Goal: Transaction & Acquisition: Book appointment/travel/reservation

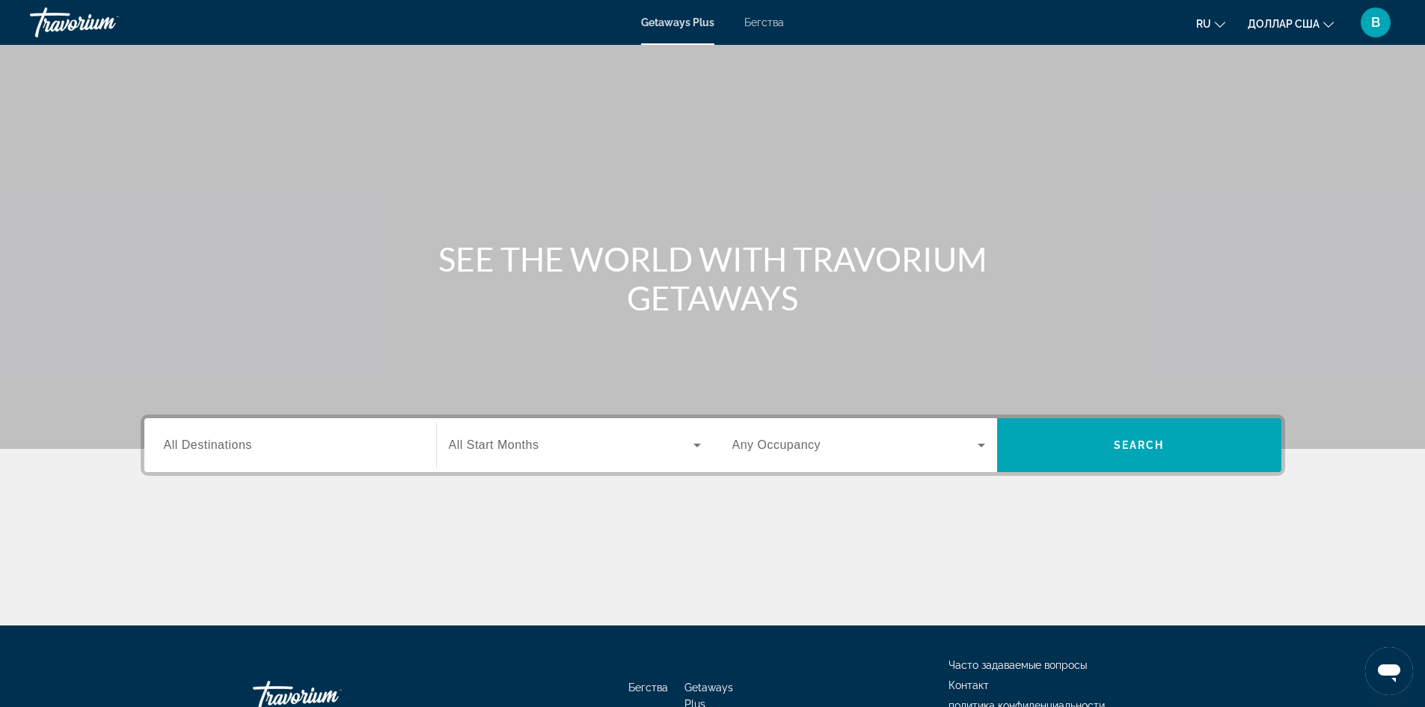
click at [183, 442] on span "All Destinations" at bounding box center [208, 444] width 88 height 13
click at [183, 442] on input "Destination All Destinations" at bounding box center [290, 446] width 253 height 18
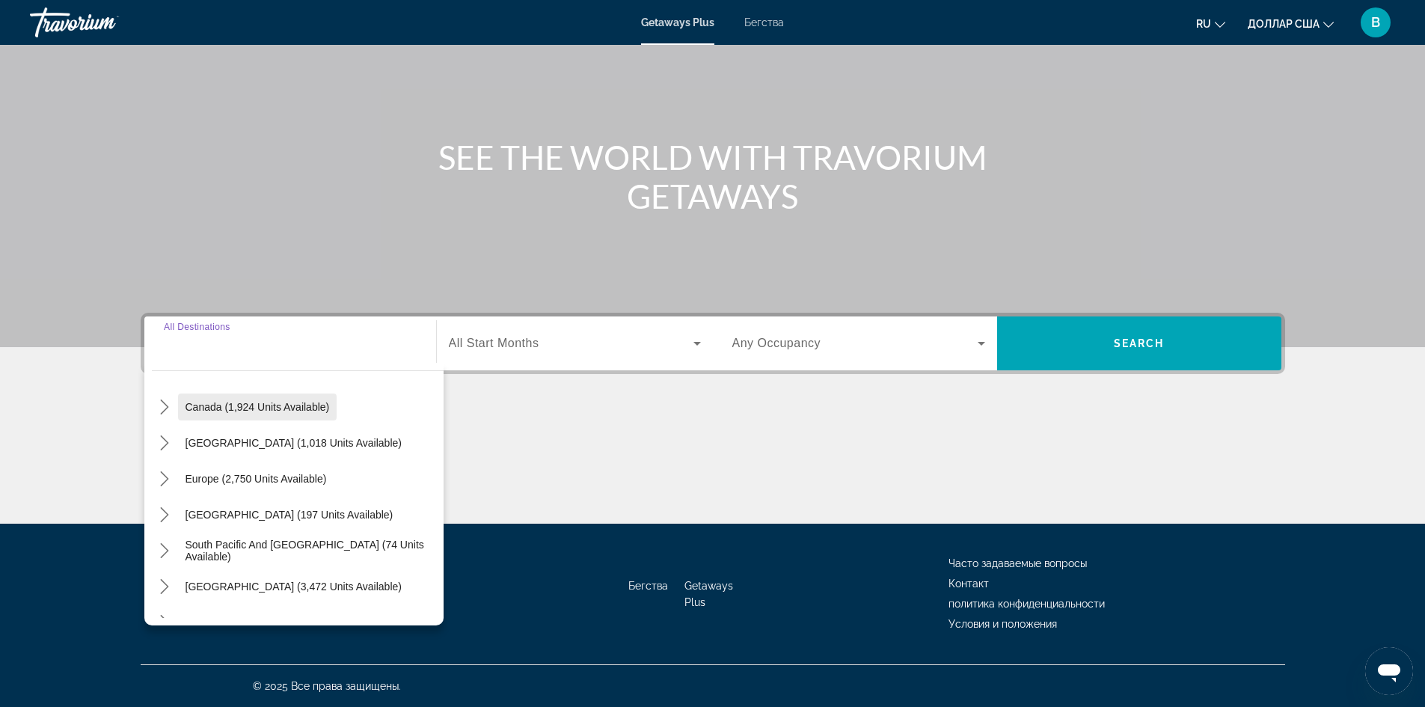
scroll to position [150, 0]
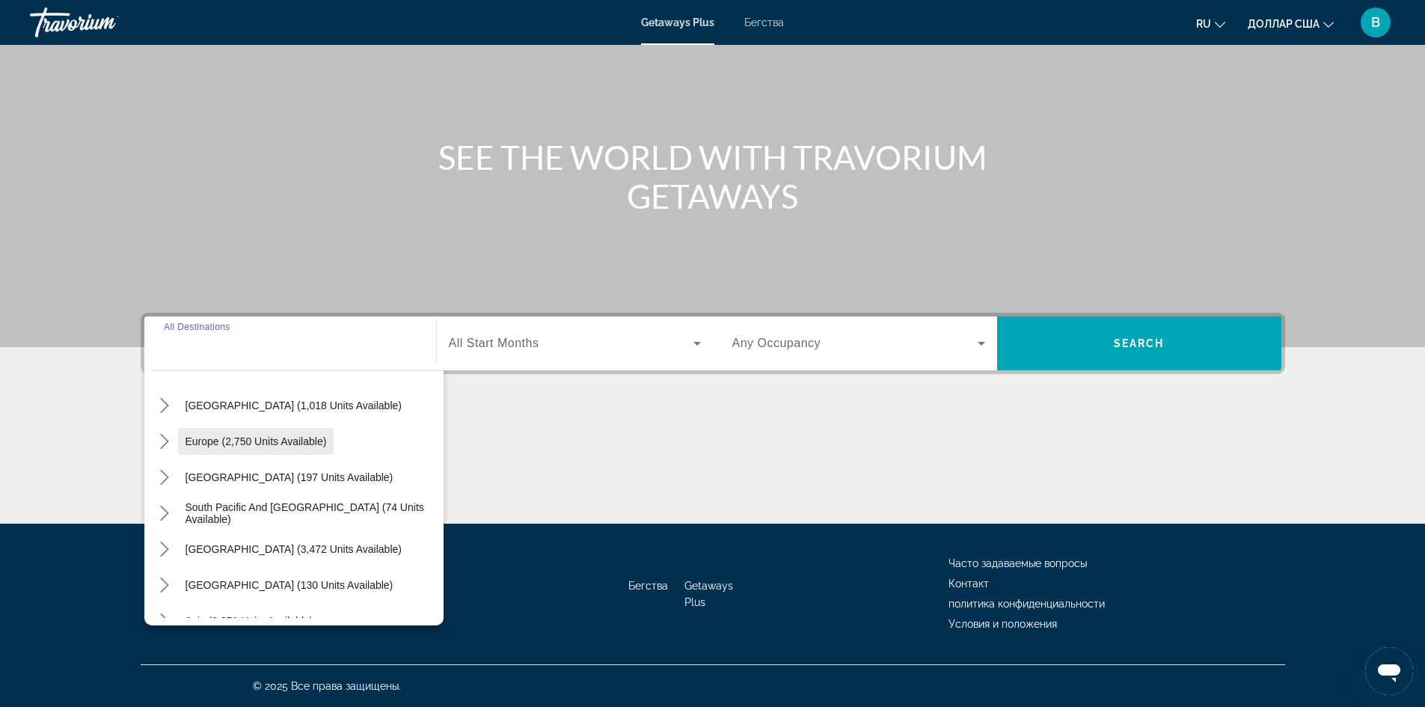
click at [242, 439] on span "Europe (2,750 units available)" at bounding box center [255, 441] width 141 height 12
type input "**********"
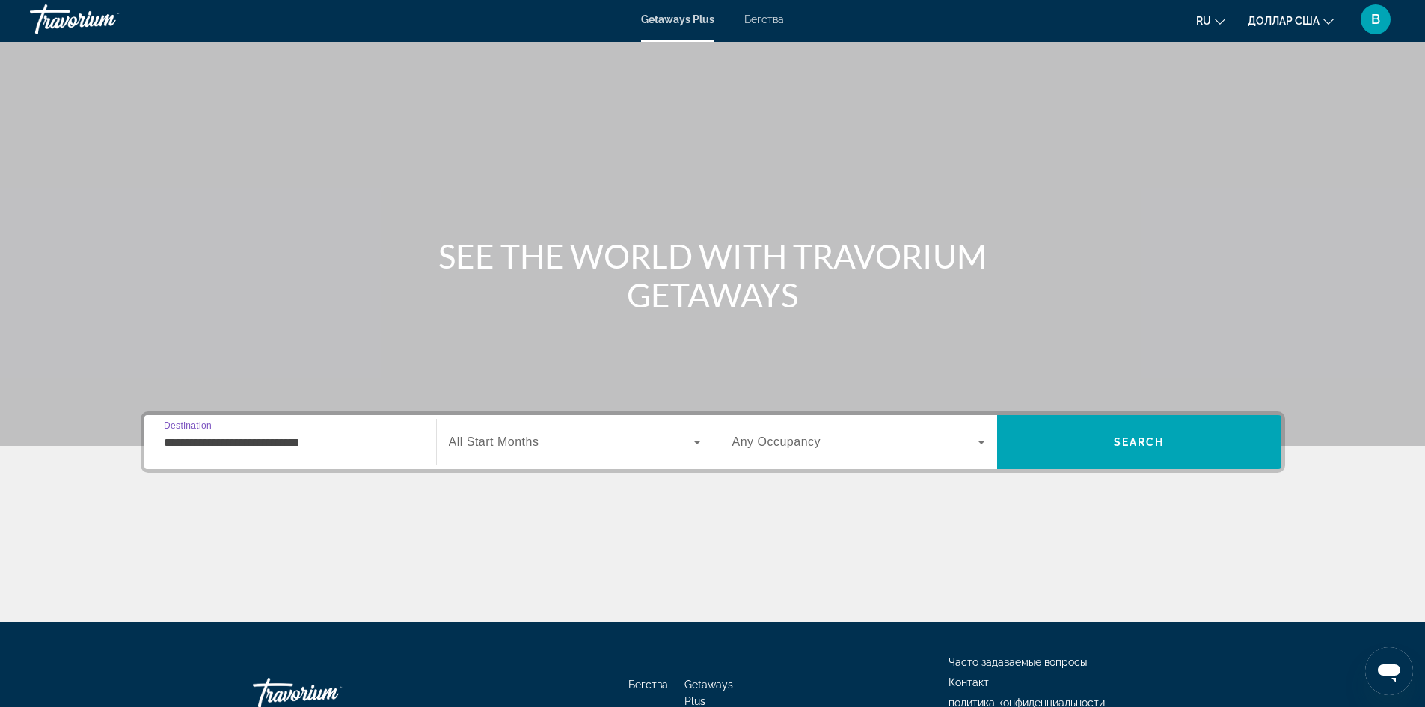
scroll to position [0, 0]
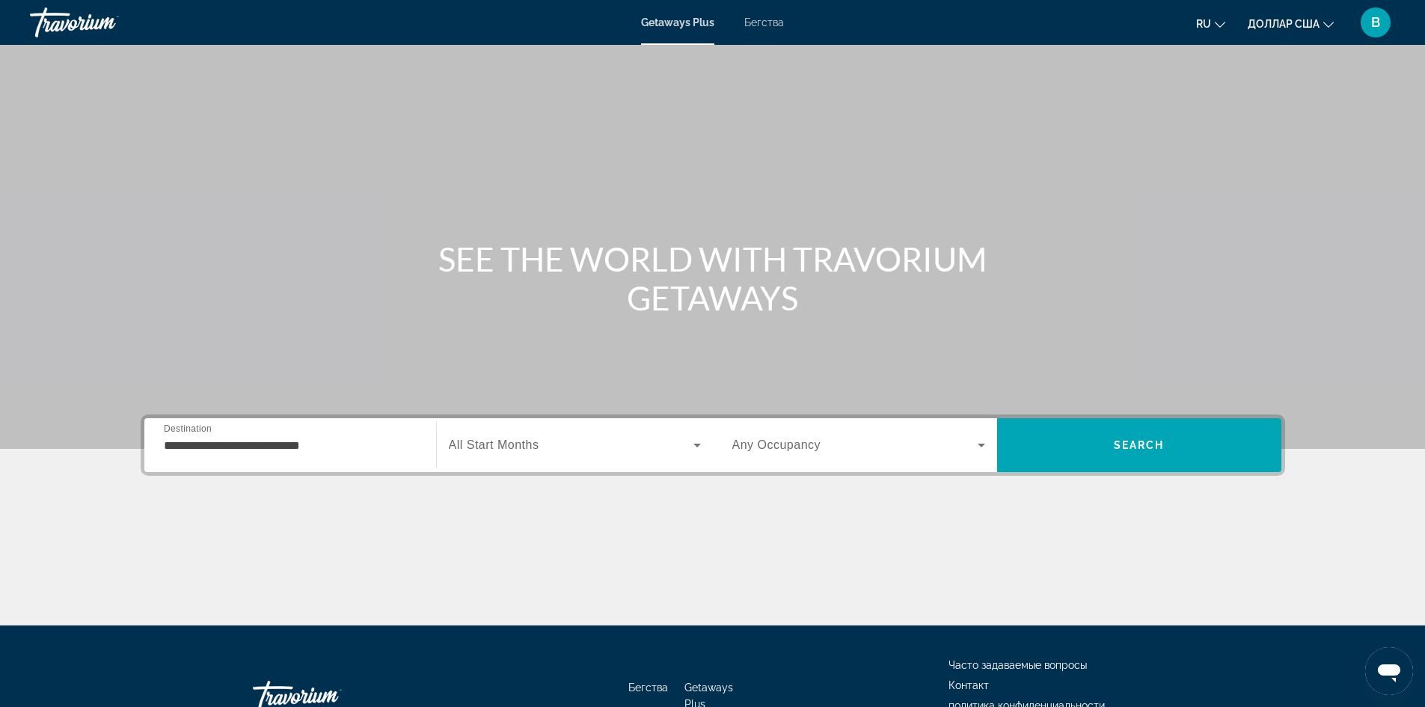
click at [535, 443] on span "All Start Months" at bounding box center [494, 444] width 90 height 13
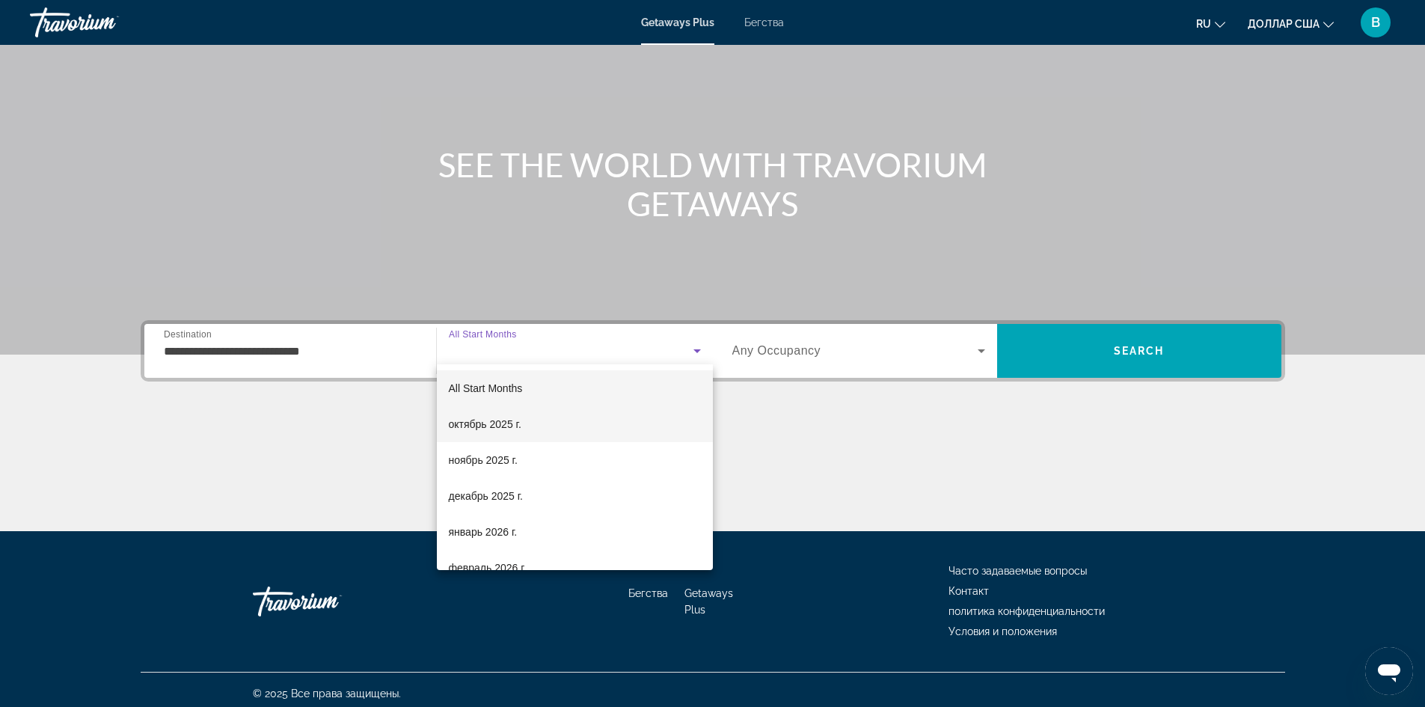
scroll to position [102, 0]
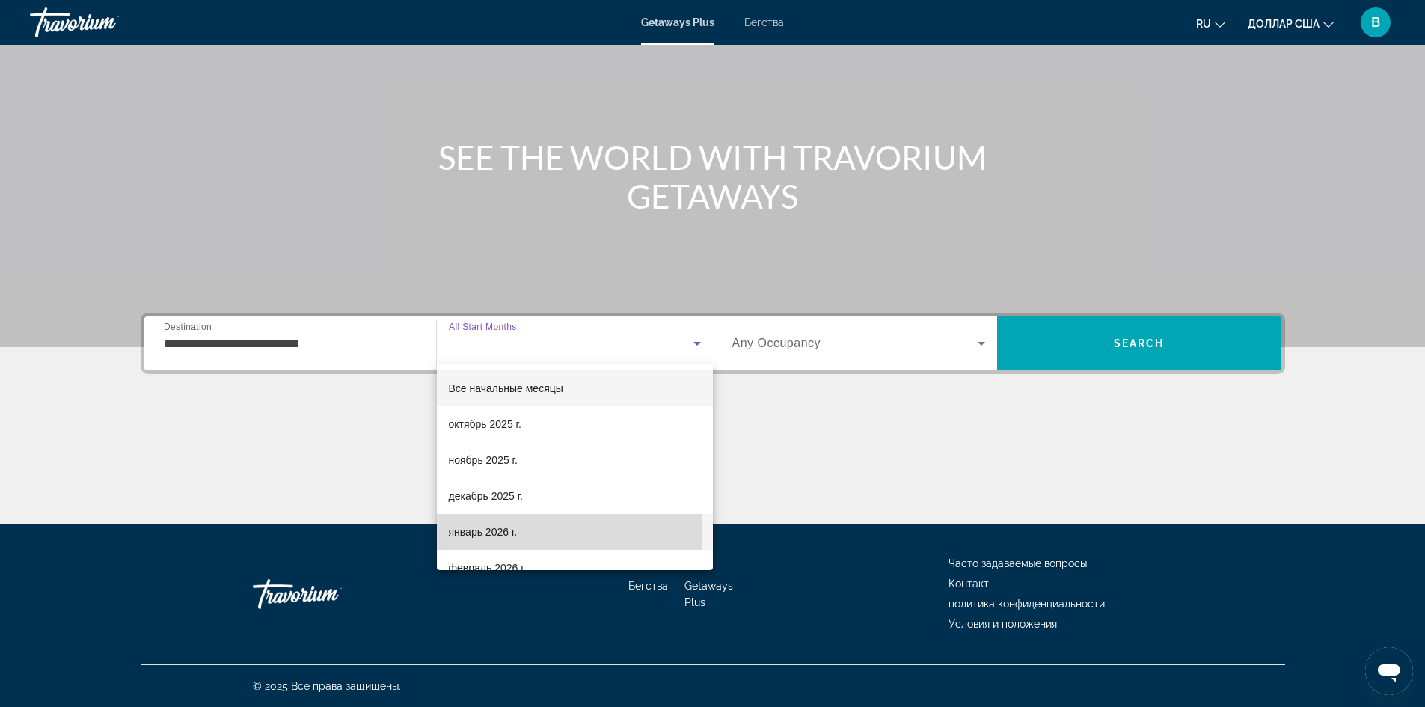
click at [506, 530] on font "январь 2026 г." at bounding box center [483, 532] width 69 height 12
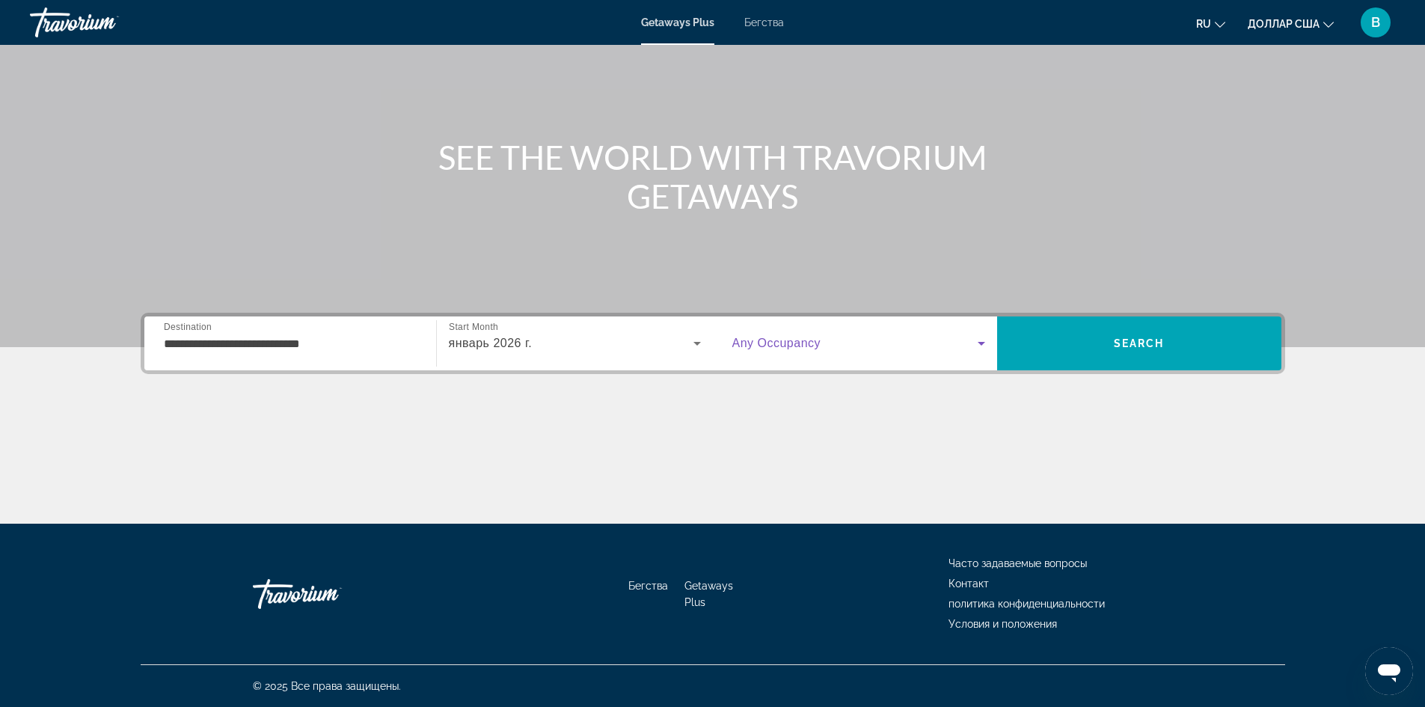
click at [980, 346] on icon "Виджет поиска" at bounding box center [981, 343] width 18 height 18
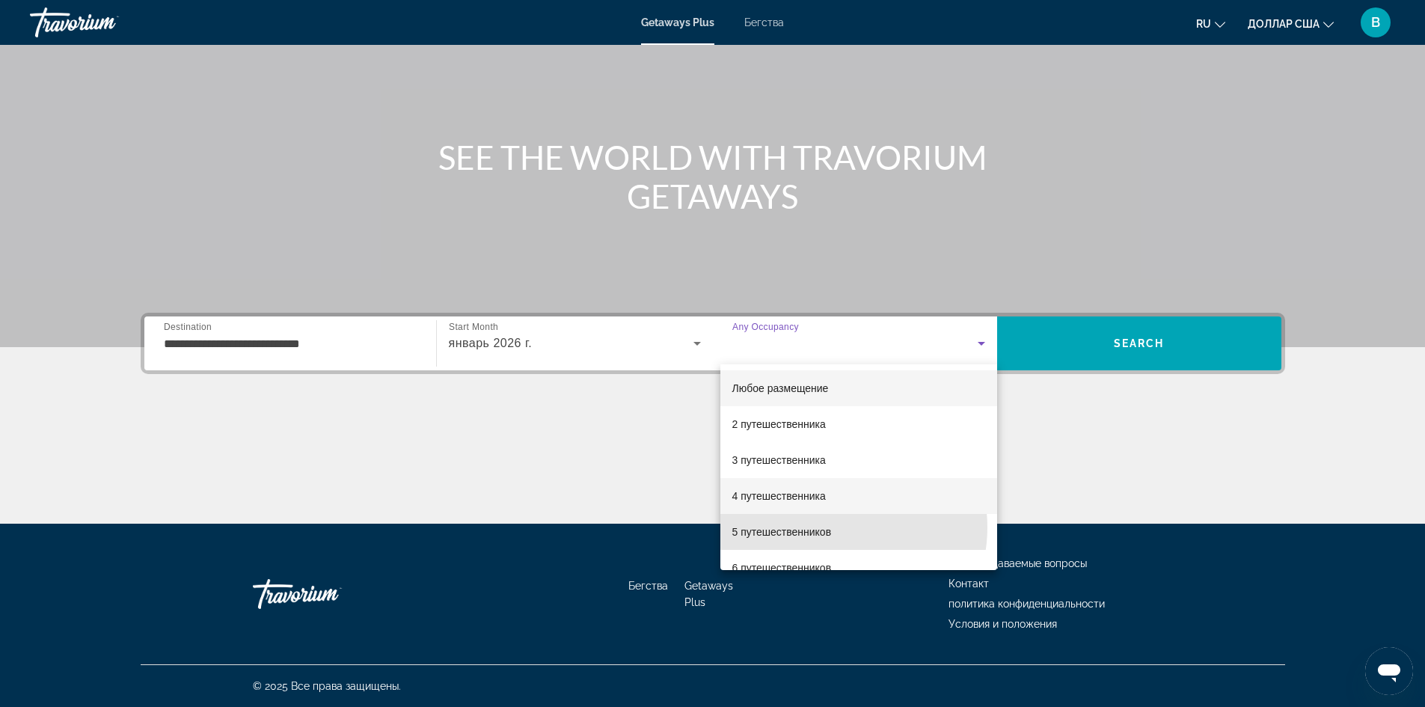
drag, startPoint x: 835, startPoint y: 527, endPoint x: 885, endPoint y: 488, distance: 63.4
click at [841, 524] on mat-option "5 путешественников" at bounding box center [858, 532] width 277 height 36
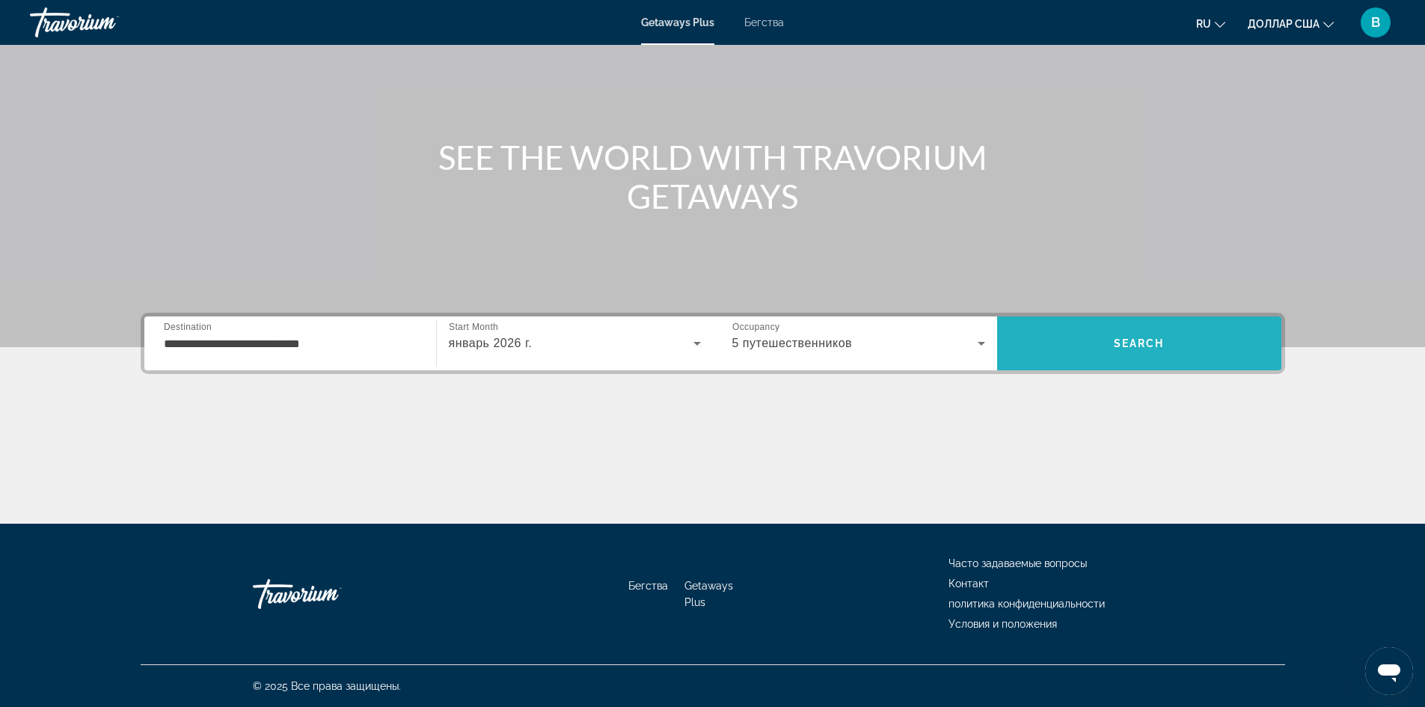
click at [1151, 336] on span "Поиск" at bounding box center [1139, 343] width 284 height 36
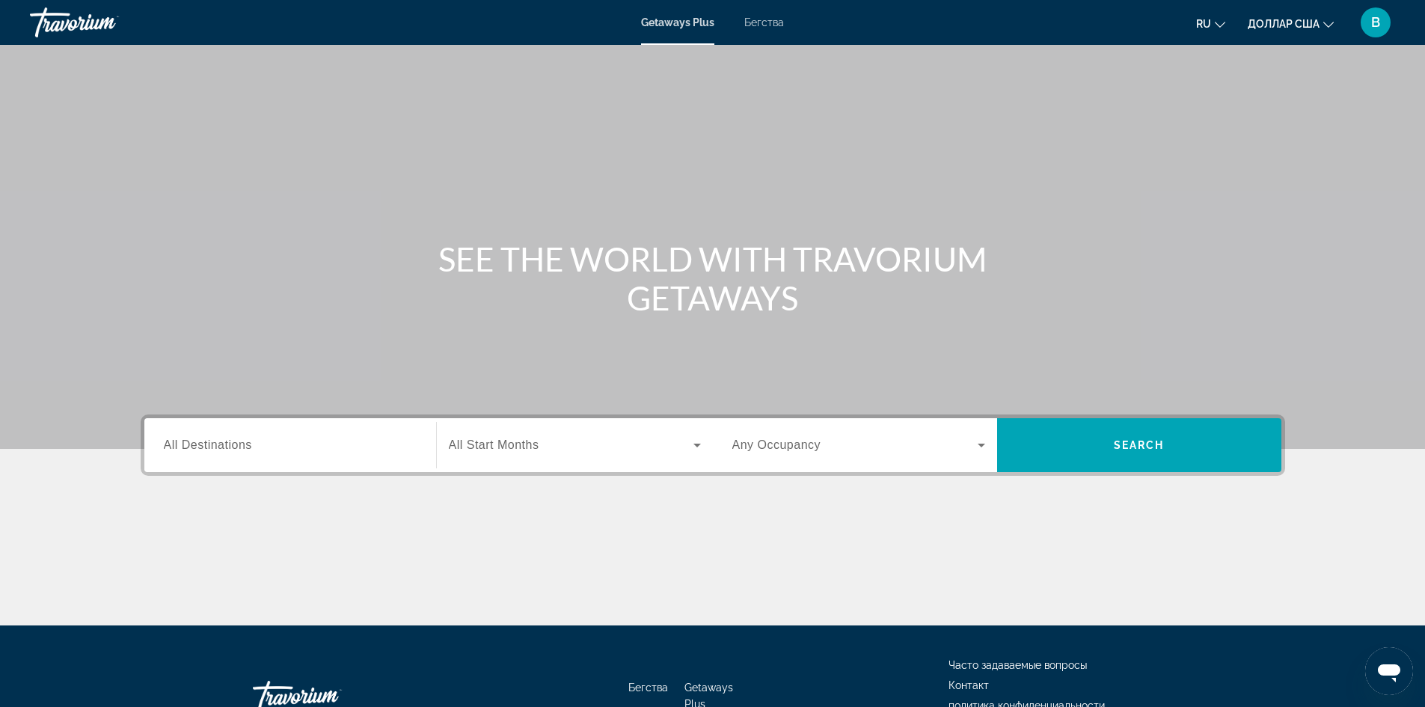
click at [690, 28] on div "Getaways Plus Бегства ru English Español Français Italiano Português русский до…" at bounding box center [712, 22] width 1425 height 39
click at [777, 22] on font "Бегства" at bounding box center [764, 22] width 40 height 12
click at [216, 441] on span "All Destinations" at bounding box center [208, 444] width 88 height 13
click at [216, 441] on input "Destination All Destinations" at bounding box center [290, 446] width 253 height 18
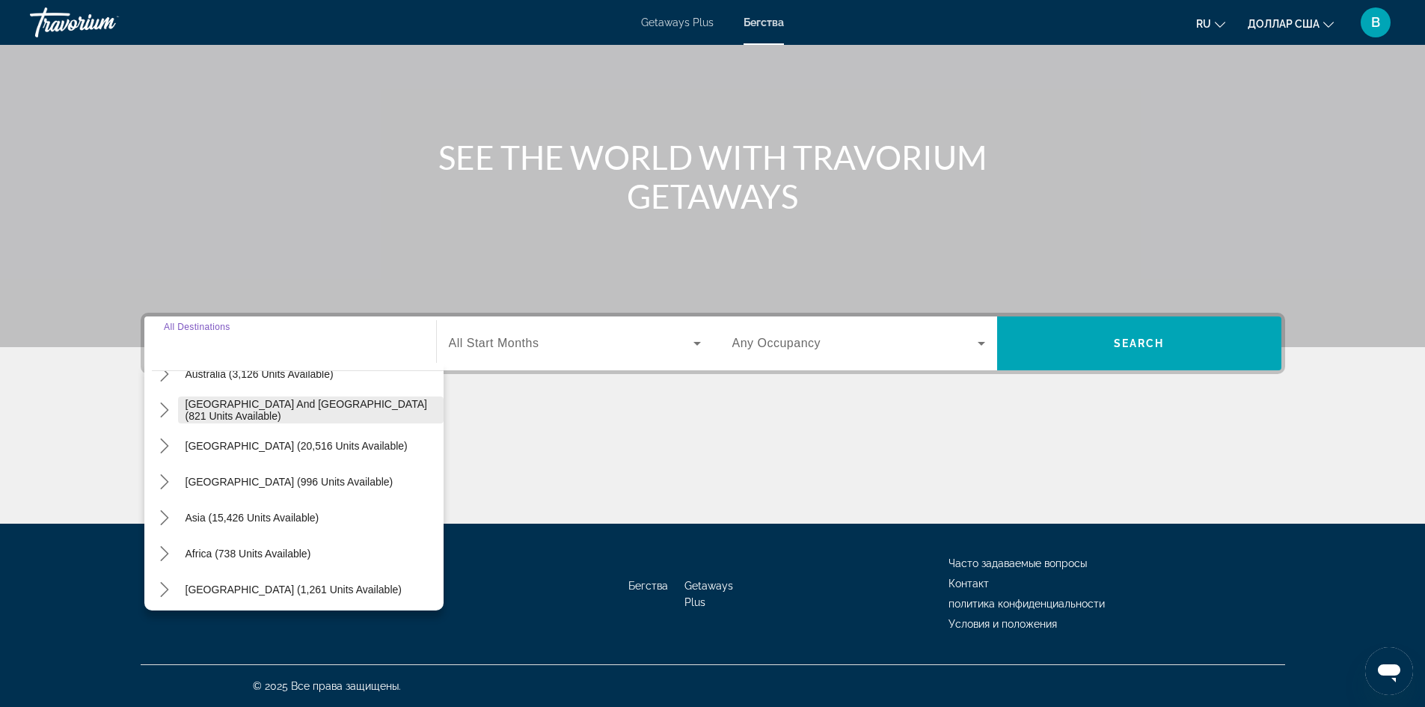
scroll to position [242, 0]
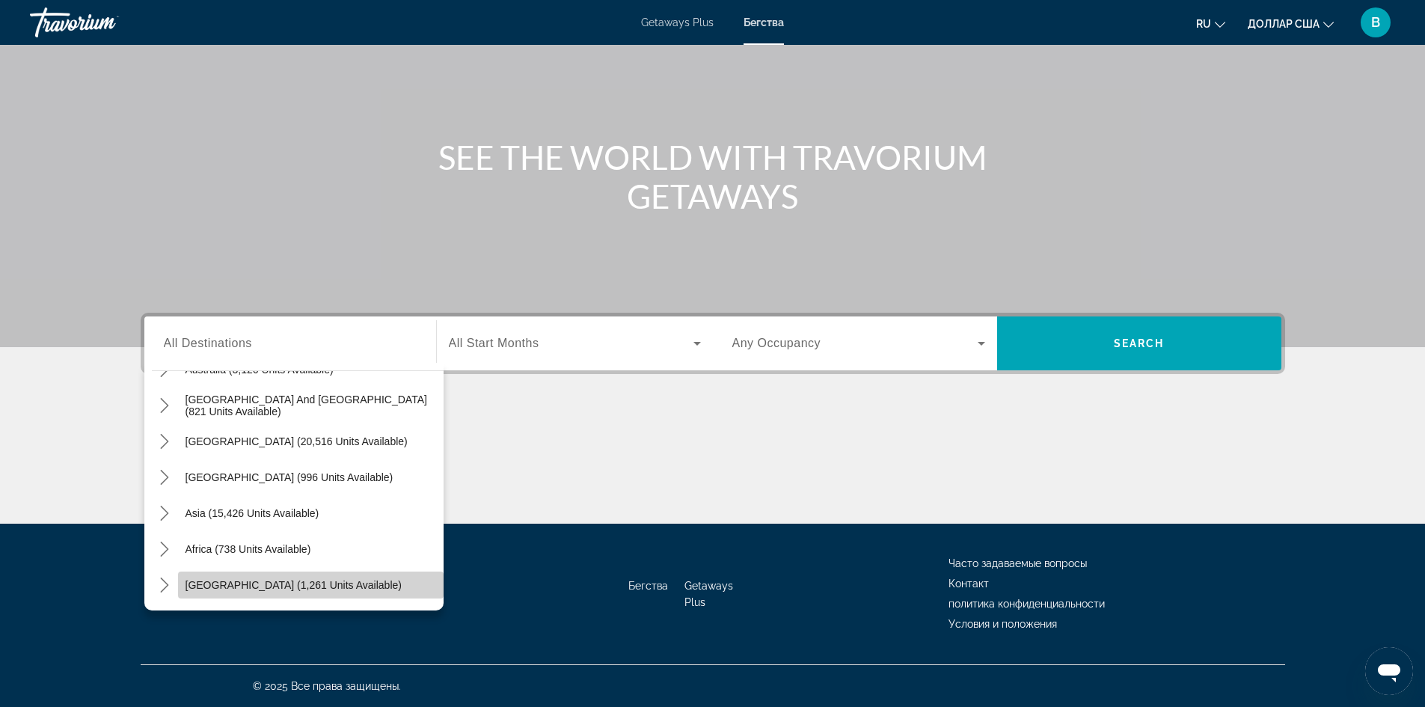
click at [357, 578] on span "Select destination: Middle East (1,261 units available)" at bounding box center [310, 585] width 265 height 36
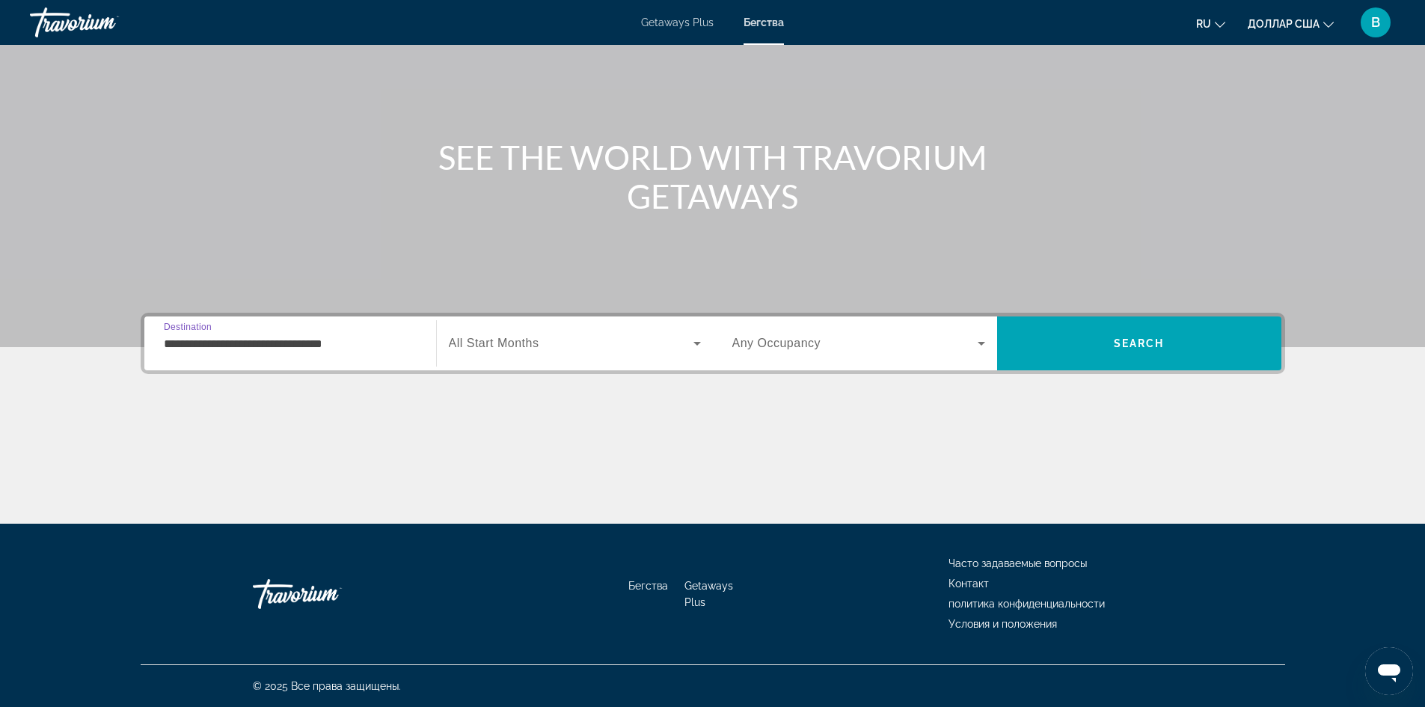
click at [349, 333] on div "**********" at bounding box center [290, 343] width 253 height 43
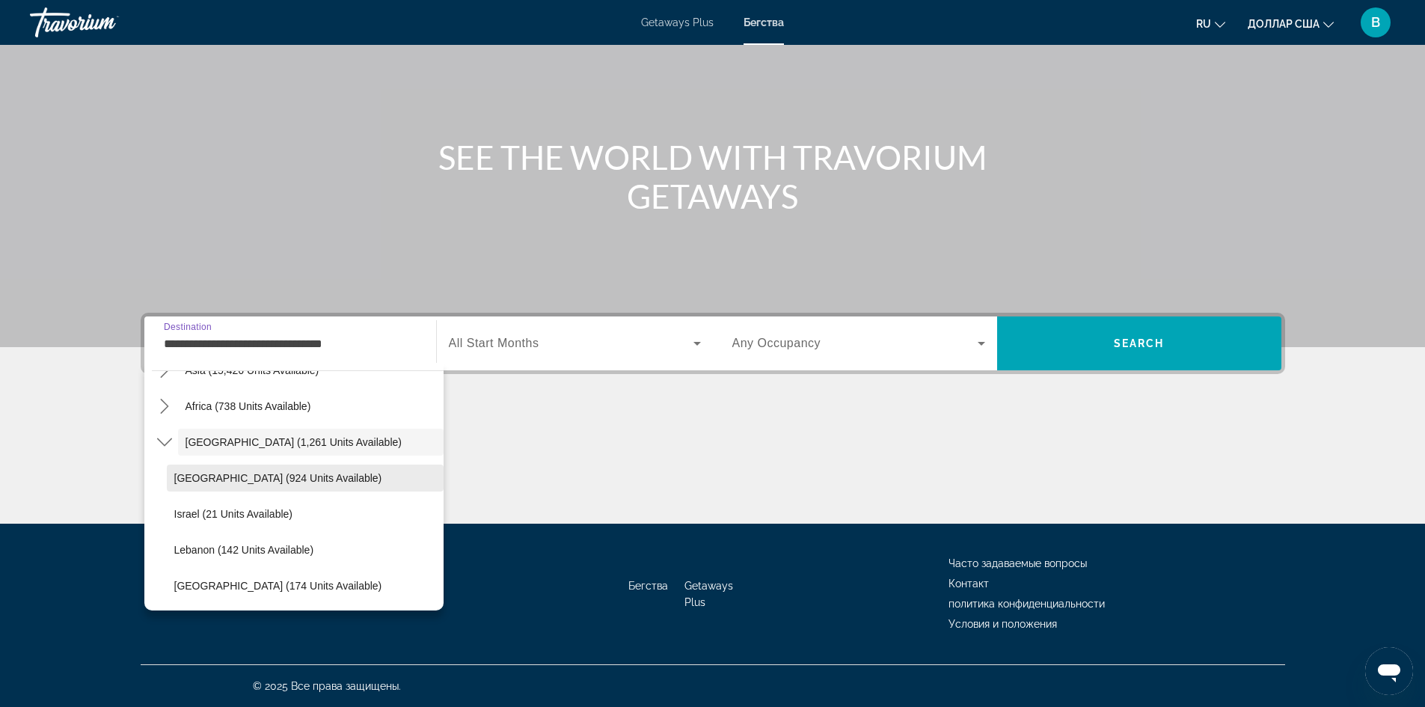
scroll to position [386, 0]
click at [251, 583] on span "United Arab Emirates (174 units available)" at bounding box center [278, 585] width 208 height 12
type input "**********"
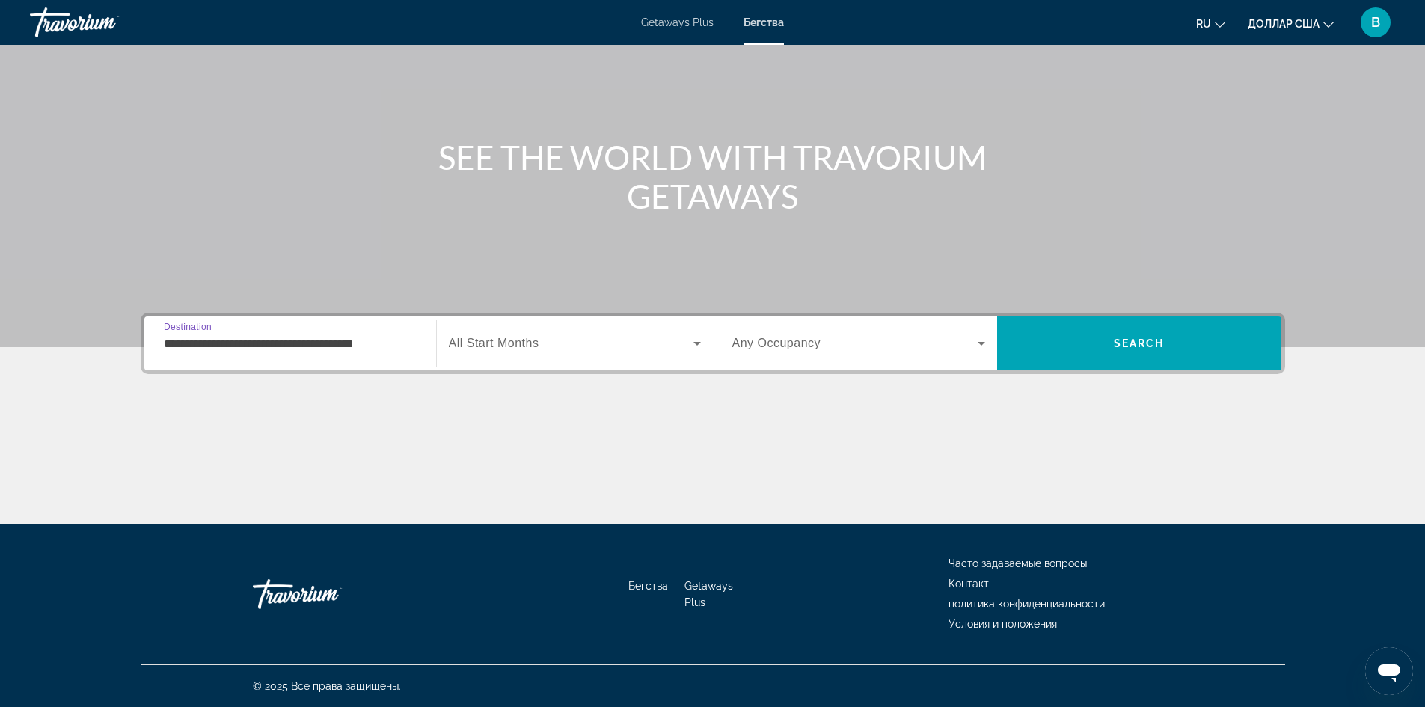
drag, startPoint x: 328, startPoint y: 346, endPoint x: 365, endPoint y: 343, distance: 36.8
click at [329, 346] on input "**********" at bounding box center [290, 344] width 253 height 18
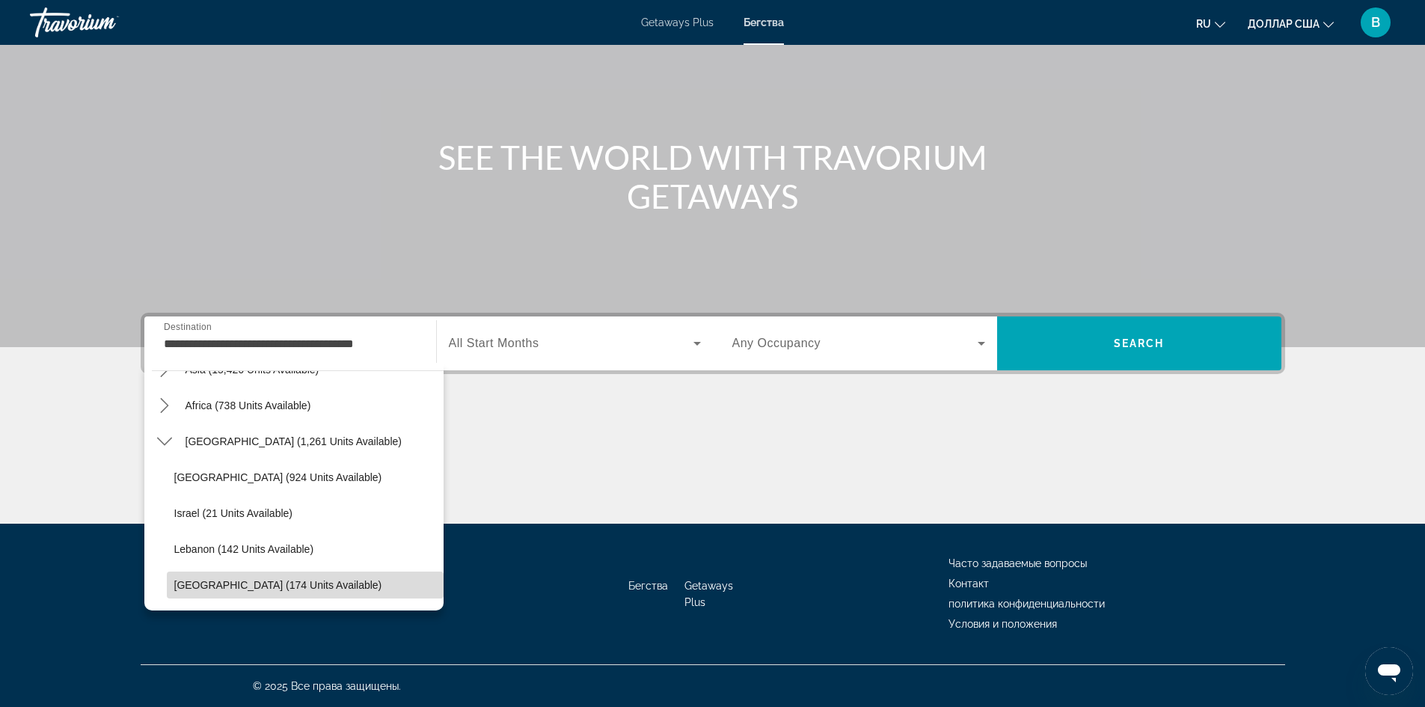
click at [320, 583] on span "United Arab Emirates (174 units available)" at bounding box center [278, 585] width 208 height 12
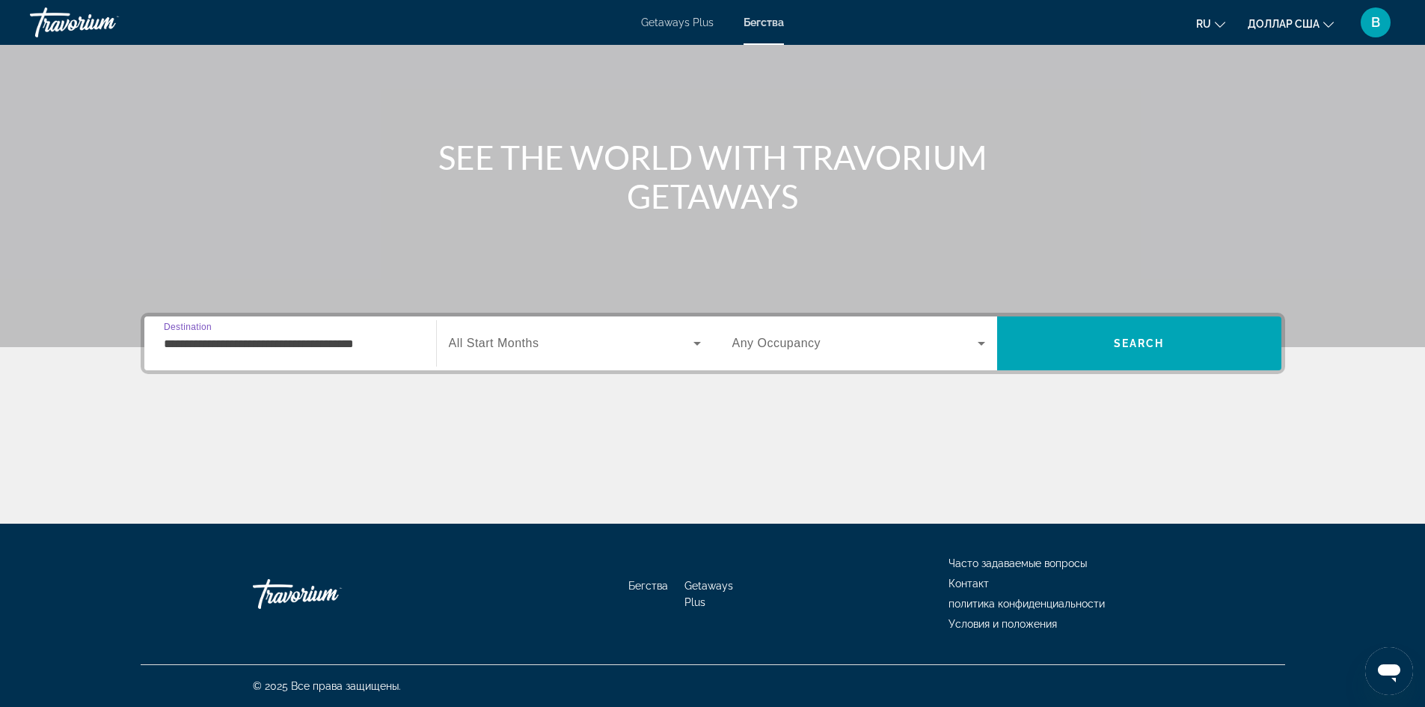
click at [699, 339] on icon "Search widget" at bounding box center [697, 343] width 18 height 18
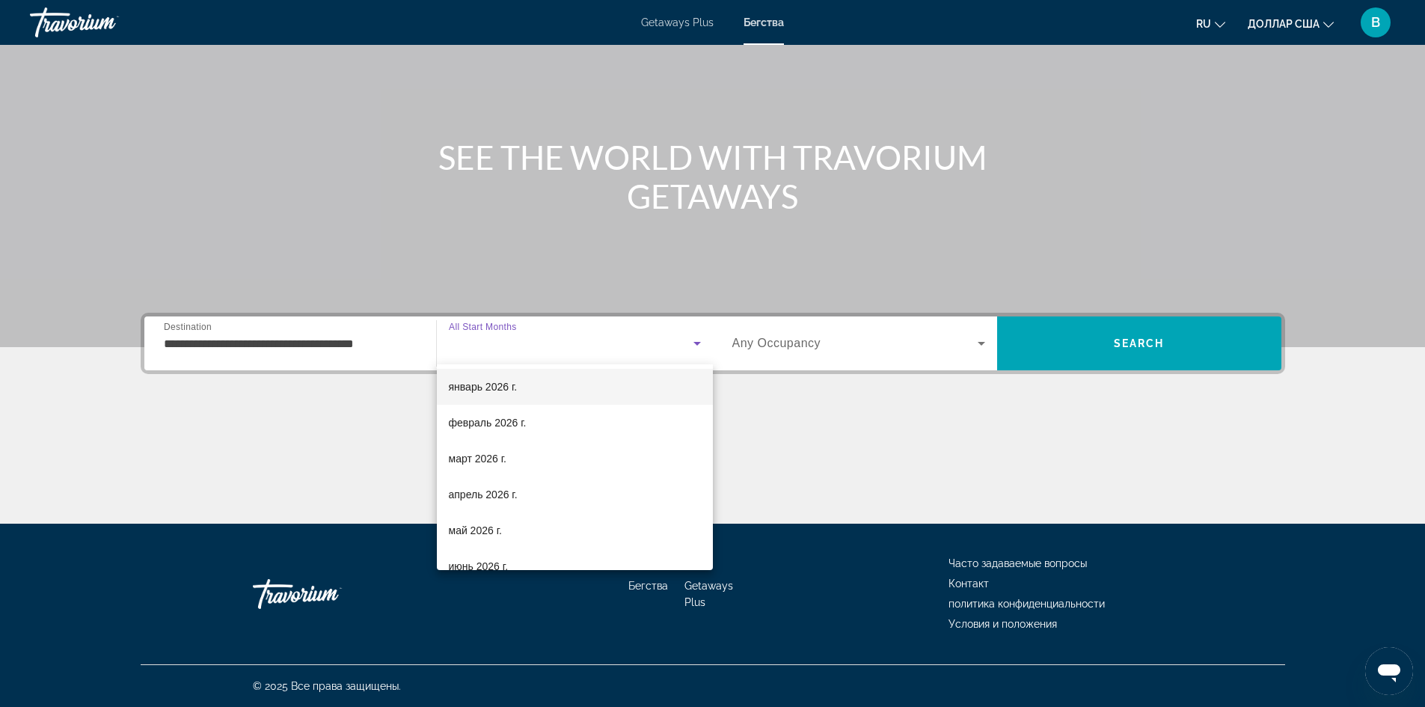
scroll to position [224, 0]
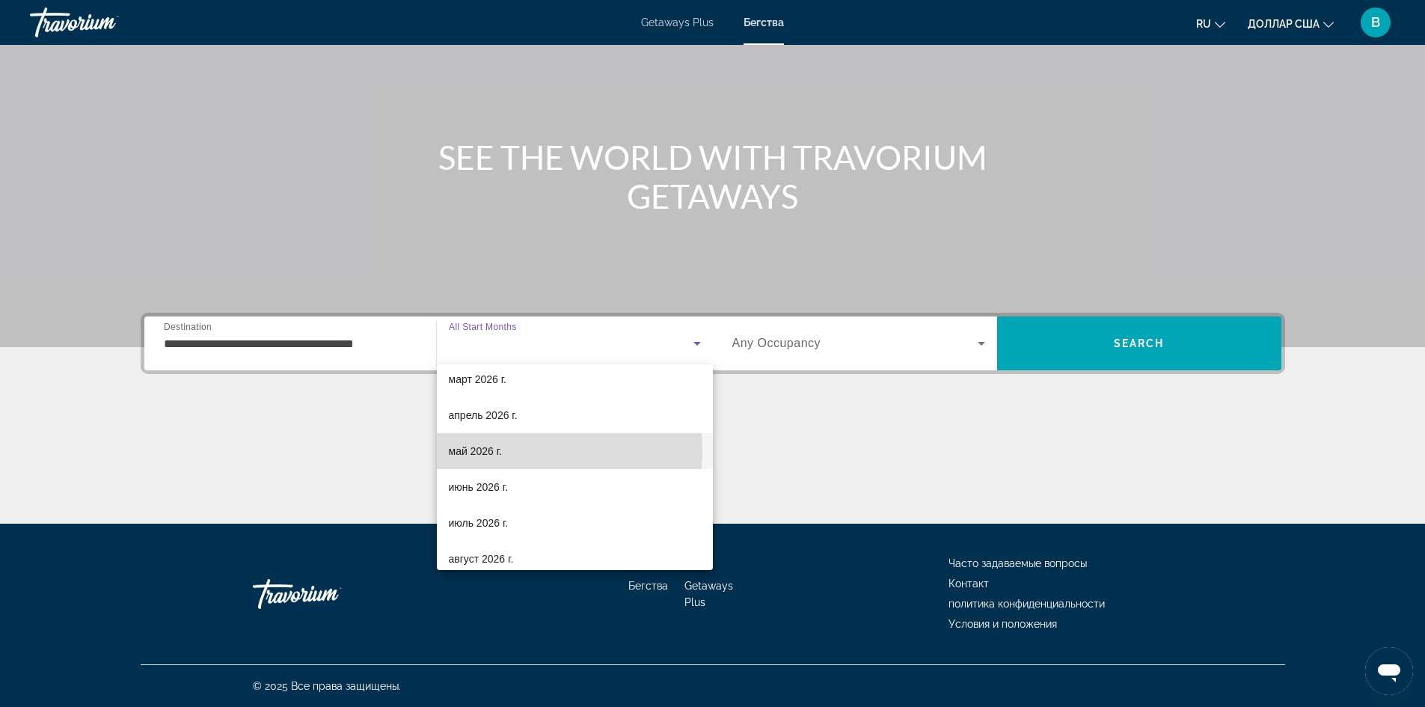
click at [532, 450] on mat-option "май 2026 г." at bounding box center [575, 451] width 276 height 36
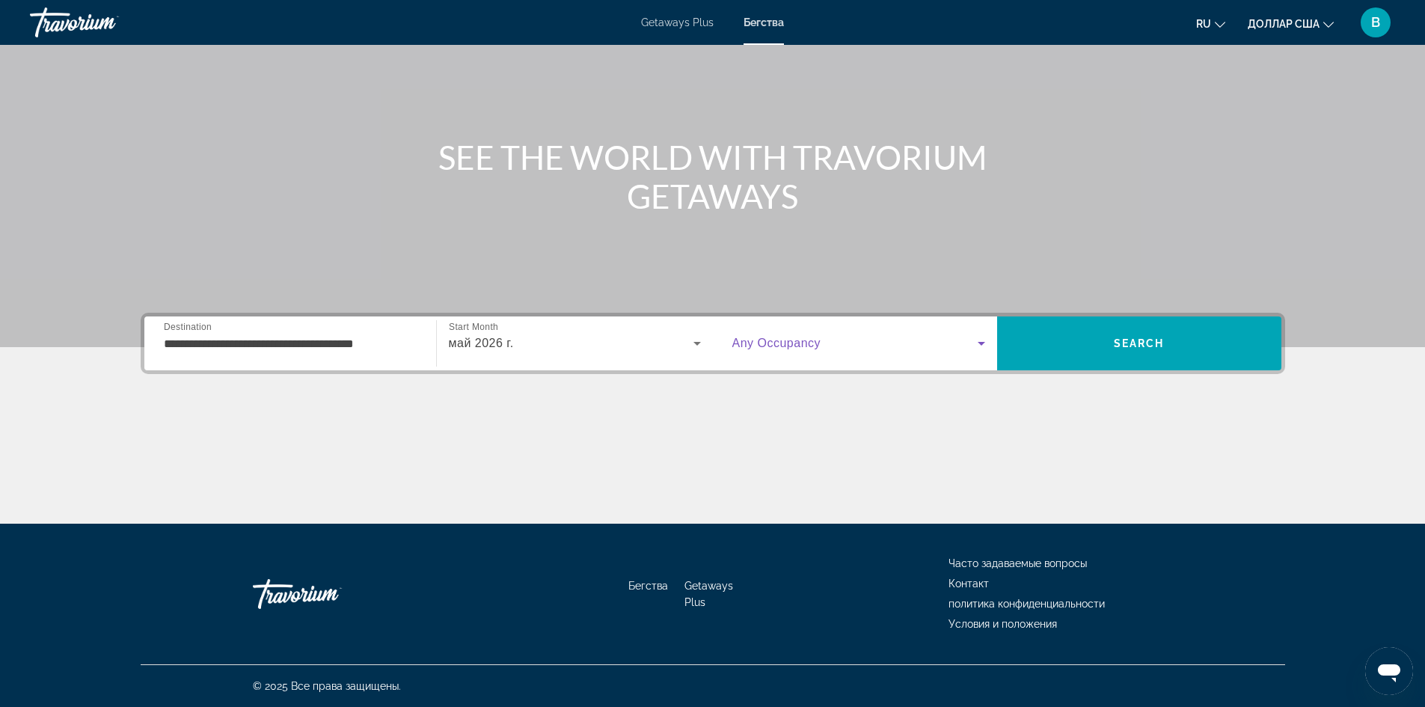
click at [980, 341] on icon "Search widget" at bounding box center [981, 343] width 18 height 18
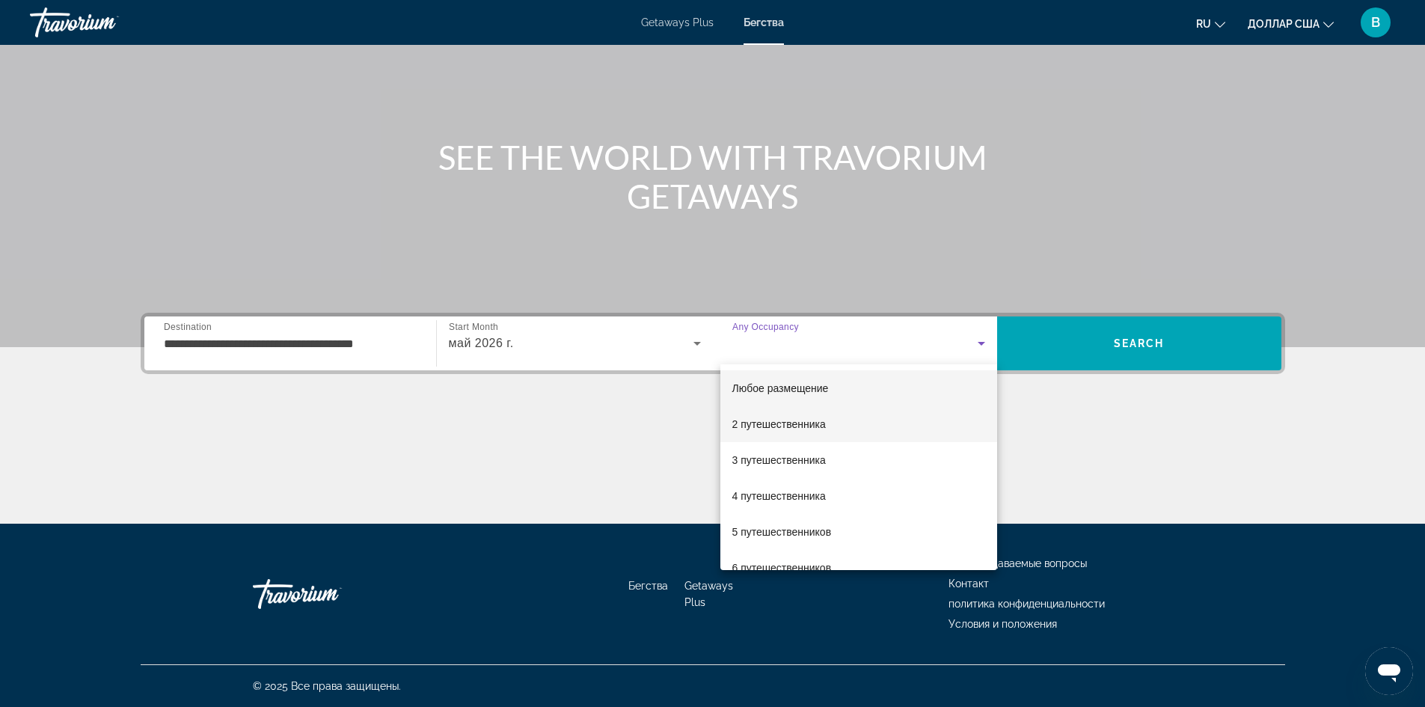
click at [853, 424] on mat-option "2 путешественника" at bounding box center [858, 424] width 277 height 36
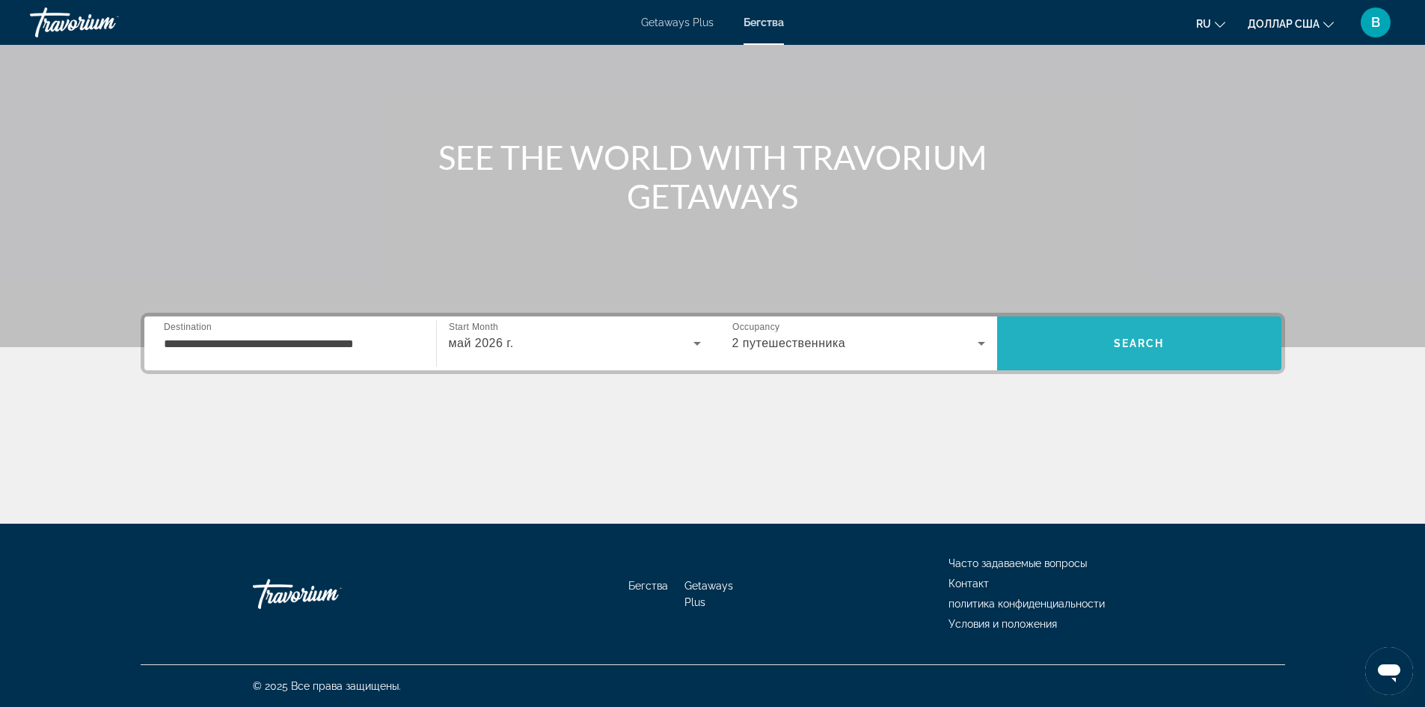
click at [1146, 339] on span "Search" at bounding box center [1139, 343] width 51 height 12
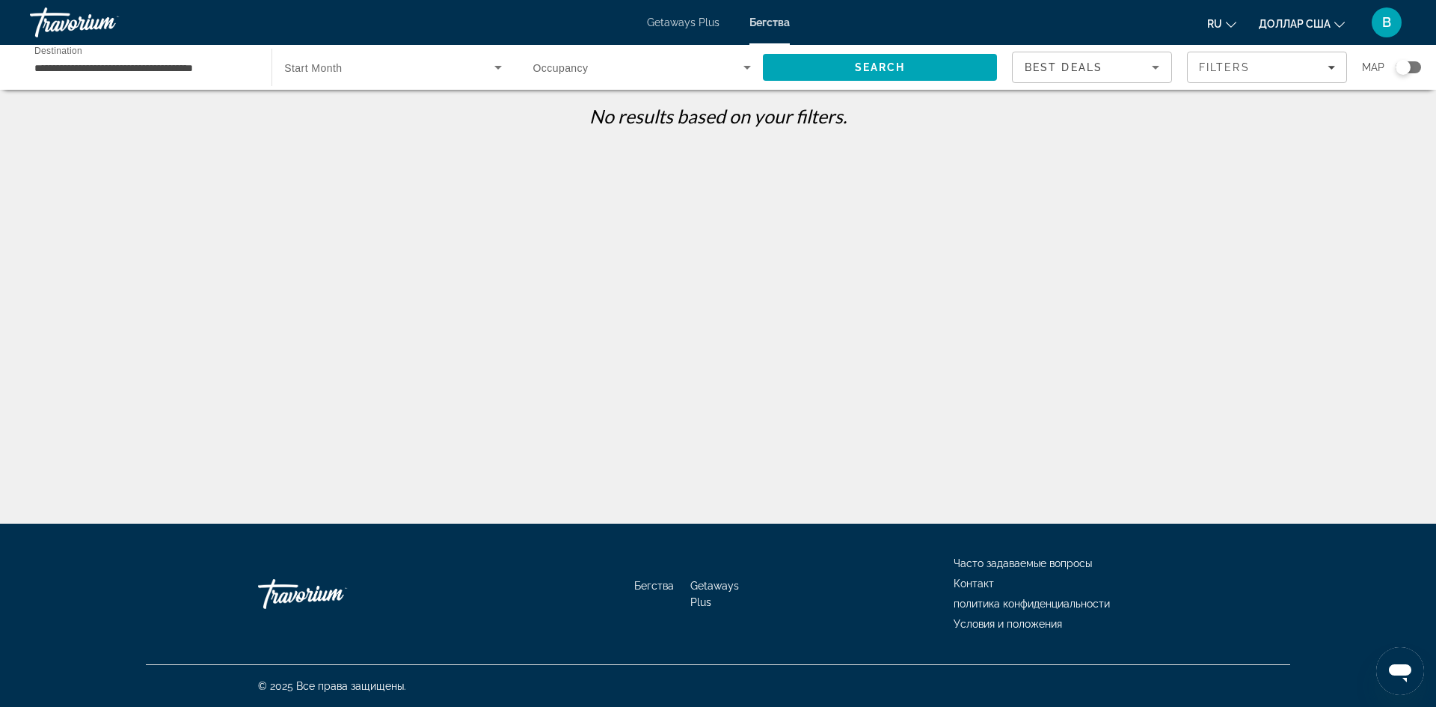
click at [682, 23] on font "Getaways Plus" at bounding box center [683, 22] width 73 height 12
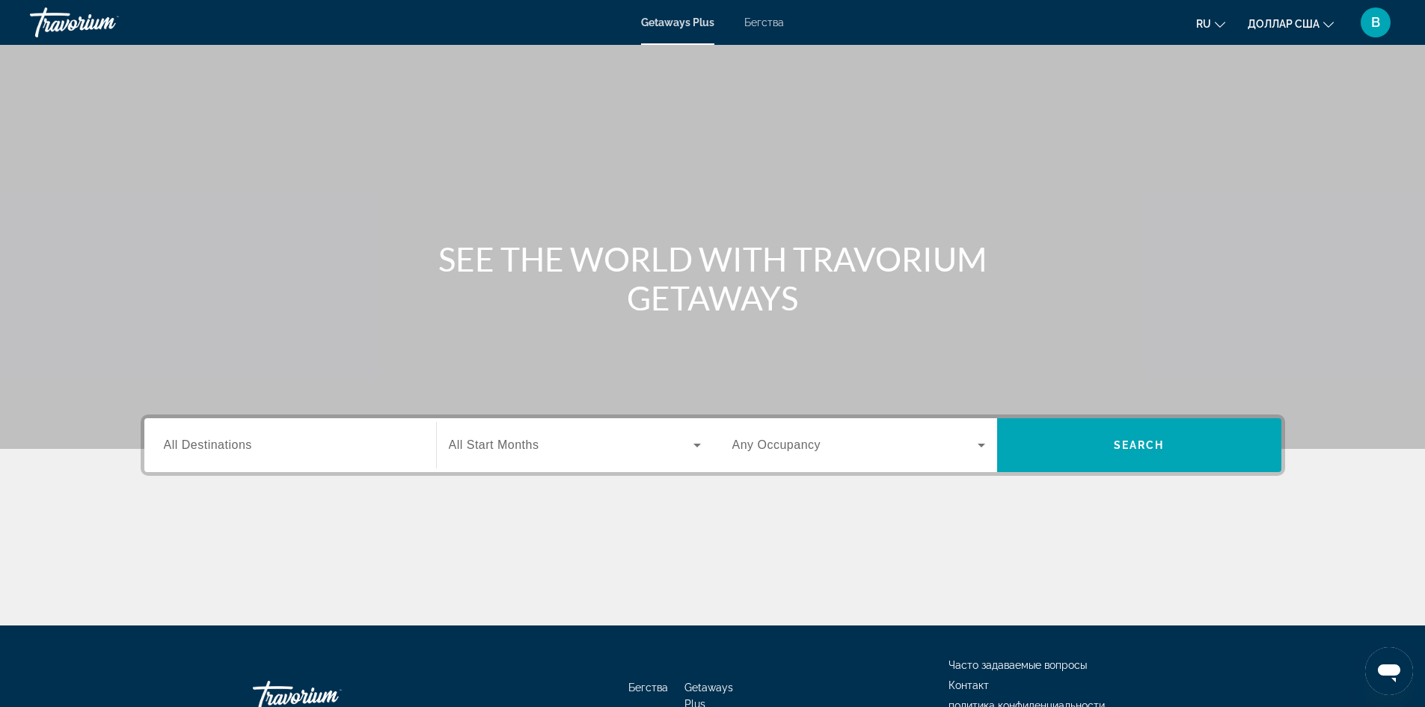
click at [767, 22] on font "Бегства" at bounding box center [764, 22] width 40 height 12
click at [224, 440] on span "All Destinations" at bounding box center [208, 444] width 88 height 13
click at [224, 440] on input "Destination All Destinations" at bounding box center [290, 446] width 253 height 18
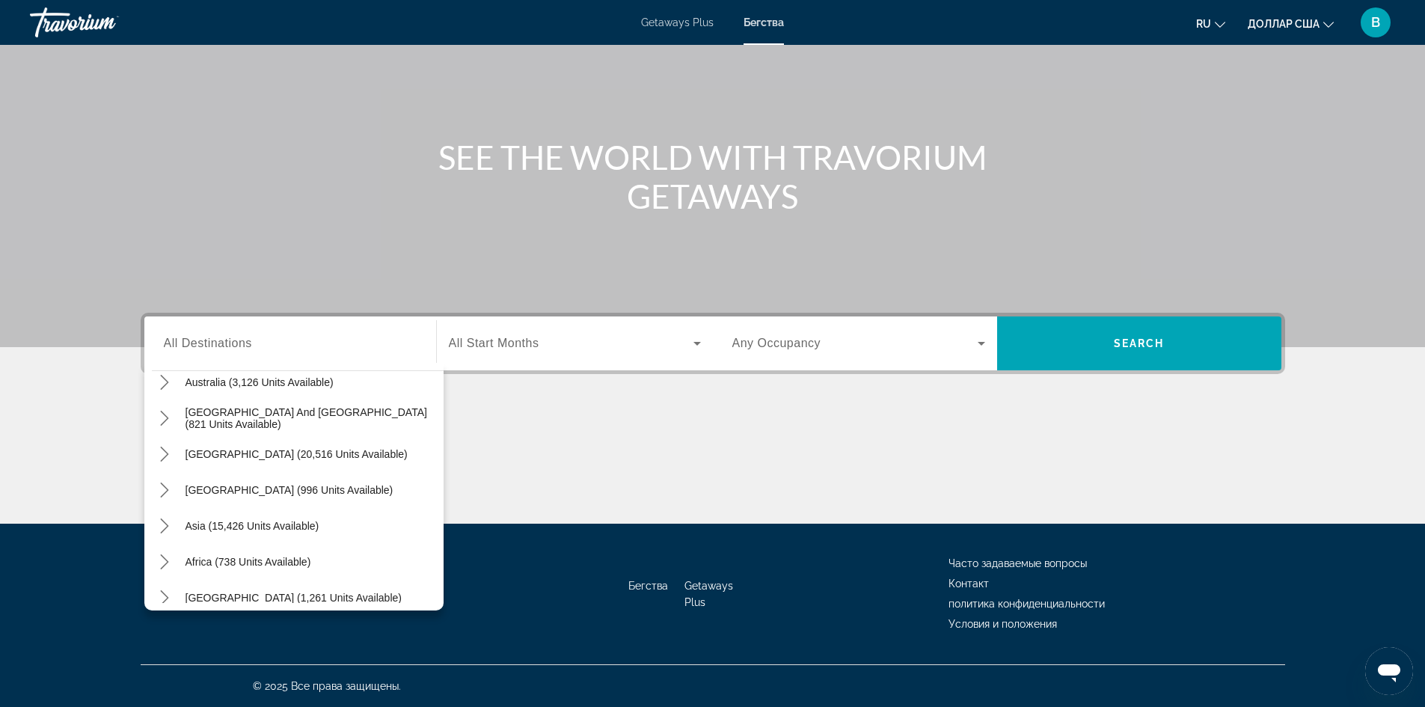
scroll to position [242, 0]
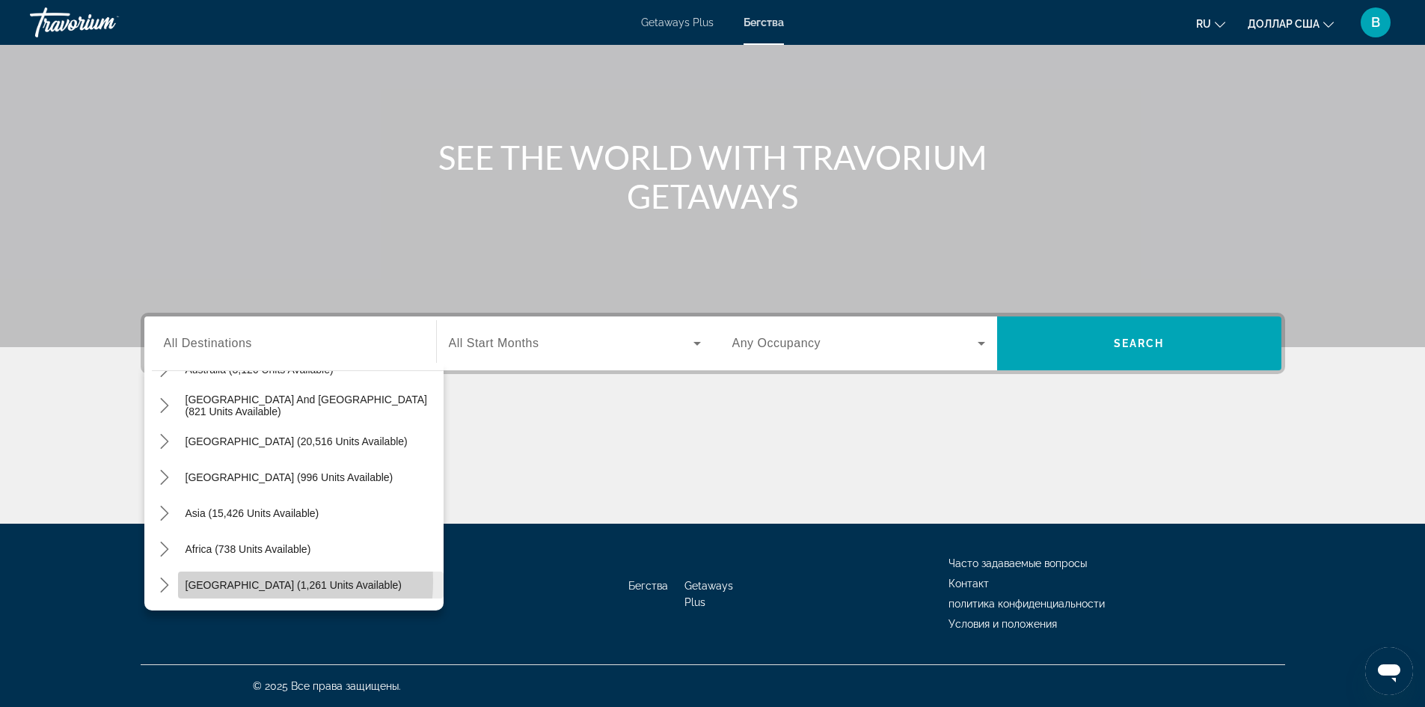
click at [251, 581] on span "[GEOGRAPHIC_DATA] (1,261 units available)" at bounding box center [293, 585] width 216 height 12
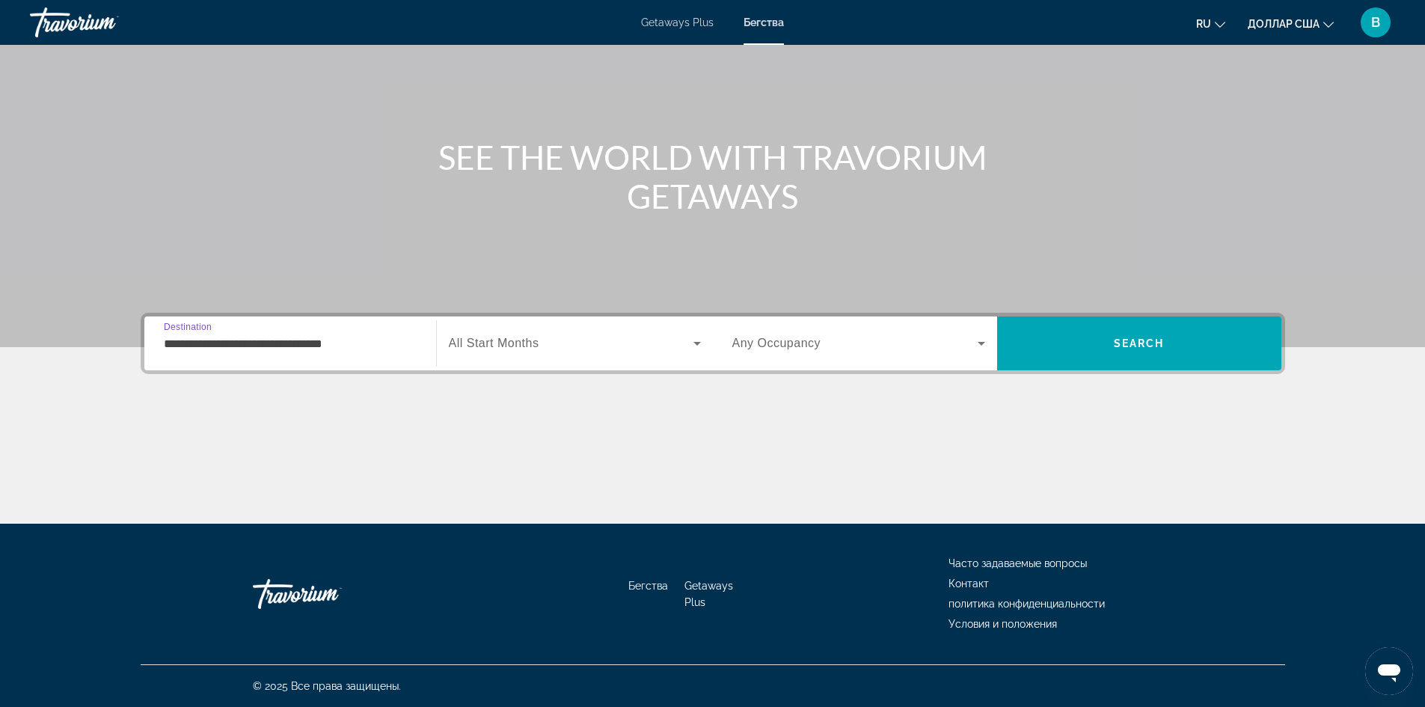
click at [224, 340] on input "**********" at bounding box center [290, 344] width 253 height 18
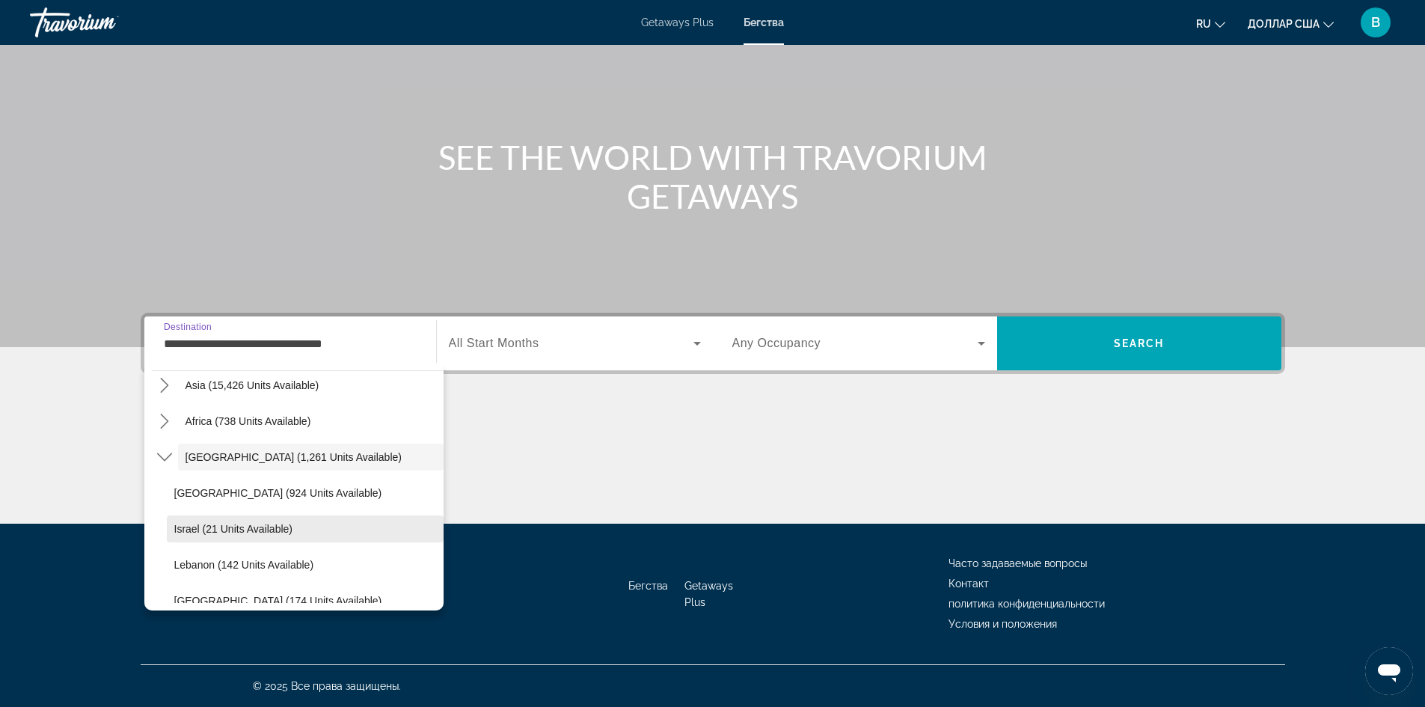
scroll to position [386, 0]
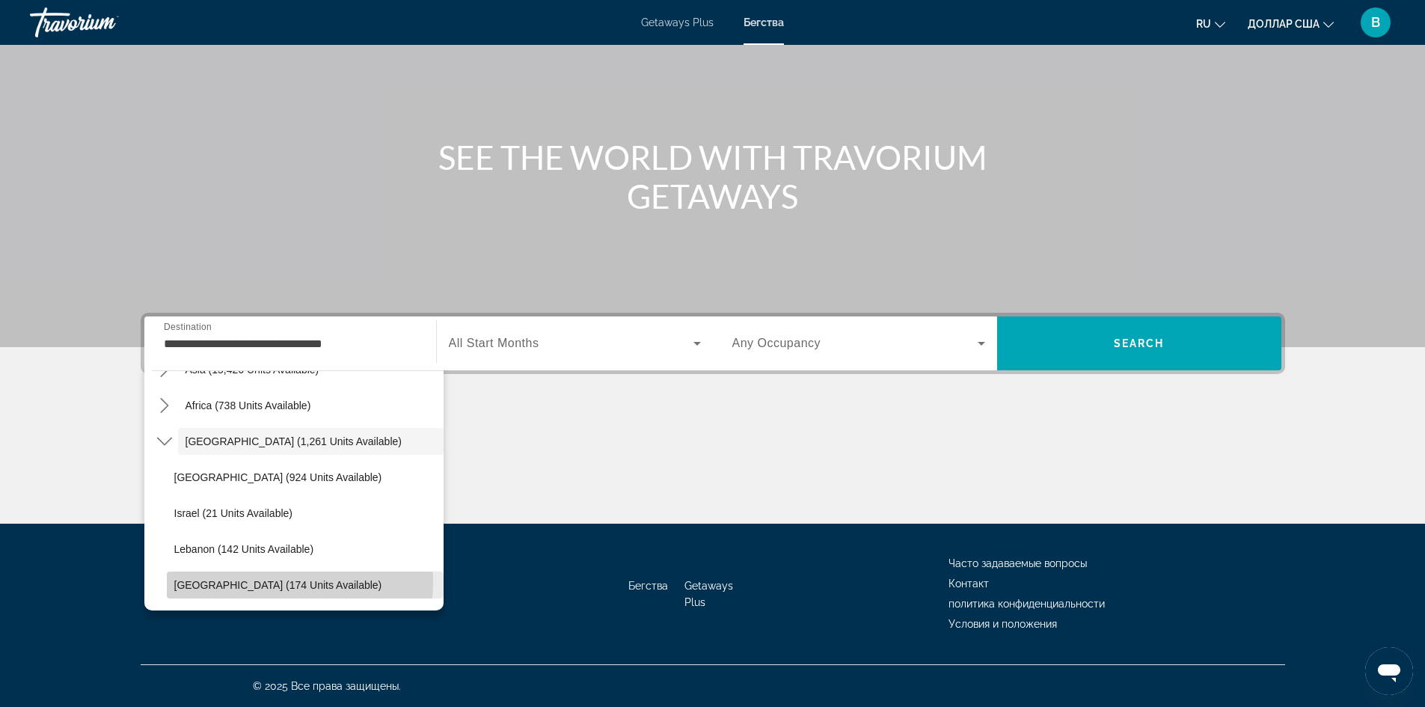
click at [273, 582] on span "United Arab Emirates (174 units available)" at bounding box center [278, 585] width 208 height 12
type input "**********"
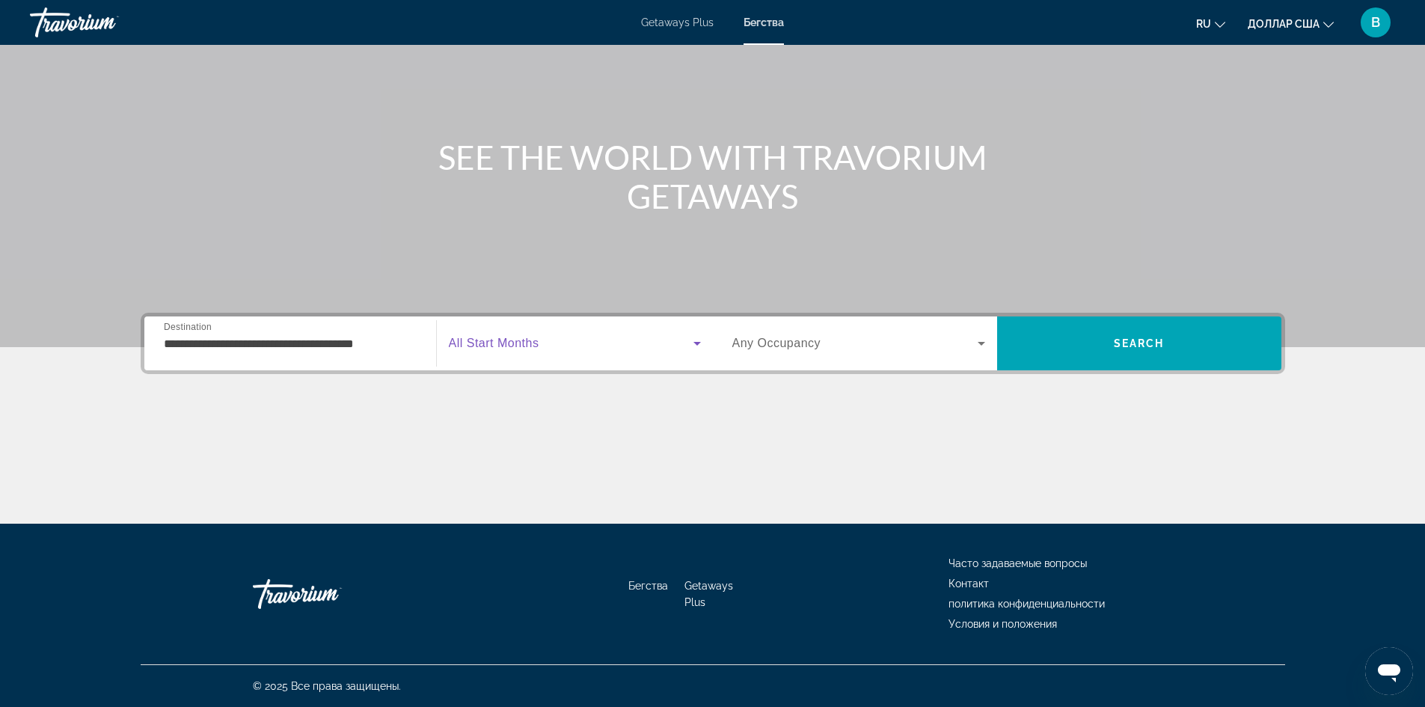
click at [694, 343] on icon "Search widget" at bounding box center [697, 343] width 18 height 18
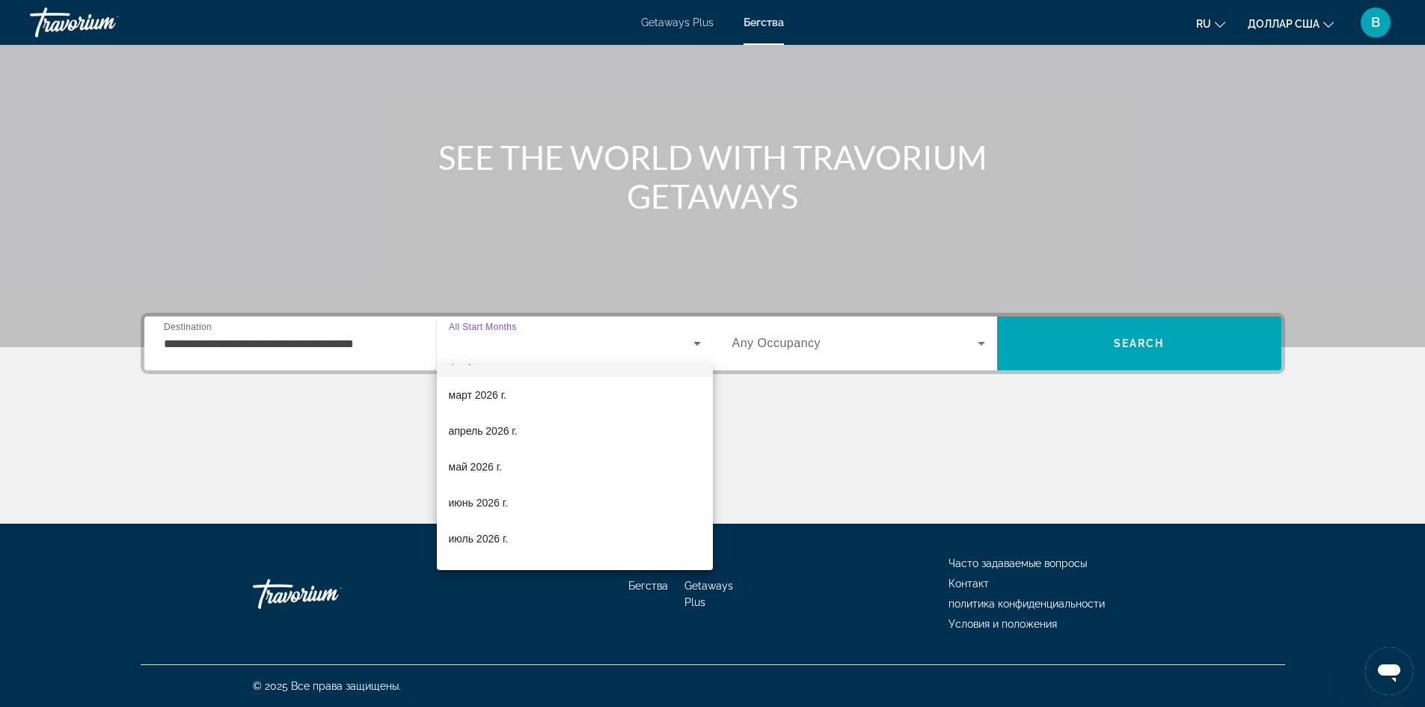
scroll to position [224, 0]
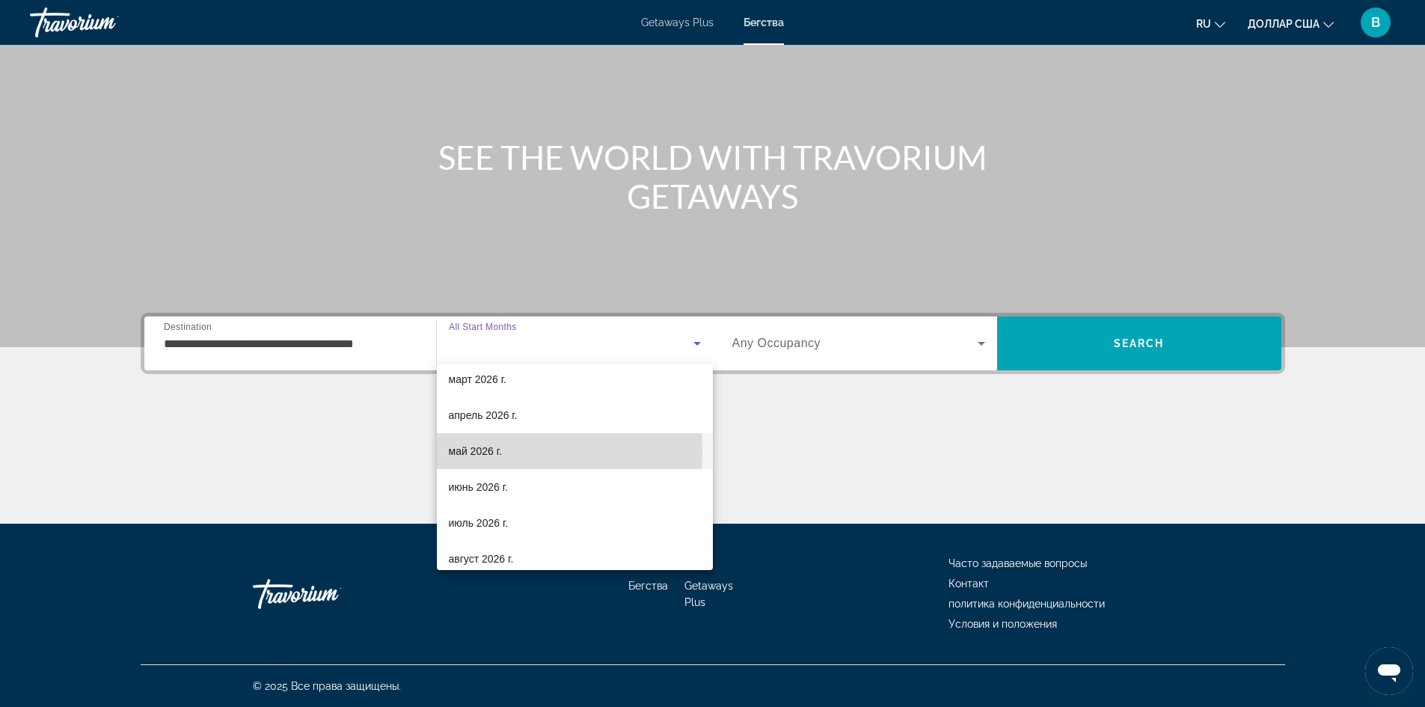
click at [524, 451] on mat-option "май 2026 г." at bounding box center [575, 451] width 276 height 36
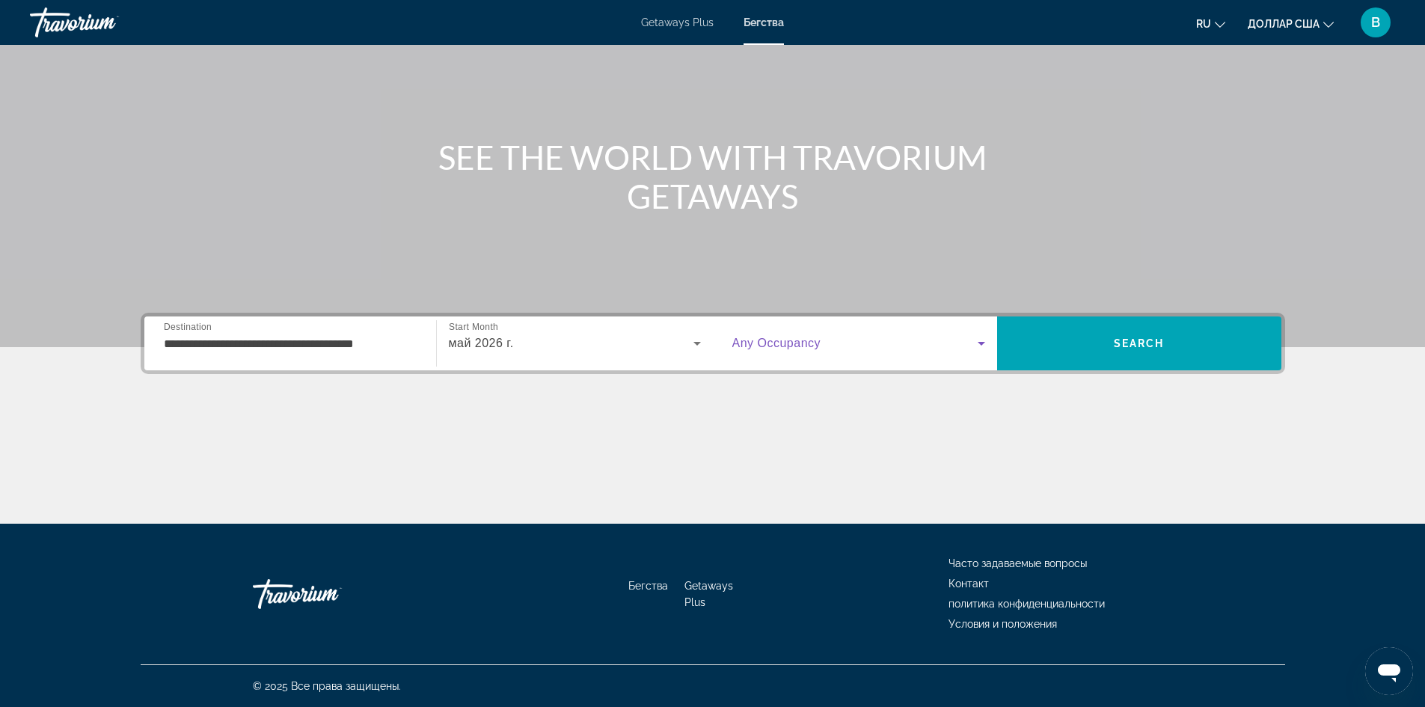
click at [981, 340] on icon "Search widget" at bounding box center [981, 343] width 18 height 18
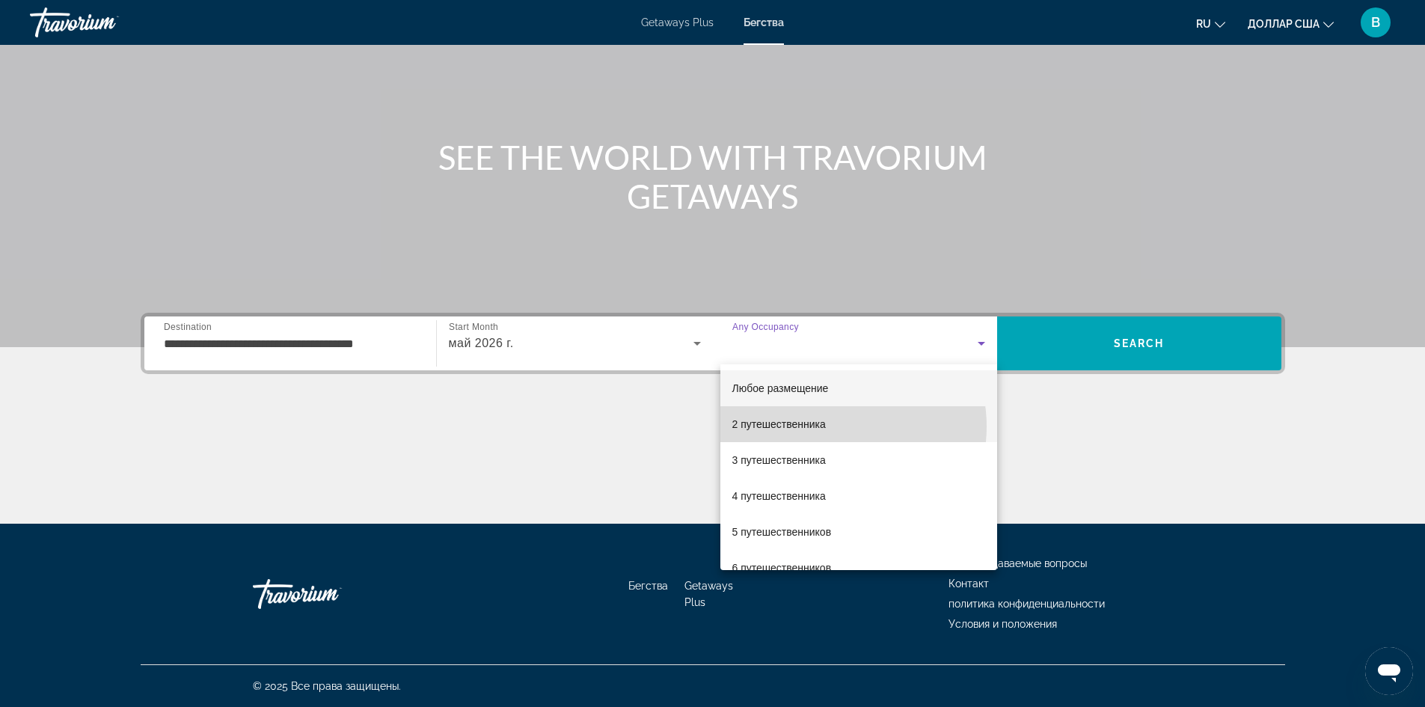
click at [827, 426] on mat-option "2 путешественника" at bounding box center [858, 424] width 277 height 36
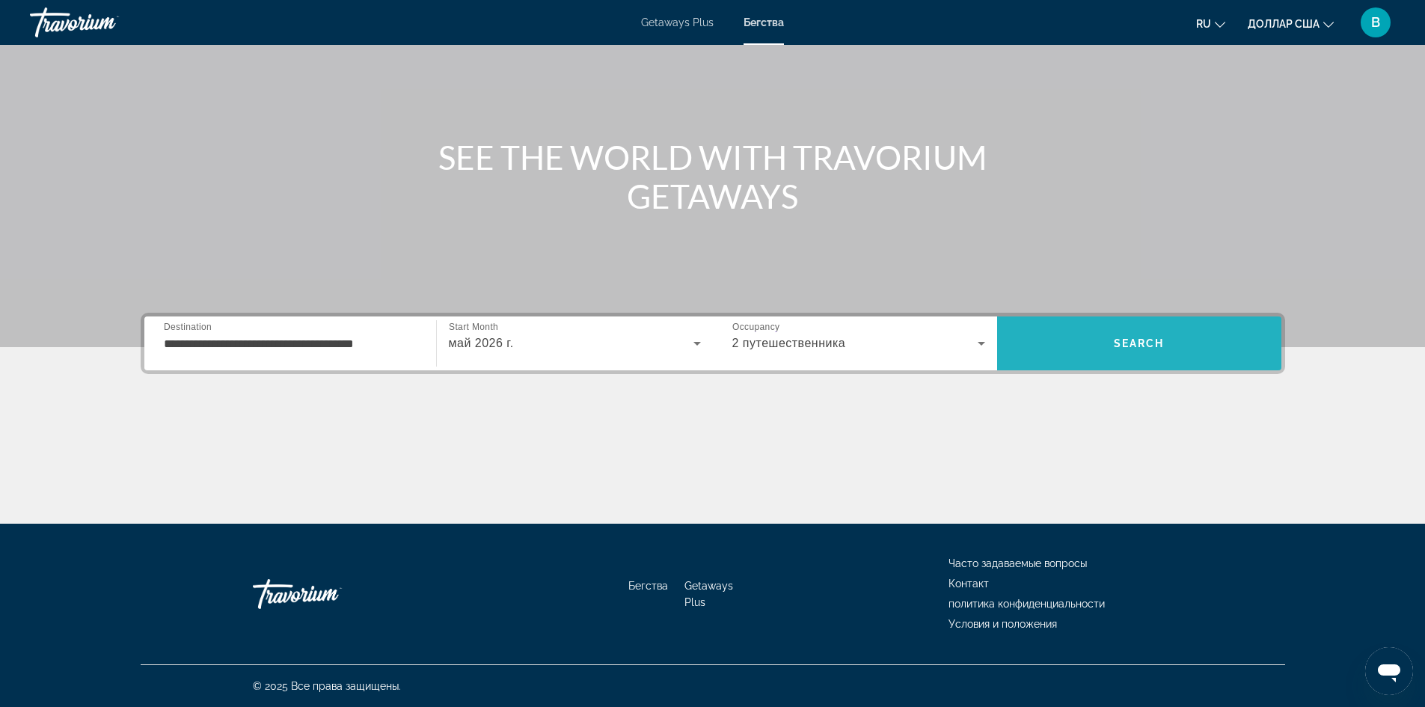
click at [1169, 343] on span "Search" at bounding box center [1139, 343] width 284 height 36
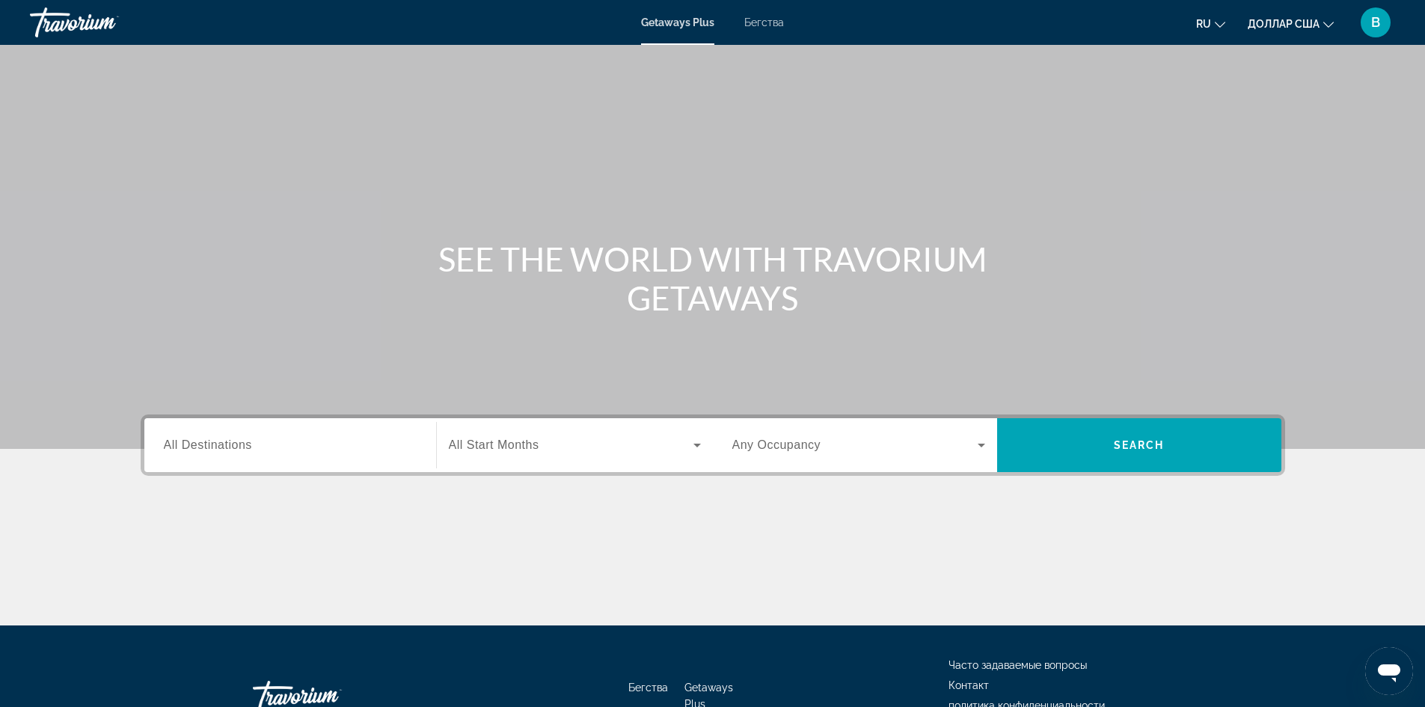
click at [773, 19] on font "Бегства" at bounding box center [764, 22] width 40 height 12
click at [227, 443] on span "All Destinations" at bounding box center [208, 444] width 88 height 13
click at [227, 443] on input "Destination All Destinations" at bounding box center [290, 446] width 253 height 18
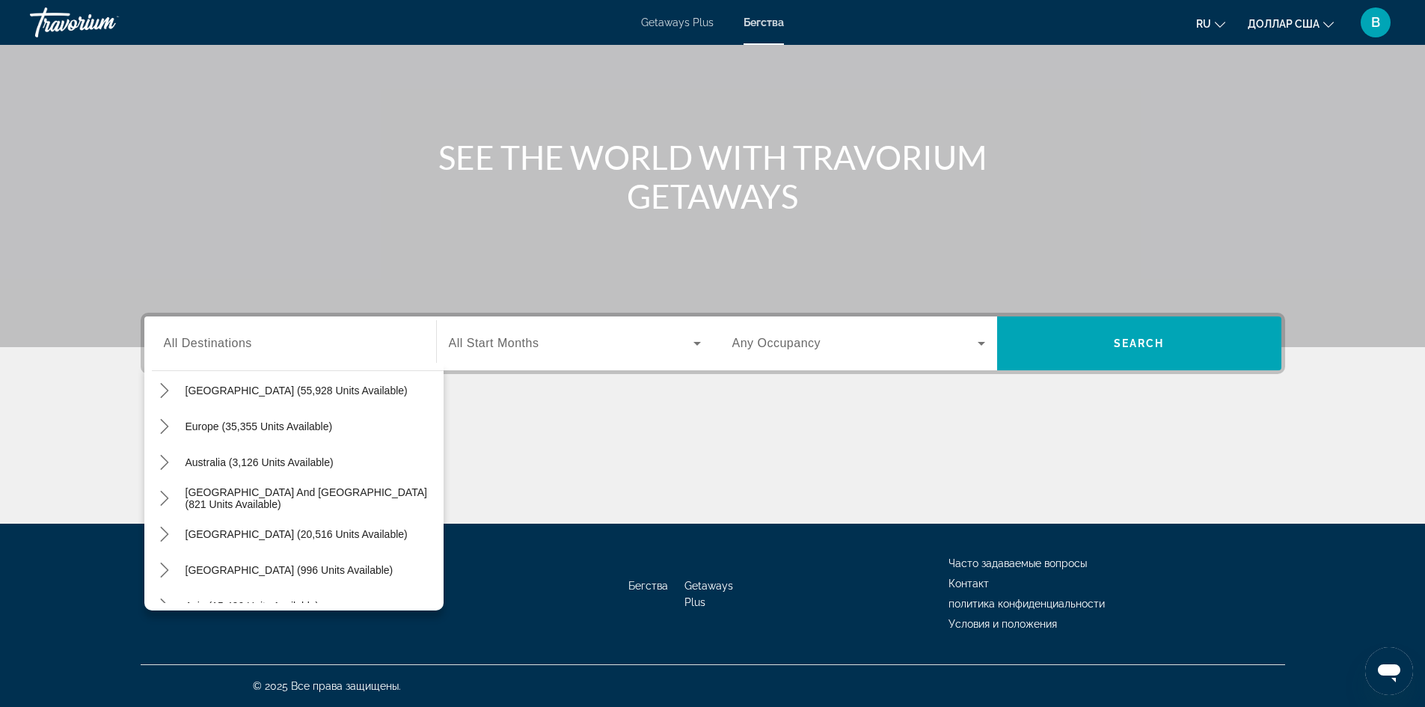
scroll to position [242, 0]
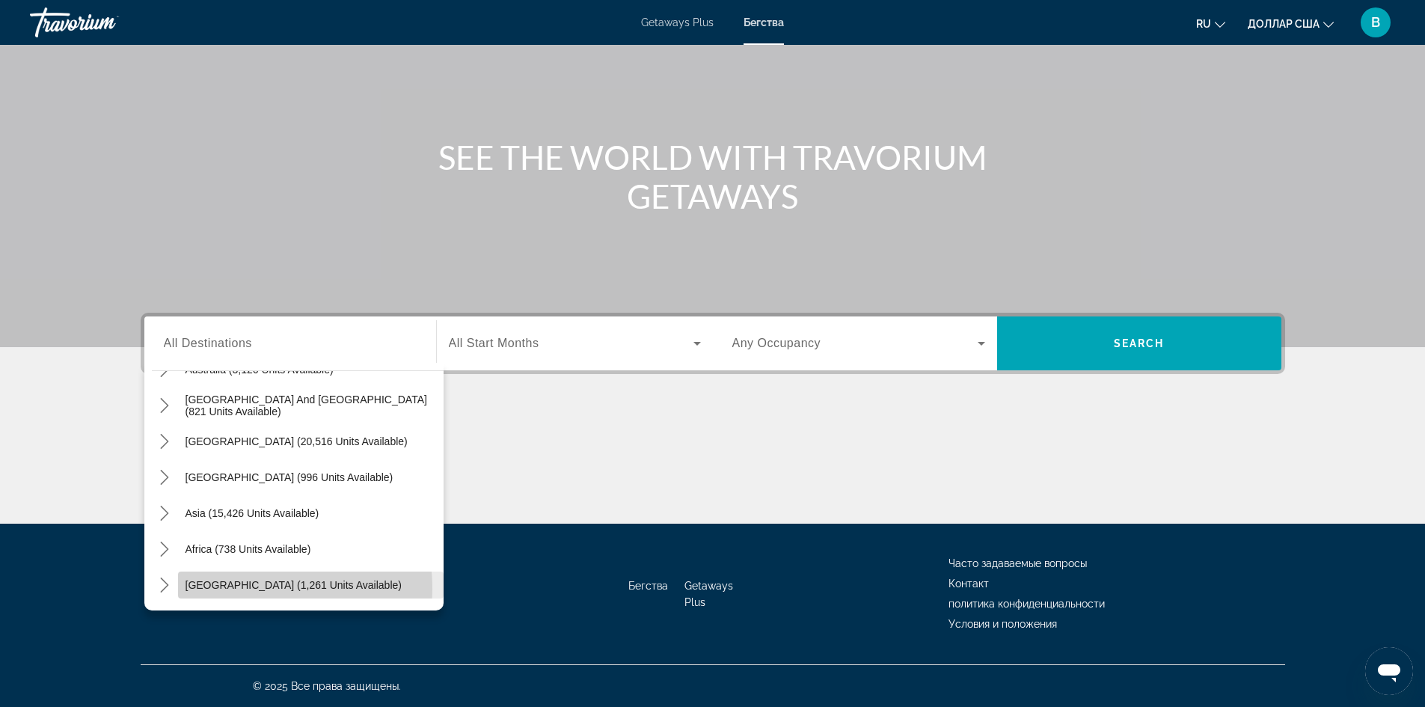
click at [232, 589] on span "[GEOGRAPHIC_DATA] (1,261 units available)" at bounding box center [293, 585] width 216 height 12
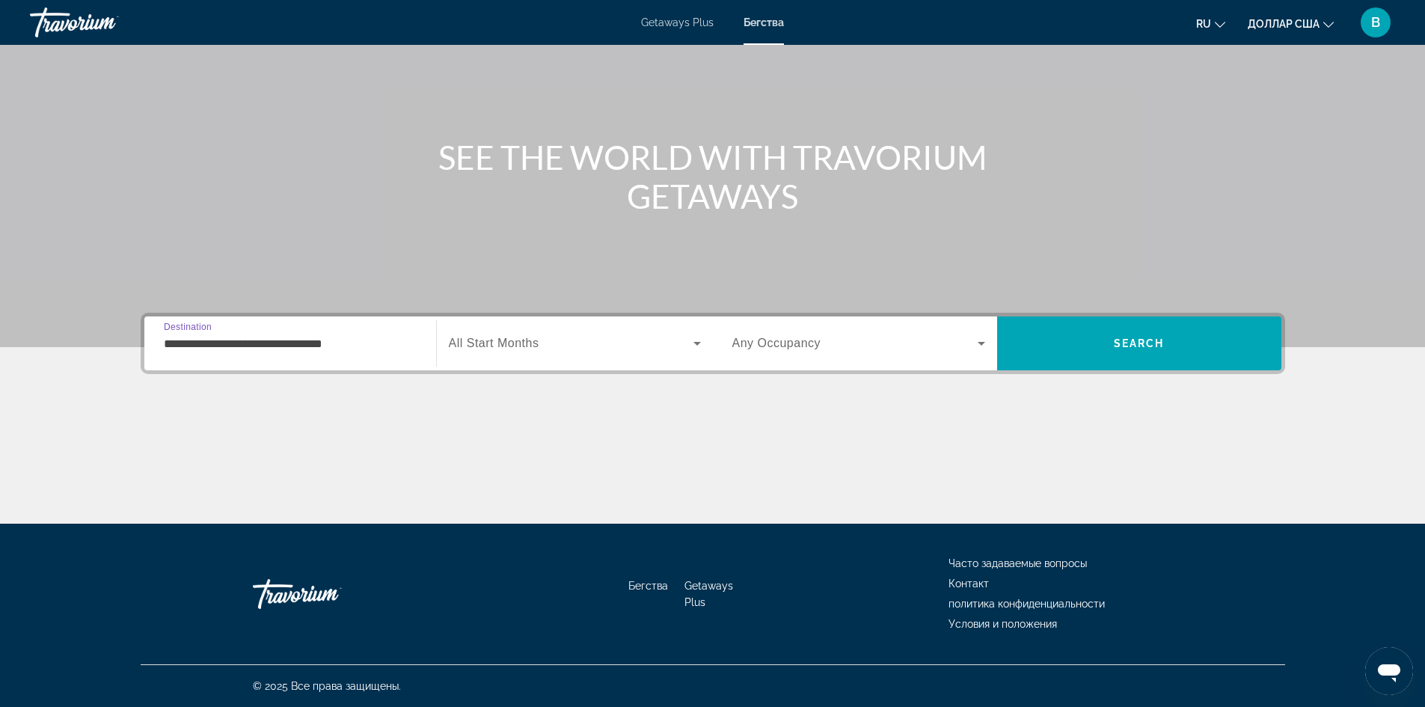
click at [363, 338] on input "**********" at bounding box center [290, 344] width 253 height 18
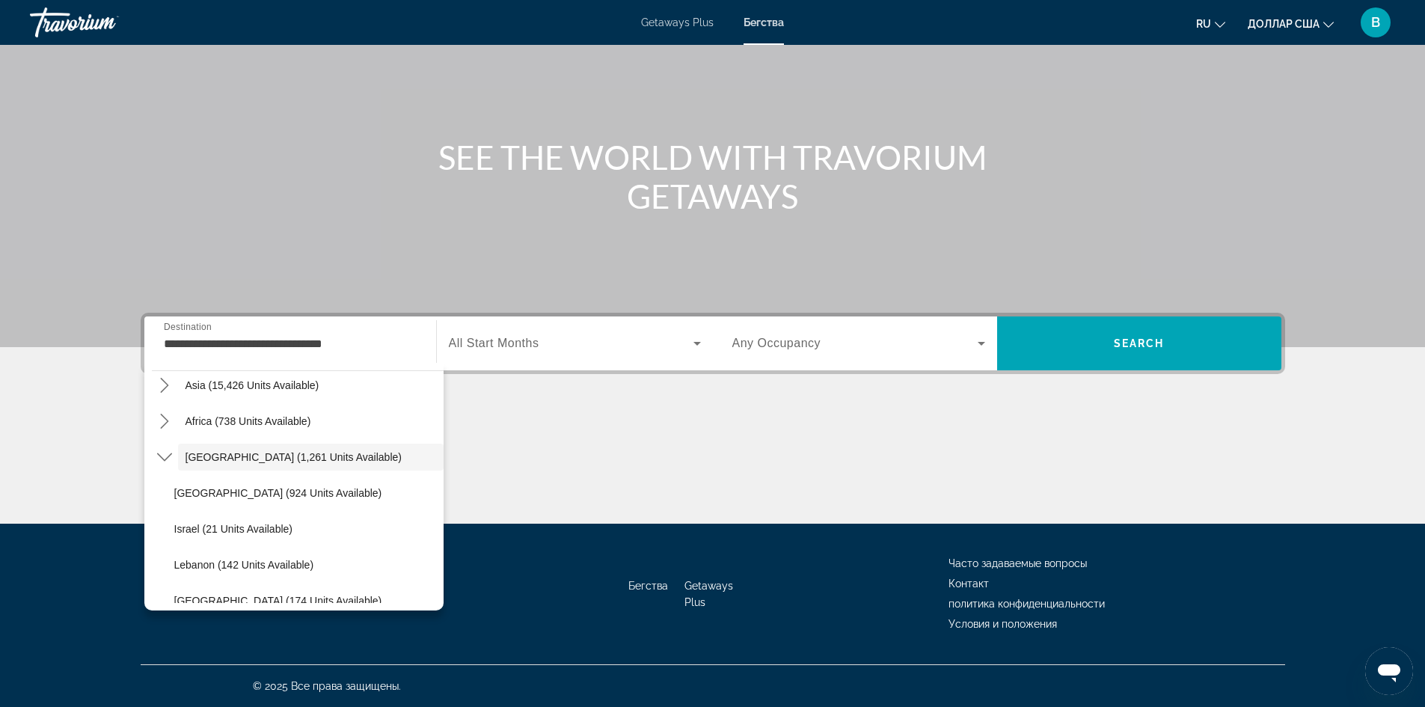
scroll to position [386, 0]
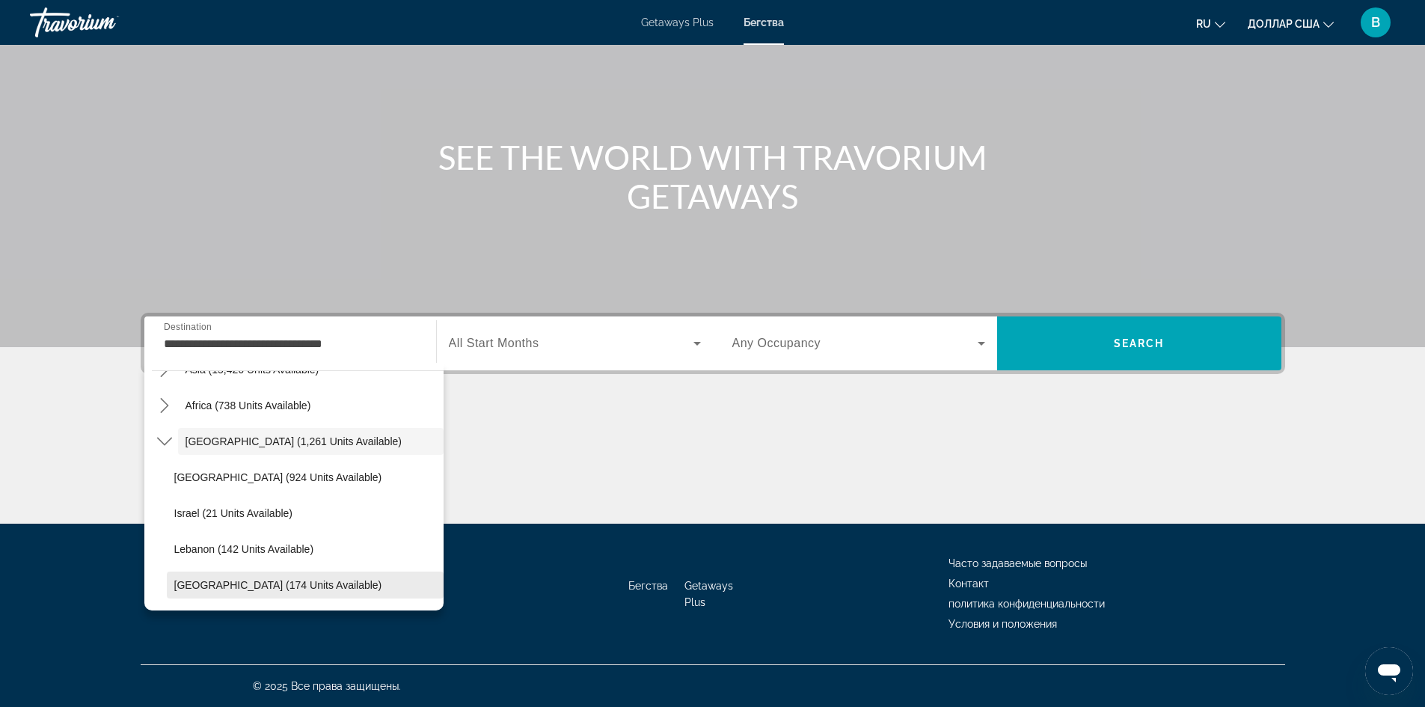
click at [354, 586] on span "United Arab Emirates (174 units available)" at bounding box center [278, 585] width 208 height 12
type input "**********"
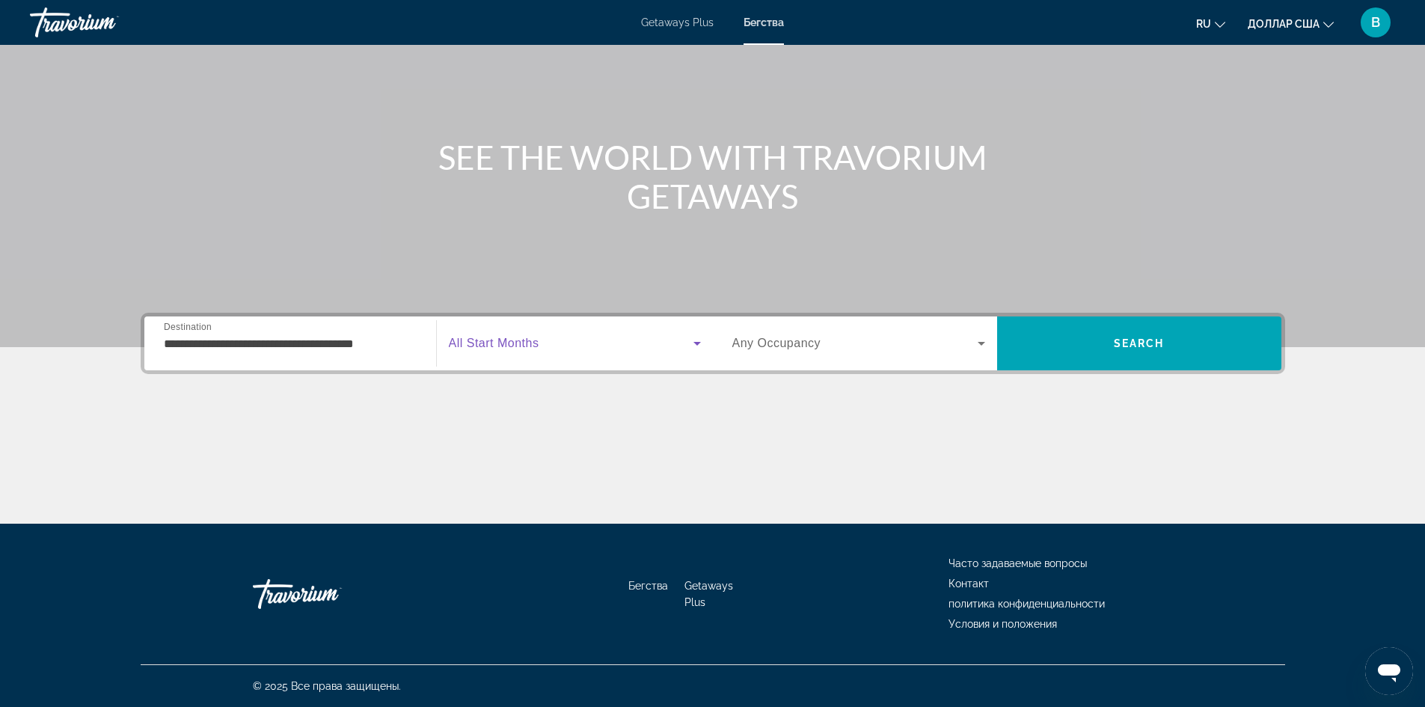
click at [698, 345] on icon "Search widget" at bounding box center [697, 343] width 18 height 18
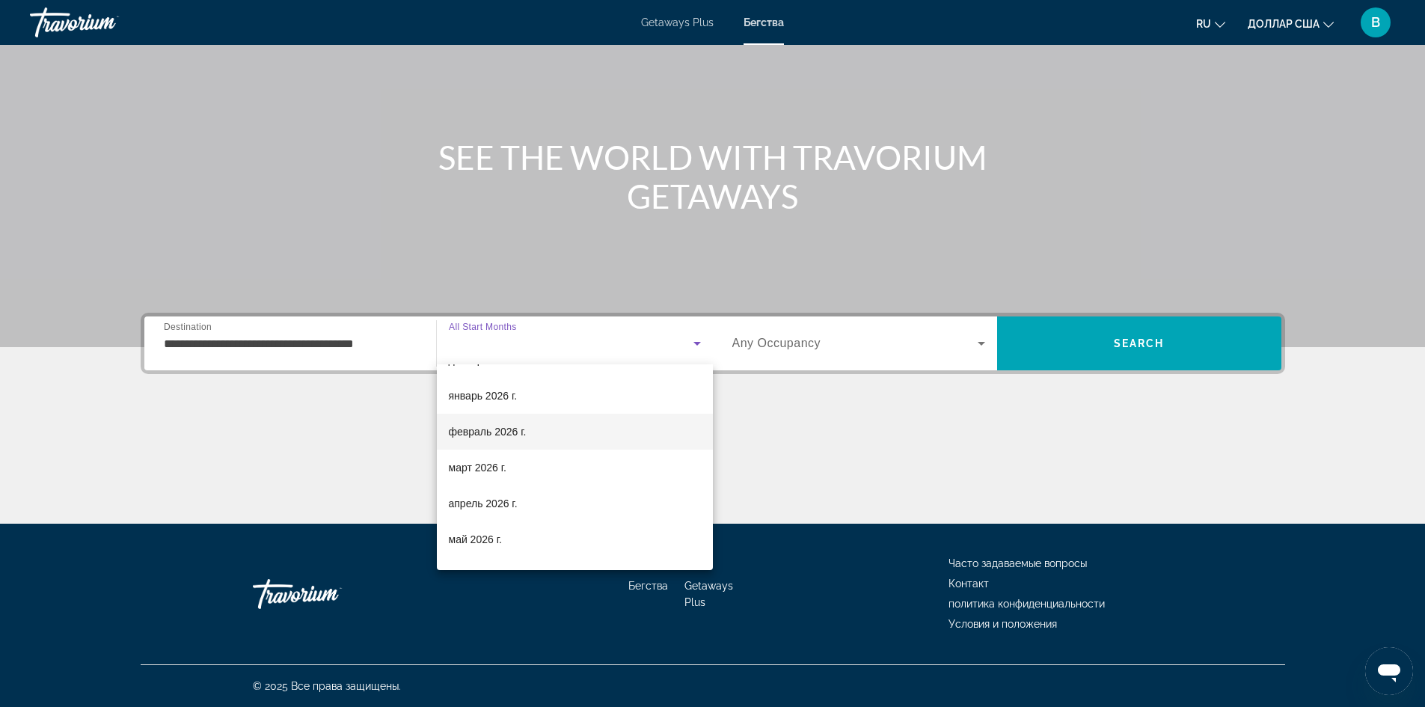
scroll to position [159, 0]
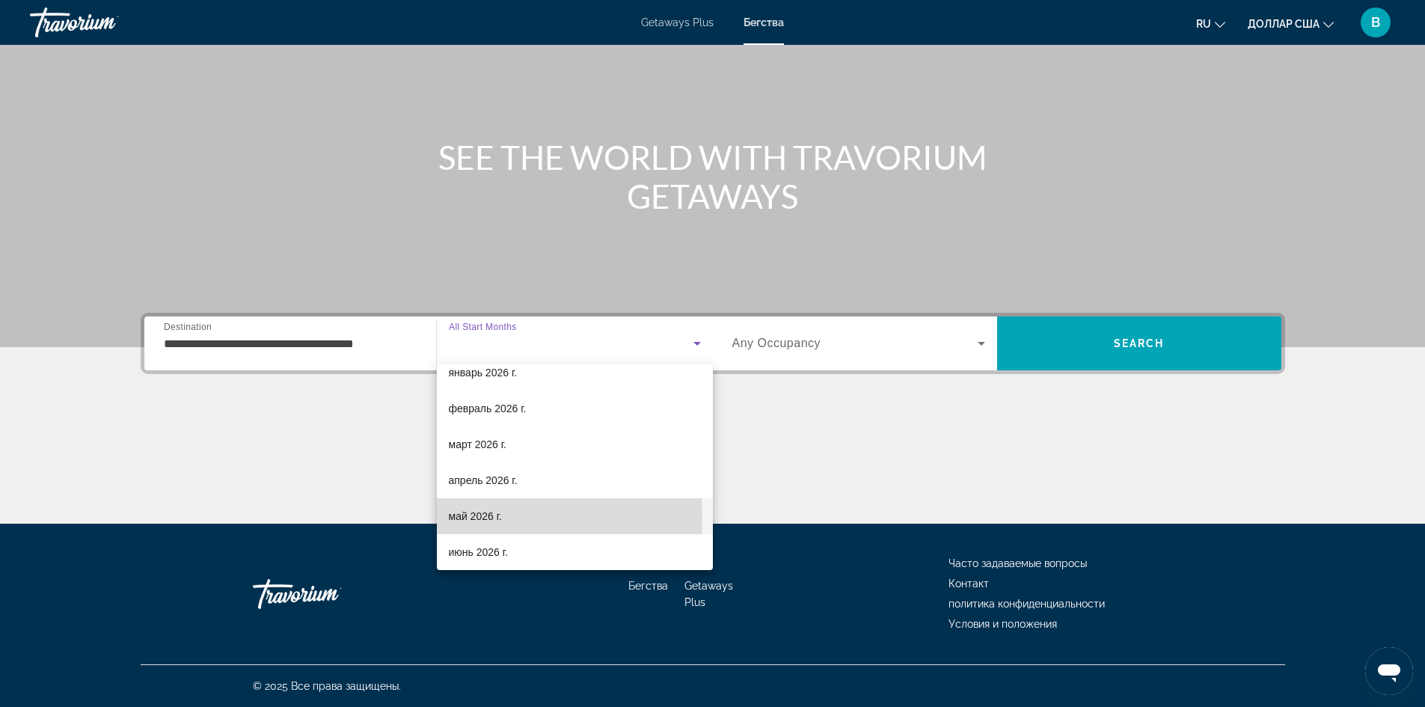
click at [488, 517] on font "май 2026 г." at bounding box center [475, 516] width 53 height 12
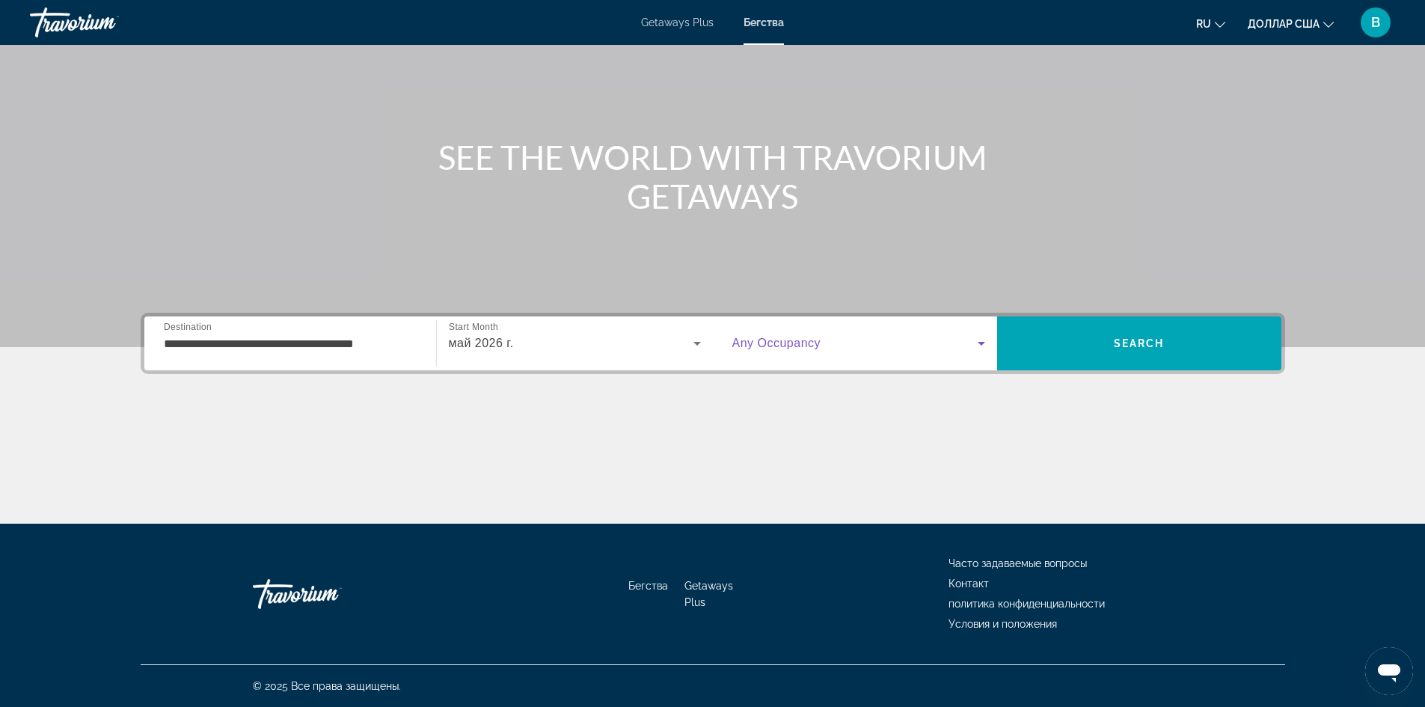
click at [980, 343] on icon "Search widget" at bounding box center [980, 344] width 7 height 4
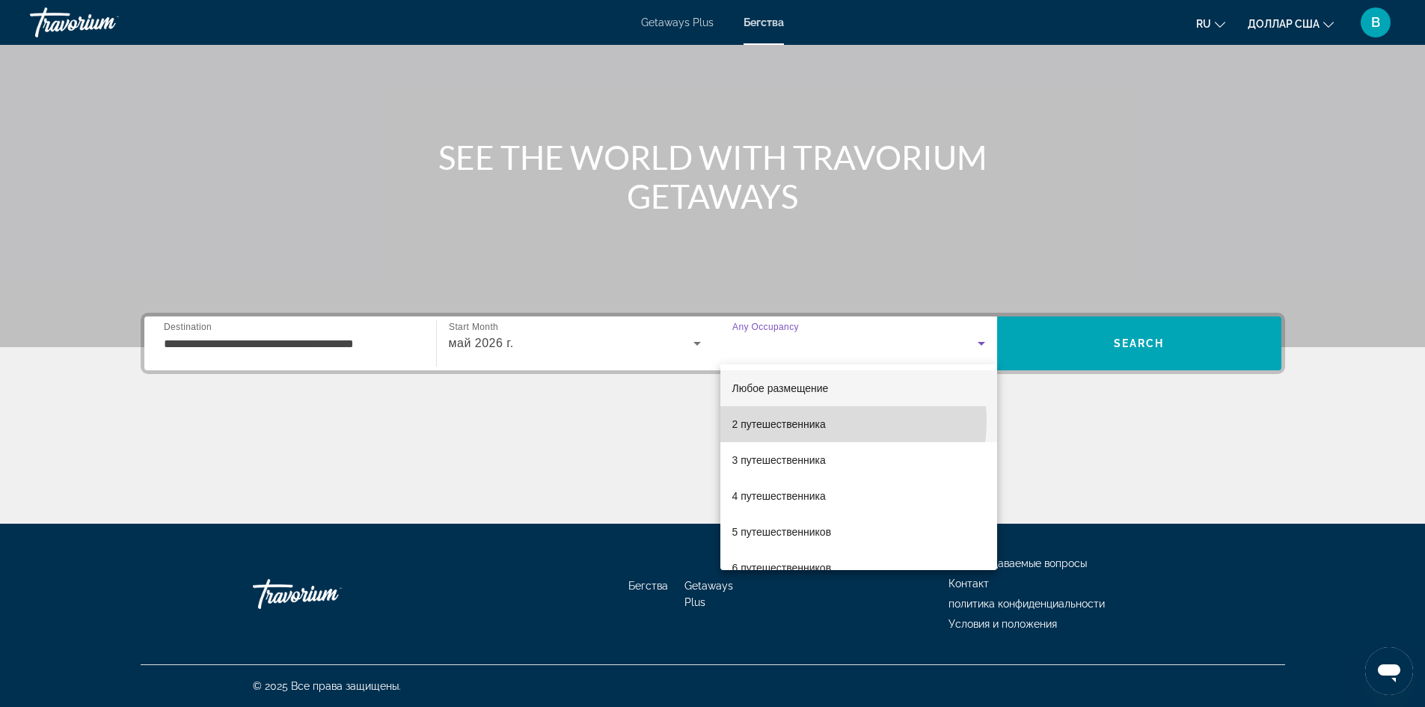
click at [831, 421] on mat-option "2 путешественника" at bounding box center [858, 424] width 277 height 36
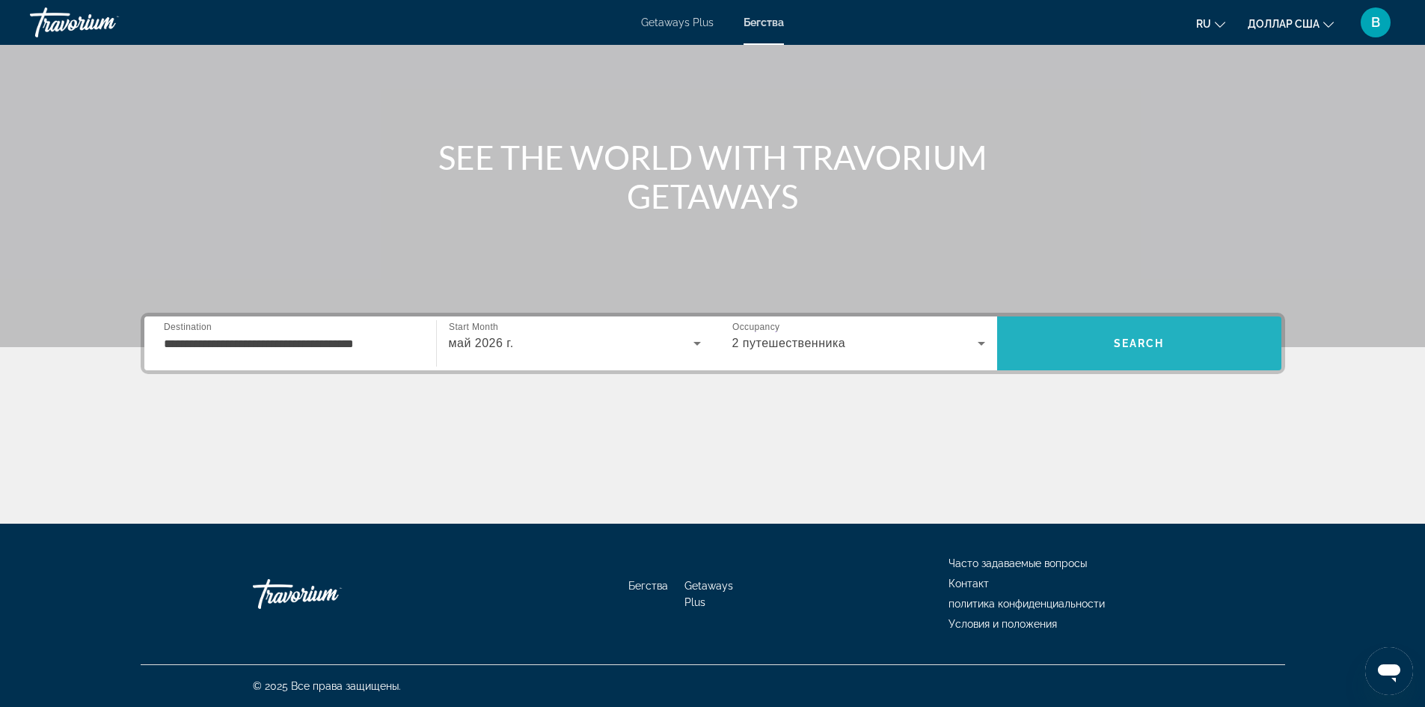
click at [1178, 343] on span "Search" at bounding box center [1139, 343] width 284 height 36
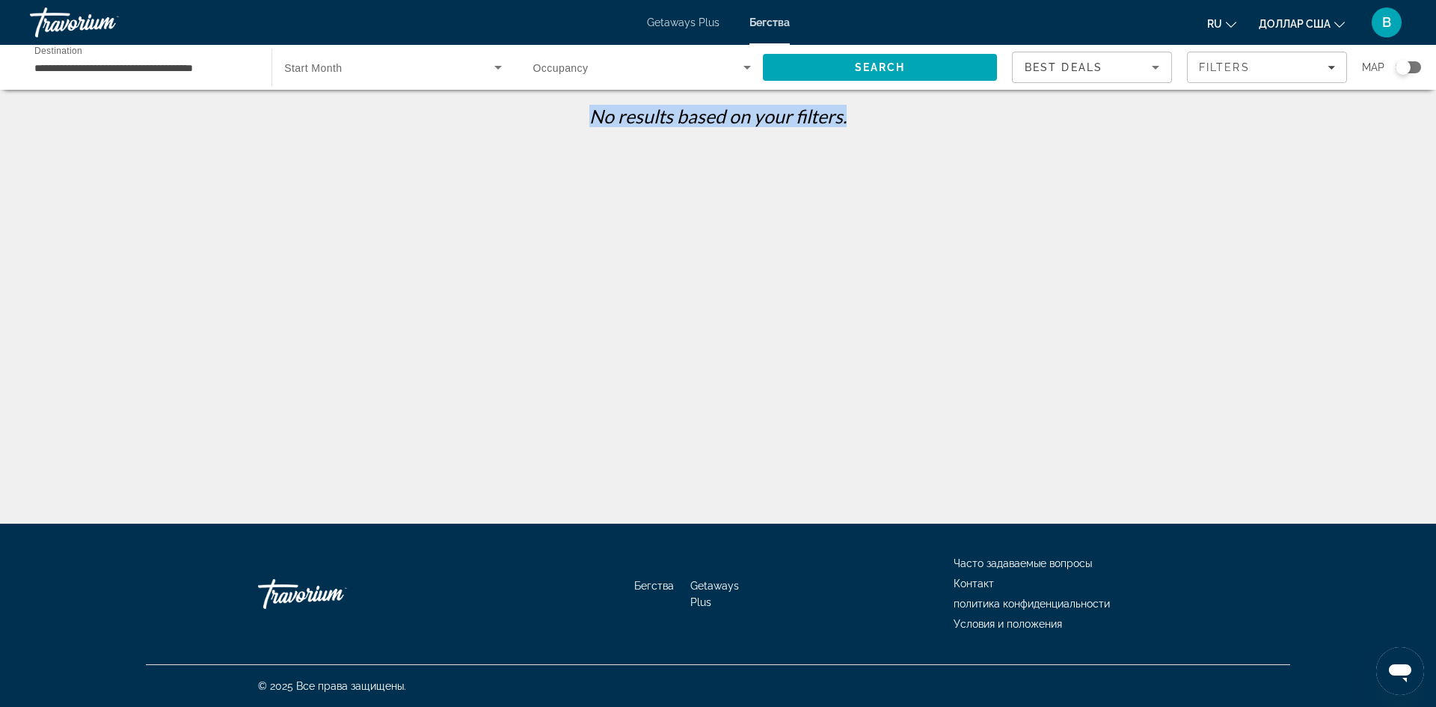
drag, startPoint x: 591, startPoint y: 120, endPoint x: 865, endPoint y: 114, distance: 273.8
click at [871, 114] on p "No results based on your filters." at bounding box center [717, 116] width 1159 height 22
click at [795, 120] on p "No results based on your filters." at bounding box center [717, 116] width 1159 height 22
drag, startPoint x: 593, startPoint y: 108, endPoint x: 856, endPoint y: 120, distance: 262.7
click at [873, 126] on p "No results based on your filters." at bounding box center [717, 116] width 1159 height 22
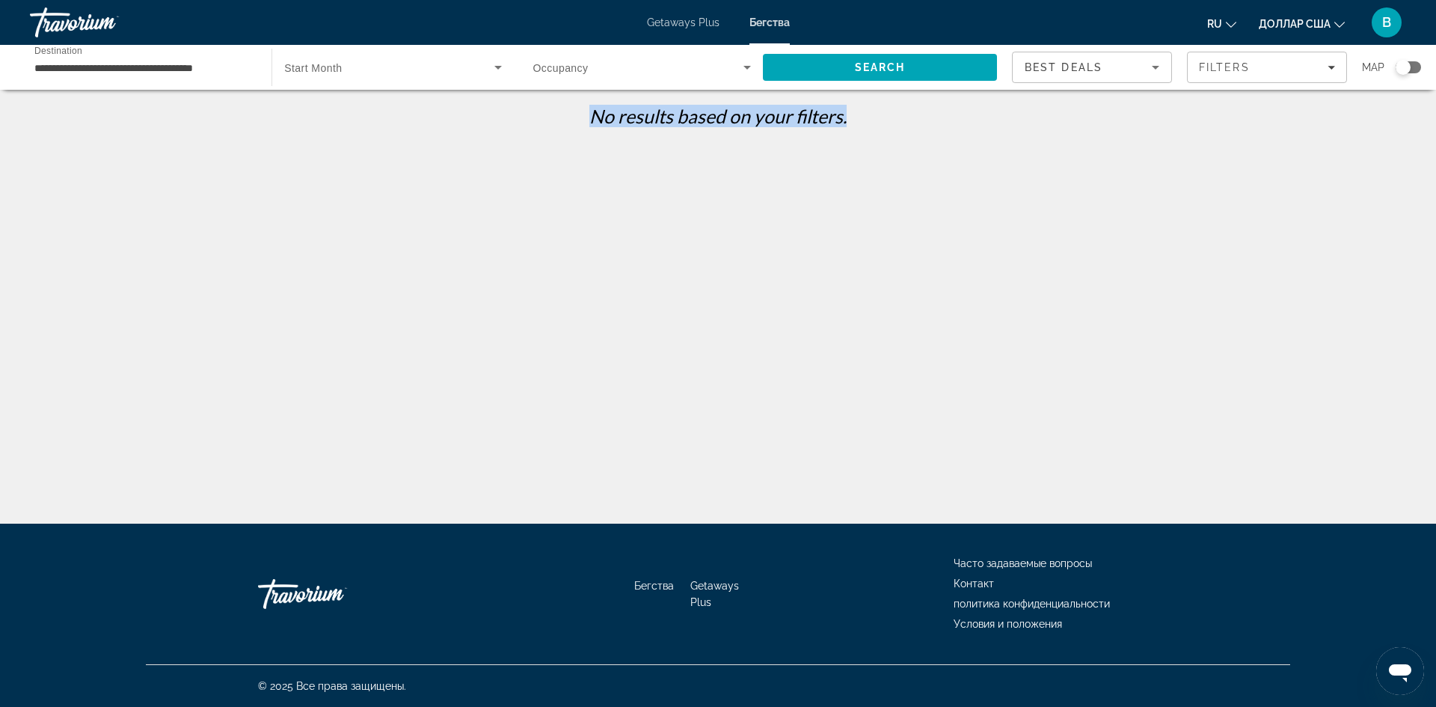
click at [1092, 237] on div "**********" at bounding box center [718, 367] width 1436 height 524
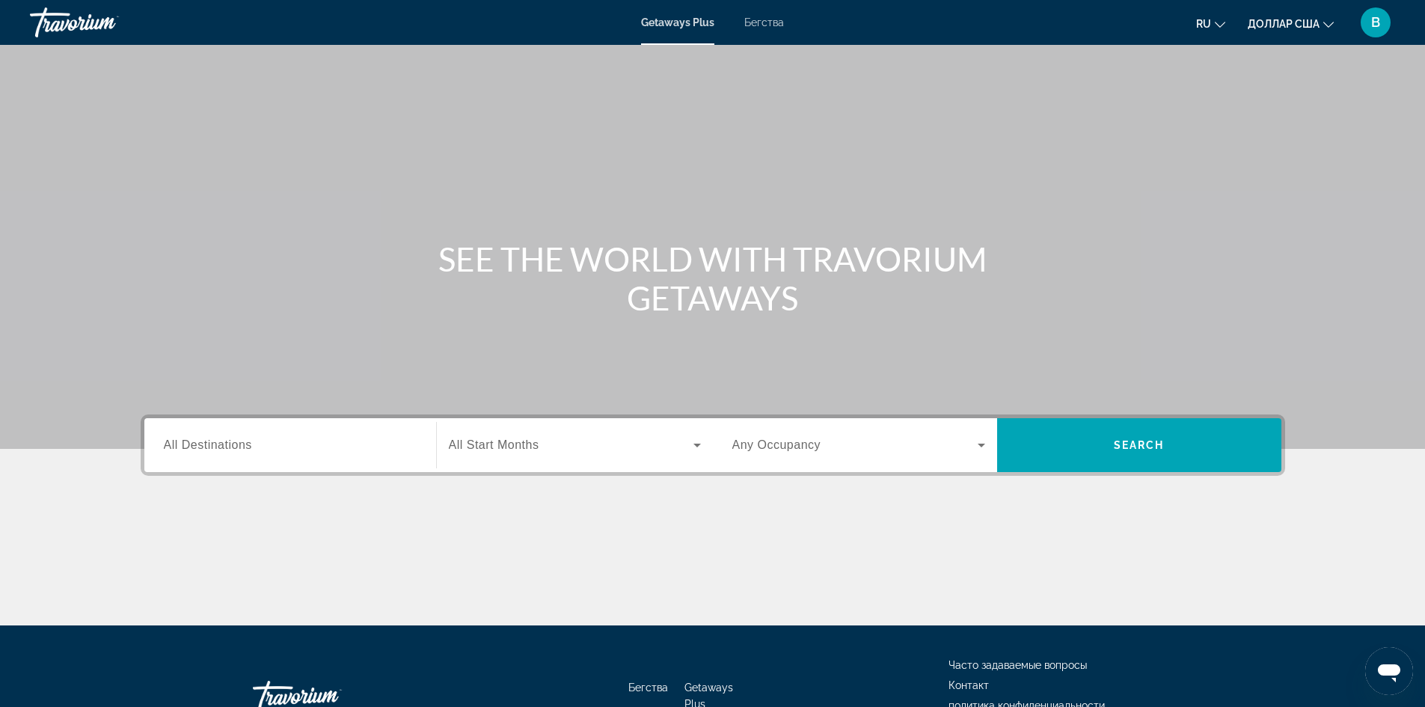
click at [773, 15] on div "Getaways Plus Бегства ru English Español Français Italiano Português русский до…" at bounding box center [712, 22] width 1425 height 39
click at [764, 27] on font "Бегства" at bounding box center [764, 22] width 40 height 12
click at [249, 435] on div "Search widget" at bounding box center [290, 445] width 253 height 43
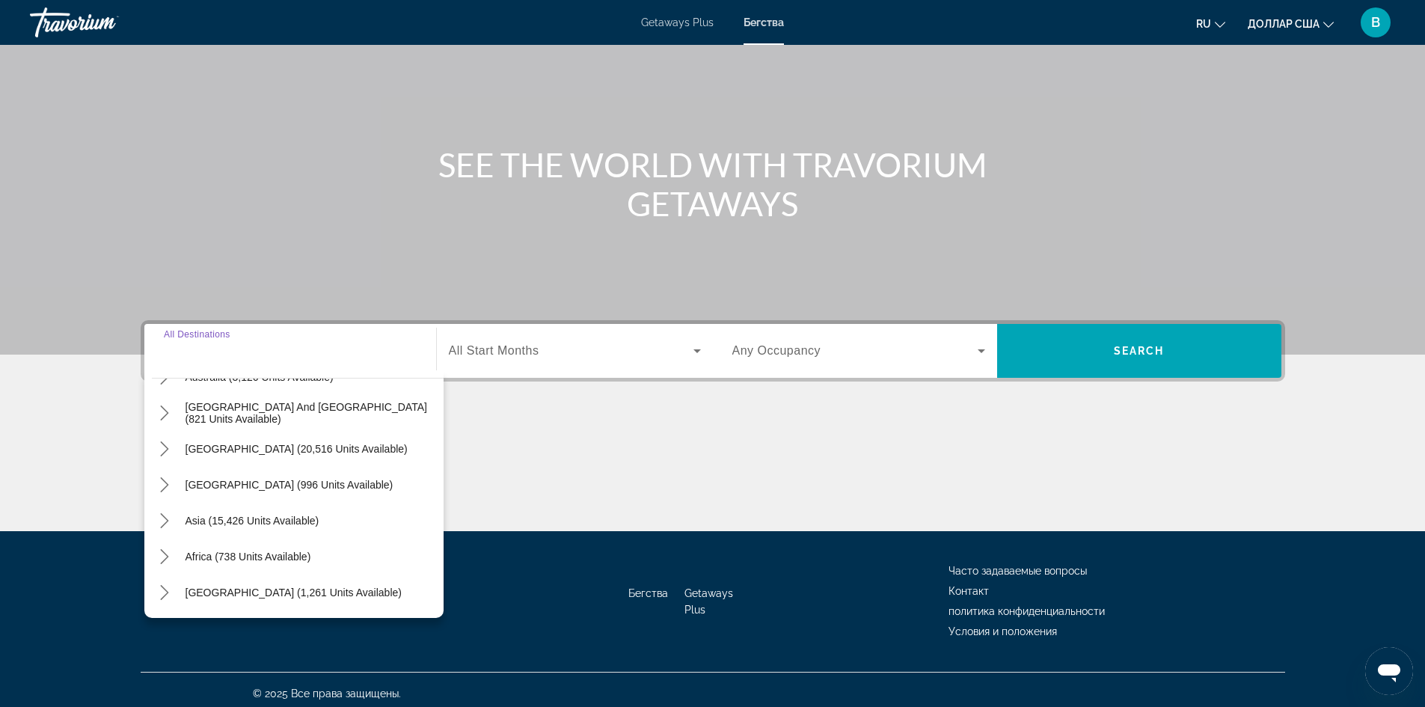
scroll to position [102, 0]
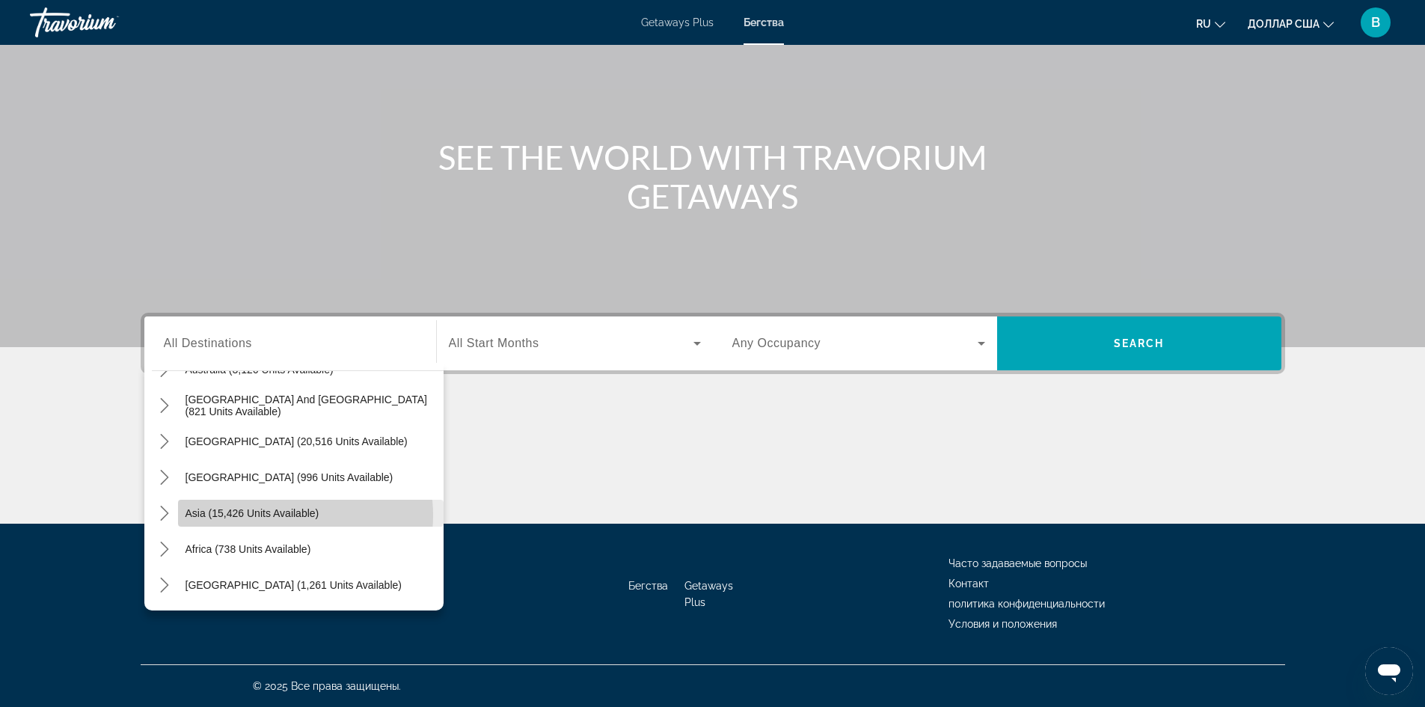
click at [281, 515] on span "Asia (15,426 units available)" at bounding box center [252, 513] width 134 height 12
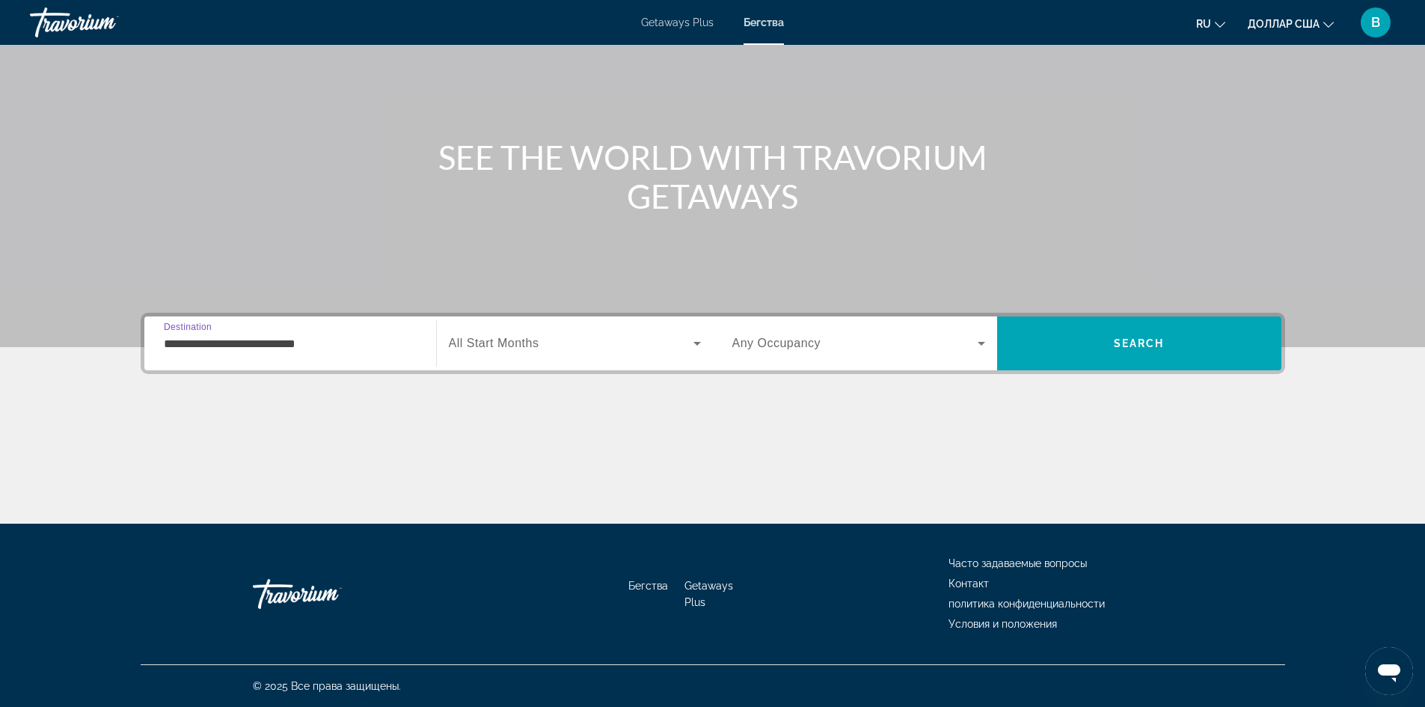
click at [297, 347] on input "**********" at bounding box center [290, 344] width 253 height 18
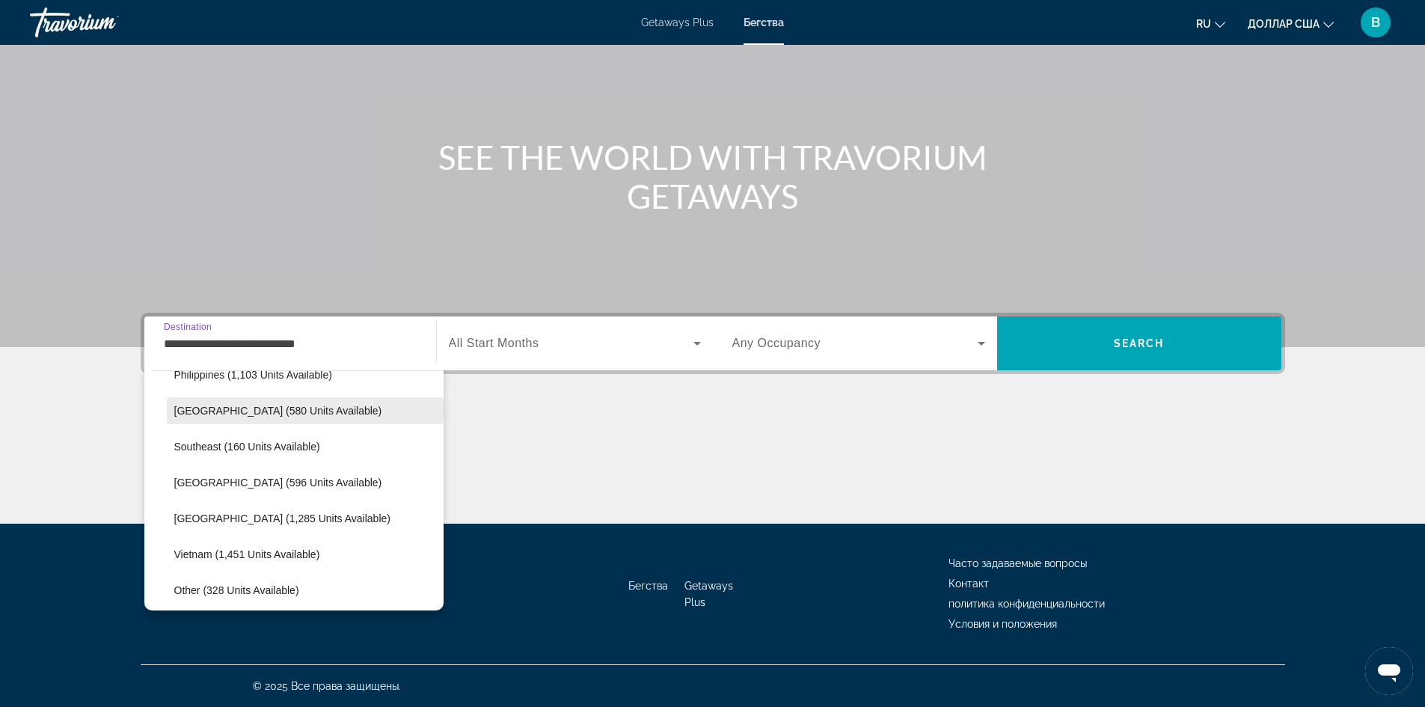
scroll to position [717, 0]
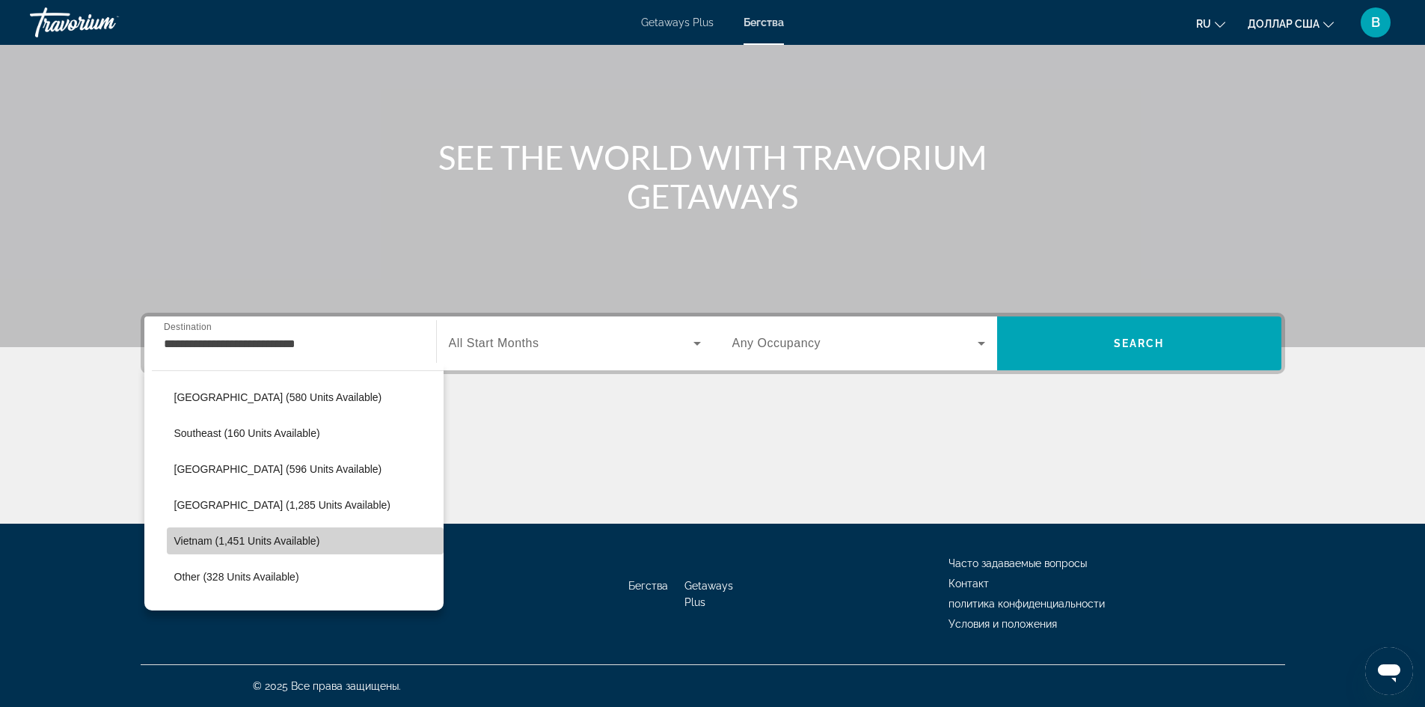
click at [334, 543] on span "Select destination: Vietnam (1,451 units available)" at bounding box center [305, 541] width 277 height 36
type input "**********"
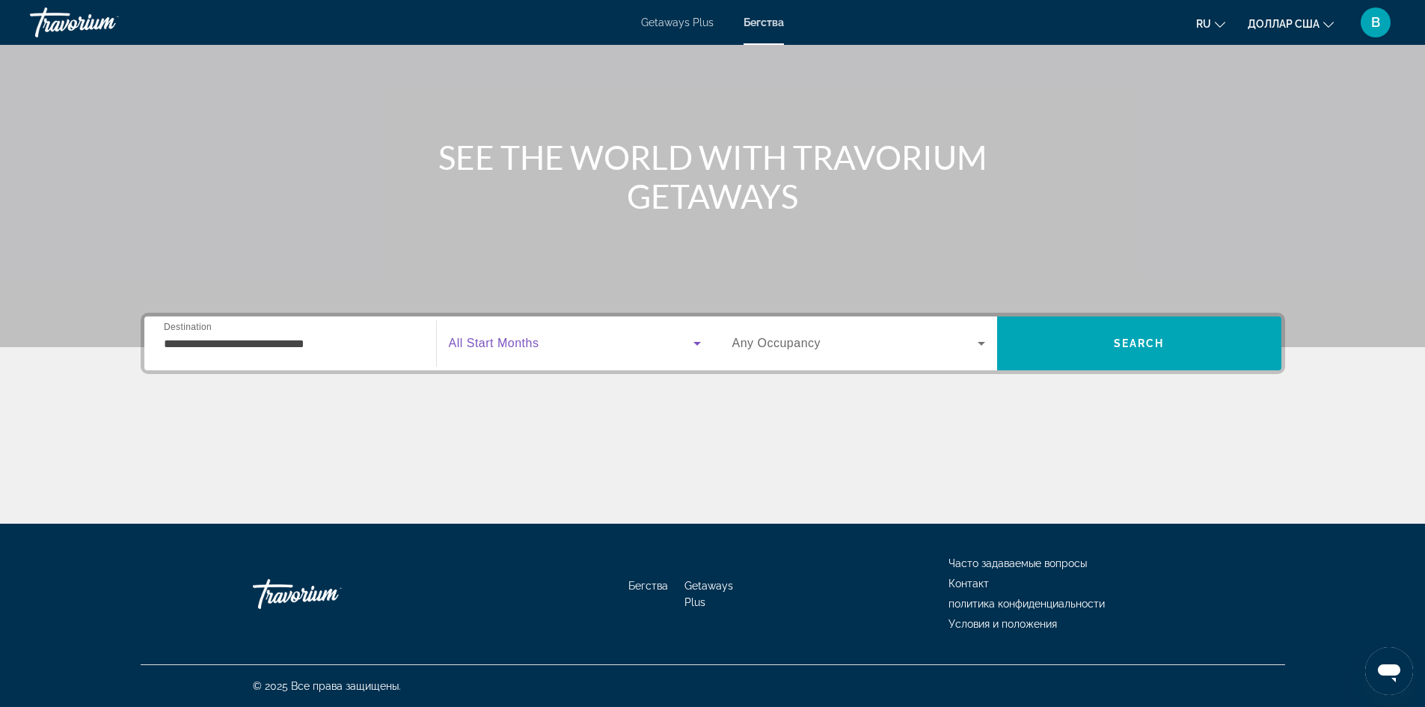
click at [700, 340] on icon "Search widget" at bounding box center [697, 343] width 18 height 18
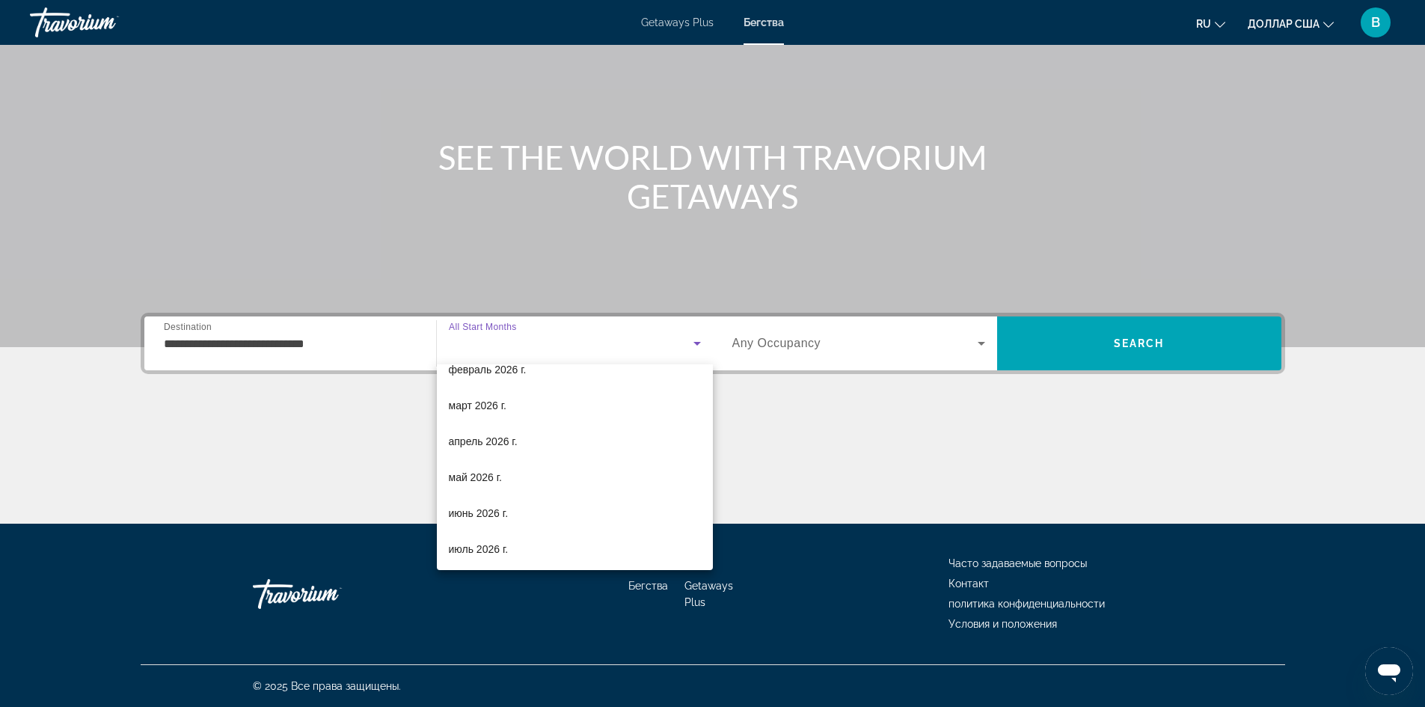
scroll to position [224, 0]
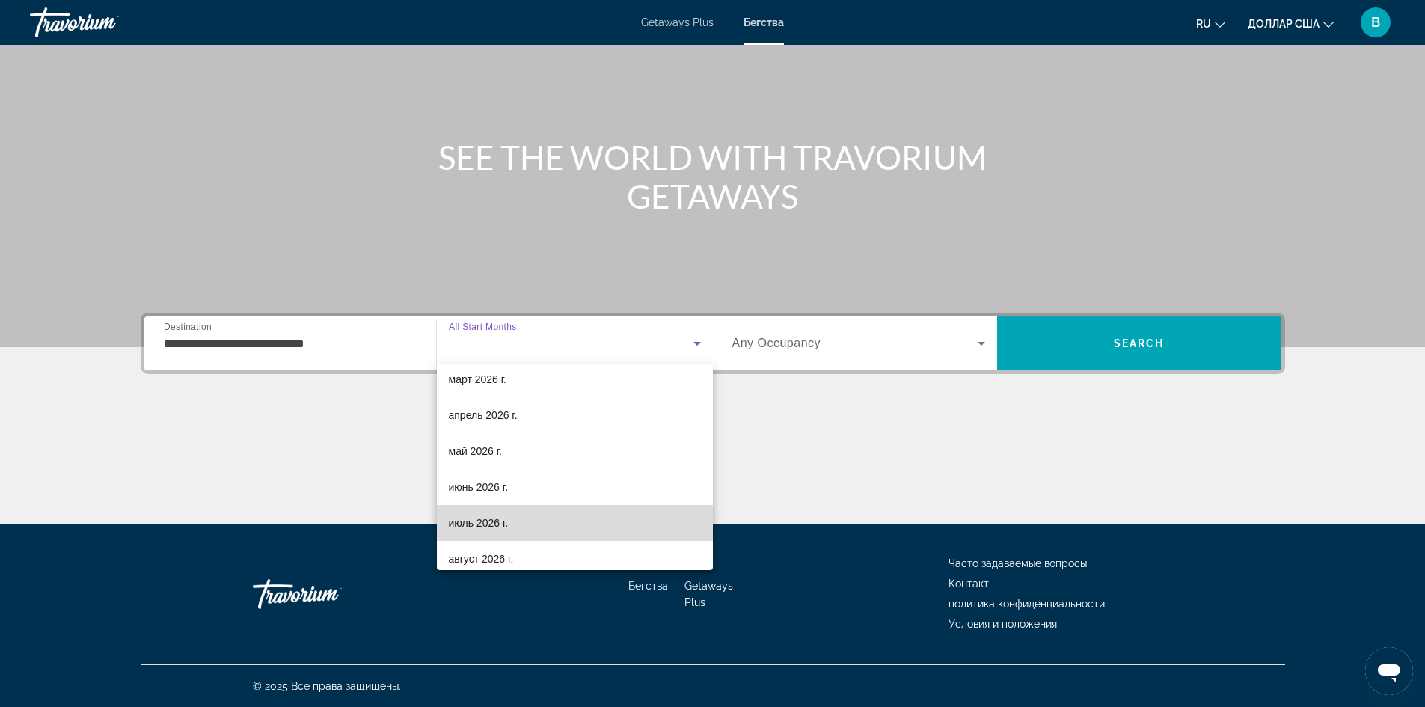
click at [653, 515] on mat-option "июль 2026 г." at bounding box center [575, 523] width 276 height 36
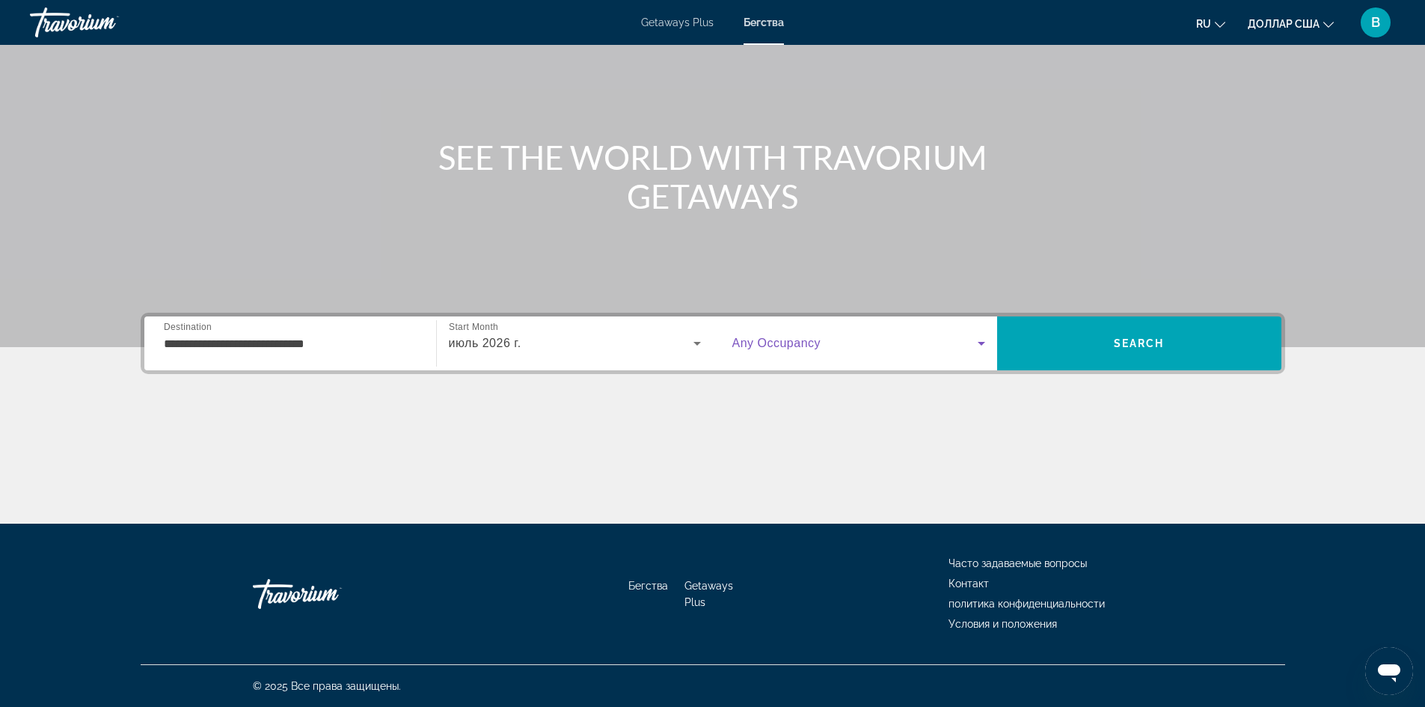
click at [983, 340] on icon "Search widget" at bounding box center [981, 343] width 18 height 18
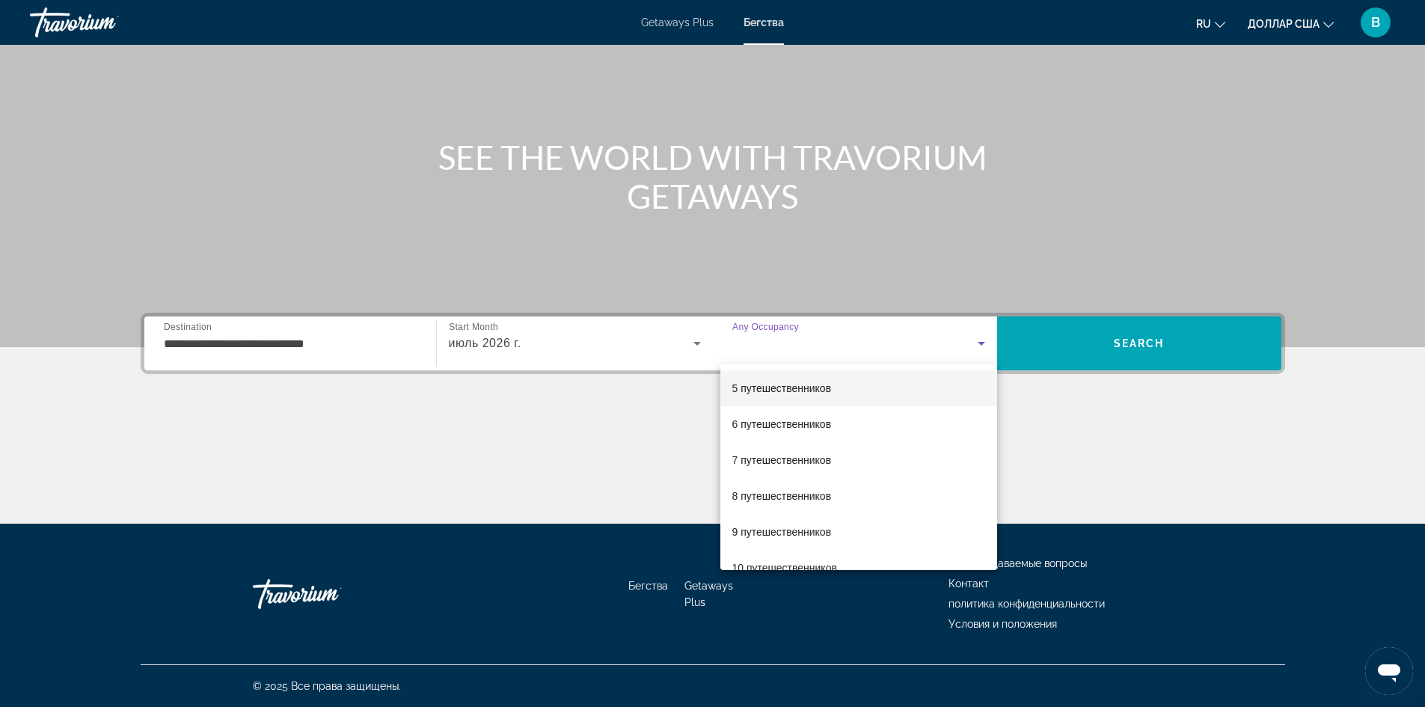
scroll to position [150, 0]
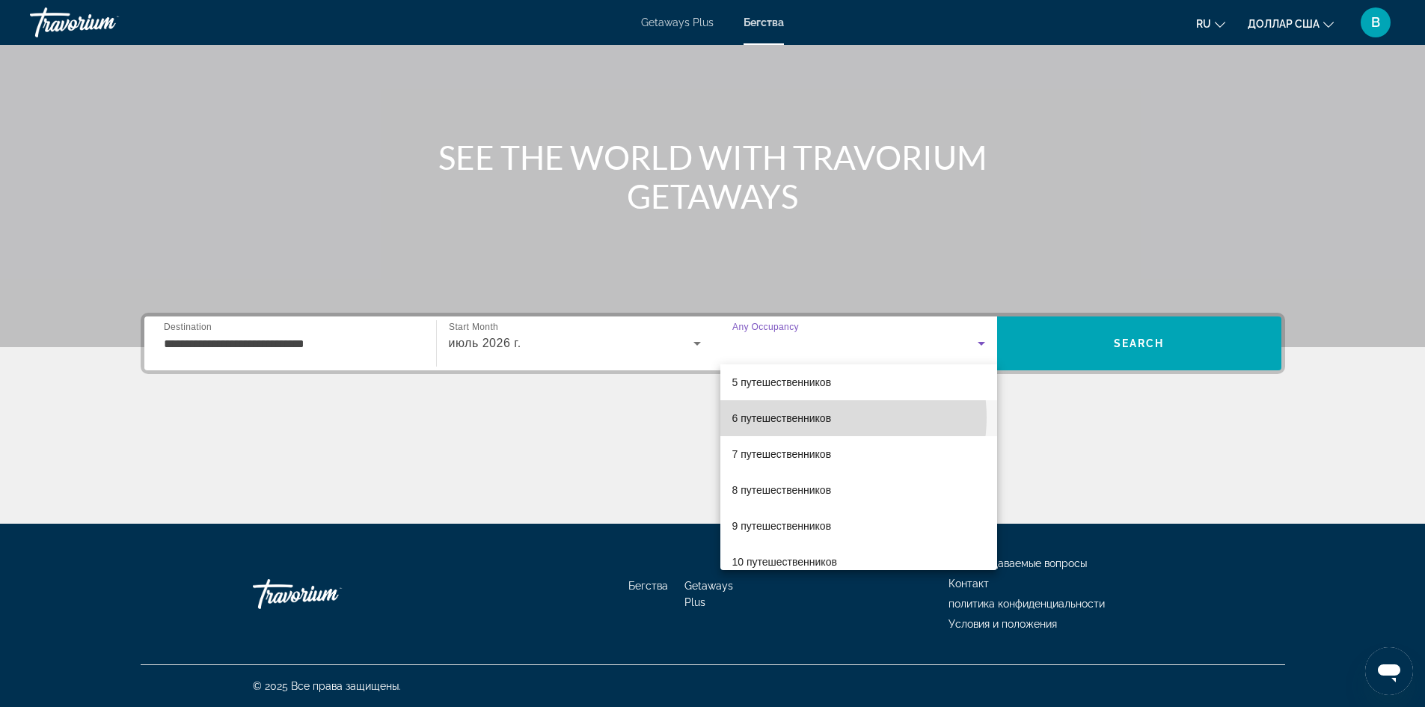
click at [826, 417] on font "6 путешественников" at bounding box center [781, 418] width 99 height 12
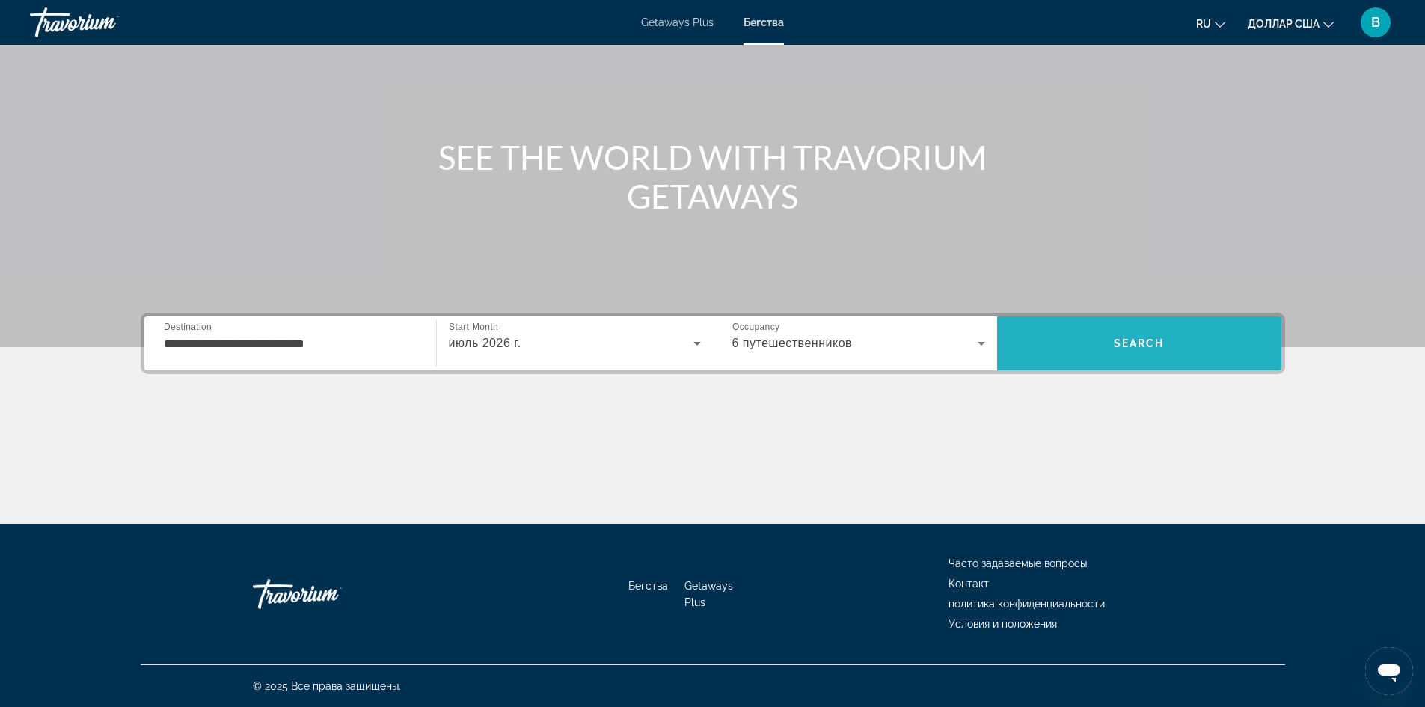
click at [1162, 348] on span "Search" at bounding box center [1139, 343] width 51 height 12
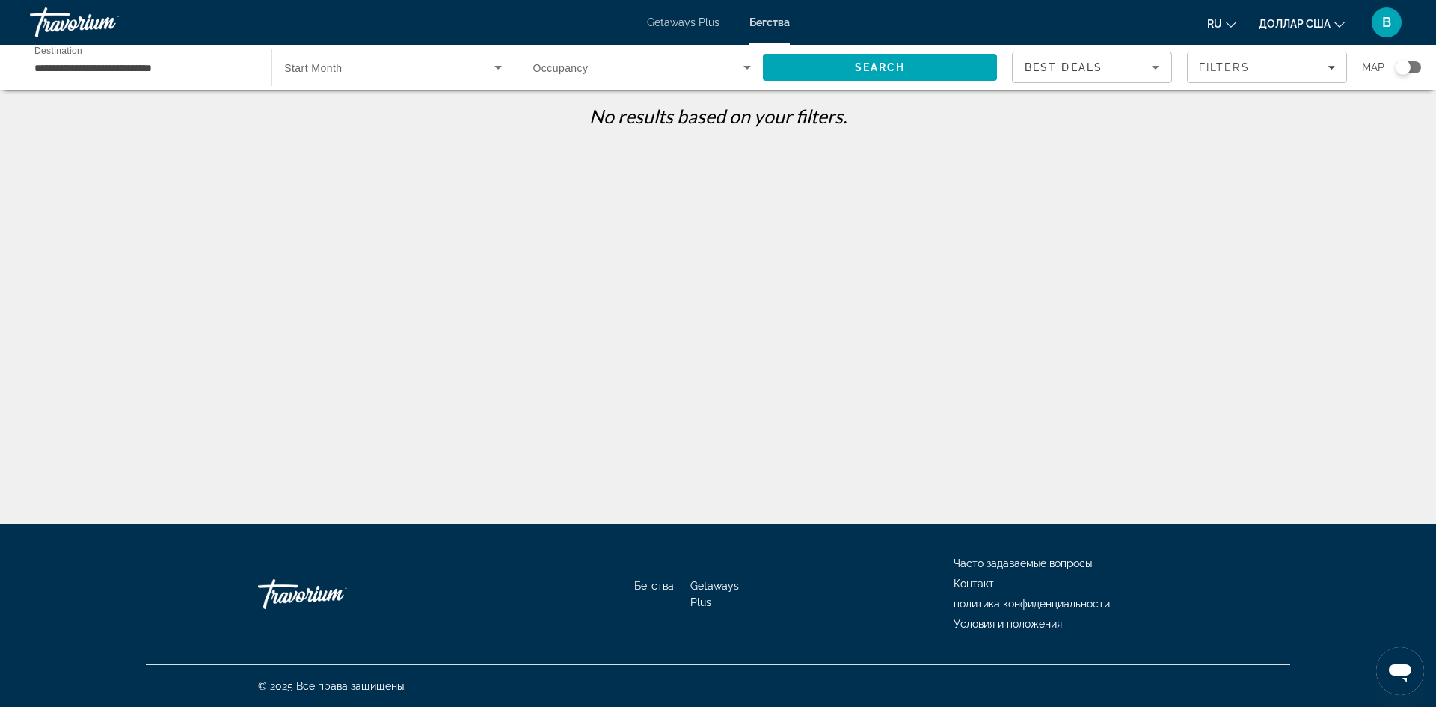
click at [687, 24] on font "Getaways Plus" at bounding box center [683, 22] width 73 height 12
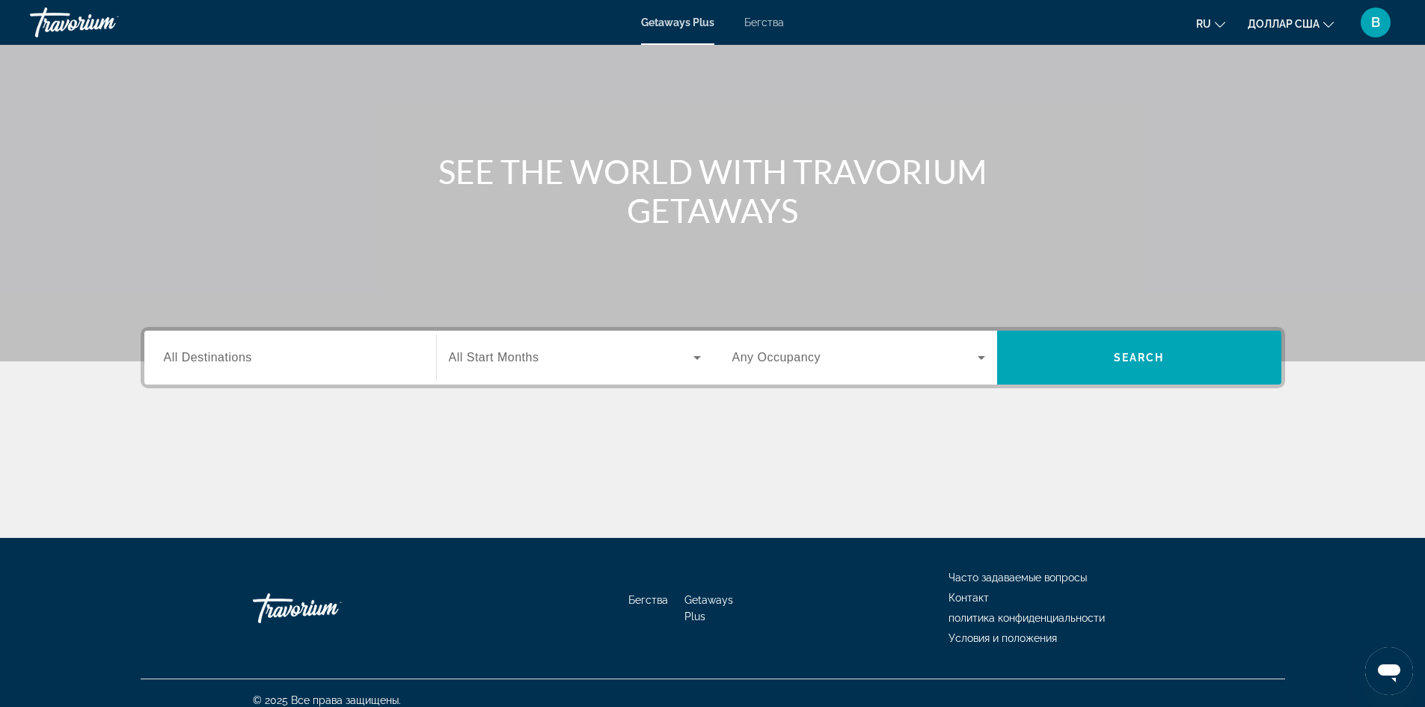
scroll to position [102, 0]
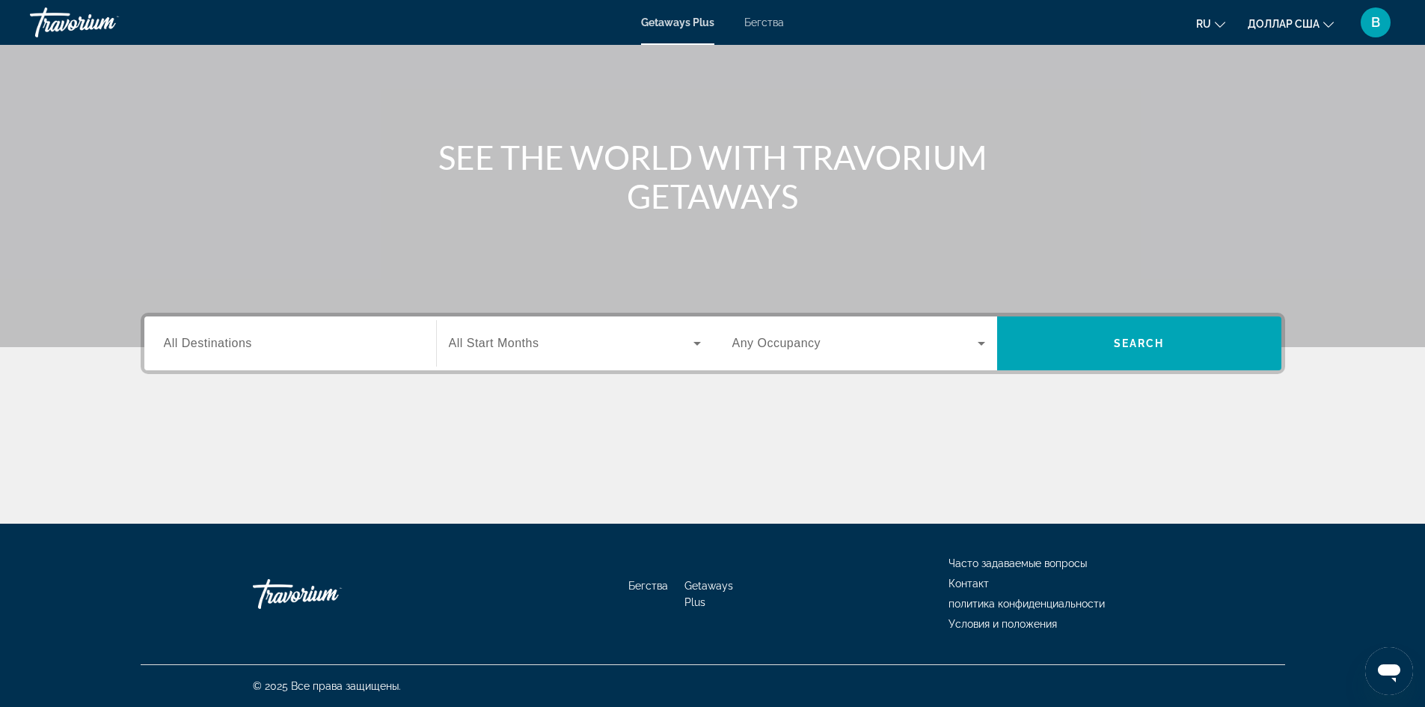
click at [271, 334] on div "Search widget" at bounding box center [290, 343] width 253 height 43
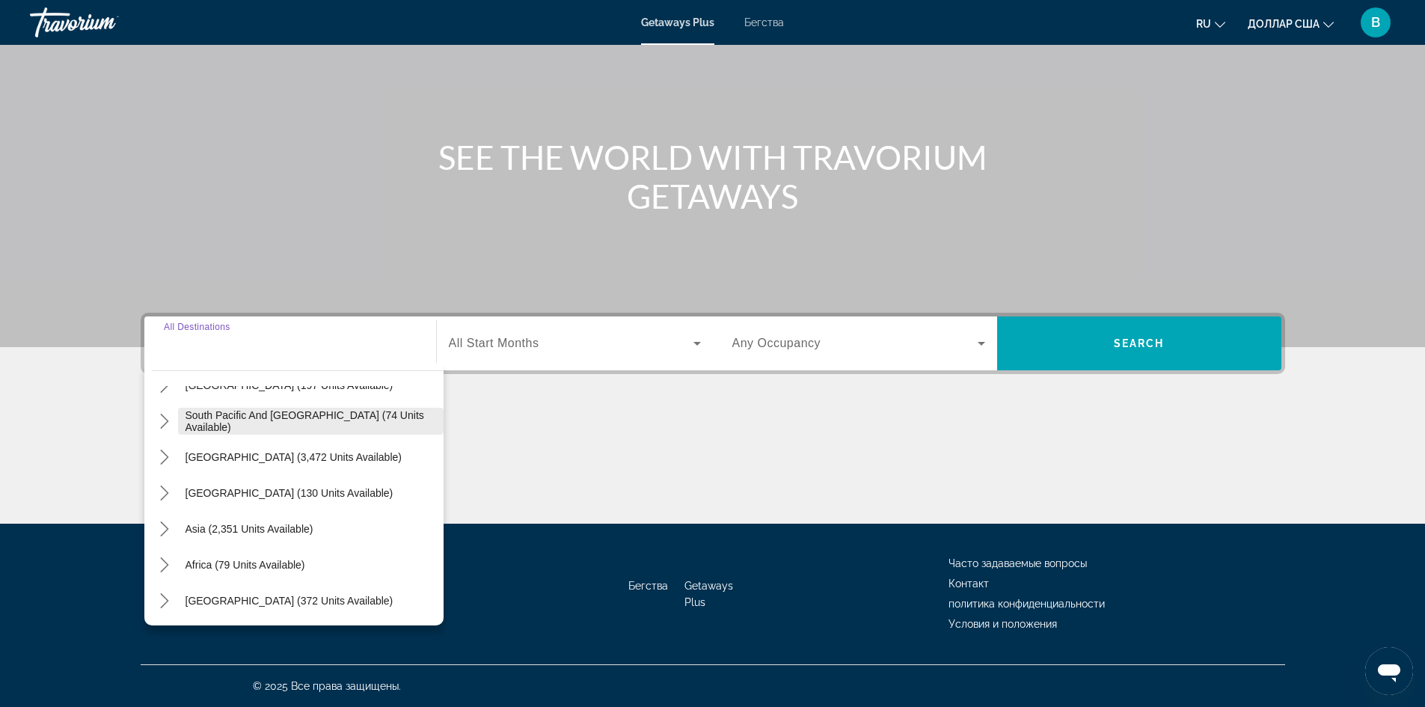
scroll to position [242, 0]
click at [311, 531] on span "Asia (2,351 units available)" at bounding box center [249, 528] width 128 height 12
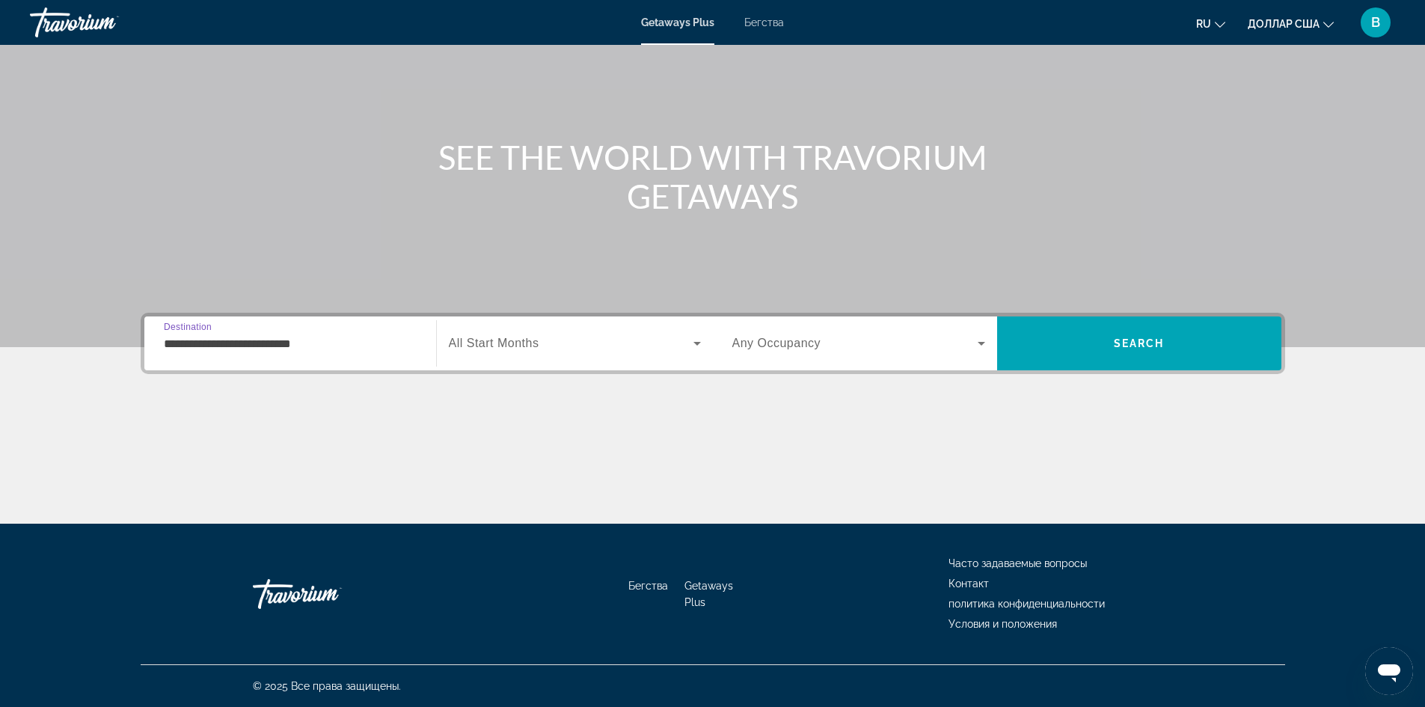
click at [311, 343] on input "**********" at bounding box center [290, 344] width 253 height 18
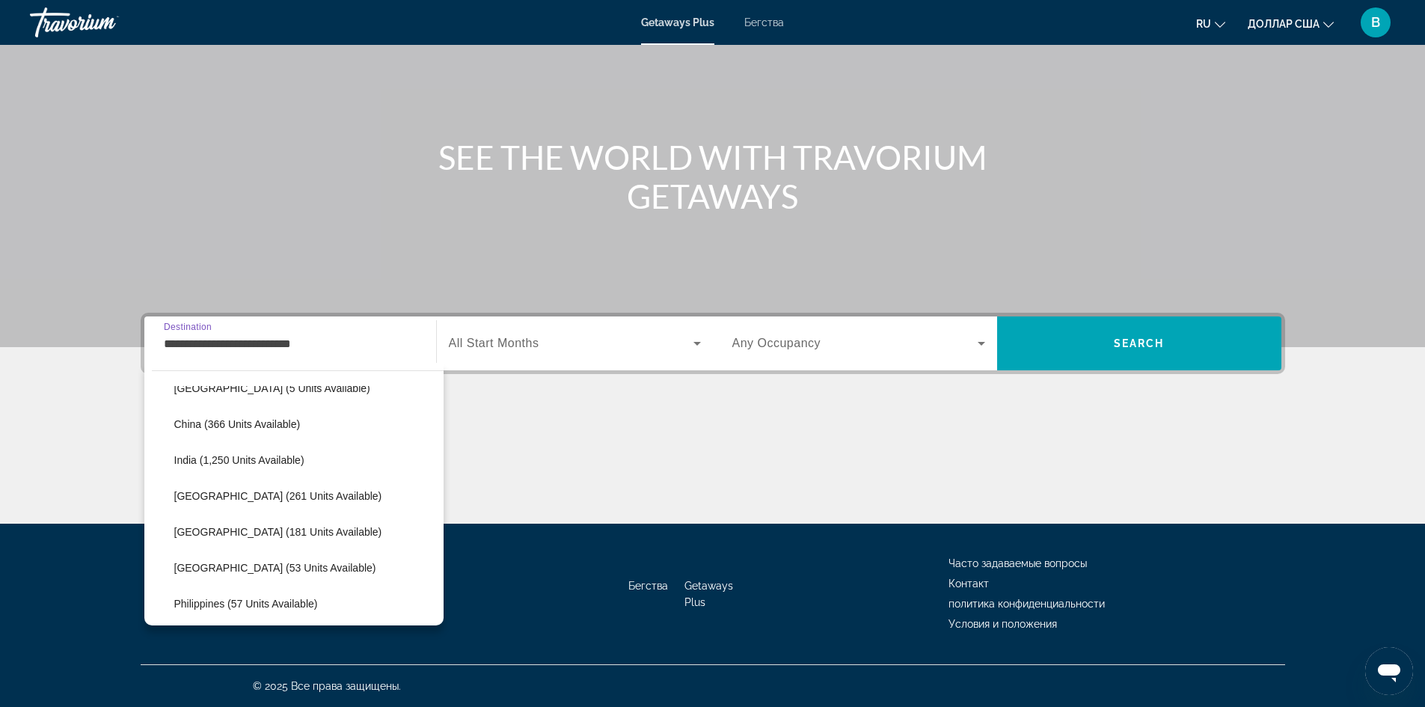
scroll to position [493, 0]
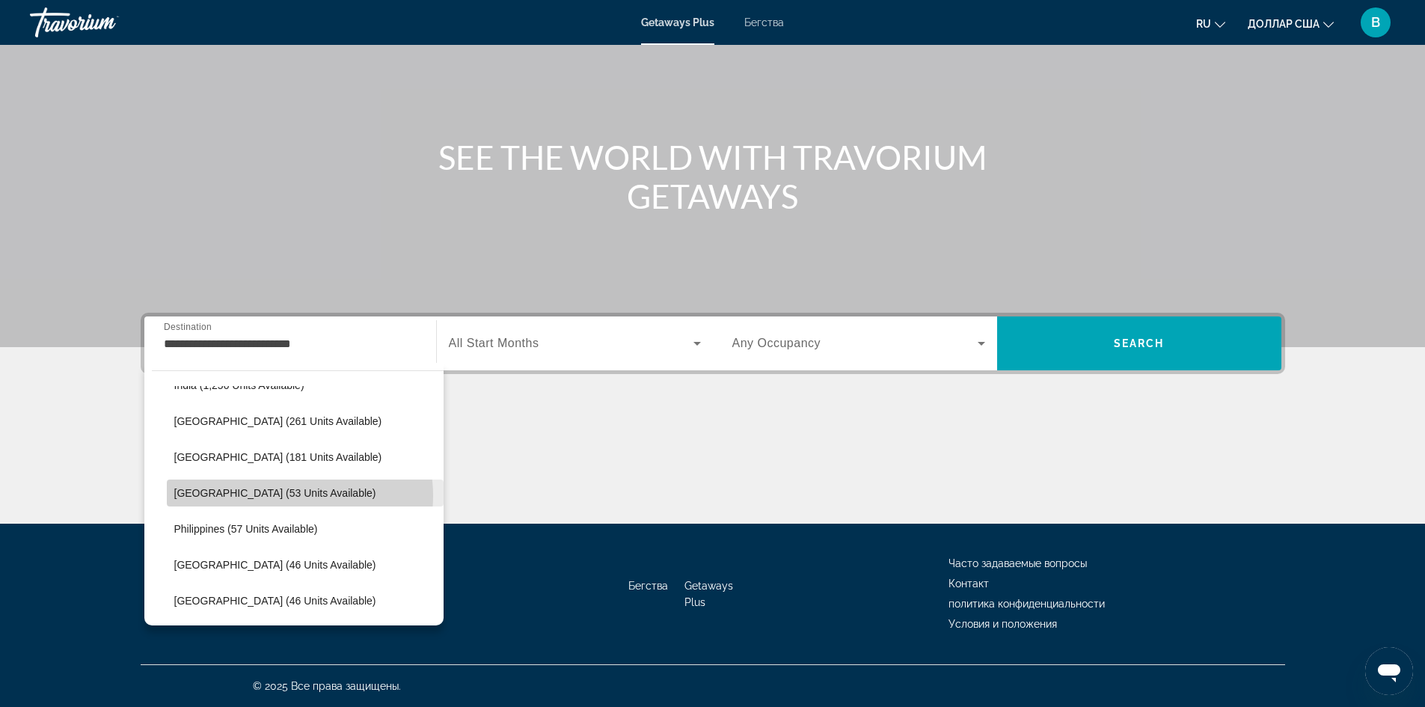
click at [286, 496] on span "Maldives (53 units available)" at bounding box center [275, 493] width 202 height 12
type input "**********"
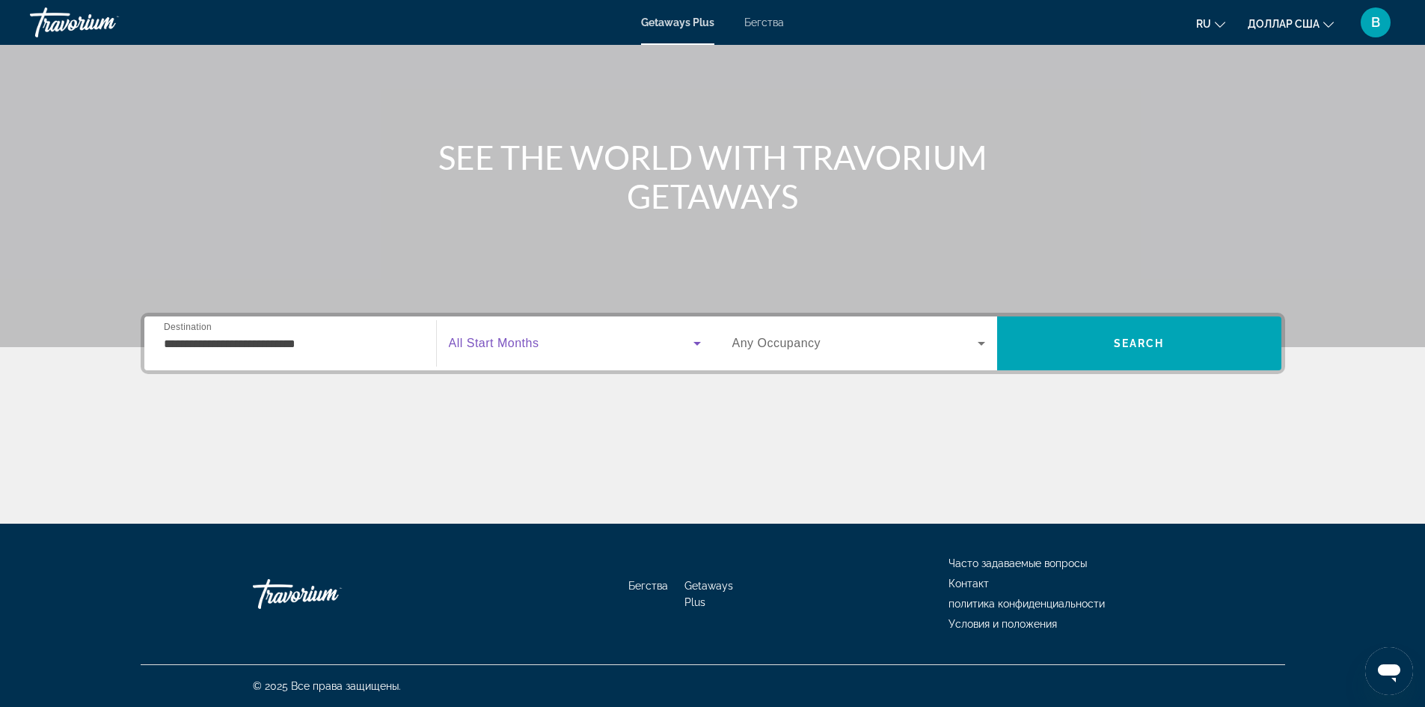
click at [697, 343] on icon "Search widget" at bounding box center [696, 344] width 7 height 4
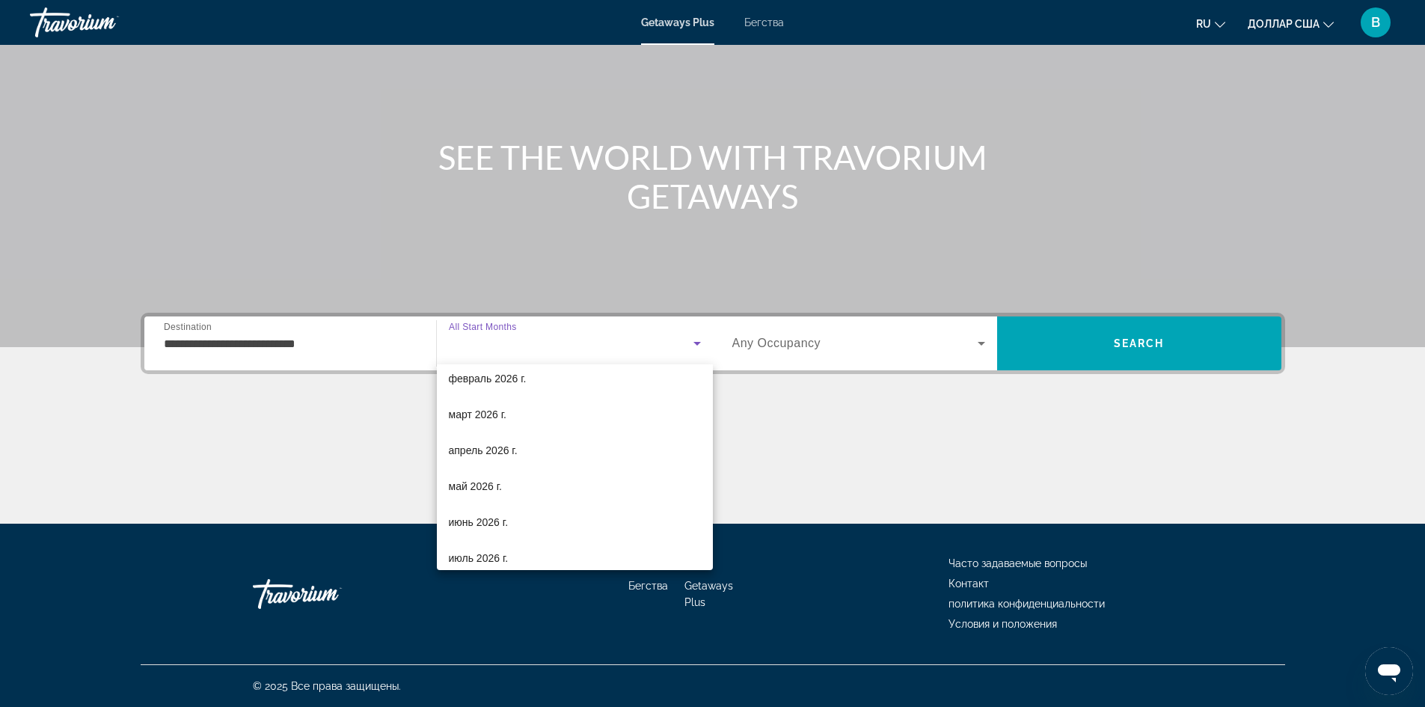
scroll to position [224, 0]
click at [516, 448] on mat-option "май 2026 г." at bounding box center [575, 451] width 276 height 36
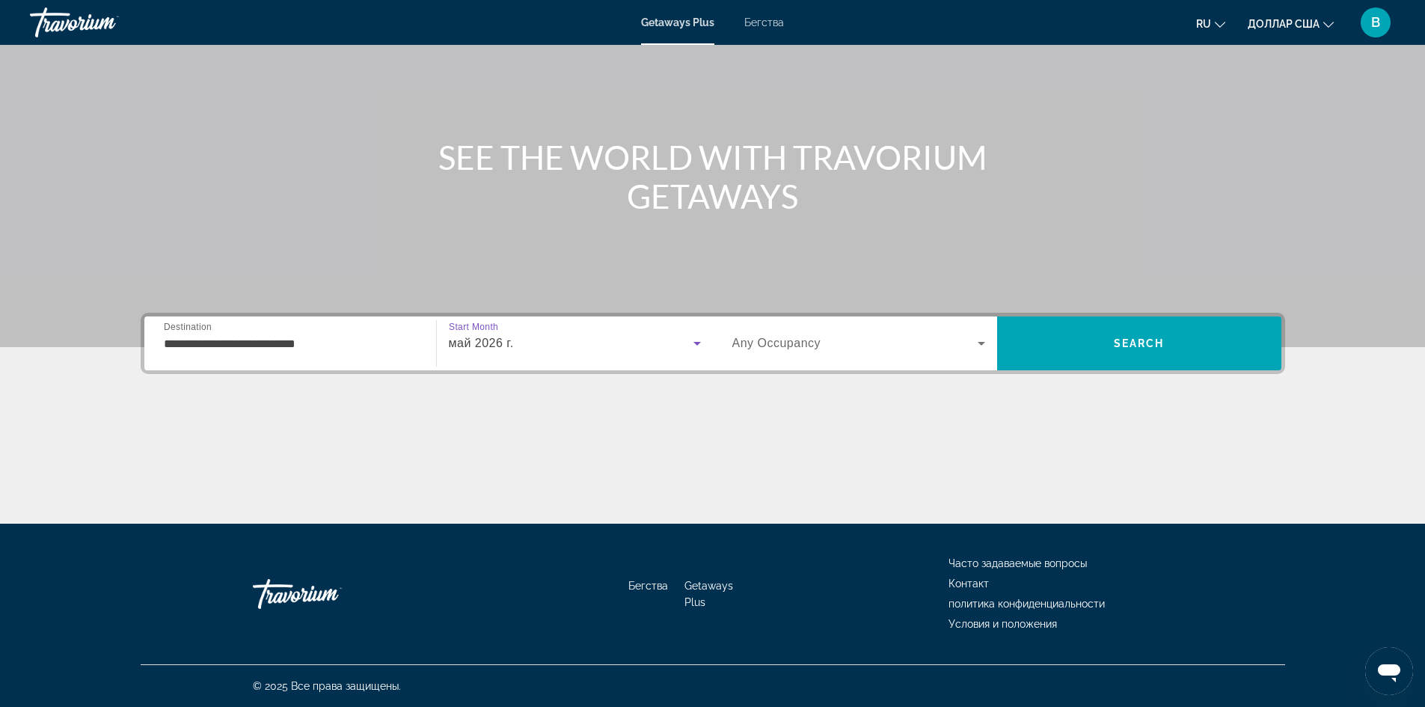
click at [983, 343] on icon "Search widget" at bounding box center [980, 344] width 7 height 4
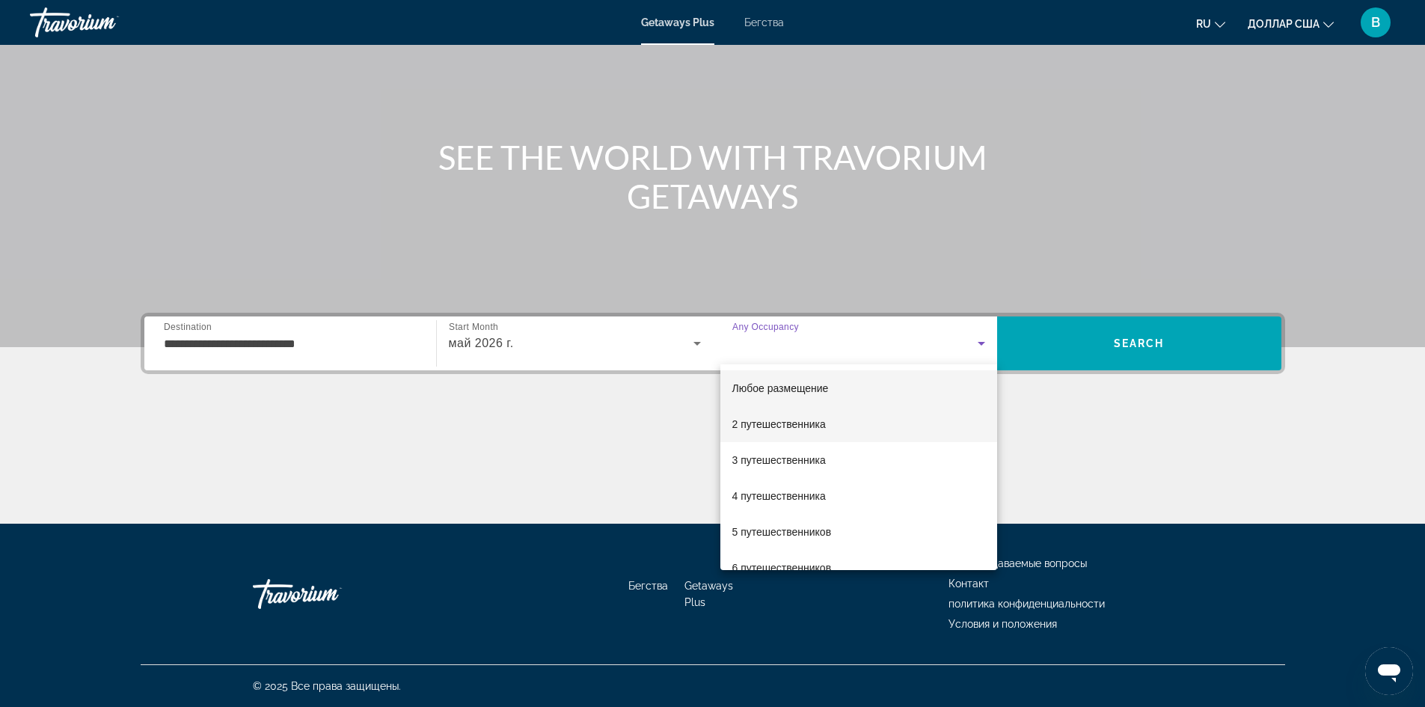
click at [852, 425] on mat-option "2 путешественника" at bounding box center [858, 424] width 277 height 36
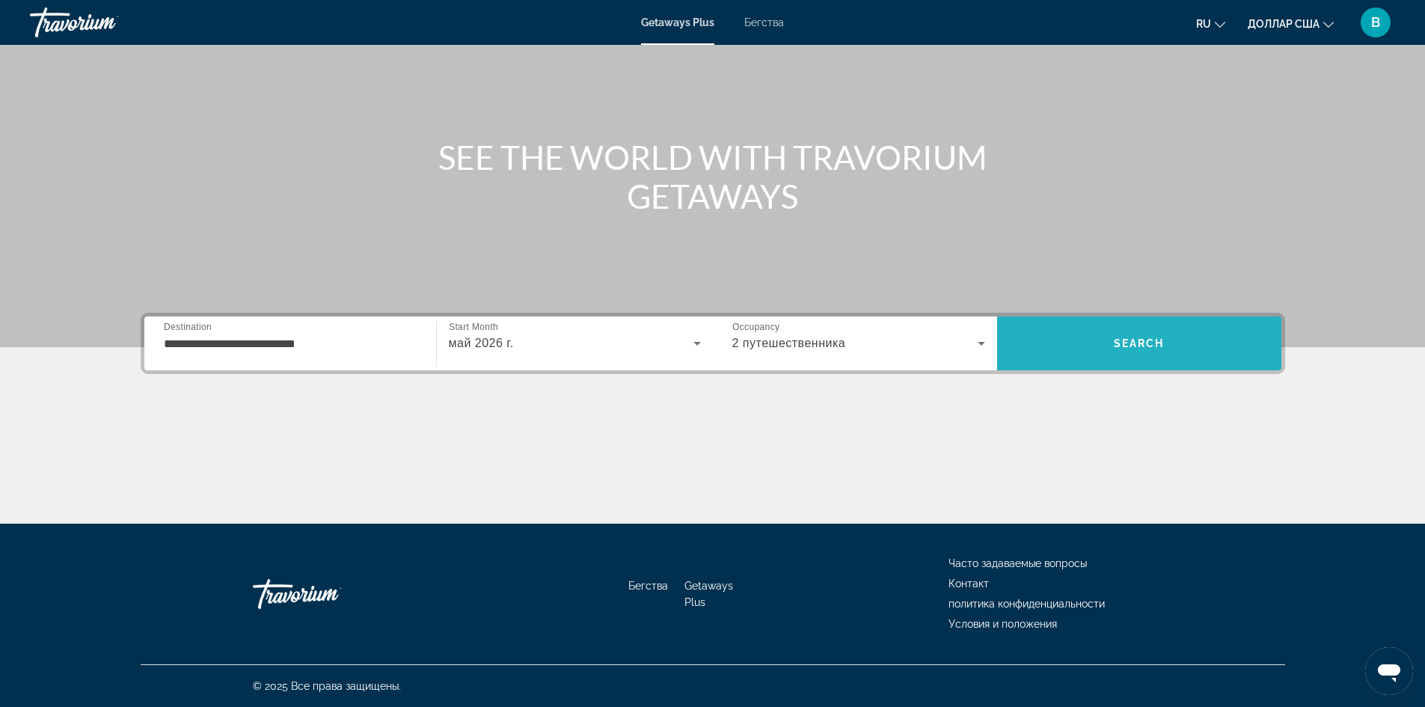
click at [1174, 345] on span "Search" at bounding box center [1139, 343] width 284 height 36
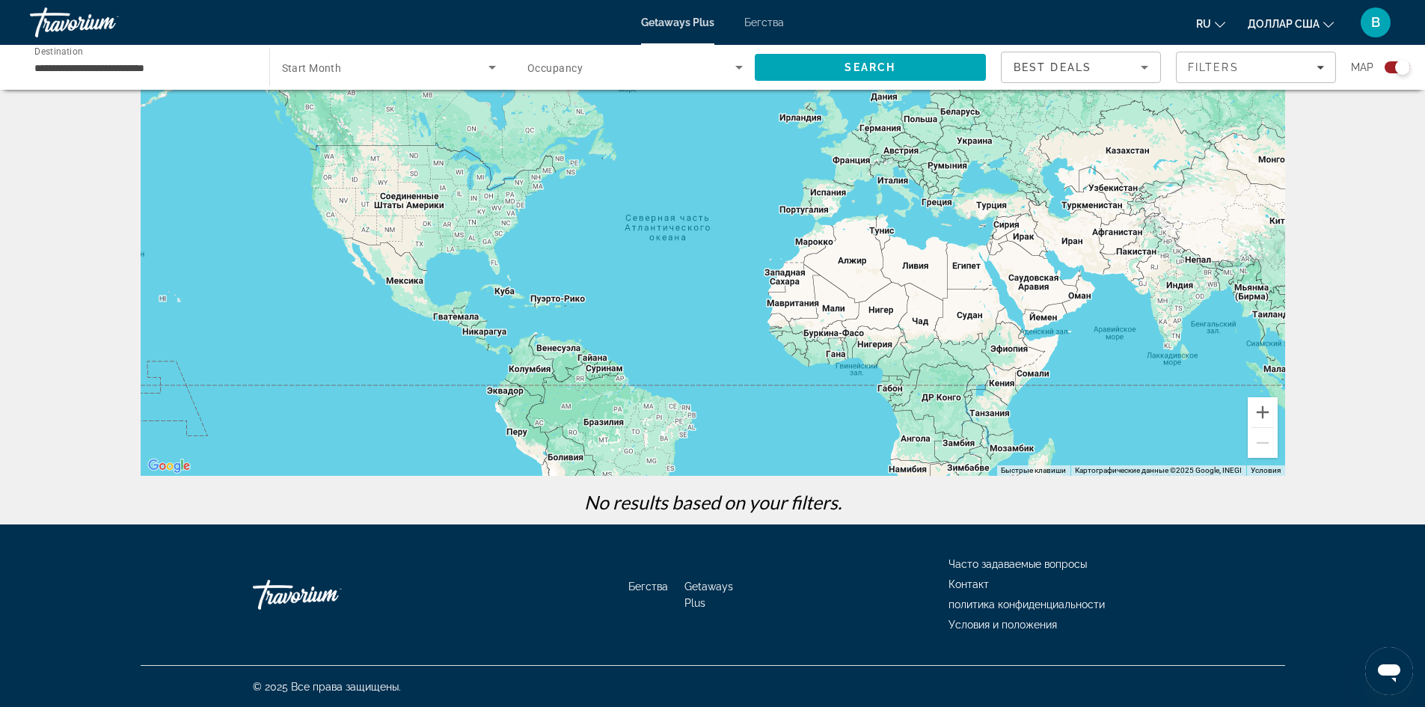
scroll to position [79, 0]
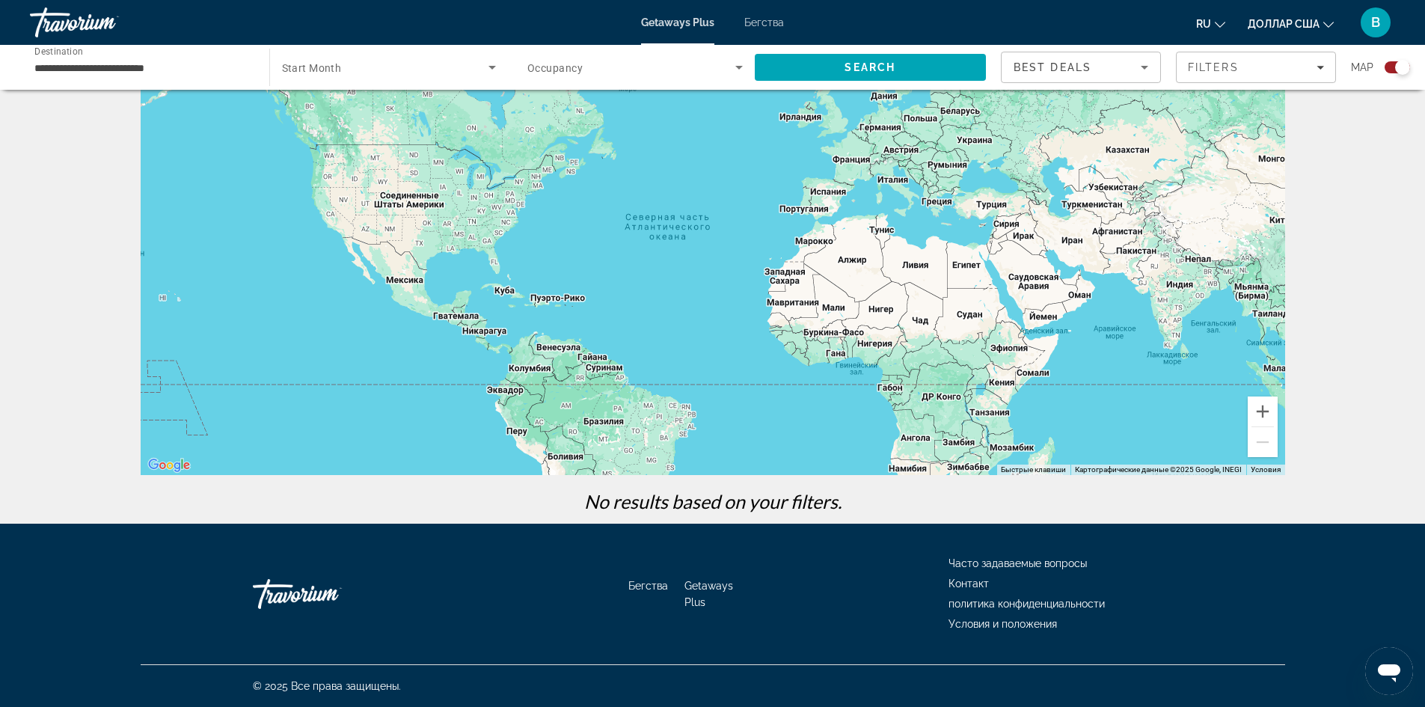
click at [840, 497] on p "No results based on your filters." at bounding box center [712, 501] width 1159 height 22
click at [737, 257] on div "Основное содержание" at bounding box center [713, 250] width 1144 height 449
click at [1256, 410] on button "Увеличить" at bounding box center [1262, 411] width 30 height 30
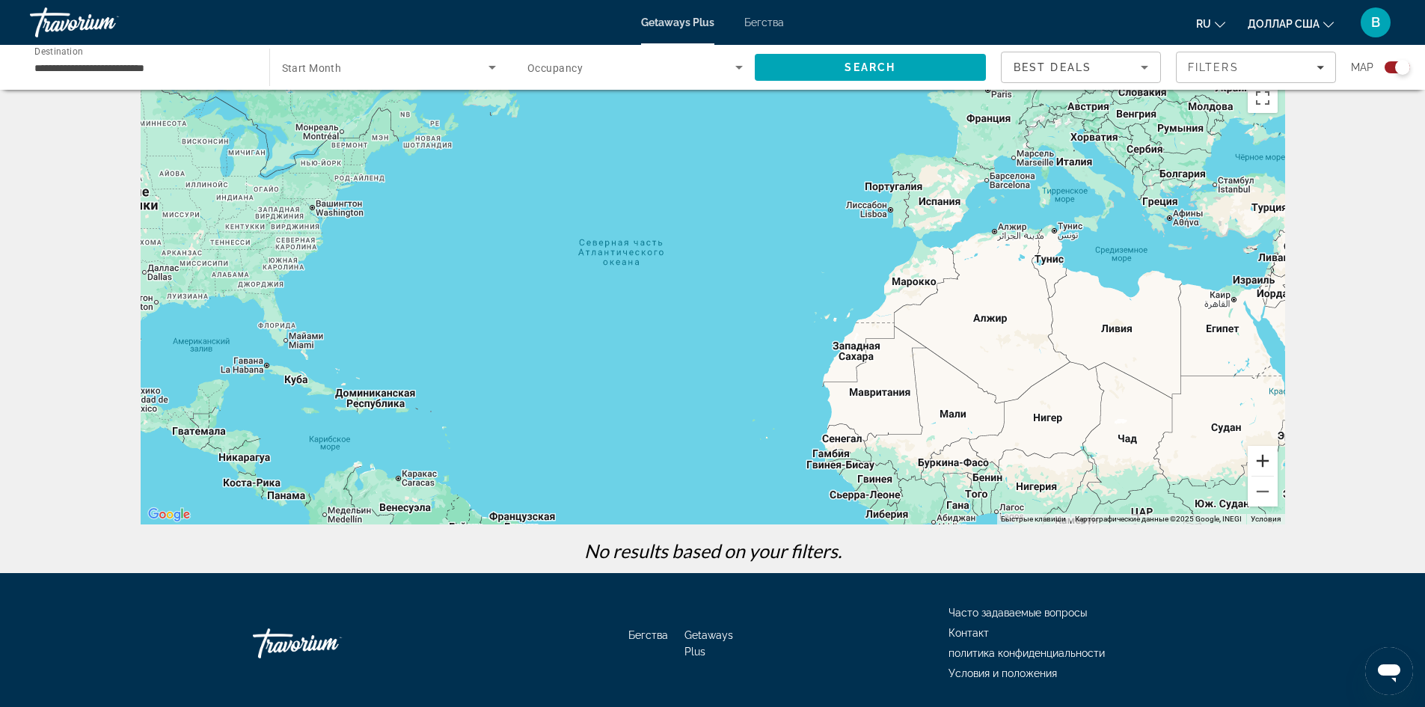
scroll to position [0, 0]
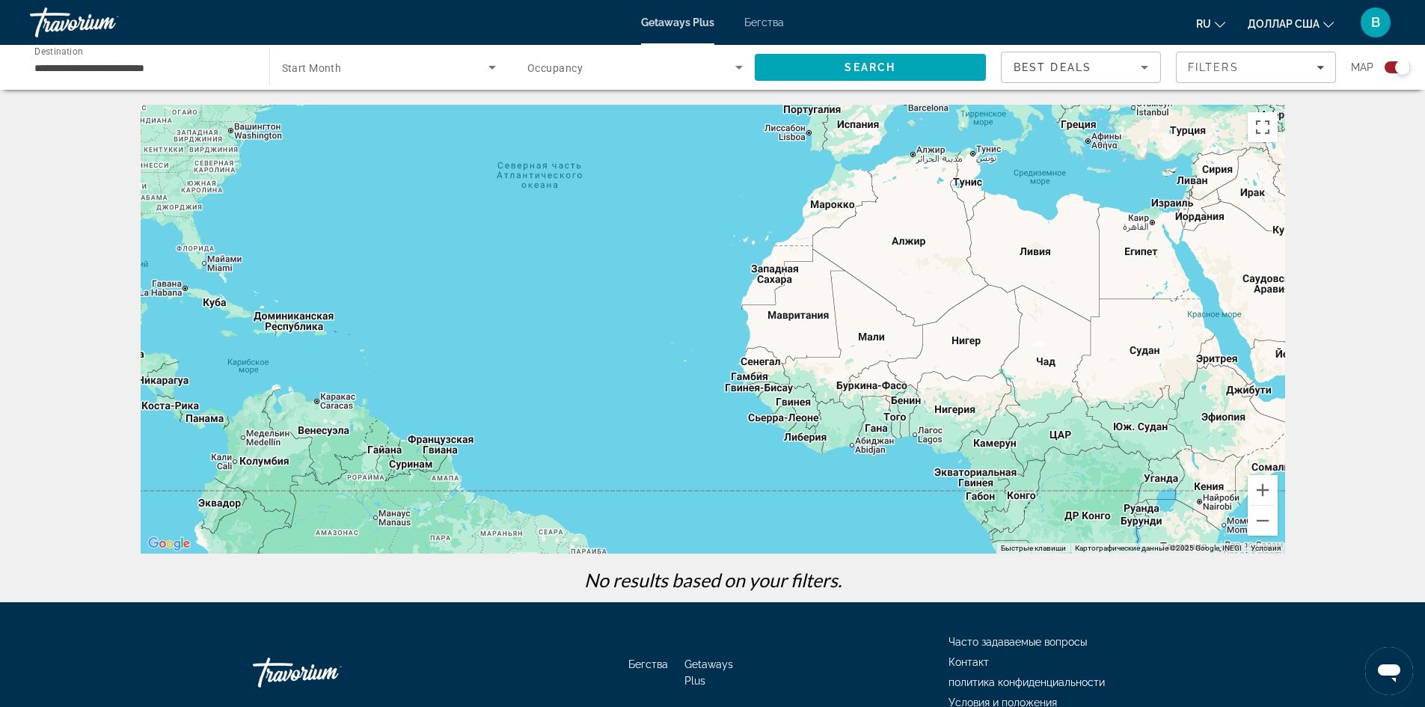
drag, startPoint x: 971, startPoint y: 449, endPoint x: 892, endPoint y: 340, distance: 134.5
click at [892, 340] on div "Основное содержание" at bounding box center [713, 329] width 1144 height 449
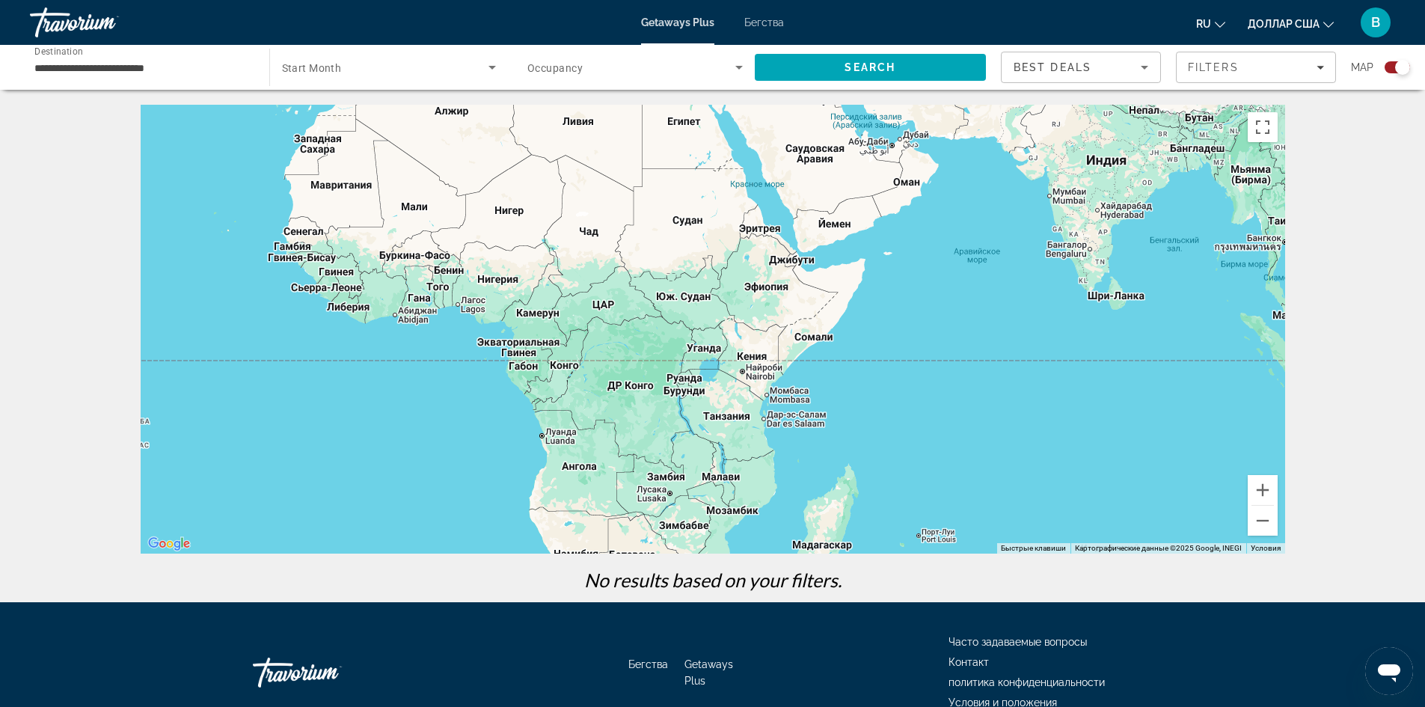
drag, startPoint x: 1093, startPoint y: 429, endPoint x: 619, endPoint y: 313, distance: 488.3
click at [619, 313] on div "Основное содержание" at bounding box center [713, 329] width 1144 height 449
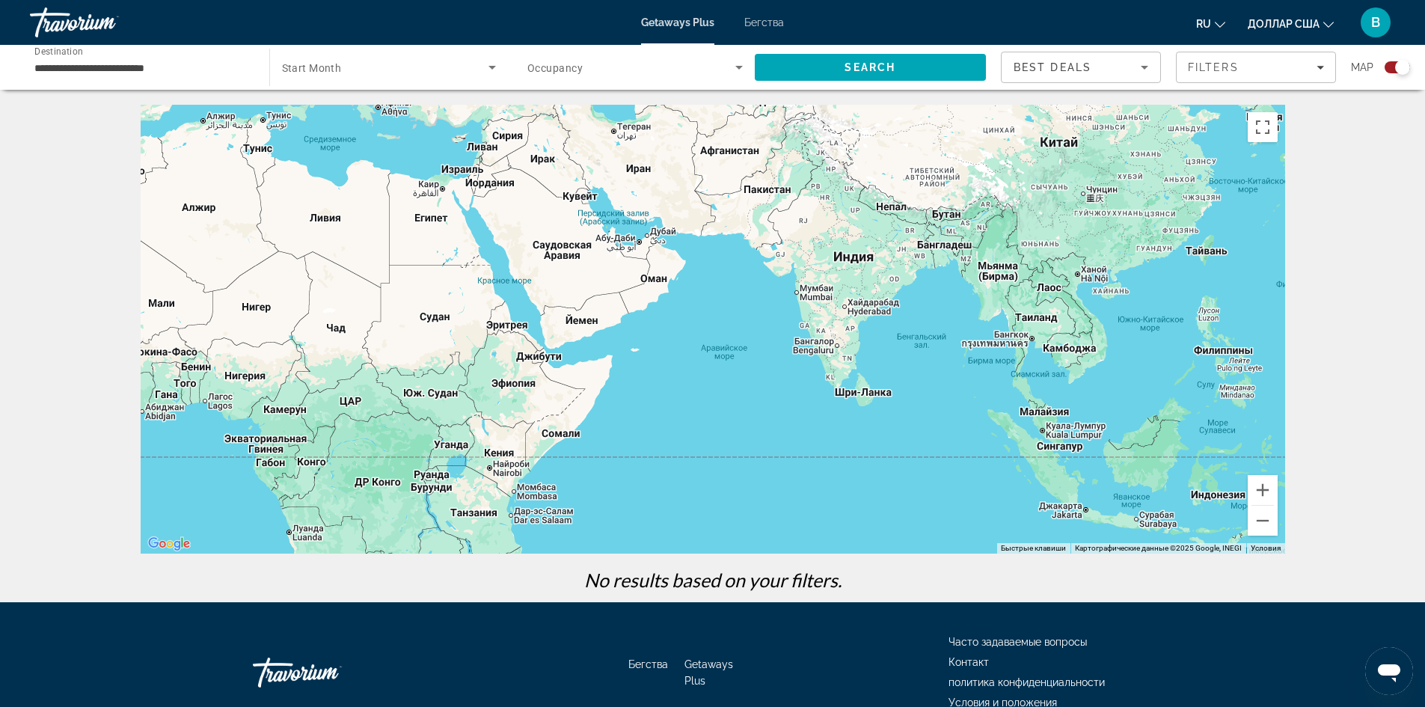
drag, startPoint x: 1090, startPoint y: 206, endPoint x: 856, endPoint y: 285, distance: 247.9
click at [856, 285] on div "Основное содержание" at bounding box center [713, 329] width 1144 height 449
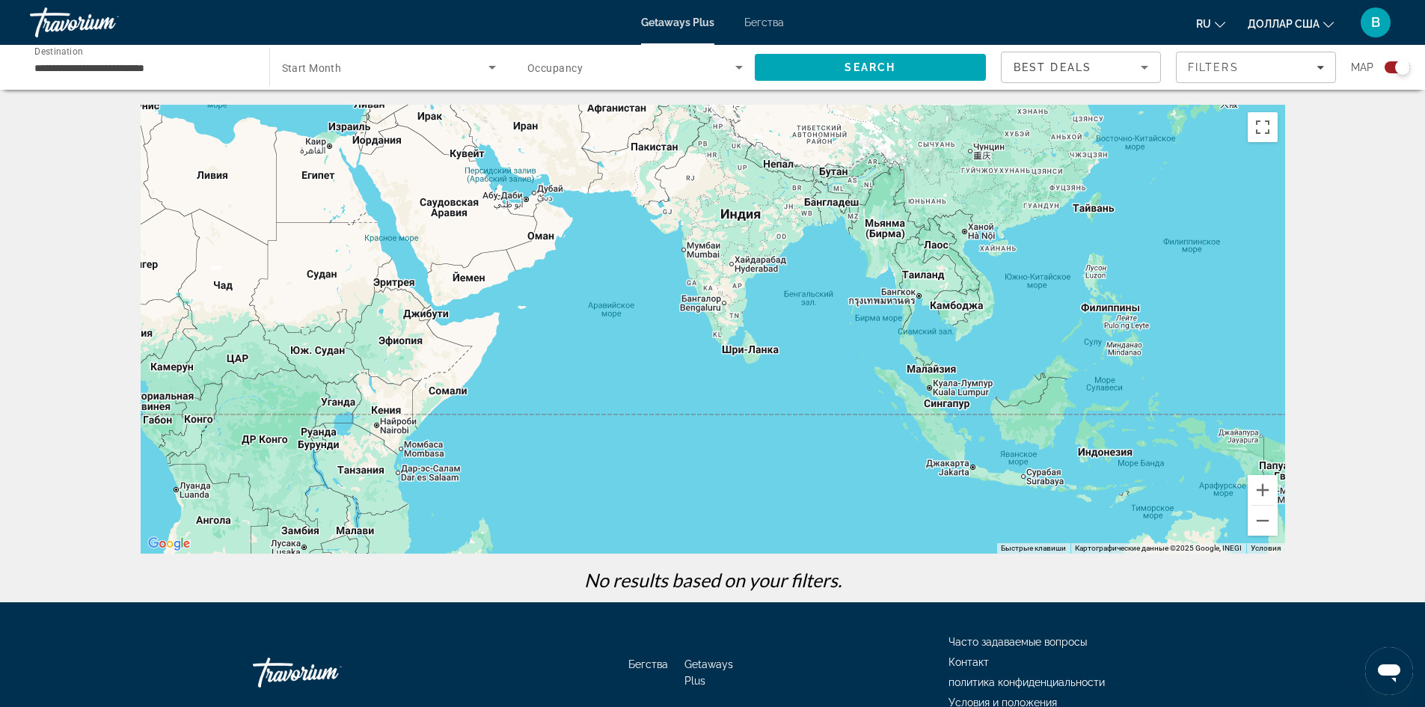
drag, startPoint x: 1088, startPoint y: 473, endPoint x: 974, endPoint y: 430, distance: 122.1
click at [974, 430] on div "Основное содержание" at bounding box center [713, 329] width 1144 height 449
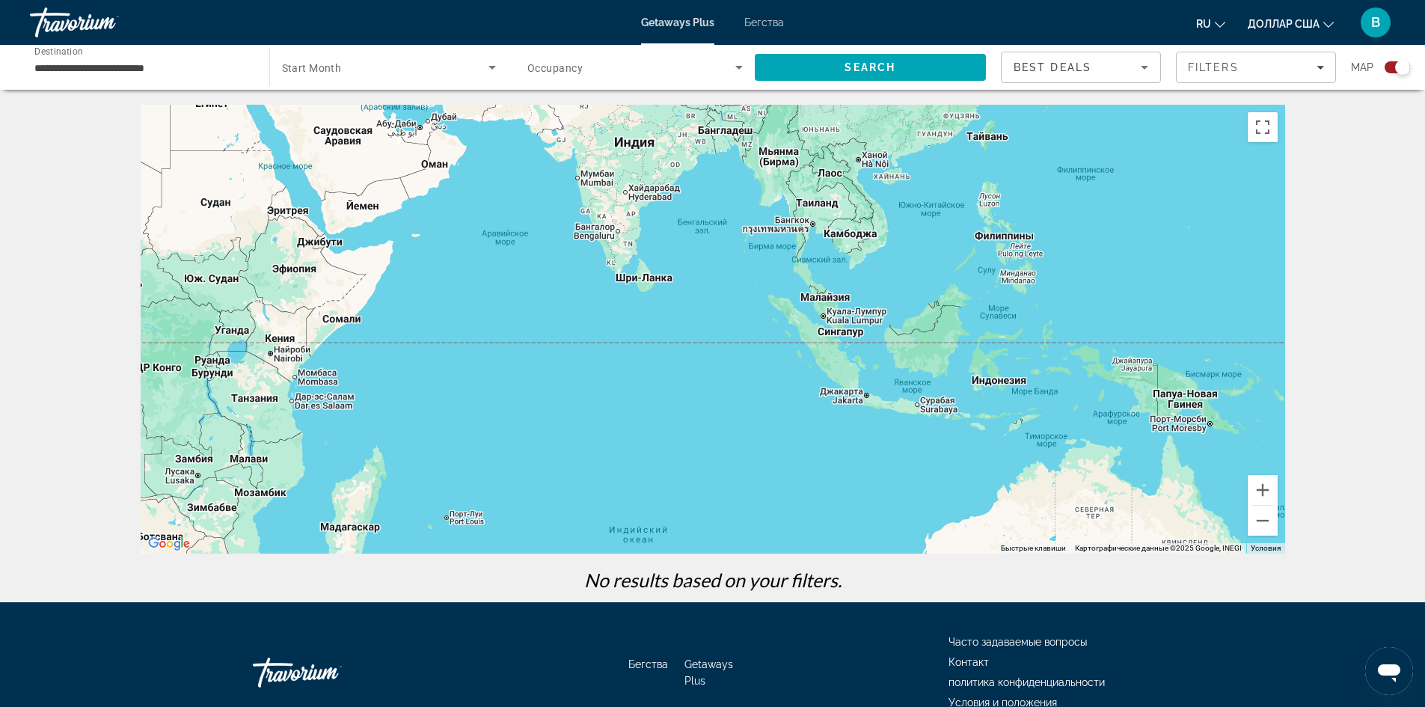
drag, startPoint x: 1132, startPoint y: 438, endPoint x: 1024, endPoint y: 367, distance: 129.0
click at [1024, 367] on div "Основное содержание" at bounding box center [713, 329] width 1144 height 449
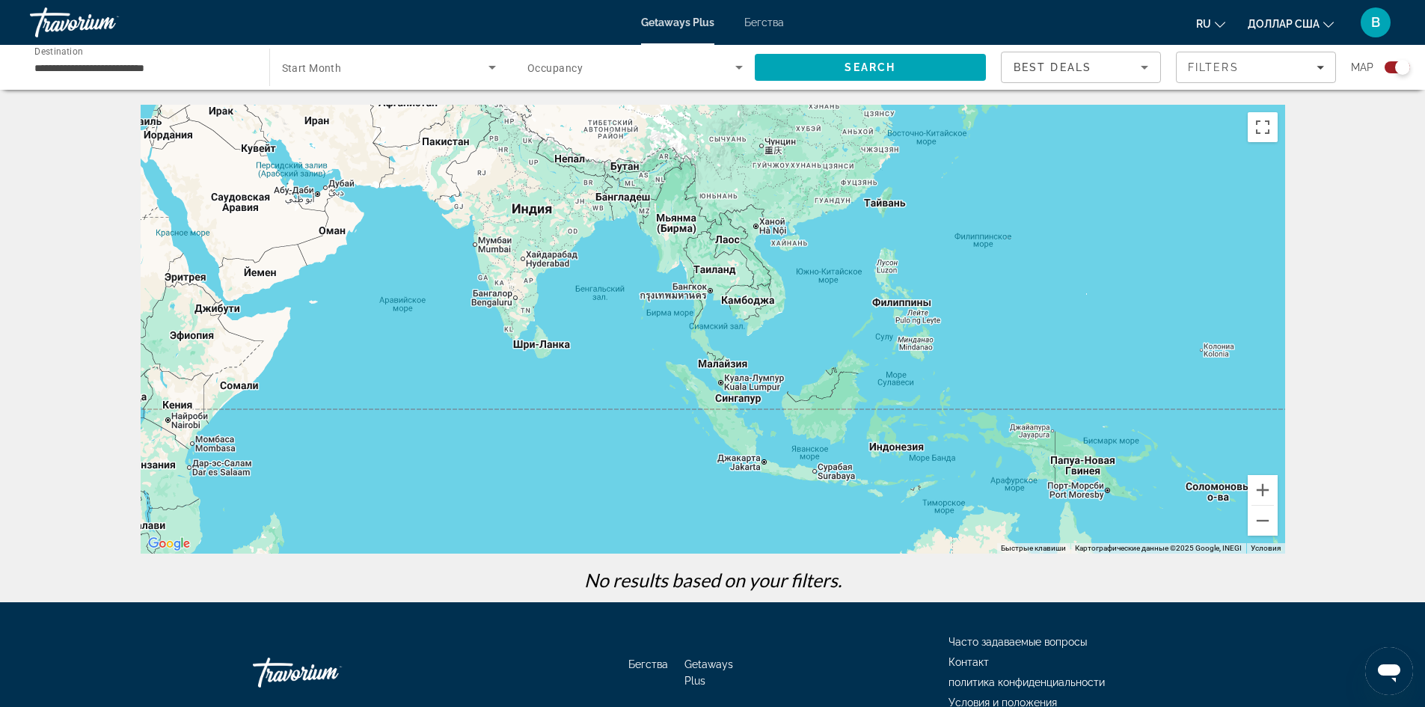
drag, startPoint x: 920, startPoint y: 274, endPoint x: 816, endPoint y: 340, distance: 123.4
click at [816, 340] on div "Основное содержание" at bounding box center [713, 329] width 1144 height 449
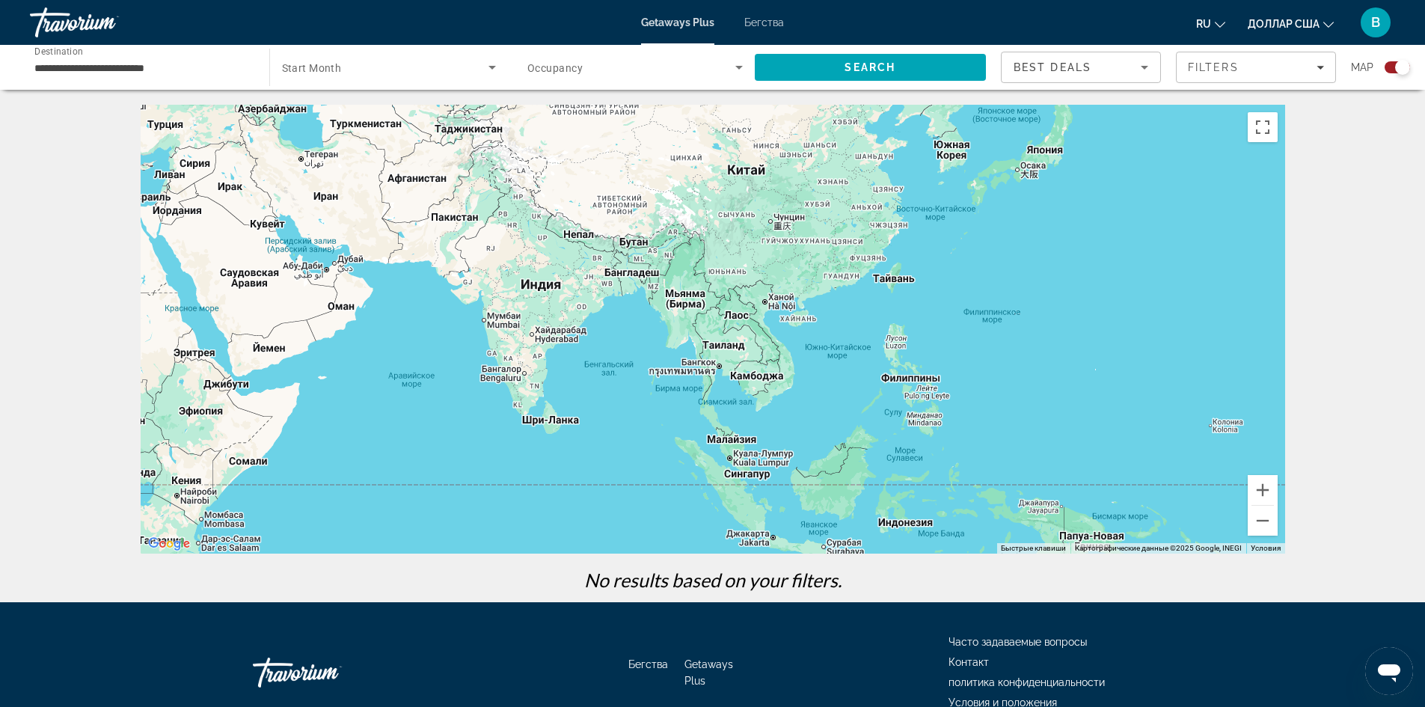
drag, startPoint x: 820, startPoint y: 289, endPoint x: 830, endPoint y: 366, distance: 78.4
click at [830, 366] on div "Основное содержание" at bounding box center [713, 329] width 1144 height 449
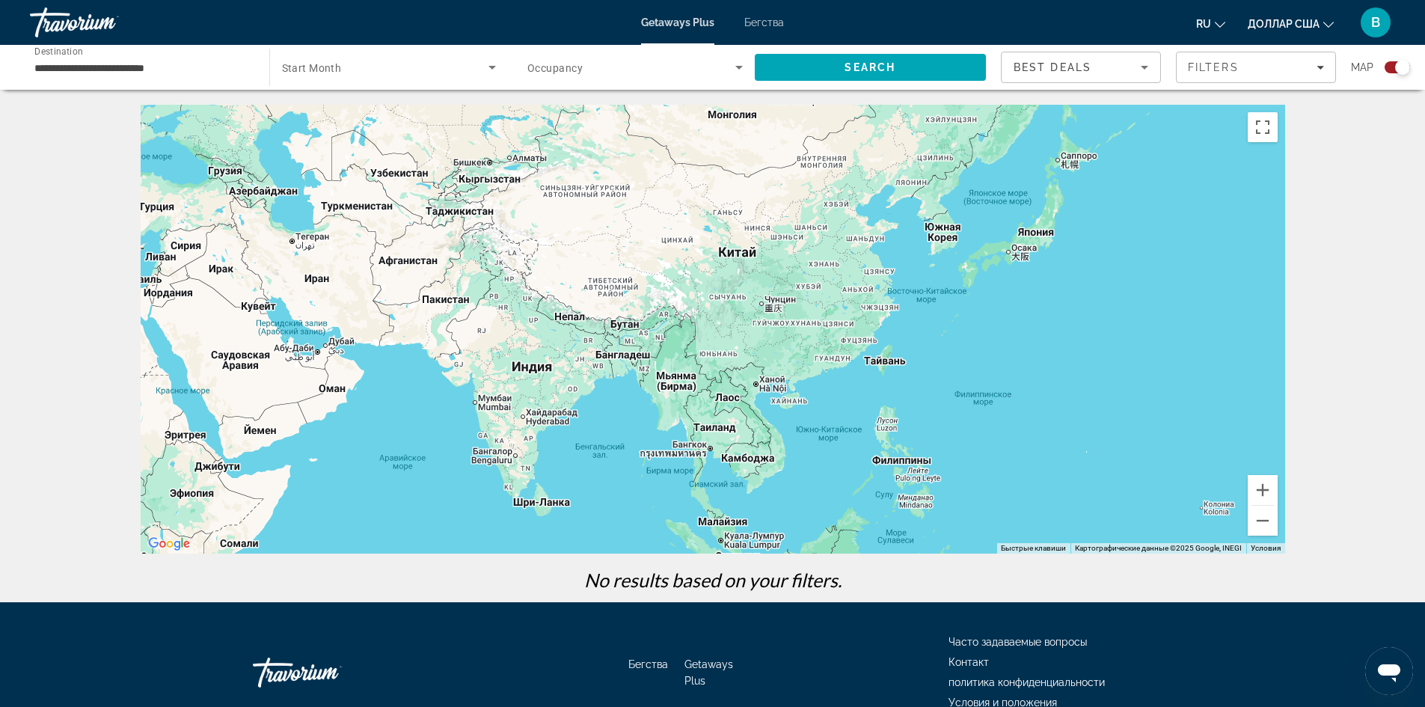
drag, startPoint x: 856, startPoint y: 224, endPoint x: 847, endPoint y: 310, distance: 85.7
click at [847, 310] on div "Основное содержание" at bounding box center [713, 329] width 1144 height 449
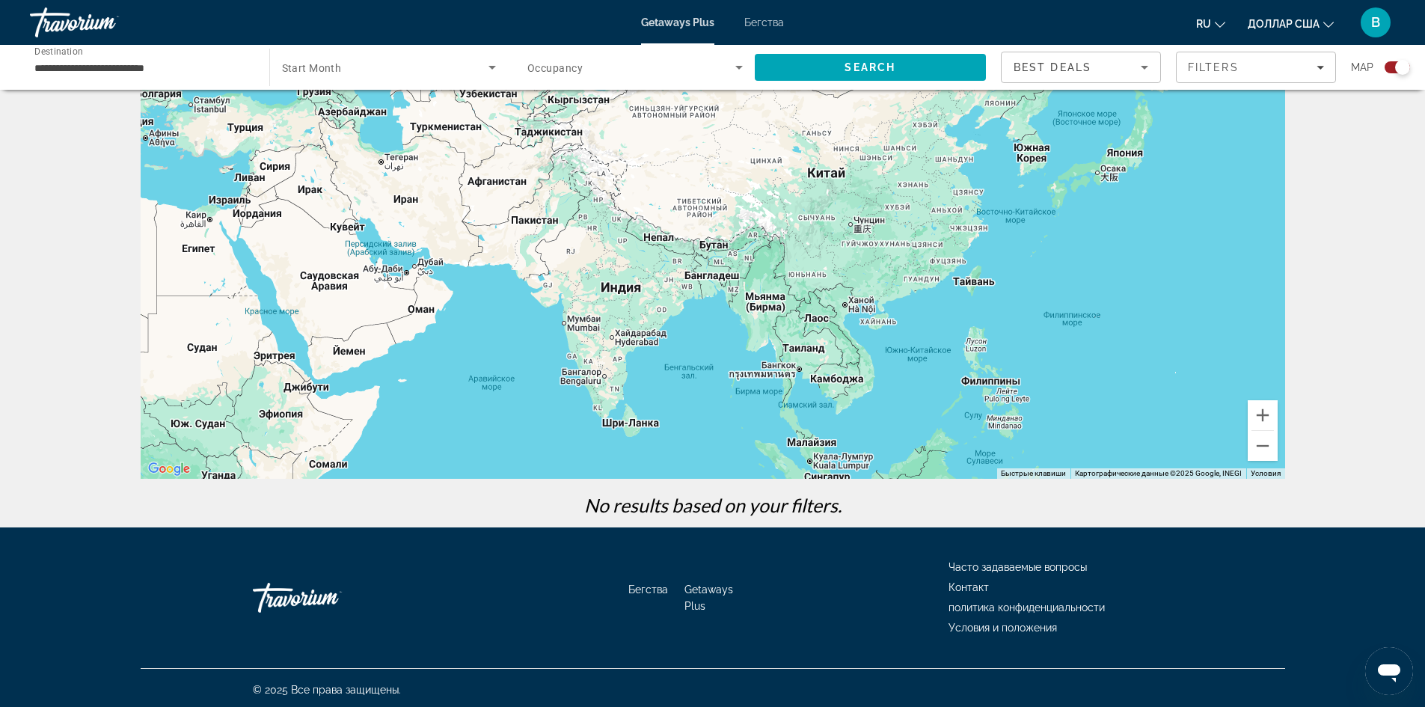
drag, startPoint x: 723, startPoint y: 327, endPoint x: 815, endPoint y: 323, distance: 92.1
click at [815, 323] on div "Основное содержание" at bounding box center [713, 254] width 1144 height 449
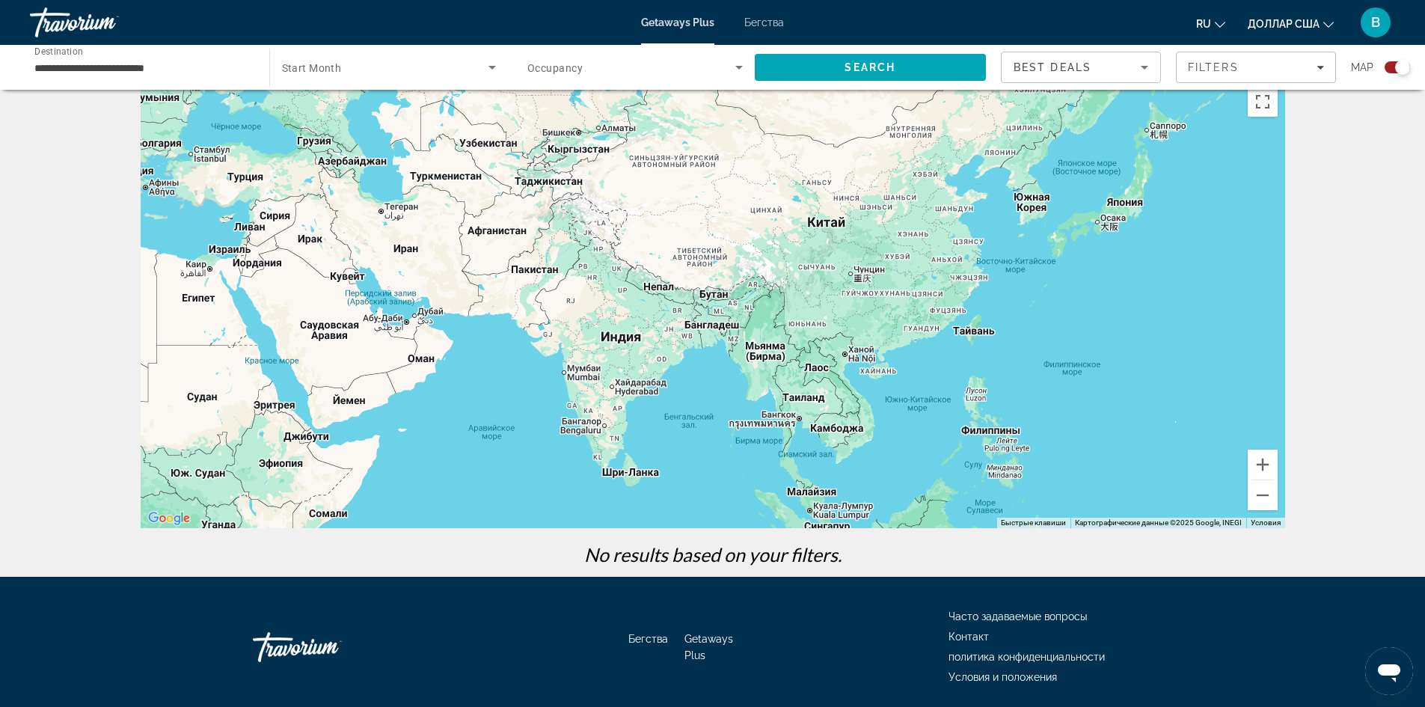
scroll to position [0, 0]
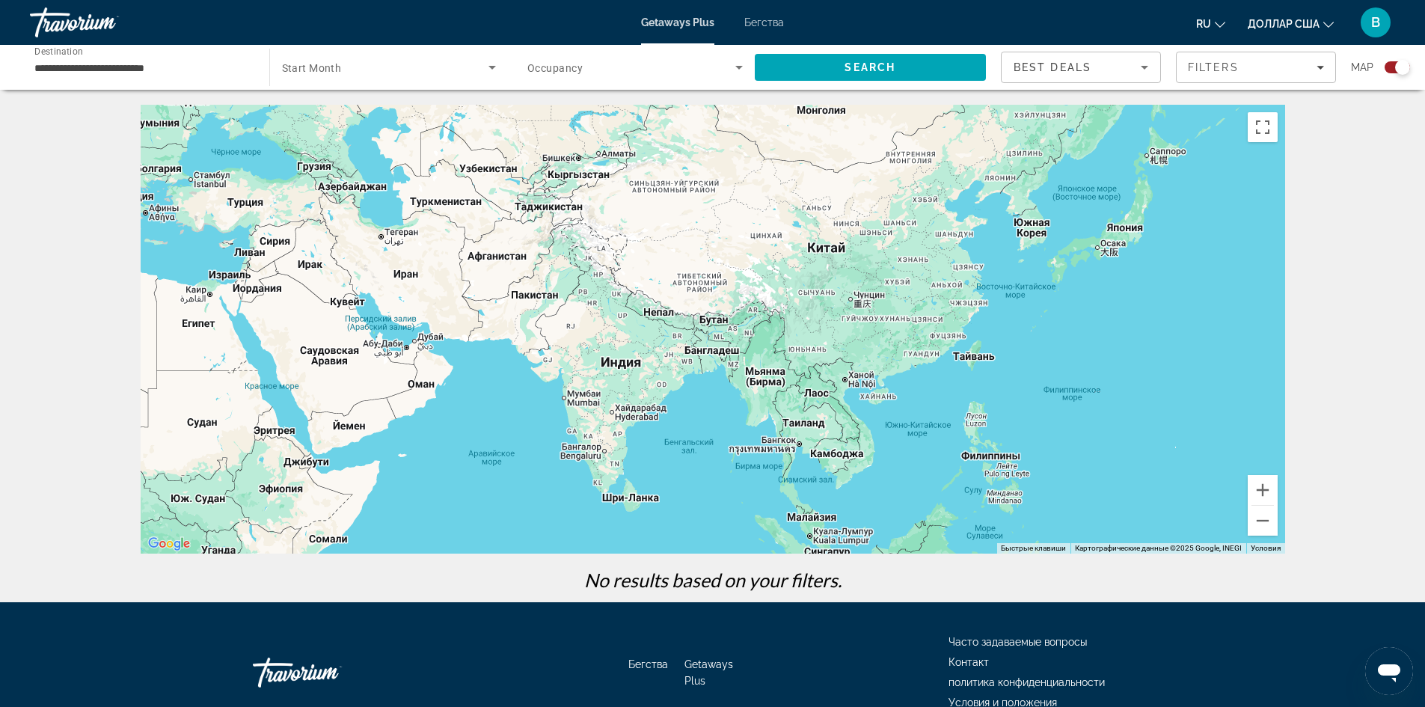
click at [770, 18] on font "Бегства" at bounding box center [764, 22] width 40 height 12
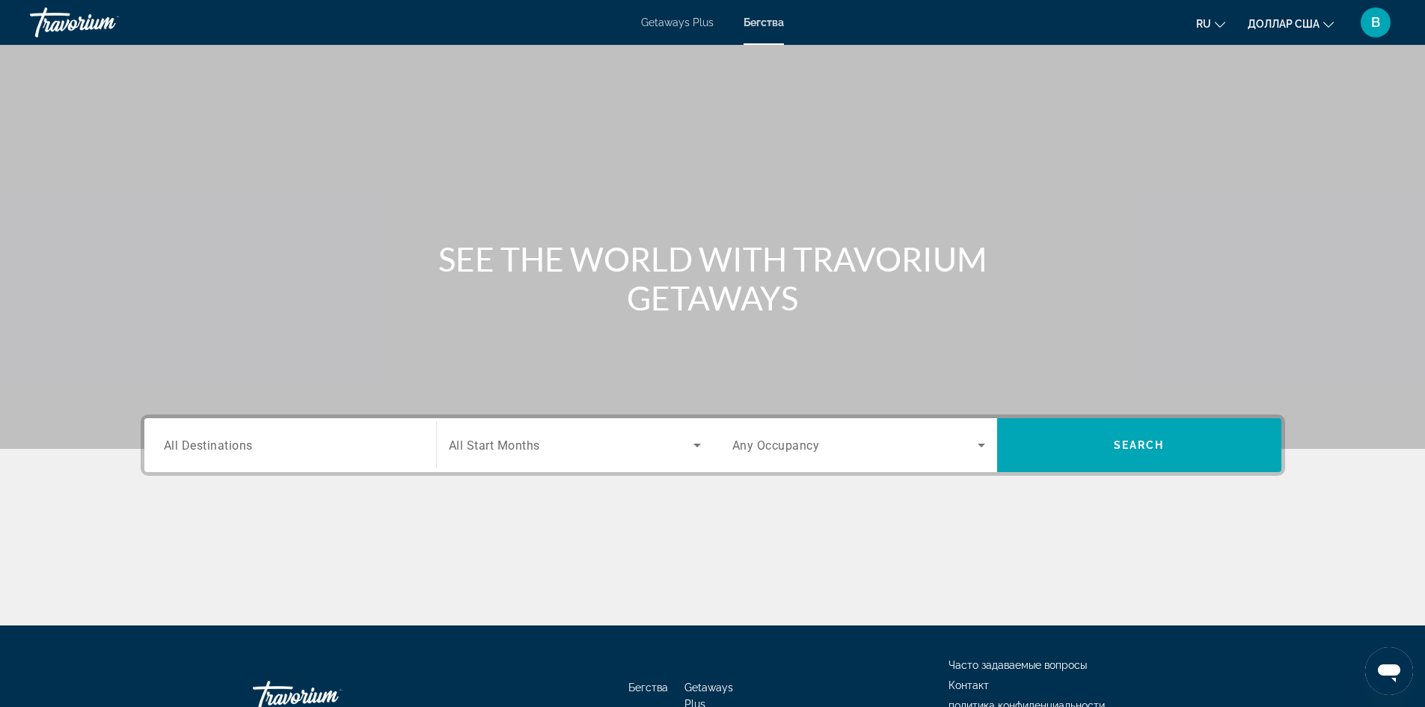
click at [202, 440] on span "All Destinations" at bounding box center [208, 445] width 89 height 14
click at [202, 440] on input "Destination All Destinations" at bounding box center [290, 446] width 253 height 18
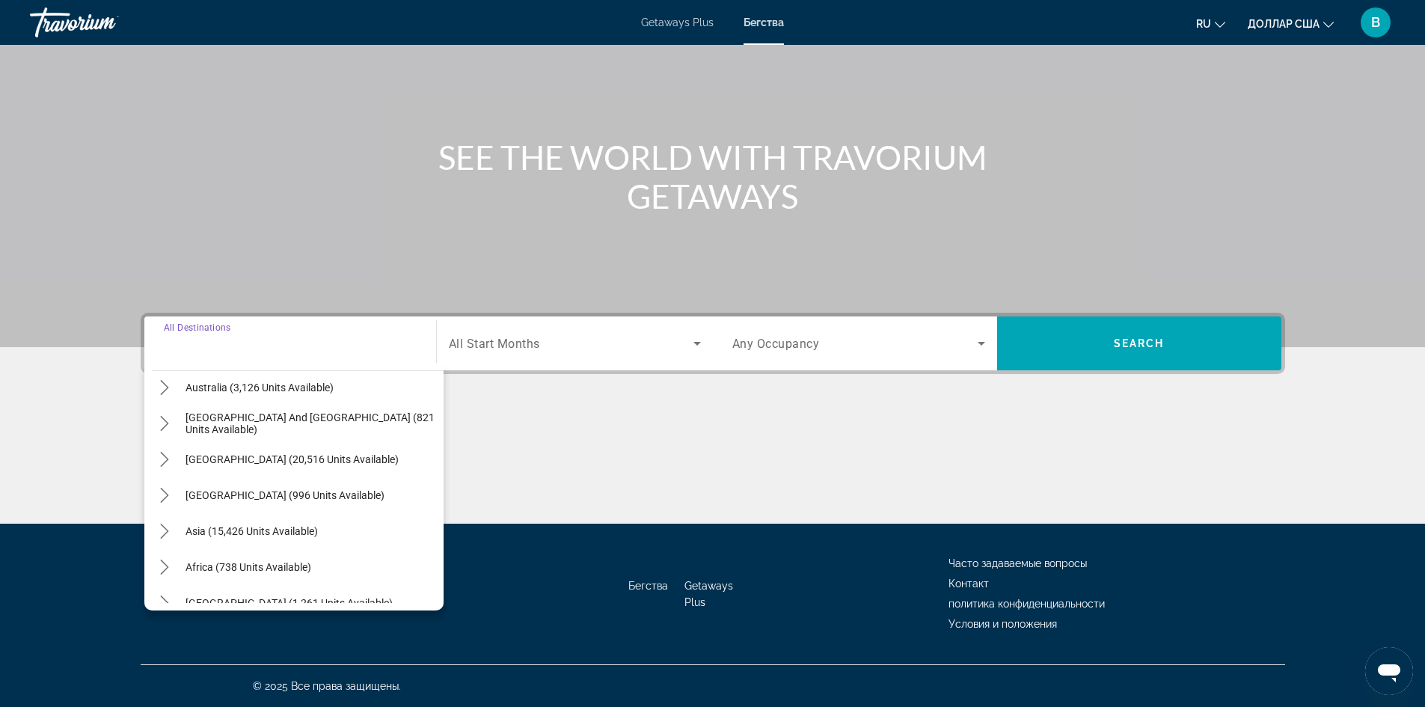
scroll to position [242, 0]
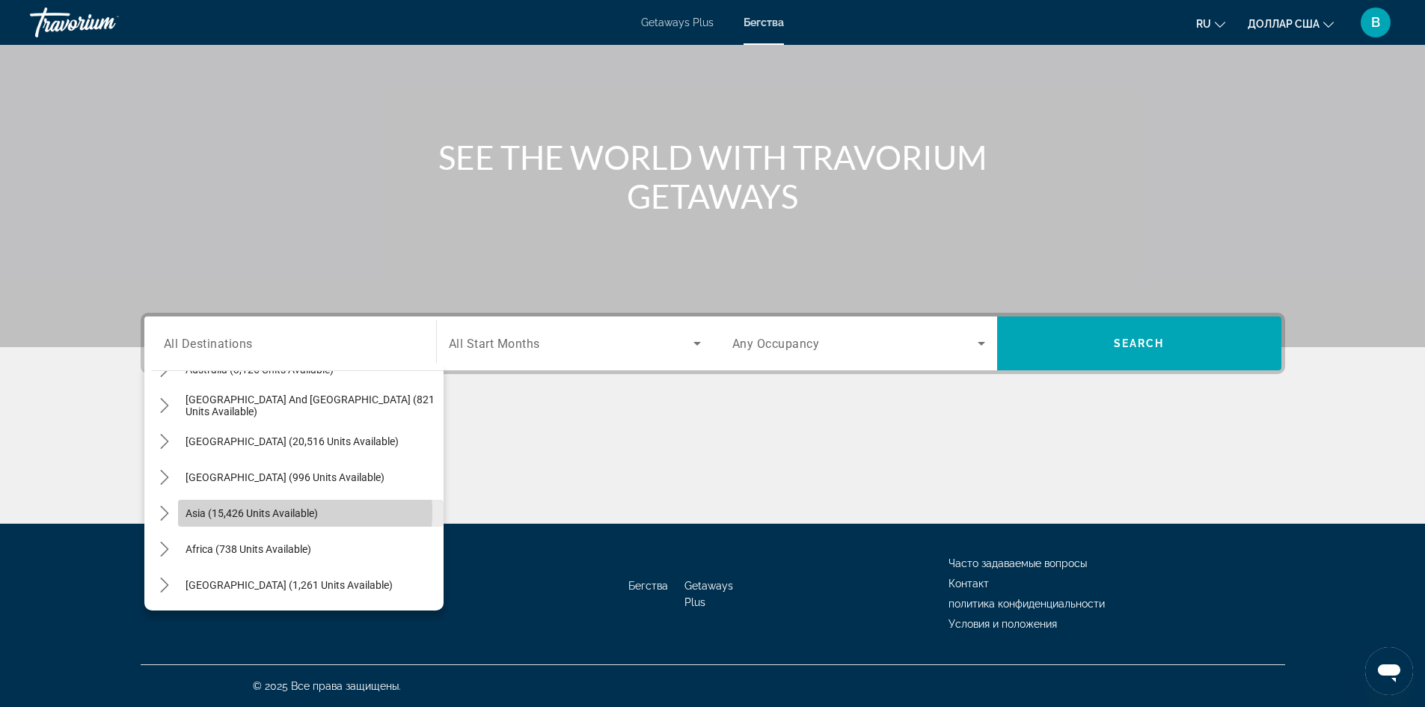
click at [271, 512] on span "Asia (15,426 units available)" at bounding box center [251, 513] width 132 height 12
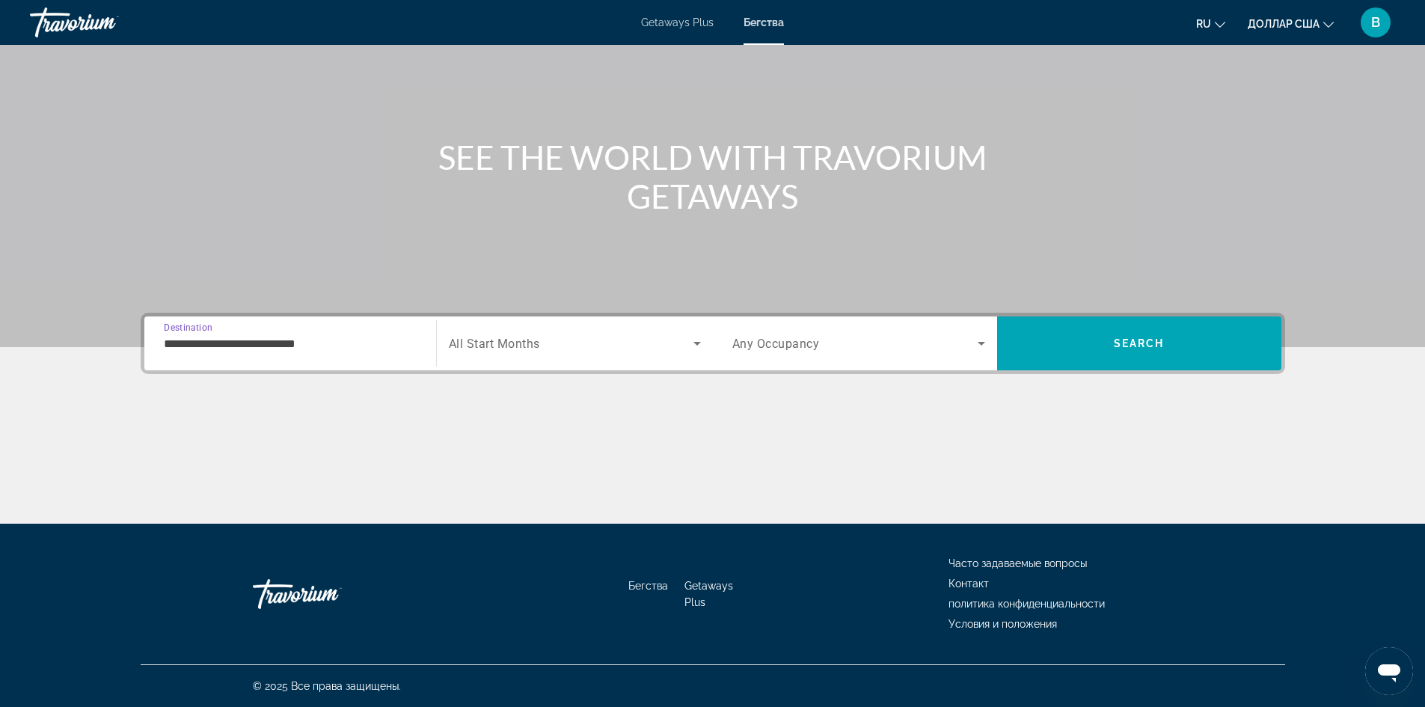
click at [296, 338] on input "**********" at bounding box center [290, 344] width 253 height 18
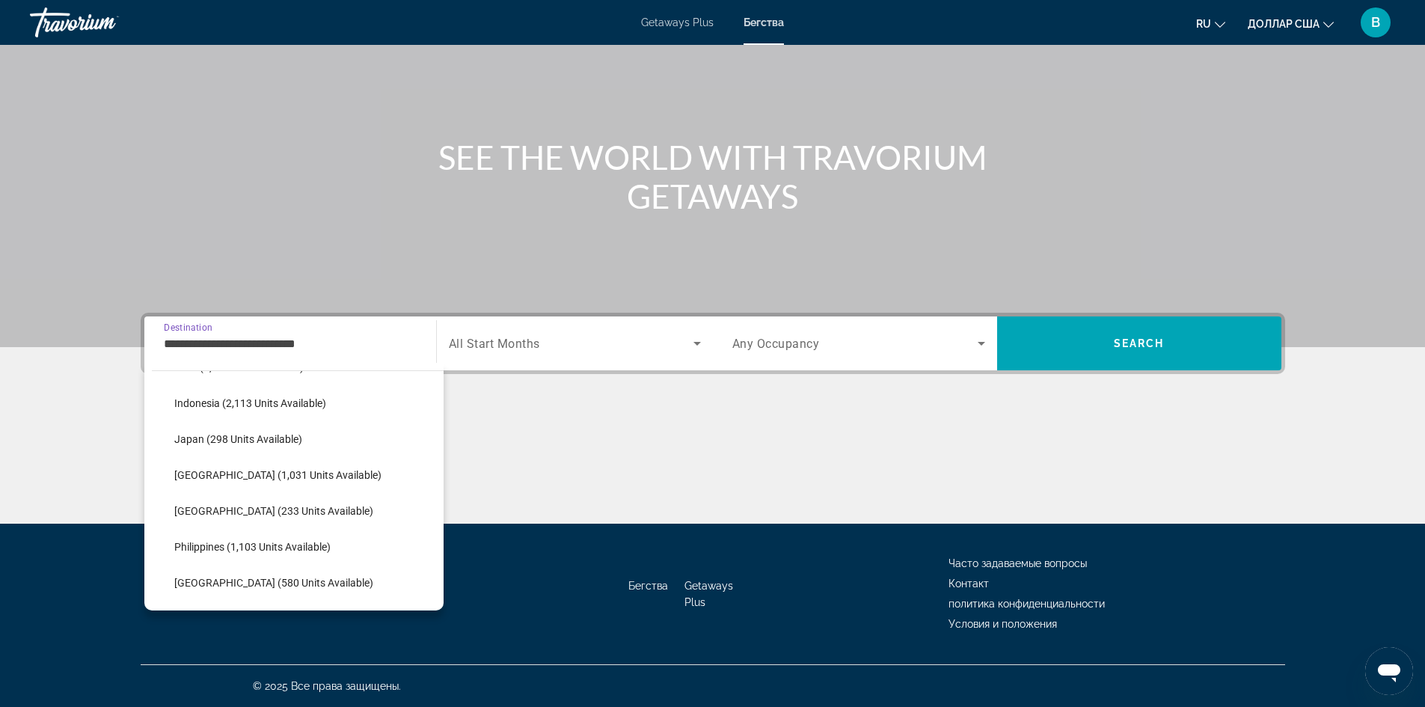
scroll to position [556, 0]
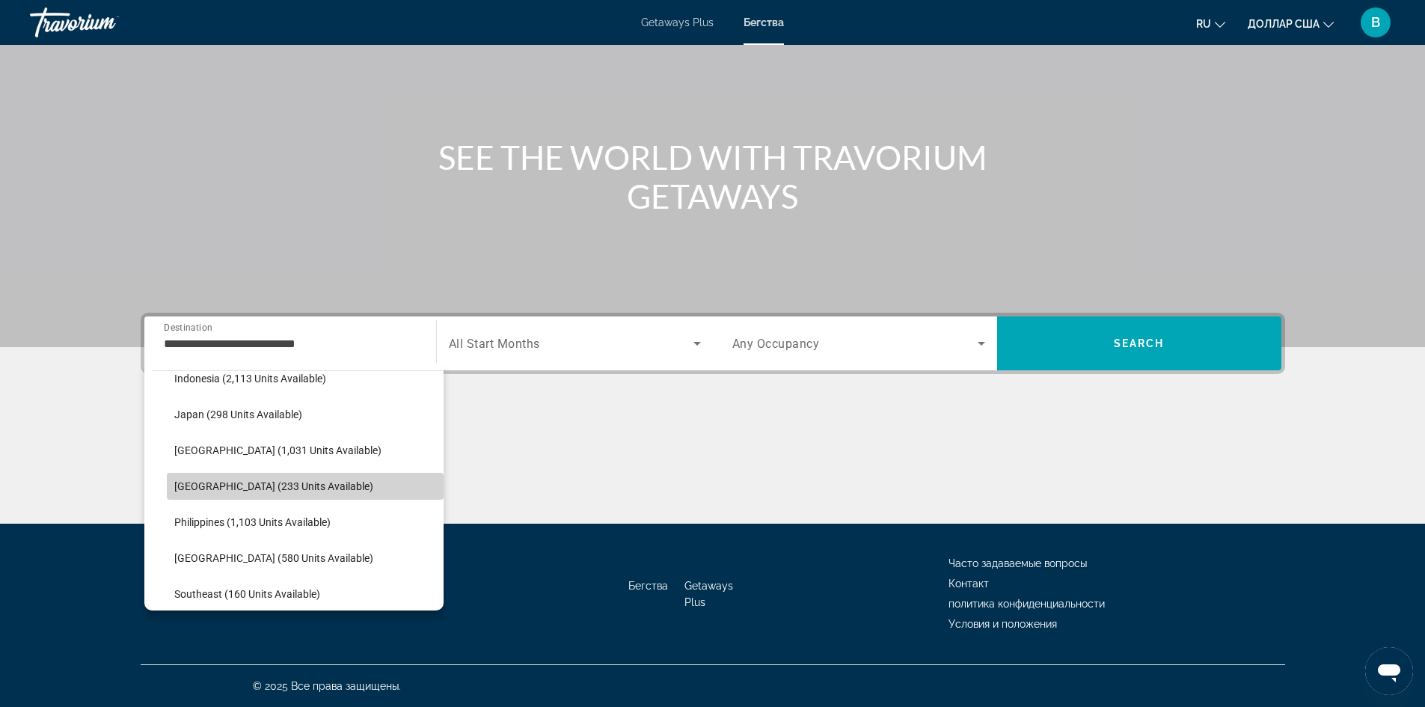
click at [352, 485] on span "Select destination: Maldives (233 units available)" at bounding box center [305, 486] width 277 height 36
type input "**********"
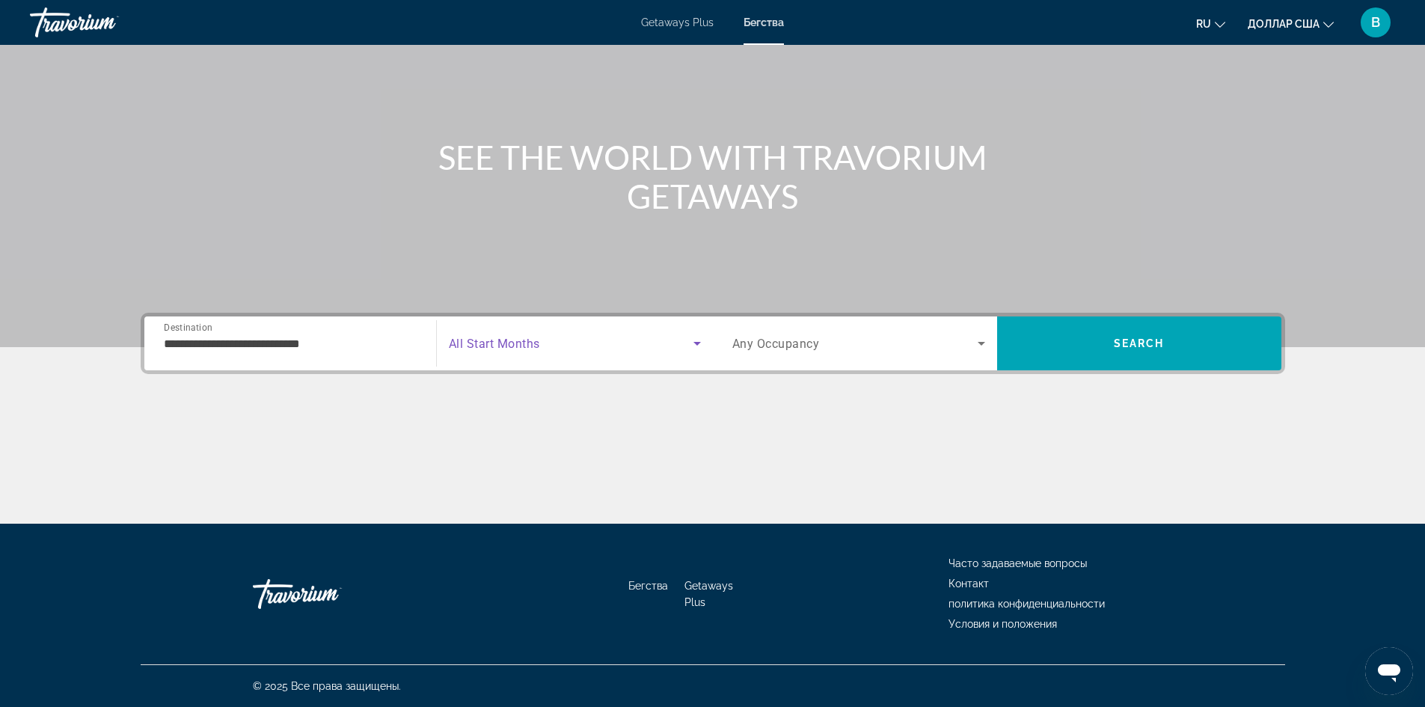
click at [698, 343] on icon "Search widget" at bounding box center [696, 344] width 7 height 4
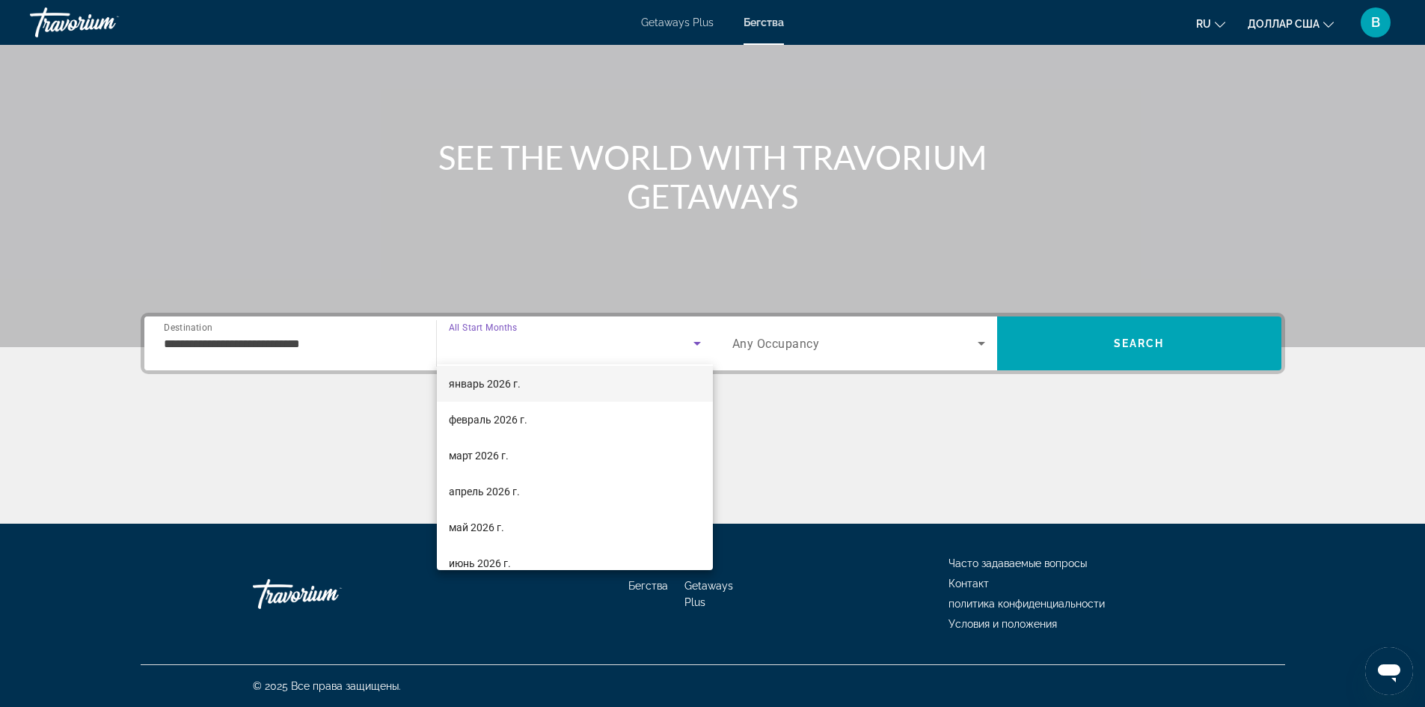
scroll to position [150, 0]
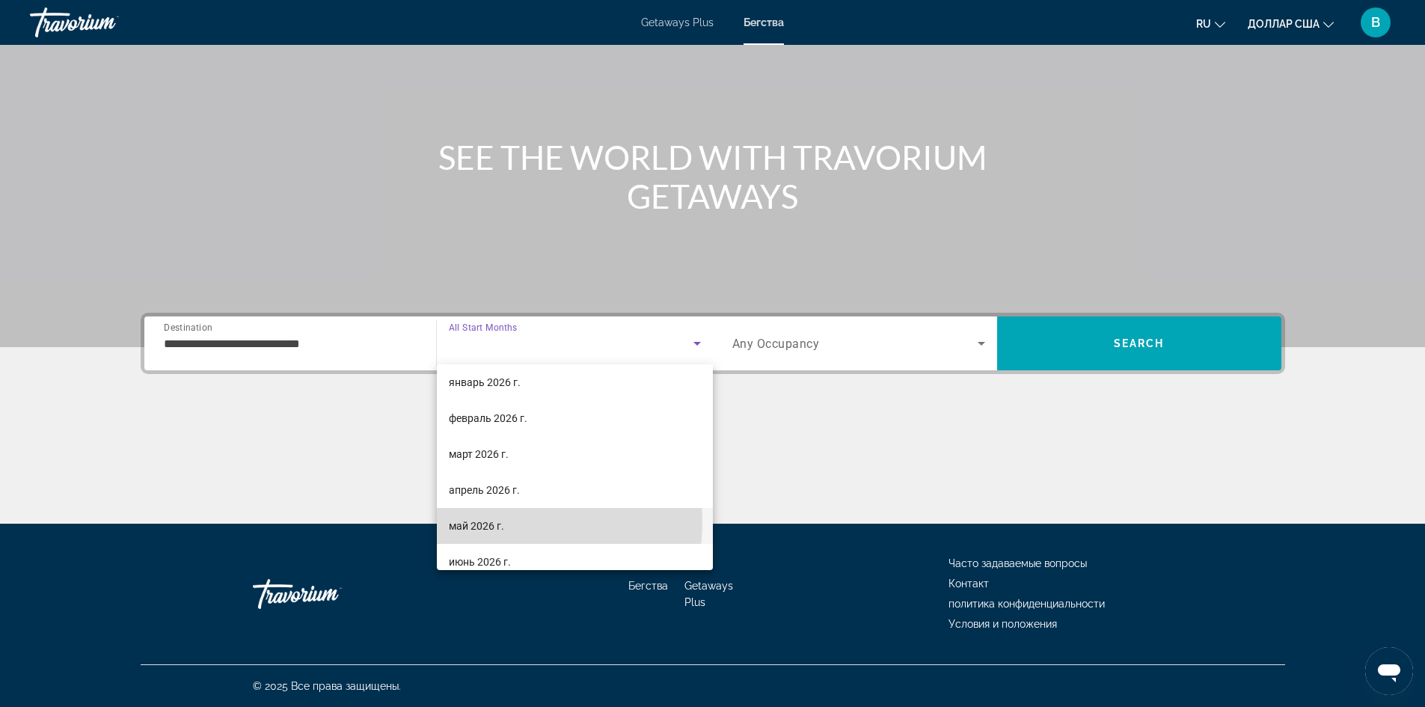
click at [506, 521] on mat-option "май 2026 г." at bounding box center [575, 526] width 276 height 36
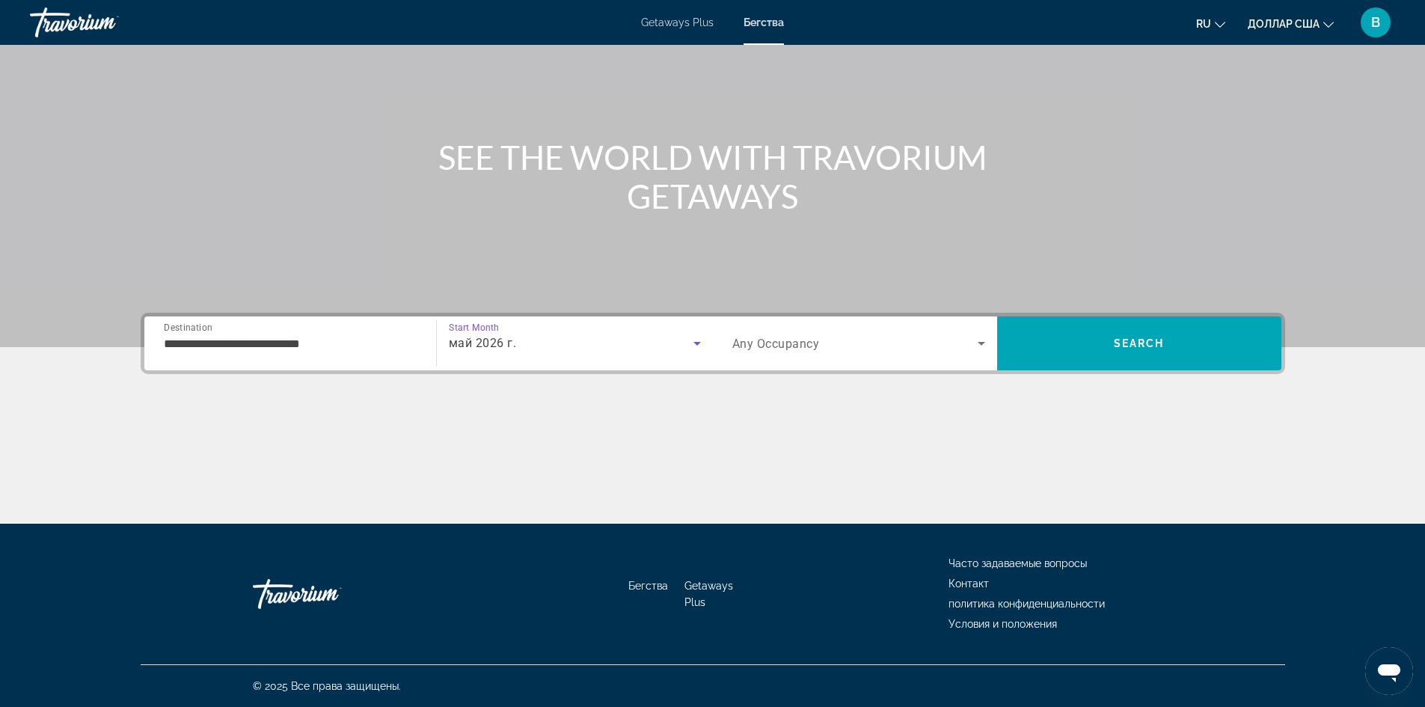
click at [980, 341] on icon "Search widget" at bounding box center [981, 343] width 18 height 18
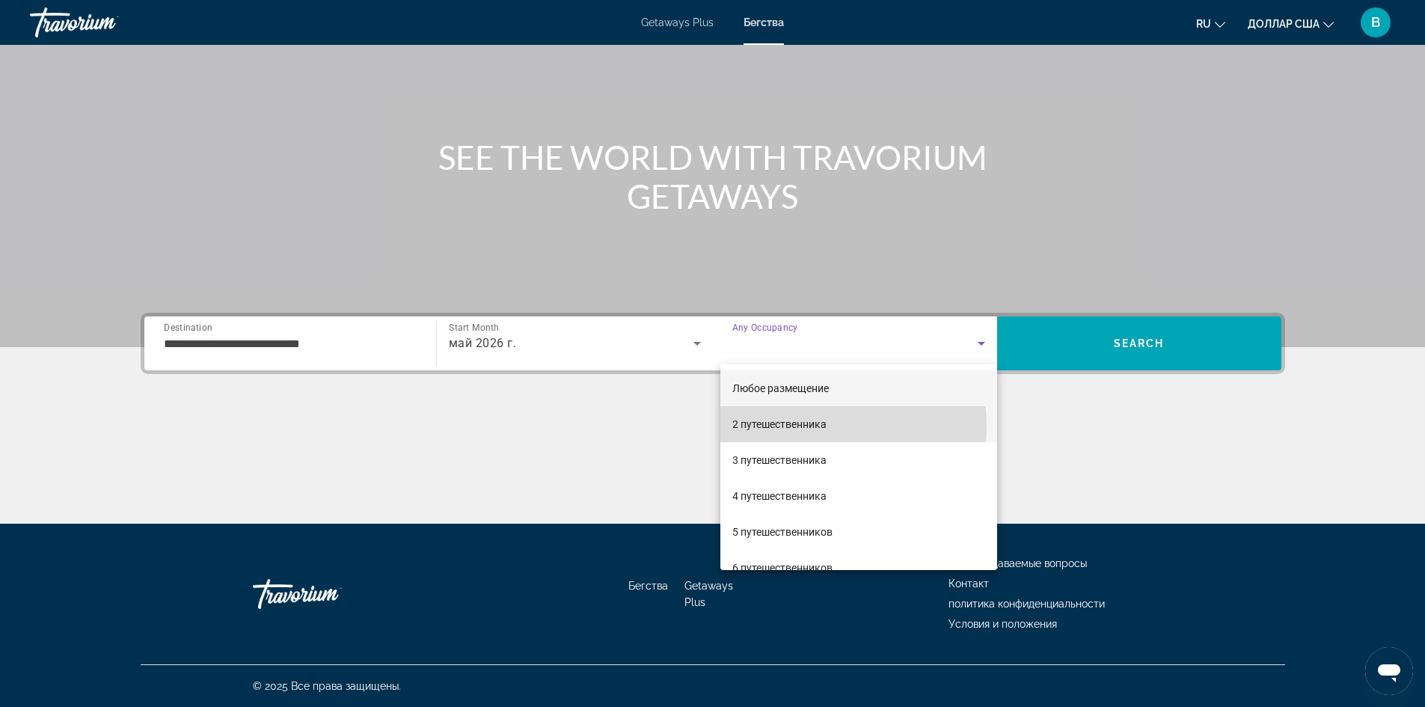
click at [838, 425] on mat-option "2 путешественника" at bounding box center [858, 424] width 277 height 36
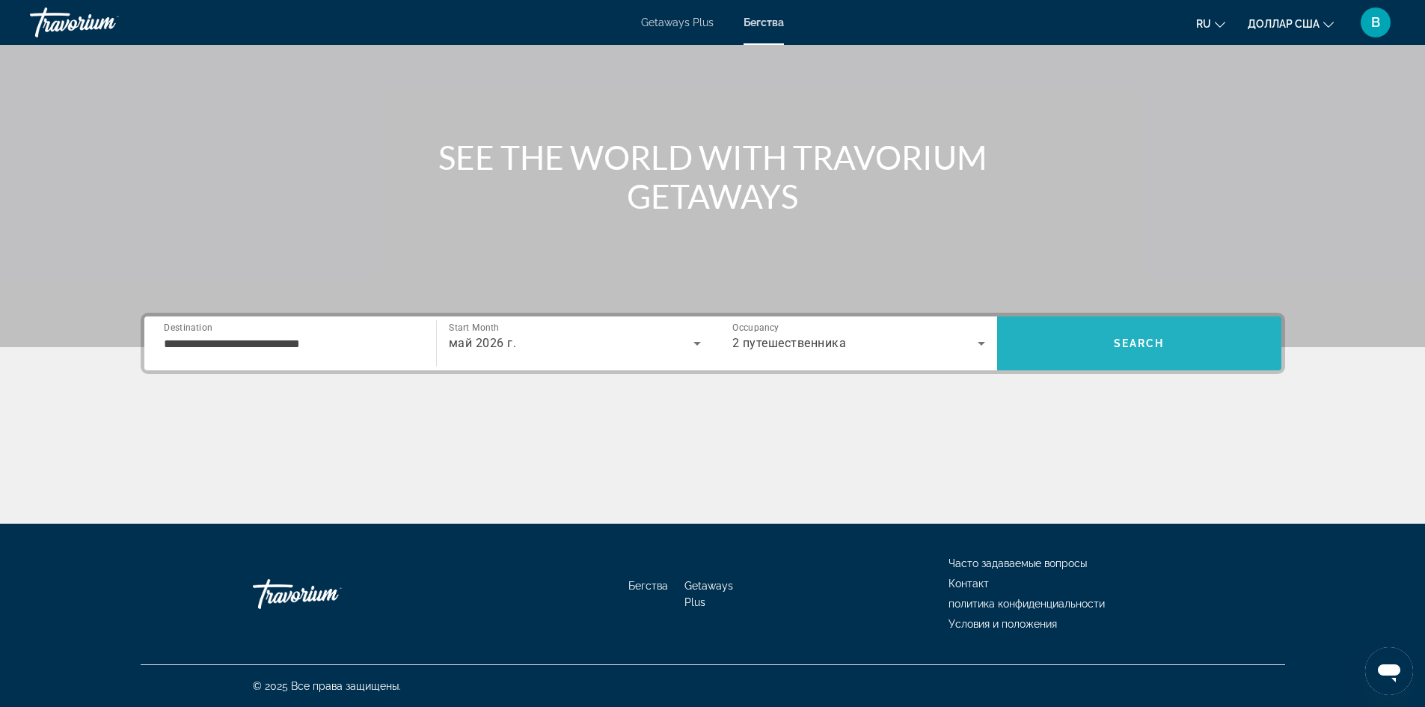
click at [1157, 334] on span "Search" at bounding box center [1139, 343] width 284 height 36
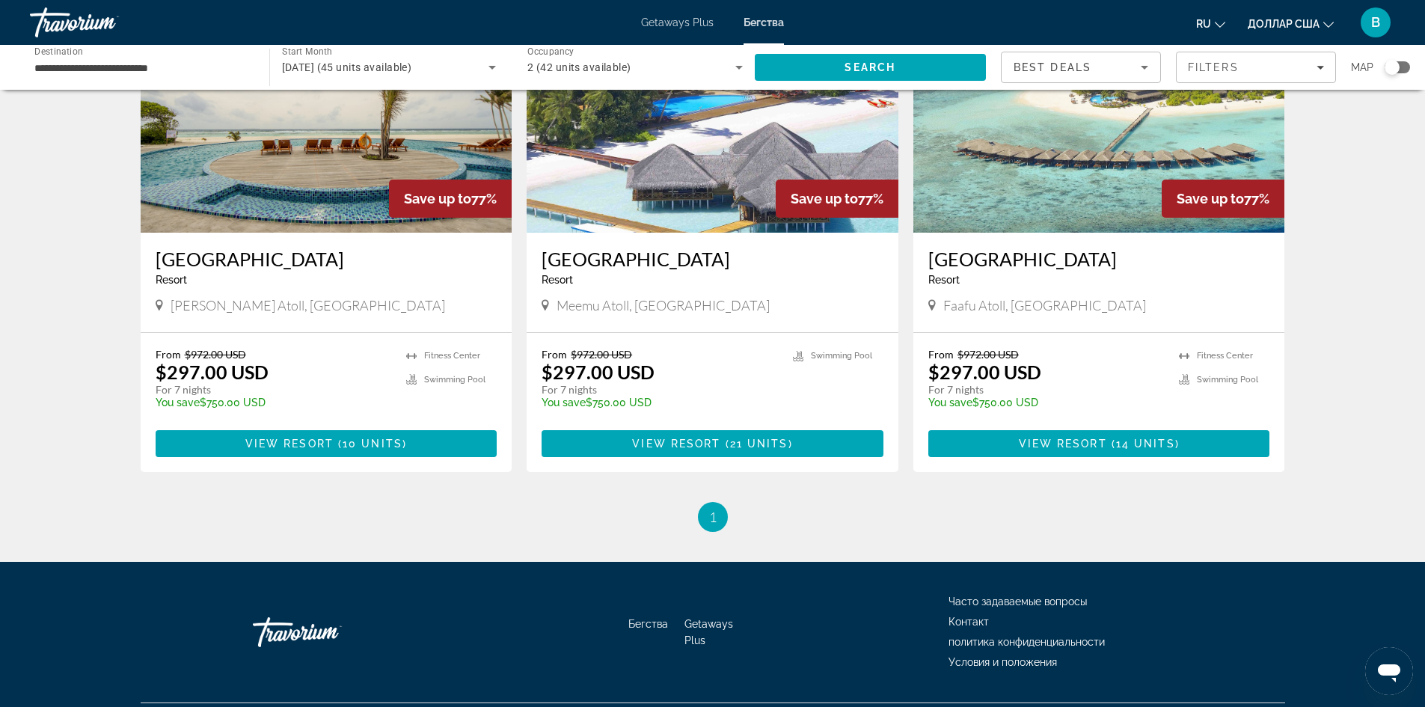
scroll to position [112, 0]
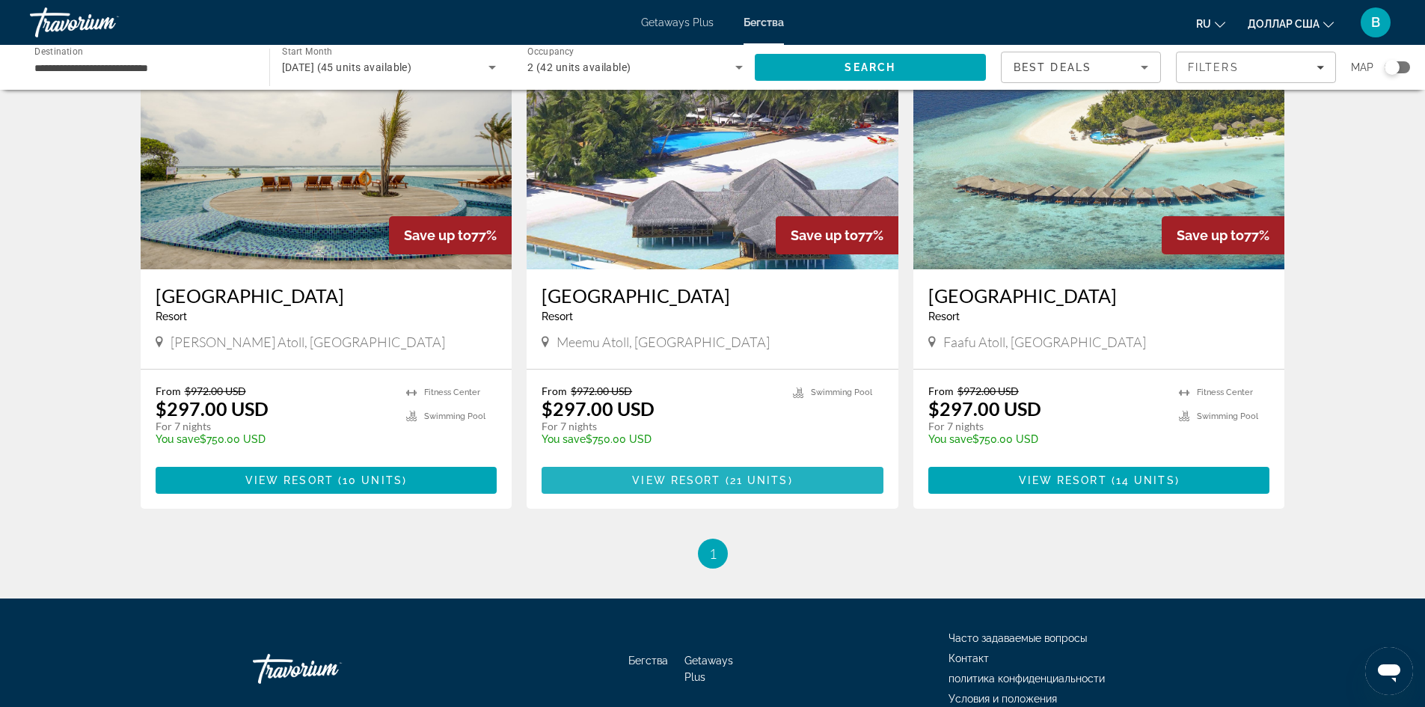
click at [725, 482] on span "( 21 units )" at bounding box center [756, 480] width 72 height 12
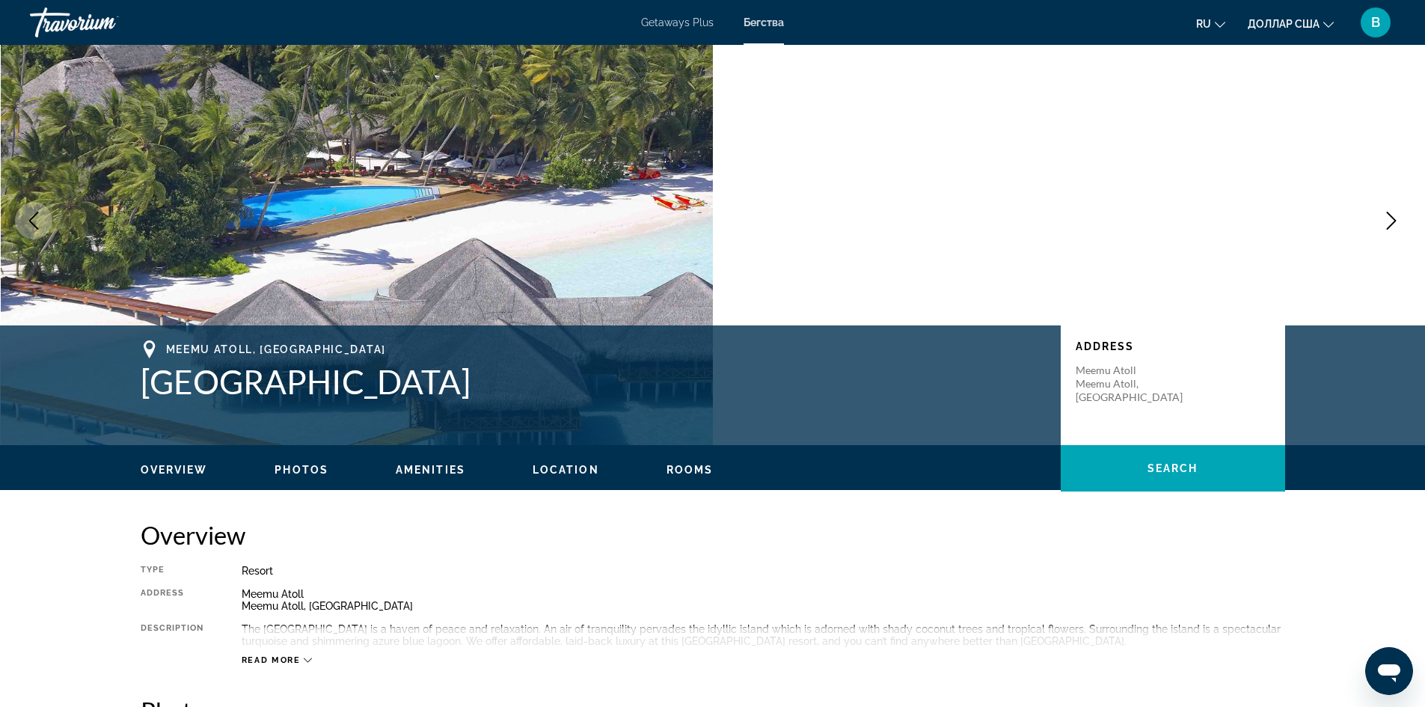
scroll to position [75, 0]
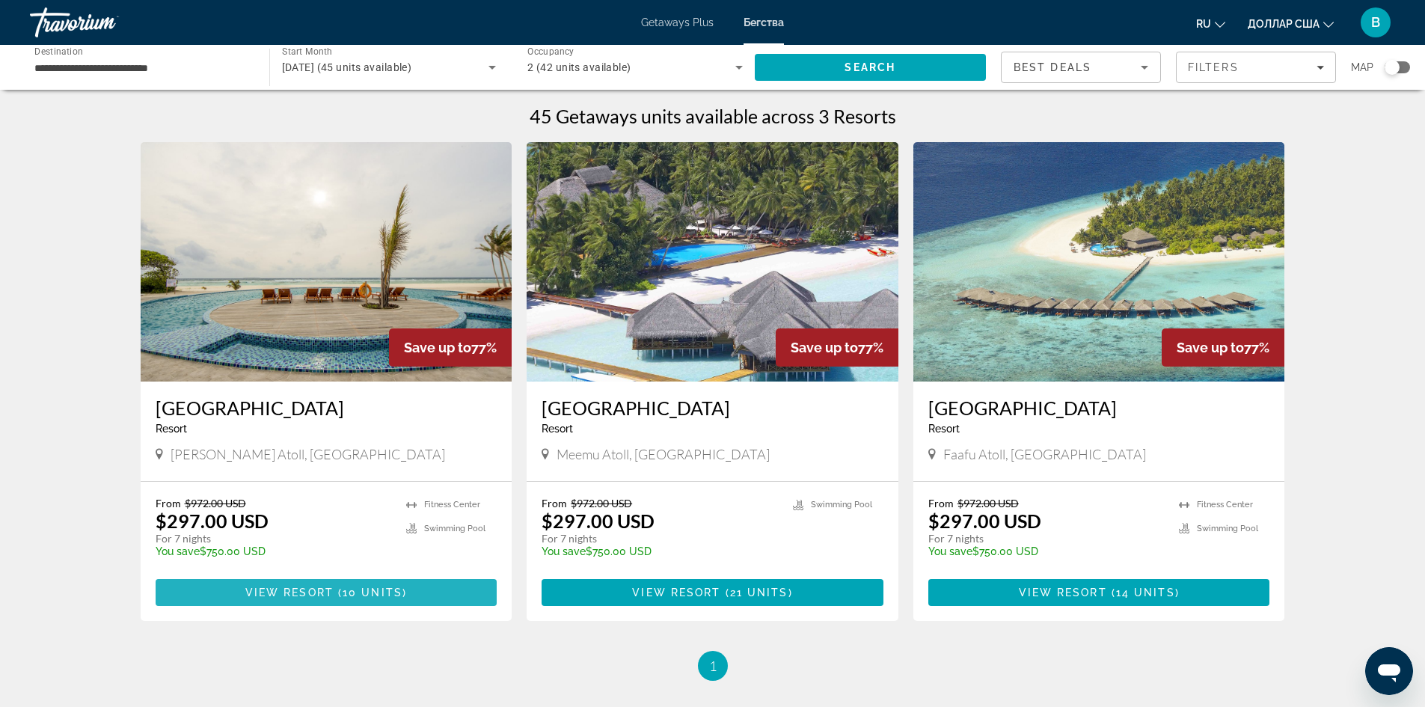
click at [339, 589] on span "( 10 units )" at bounding box center [370, 592] width 73 height 12
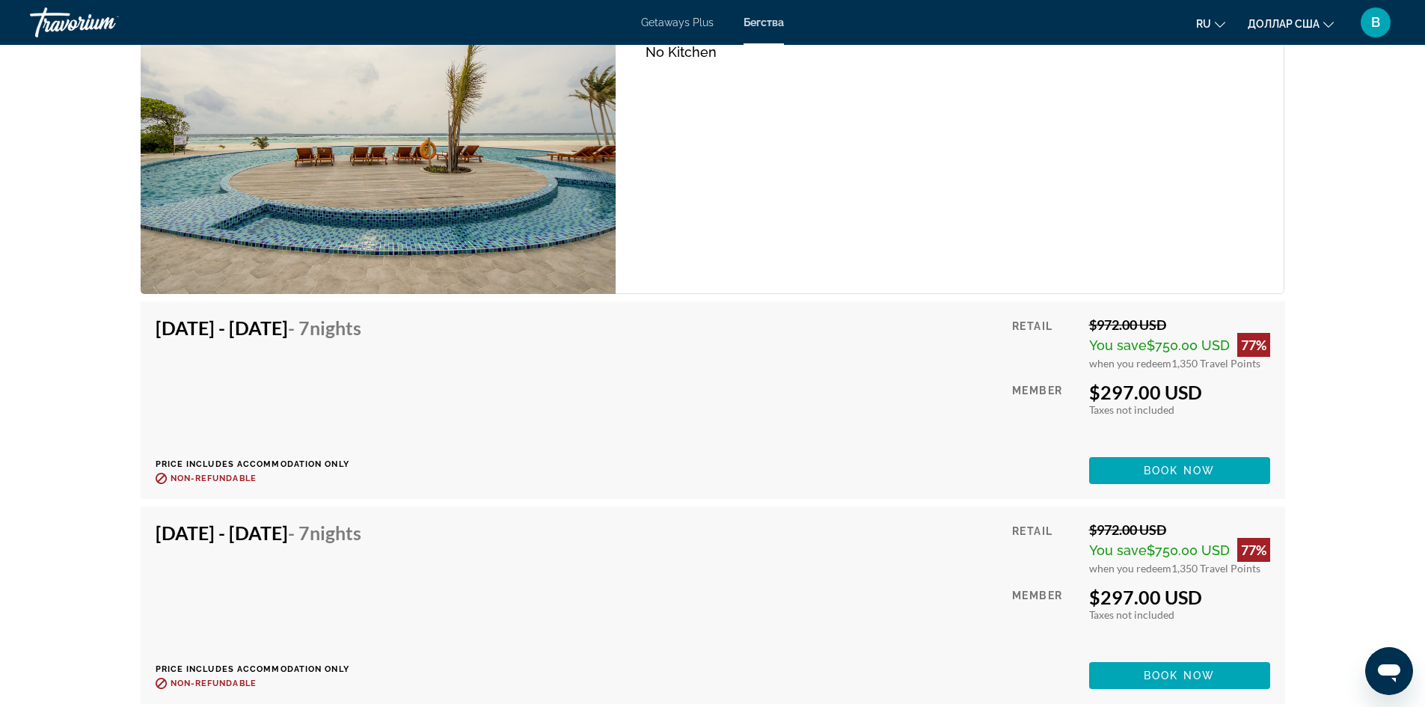
scroll to position [2894, 0]
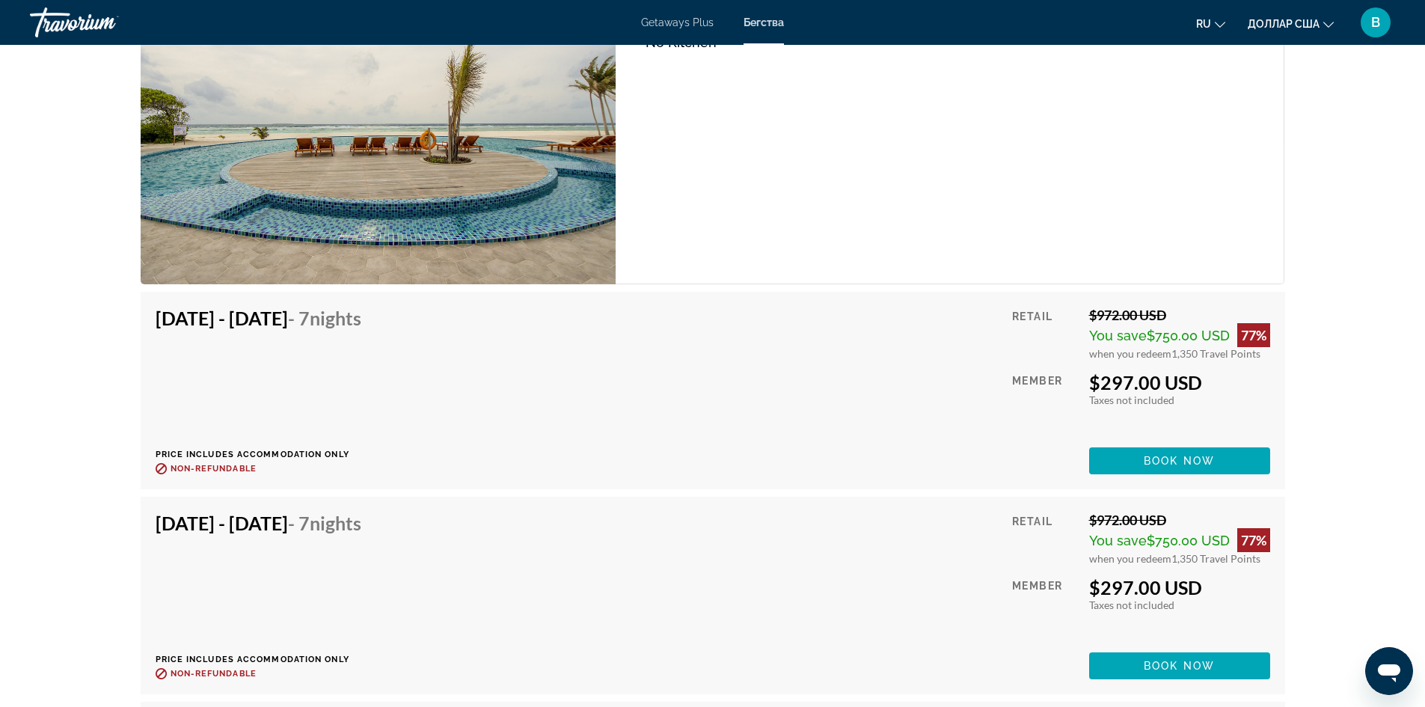
click at [900, 175] on div "Hotel Unit (No Kitchen) Bedrooms Hotel Max Occupancy 2 Kitchen No Kitchen" at bounding box center [950, 103] width 669 height 362
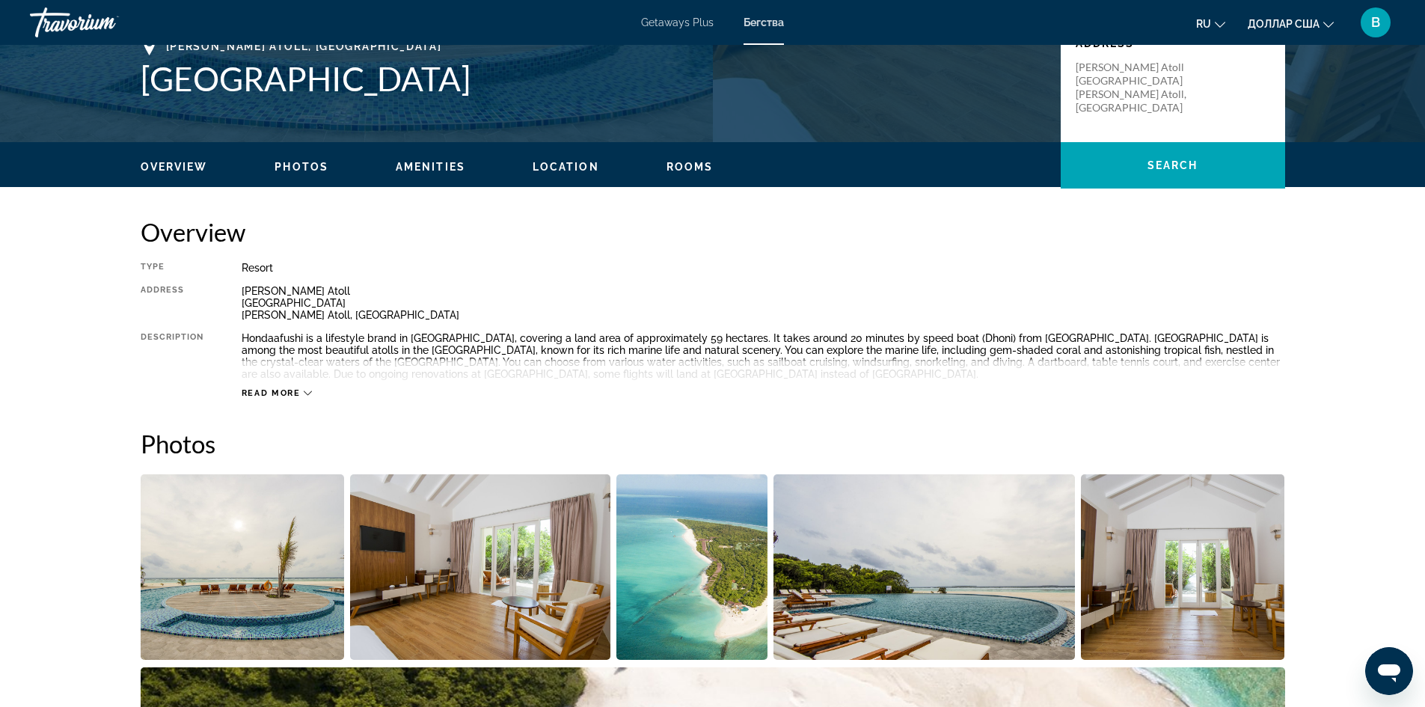
scroll to position [351, 0]
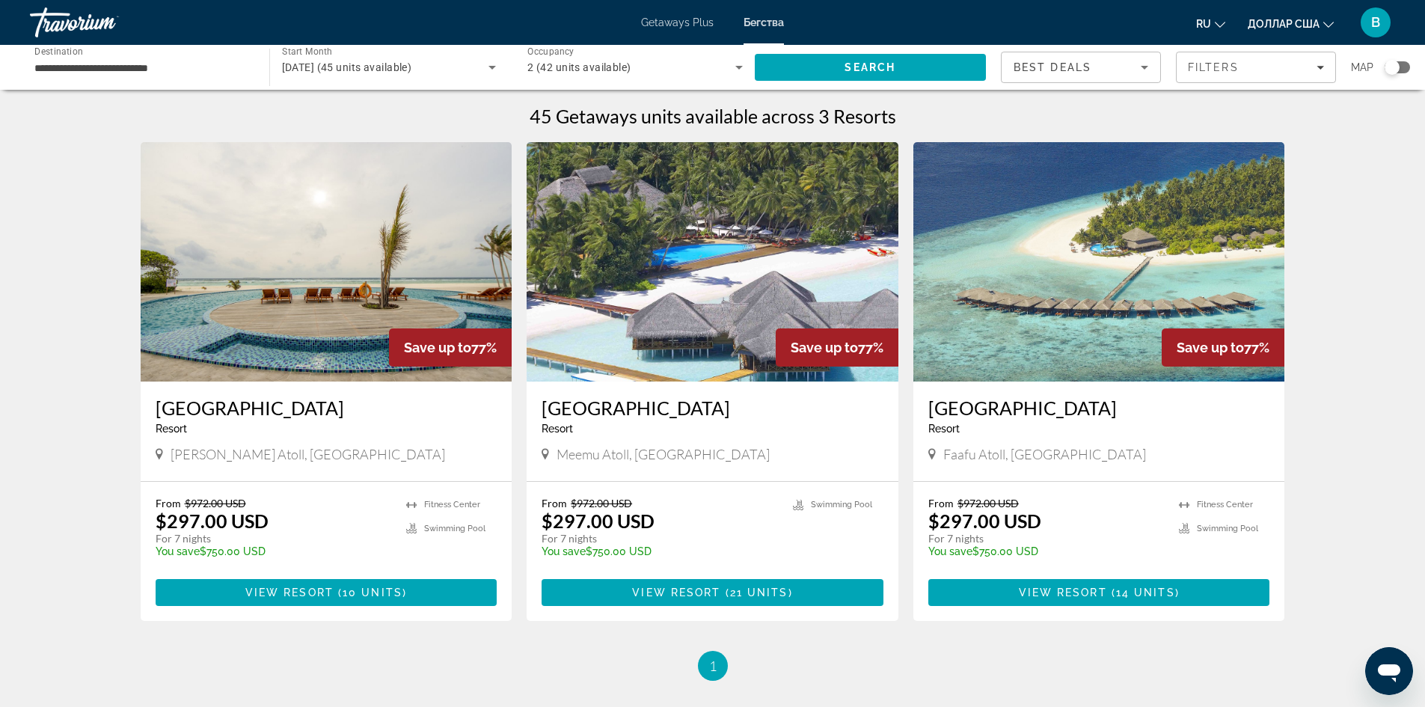
click at [829, 356] on div "Save up to 77%" at bounding box center [837, 347] width 123 height 38
click at [632, 513] on p "$297.00 USD" at bounding box center [597, 520] width 113 height 22
click at [733, 588] on span "21 units" at bounding box center [759, 592] width 58 height 12
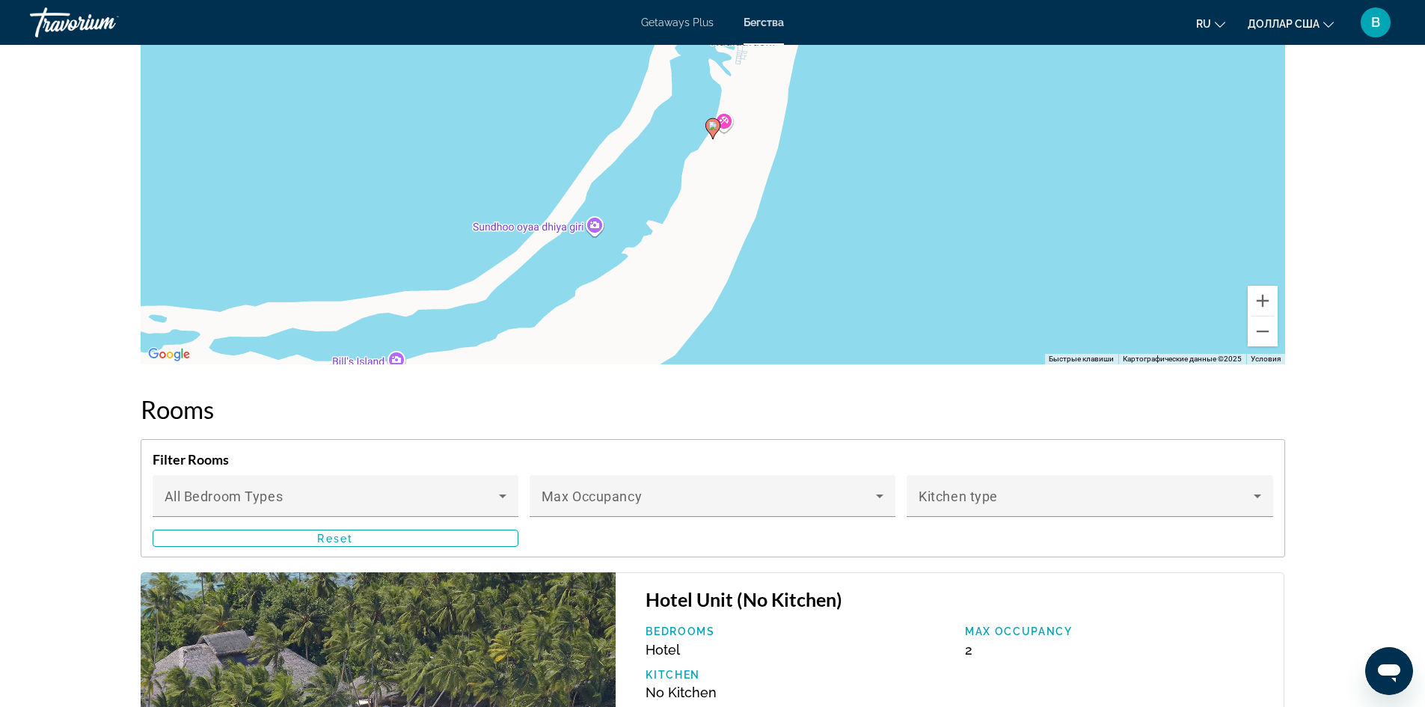
scroll to position [2318, 0]
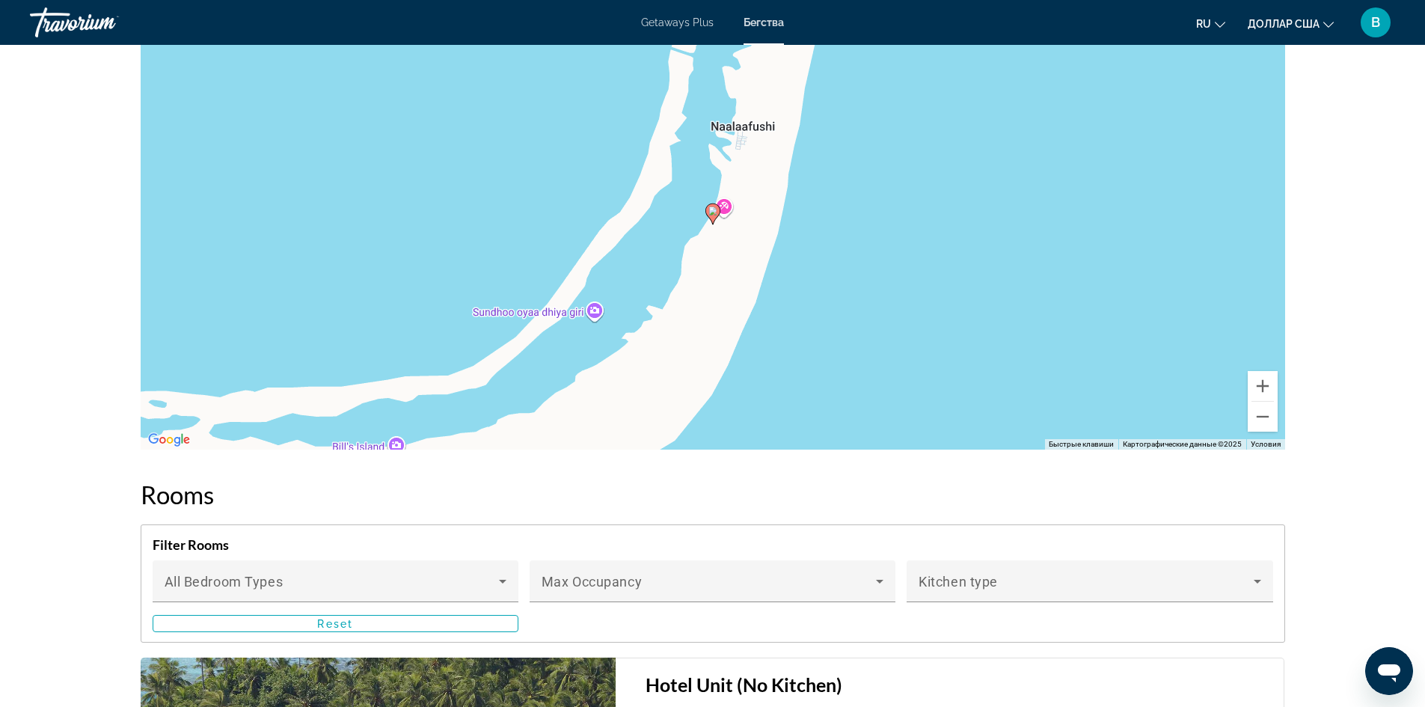
click at [780, 24] on font "Бегства" at bounding box center [763, 22] width 40 height 12
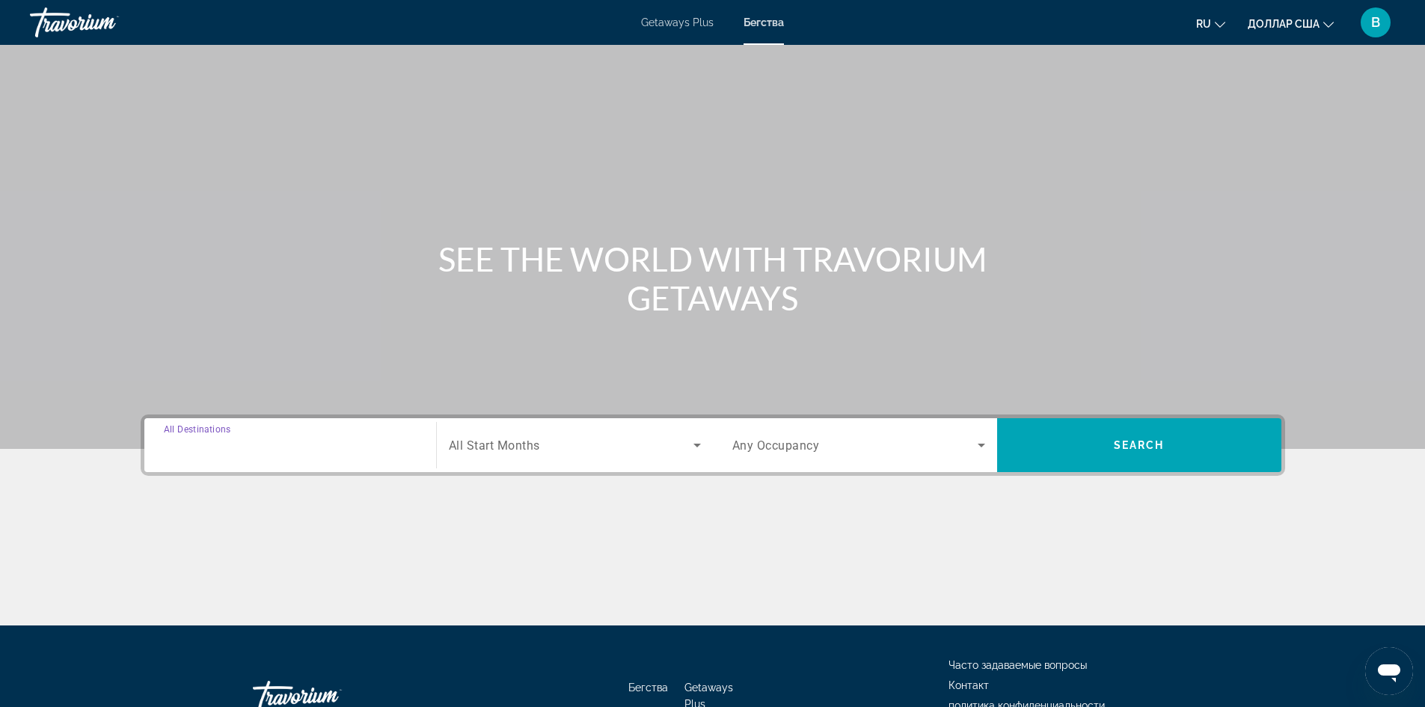
click at [341, 446] on input "Destination All Destinations" at bounding box center [290, 446] width 253 height 18
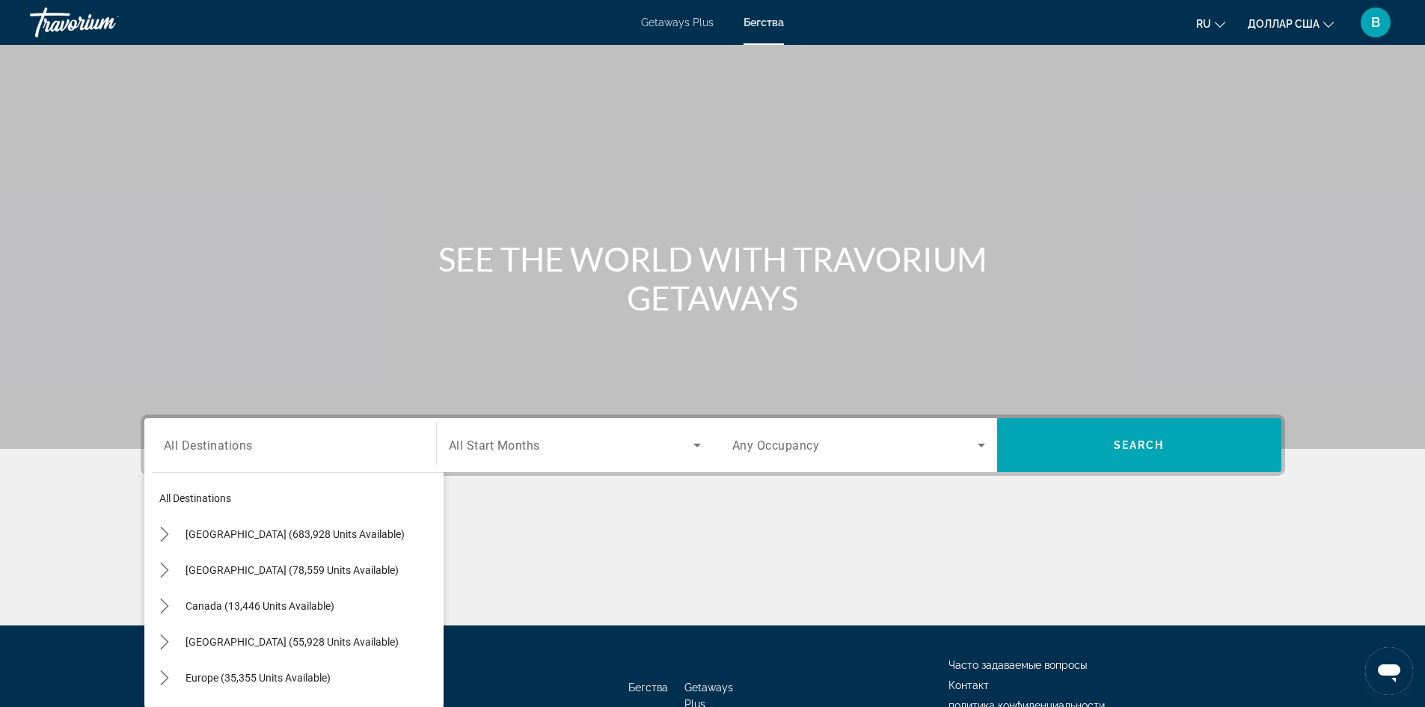
click at [614, 525] on div "Основное содержание" at bounding box center [713, 569] width 1144 height 112
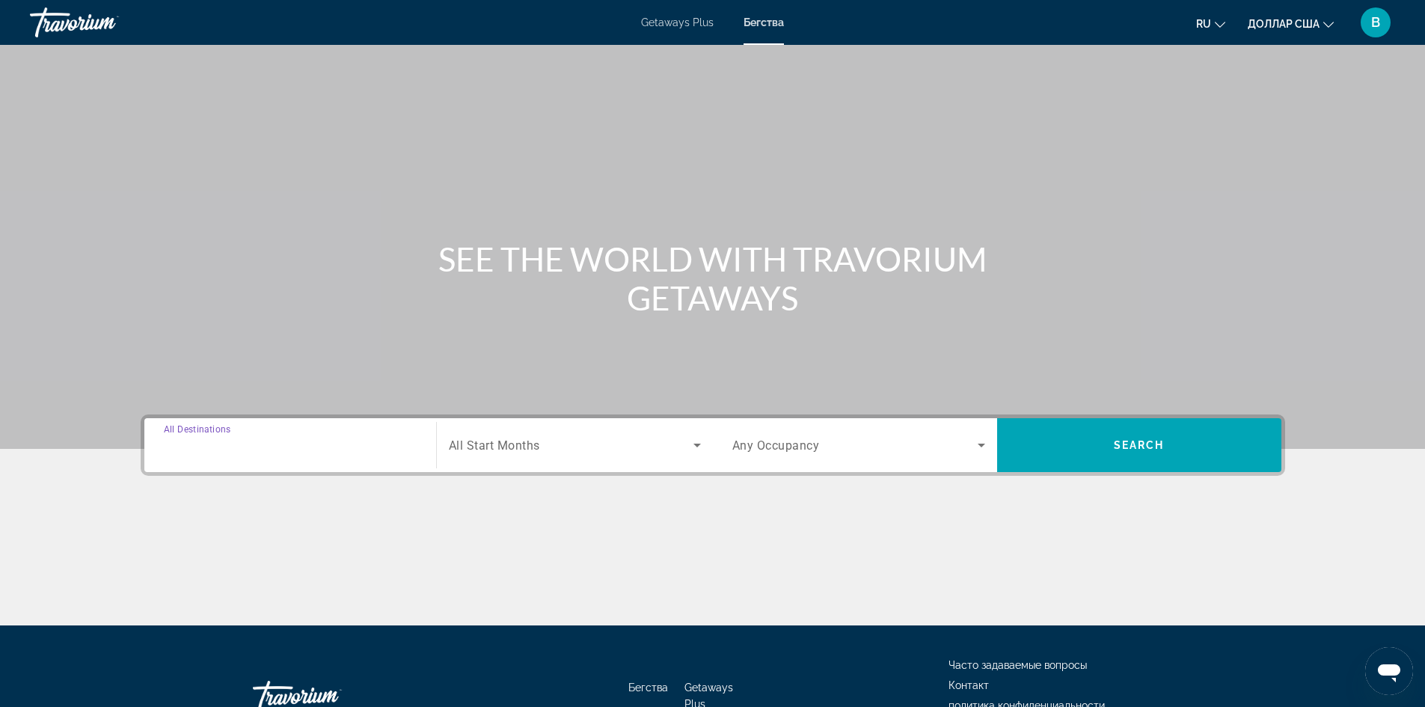
click at [271, 445] on input "Destination All Destinations" at bounding box center [290, 446] width 253 height 18
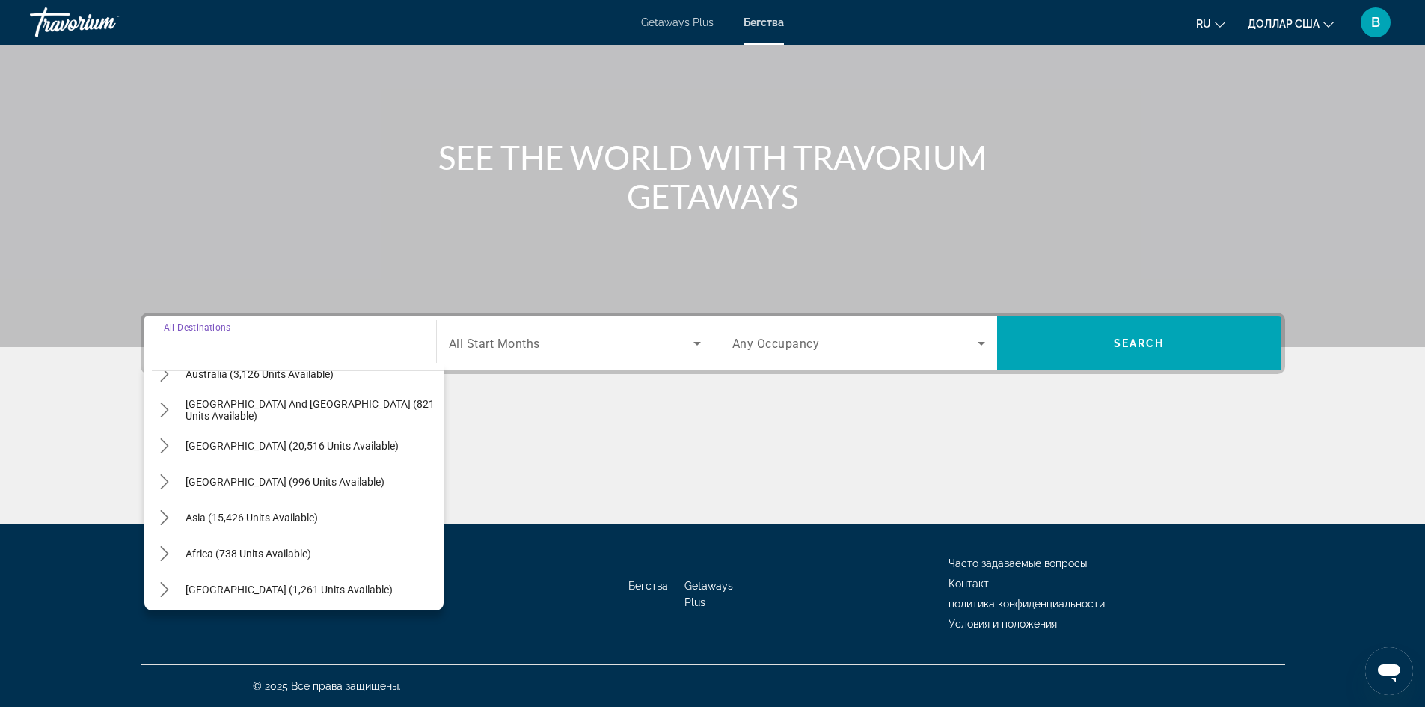
scroll to position [242, 0]
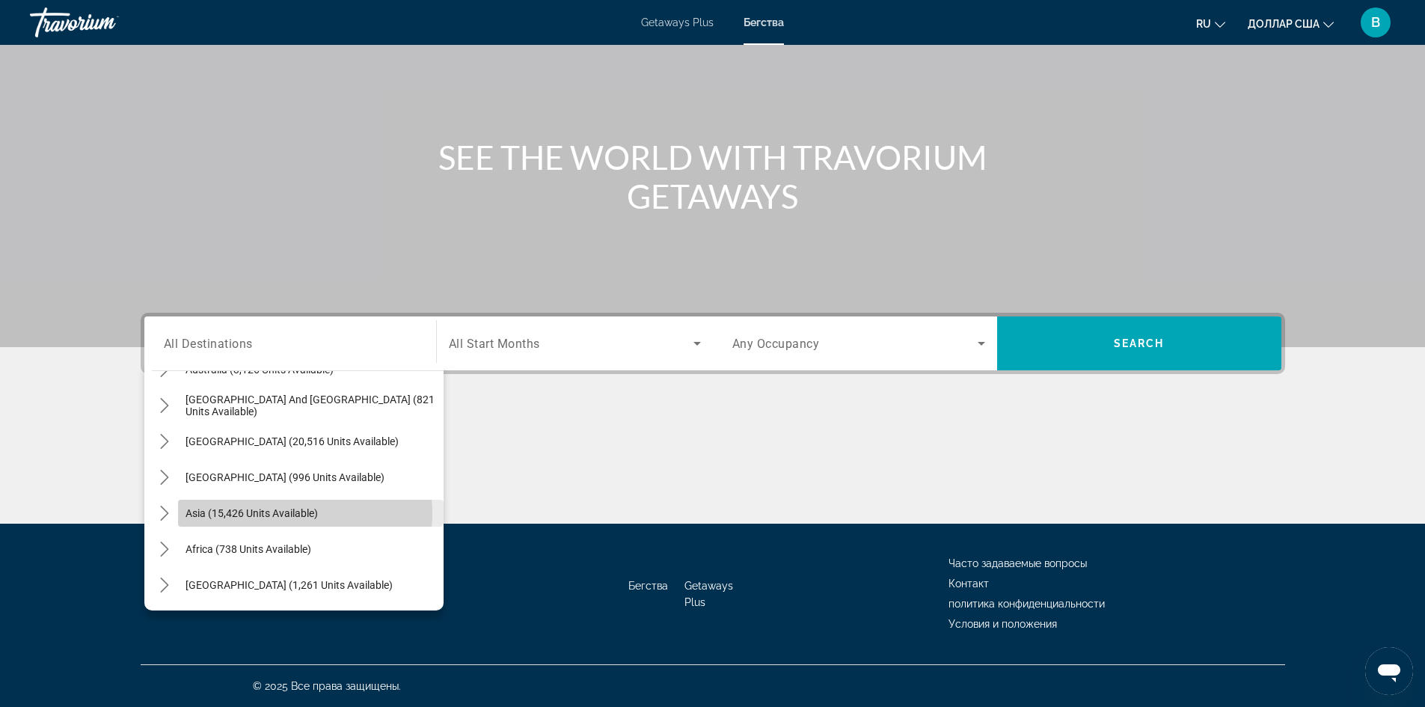
click at [280, 512] on span "Asia (15,426 units available)" at bounding box center [251, 513] width 132 height 12
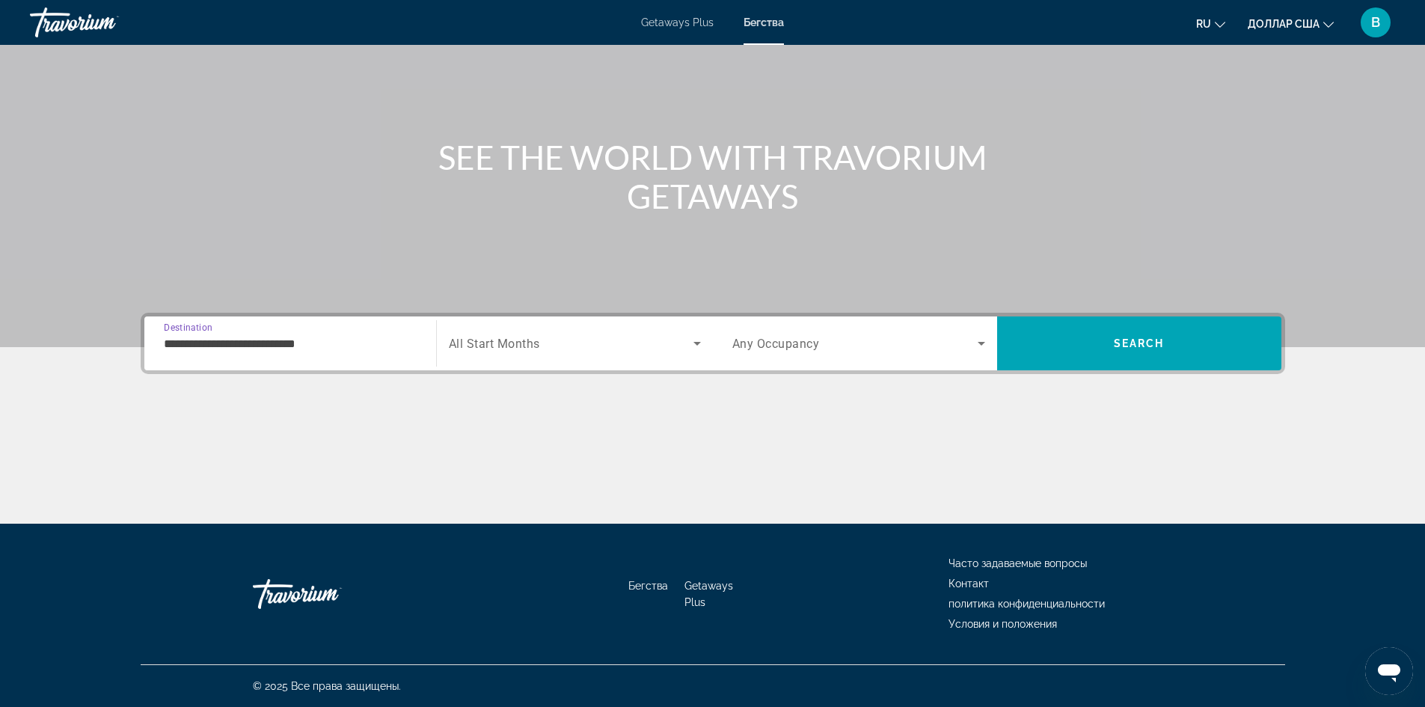
click at [343, 345] on input "**********" at bounding box center [290, 344] width 253 height 18
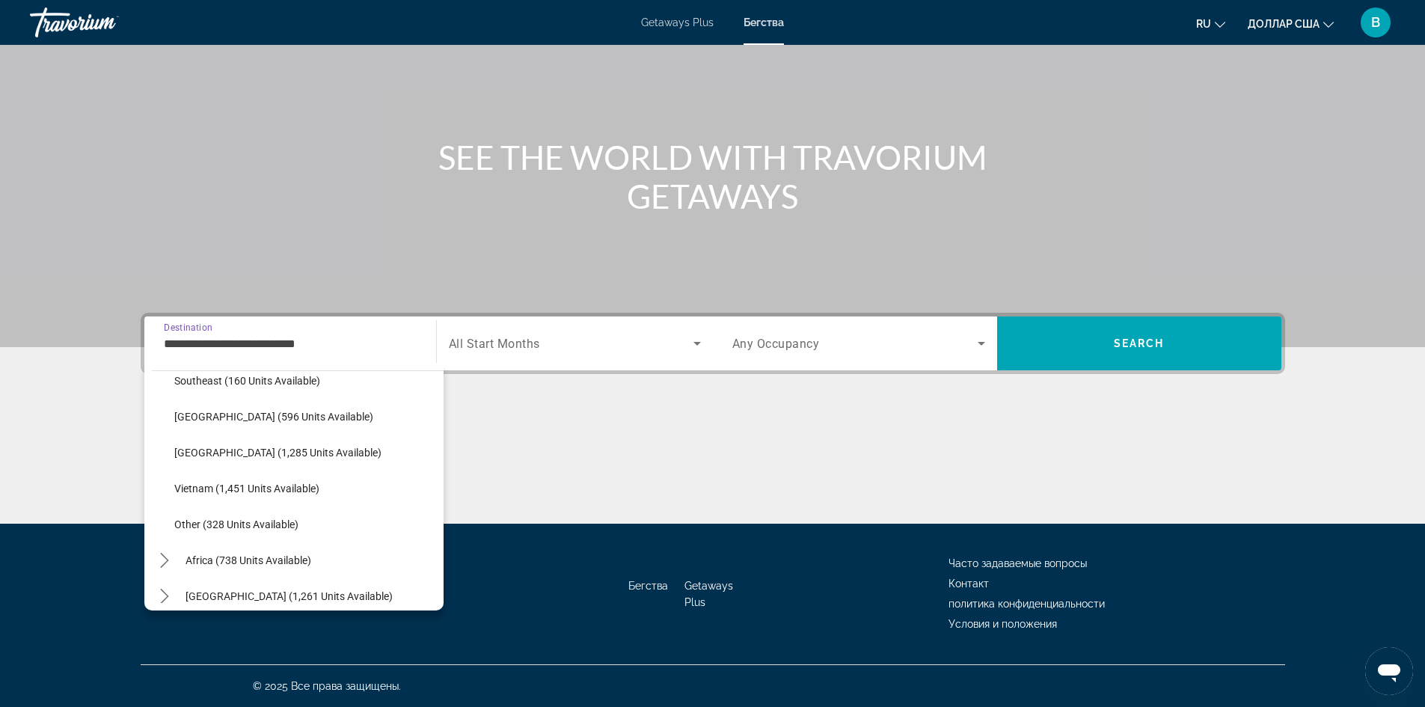
scroll to position [781, 0]
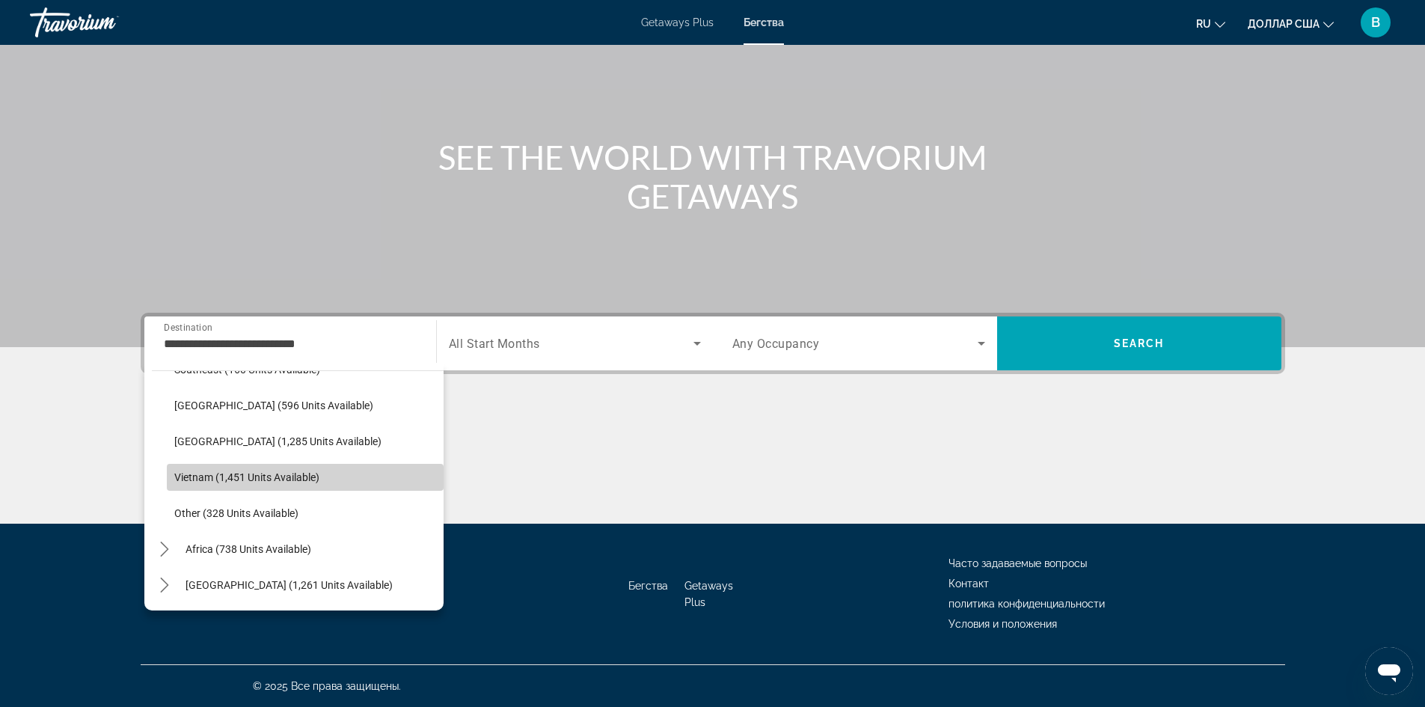
click at [310, 473] on span "Vietnam (1,451 units available)" at bounding box center [246, 477] width 145 height 12
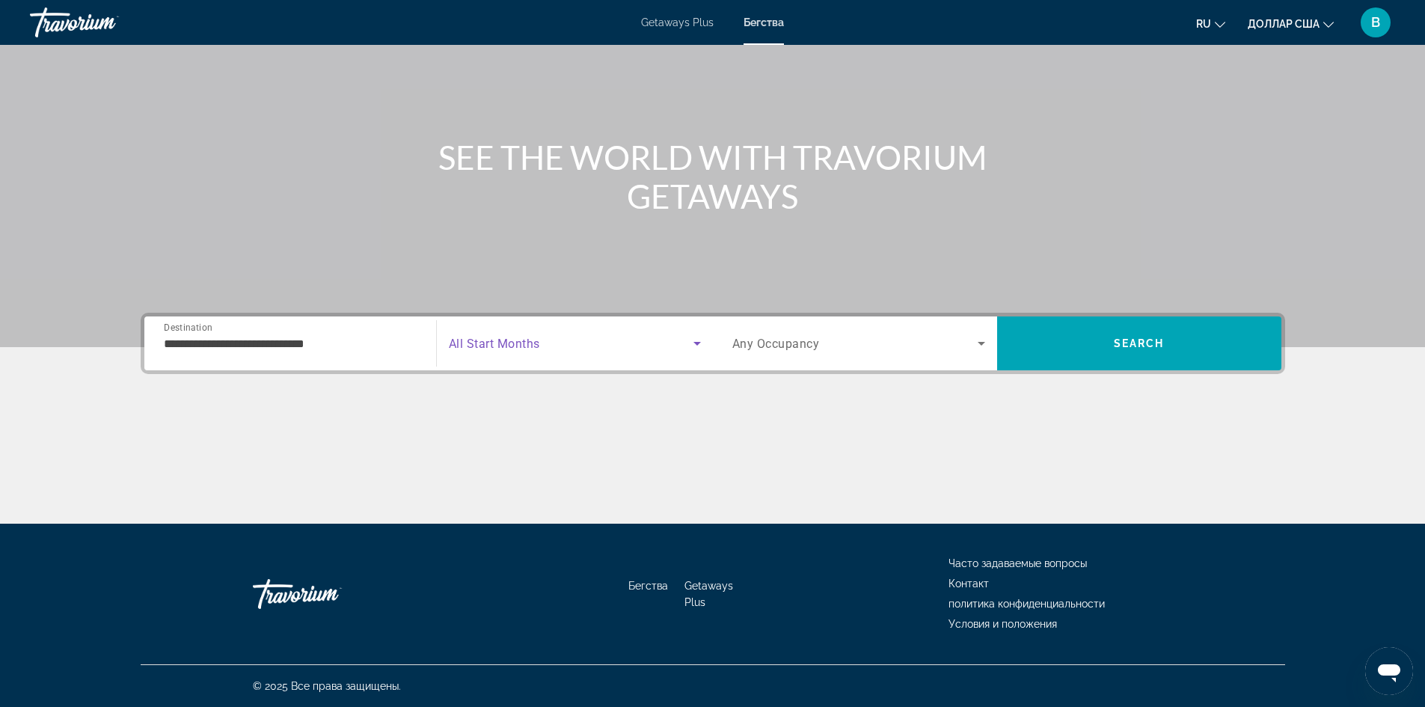
click at [700, 343] on icon "Search widget" at bounding box center [697, 343] width 18 height 18
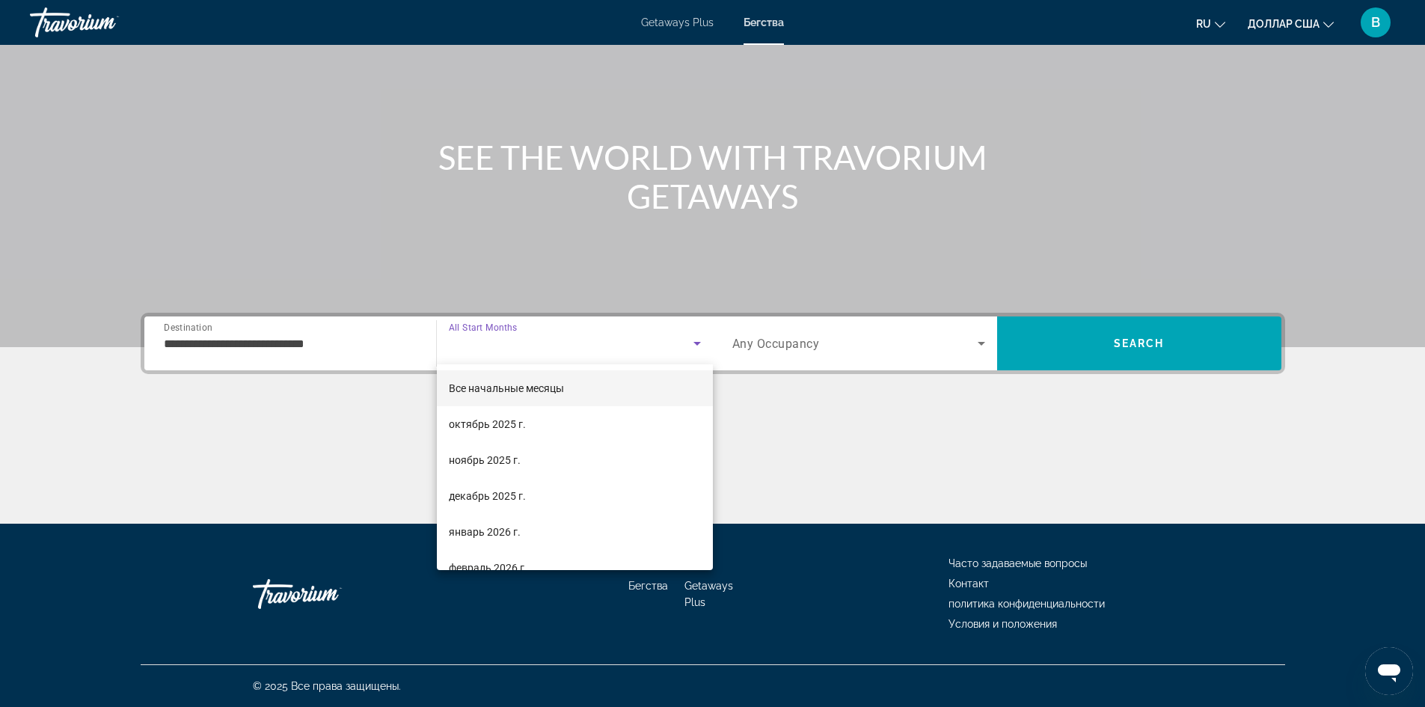
drag, startPoint x: 356, startPoint y: 389, endPoint x: 335, endPoint y: 374, distance: 25.7
click at [351, 385] on div at bounding box center [712, 353] width 1425 height 707
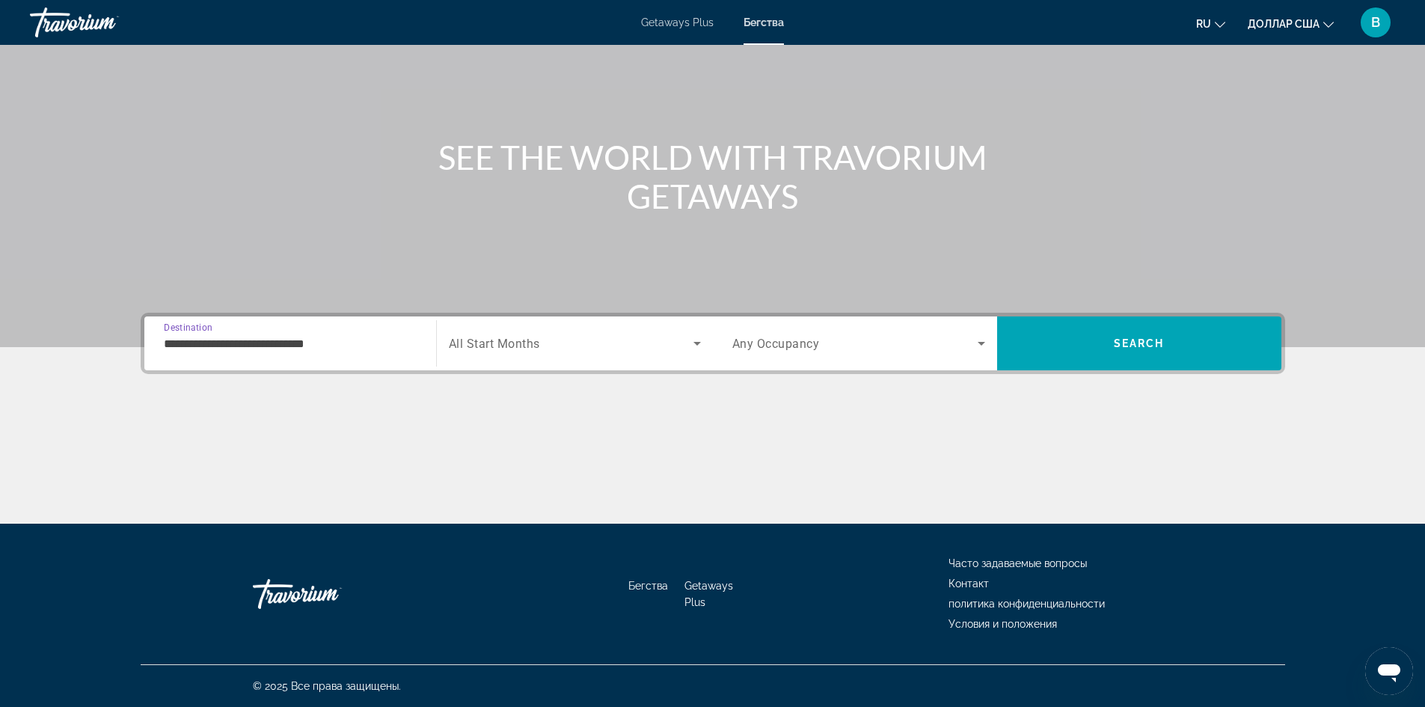
click at [325, 339] on input "**********" at bounding box center [290, 344] width 253 height 18
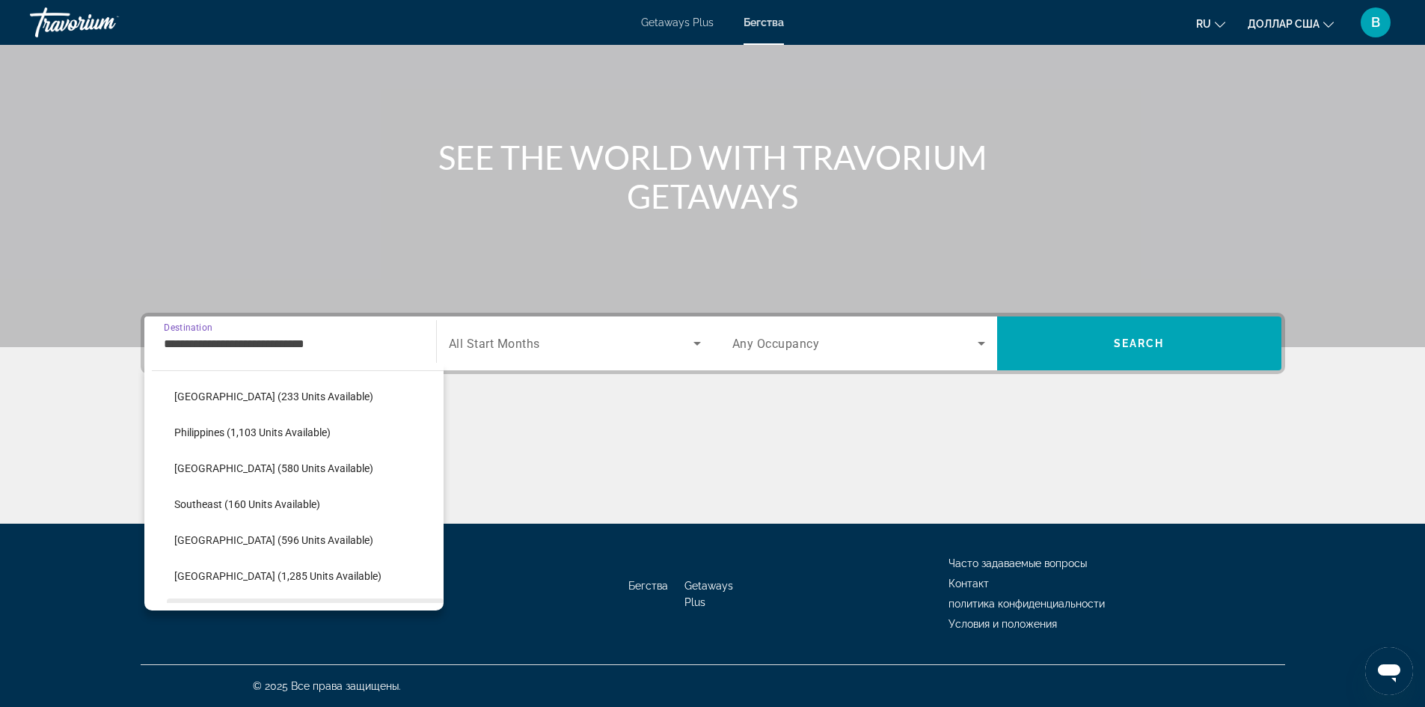
scroll to position [621, 0]
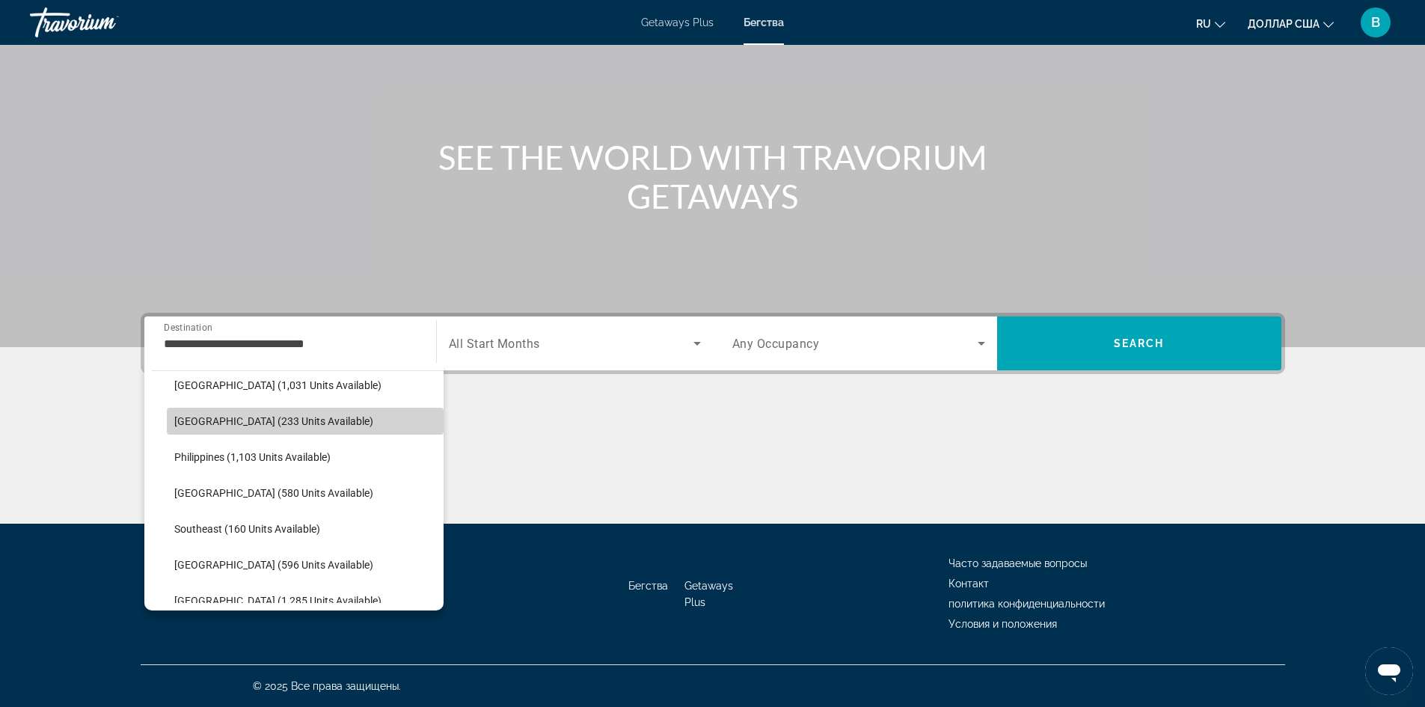
click at [306, 424] on span "[GEOGRAPHIC_DATA] (233 units available)" at bounding box center [273, 421] width 199 height 12
type input "**********"
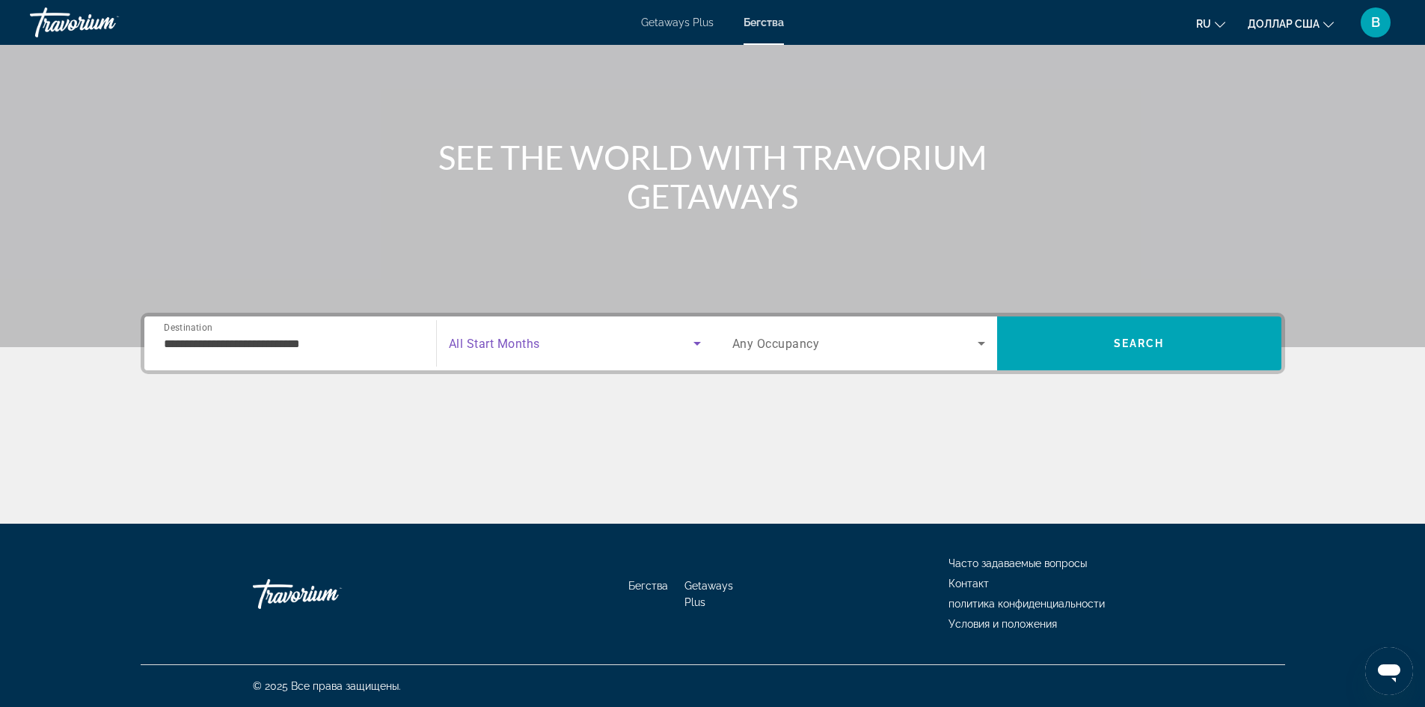
click at [695, 340] on icon "Search widget" at bounding box center [697, 343] width 18 height 18
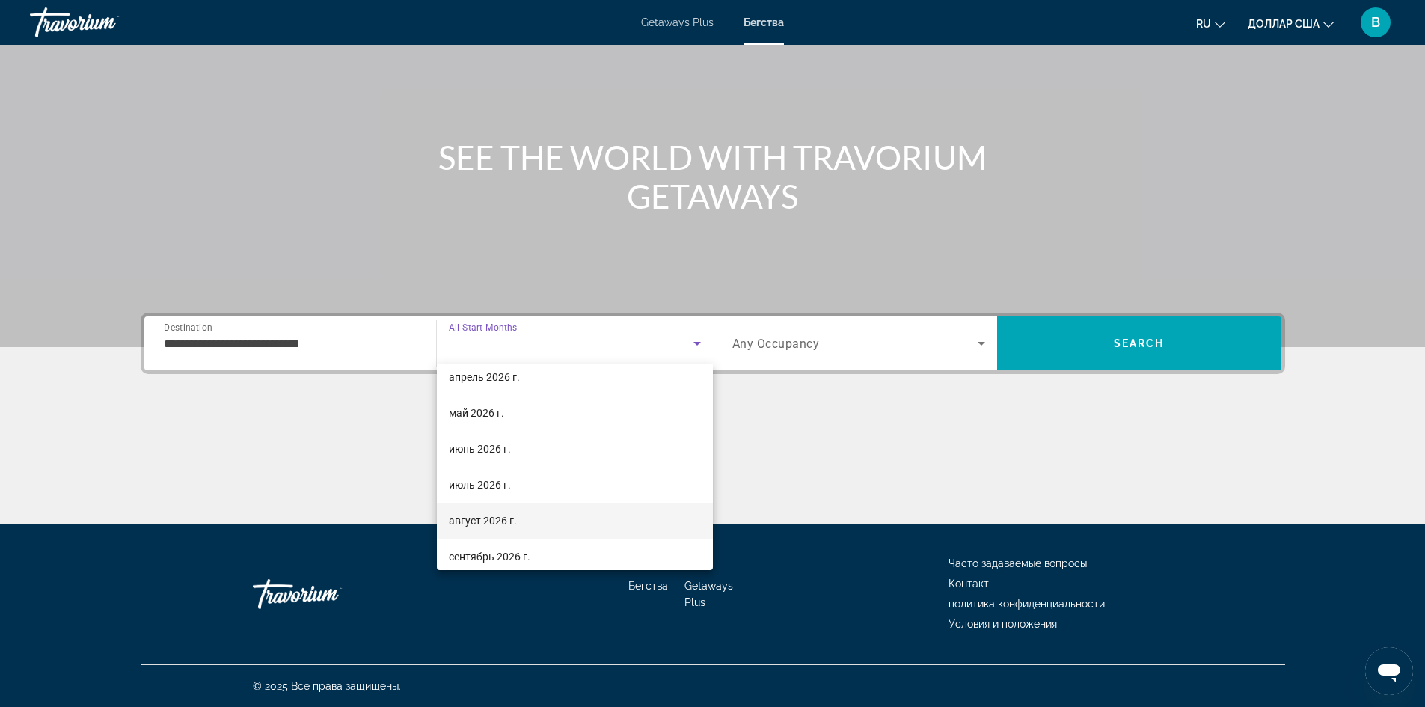
scroll to position [299, 0]
click at [538, 450] on mat-option "июль 2026 г." at bounding box center [575, 448] width 276 height 36
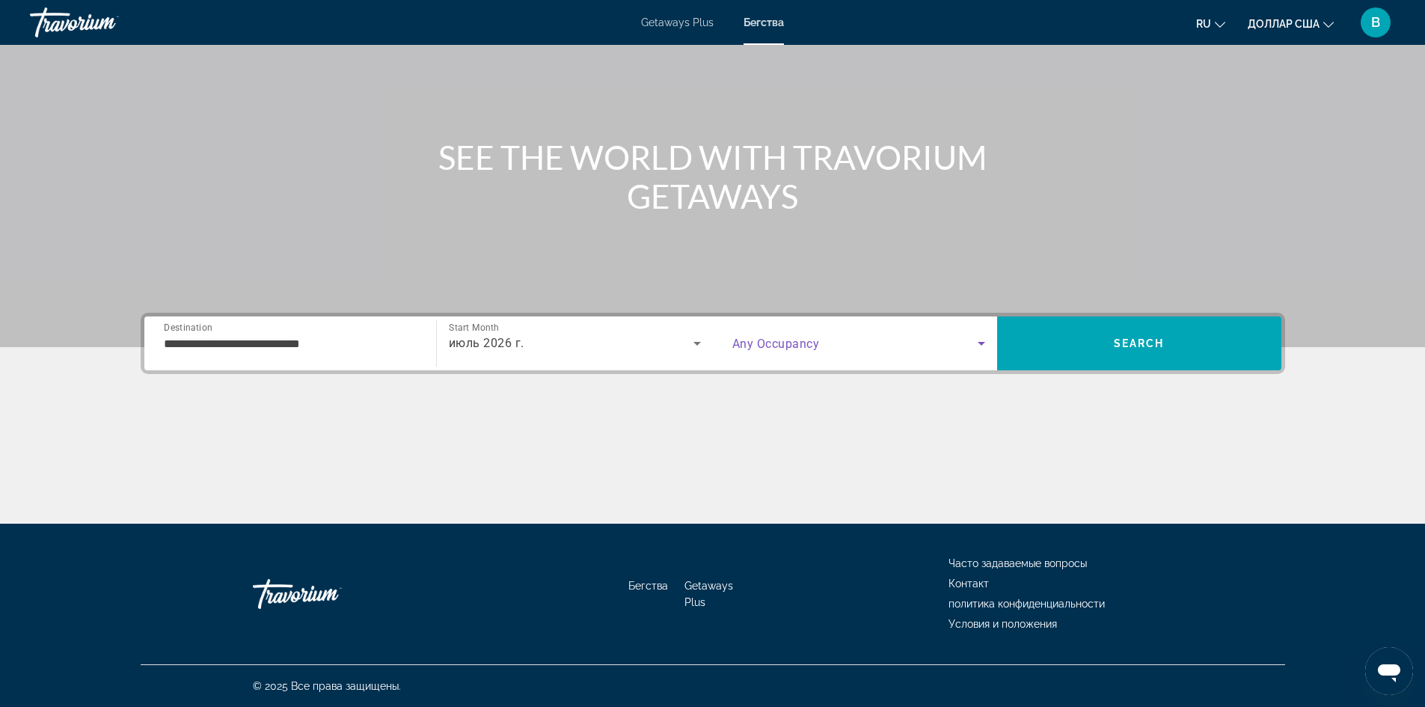
click at [981, 345] on icon "Search widget" at bounding box center [980, 344] width 7 height 4
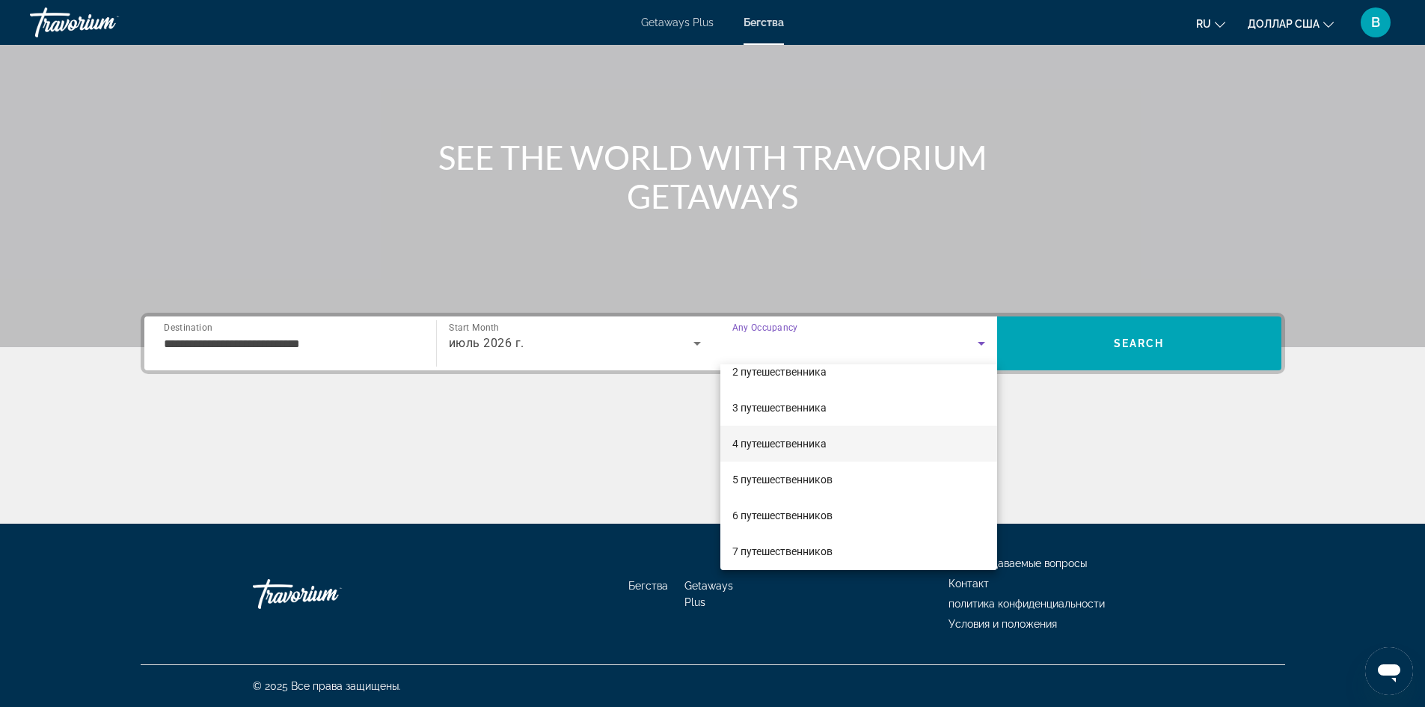
scroll to position [75, 0]
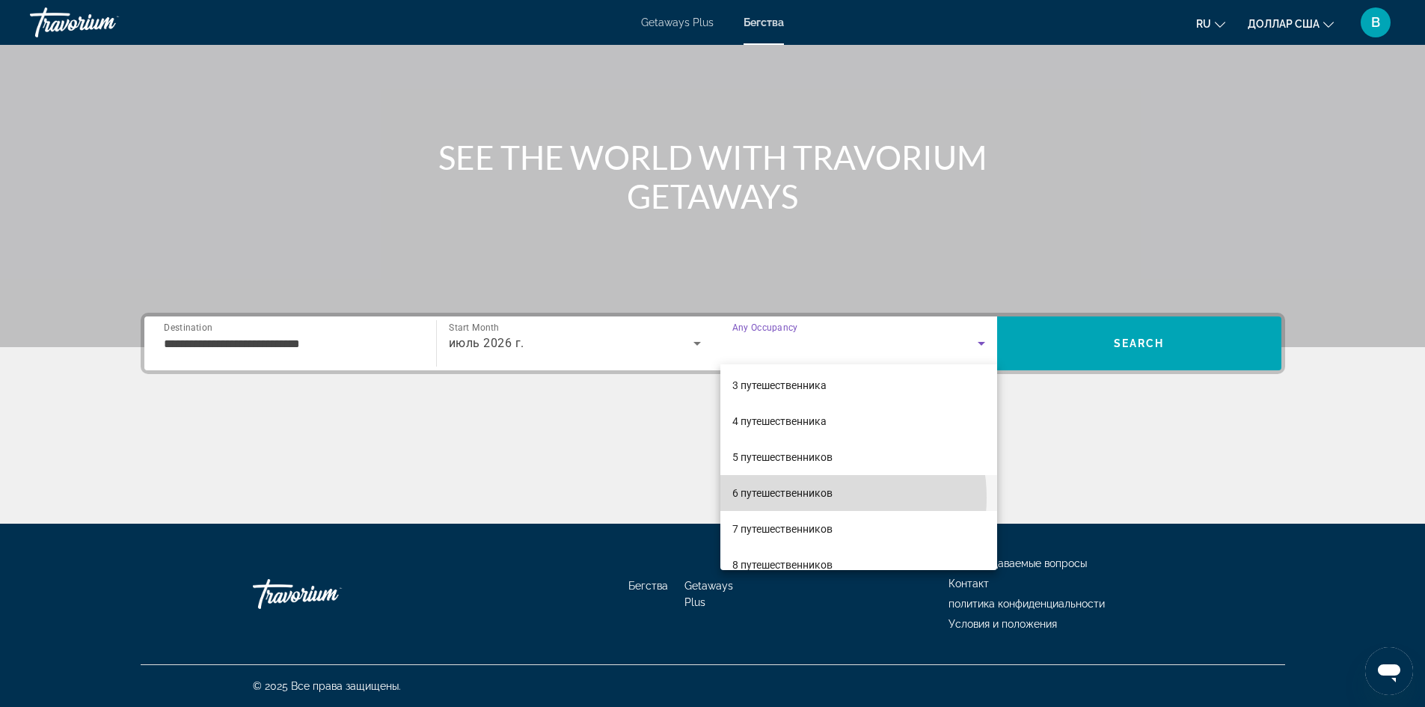
click at [809, 497] on font "6 путешественников" at bounding box center [782, 493] width 100 height 12
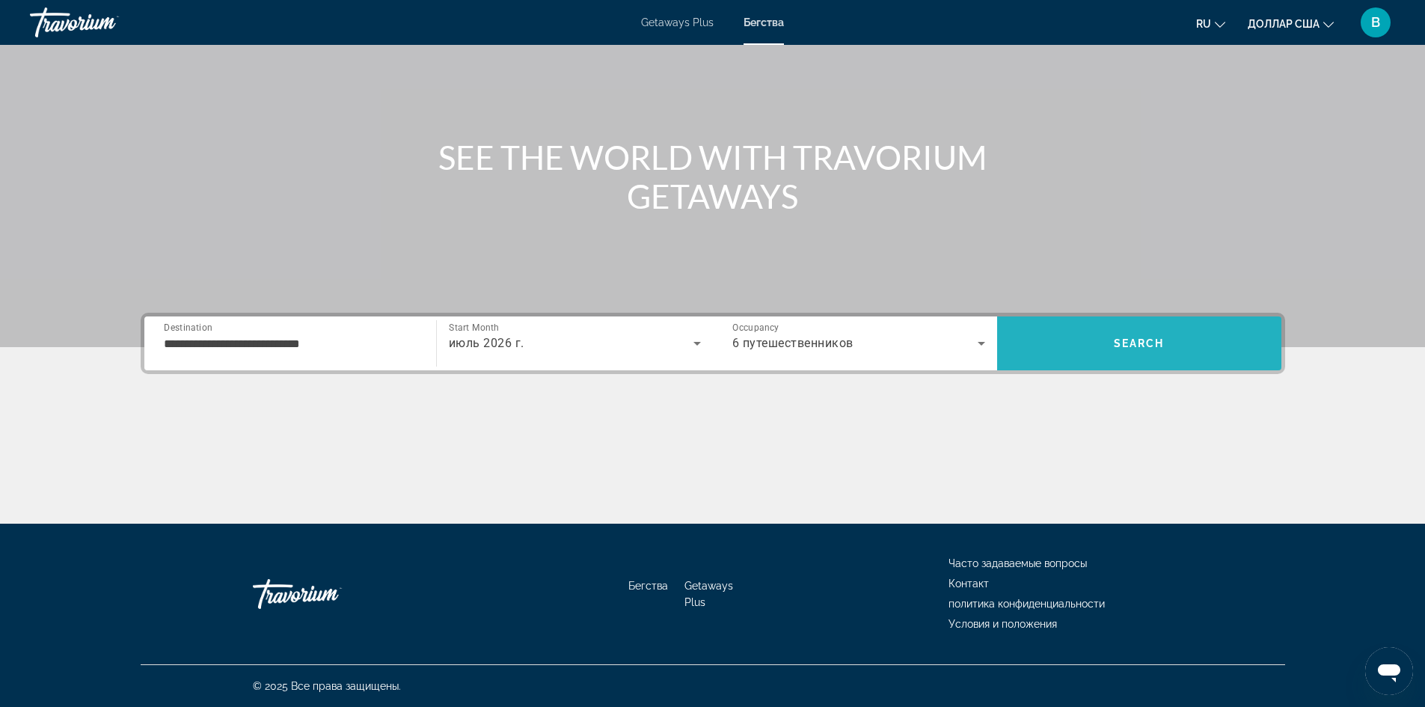
click at [1176, 338] on span "Search" at bounding box center [1139, 343] width 284 height 36
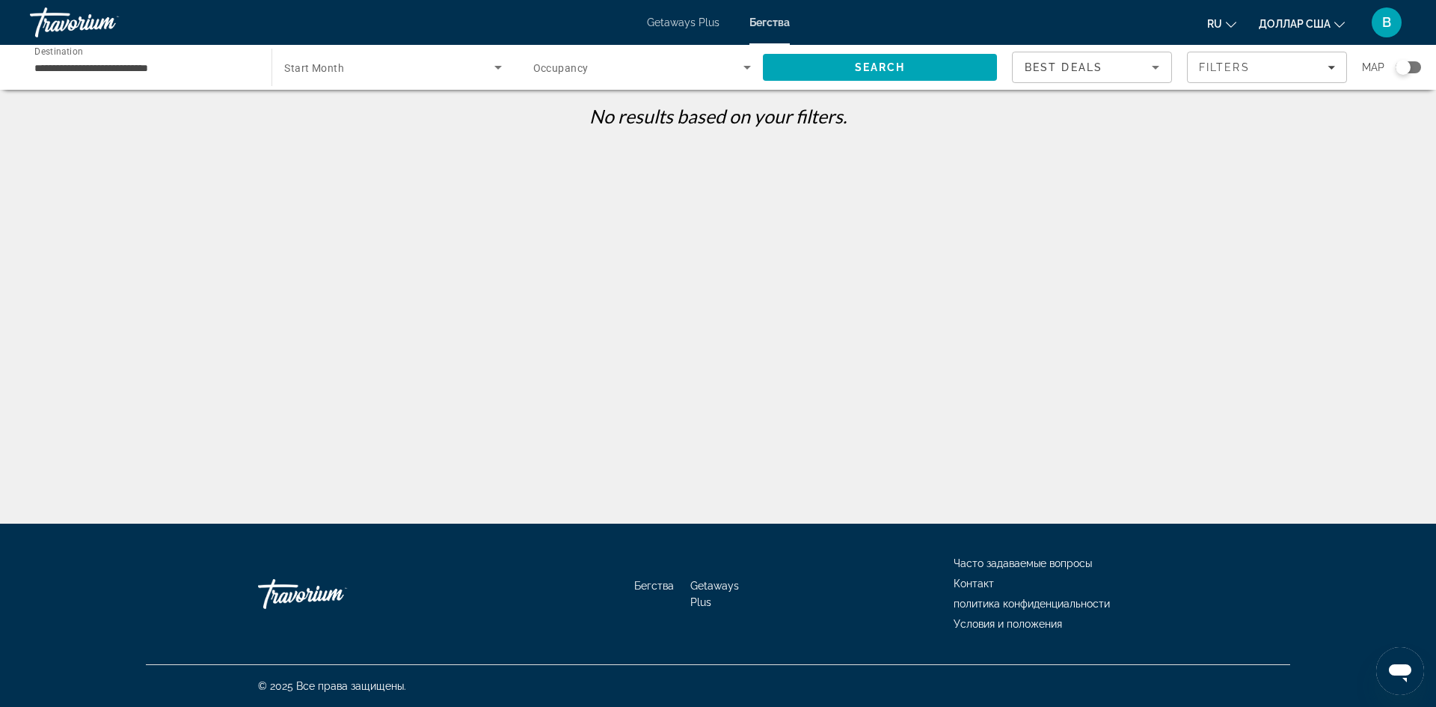
click at [499, 66] on icon "Search widget" at bounding box center [497, 68] width 7 height 4
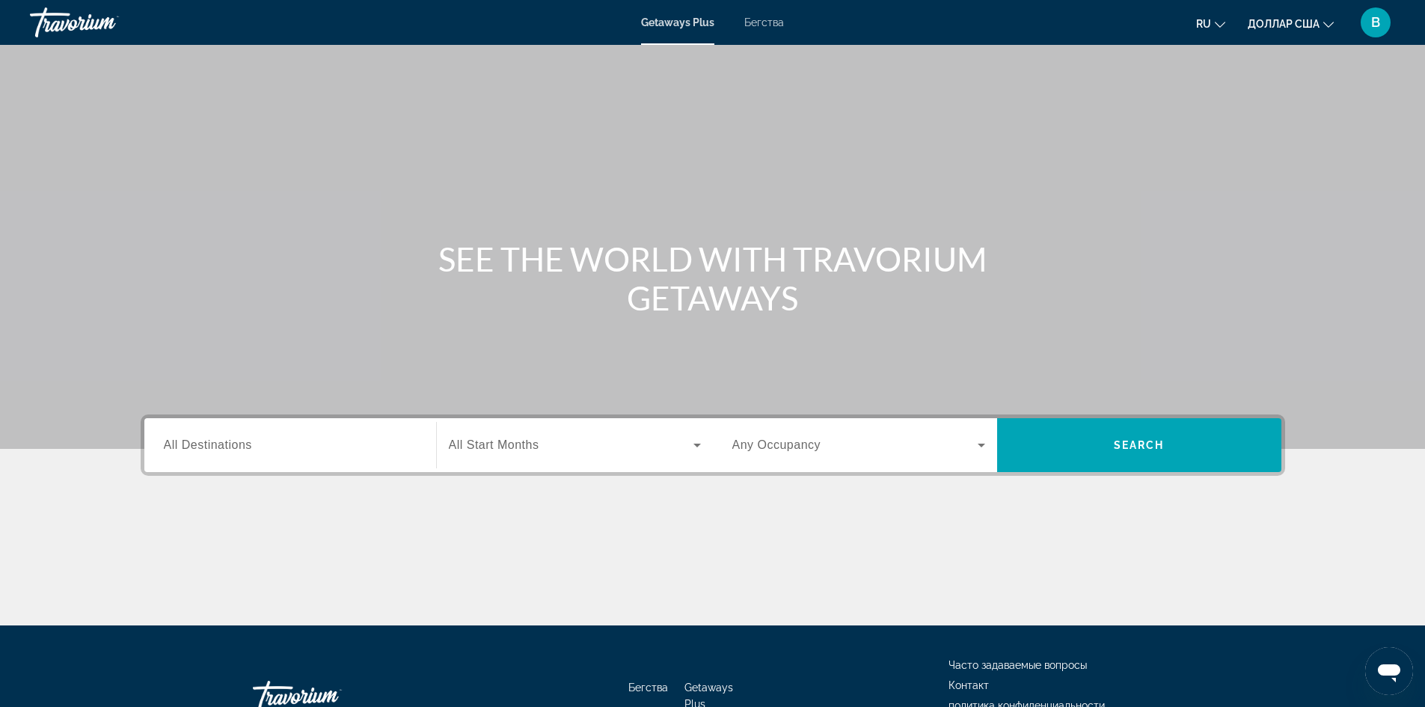
click at [760, 22] on font "Бегства" at bounding box center [764, 22] width 40 height 12
click at [226, 449] on span "All Destinations" at bounding box center [208, 444] width 88 height 13
click at [226, 449] on input "Destination All Destinations" at bounding box center [290, 446] width 253 height 18
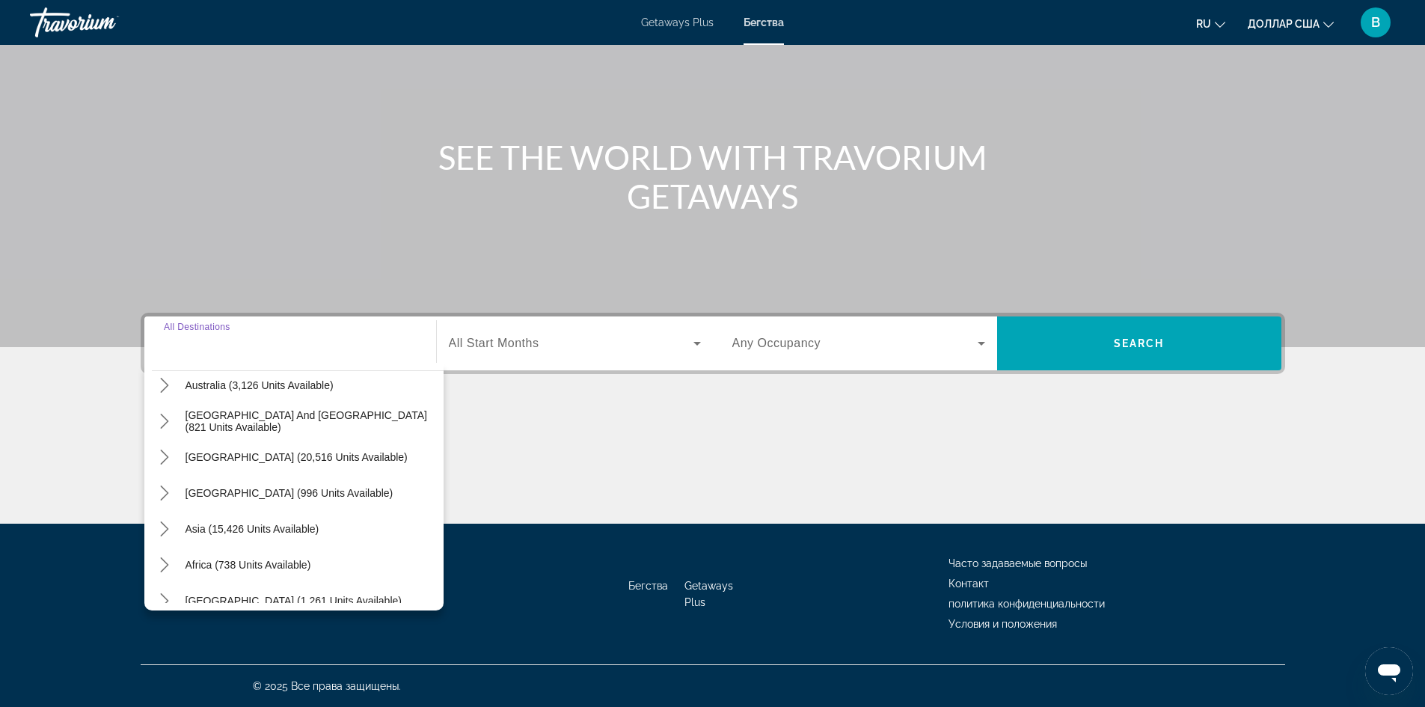
scroll to position [242, 0]
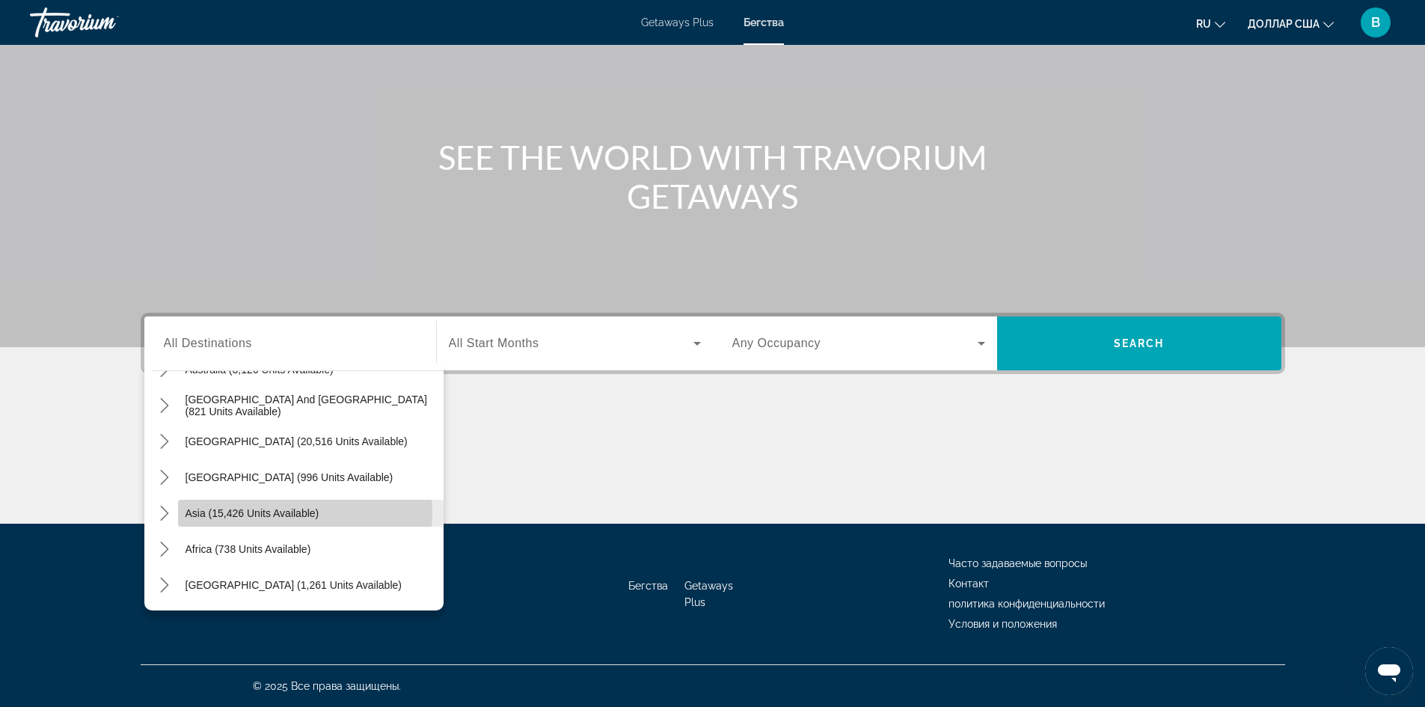
click at [287, 513] on span "Asia (15,426 units available)" at bounding box center [252, 513] width 134 height 12
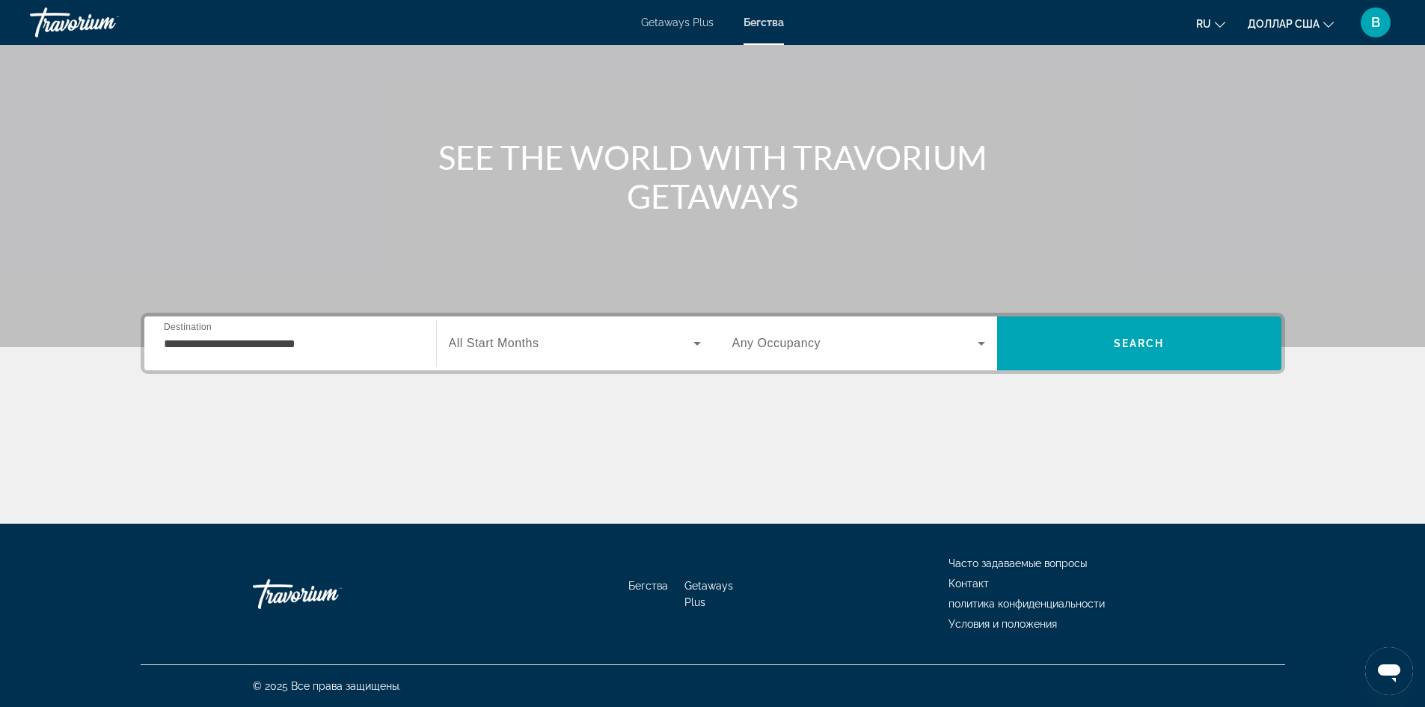
click at [301, 331] on div "**********" at bounding box center [290, 343] width 253 height 43
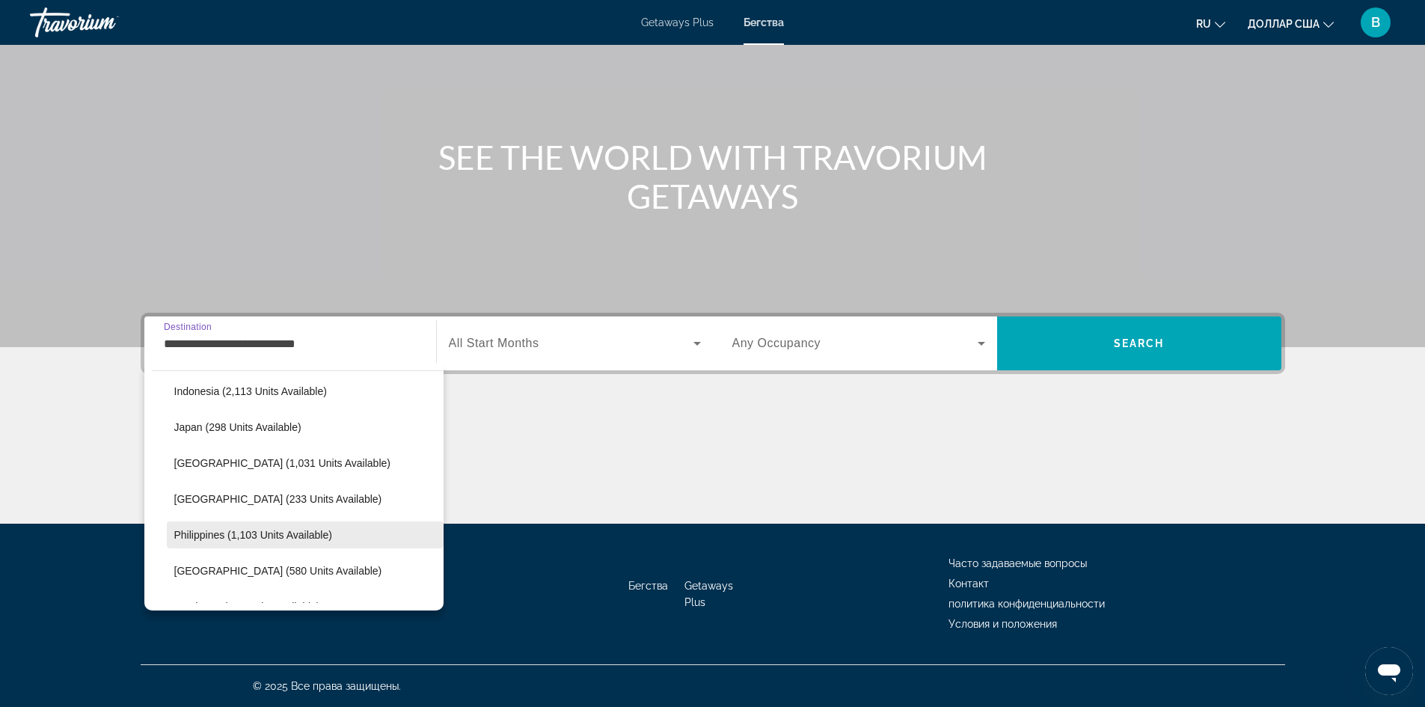
scroll to position [568, 0]
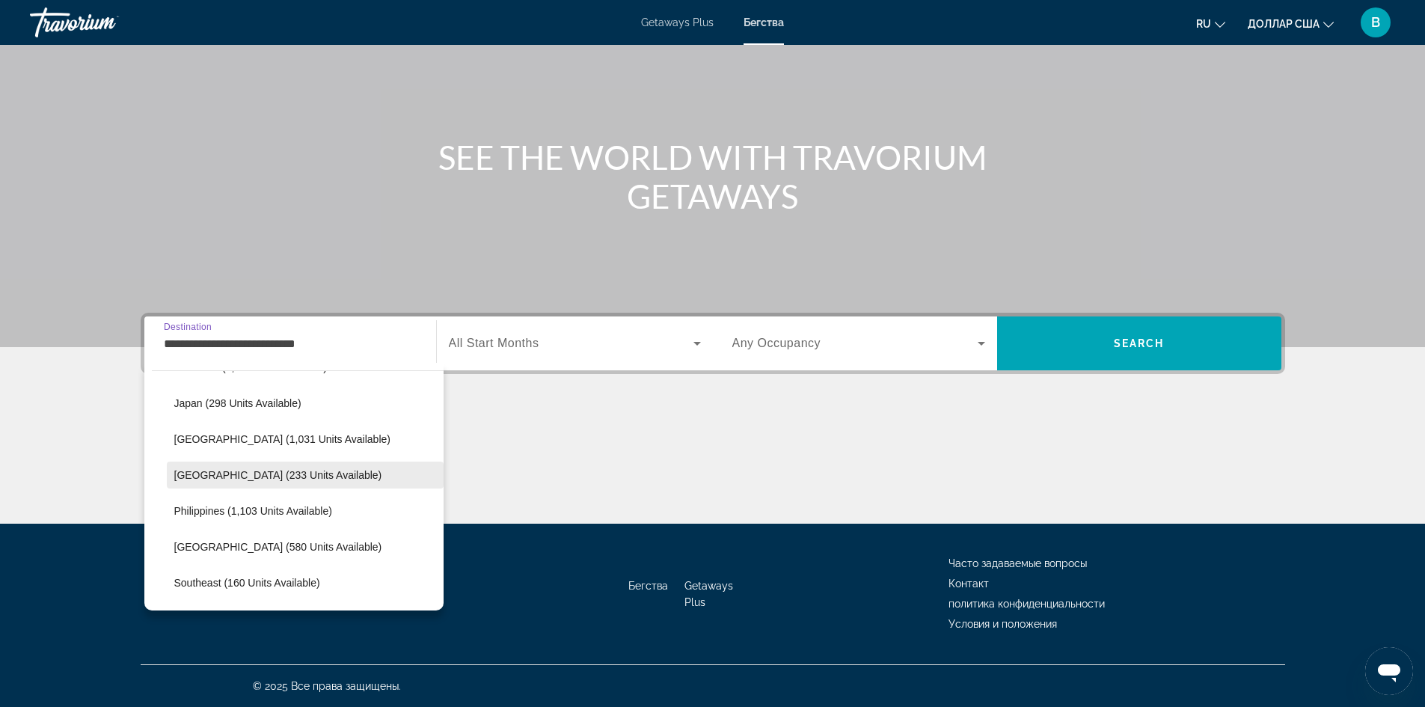
click at [230, 474] on span "[GEOGRAPHIC_DATA] (233 units available)" at bounding box center [278, 475] width 208 height 12
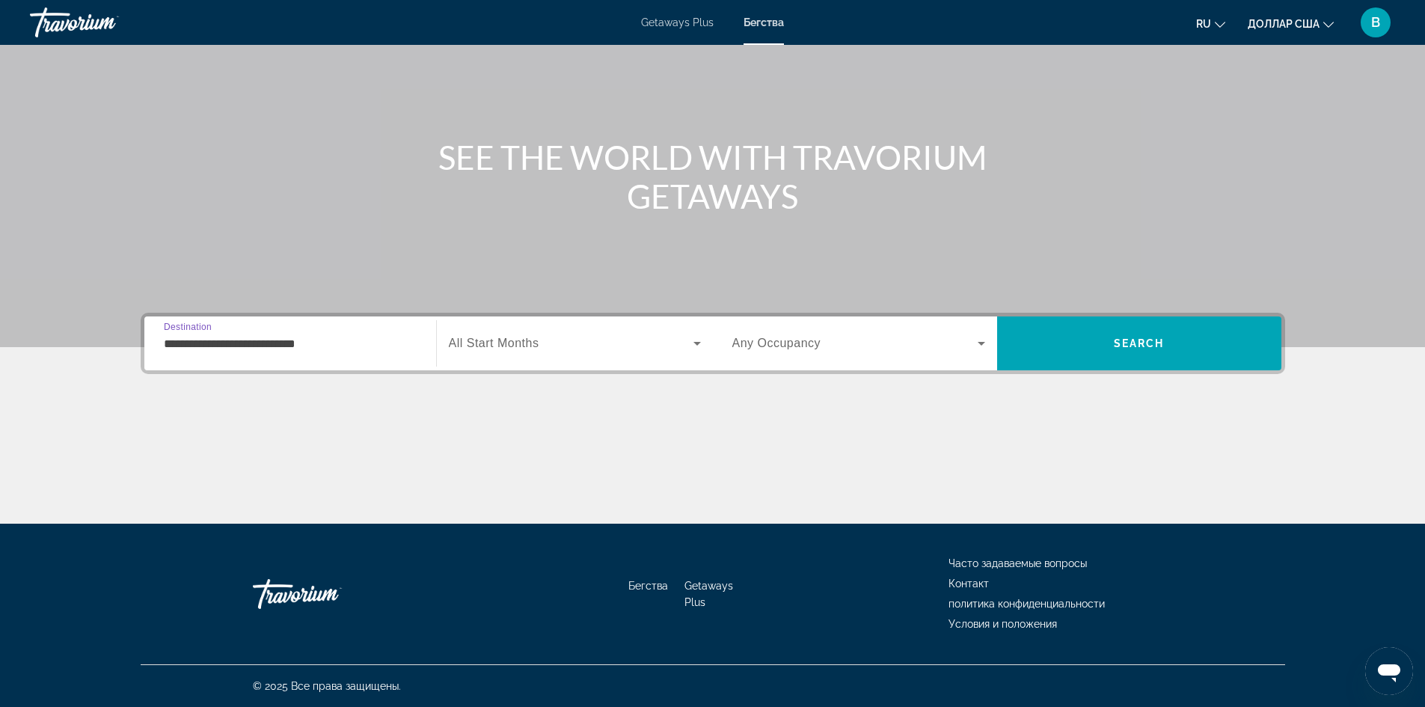
type input "**********"
click at [694, 344] on icon "Search widget" at bounding box center [697, 343] width 18 height 18
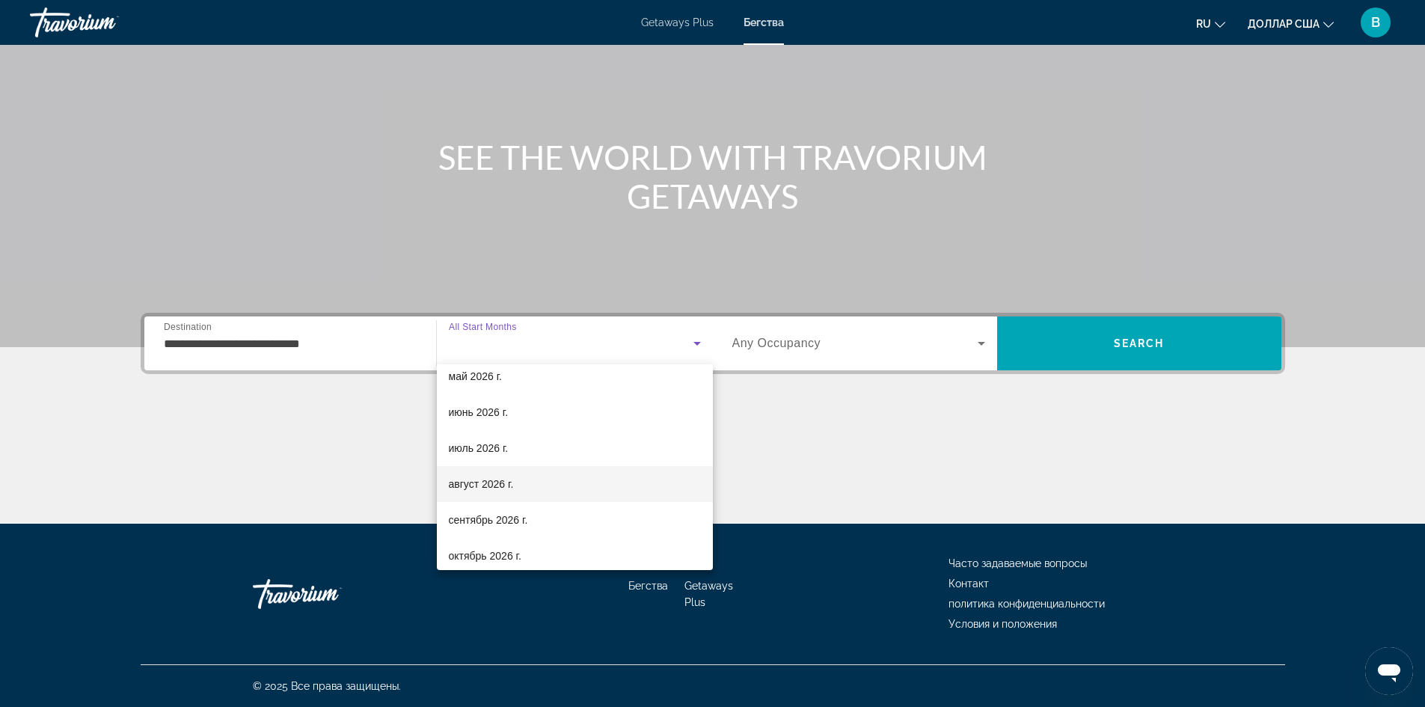
scroll to position [224, 0]
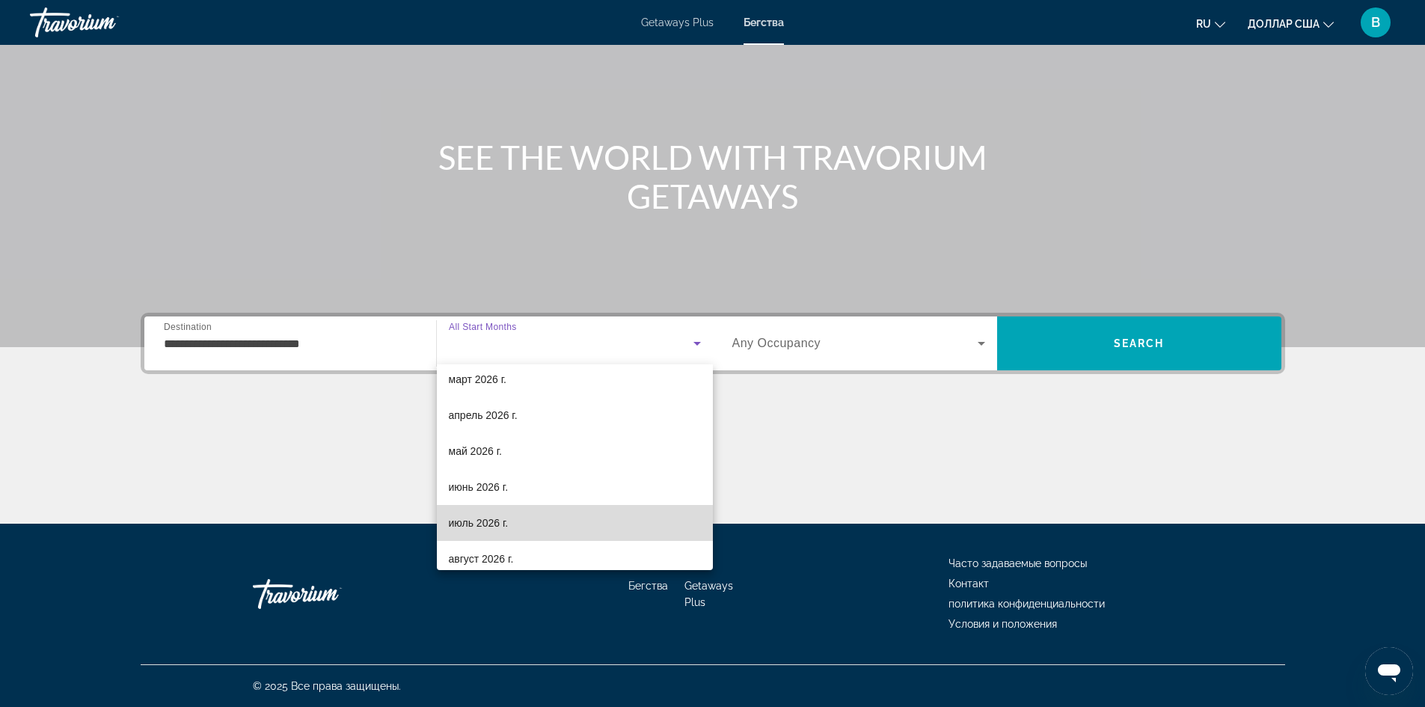
click at [595, 527] on mat-option "июль 2026 г." at bounding box center [575, 523] width 276 height 36
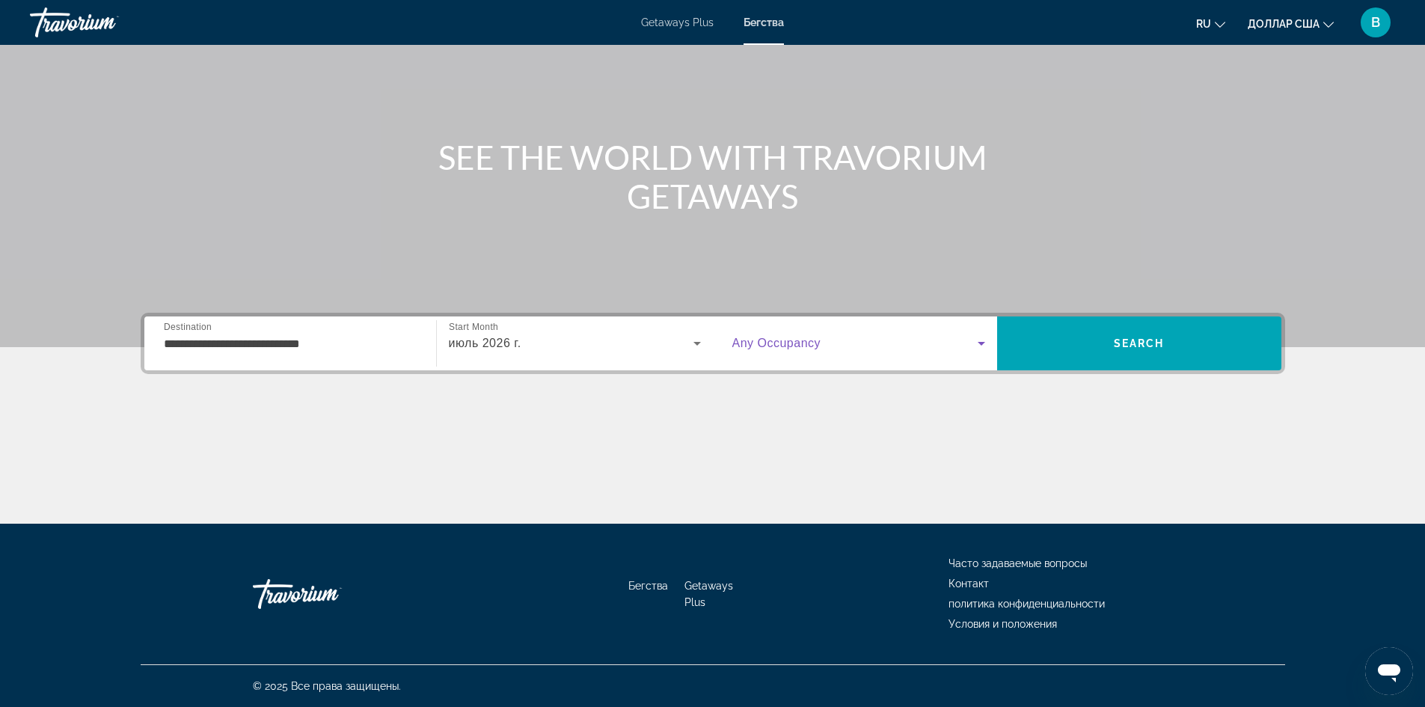
click at [981, 346] on icon "Search widget" at bounding box center [981, 343] width 18 height 18
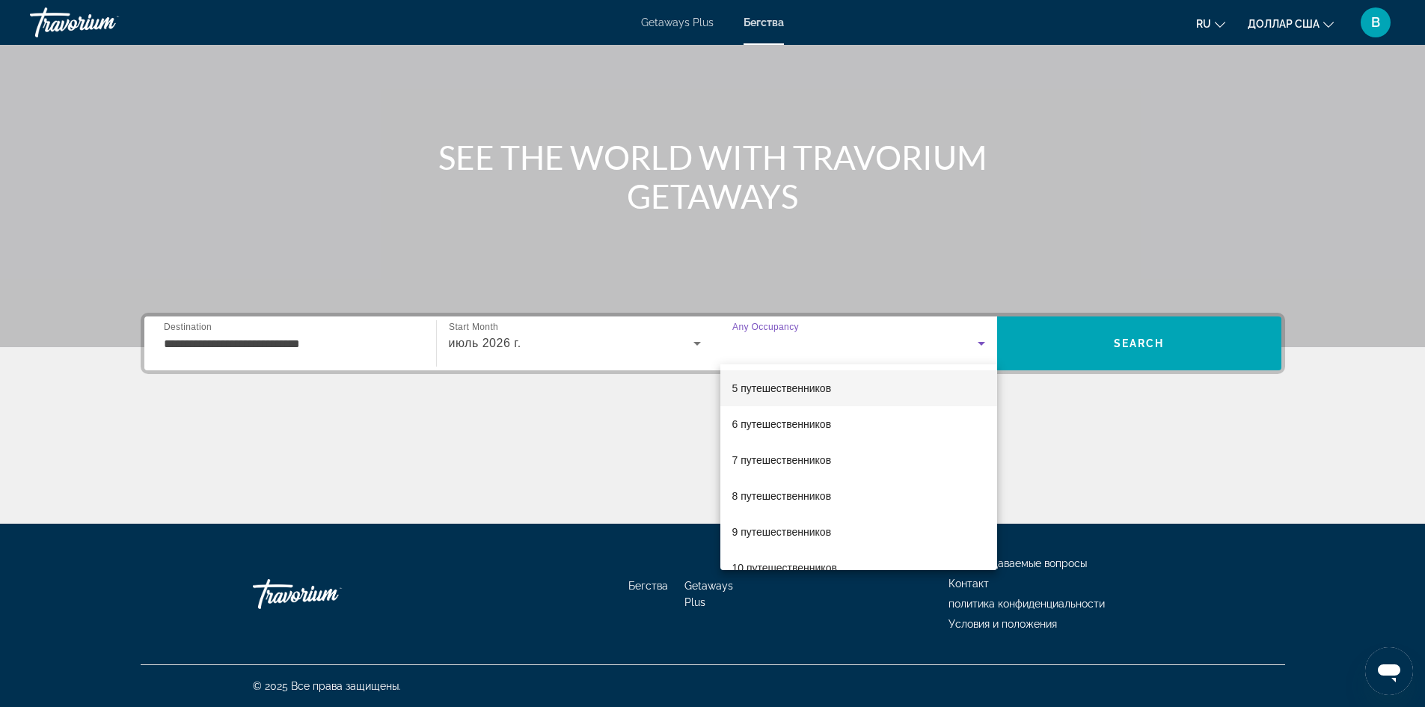
scroll to position [150, 0]
click at [846, 423] on mat-option "6 путешественников" at bounding box center [858, 418] width 277 height 36
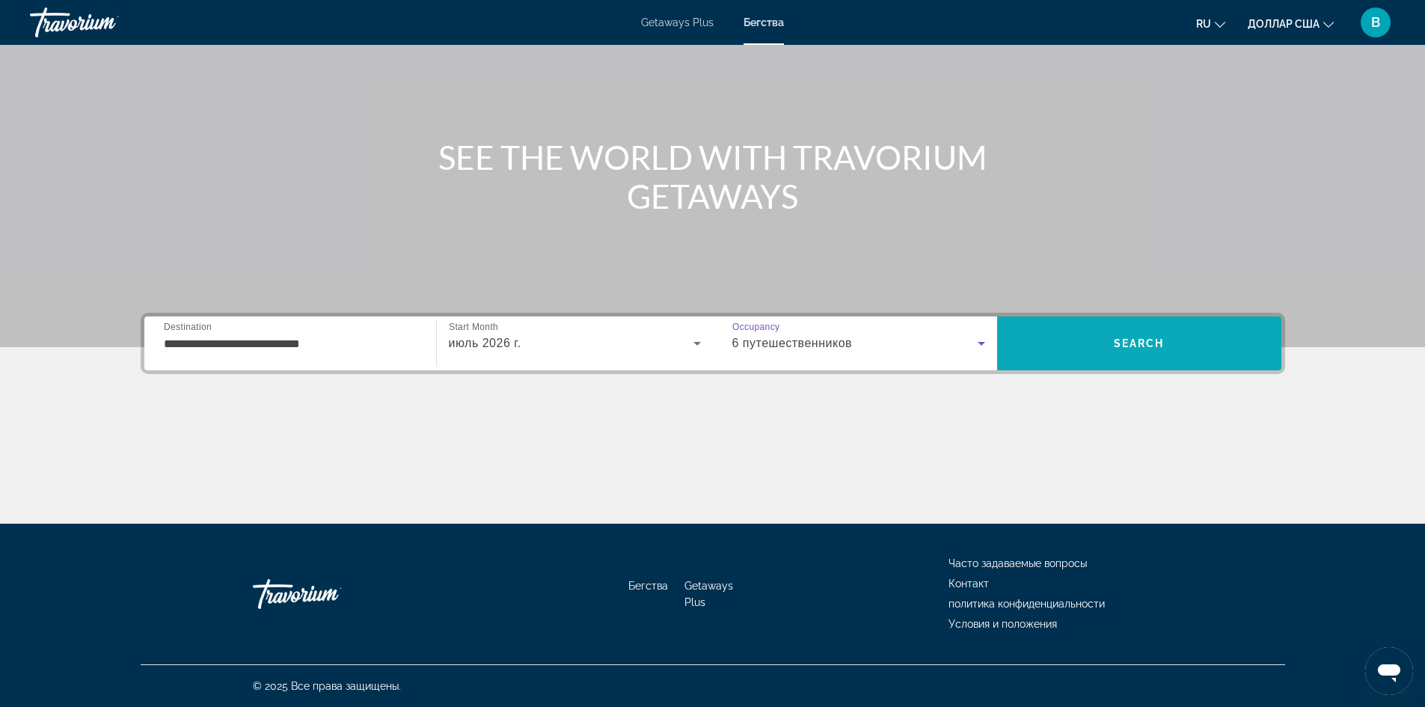
click at [1199, 337] on span "Search" at bounding box center [1139, 343] width 284 height 36
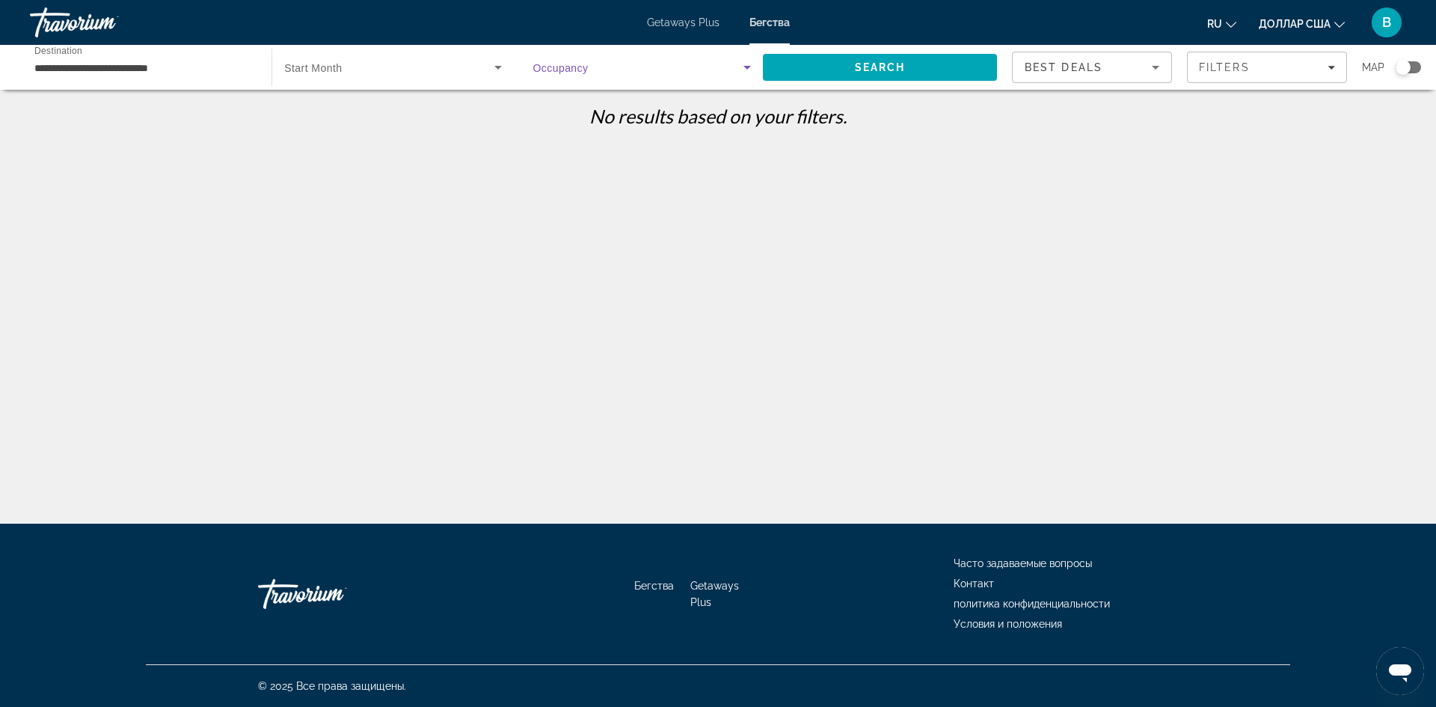
click at [747, 64] on icon "Search widget" at bounding box center [747, 67] width 18 height 18
click at [136, 62] on div at bounding box center [718, 353] width 1436 height 707
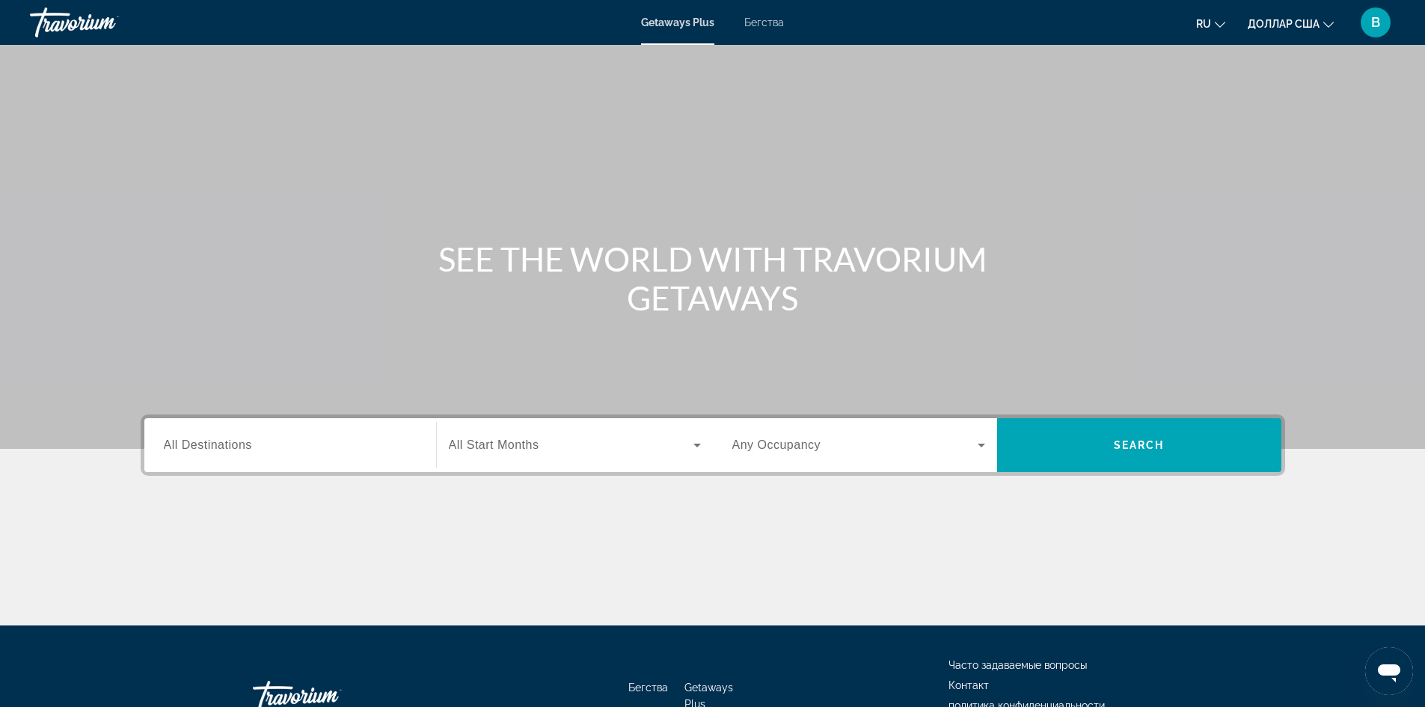
click at [253, 447] on input "Destination All Destinations" at bounding box center [290, 446] width 253 height 18
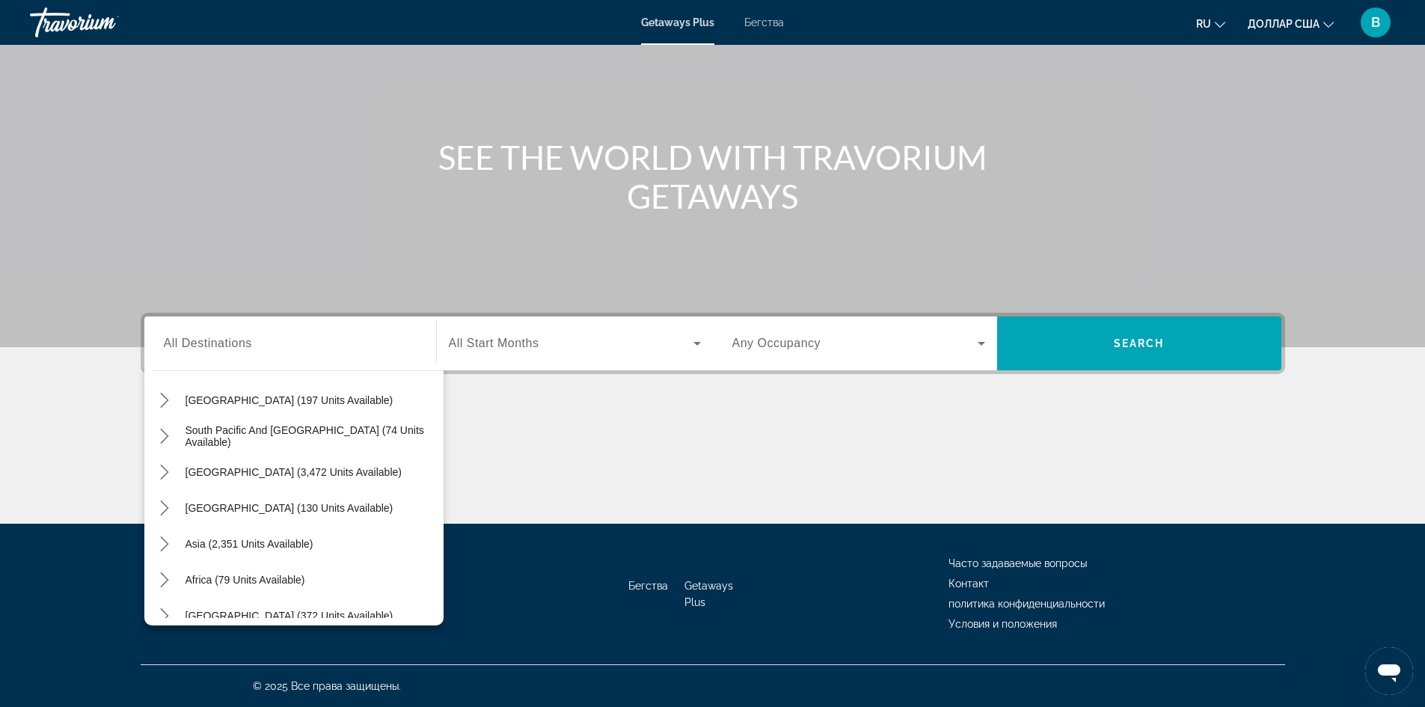
scroll to position [224, 0]
click at [284, 543] on span "Asia (2,351 units available)" at bounding box center [249, 547] width 128 height 12
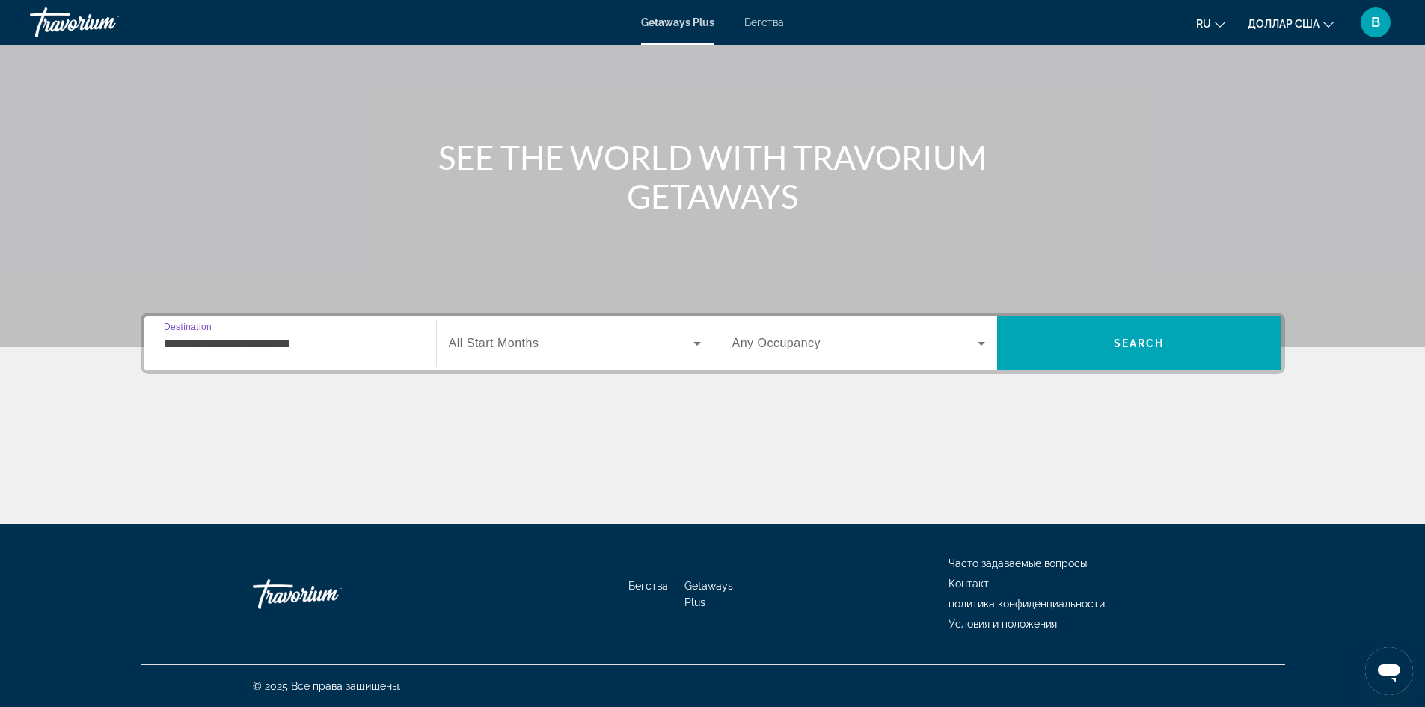
click at [284, 337] on input "**********" at bounding box center [290, 344] width 253 height 18
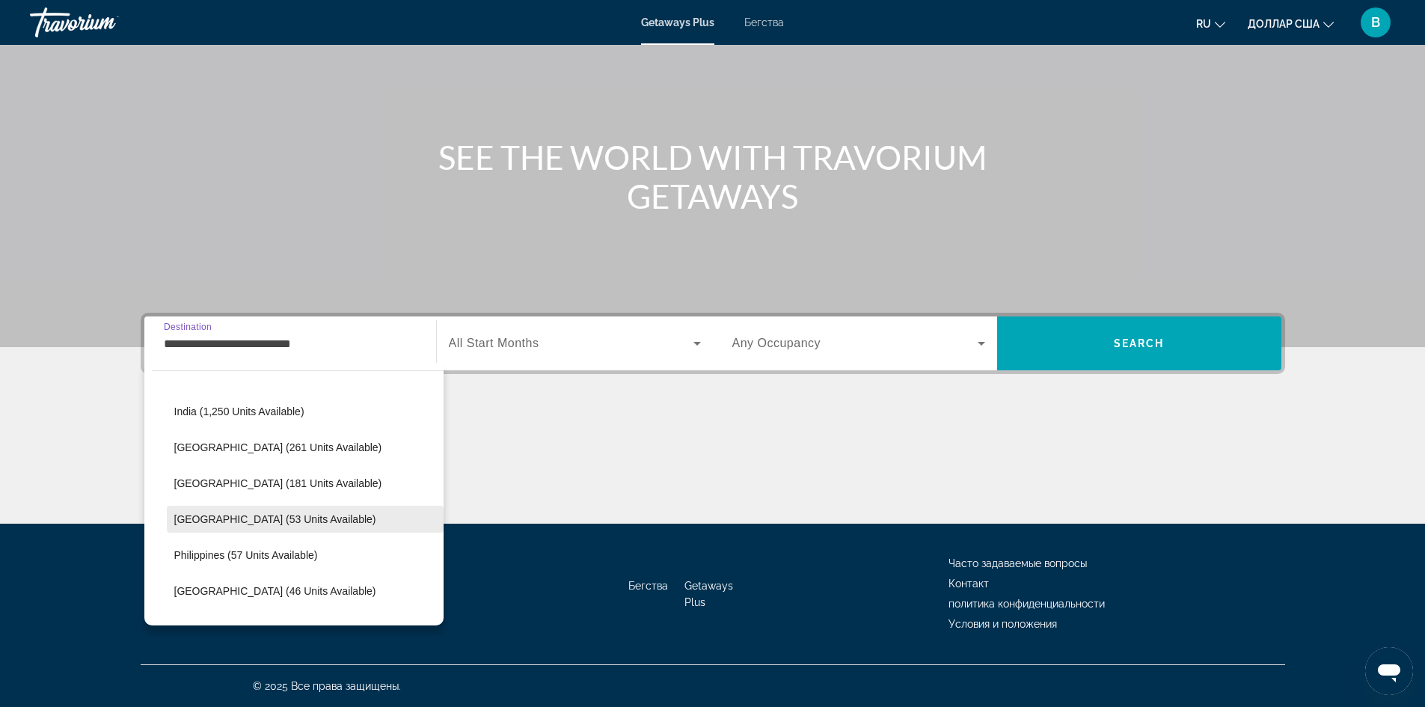
scroll to position [493, 0]
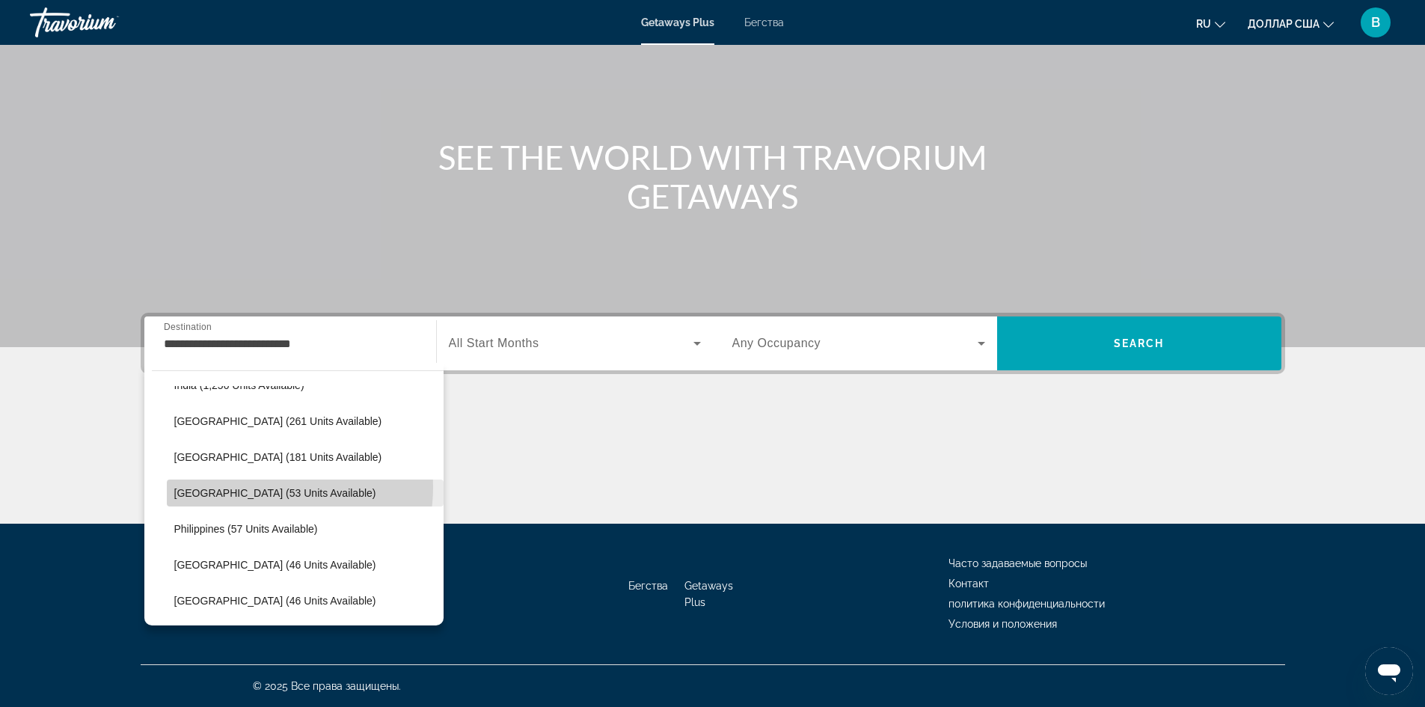
click at [263, 487] on span "Maldives (53 units available)" at bounding box center [275, 493] width 202 height 12
type input "**********"
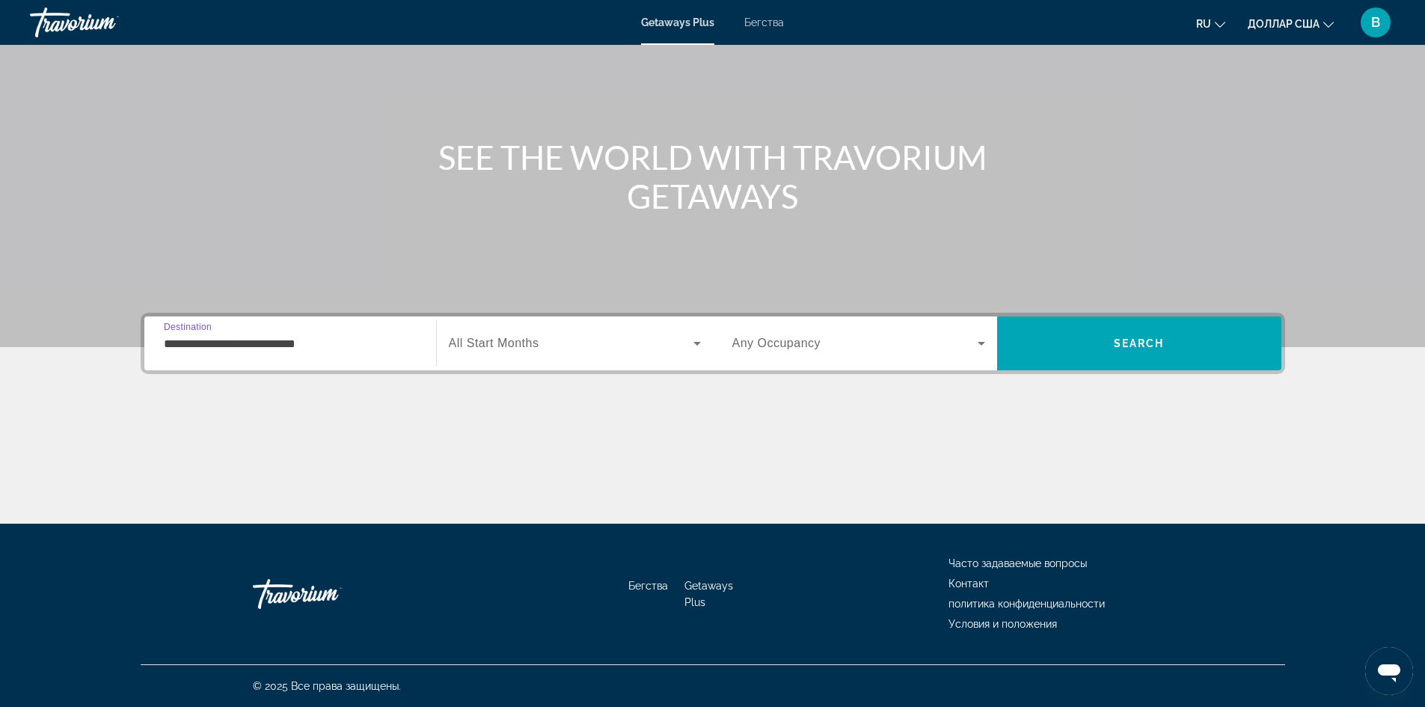
click at [698, 345] on icon "Виджет поиска" at bounding box center [697, 343] width 18 height 18
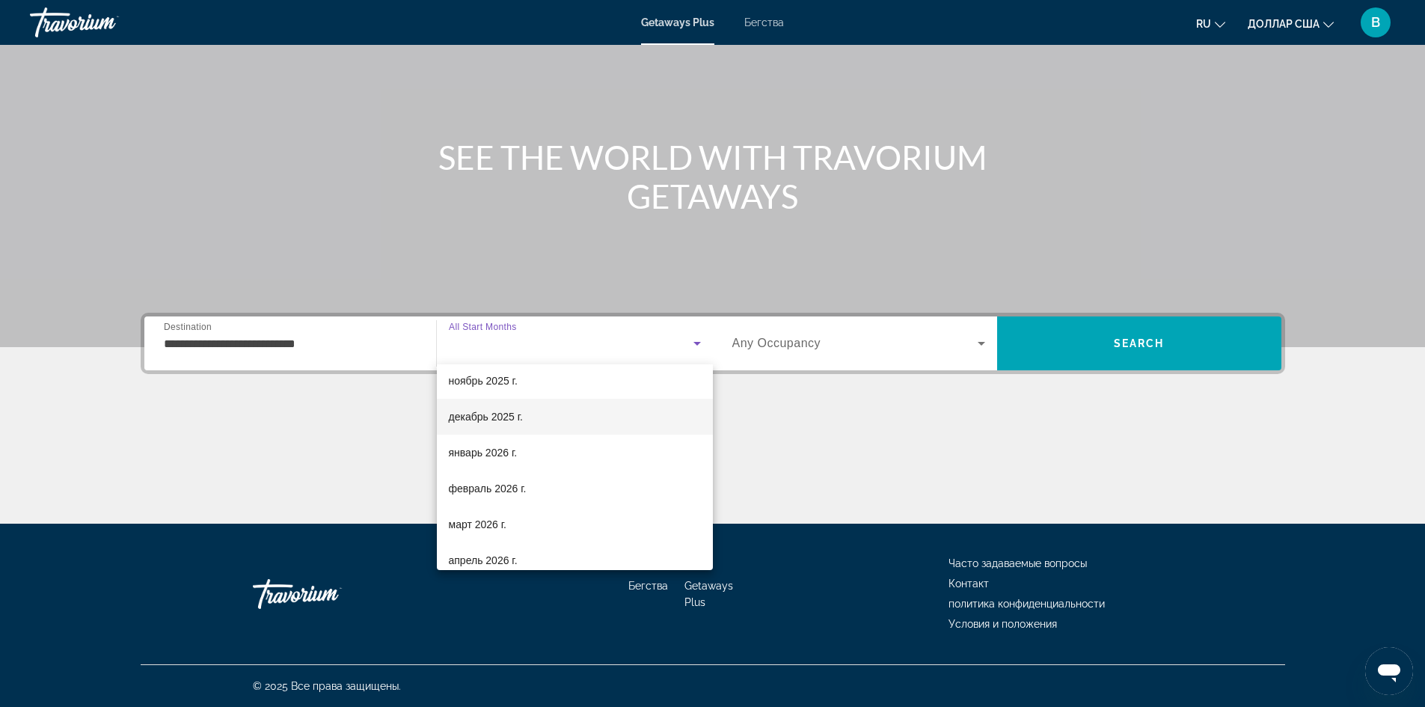
scroll to position [150, 0]
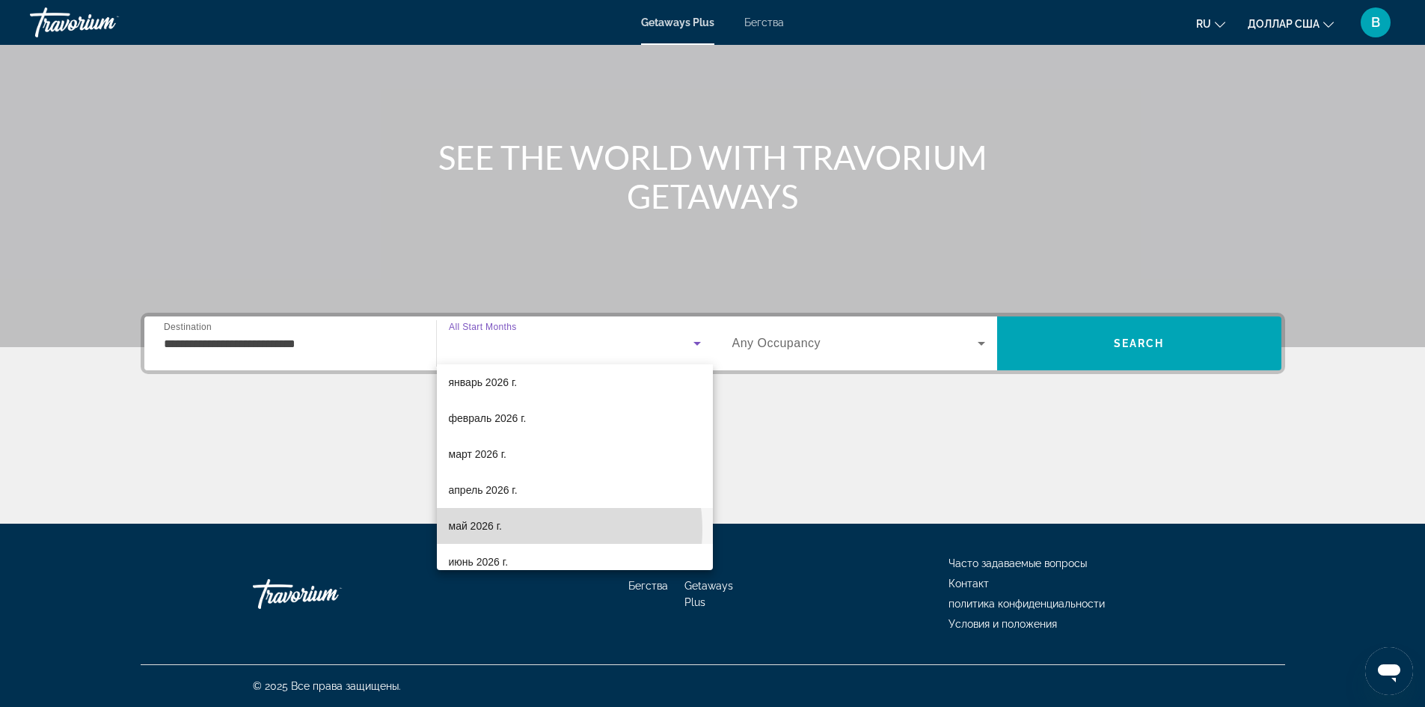
click at [527, 529] on mat-option "май 2026 г." at bounding box center [575, 526] width 276 height 36
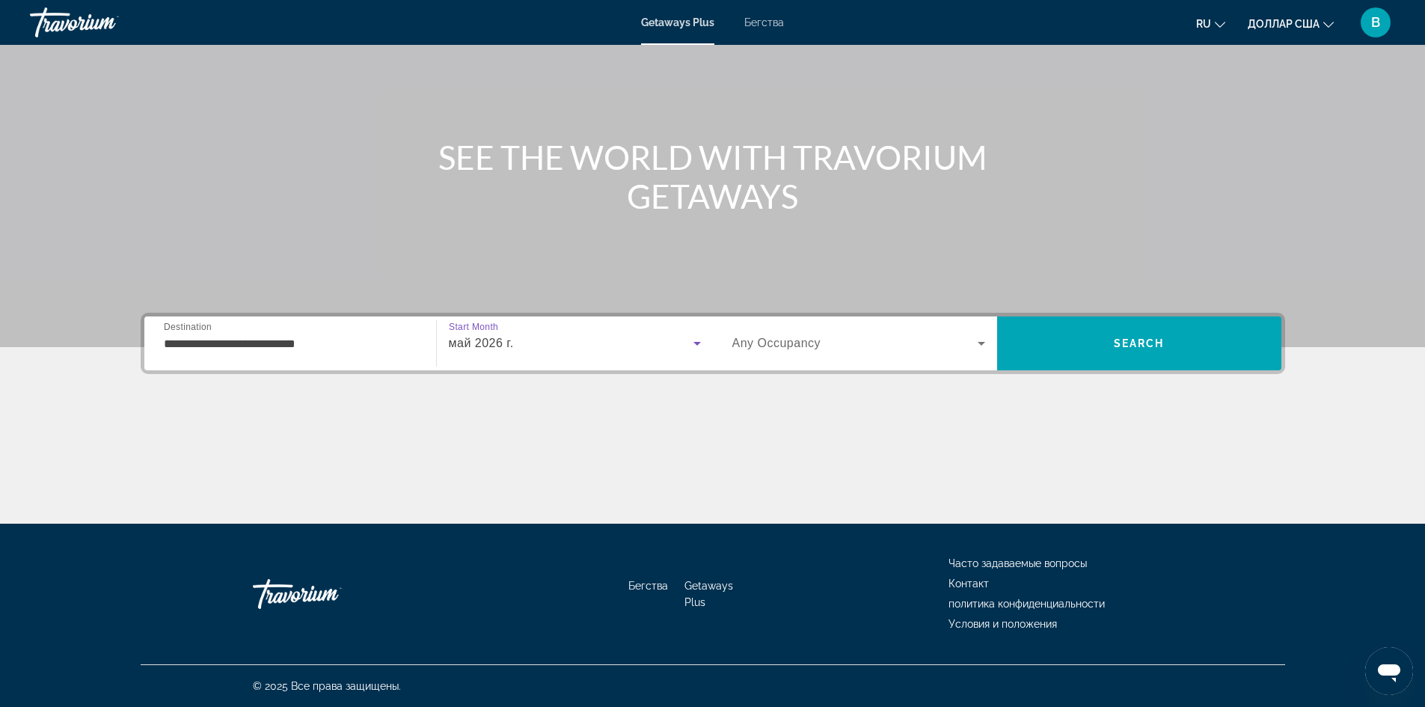
click at [980, 340] on icon "Виджет поиска" at bounding box center [981, 343] width 18 height 18
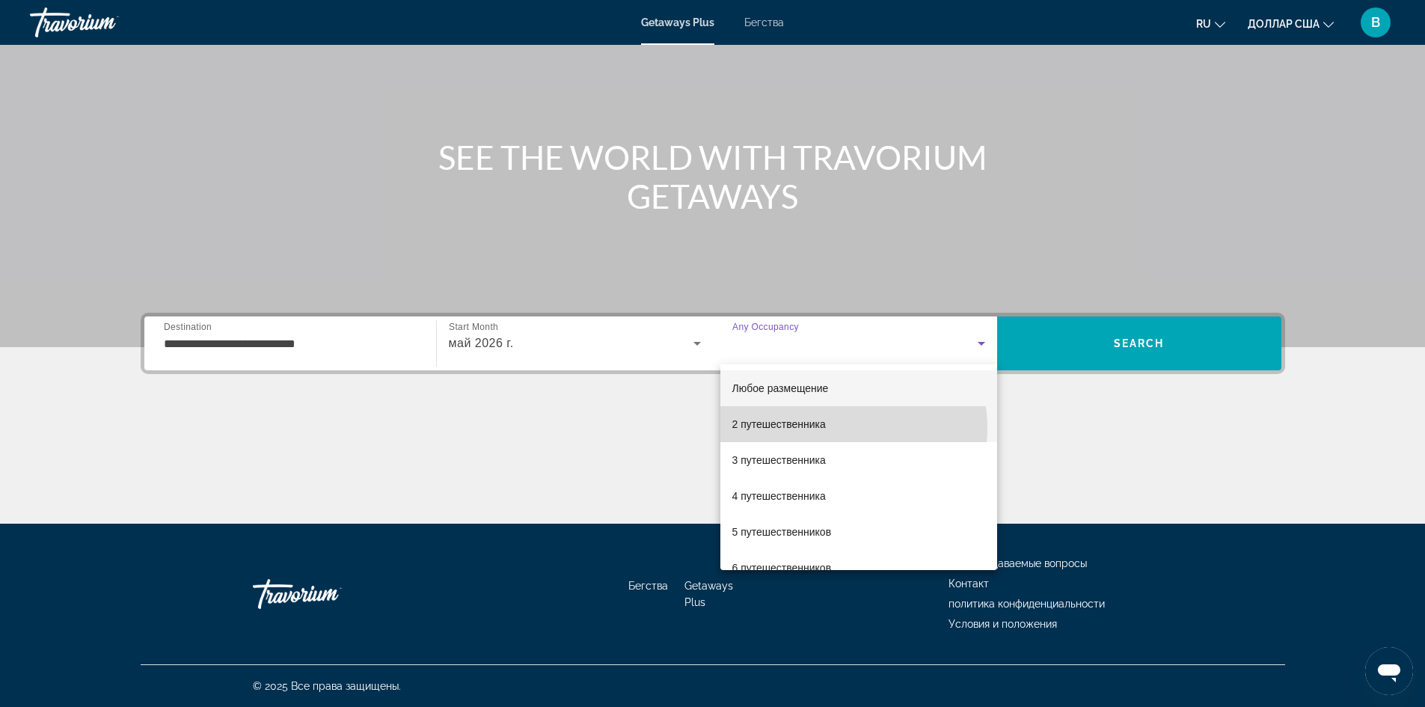
click at [838, 428] on mat-option "2 путешественника" at bounding box center [858, 424] width 277 height 36
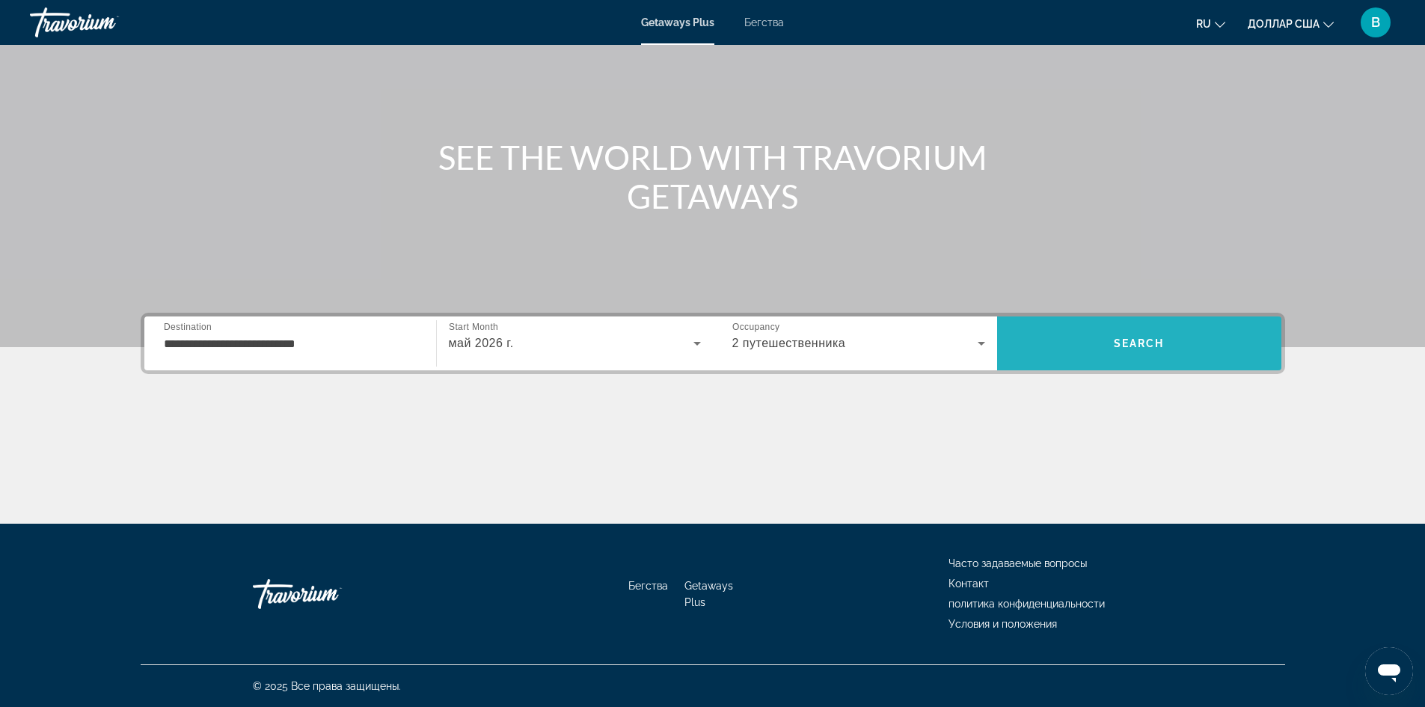
click at [1191, 340] on span "Поиск" at bounding box center [1139, 343] width 284 height 36
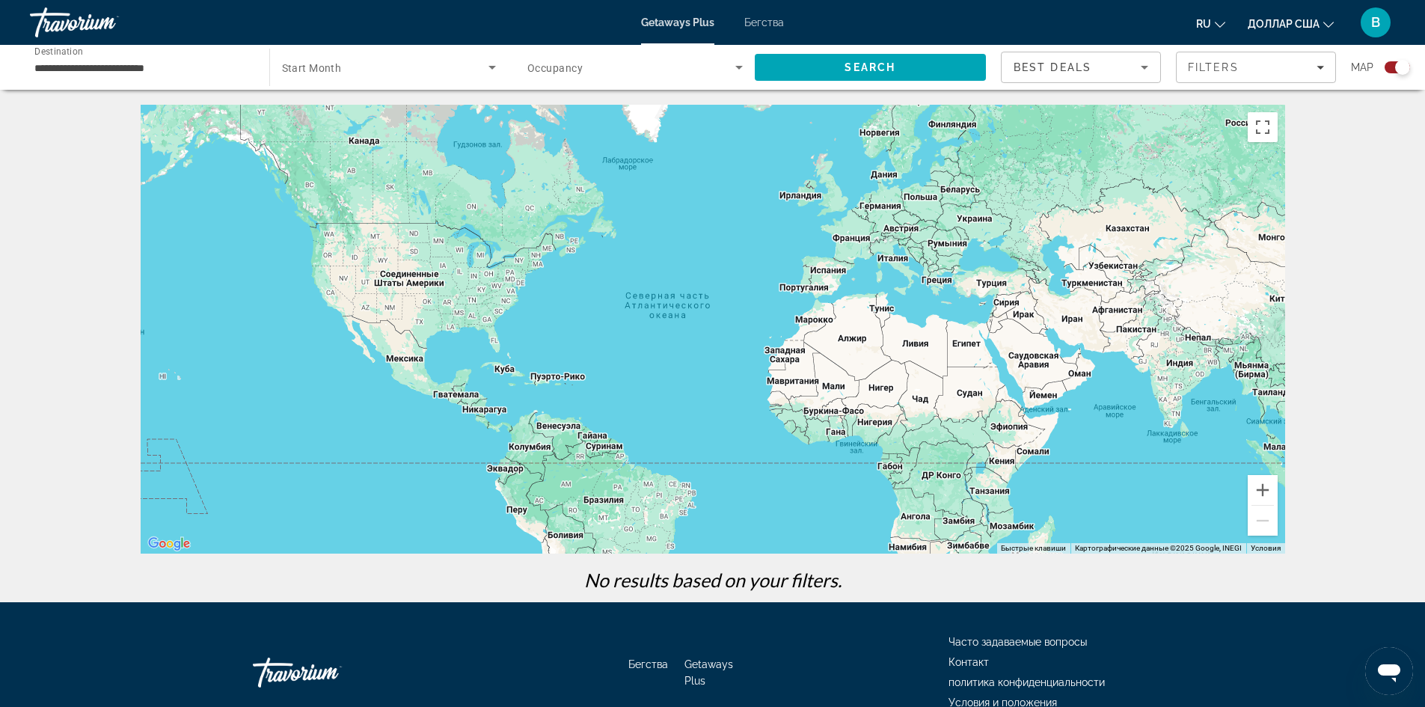
click at [773, 25] on font "Бегства" at bounding box center [764, 22] width 40 height 12
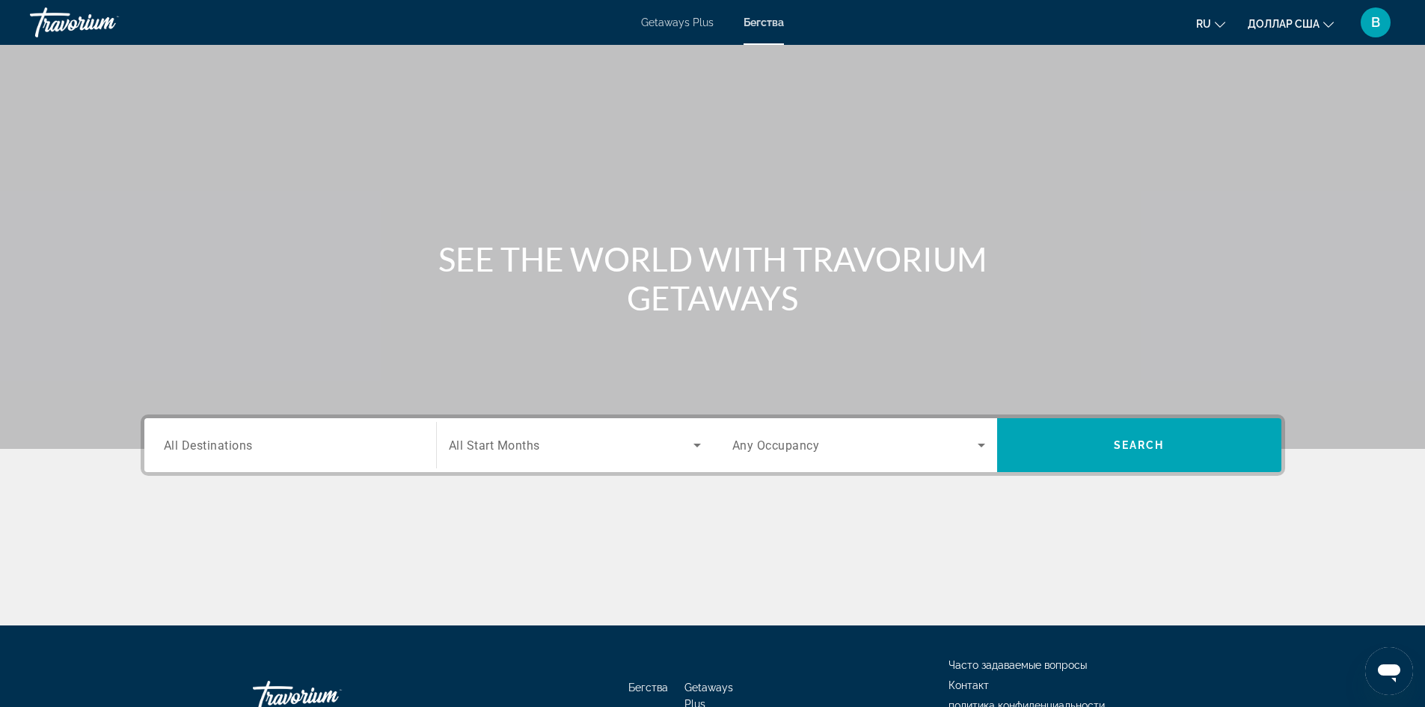
click at [242, 440] on span "All Destinations" at bounding box center [208, 445] width 89 height 14
click at [242, 440] on input "Destination All Destinations" at bounding box center [290, 446] width 253 height 18
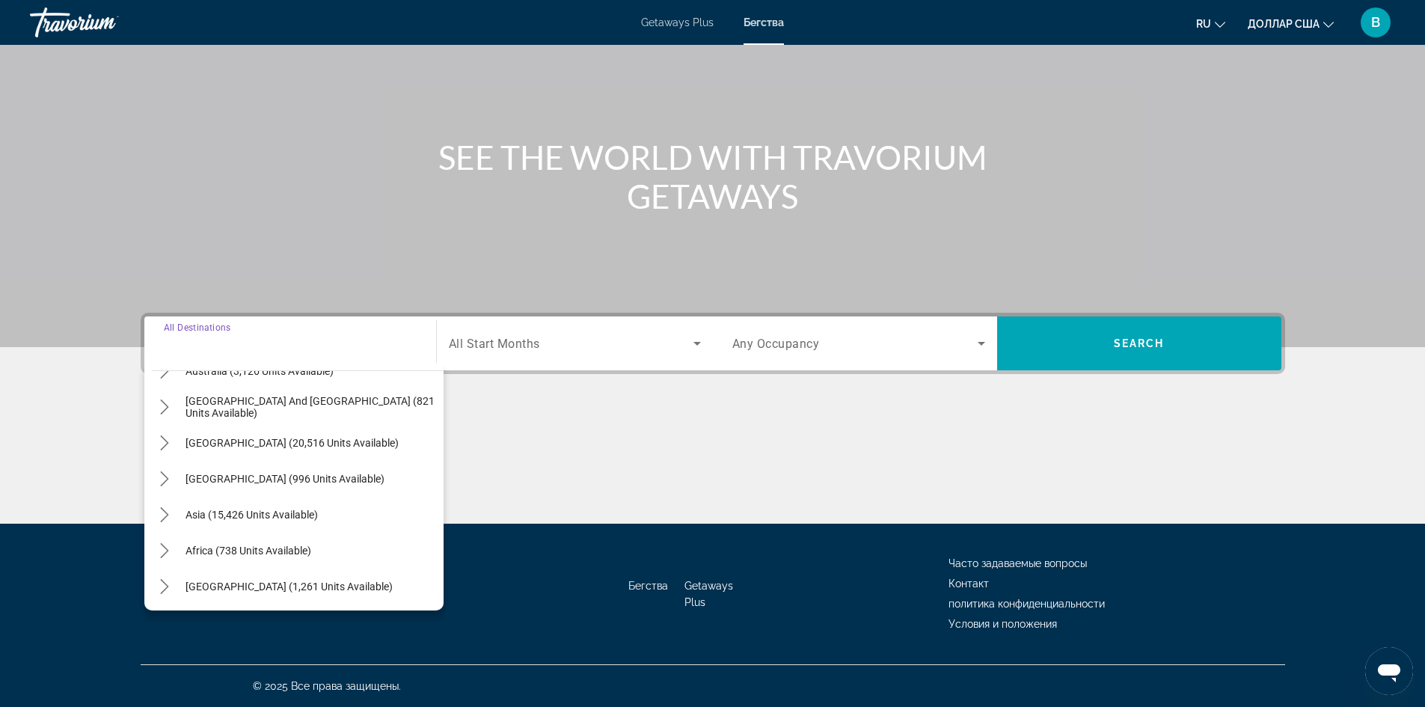
scroll to position [242, 0]
click at [358, 516] on span "Select destination: Asia (15,426 units available)" at bounding box center [310, 513] width 265 height 36
type input "**********"
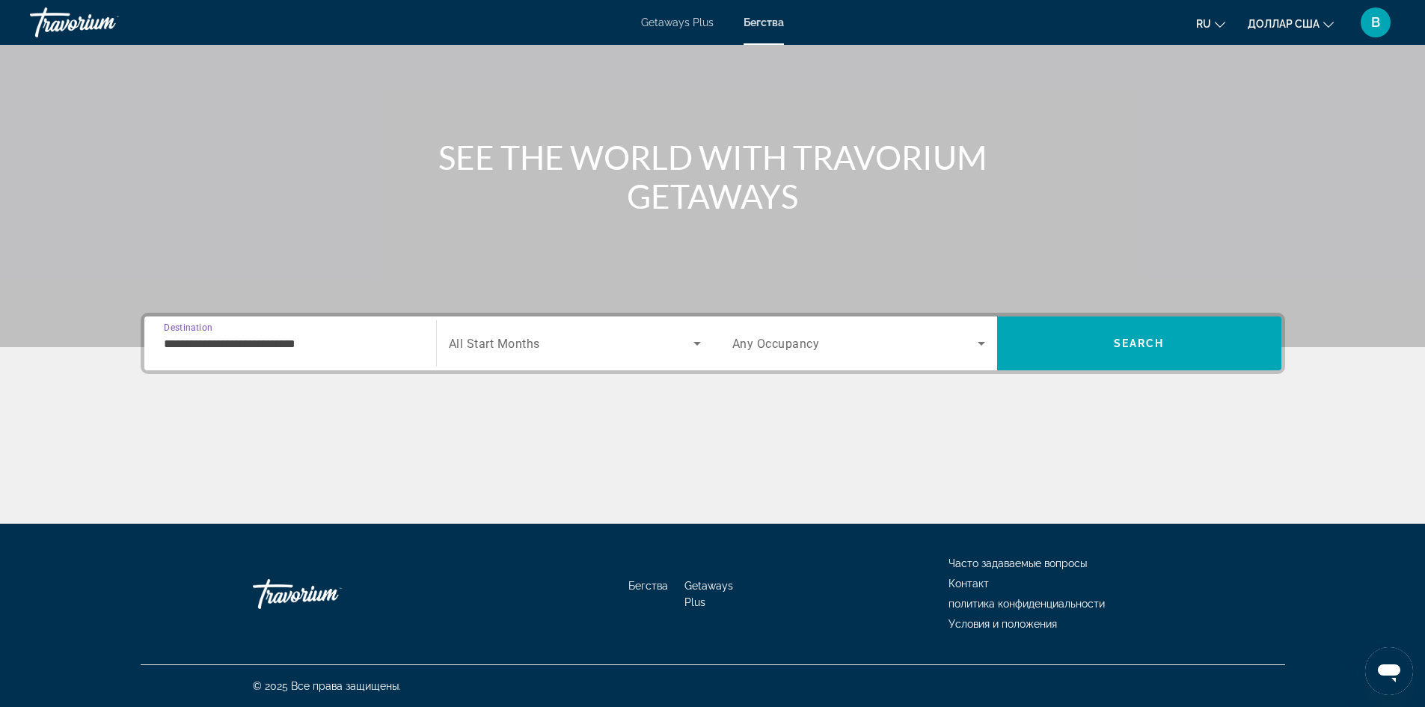
click at [344, 356] on div "**********" at bounding box center [290, 343] width 253 height 43
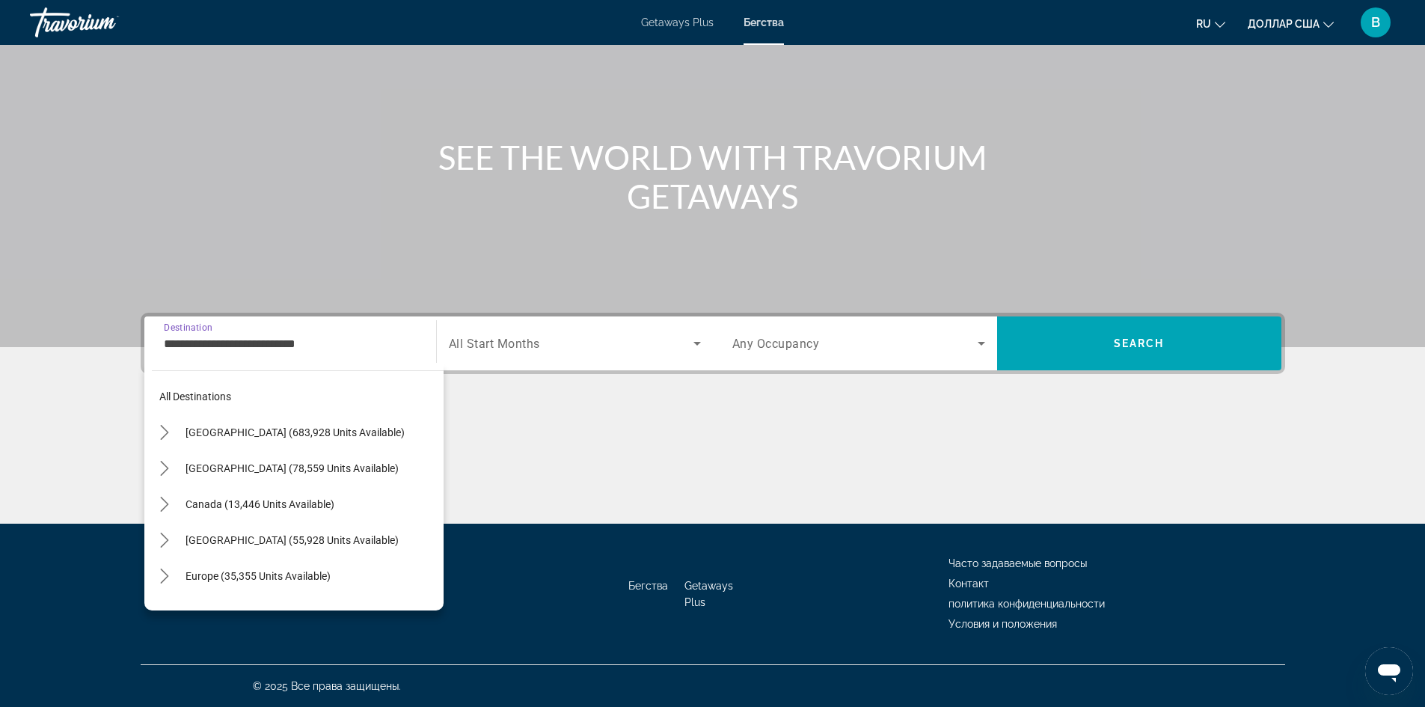
scroll to position [268, 0]
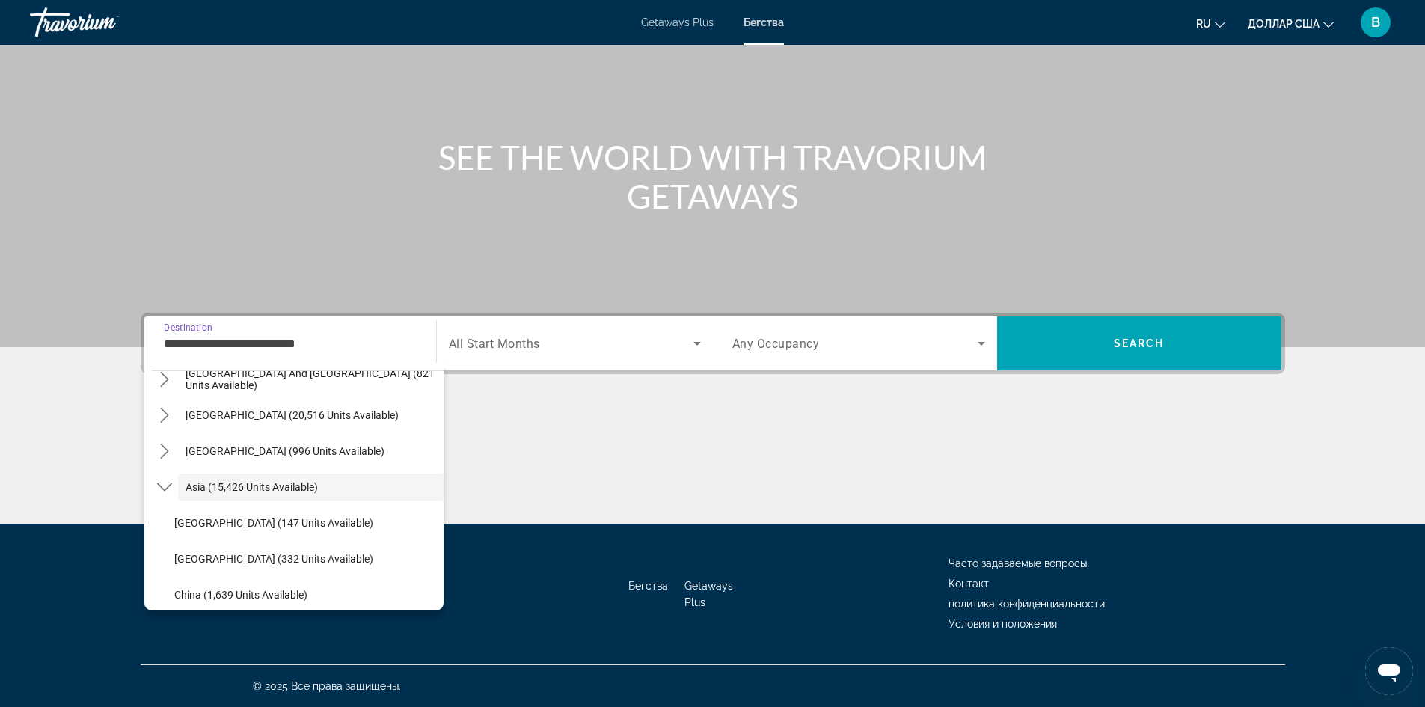
click at [349, 337] on input "**********" at bounding box center [290, 344] width 253 height 18
click at [529, 464] on div "Основное содержание" at bounding box center [713, 467] width 1144 height 112
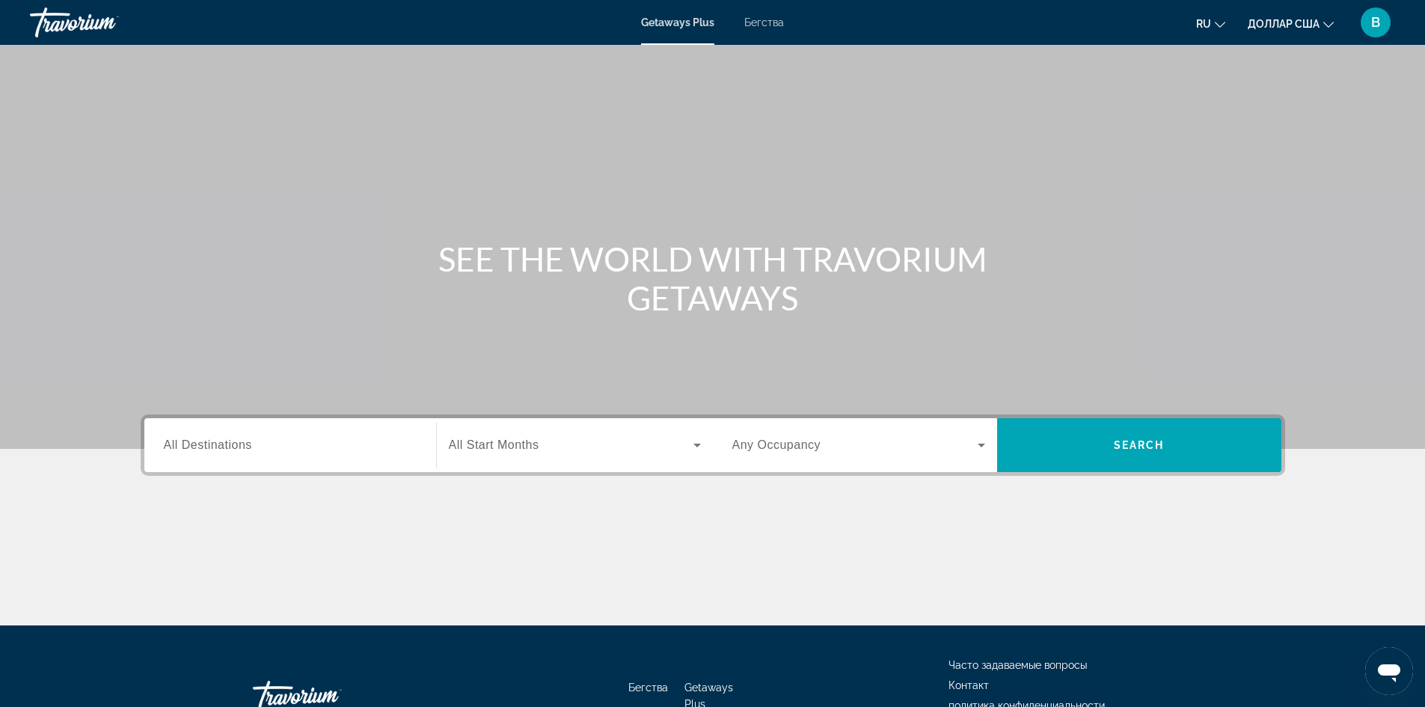
click at [770, 25] on font "Бегства" at bounding box center [764, 22] width 40 height 12
click at [218, 442] on span "All Destinations" at bounding box center [208, 444] width 88 height 13
click at [218, 442] on input "Destination All Destinations" at bounding box center [290, 446] width 253 height 18
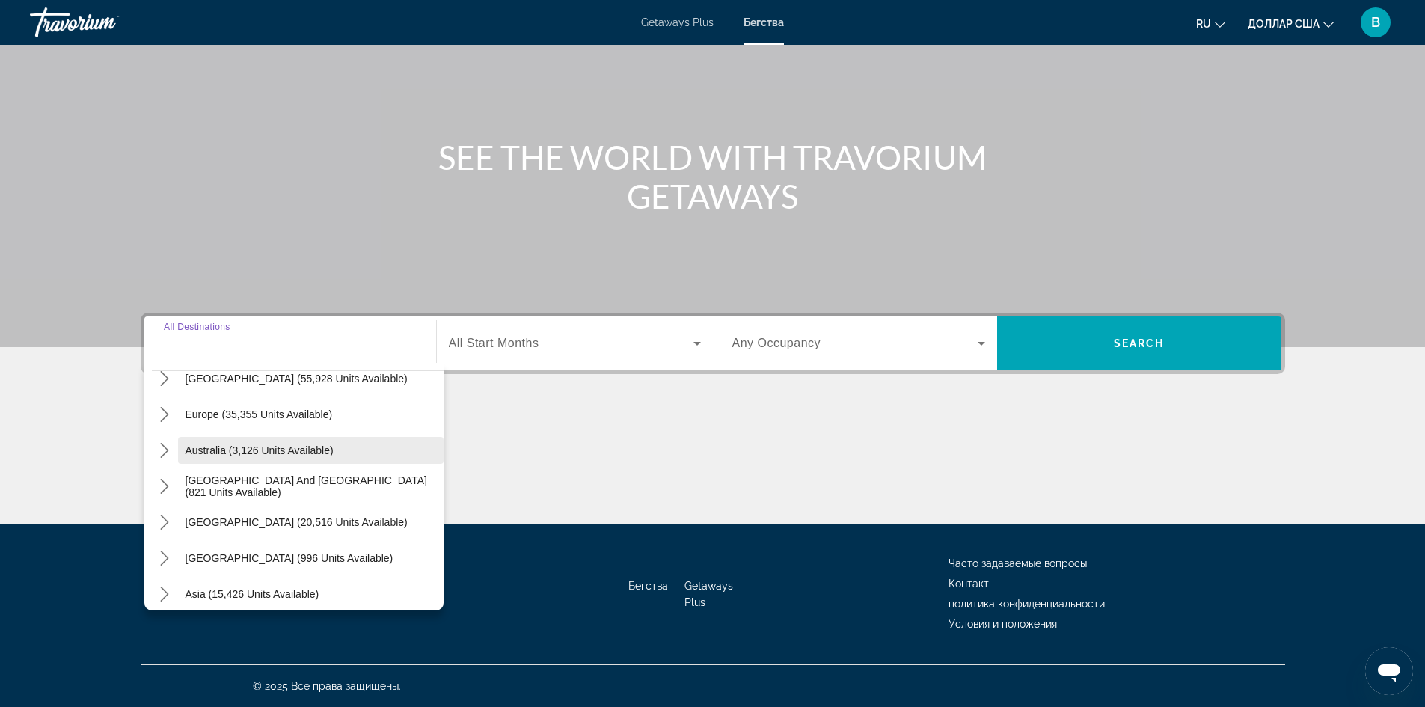
scroll to position [224, 0]
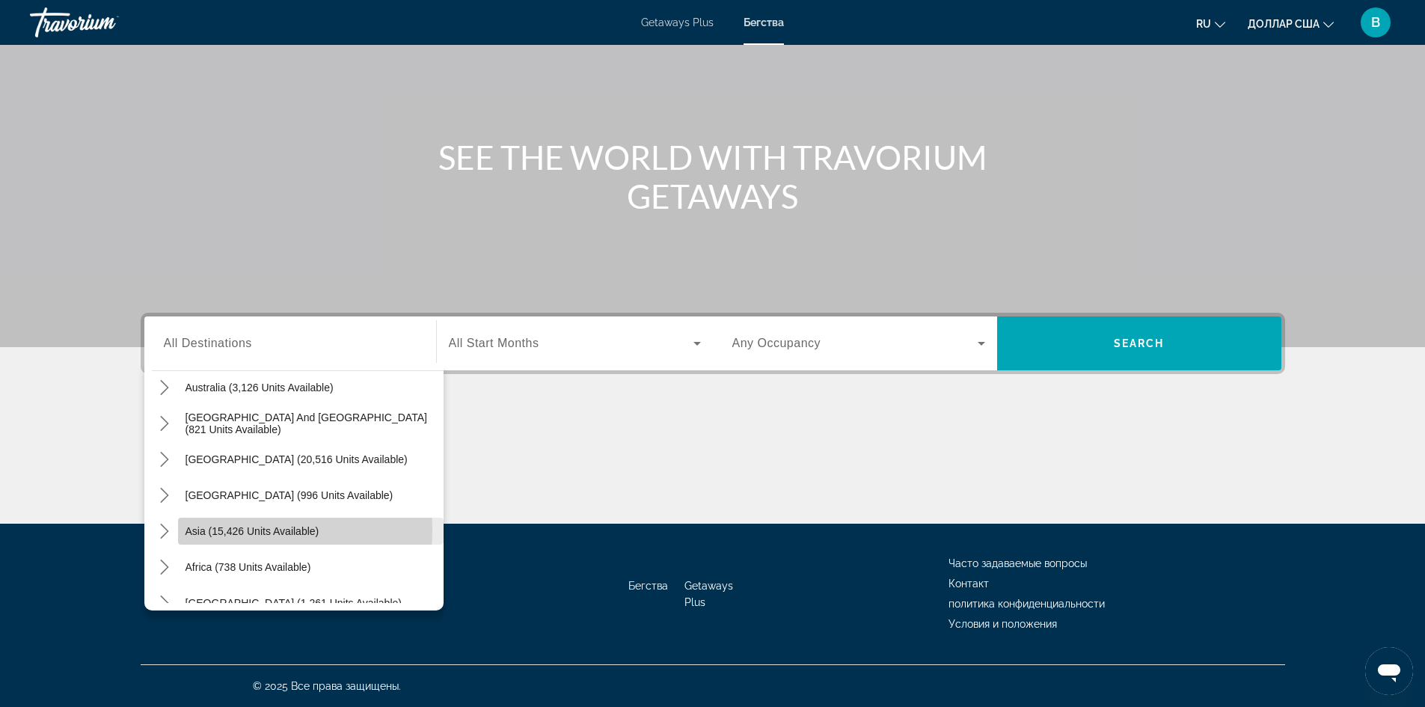
click at [248, 530] on span "Asia (15,426 units available)" at bounding box center [252, 531] width 134 height 12
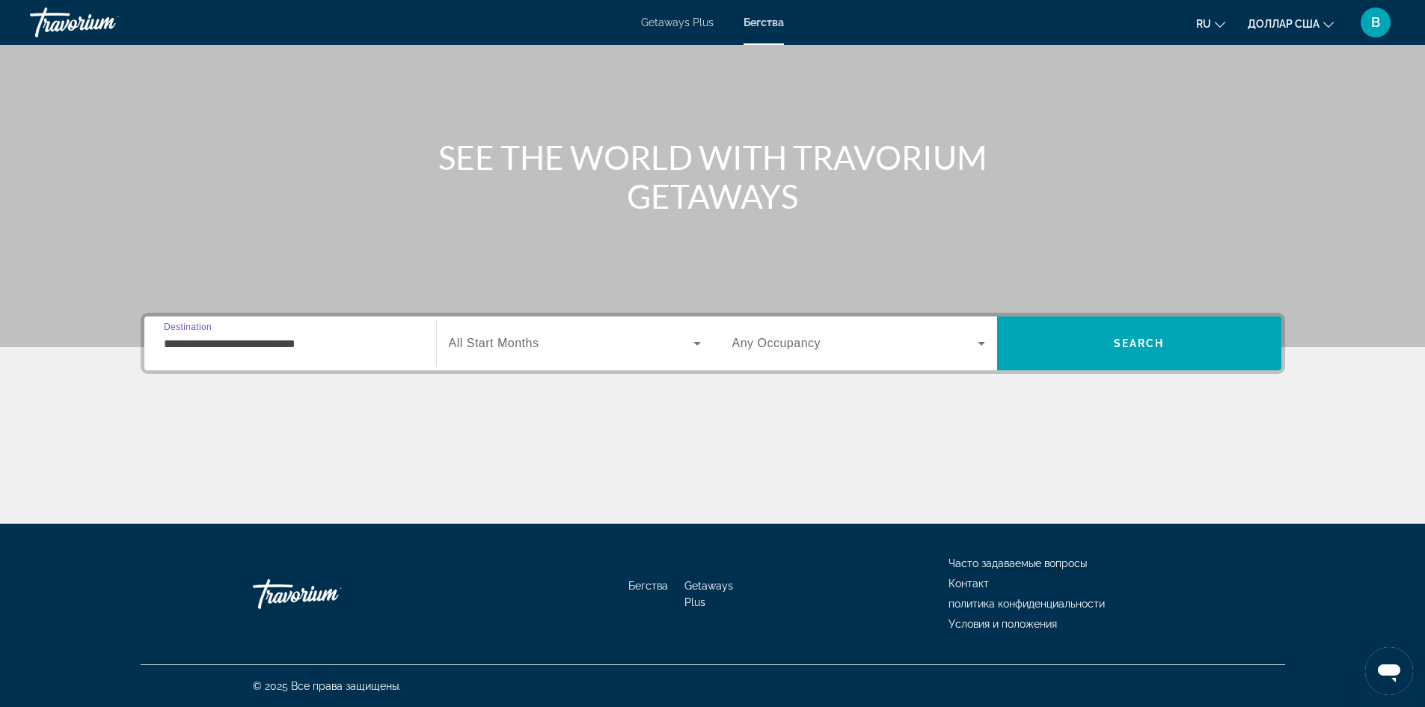
click at [303, 337] on input "**********" at bounding box center [290, 344] width 253 height 18
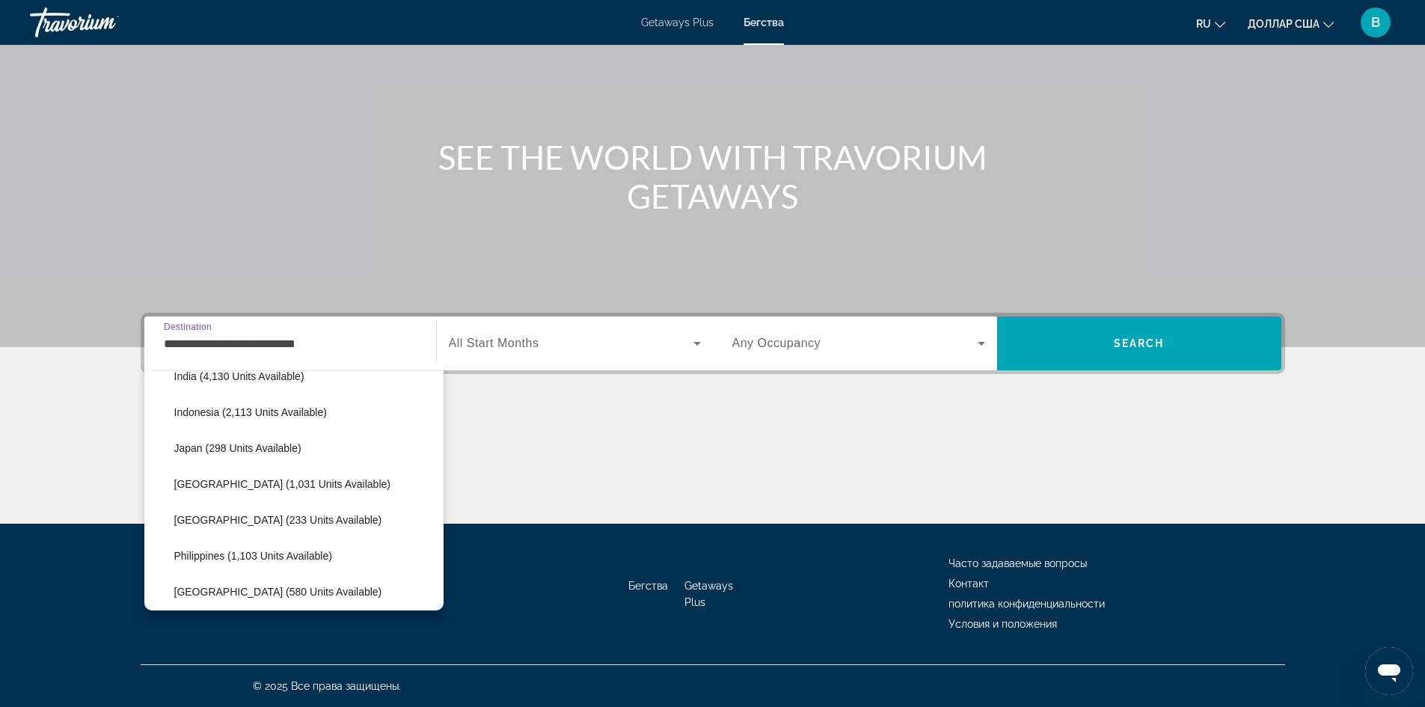
scroll to position [524, 0]
click at [218, 446] on span "Japan (298 units available)" at bounding box center [237, 447] width 127 height 12
type input "**********"
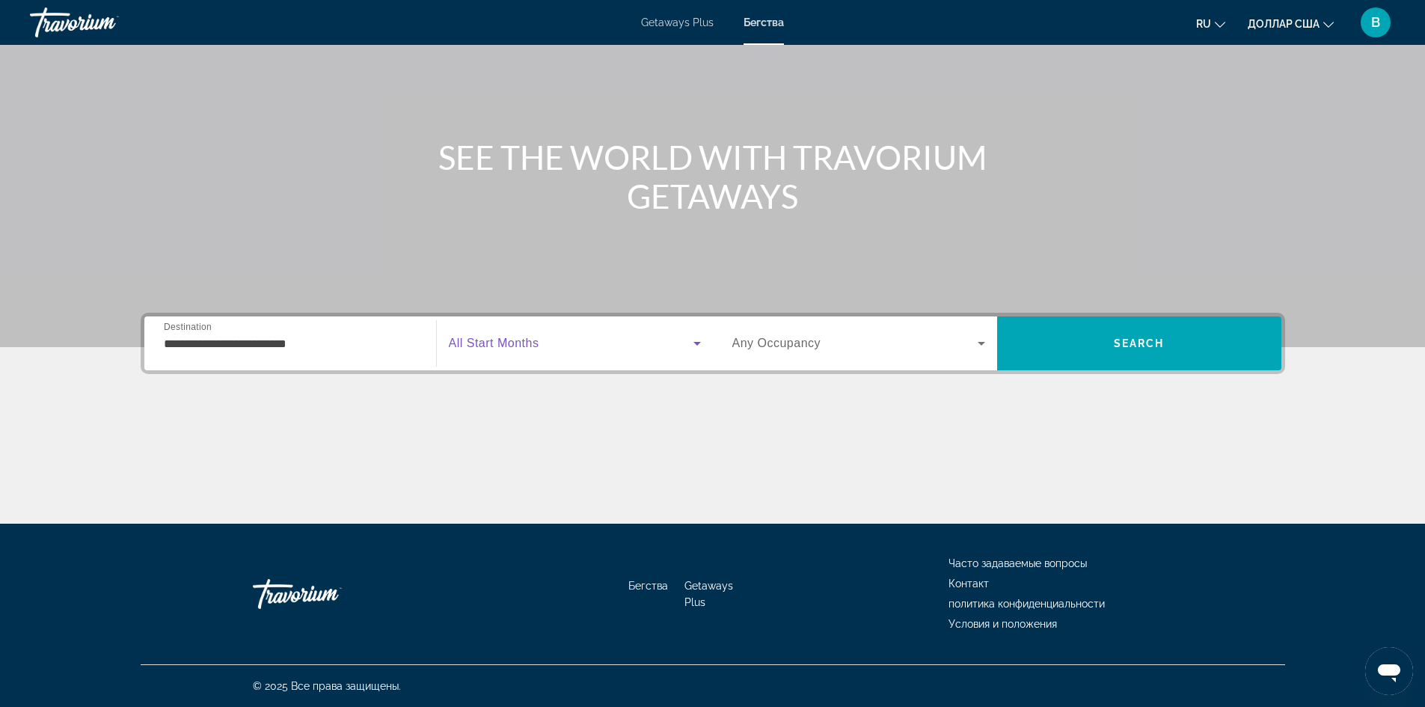
click at [696, 346] on icon "Search widget" at bounding box center [697, 343] width 18 height 18
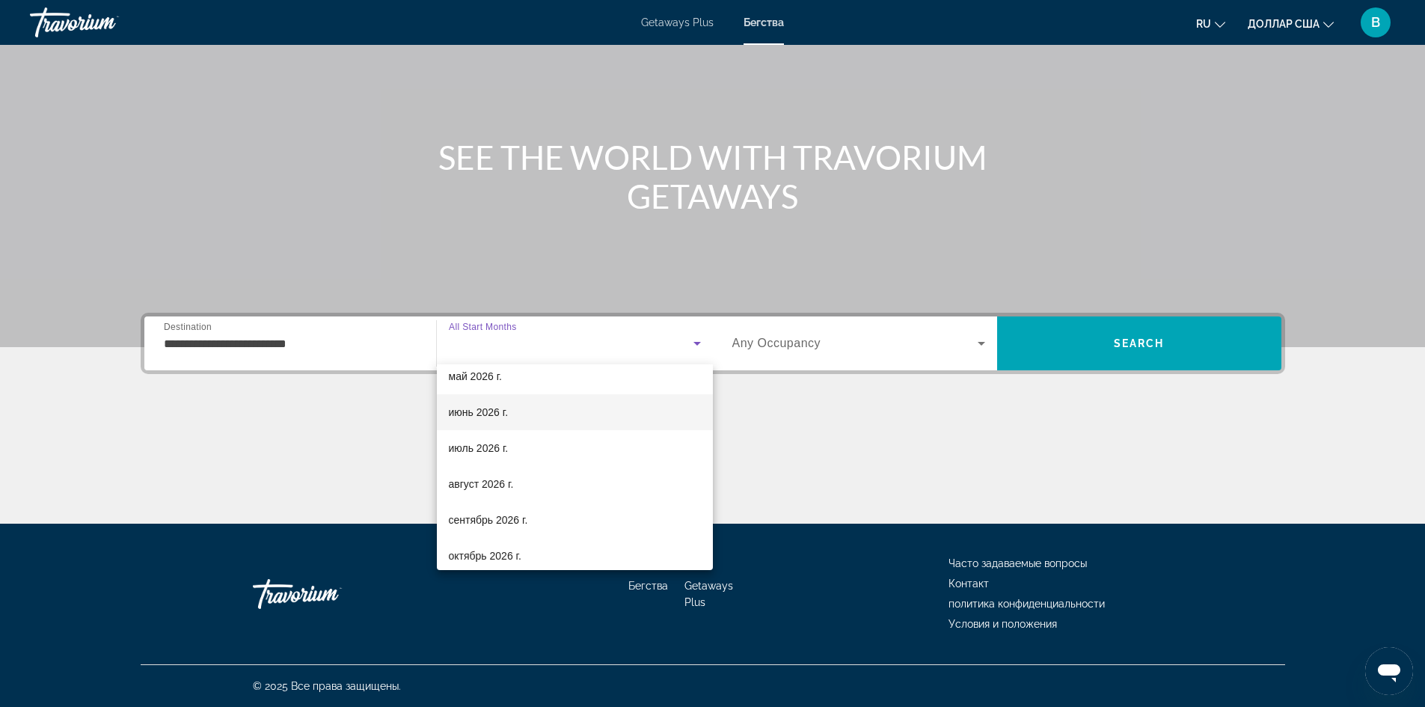
scroll to position [224, 0]
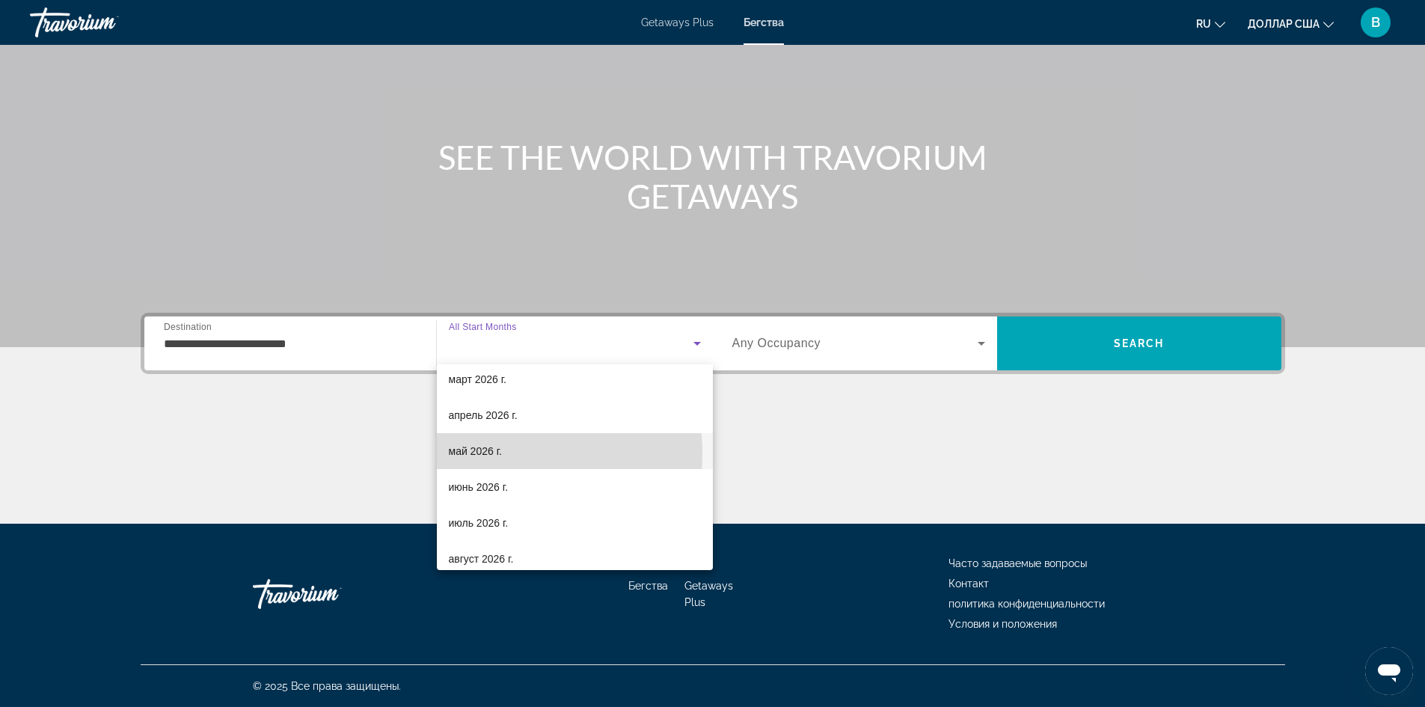
click at [501, 453] on font "май 2026 г." at bounding box center [475, 451] width 53 height 12
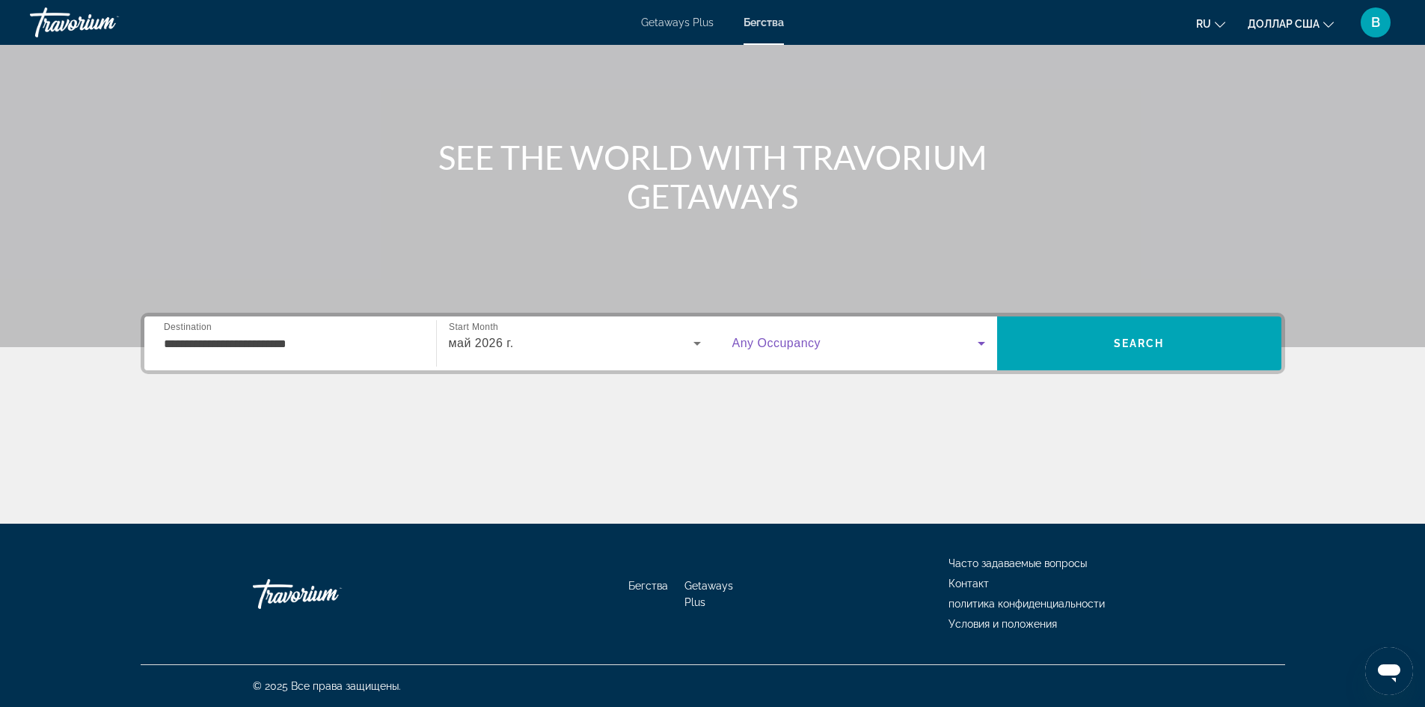
click at [974, 345] on icon "Search widget" at bounding box center [981, 343] width 18 height 18
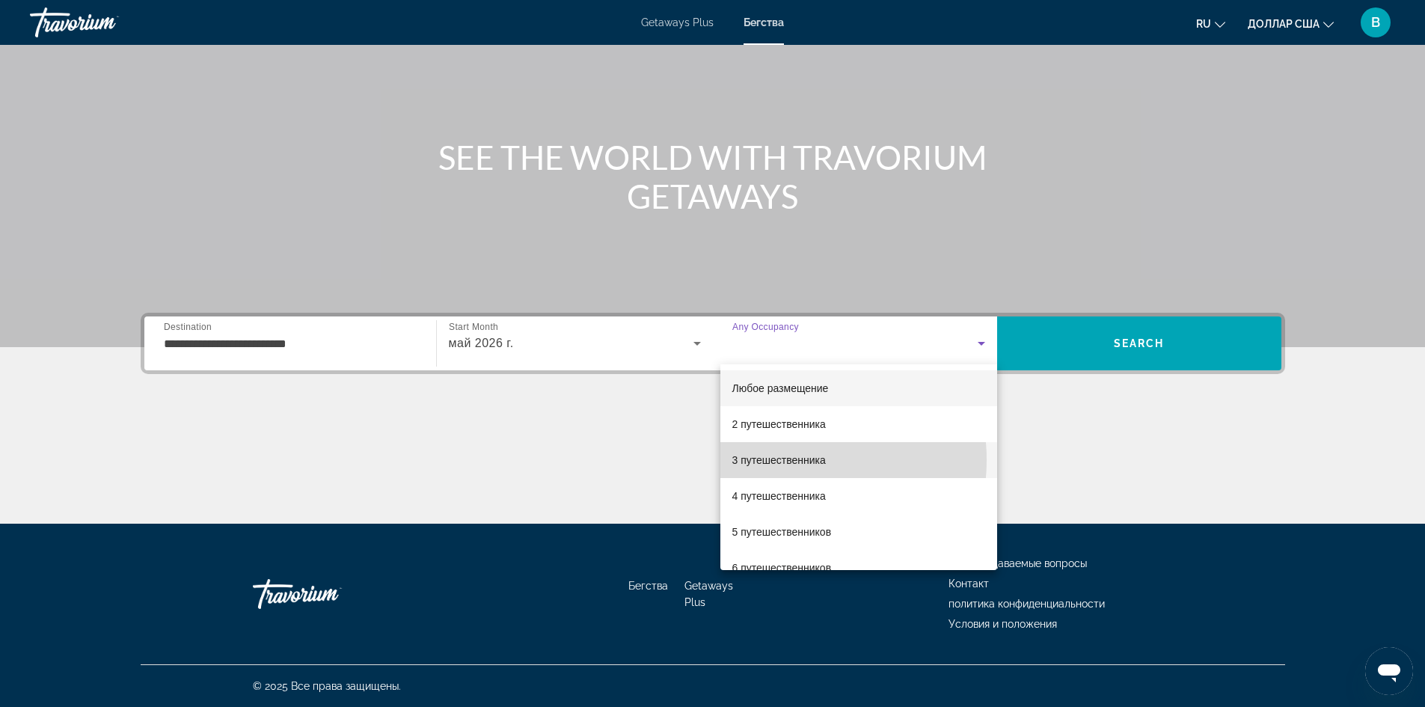
click at [785, 460] on font "3 путешественника" at bounding box center [778, 460] width 93 height 12
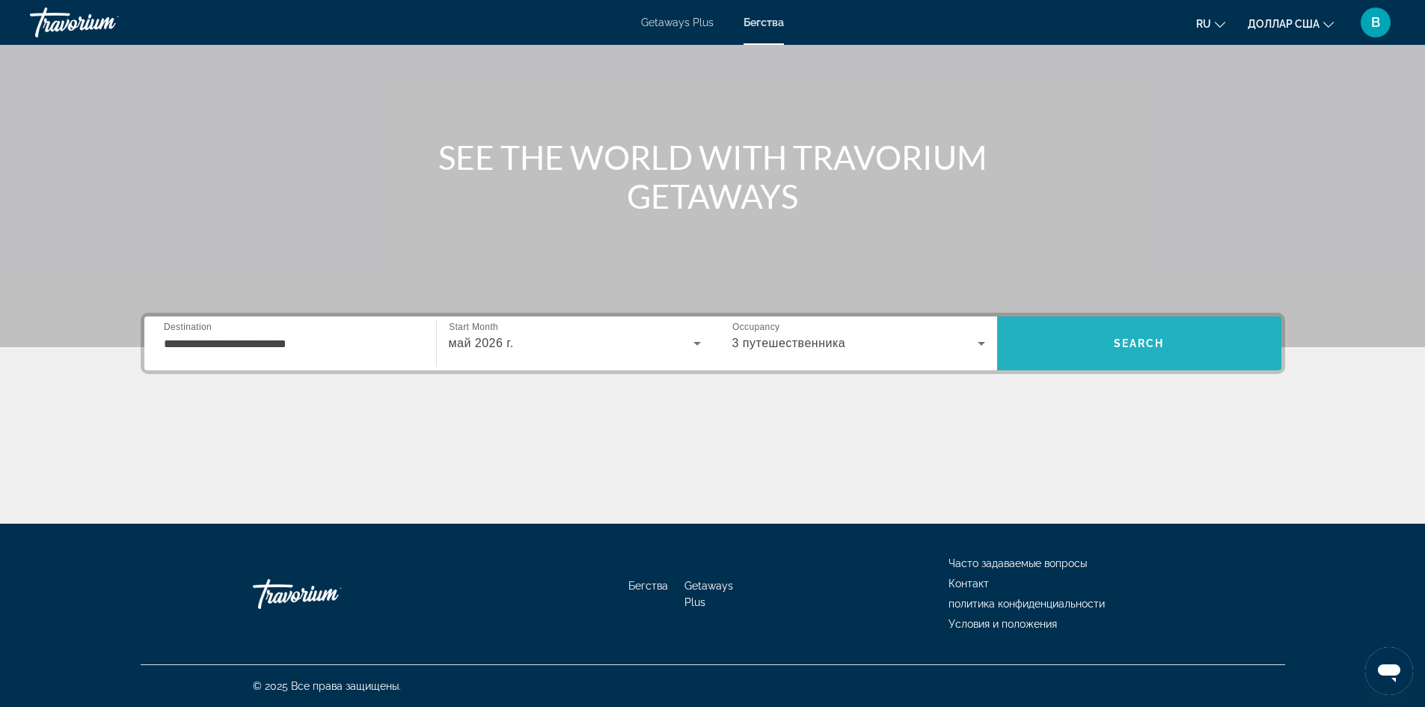
click at [1136, 342] on span "Search" at bounding box center [1139, 343] width 51 height 12
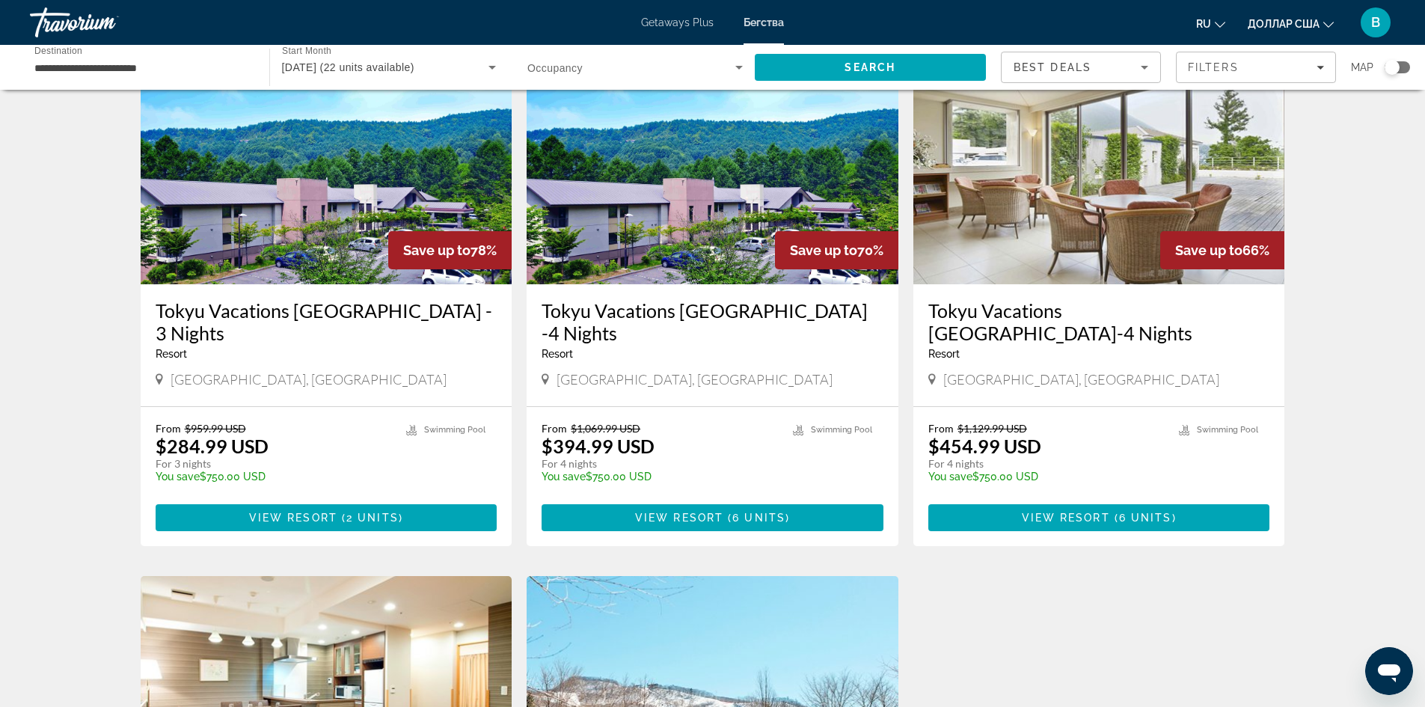
scroll to position [22, 0]
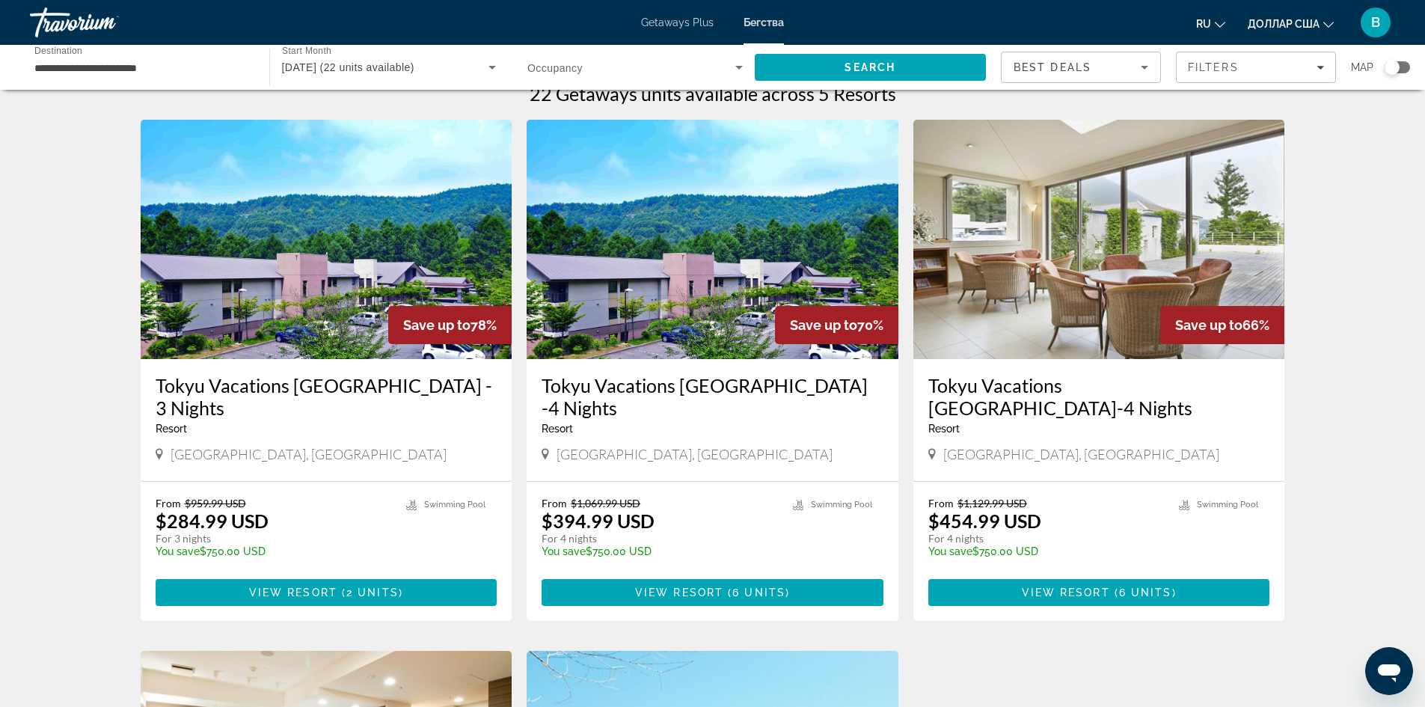
click at [1057, 290] on img "Основное содержание" at bounding box center [1099, 239] width 372 height 239
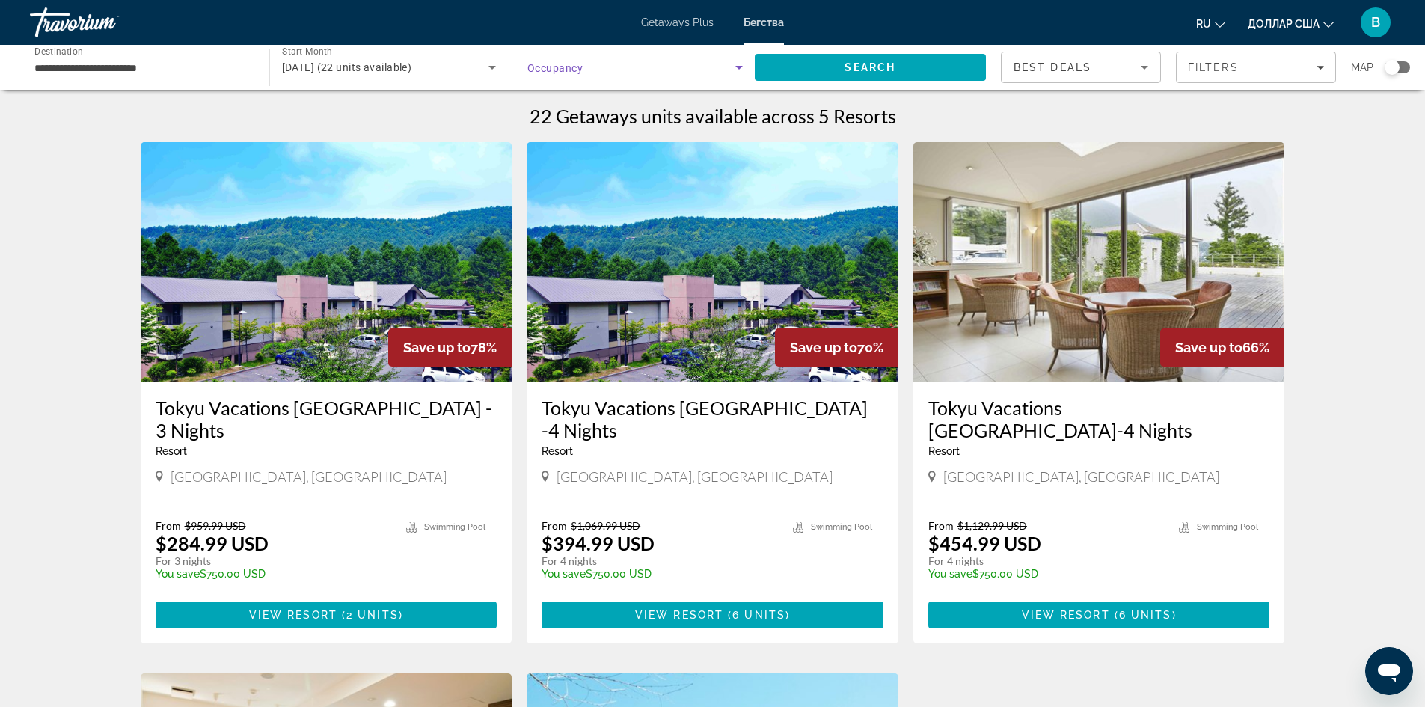
click at [743, 66] on icon "Search widget" at bounding box center [739, 67] width 18 height 18
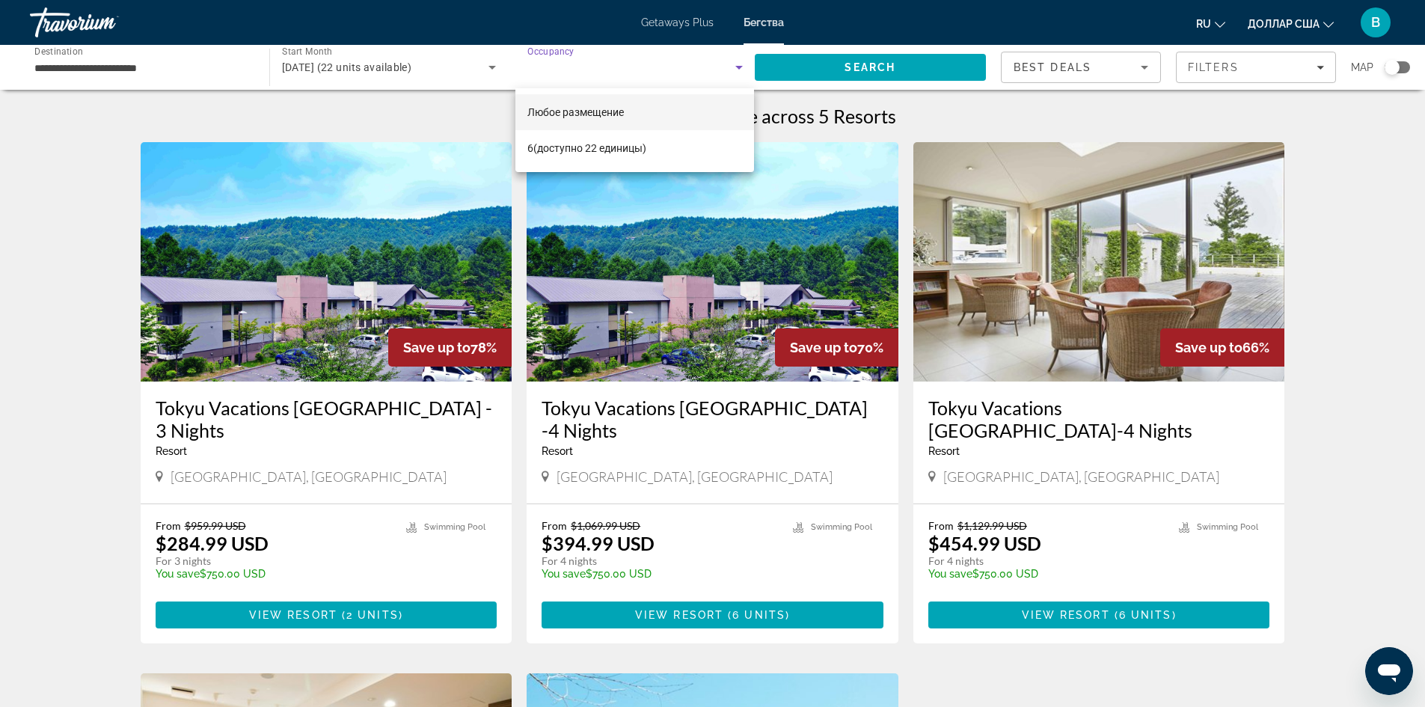
click at [324, 70] on div at bounding box center [712, 353] width 1425 height 707
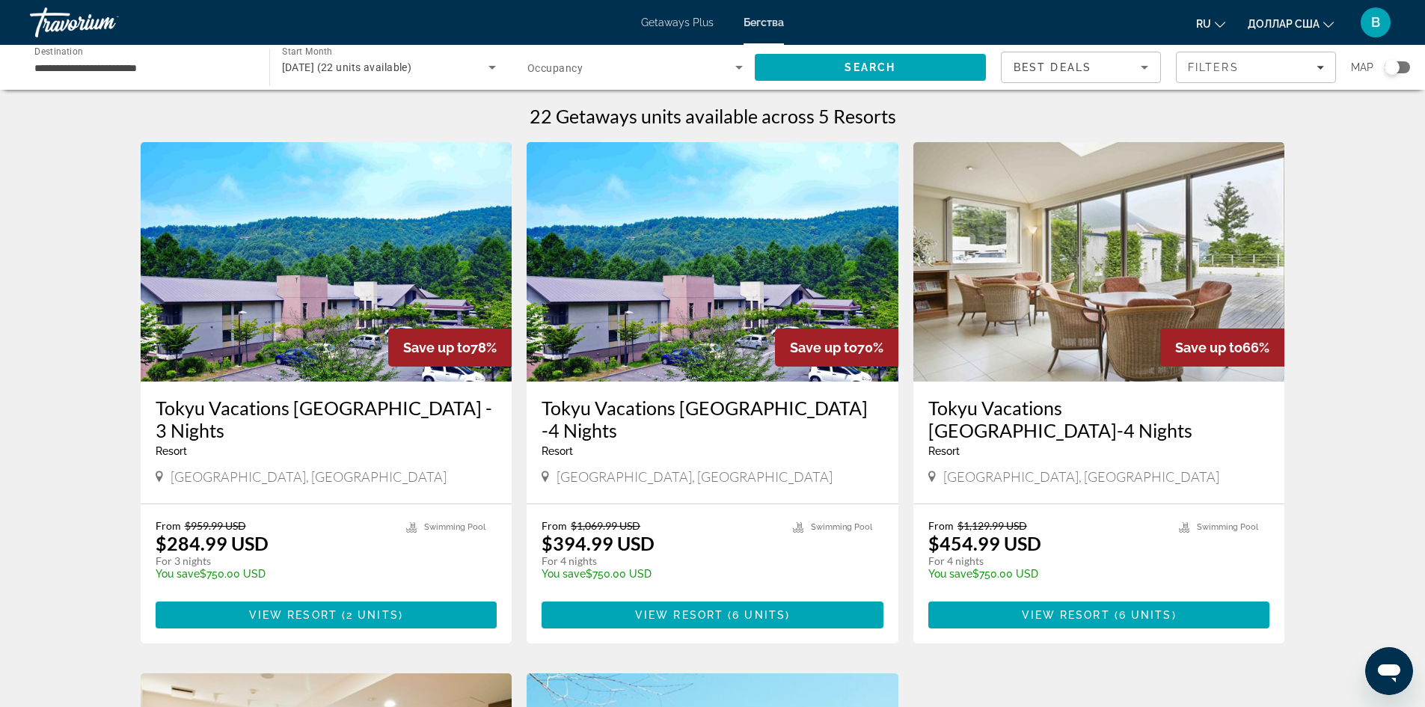
click at [492, 66] on icon "Search widget" at bounding box center [491, 68] width 7 height 4
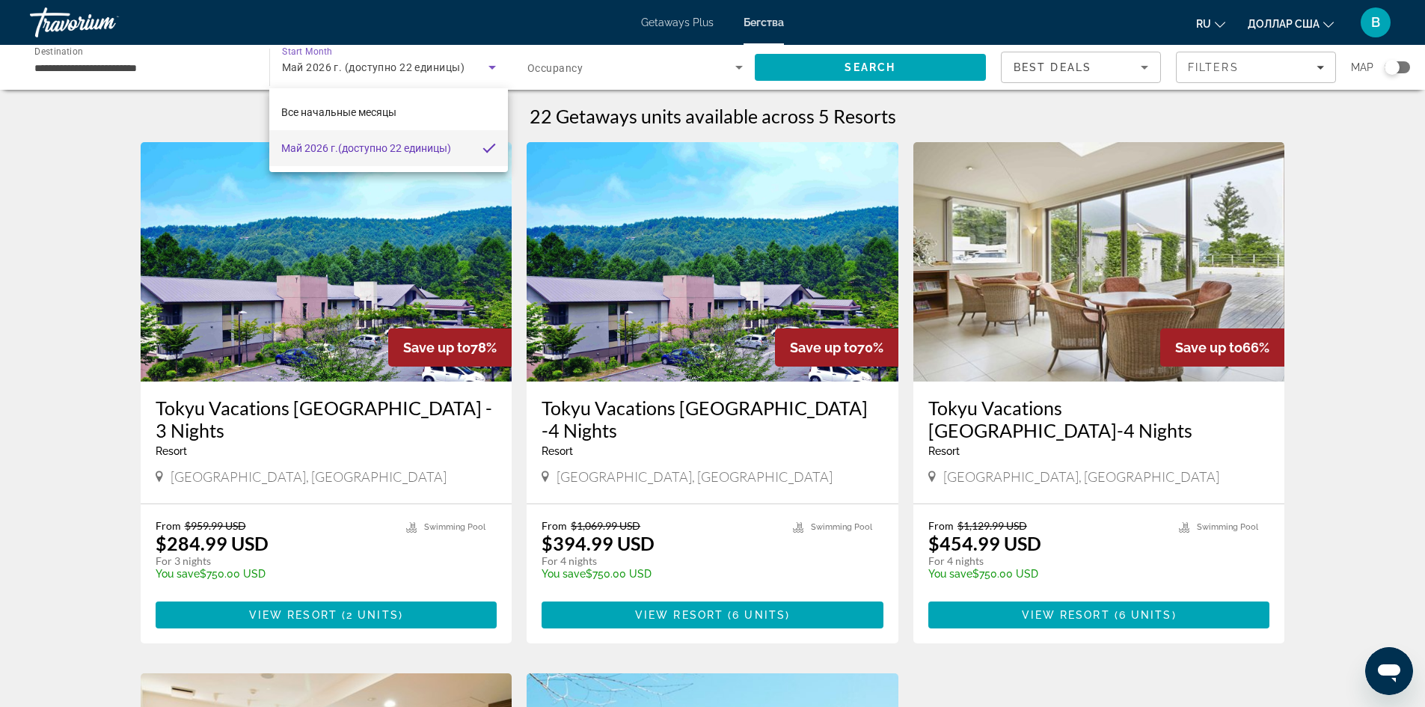
click at [372, 61] on div at bounding box center [712, 353] width 1425 height 707
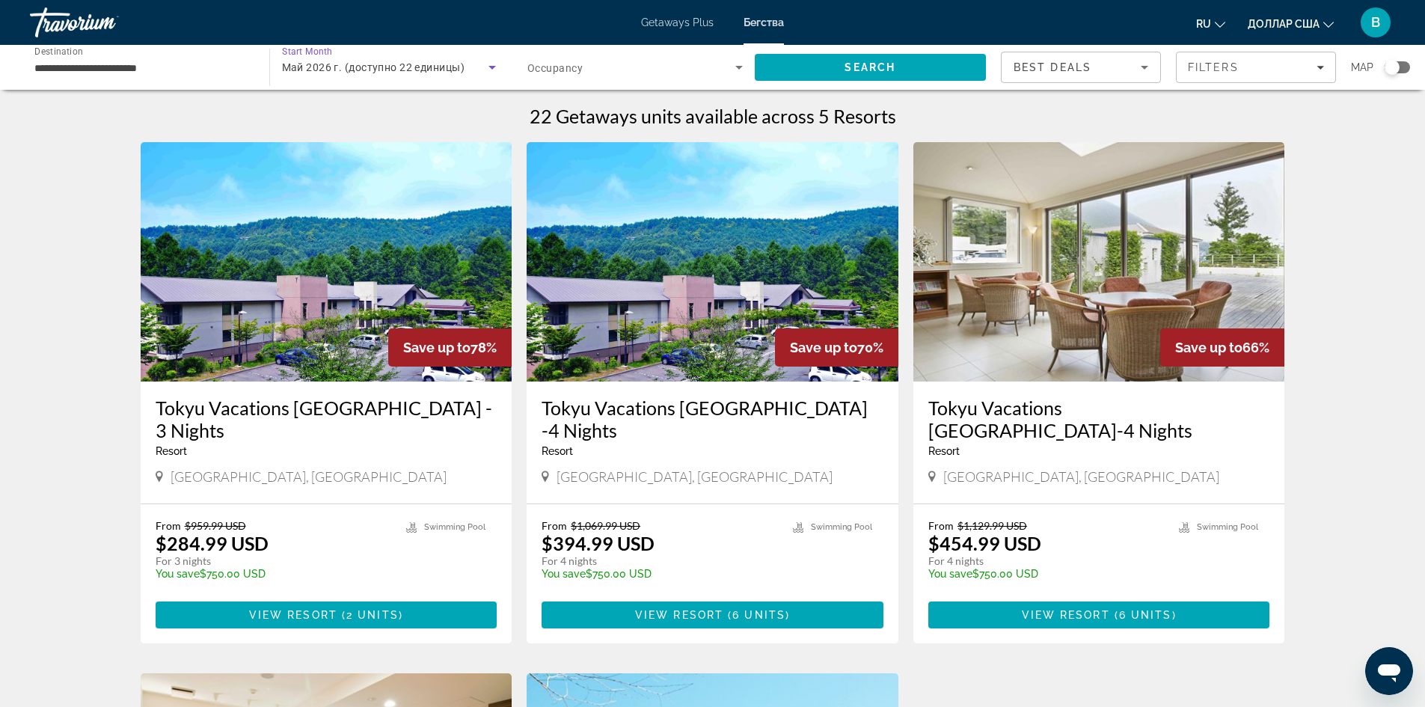
click at [491, 70] on icon "Search widget" at bounding box center [492, 67] width 18 height 18
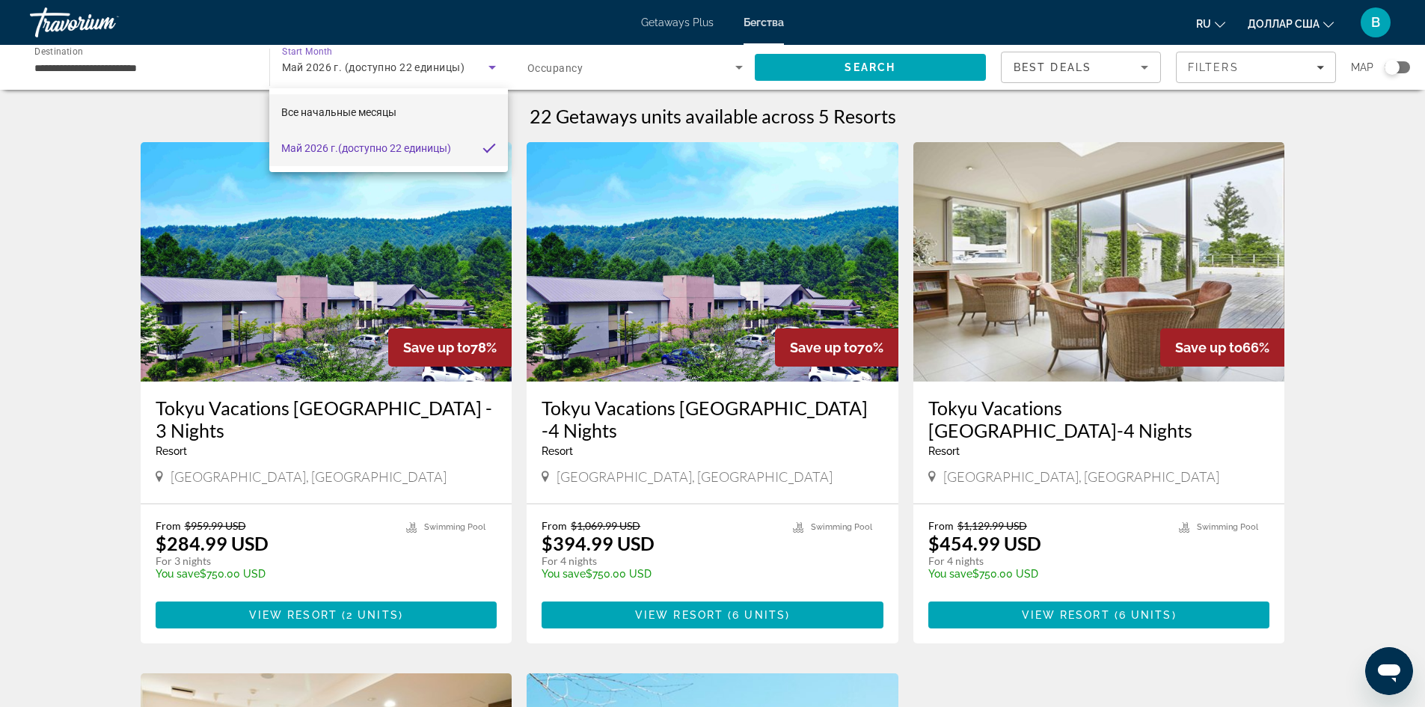
click at [327, 116] on font "Все начальные месяцы" at bounding box center [338, 112] width 115 height 12
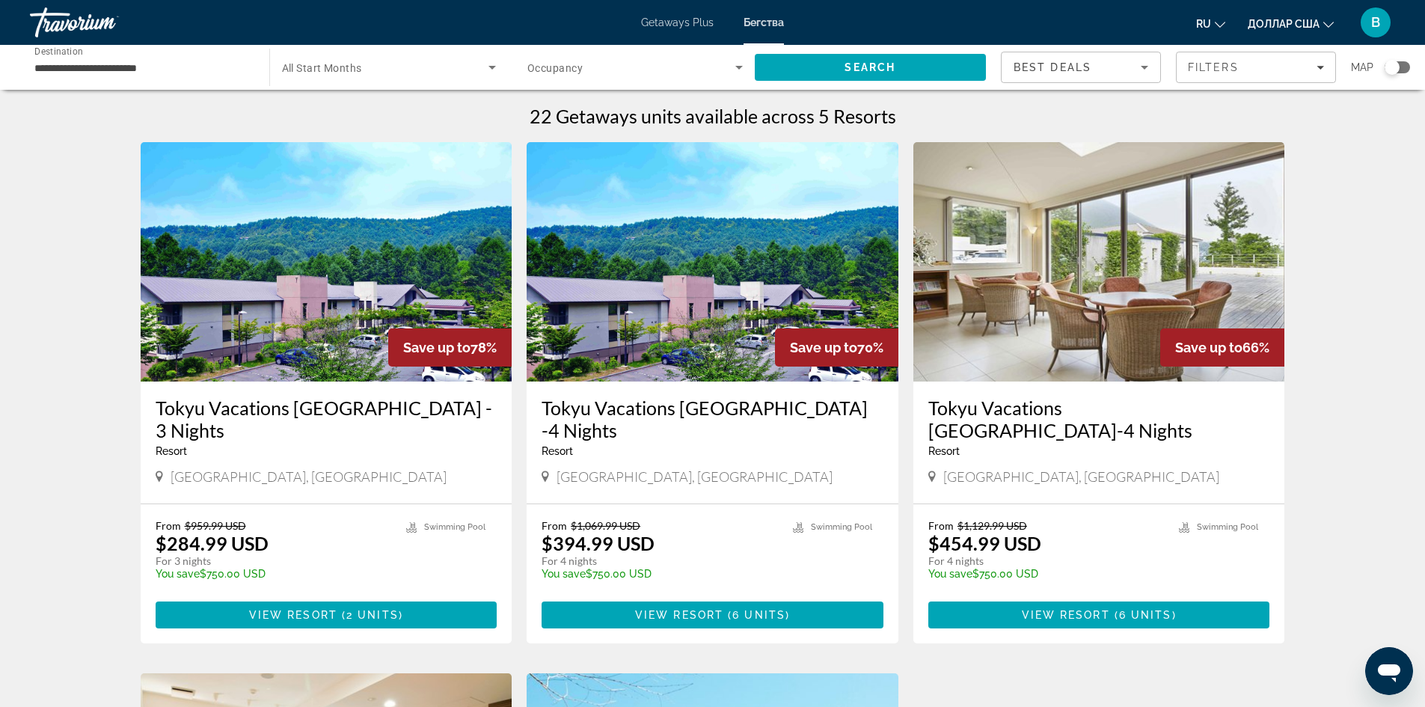
click at [340, 70] on span "All Start Months" at bounding box center [322, 68] width 80 height 12
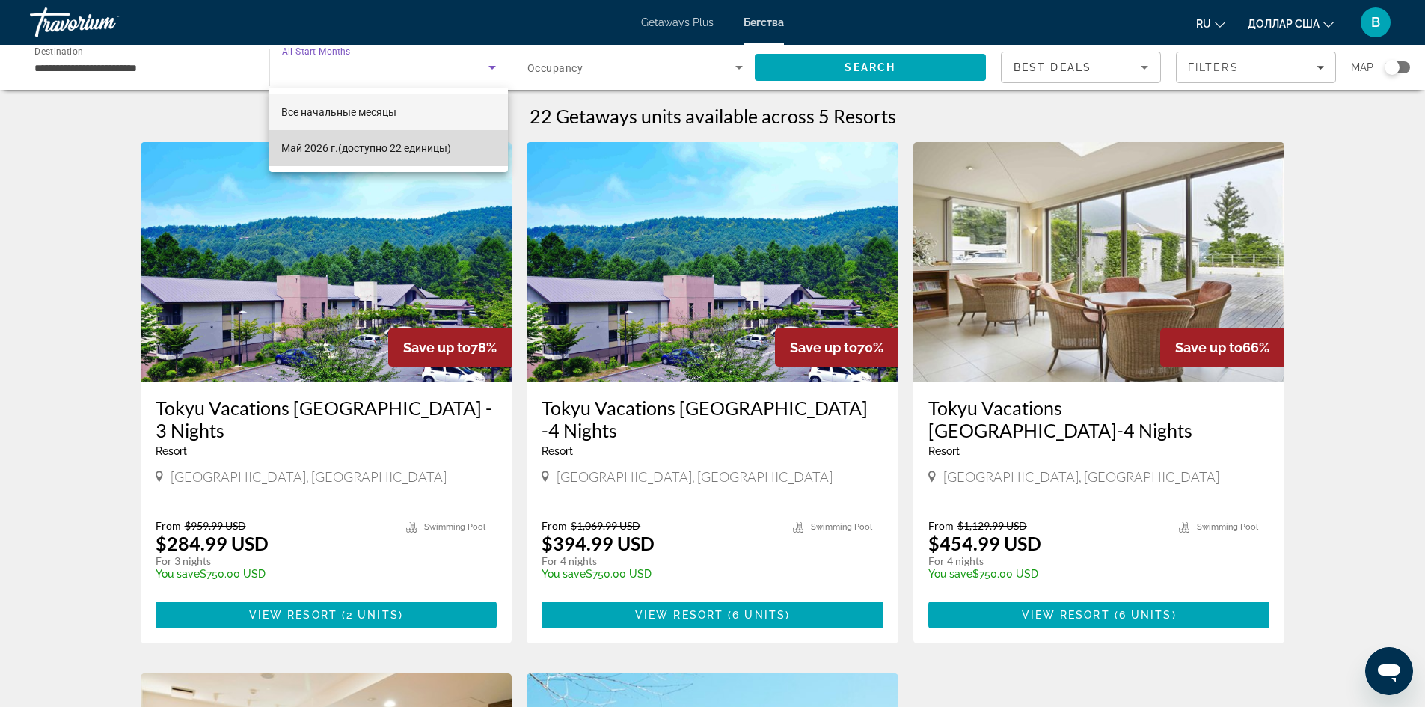
click at [350, 146] on font "(доступно 22 единицы)" at bounding box center [394, 148] width 113 height 12
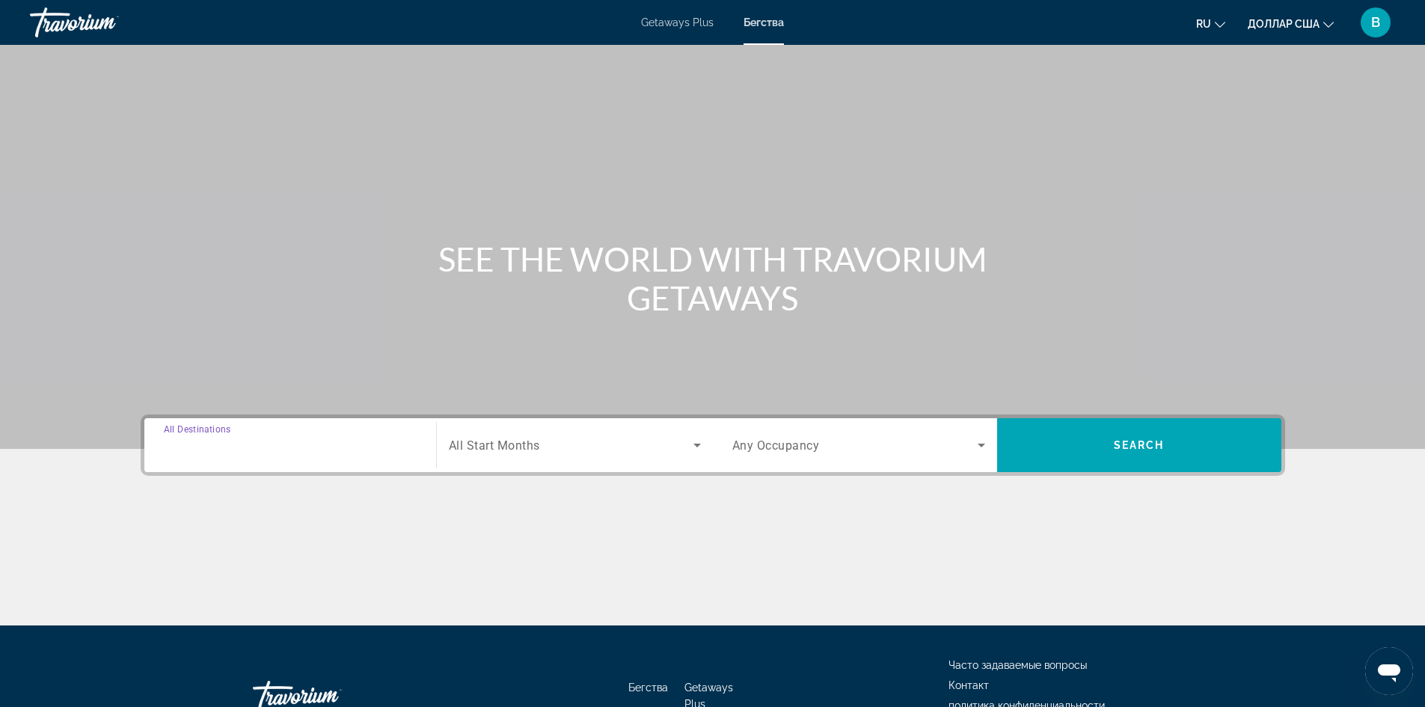
click at [392, 453] on input "Destination All Destinations" at bounding box center [290, 446] width 253 height 18
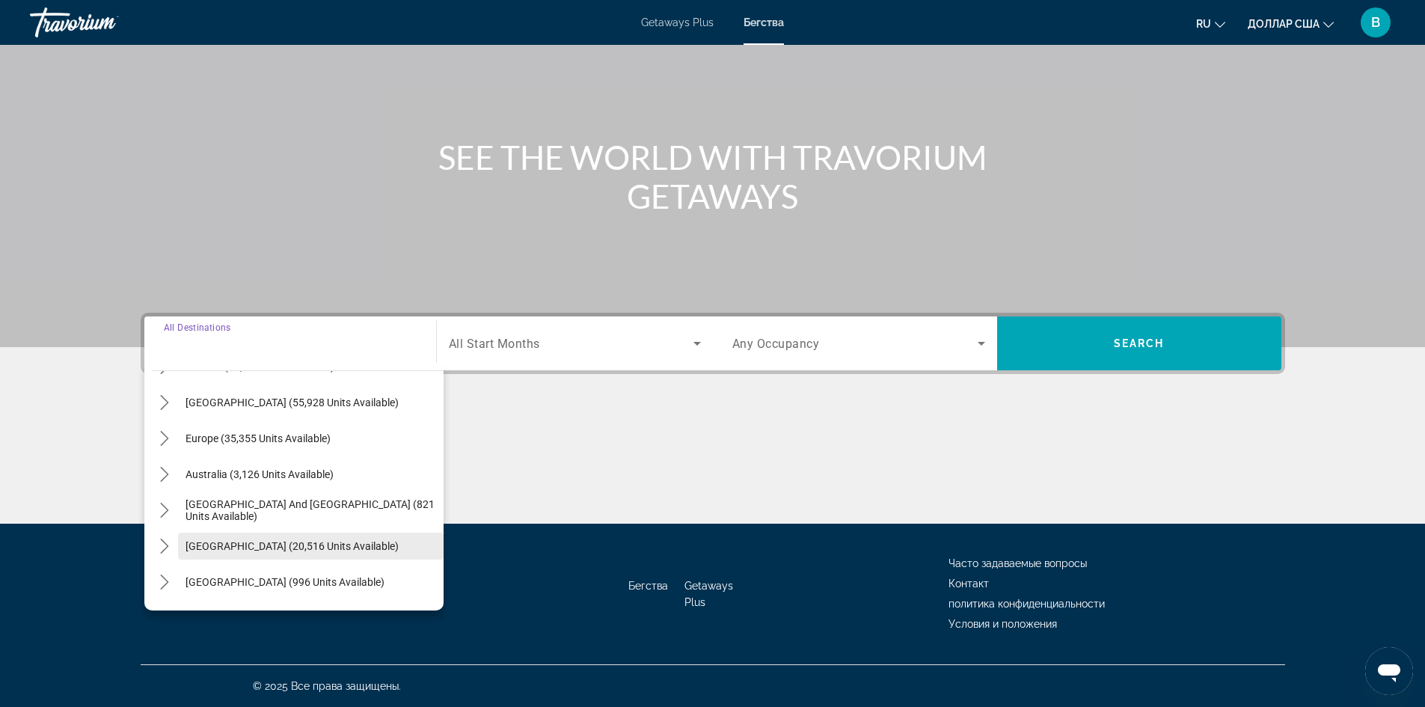
scroll to position [224, 0]
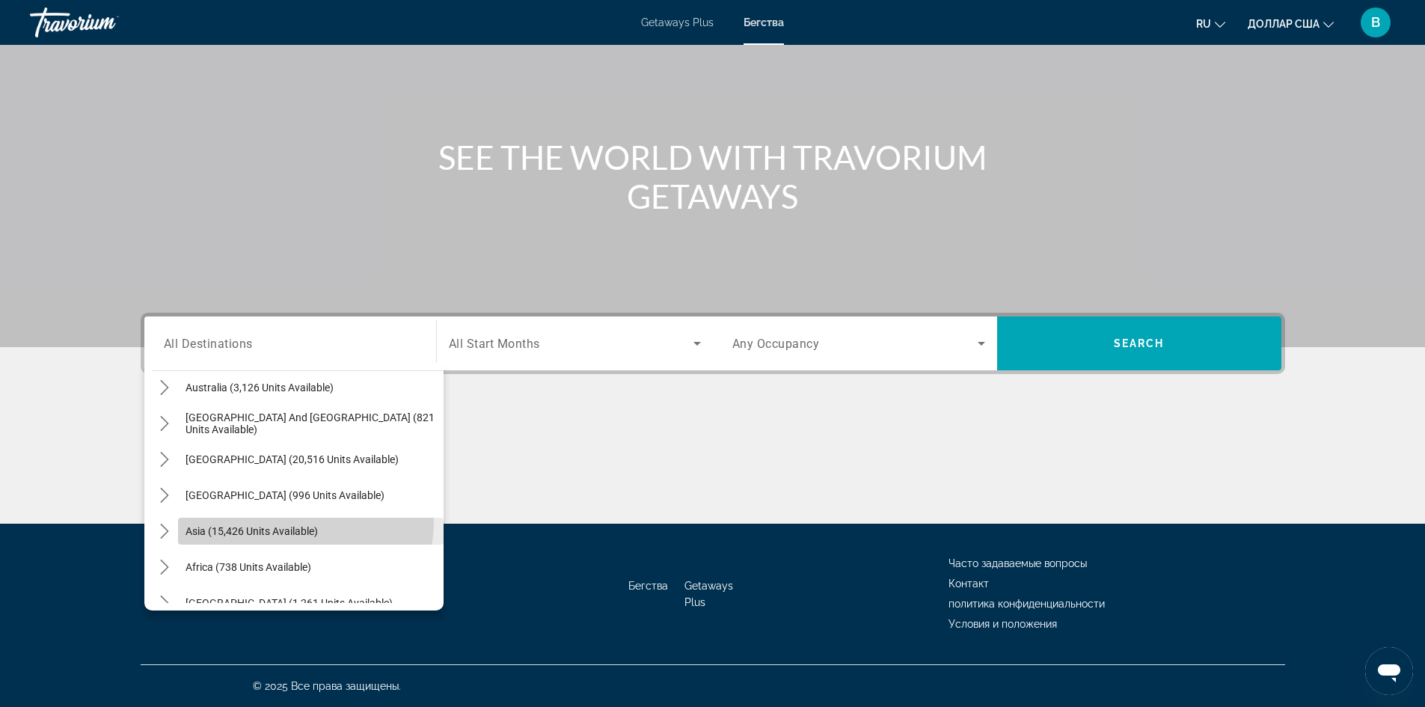
click at [289, 521] on span "Select destination: Asia (15,426 units available)" at bounding box center [310, 531] width 265 height 36
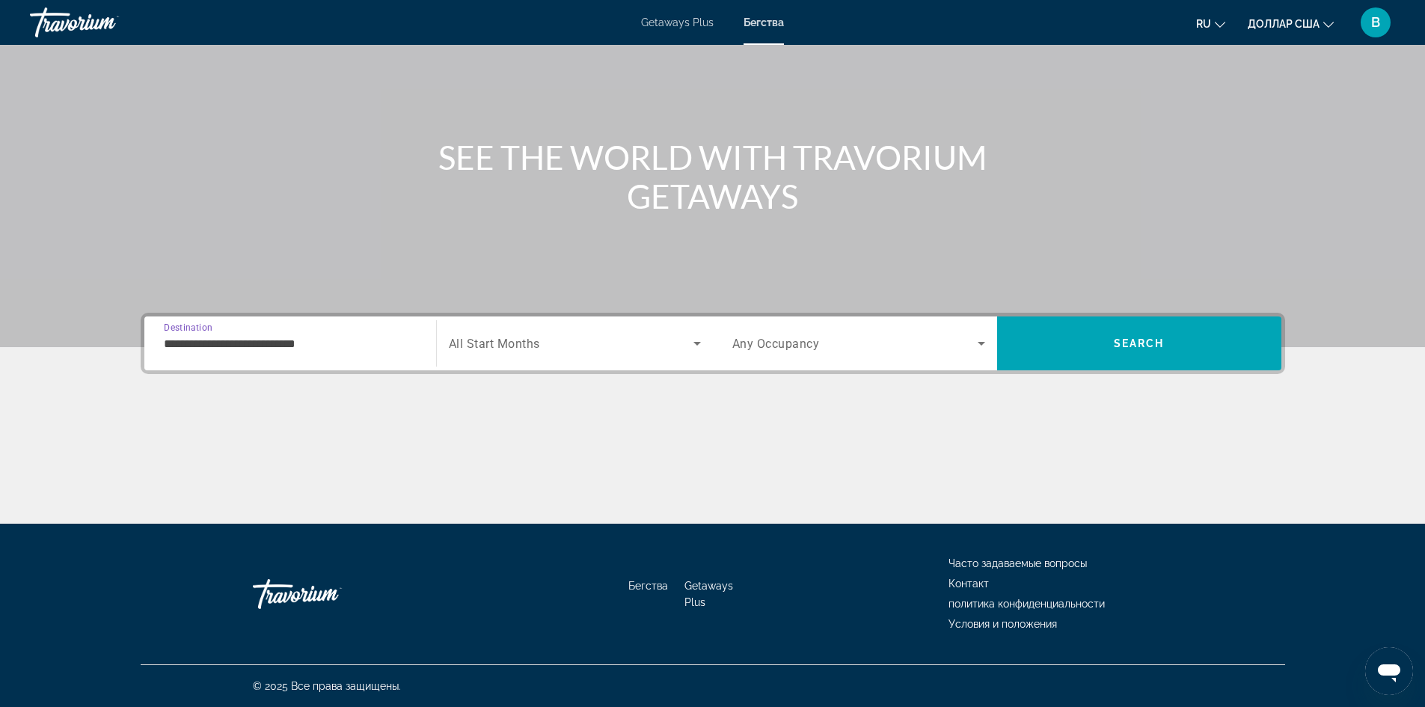
click at [298, 341] on input "**********" at bounding box center [290, 344] width 253 height 18
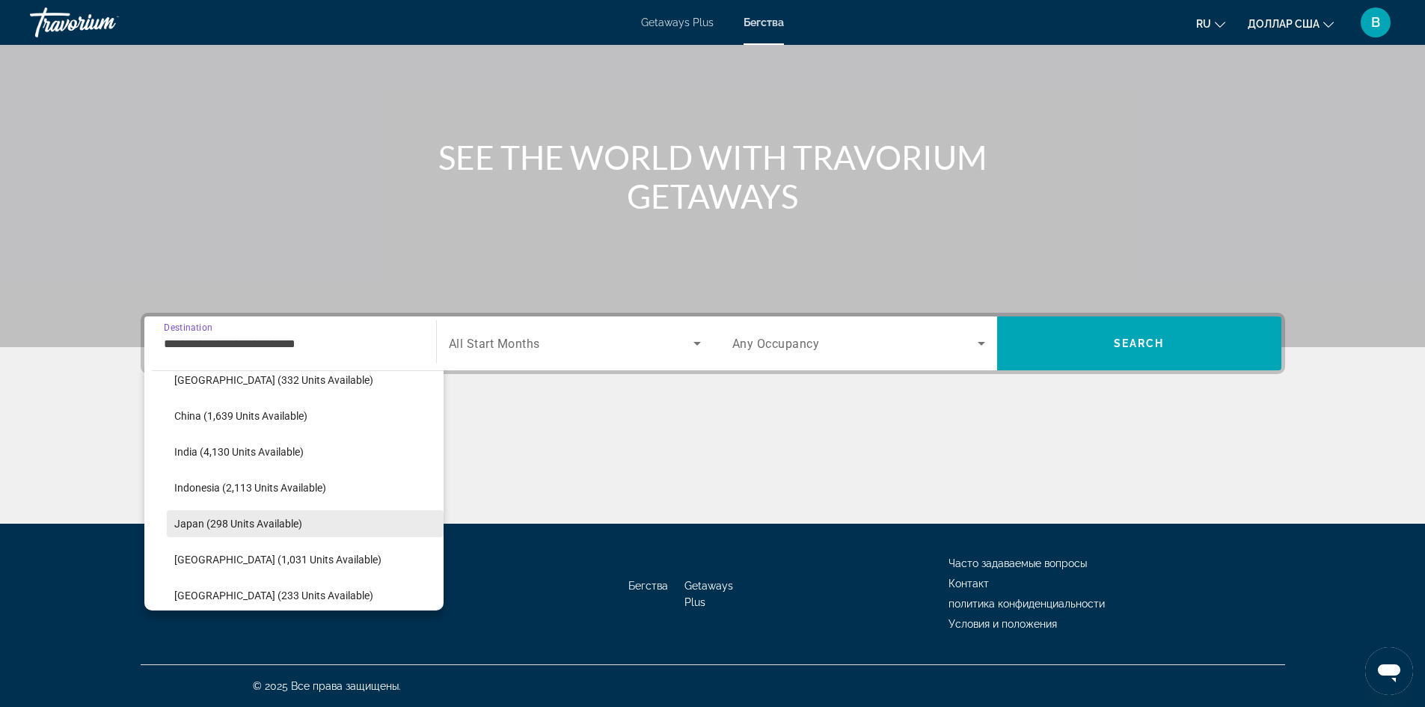
scroll to position [493, 0]
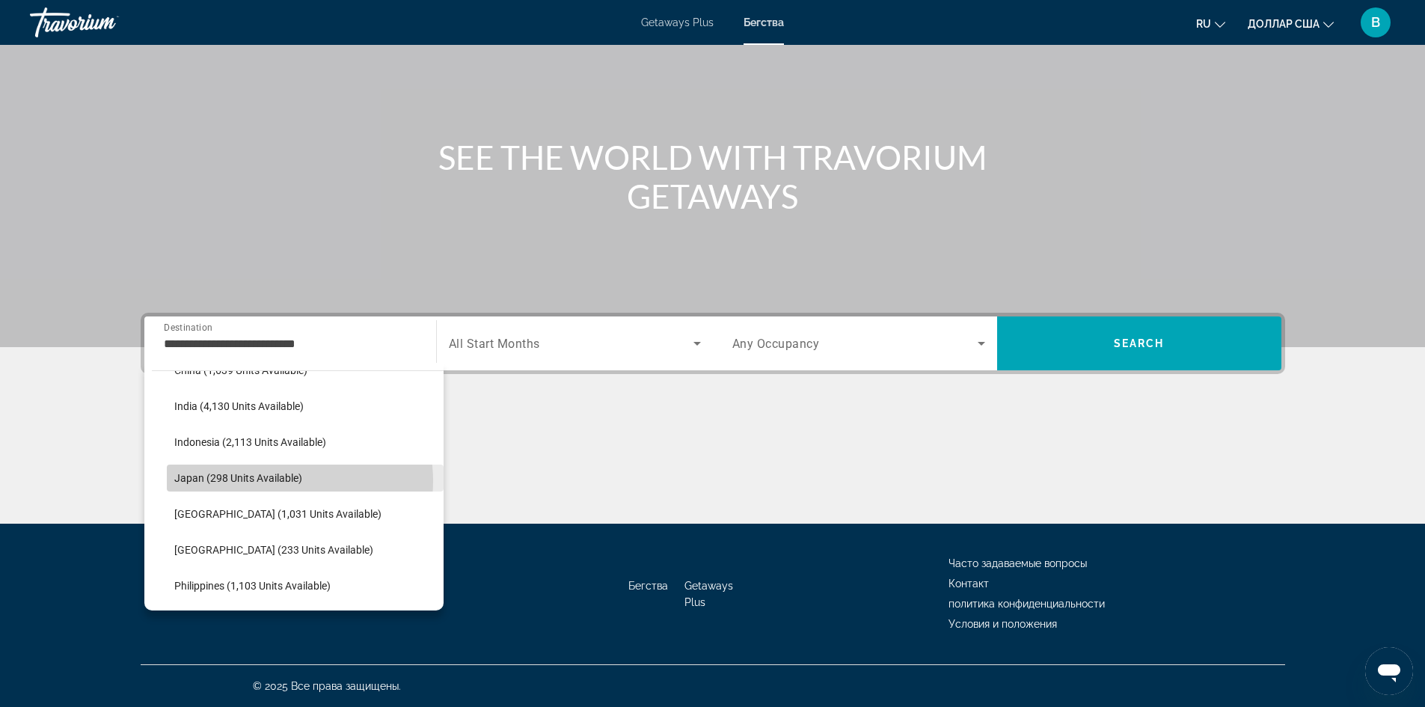
click at [282, 481] on span "Japan (298 units available)" at bounding box center [238, 478] width 128 height 12
type input "**********"
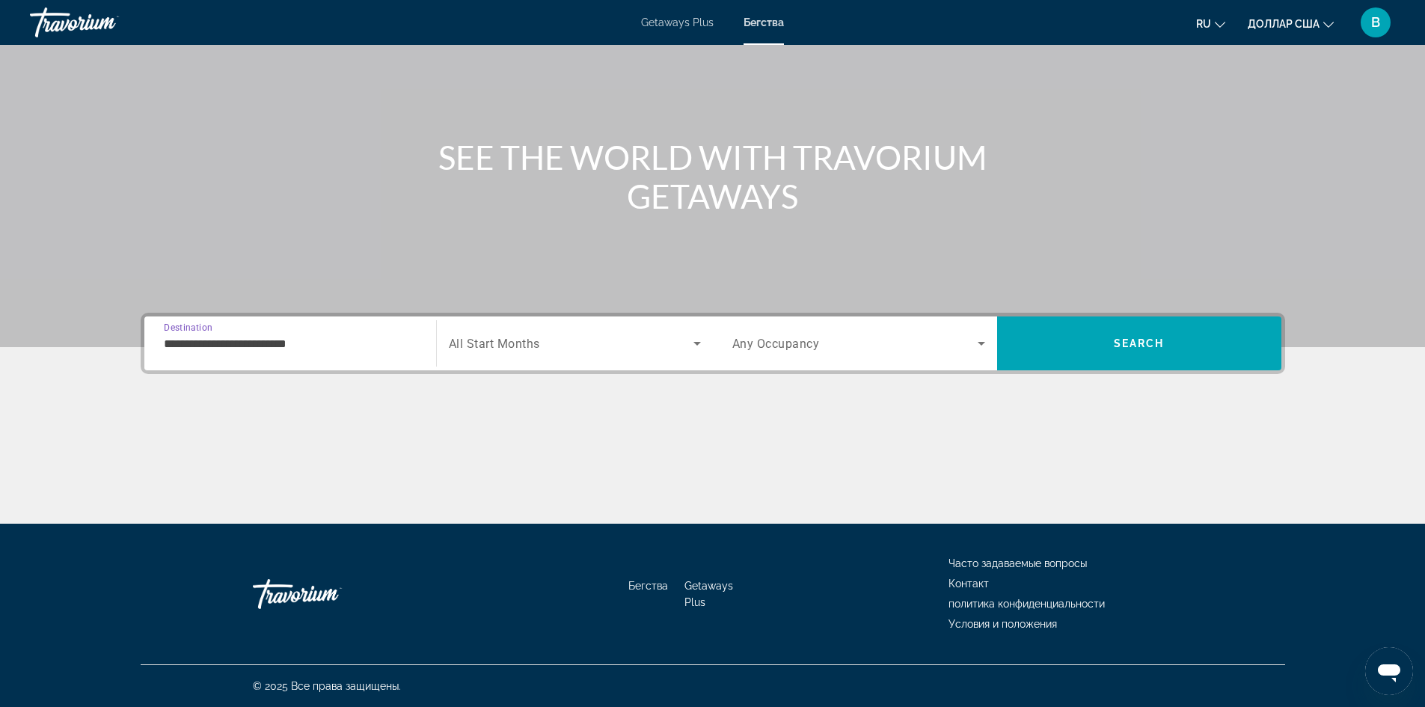
click at [524, 357] on div "Search widget" at bounding box center [575, 343] width 252 height 42
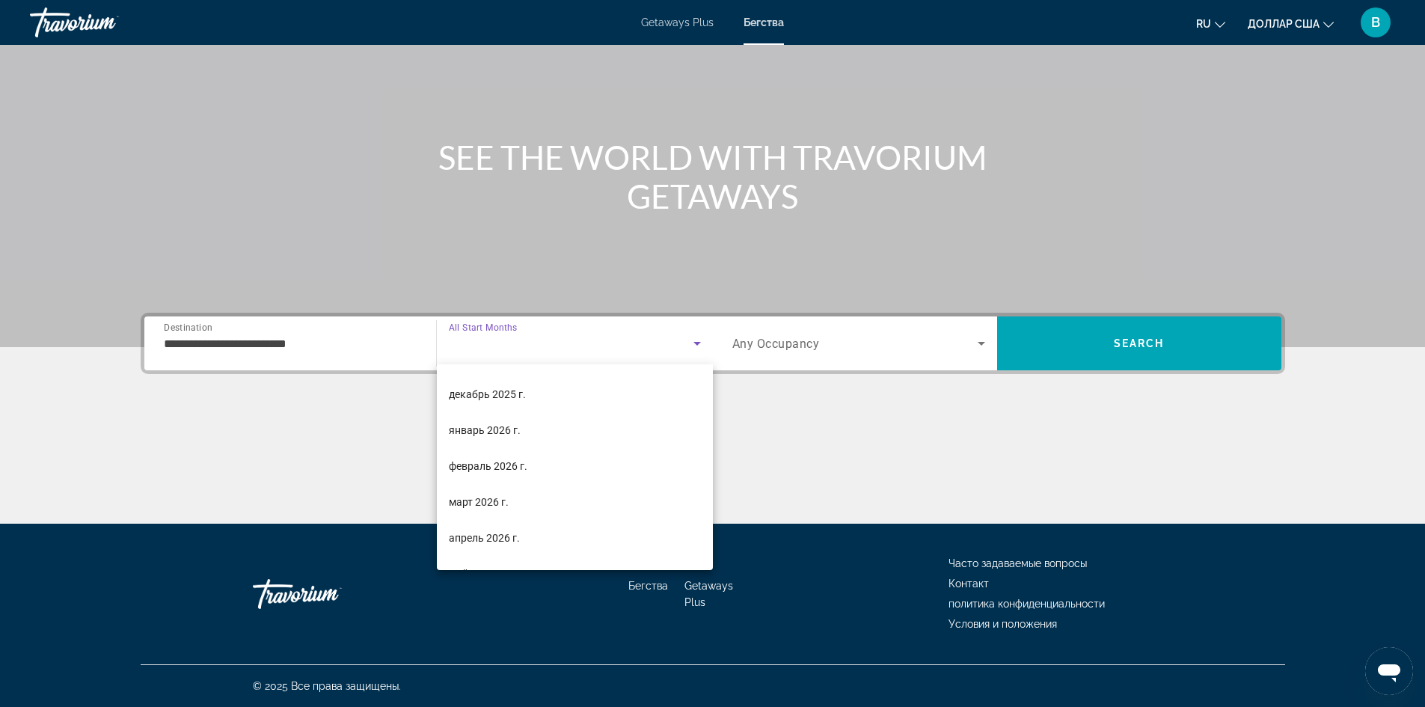
scroll to position [299, 0]
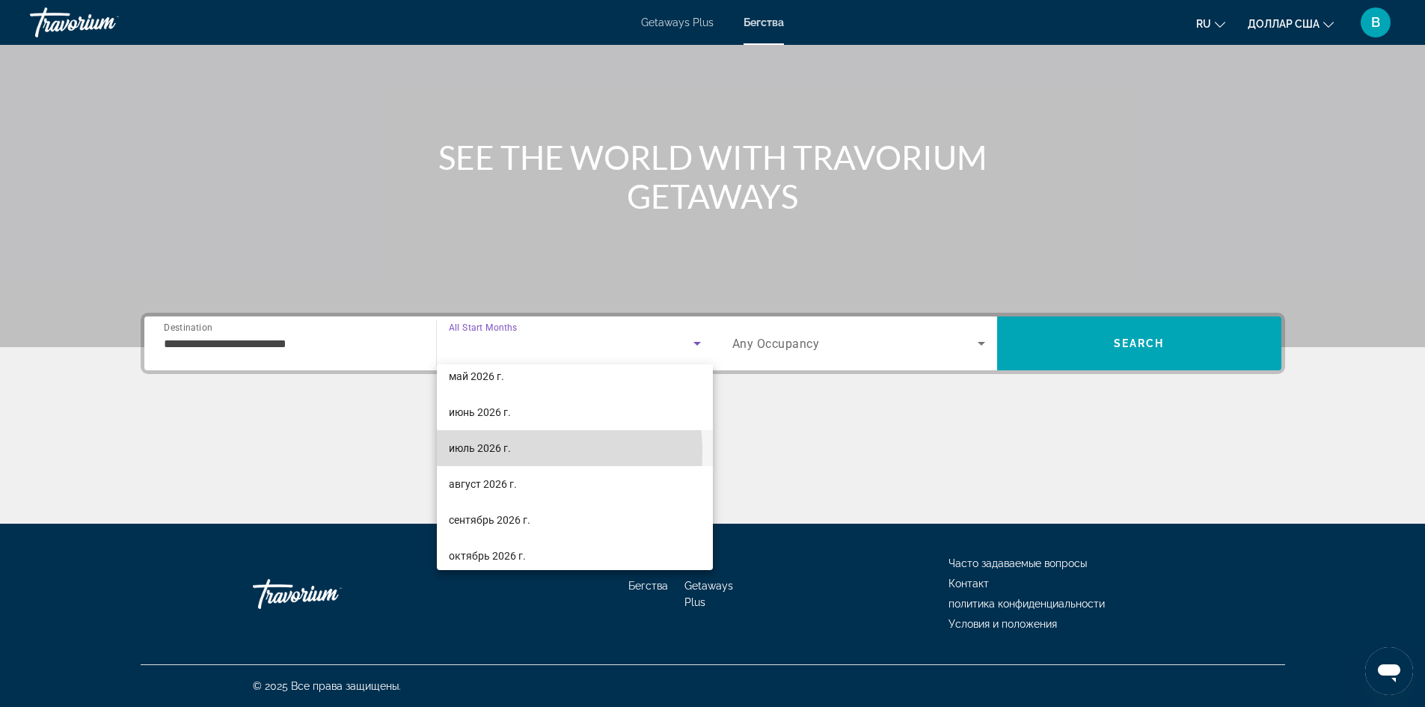
click at [505, 452] on font "июль 2026 г." at bounding box center [480, 448] width 62 height 12
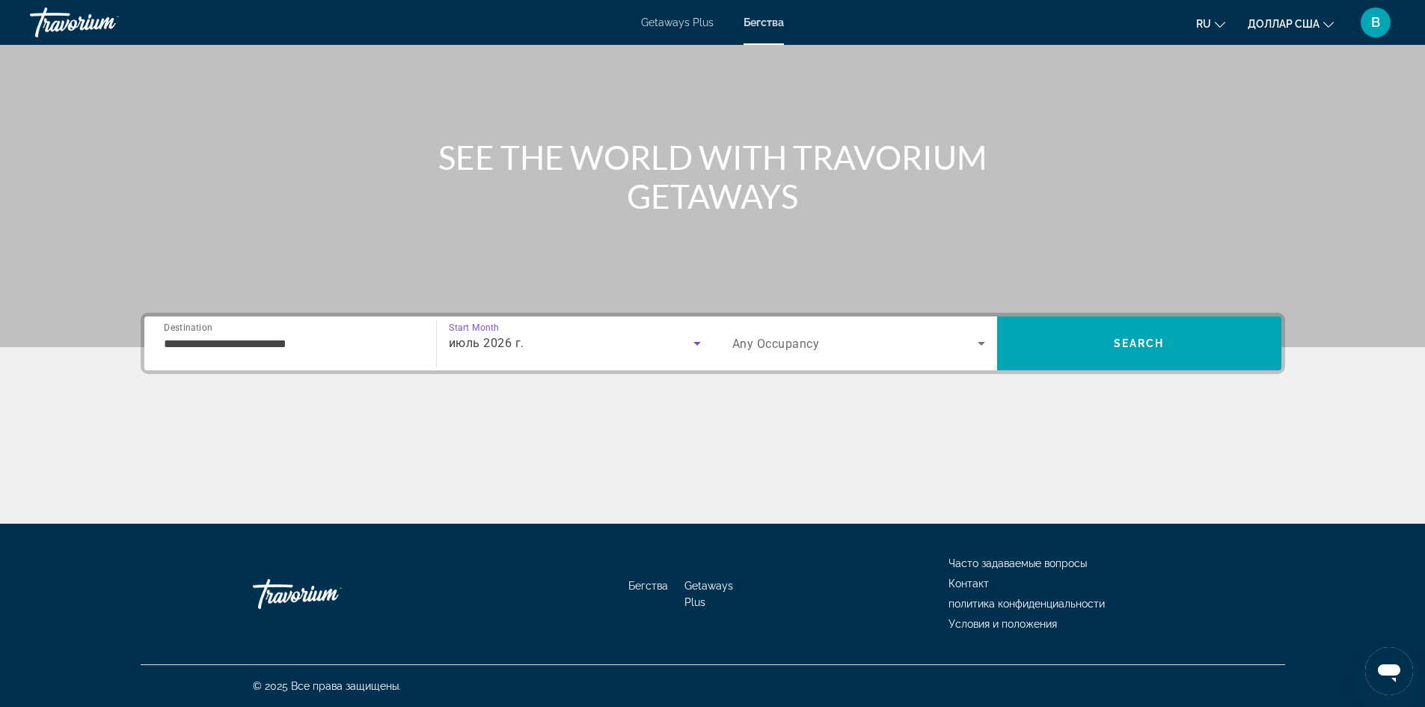
click at [796, 349] on span "Any Occupancy" at bounding box center [776, 344] width 88 height 14
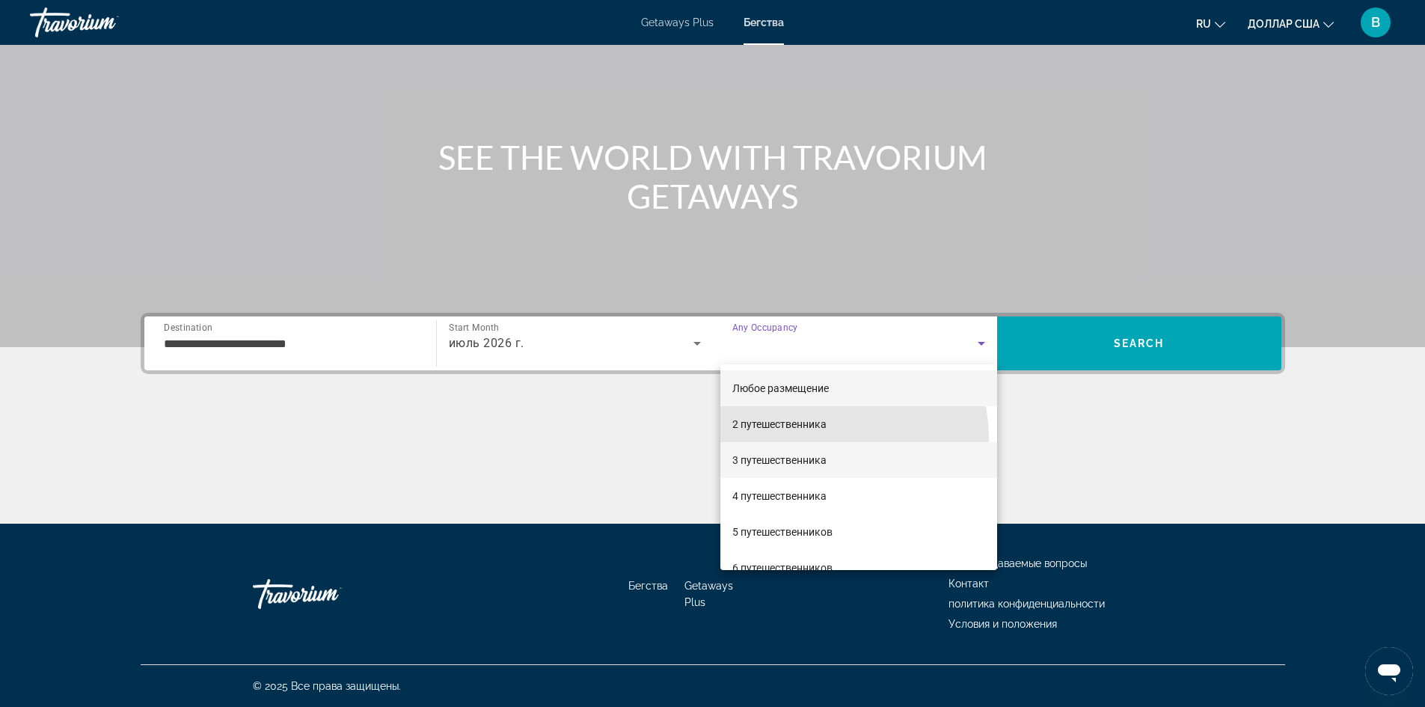
click at [793, 443] on div "Любое размещение 2 путешественника 3 путешественника 4 путешественника 5 путеше…" at bounding box center [858, 467] width 277 height 206
click at [796, 454] on font "3 путешественника" at bounding box center [779, 460] width 94 height 12
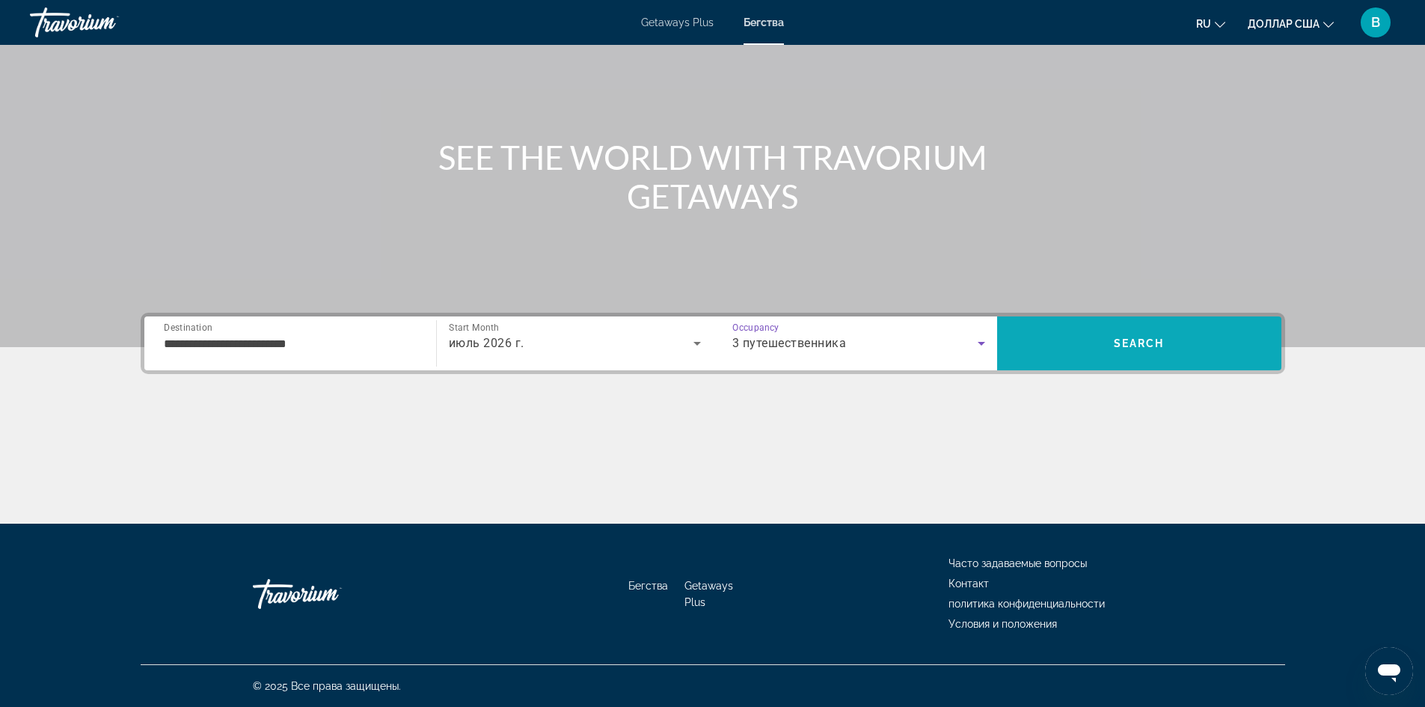
click at [1049, 333] on span "Search" at bounding box center [1139, 343] width 284 height 36
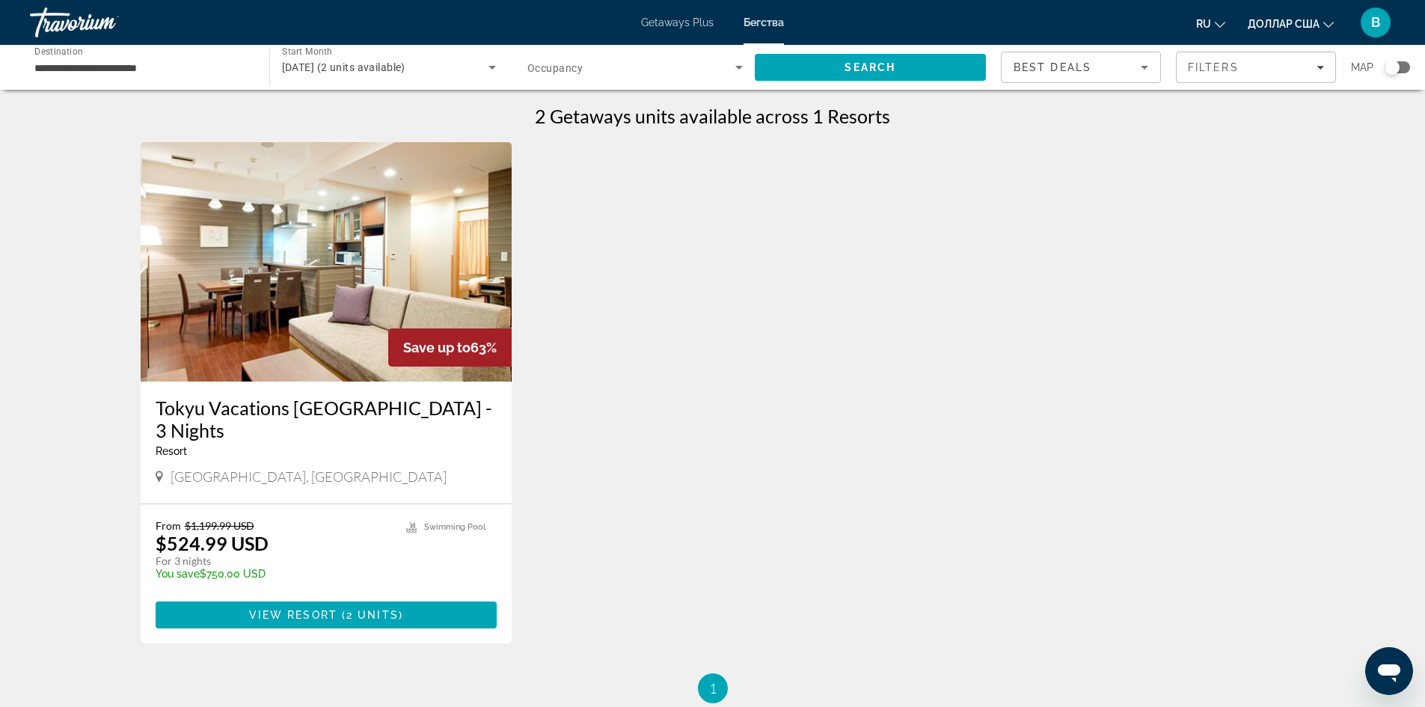
click at [331, 291] on img "Основное содержание" at bounding box center [327, 261] width 372 height 239
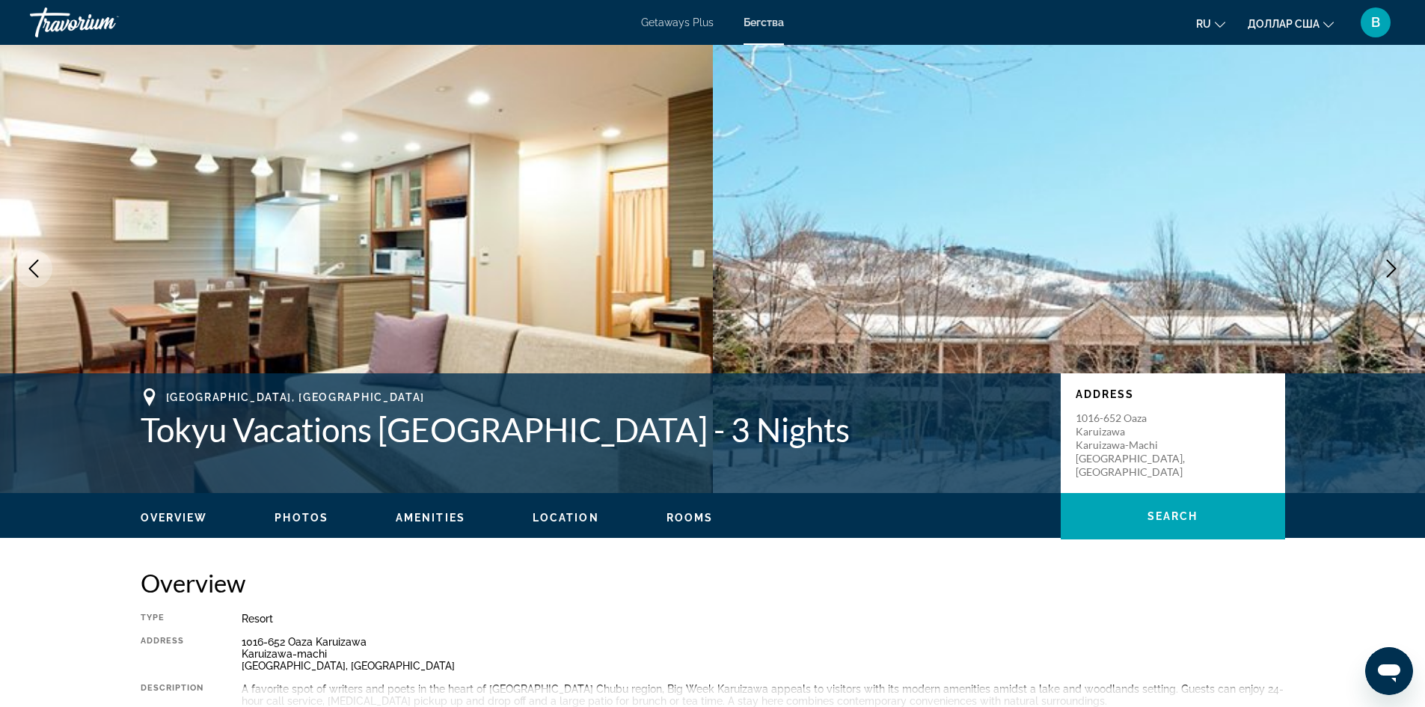
scroll to position [150, 0]
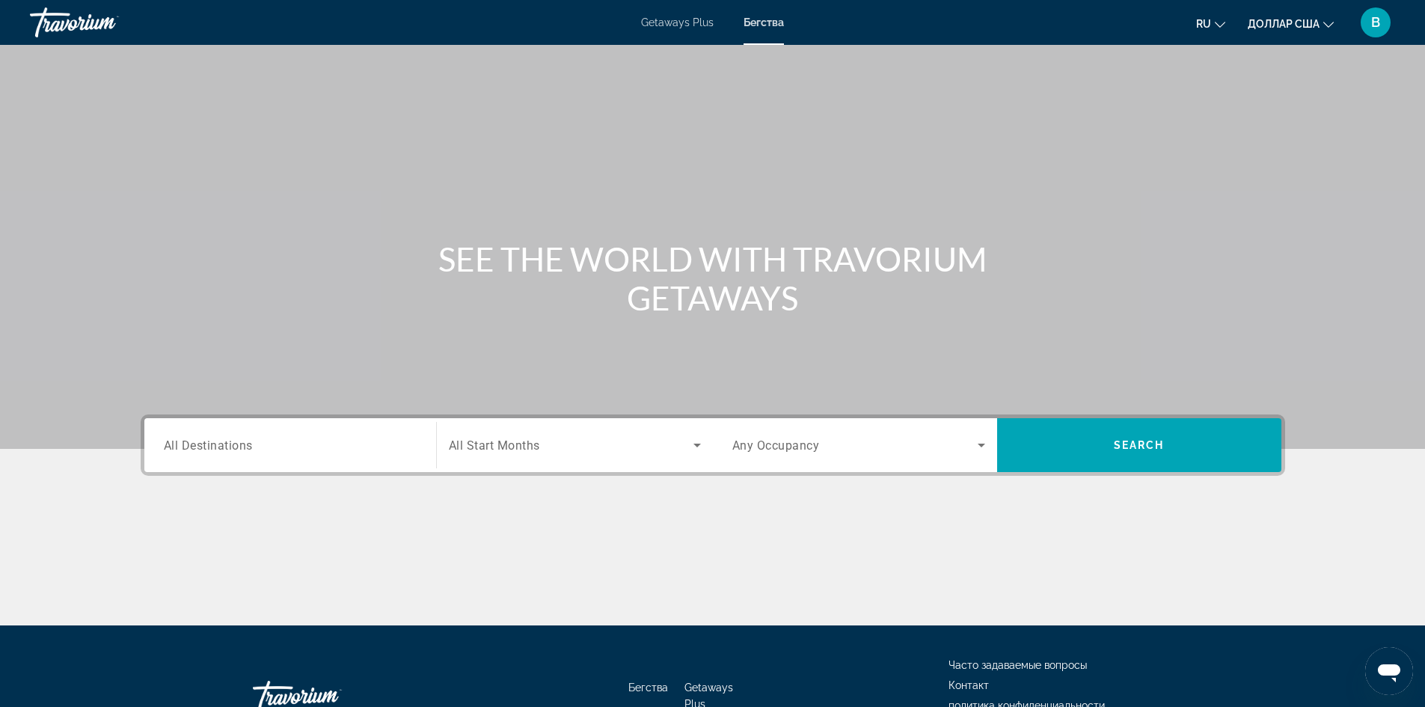
click at [350, 438] on input "Destination All Destinations" at bounding box center [290, 446] width 253 height 18
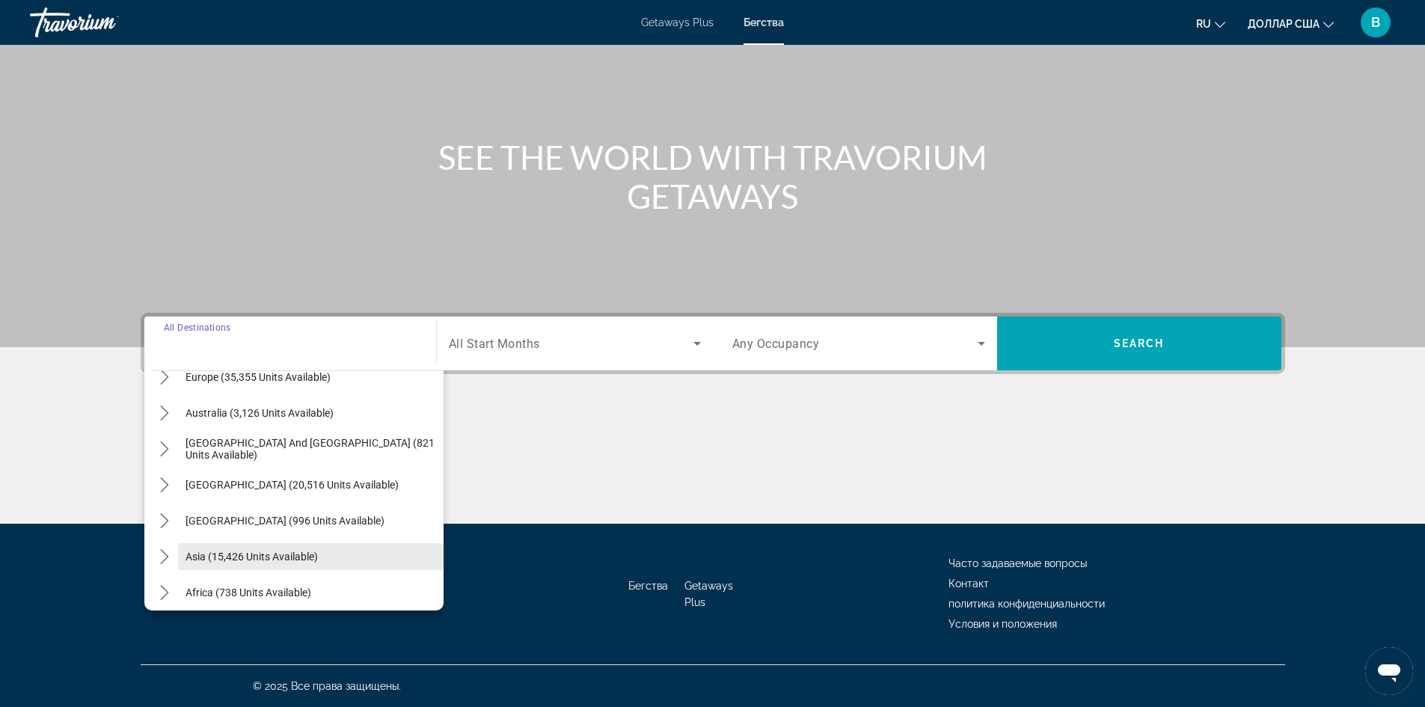
scroll to position [224, 0]
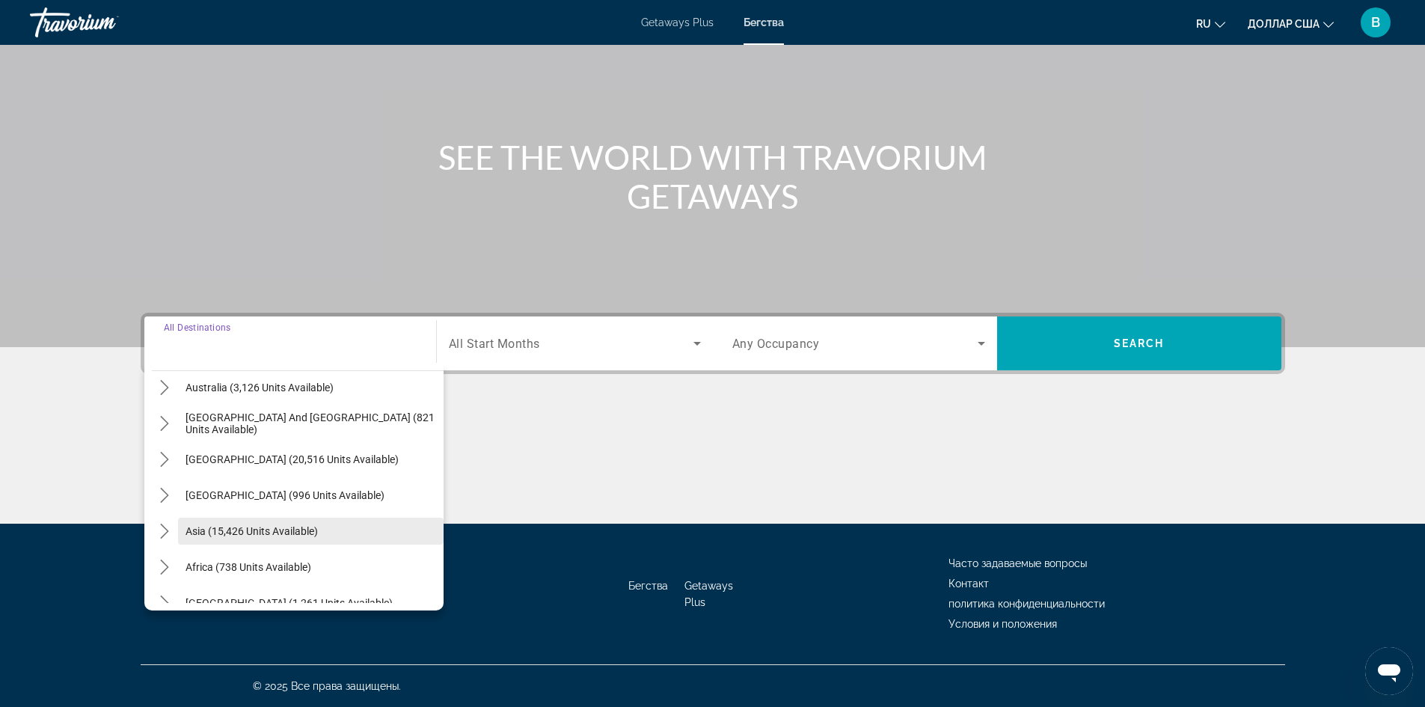
click at [260, 535] on span "Asia (15,426 units available)" at bounding box center [251, 531] width 132 height 12
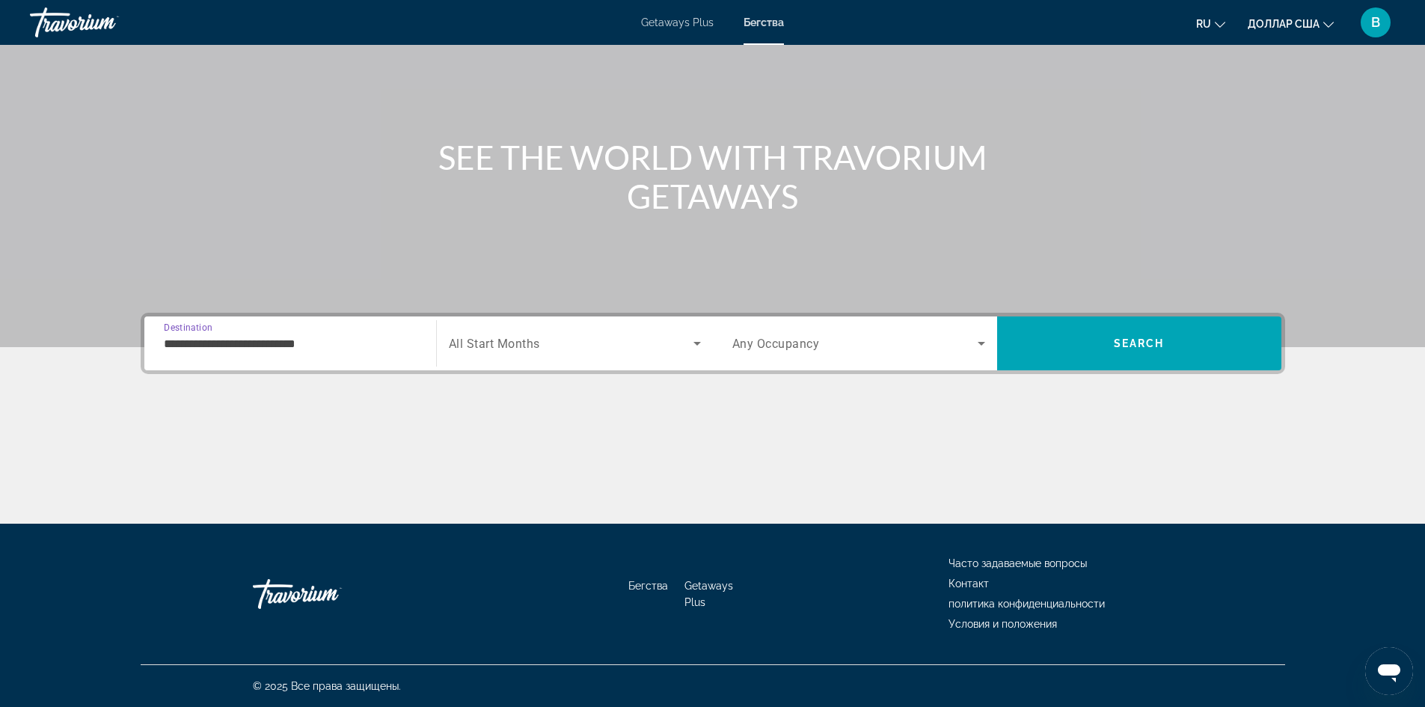
click at [305, 346] on input "**********" at bounding box center [290, 344] width 253 height 18
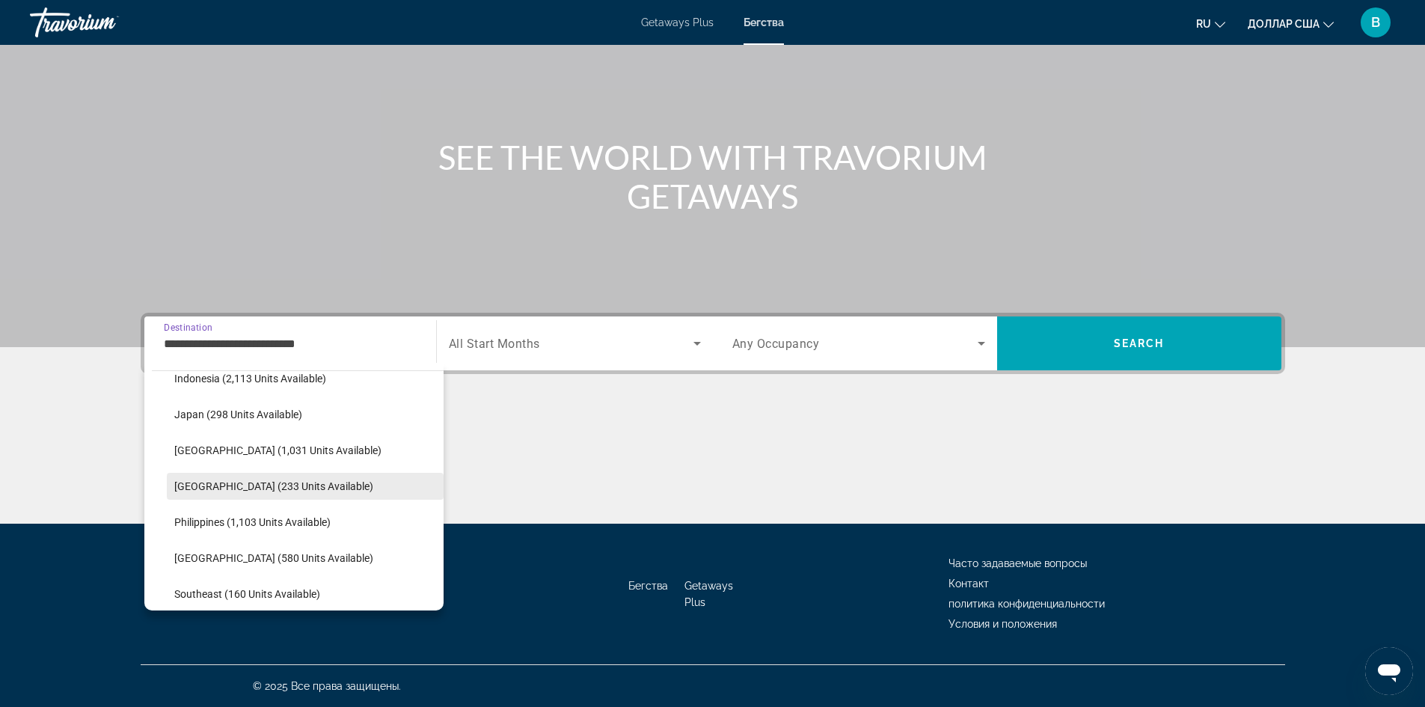
scroll to position [407, 0]
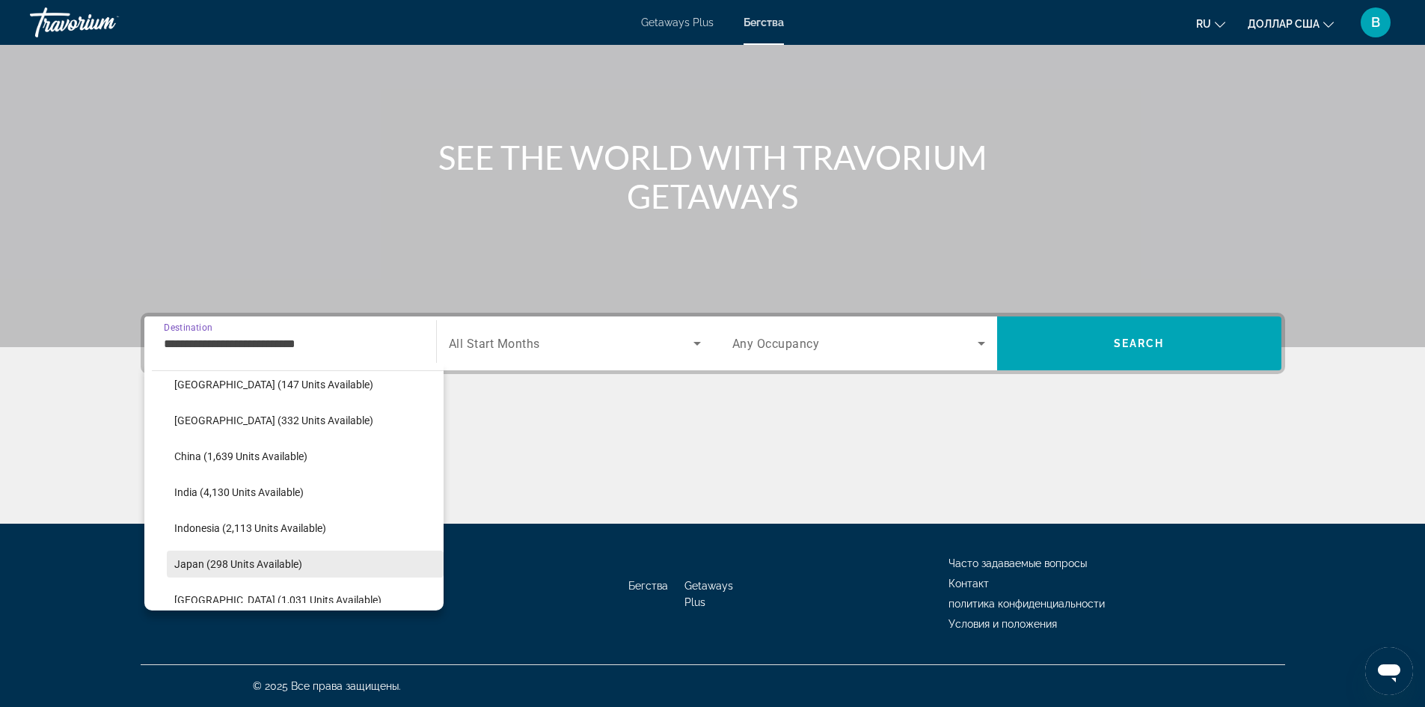
click at [248, 549] on span "Select destination: Japan (298 units available)" at bounding box center [305, 564] width 277 height 36
type input "**********"
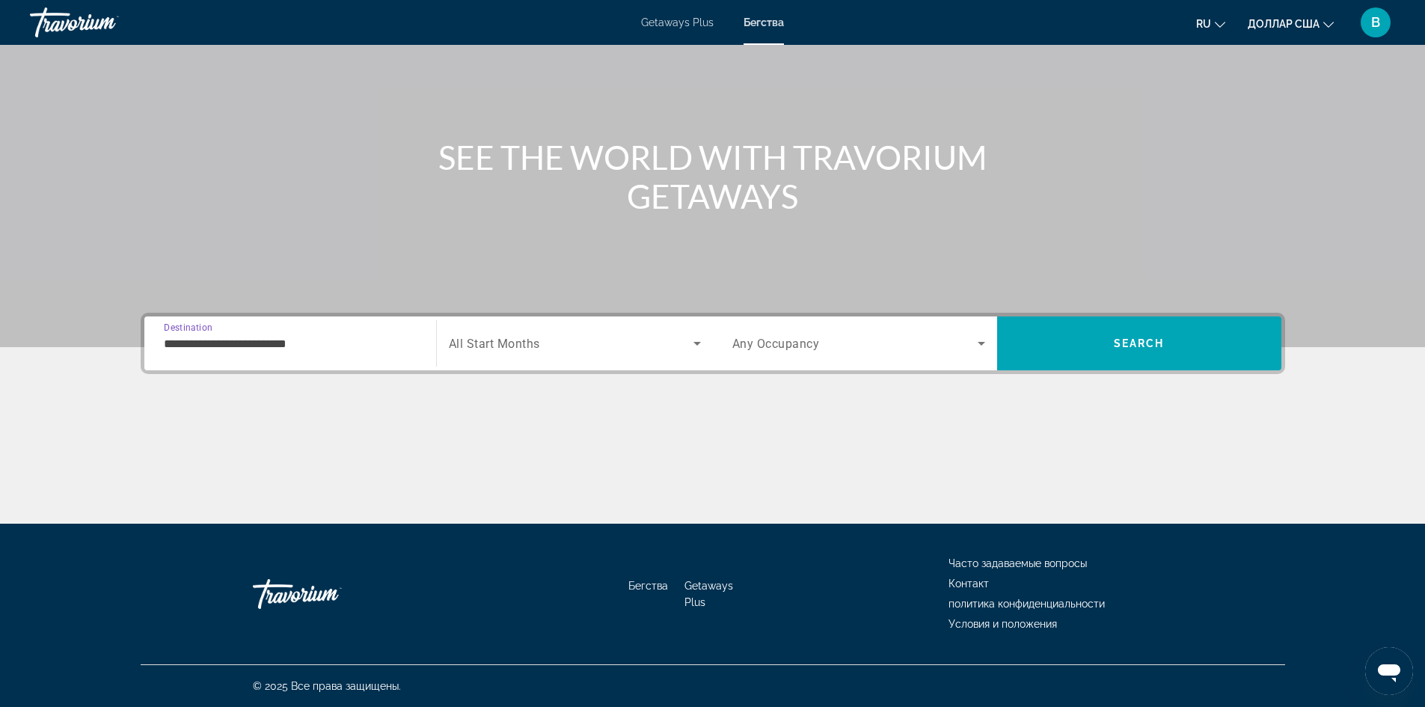
click at [518, 355] on div "Search widget" at bounding box center [575, 343] width 252 height 42
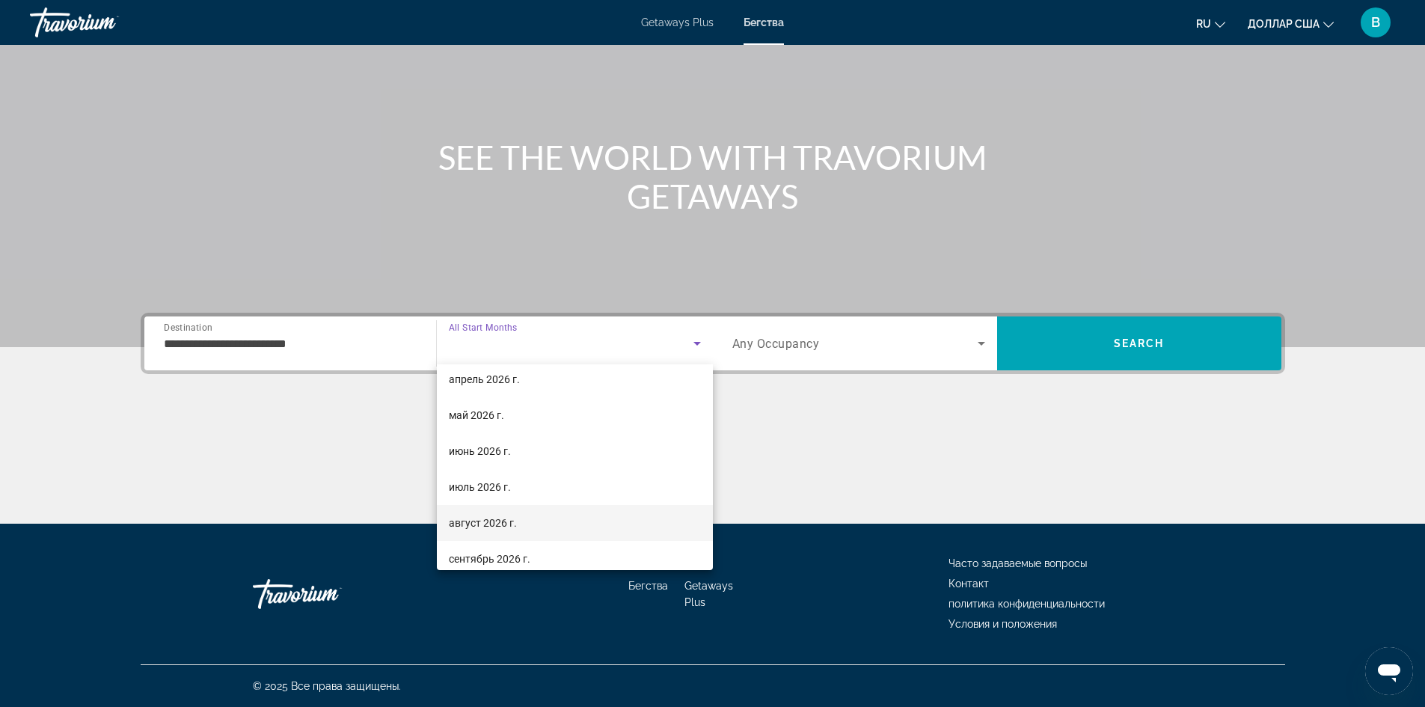
scroll to position [234, 0]
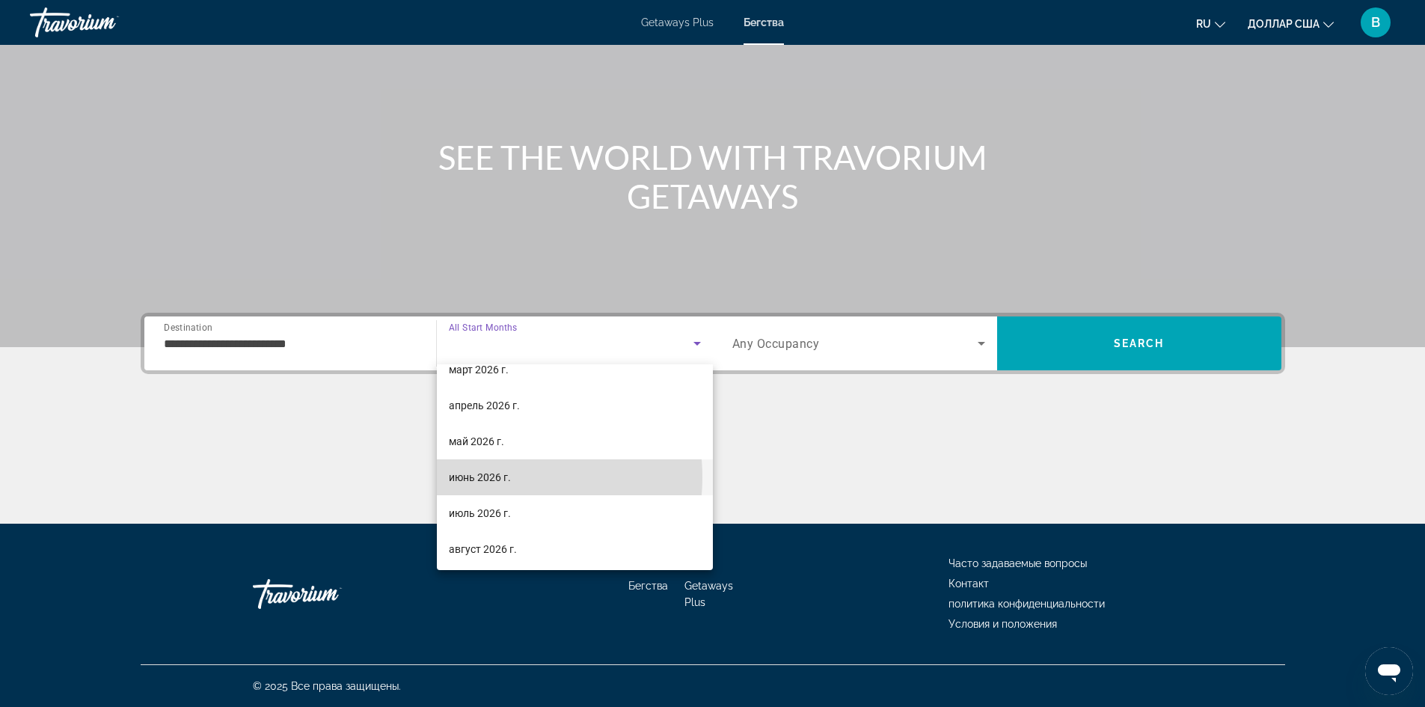
click at [497, 477] on font "июнь 2026 г." at bounding box center [480, 477] width 62 height 12
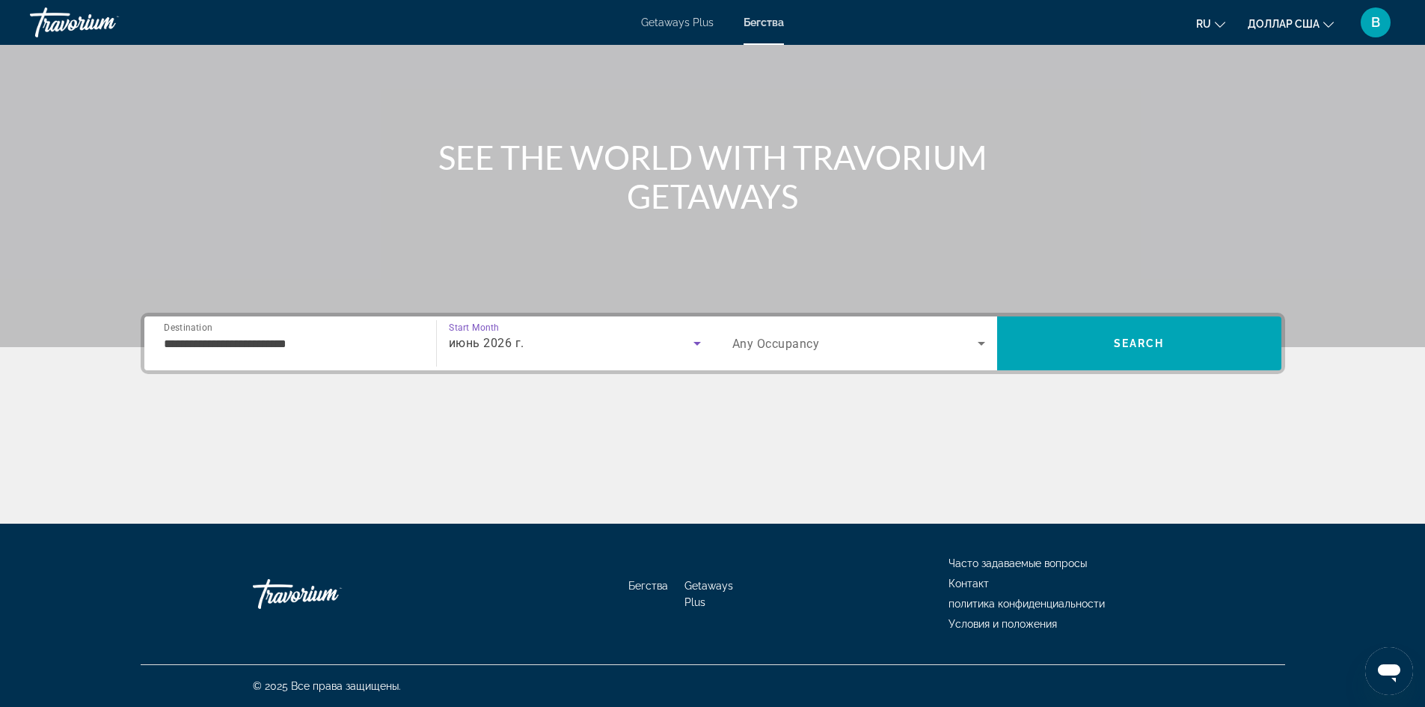
click at [808, 334] on span "Search widget" at bounding box center [854, 343] width 245 height 18
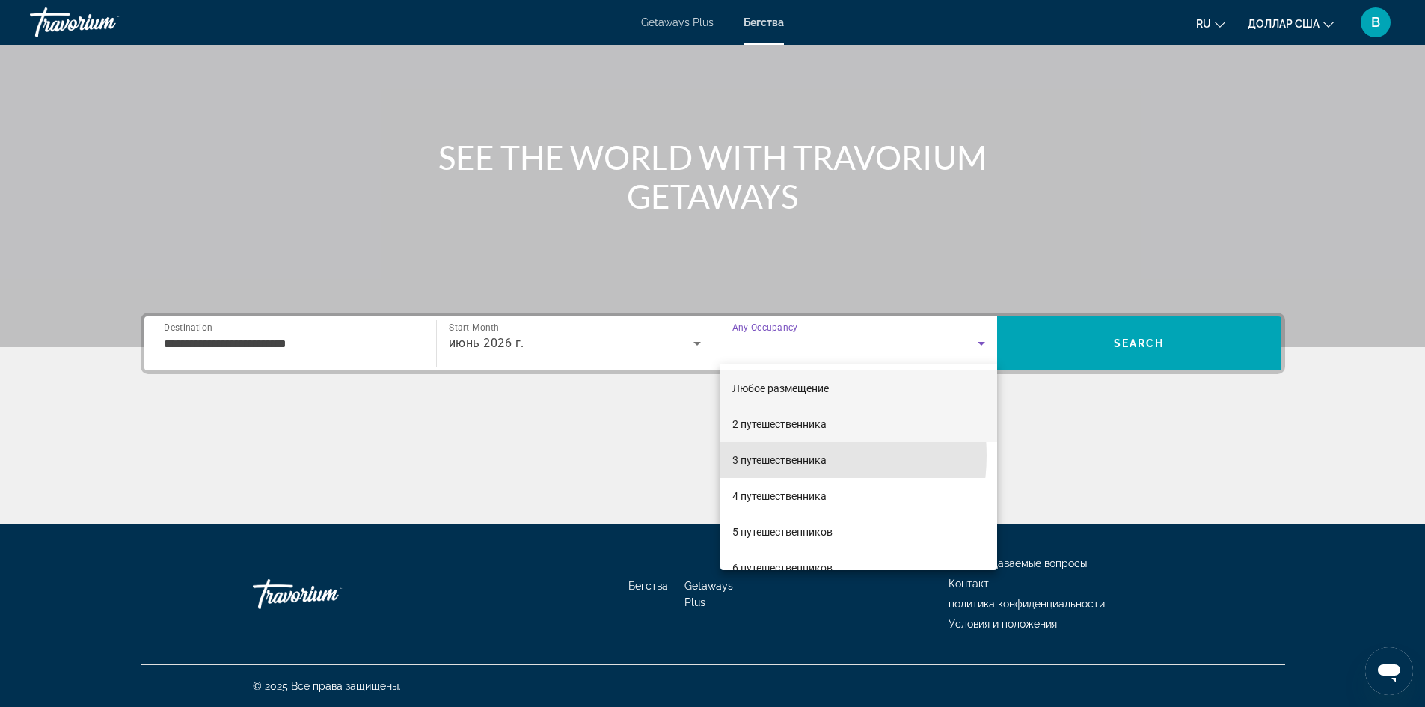
drag, startPoint x: 782, startPoint y: 455, endPoint x: 919, endPoint y: 429, distance: 140.1
click at [780, 457] on font "3 путешественника" at bounding box center [779, 460] width 94 height 12
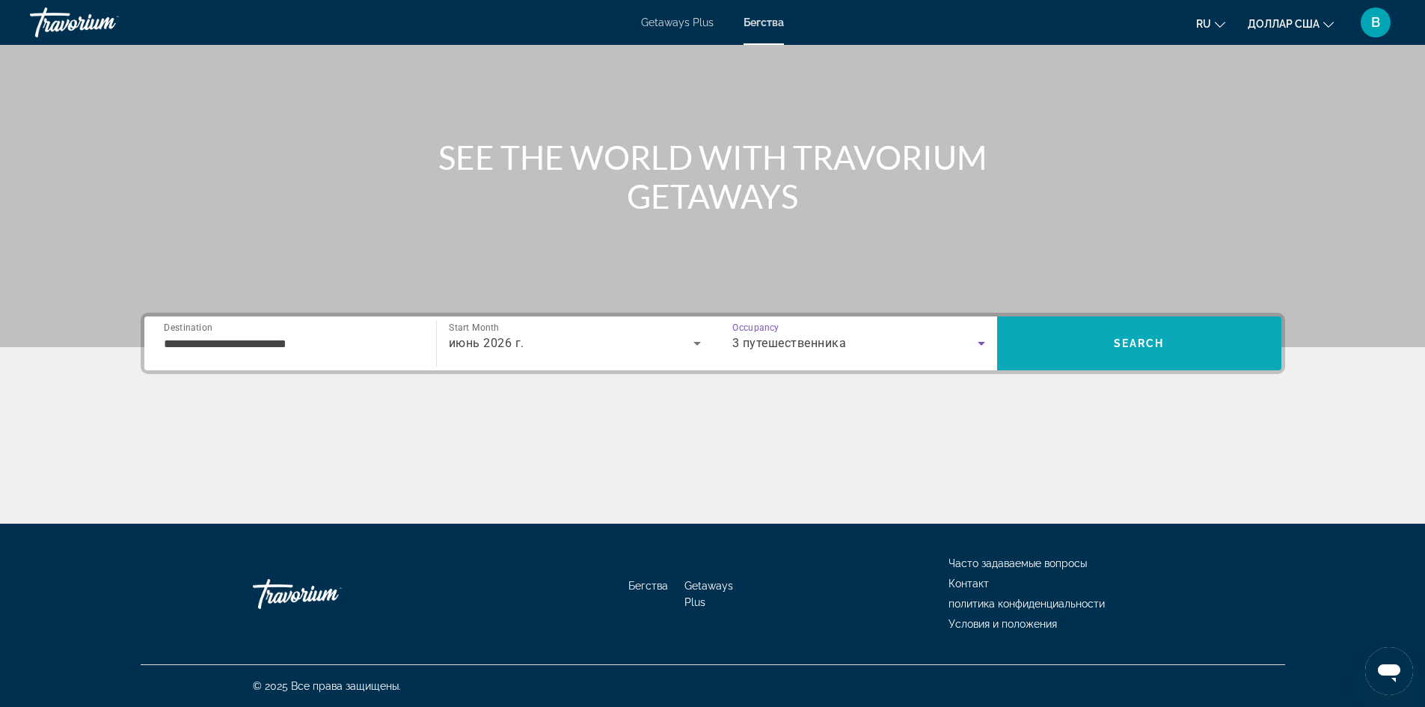
click at [1128, 355] on span "Search" at bounding box center [1139, 343] width 284 height 36
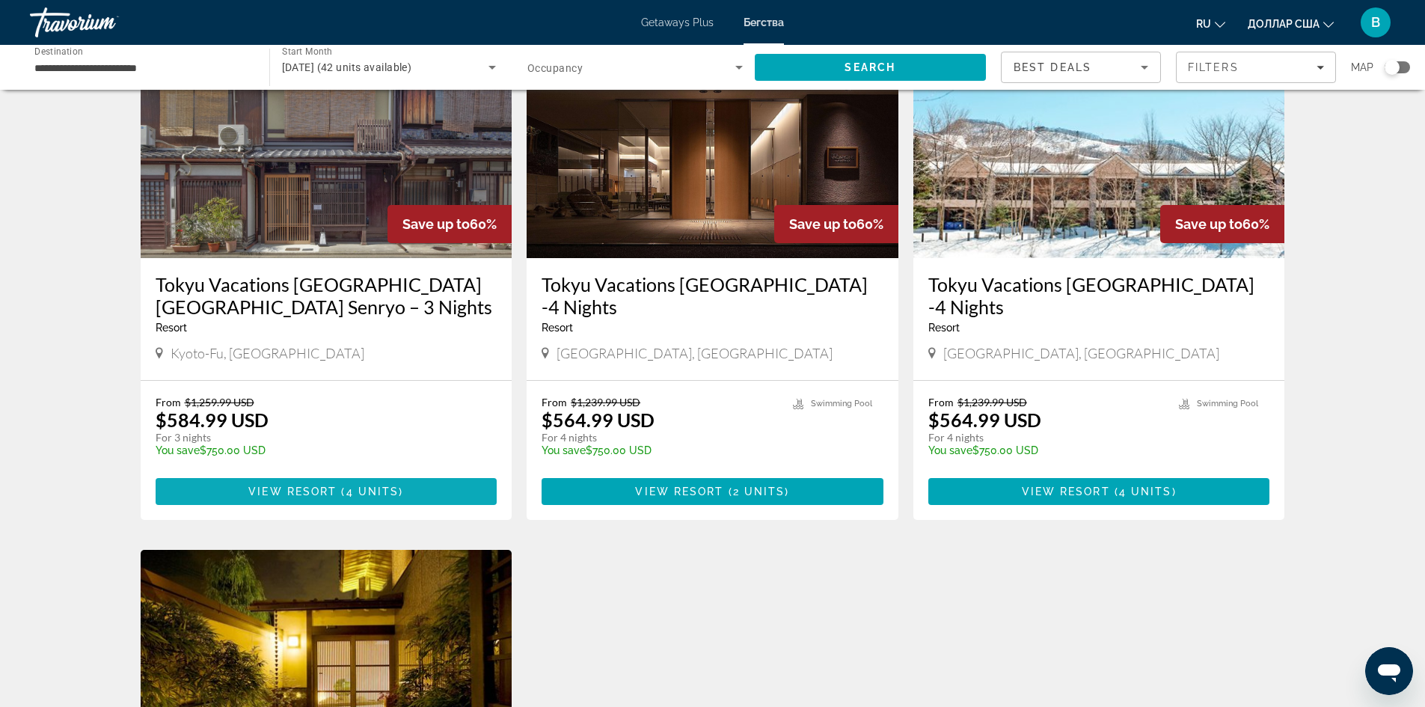
scroll to position [1271, 0]
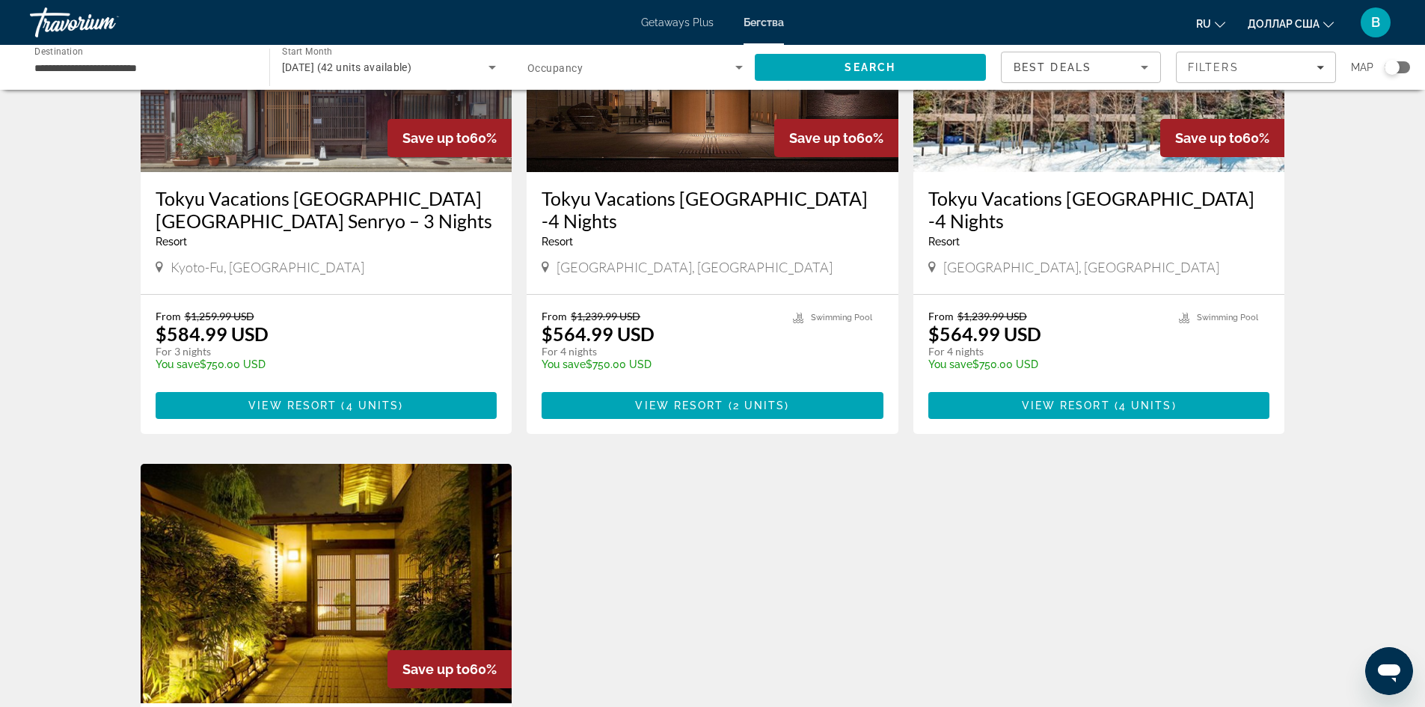
click at [317, 508] on img "Основное содержание" at bounding box center [327, 583] width 372 height 239
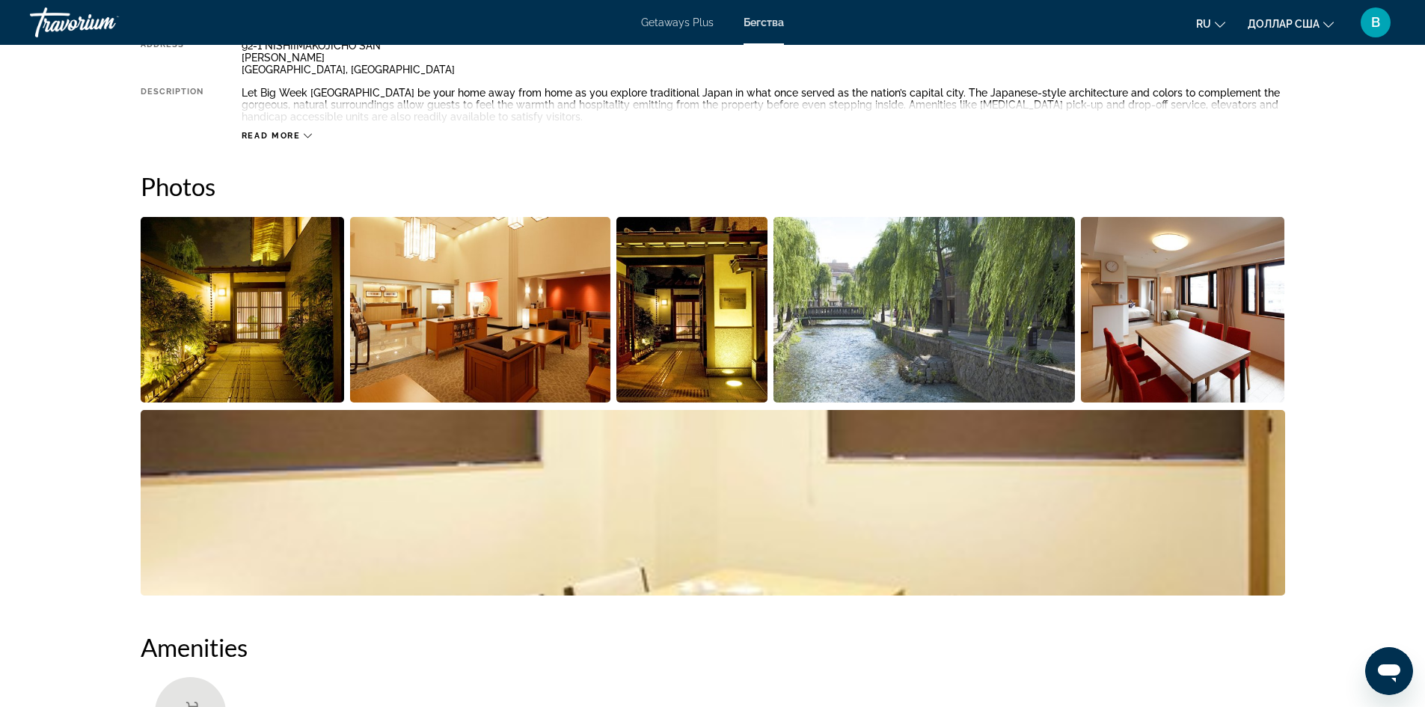
scroll to position [598, 0]
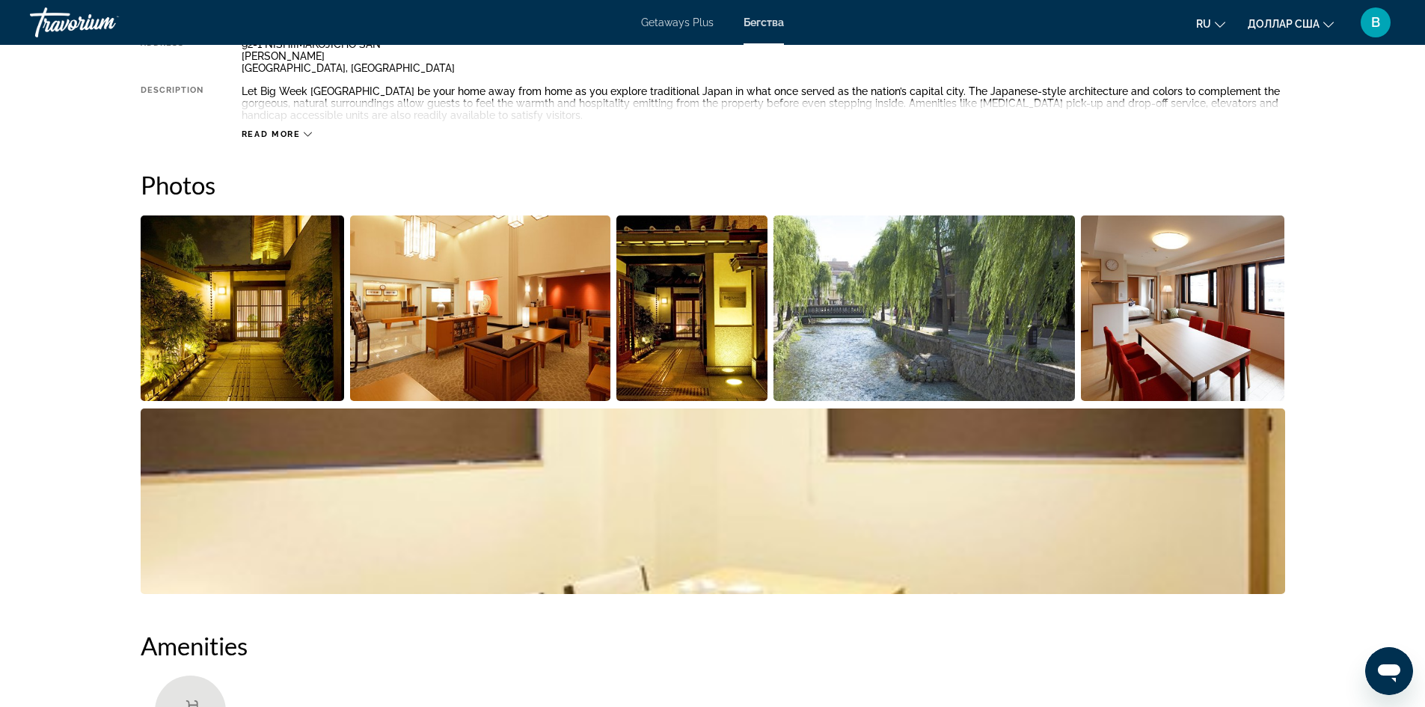
click at [241, 333] on img "Open full-screen image slider" at bounding box center [243, 307] width 204 height 185
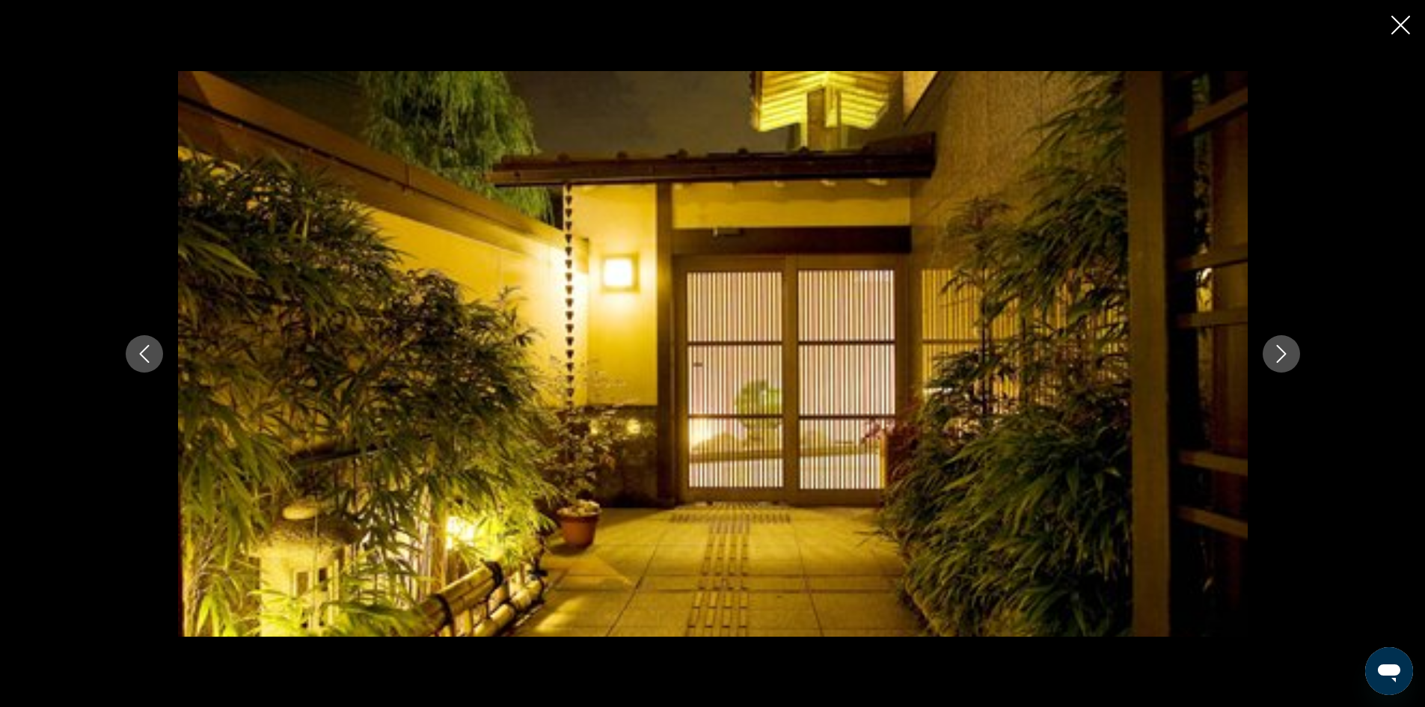
click at [1268, 346] on button "Next image" at bounding box center [1280, 353] width 37 height 37
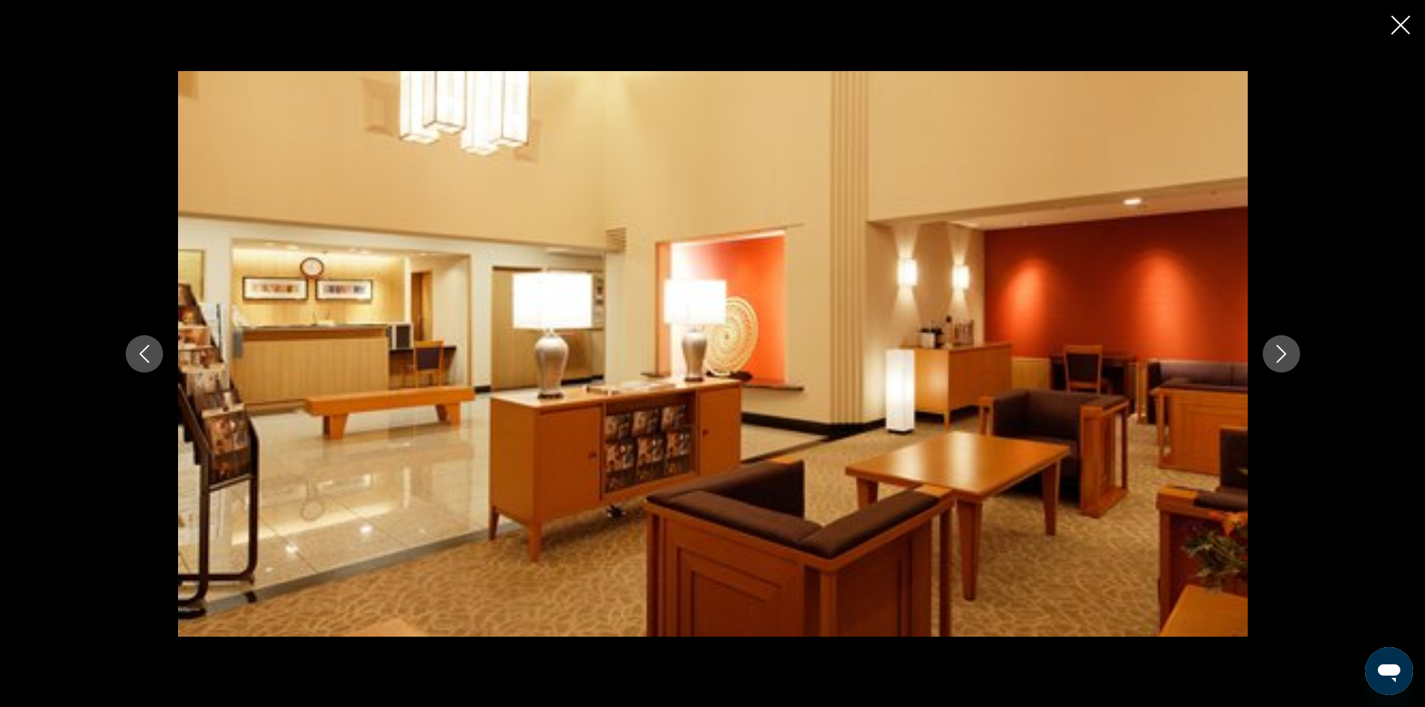
click at [1268, 346] on button "Next image" at bounding box center [1280, 353] width 37 height 37
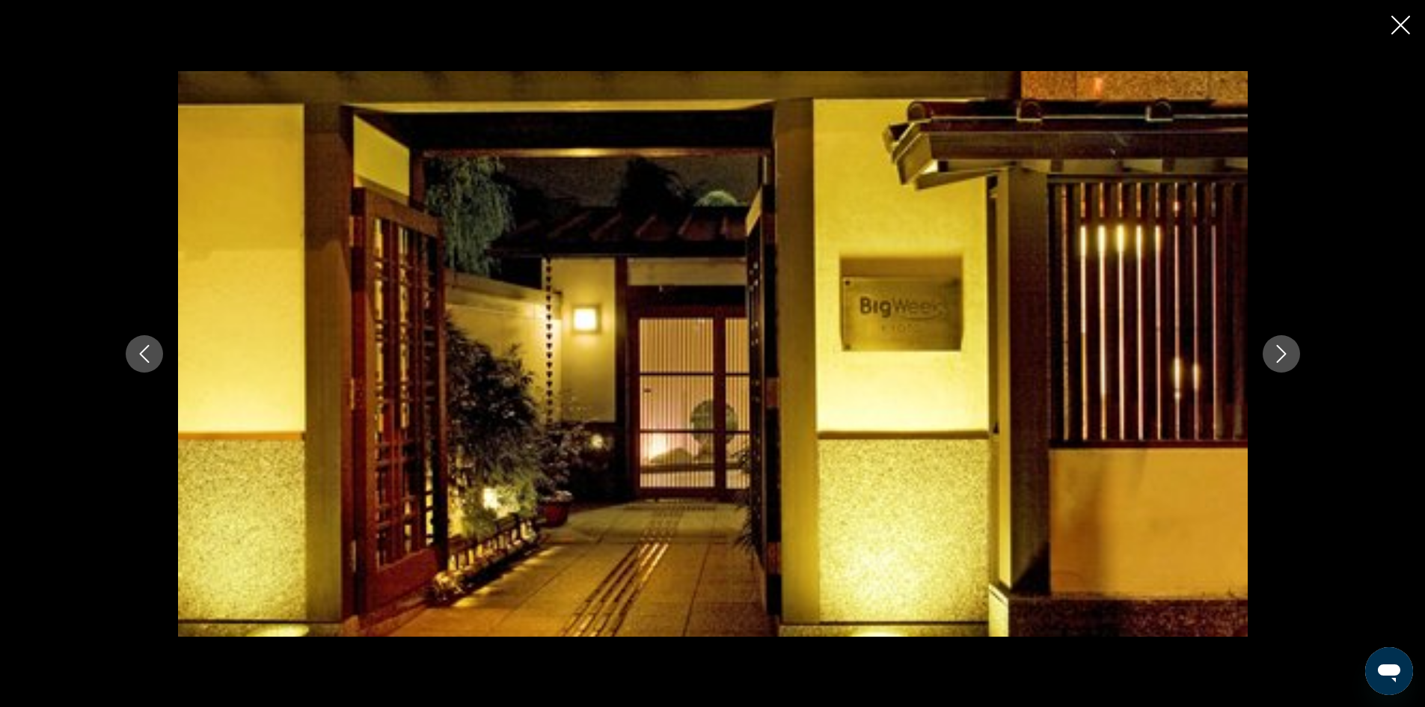
click at [1270, 346] on button "Next image" at bounding box center [1280, 353] width 37 height 37
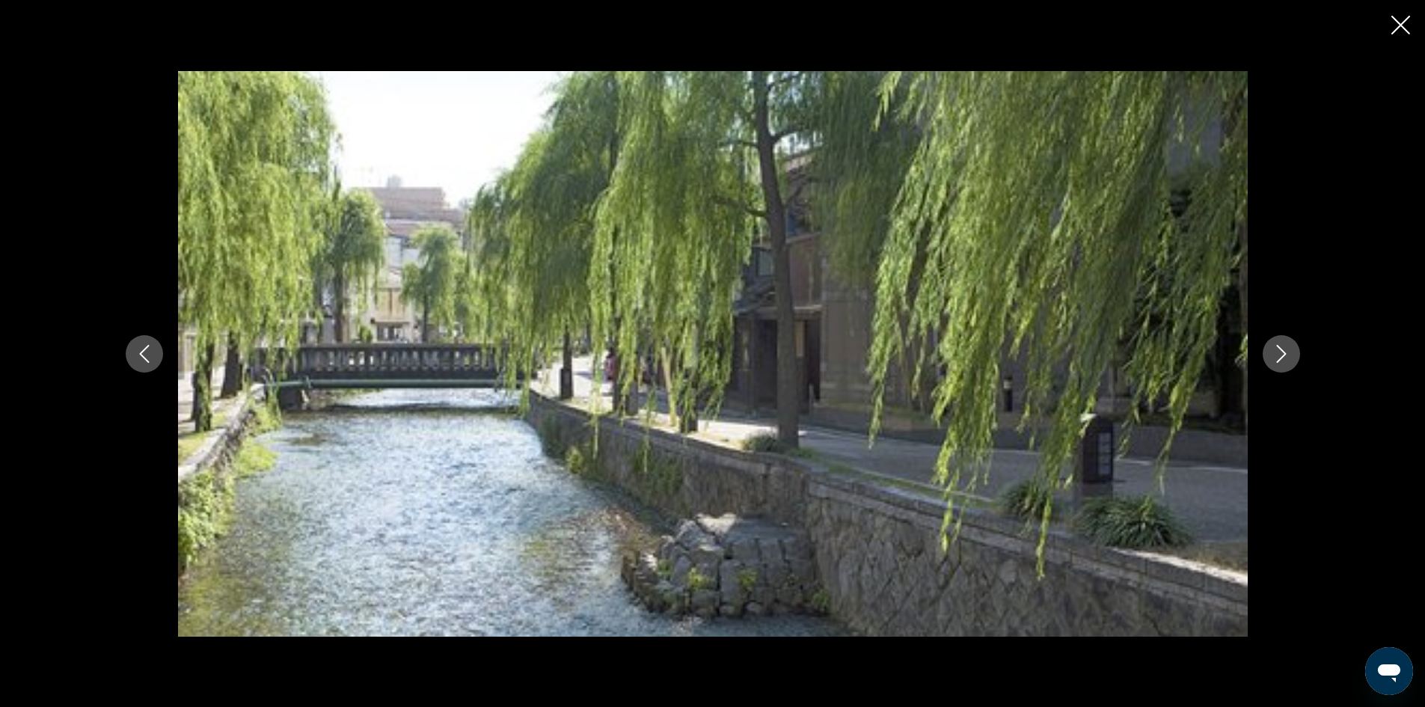
click at [1270, 346] on button "Next image" at bounding box center [1280, 353] width 37 height 37
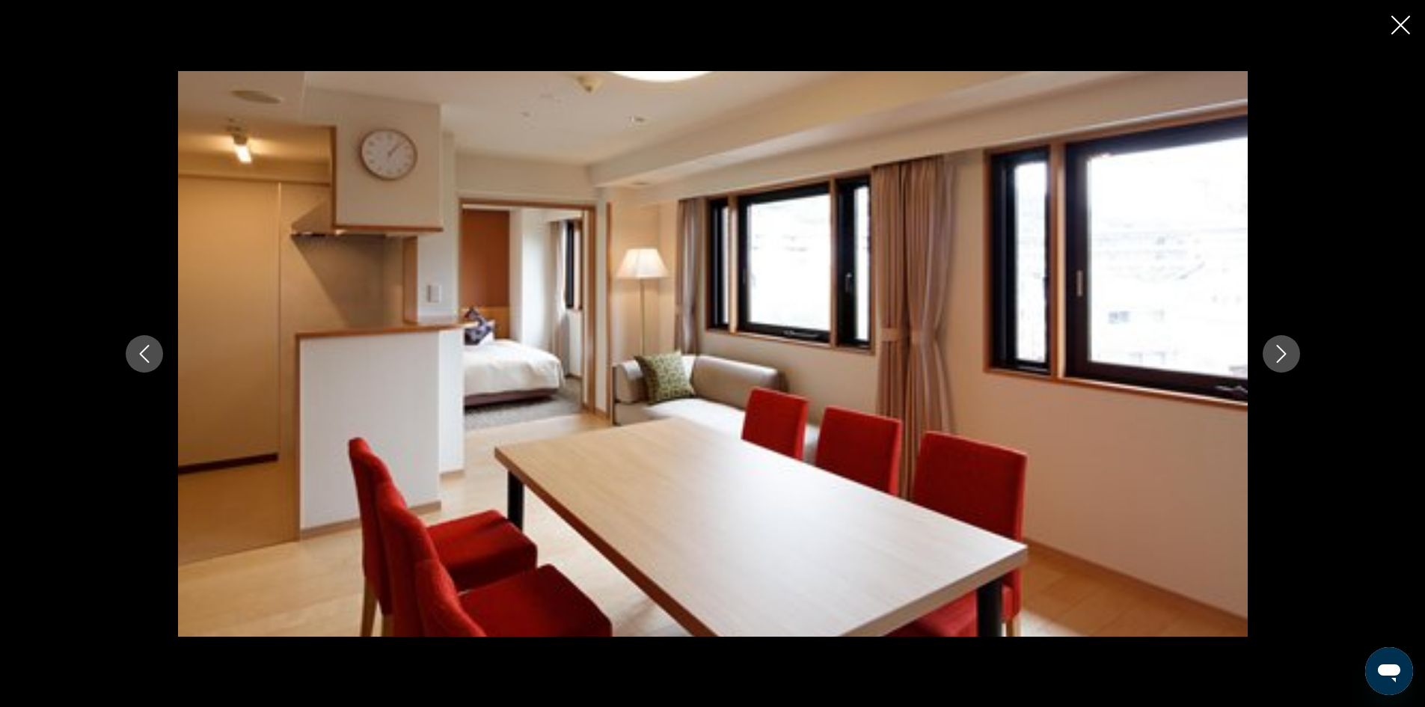
click at [1270, 346] on button "Next image" at bounding box center [1280, 353] width 37 height 37
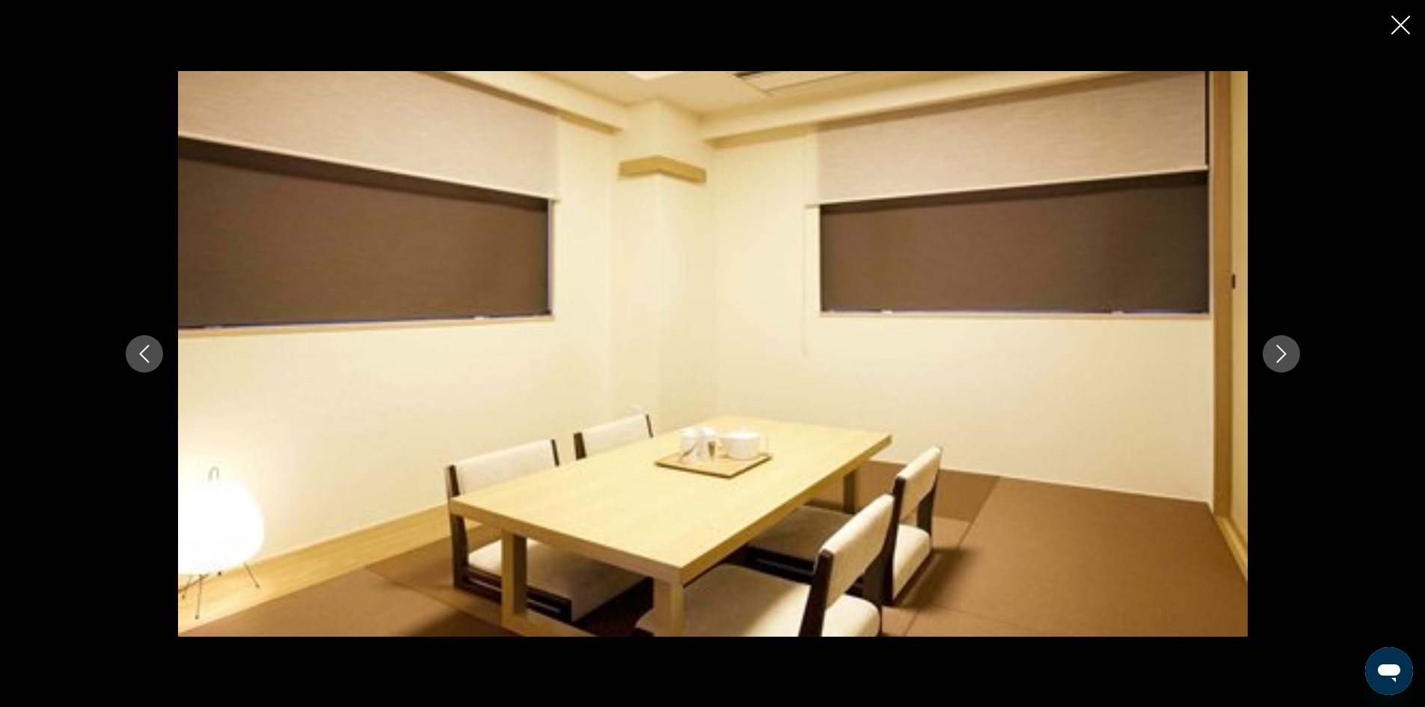
click at [1270, 346] on button "Next image" at bounding box center [1280, 353] width 37 height 37
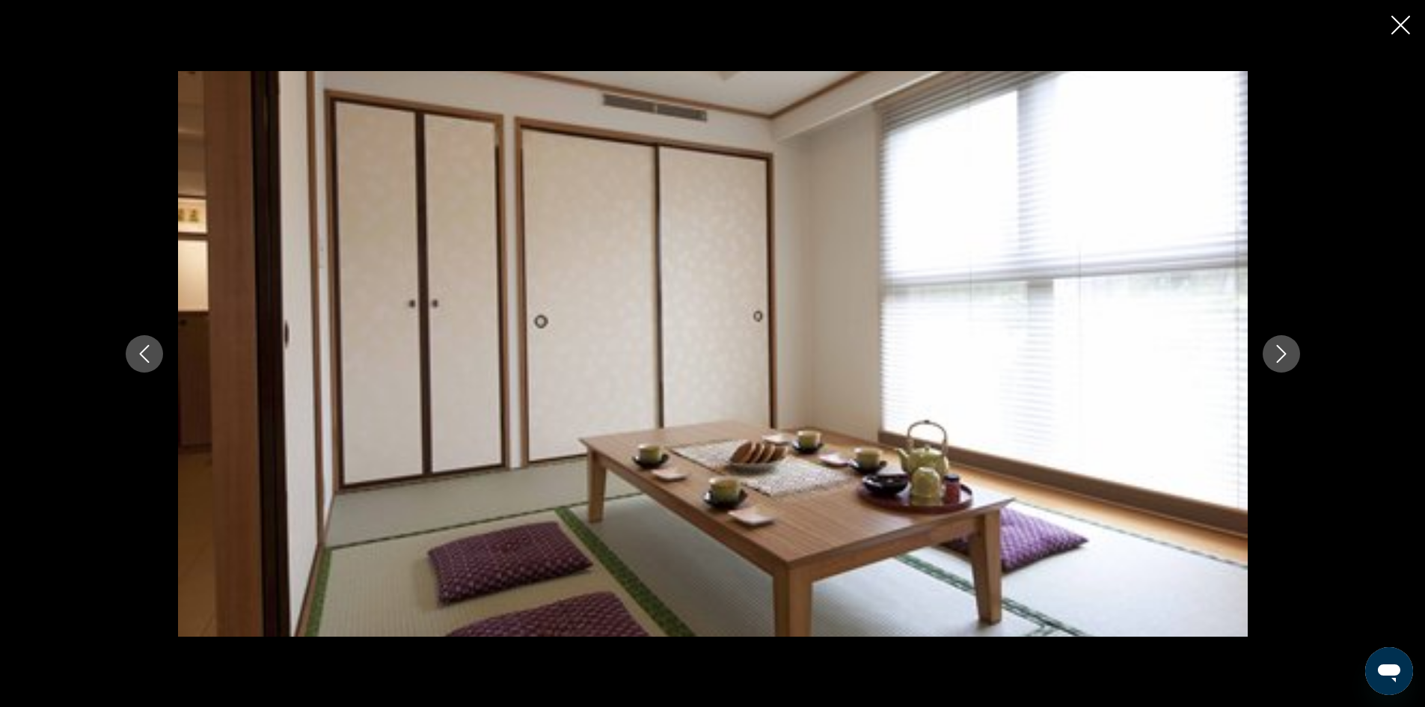
click at [1270, 346] on button "Next image" at bounding box center [1280, 353] width 37 height 37
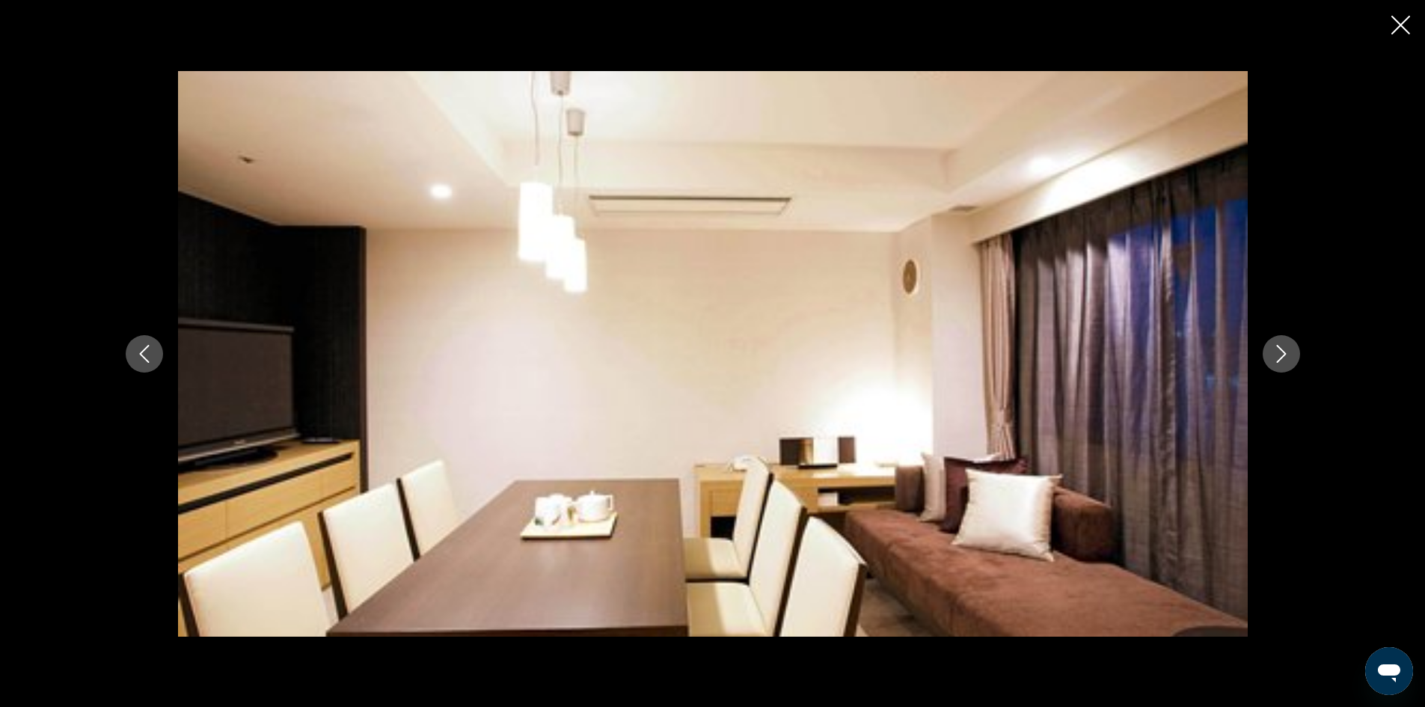
click at [1270, 346] on button "Next image" at bounding box center [1280, 353] width 37 height 37
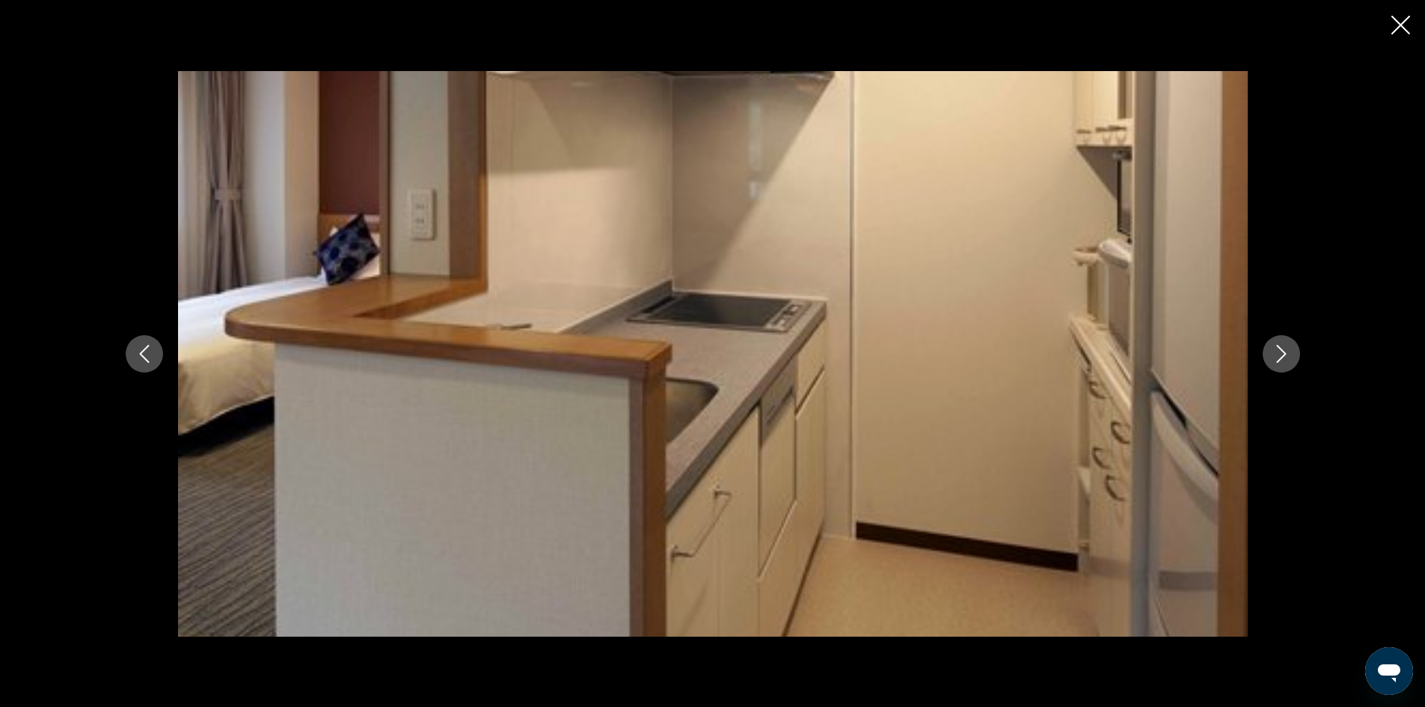
click at [1270, 346] on button "Next image" at bounding box center [1280, 353] width 37 height 37
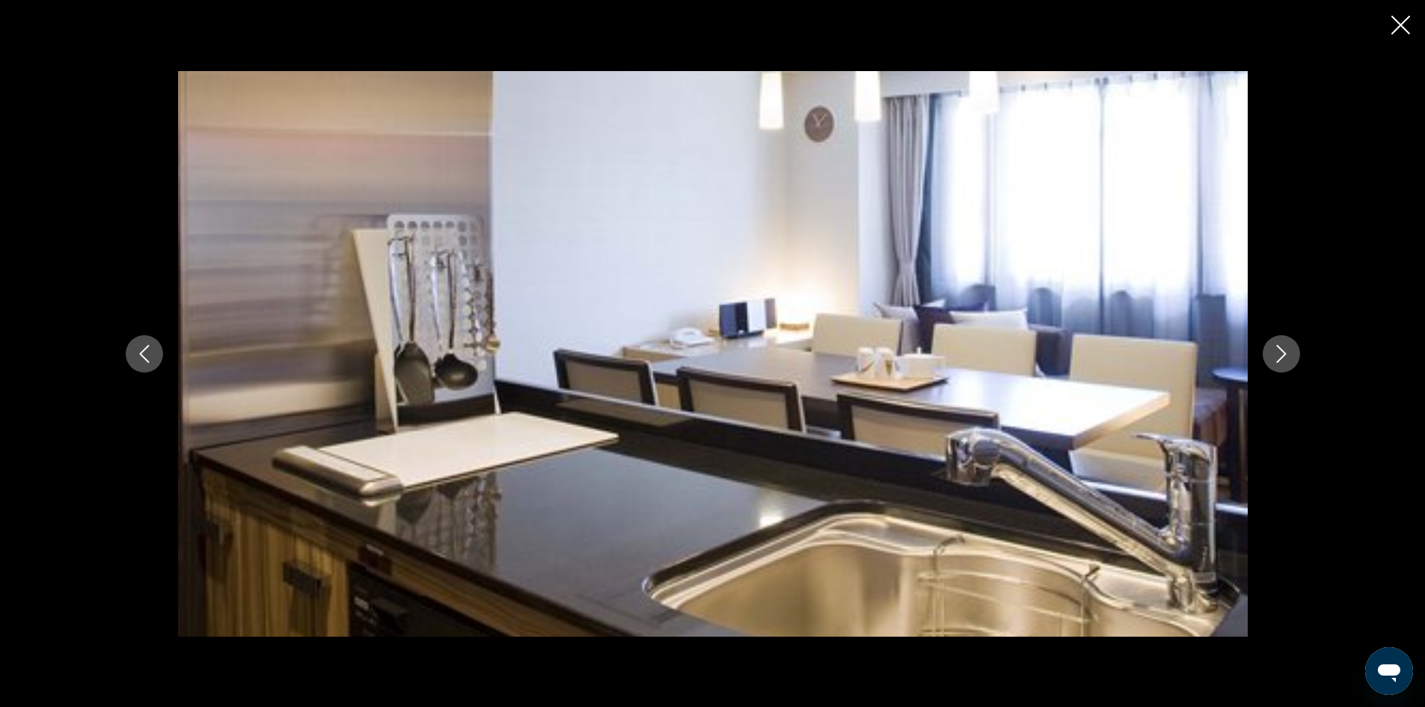
click at [1270, 346] on button "Next image" at bounding box center [1280, 353] width 37 height 37
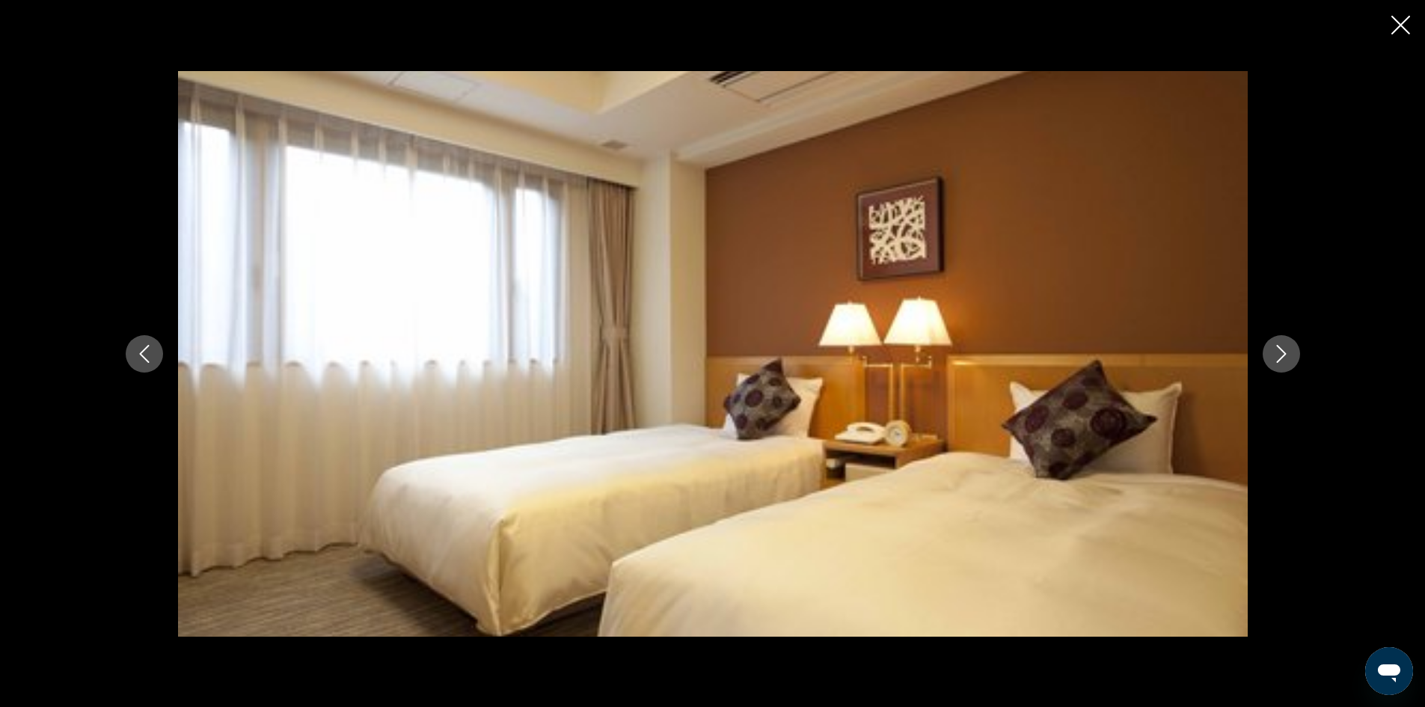
click at [1270, 345] on button "Next image" at bounding box center [1280, 353] width 37 height 37
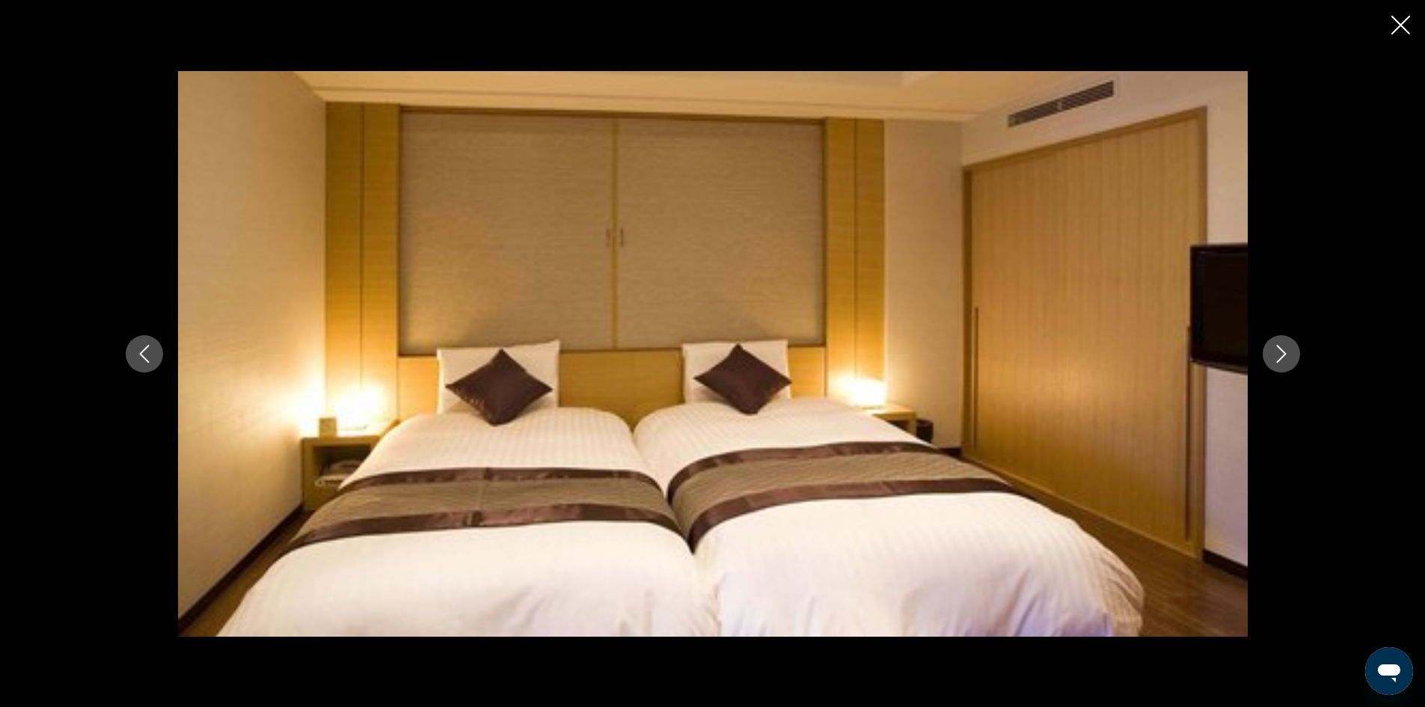
click at [1271, 345] on button "Next image" at bounding box center [1280, 353] width 37 height 37
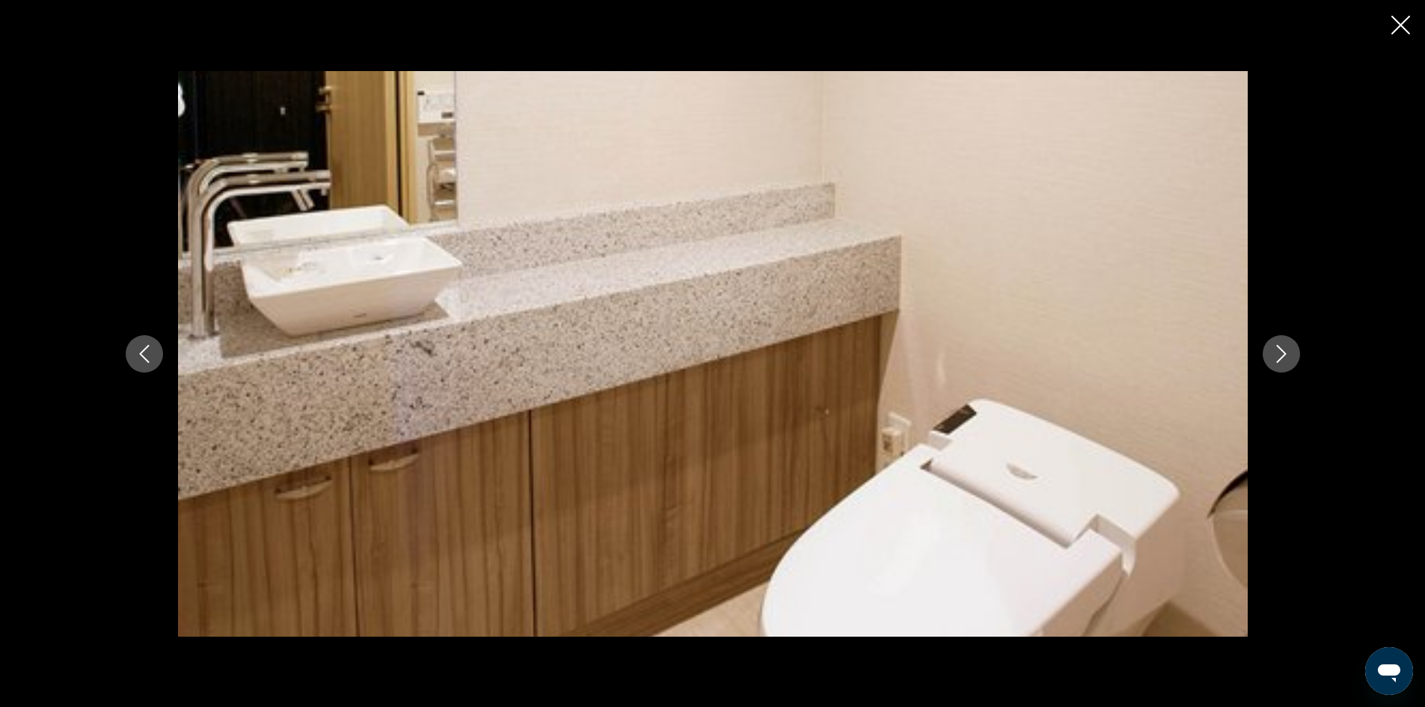
click at [1287, 347] on icon "Next image" at bounding box center [1281, 354] width 18 height 18
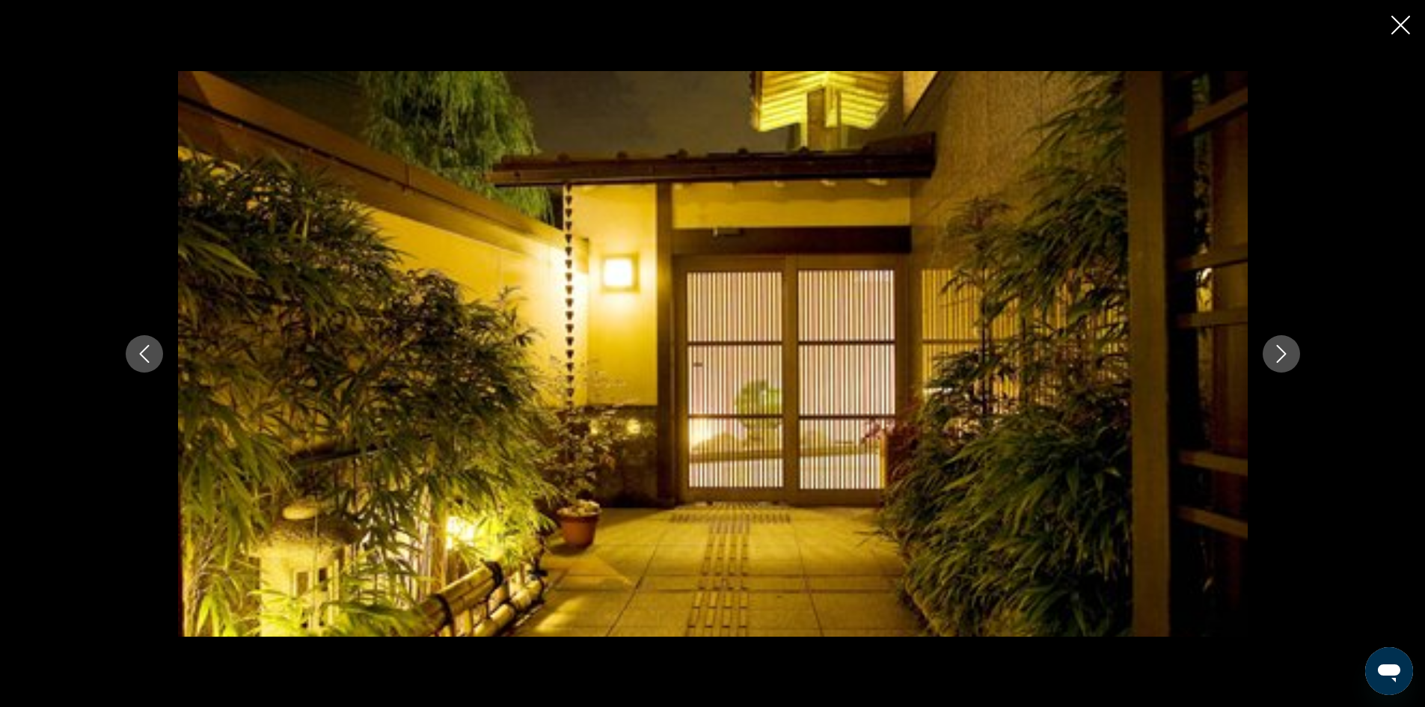
drag, startPoint x: 1405, startPoint y: 40, endPoint x: 1391, endPoint y: 38, distance: 13.5
click at [1406, 38] on div "prev next" at bounding box center [712, 353] width 1425 height 707
click at [1398, 25] on icon "Close slideshow" at bounding box center [1400, 25] width 19 height 19
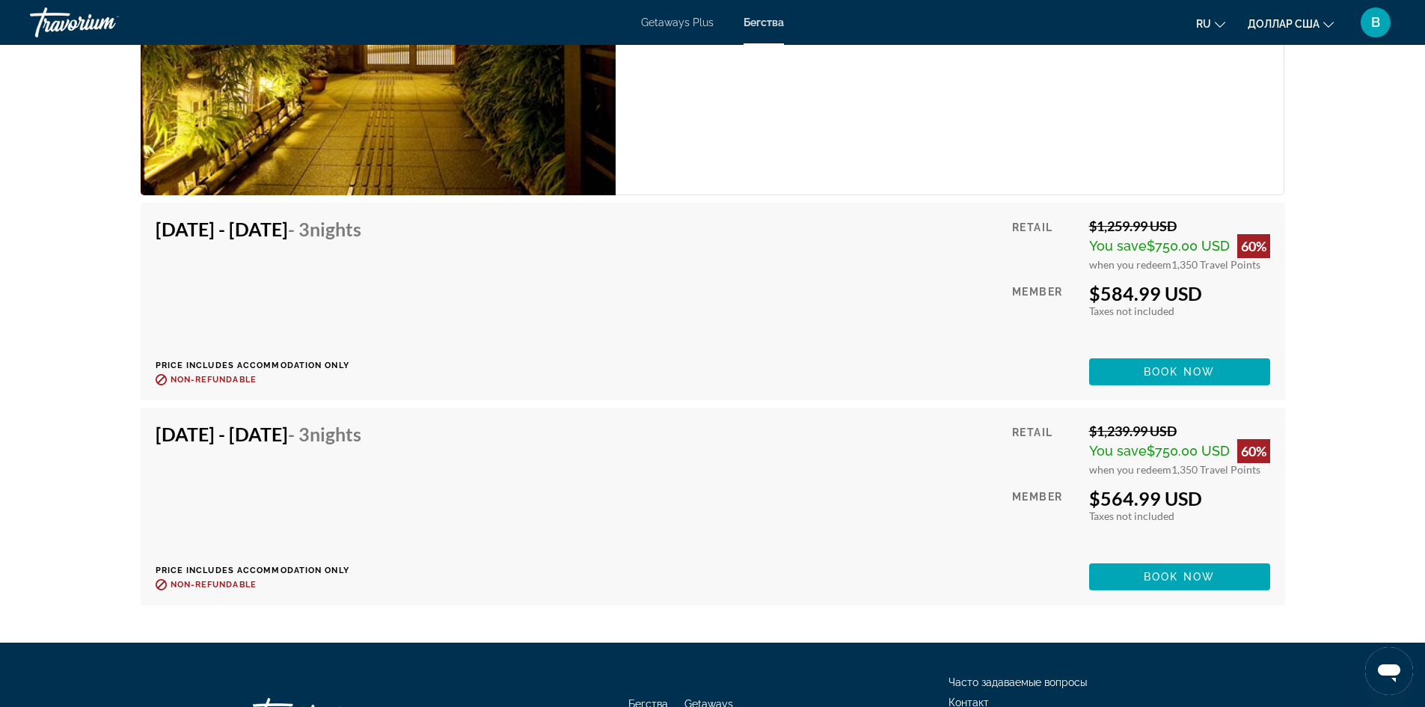
scroll to position [2618, 0]
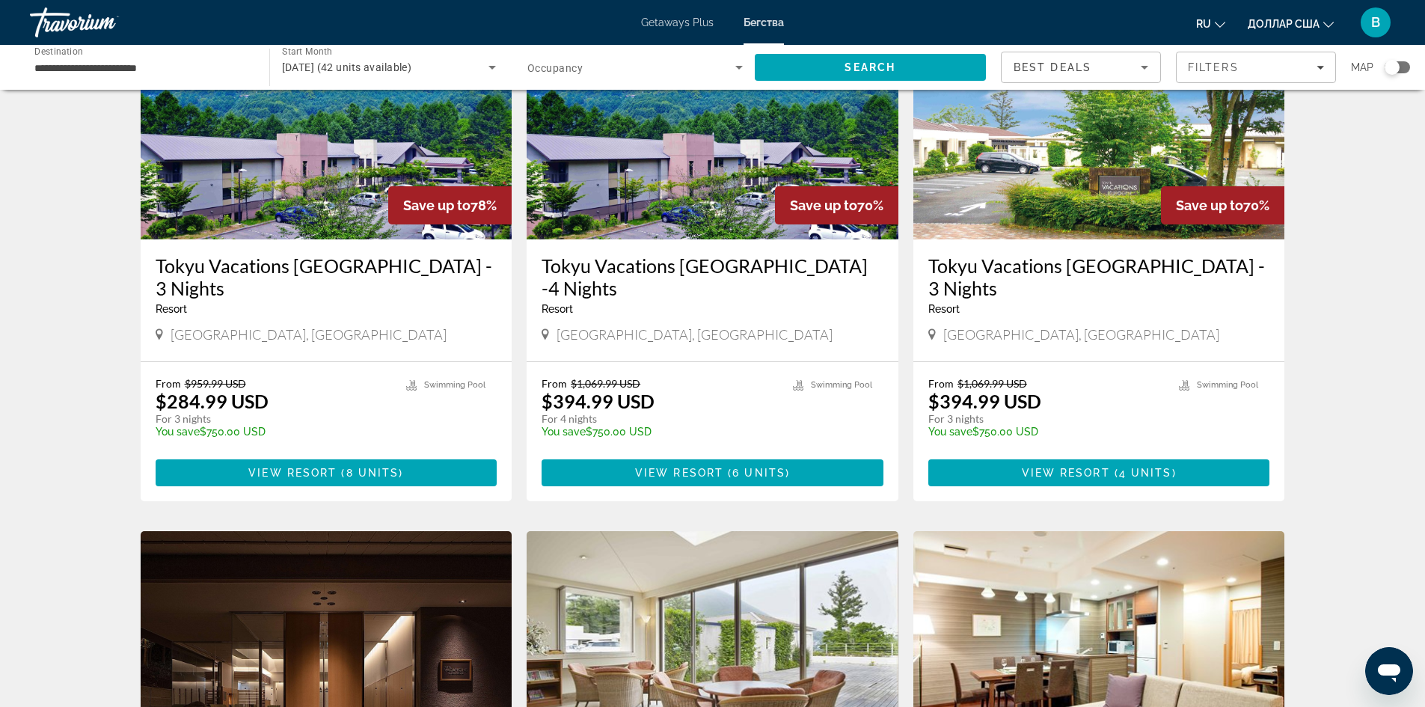
scroll to position [75, 0]
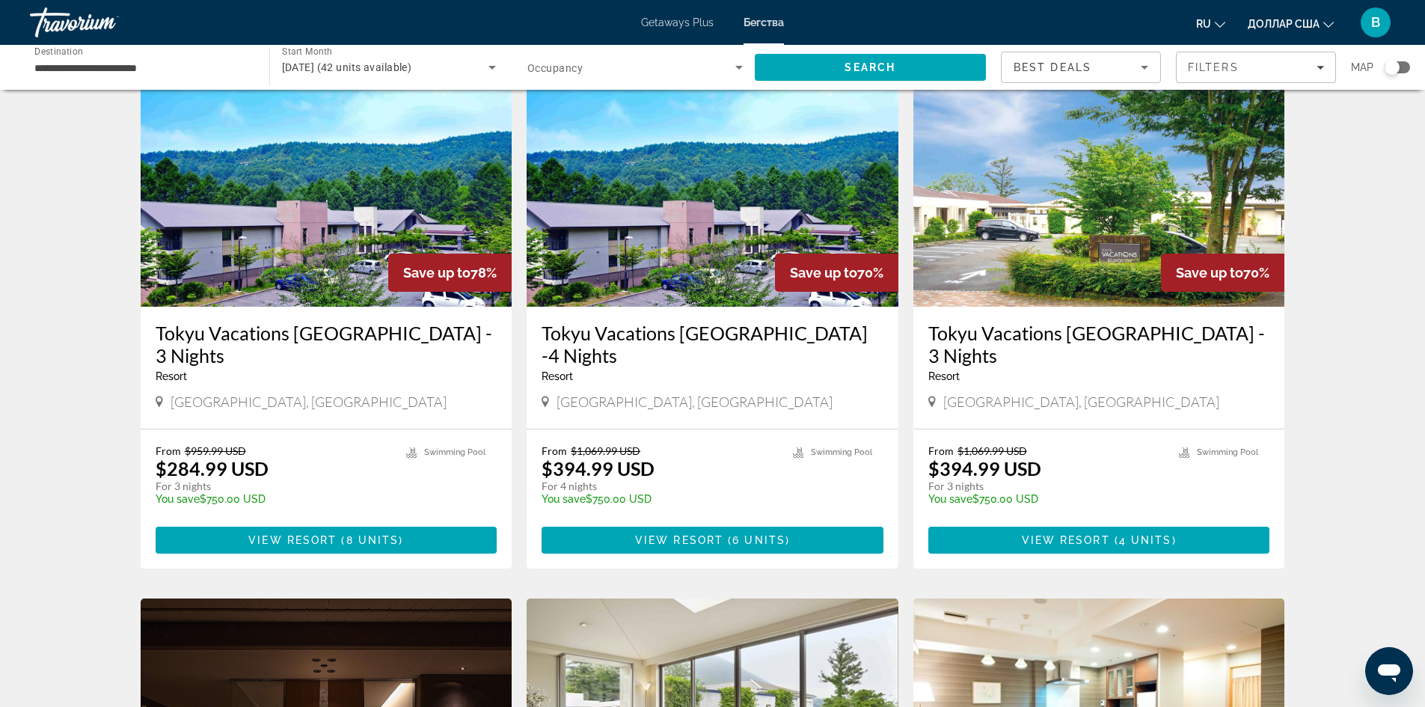
drag, startPoint x: 1068, startPoint y: 236, endPoint x: 1062, endPoint y: 228, distance: 10.2
click at [1068, 235] on img "Основное содержание" at bounding box center [1099, 186] width 372 height 239
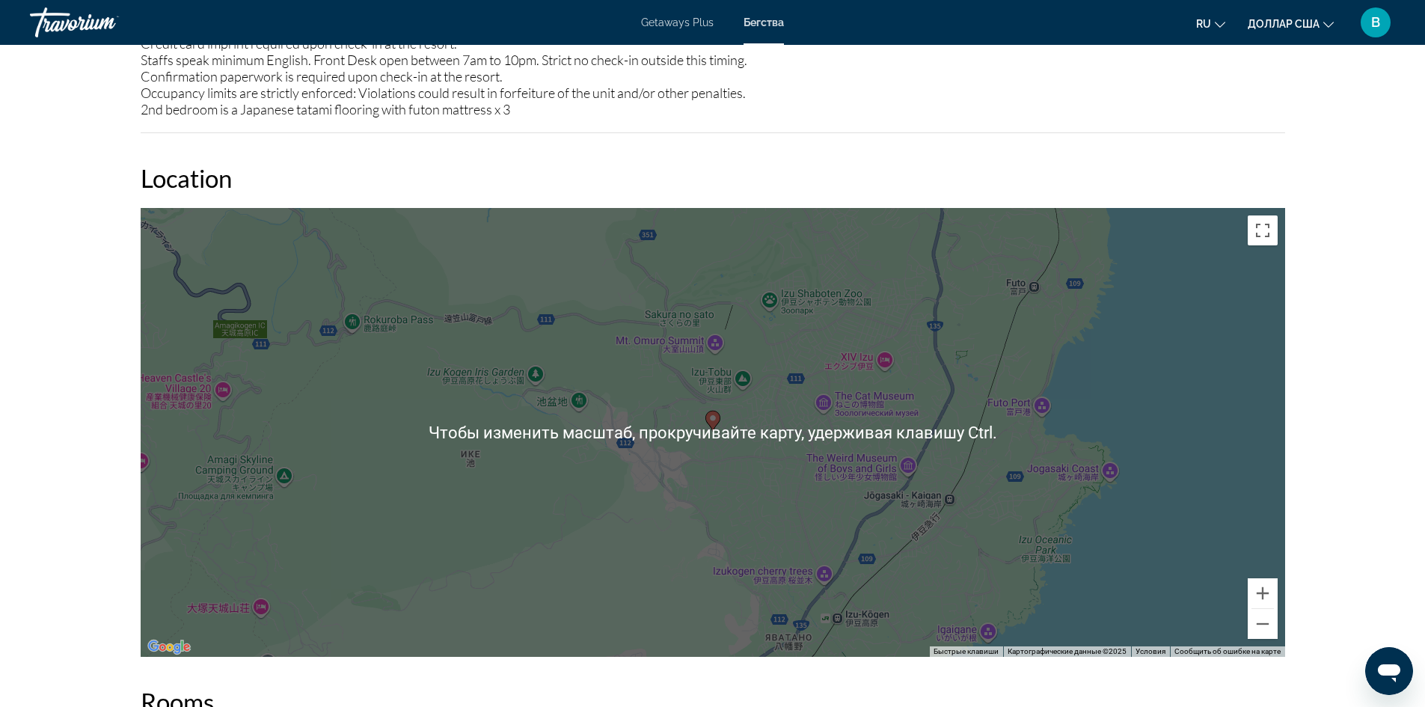
scroll to position [1496, 0]
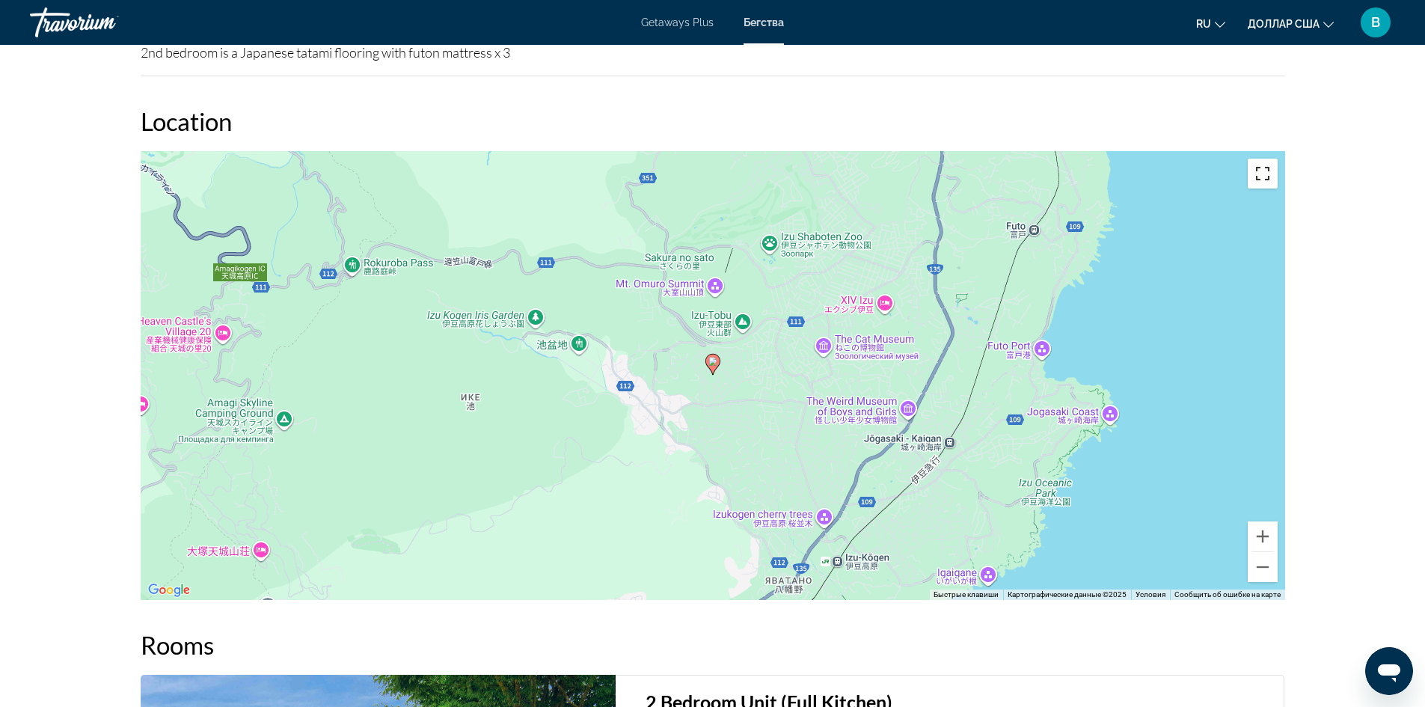
drag, startPoint x: 1263, startPoint y: 175, endPoint x: 1263, endPoint y: 240, distance: 65.1
click at [1263, 175] on button "Включить полноэкранный режим" at bounding box center [1262, 174] width 30 height 30
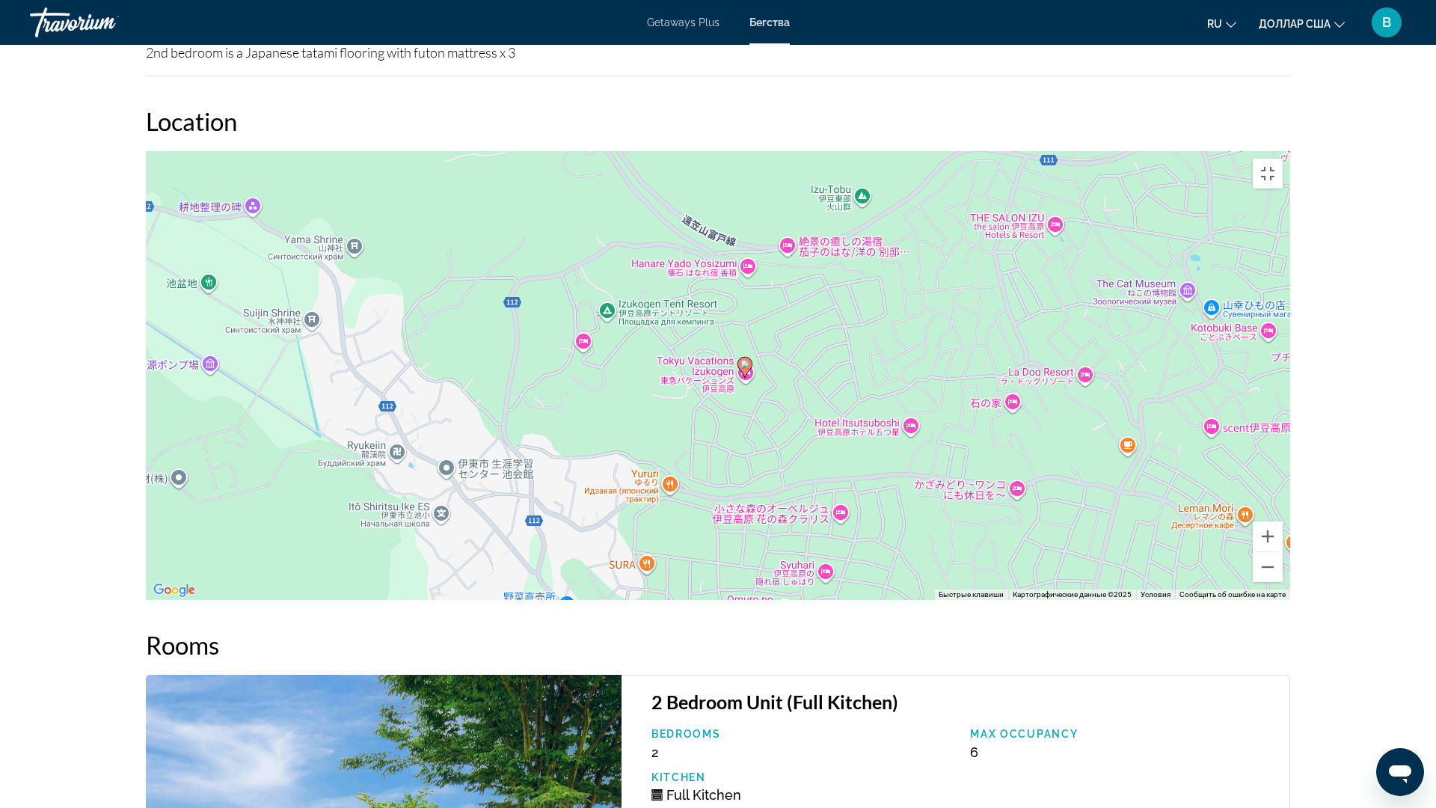
drag, startPoint x: 649, startPoint y: 383, endPoint x: 776, endPoint y: 426, distance: 134.3
click at [776, 426] on div "Чтобы активировать перетаскивание с помощью клавиатуры, нажмите Alt + Ввод. Пос…" at bounding box center [718, 375] width 1144 height 449
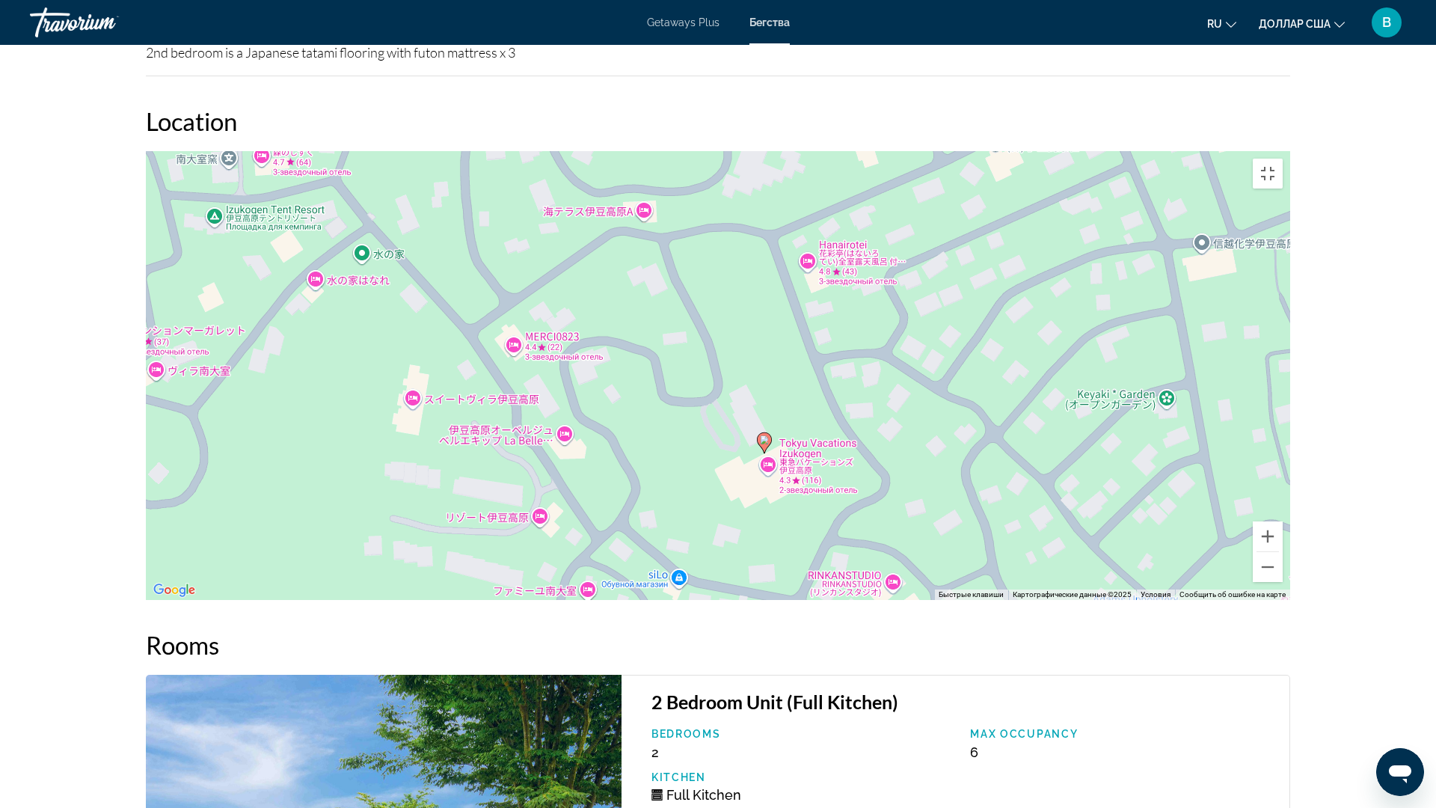
drag, startPoint x: 801, startPoint y: 504, endPoint x: 847, endPoint y: 483, distance: 50.9
click at [802, 509] on div "Чтобы активировать перетаскивание с помощью клавиатуры, нажмите Alt + Ввод. Пос…" at bounding box center [718, 375] width 1144 height 449
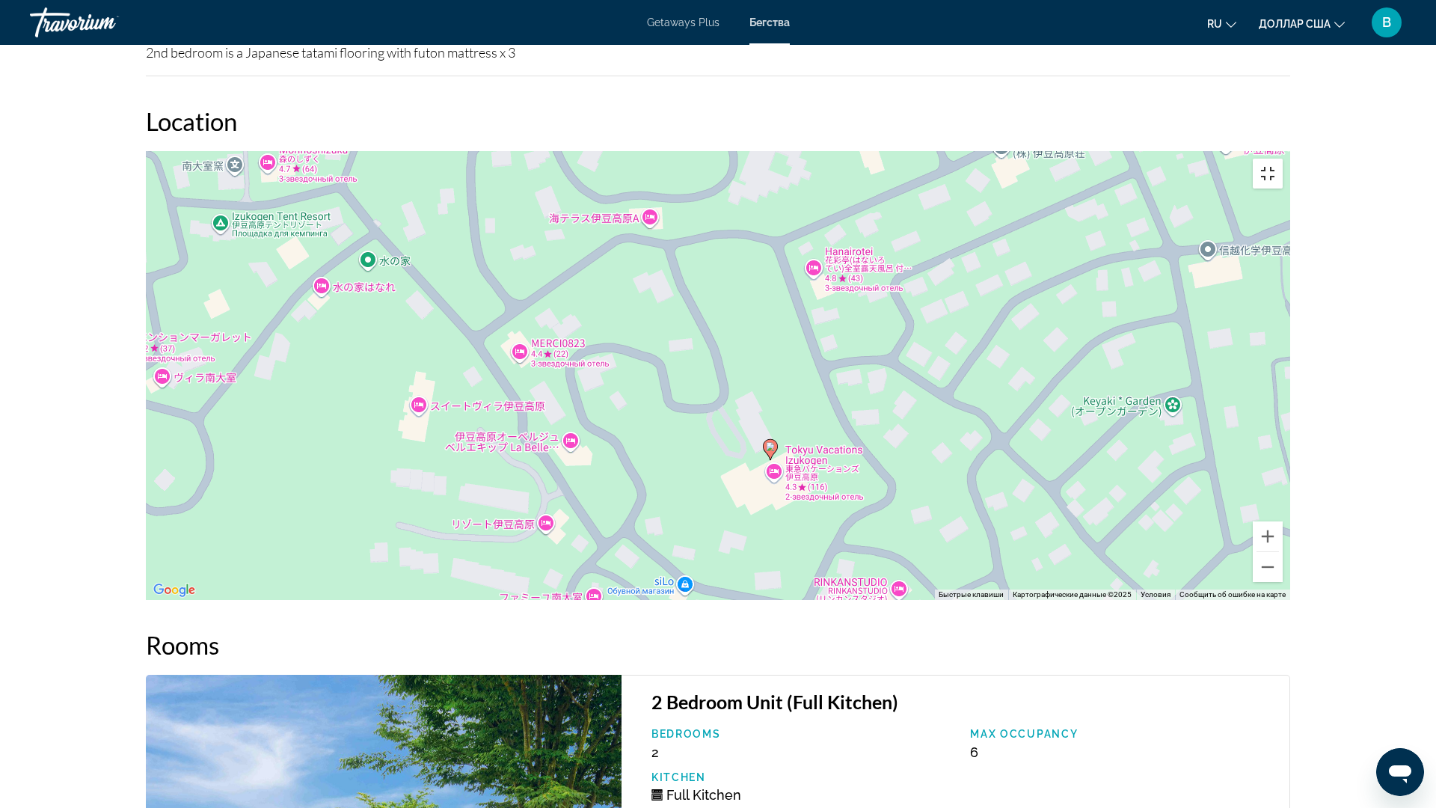
click at [1283, 159] on button "Включить полноэкранный режим" at bounding box center [1268, 174] width 30 height 30
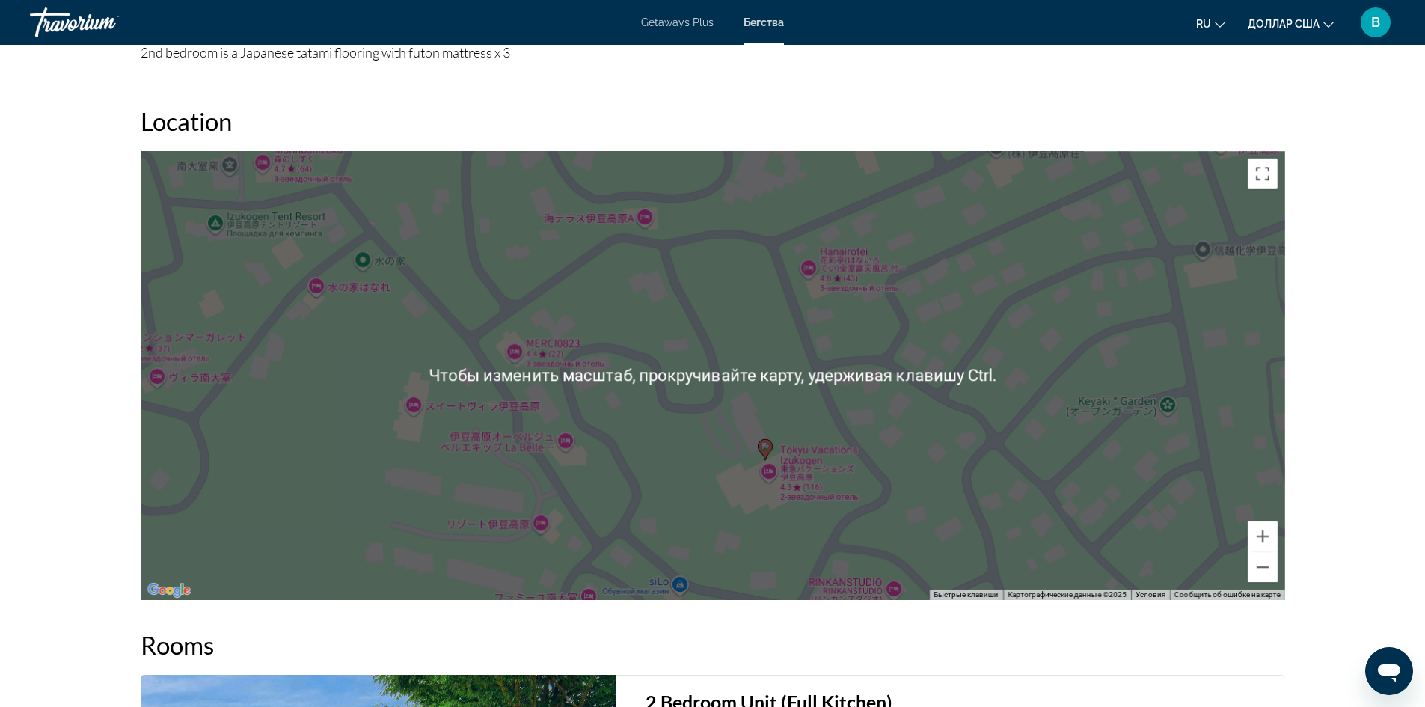
scroll to position [1421, 0]
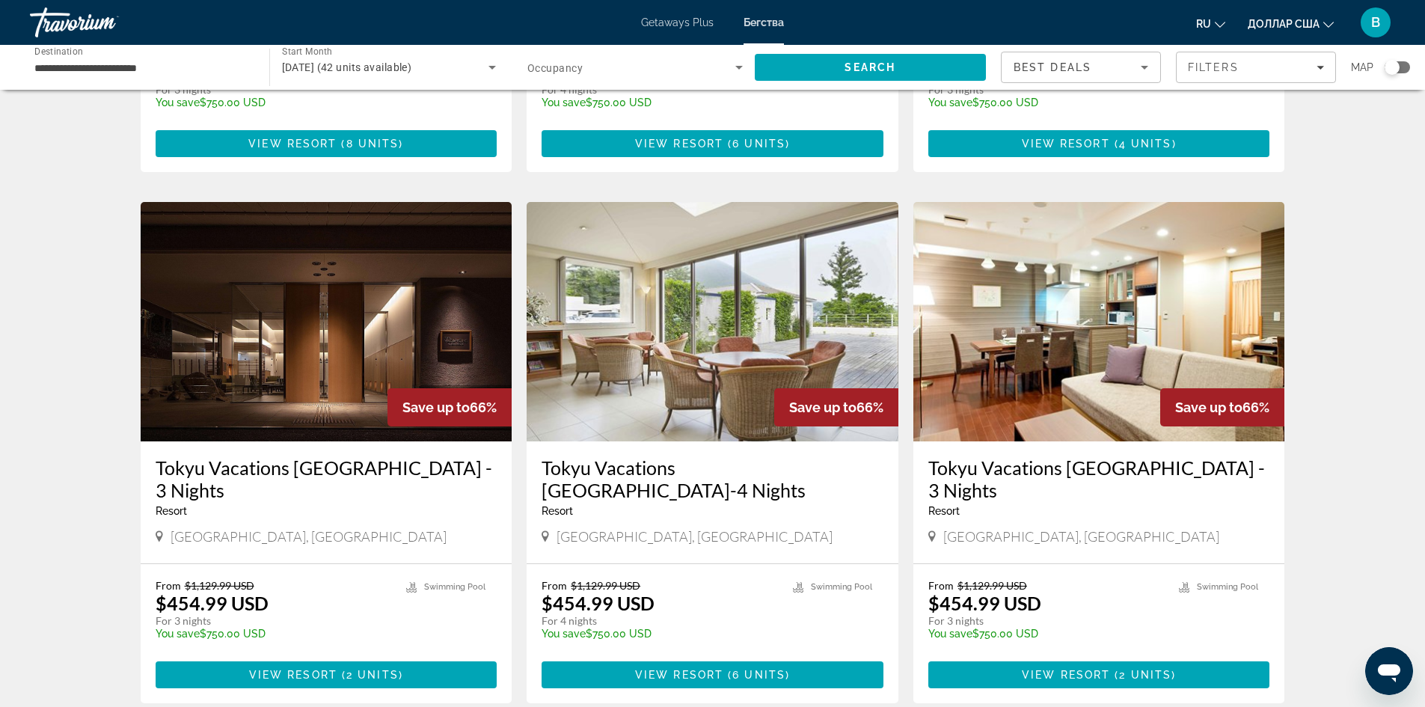
scroll to position [524, 0]
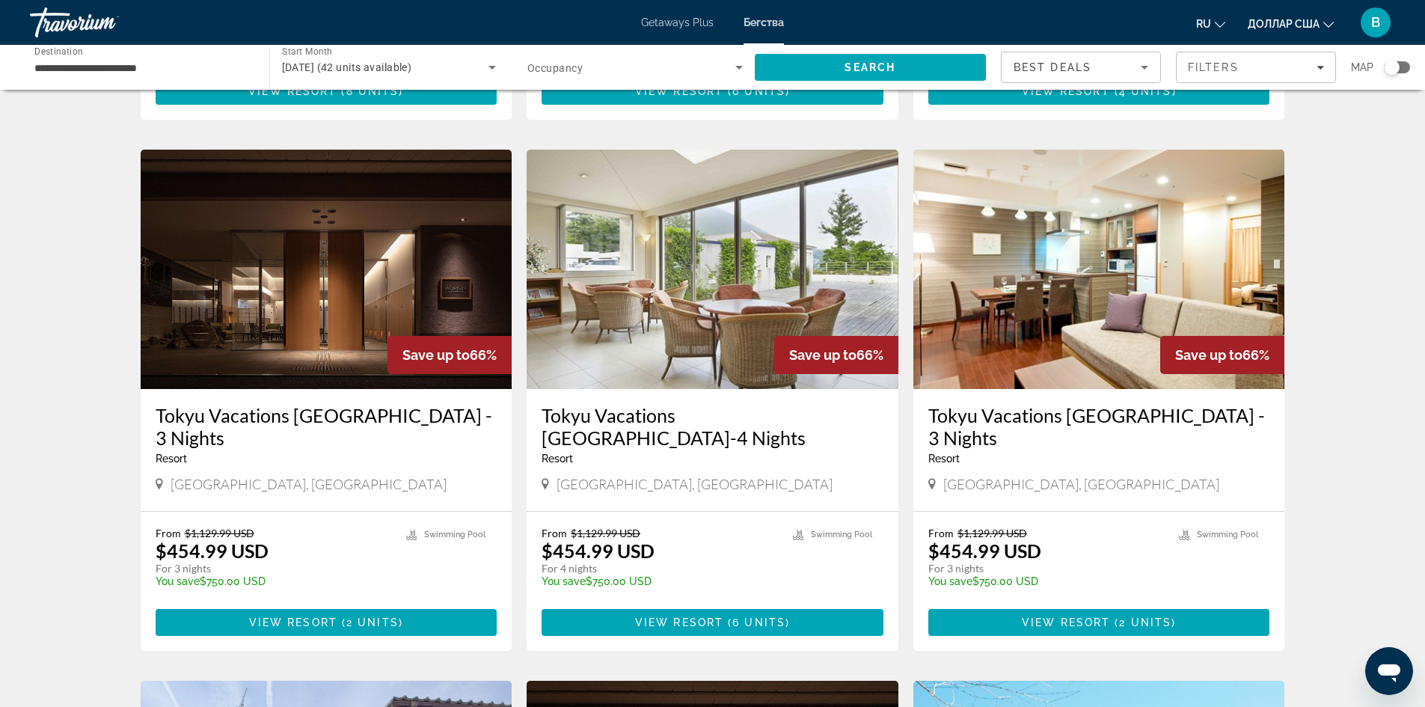
click at [681, 275] on img "Основное содержание" at bounding box center [713, 269] width 372 height 239
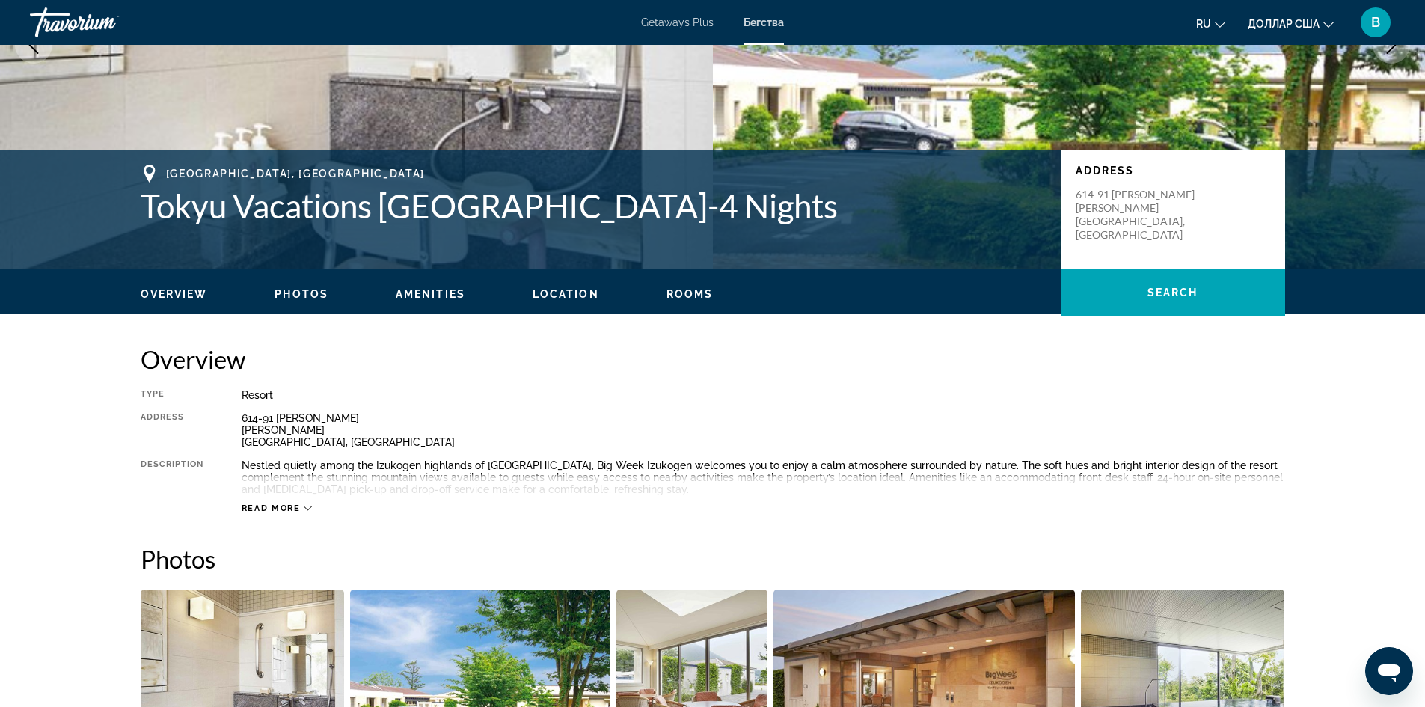
click at [555, 296] on span "Location" at bounding box center [565, 294] width 67 height 12
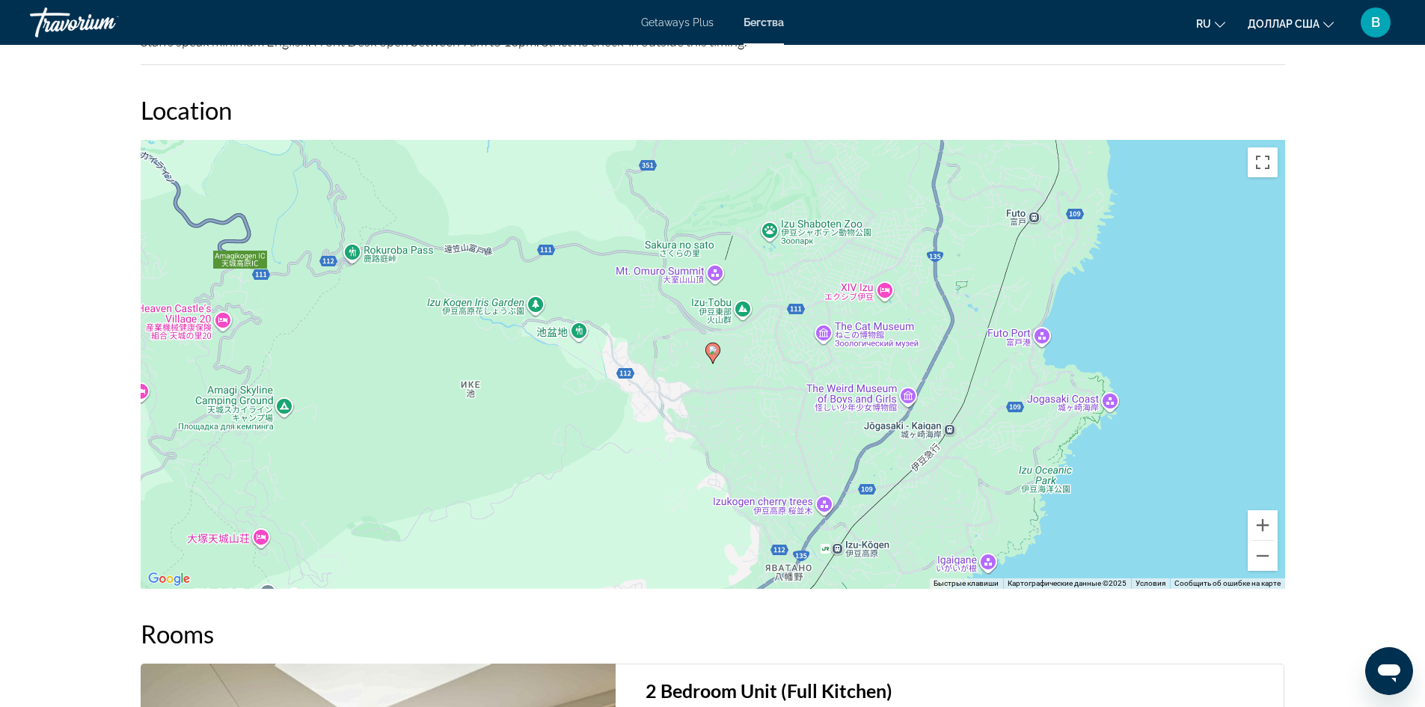
scroll to position [1705, 0]
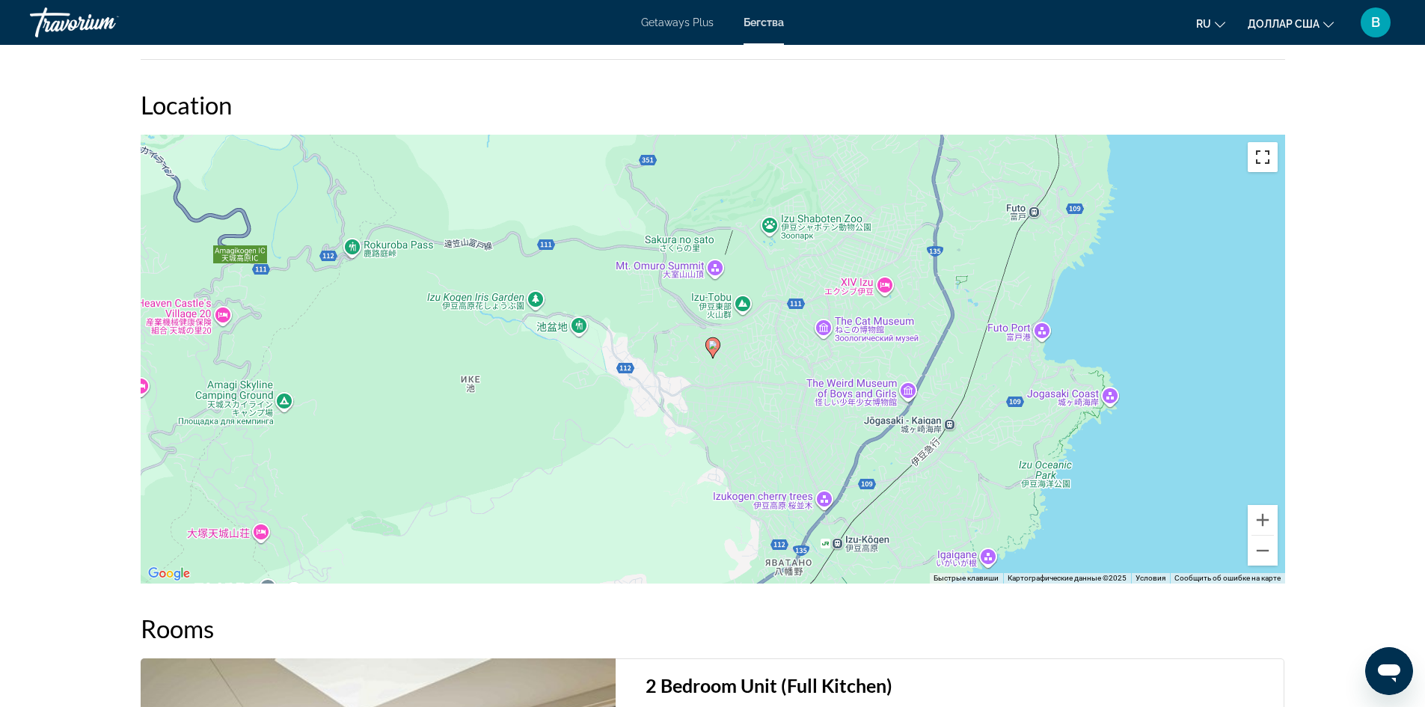
drag, startPoint x: 1259, startPoint y: 160, endPoint x: 1259, endPoint y: 224, distance: 63.6
click at [1259, 159] on button "Включить полноэкранный режим" at bounding box center [1262, 157] width 30 height 30
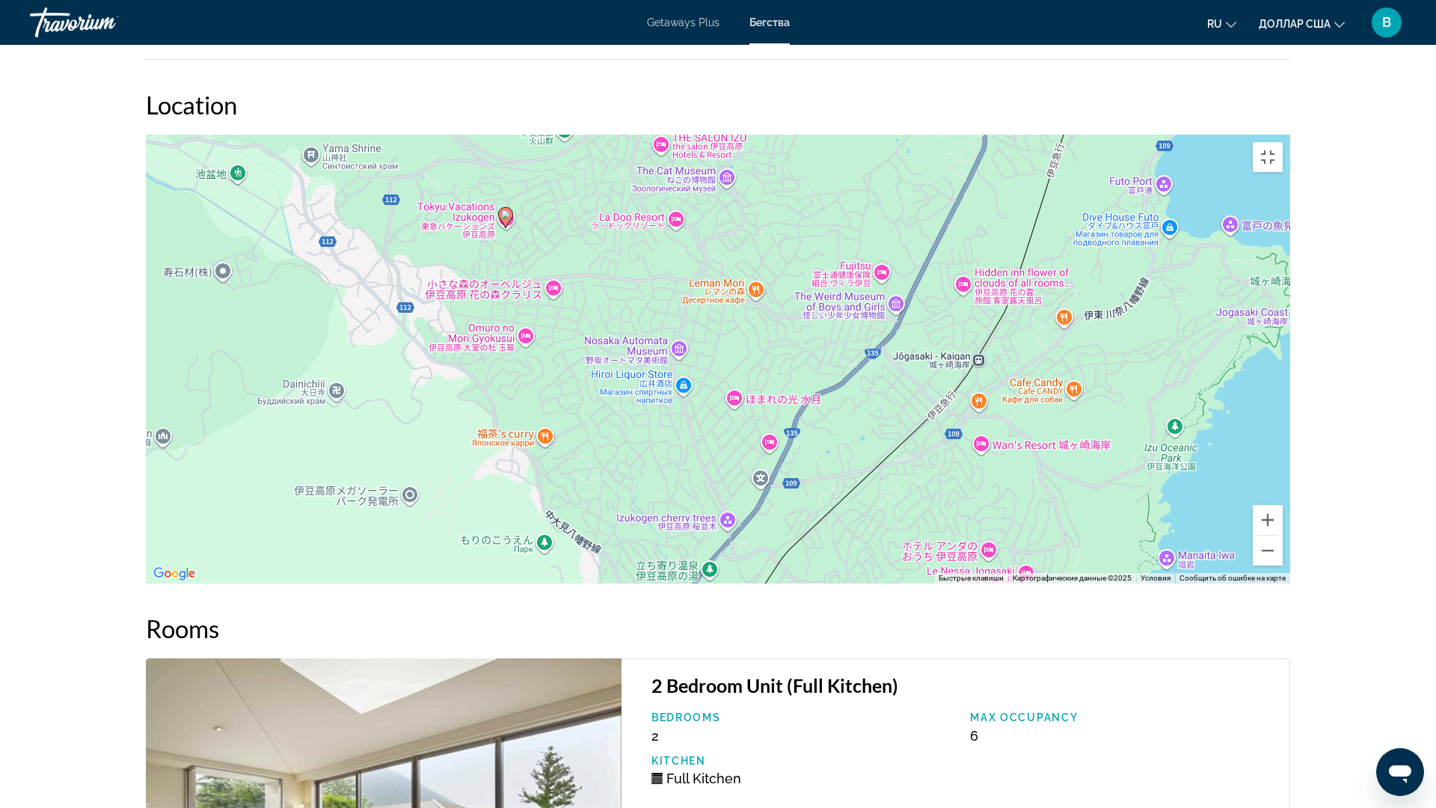
drag, startPoint x: 968, startPoint y: 461, endPoint x: 712, endPoint y: 338, distance: 284.7
click at [712, 338] on div "Чтобы активировать перетаскивание с помощью клавиатуры, нажмите Alt + Ввод. Пос…" at bounding box center [718, 359] width 1144 height 449
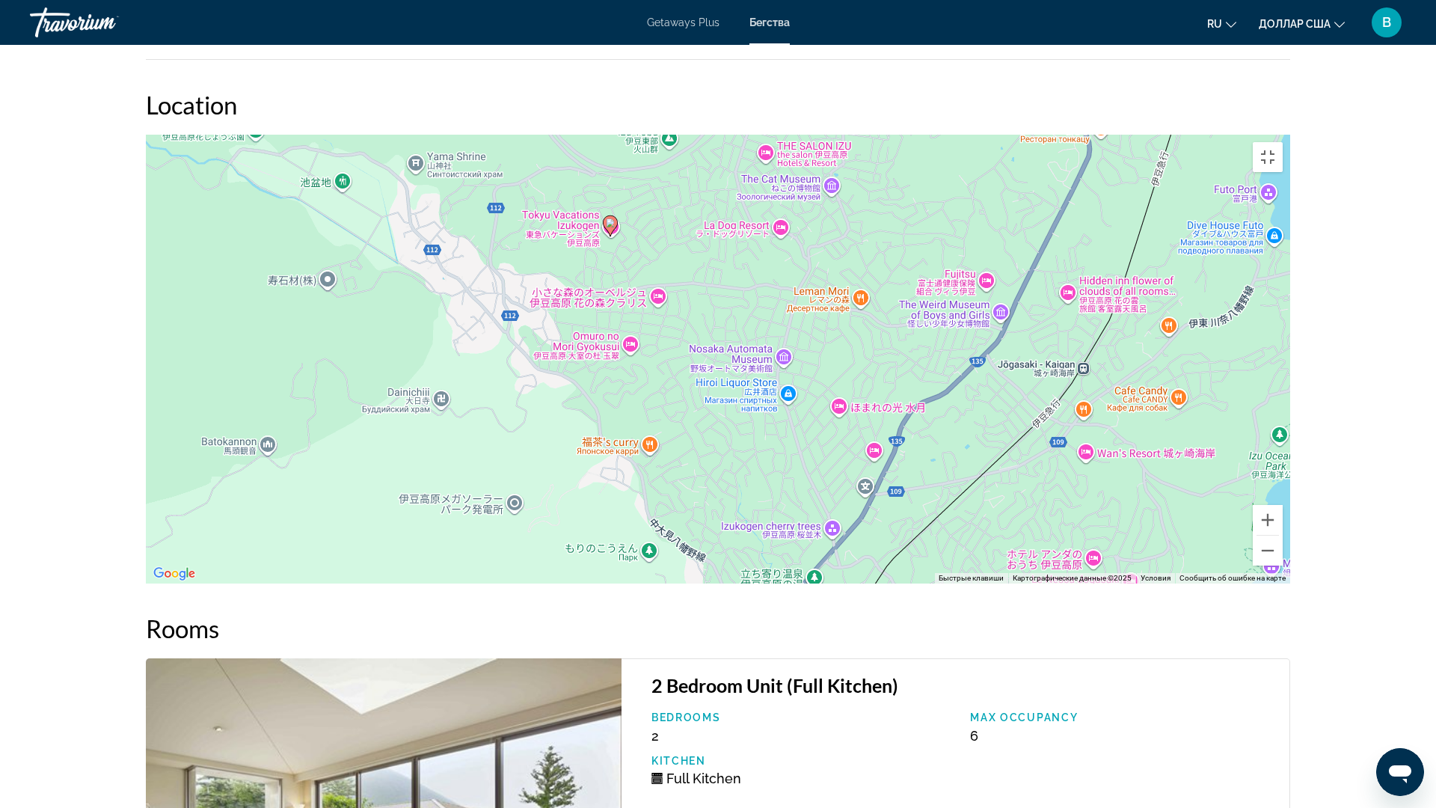
drag, startPoint x: 1210, startPoint y: 548, endPoint x: 1297, endPoint y: 558, distance: 87.3
click at [1290, 555] on div "Чтобы активировать перетаскивание с помощью клавиатуры, нажмите Alt + Ввод. Пос…" at bounding box center [718, 359] width 1144 height 449
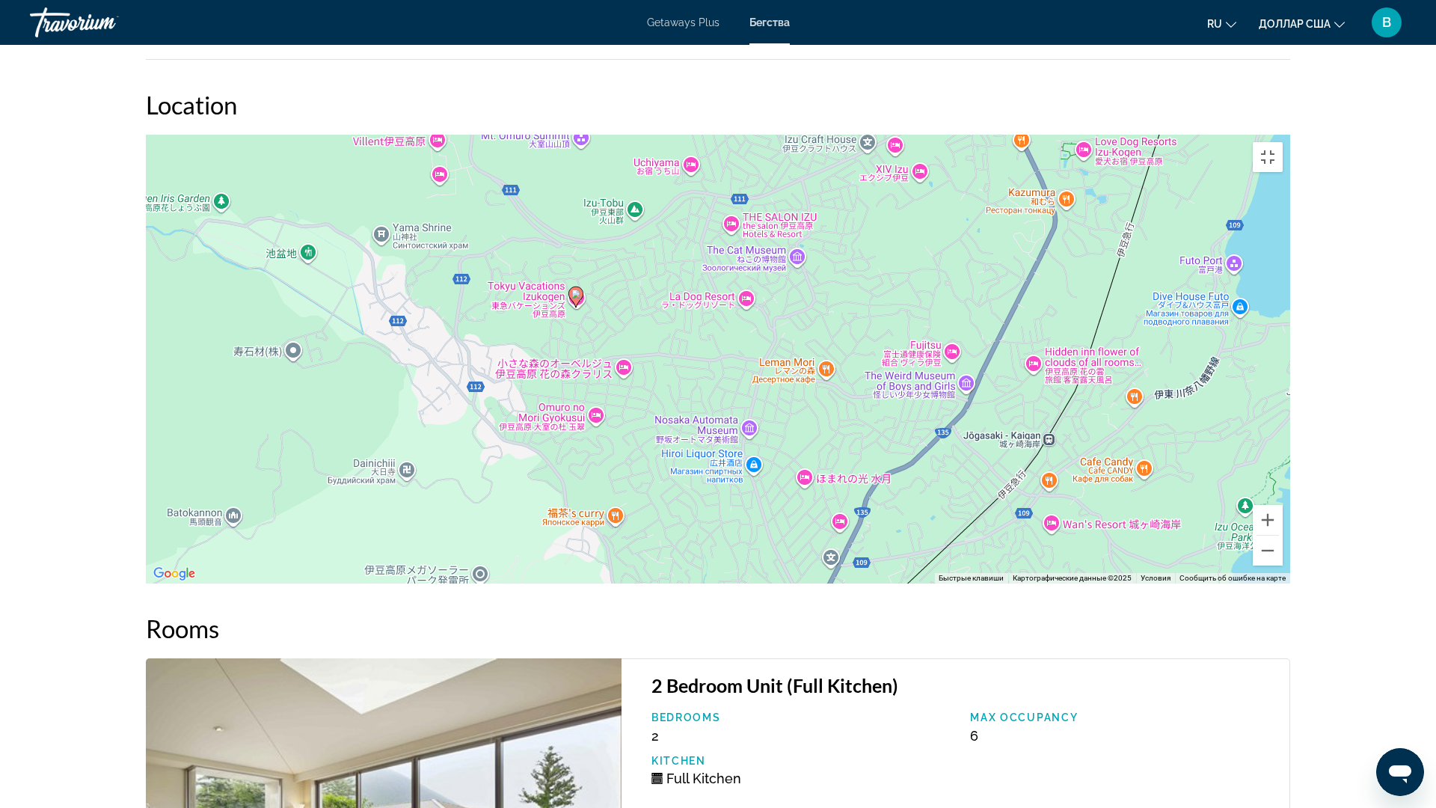
drag, startPoint x: 748, startPoint y: 387, endPoint x: 800, endPoint y: 421, distance: 62.6
click at [800, 421] on div "Чтобы активировать перетаскивание с помощью клавиатуры, нажмите Alt + Ввод. Пос…" at bounding box center [718, 359] width 1144 height 449
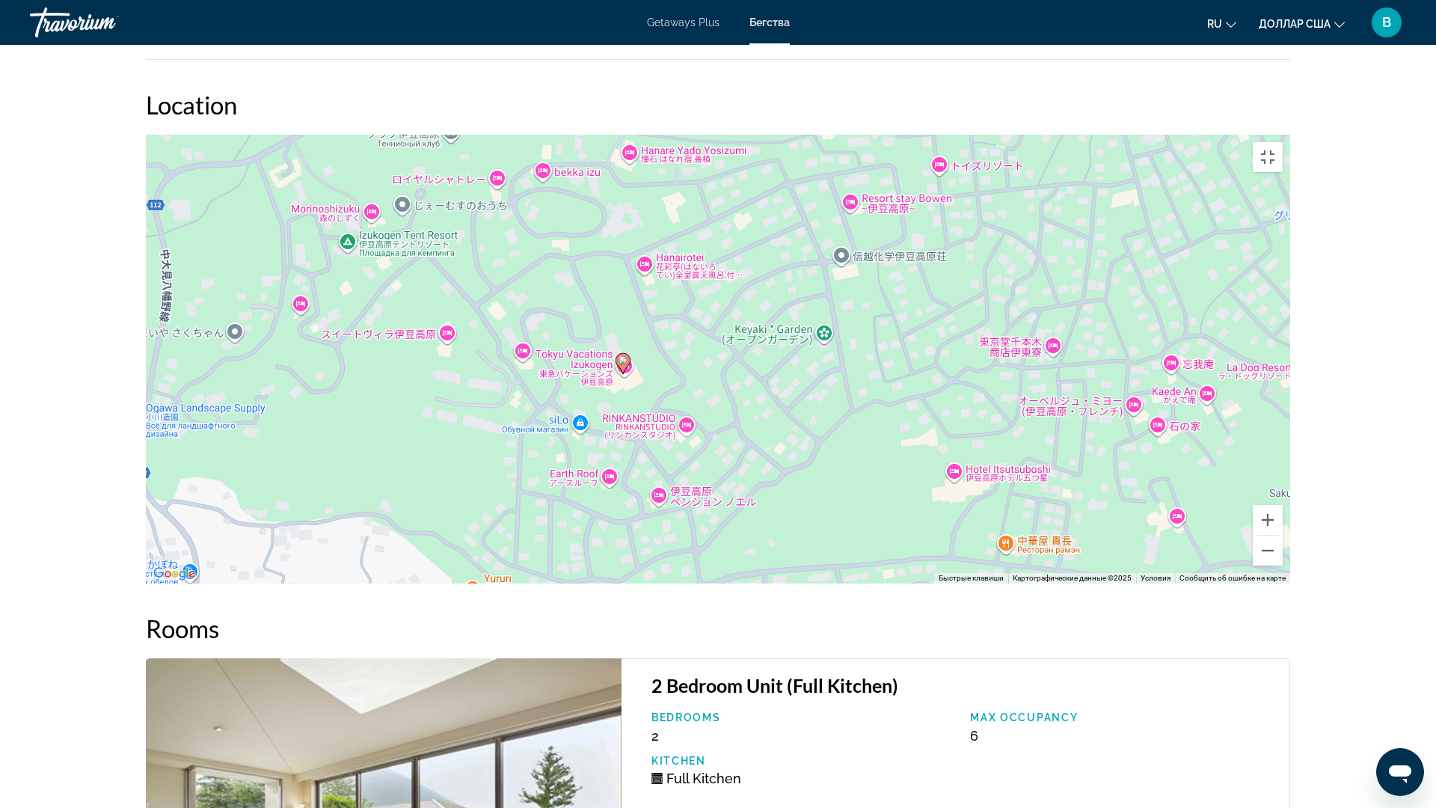
drag, startPoint x: 678, startPoint y: 396, endPoint x: 754, endPoint y: 402, distance: 76.5
click at [754, 402] on div "Чтобы активировать перетаскивание с помощью клавиатуры, нажмите Alt + Ввод. Пос…" at bounding box center [718, 359] width 1144 height 449
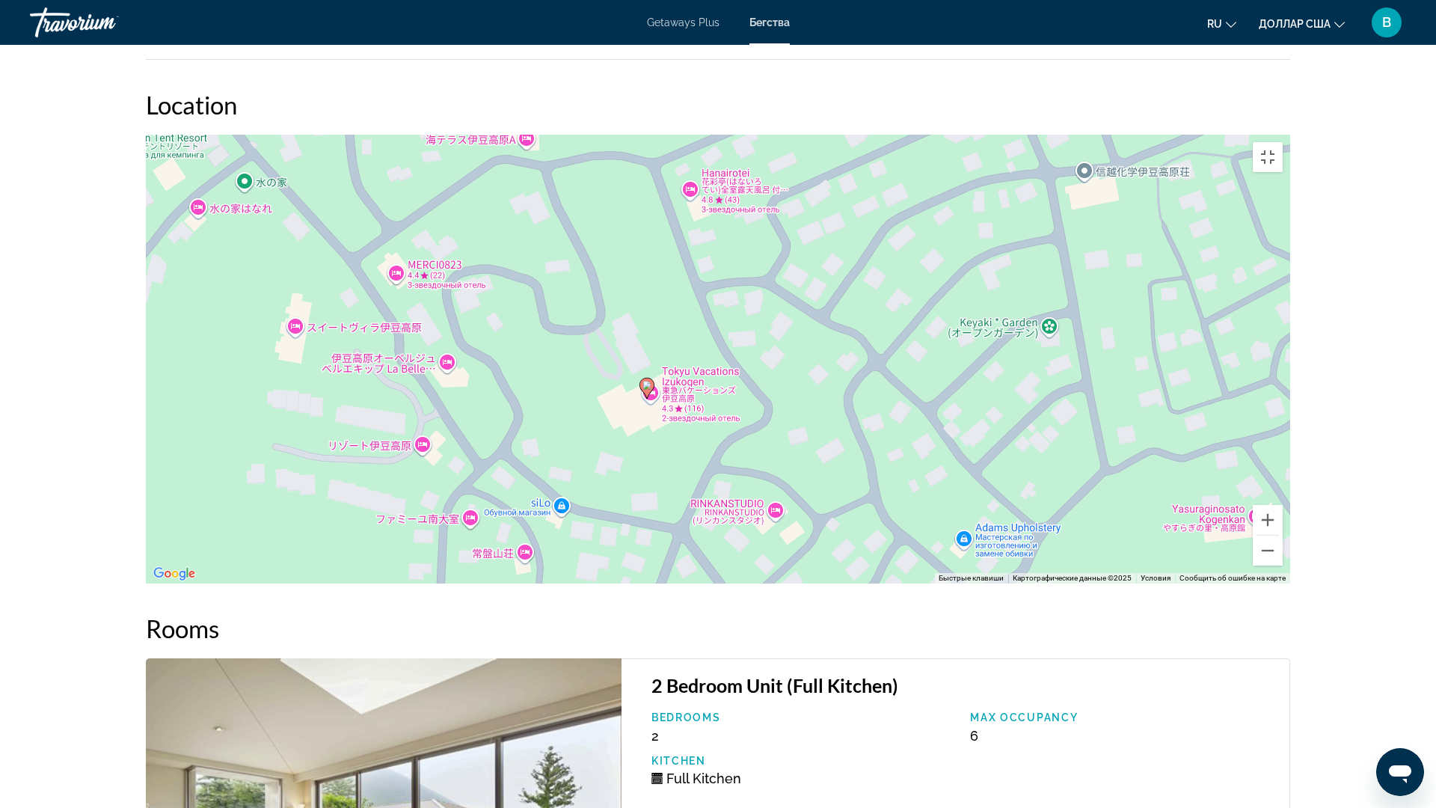
drag, startPoint x: 743, startPoint y: 414, endPoint x: 886, endPoint y: 429, distance: 143.6
click at [886, 429] on div "Чтобы активировать перетаскивание с помощью клавиатуры, нажмите Alt + Ввод. Пос…" at bounding box center [718, 359] width 1144 height 449
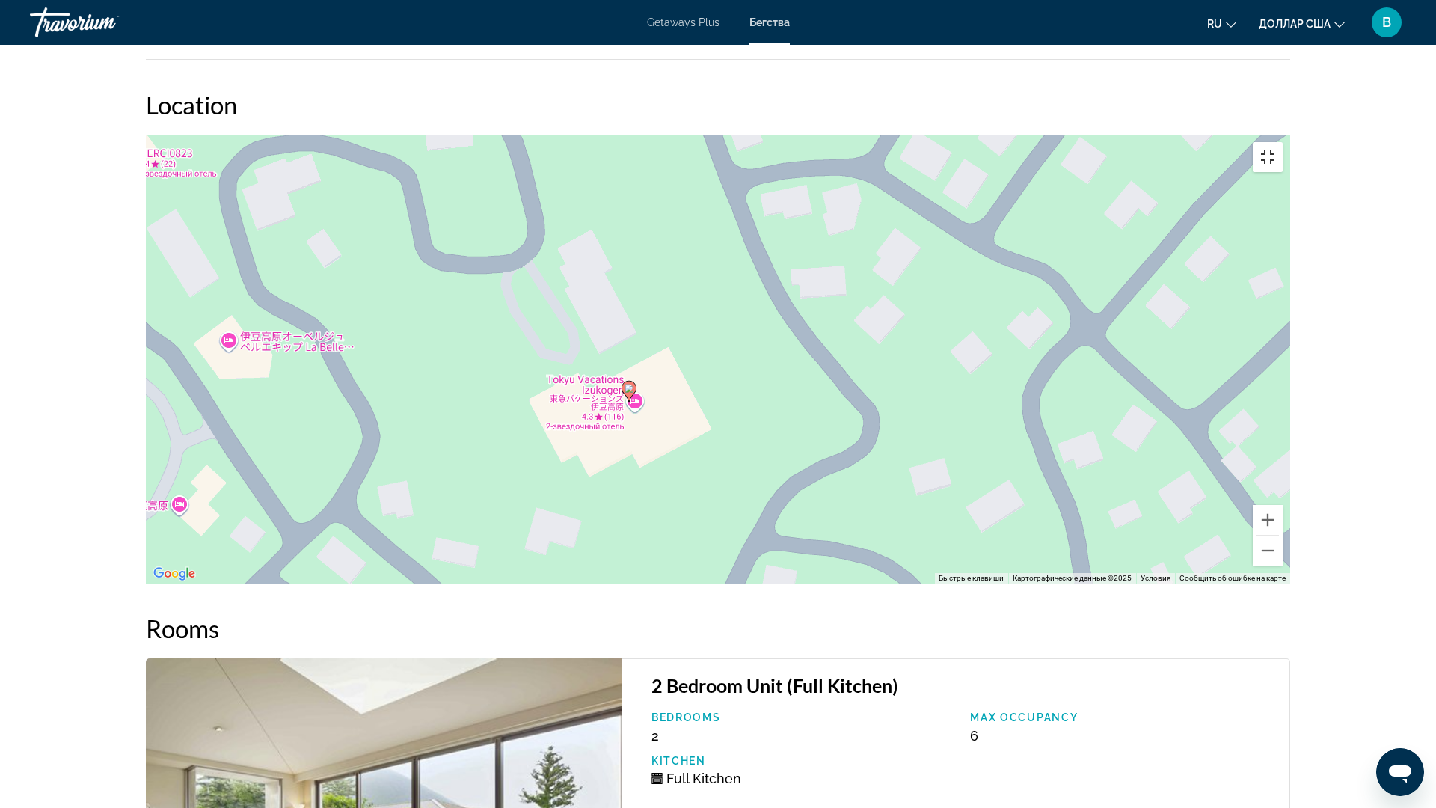
drag, startPoint x: 1400, startPoint y: 22, endPoint x: 1374, endPoint y: 28, distance: 26.7
click at [1290, 135] on div "Чтобы активировать перетаскивание с помощью клавиатуры, нажмите Alt + Ввод. Пос…" at bounding box center [718, 359] width 1144 height 449
click at [1283, 142] on button "Включить полноэкранный режим" at bounding box center [1268, 157] width 30 height 30
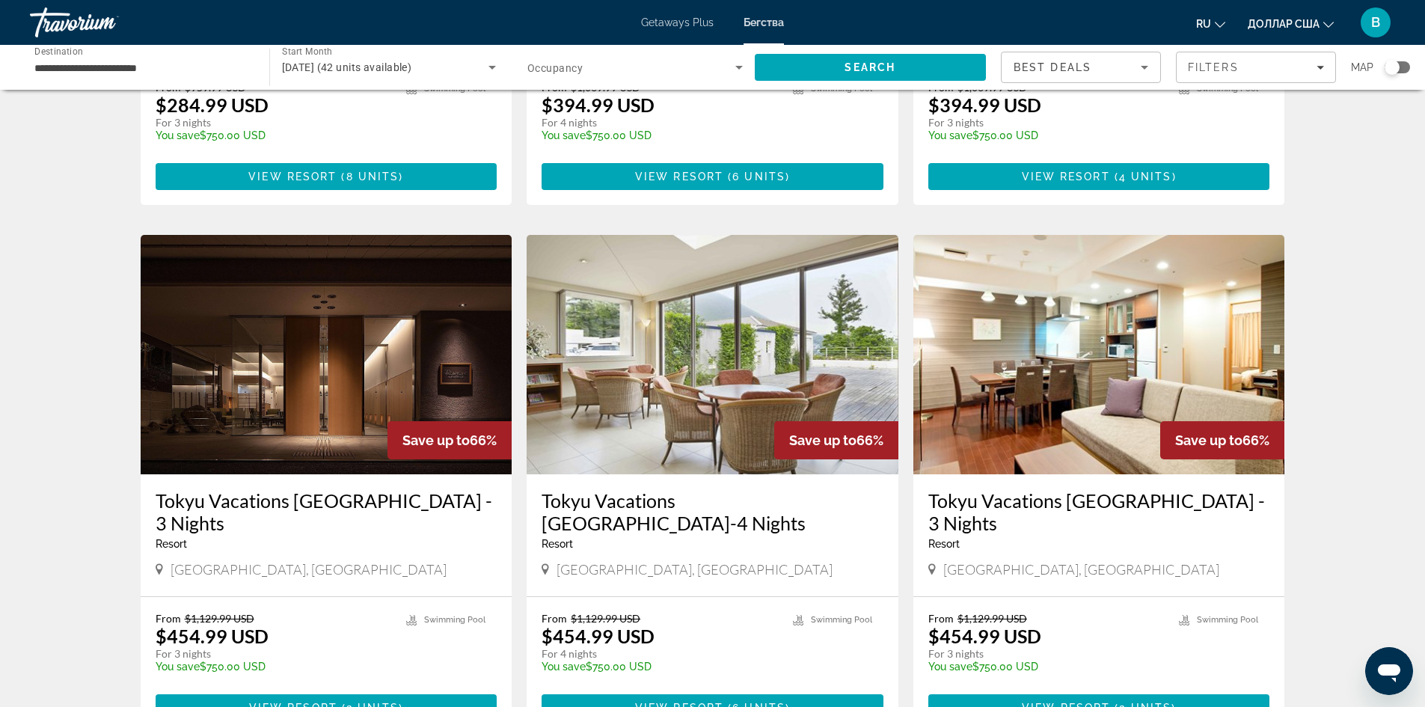
scroll to position [524, 0]
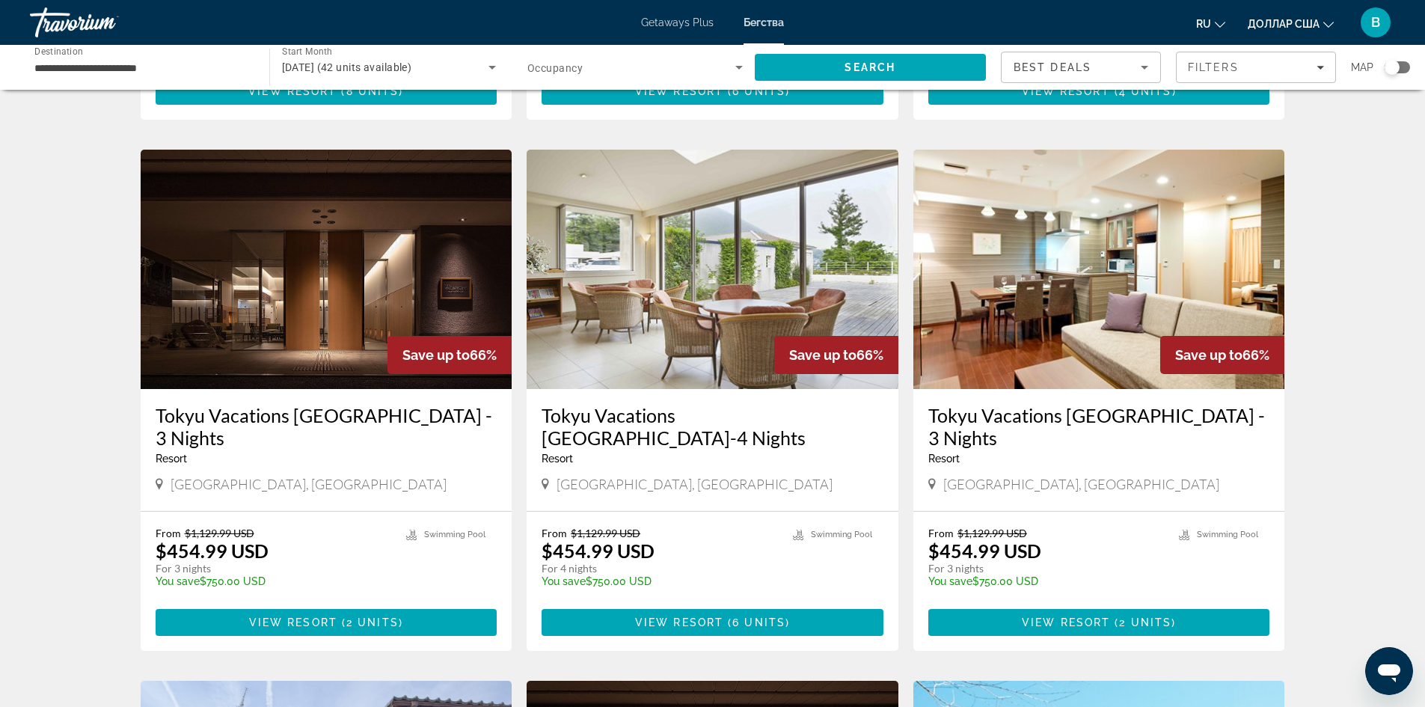
click at [1087, 274] on img "Основное содержание" at bounding box center [1099, 269] width 372 height 239
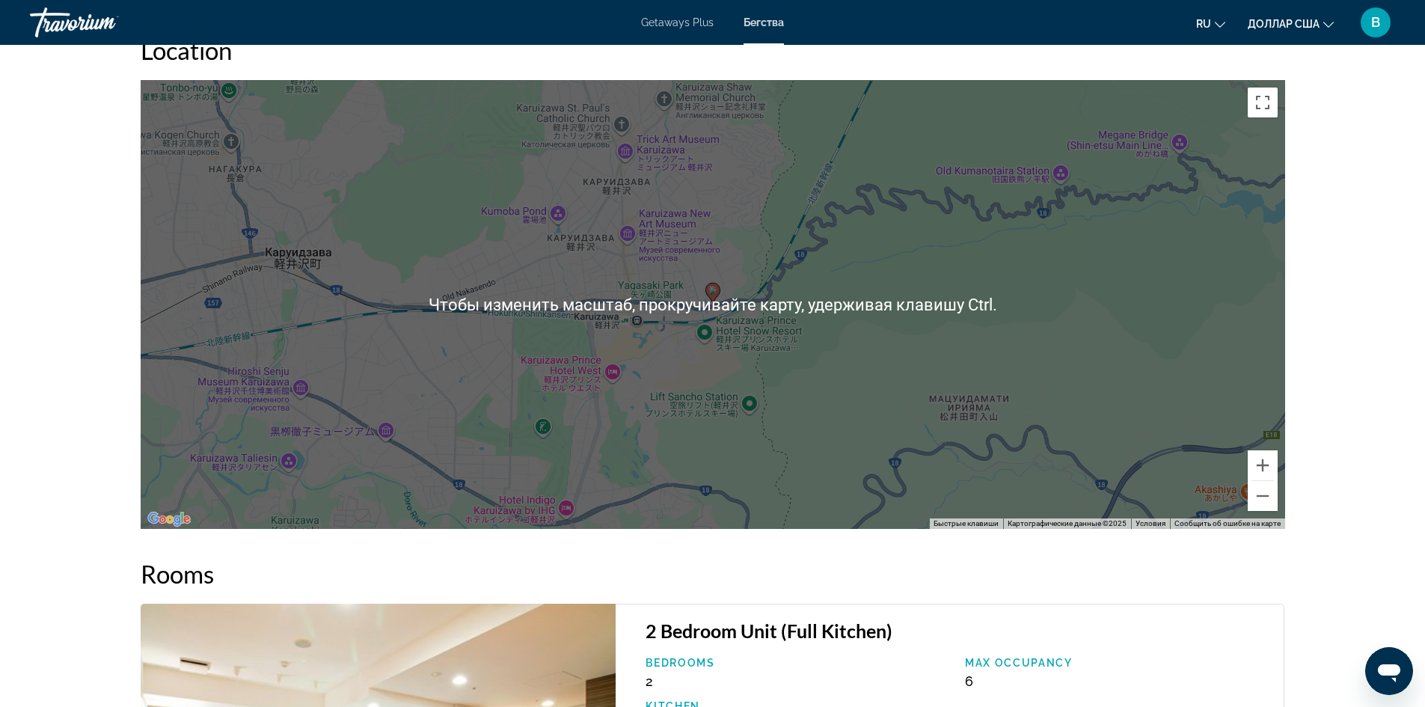
scroll to position [1720, 0]
click at [1261, 117] on div "Чтобы активировать перетаскивание с помощью клавиатуры, нажмите Alt + Ввод. Пос…" at bounding box center [713, 303] width 1144 height 449
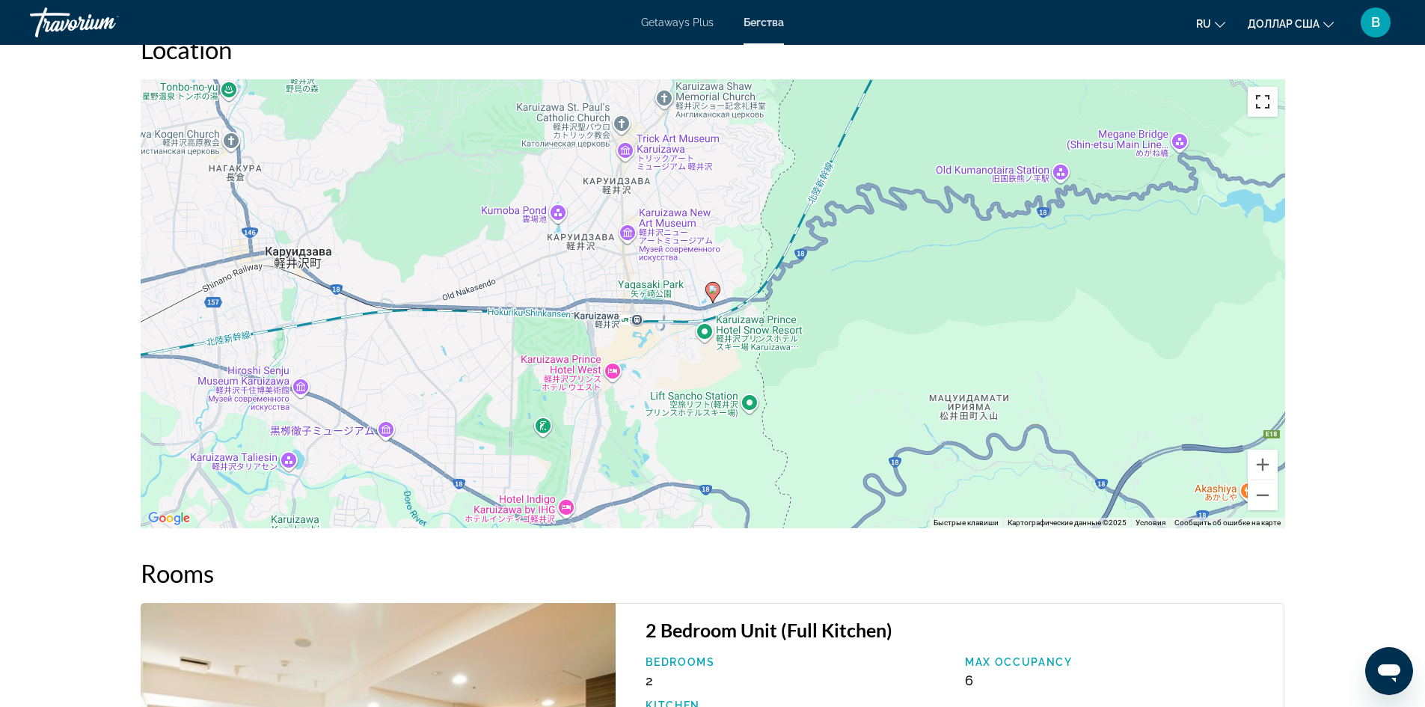
drag, startPoint x: 1265, startPoint y: 102, endPoint x: 1263, endPoint y: 171, distance: 68.1
click at [1265, 104] on button "Включить полноэкранный режим" at bounding box center [1262, 102] width 30 height 30
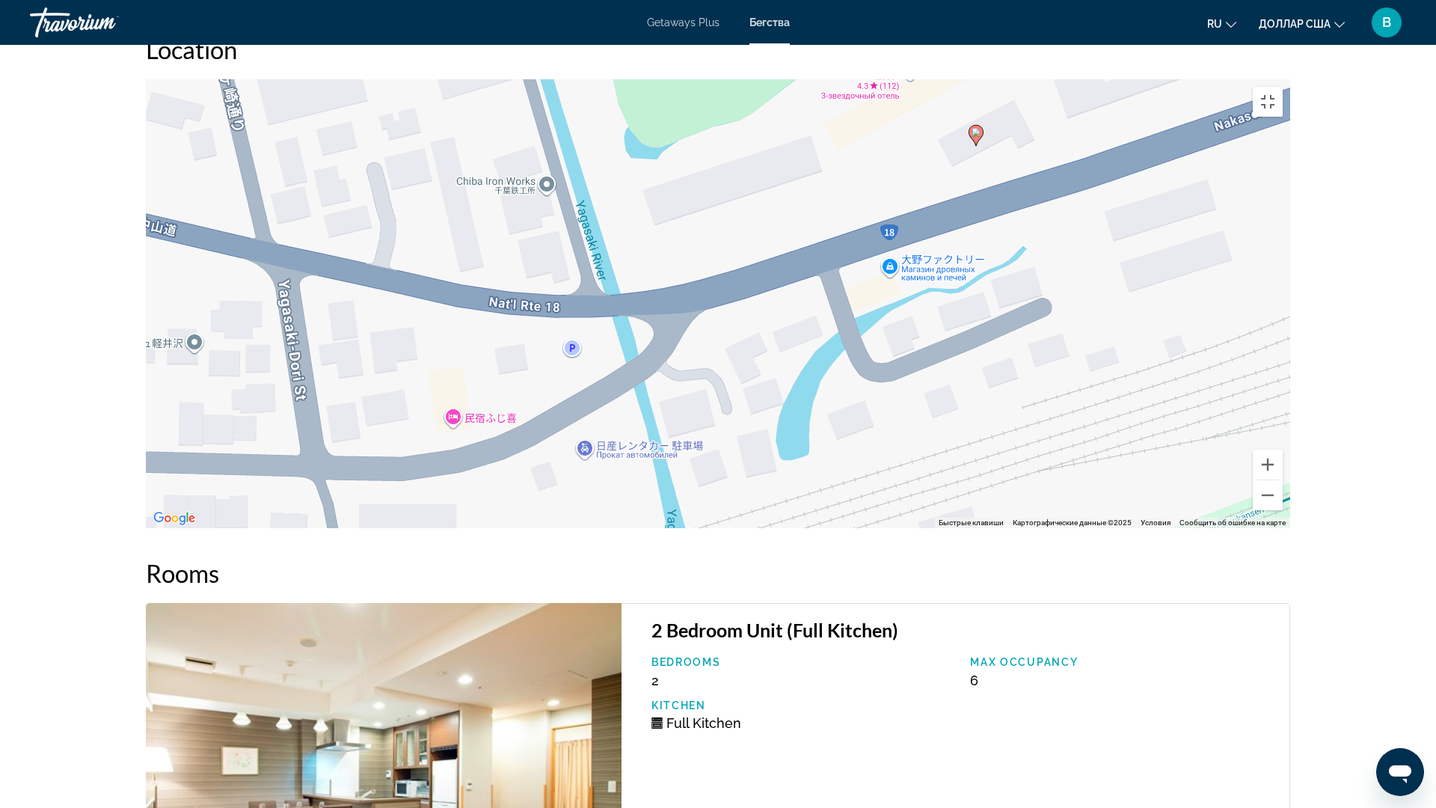
drag, startPoint x: 894, startPoint y: 292, endPoint x: 876, endPoint y: 443, distance: 153.0
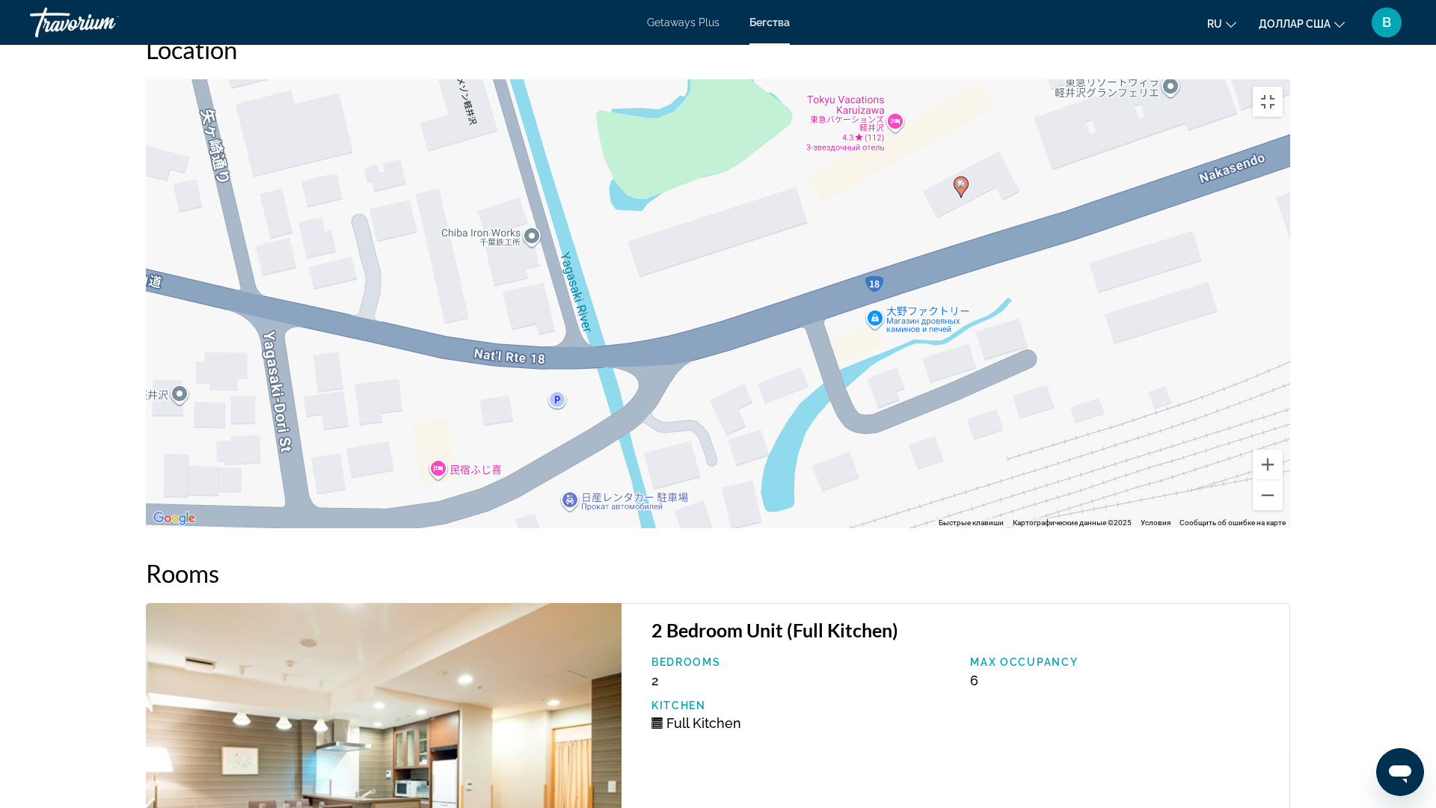
drag, startPoint x: 942, startPoint y: 307, endPoint x: 893, endPoint y: 354, distance: 67.7
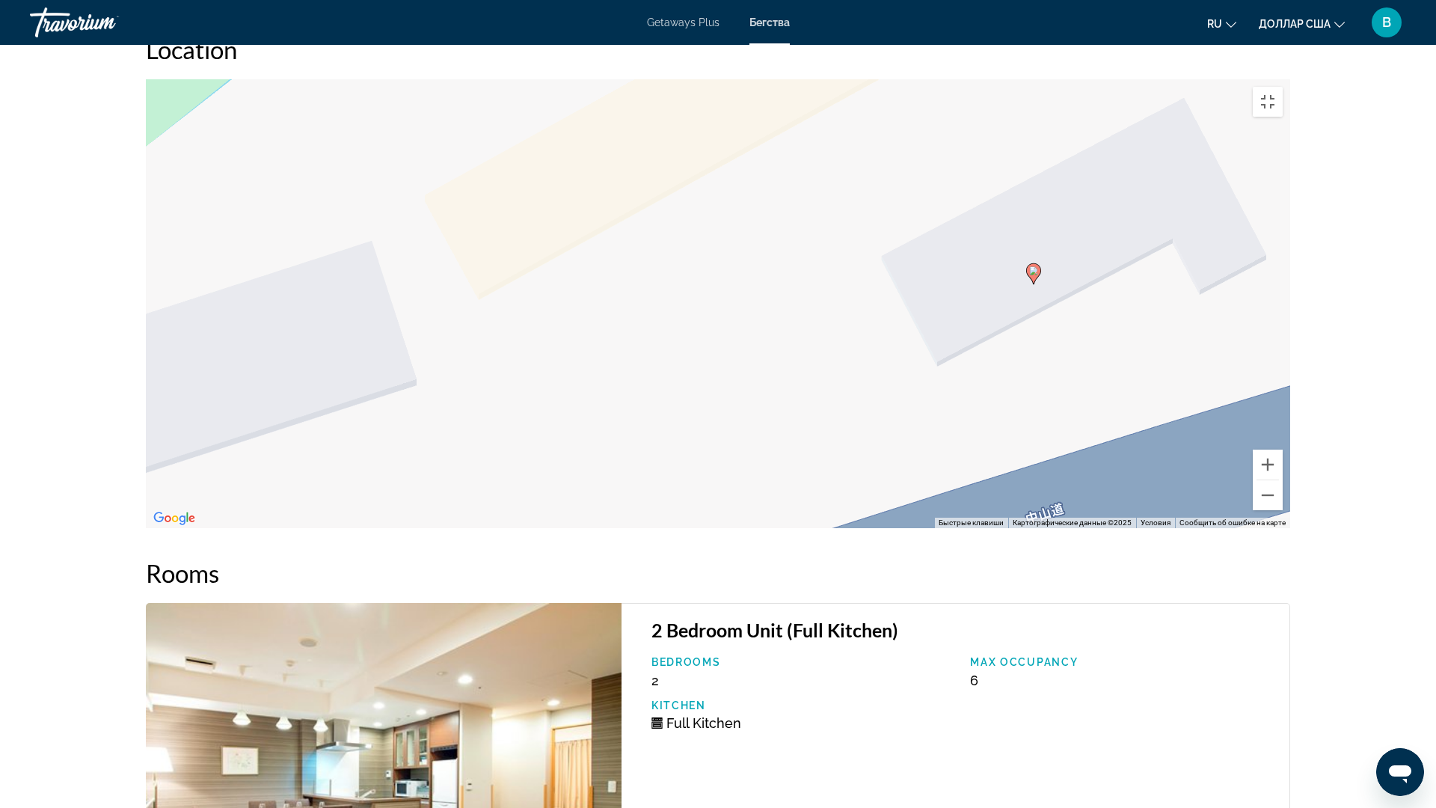
drag, startPoint x: 854, startPoint y: 424, endPoint x: 877, endPoint y: 456, distance: 39.2
click at [1283, 87] on button "Включить полноэкранный режим" at bounding box center [1268, 102] width 30 height 30
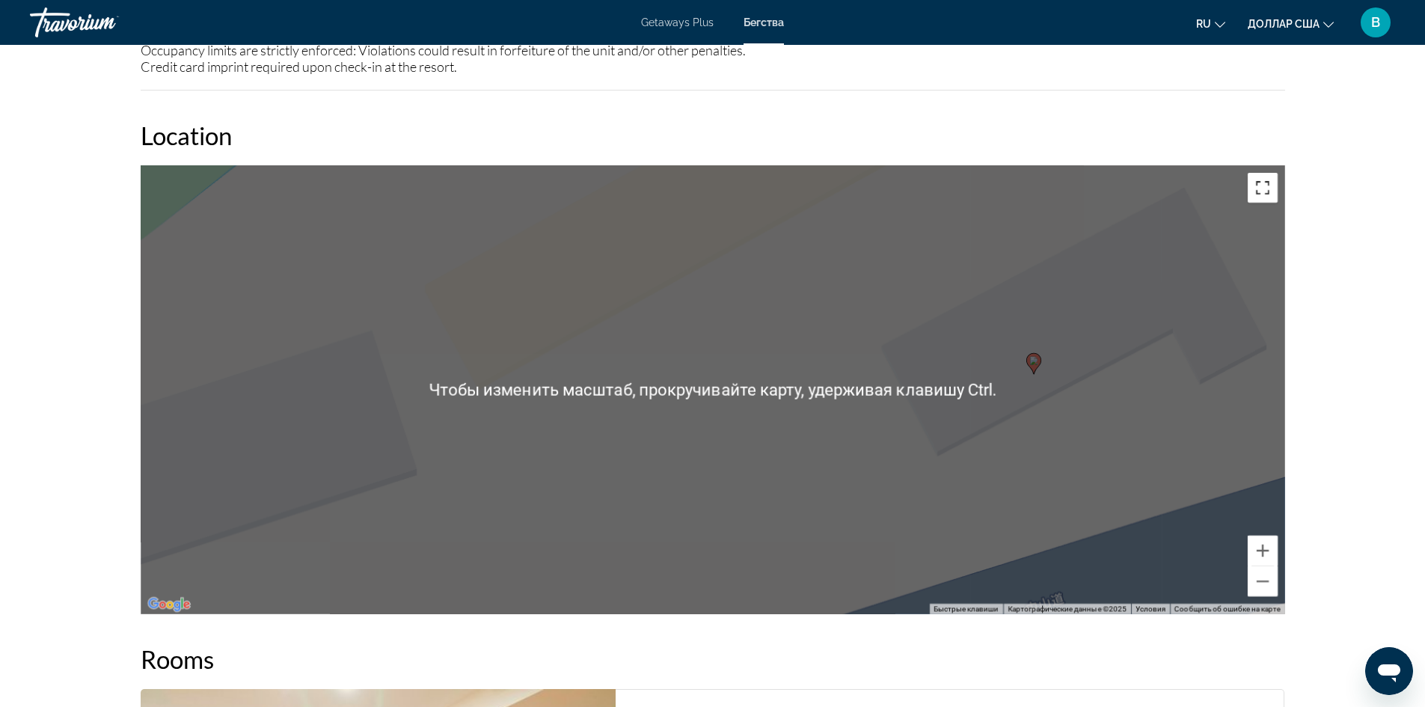
scroll to position [1571, 0]
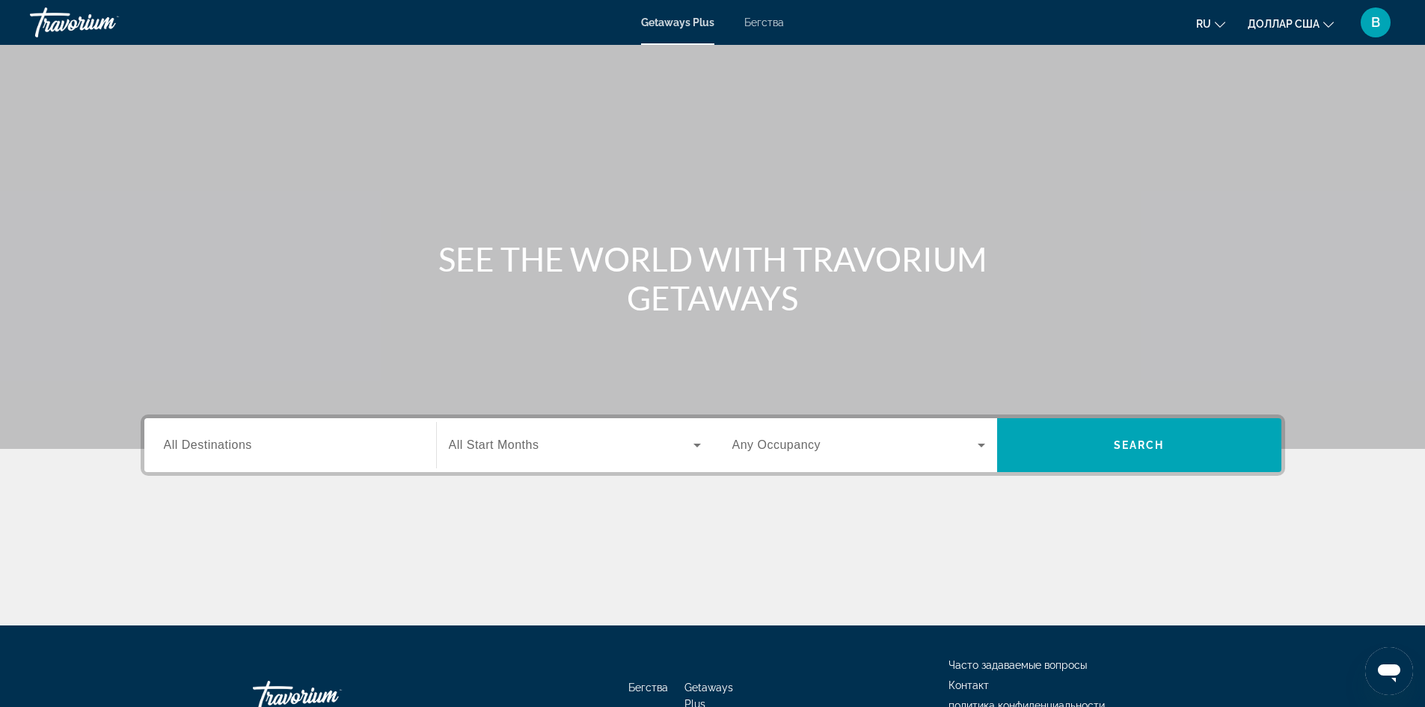
click at [750, 36] on div "Getaways Plus Бегства ru English Español Français Italiano Português русский до…" at bounding box center [712, 22] width 1425 height 39
click at [762, 19] on font "Бегства" at bounding box center [764, 22] width 40 height 12
click at [351, 447] on input "Destination All Destinations" at bounding box center [290, 446] width 253 height 18
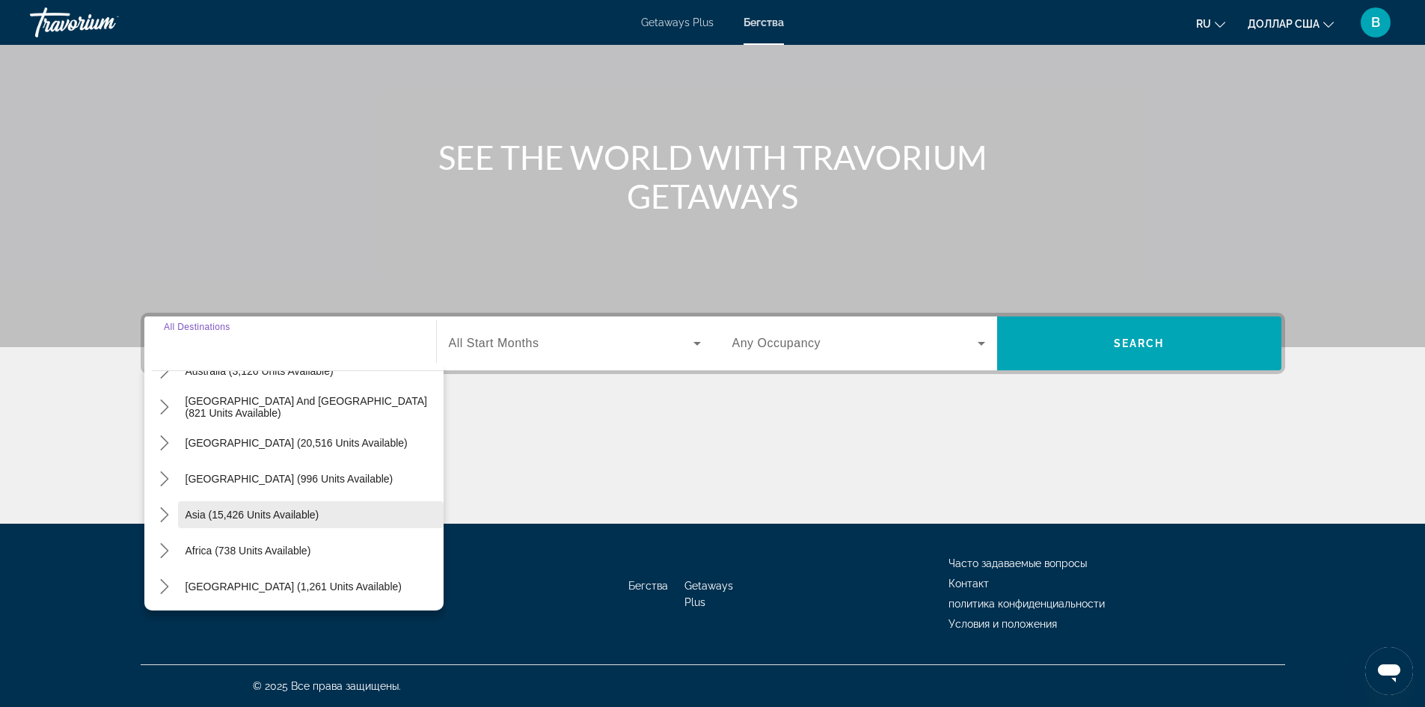
scroll to position [242, 0]
click at [279, 517] on span "Asia (15,426 units available)" at bounding box center [252, 513] width 134 height 12
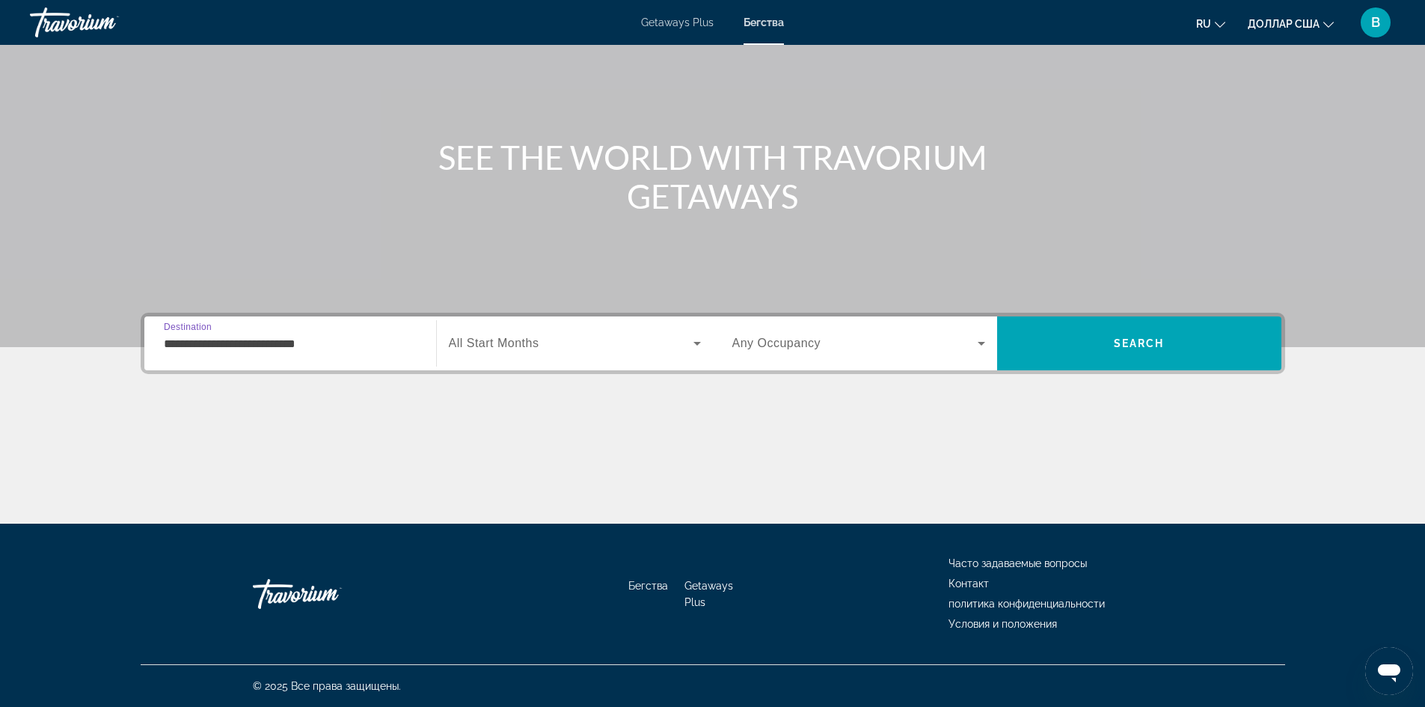
click at [311, 344] on input "**********" at bounding box center [290, 344] width 253 height 18
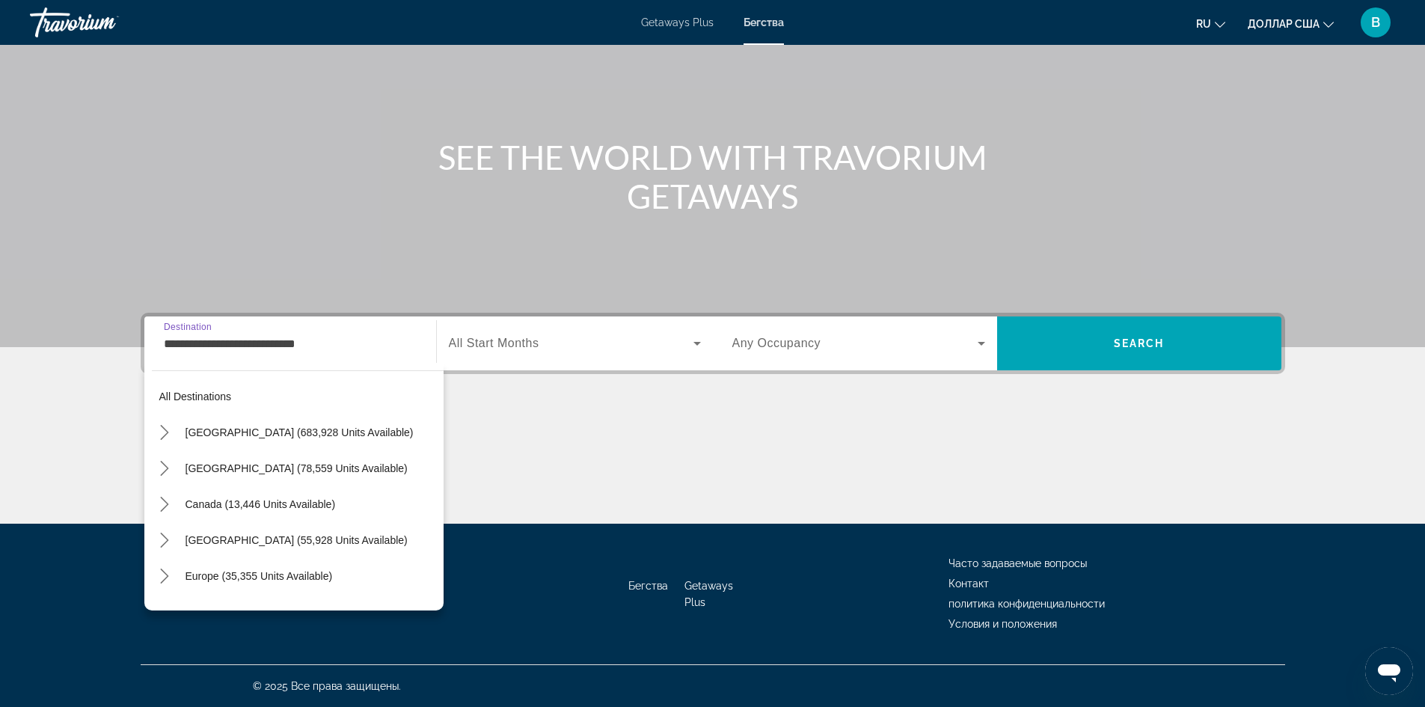
scroll to position [268, 0]
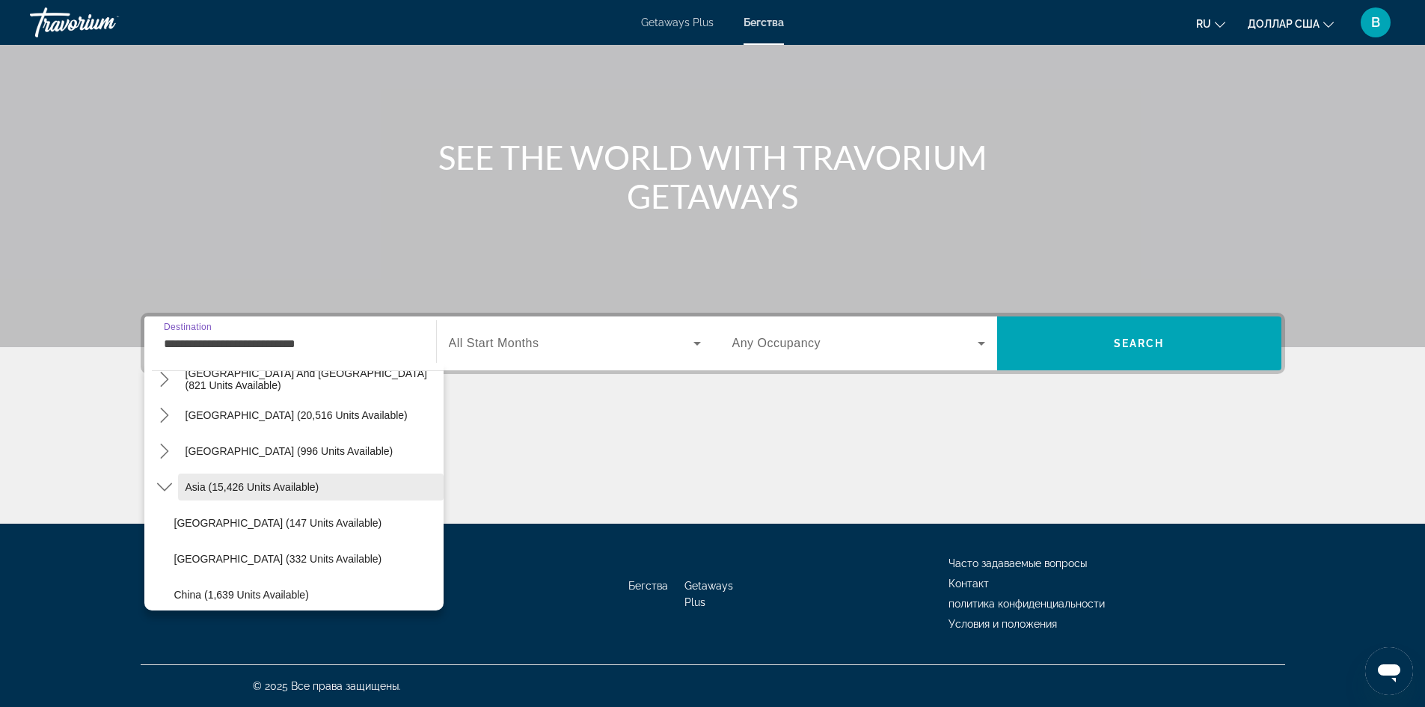
click at [254, 480] on span "Select destination: Asia (15,426 units available)" at bounding box center [310, 487] width 265 height 36
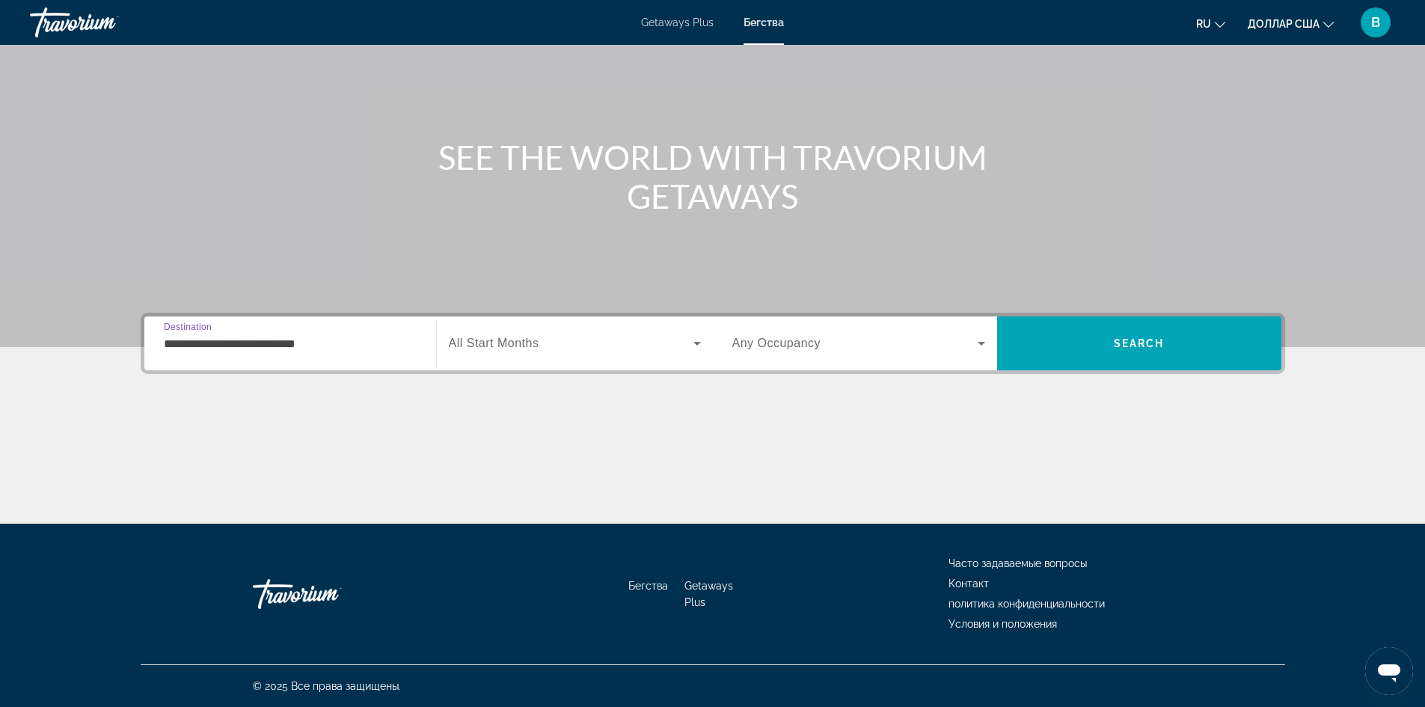
click at [304, 340] on input "**********" at bounding box center [290, 344] width 253 height 18
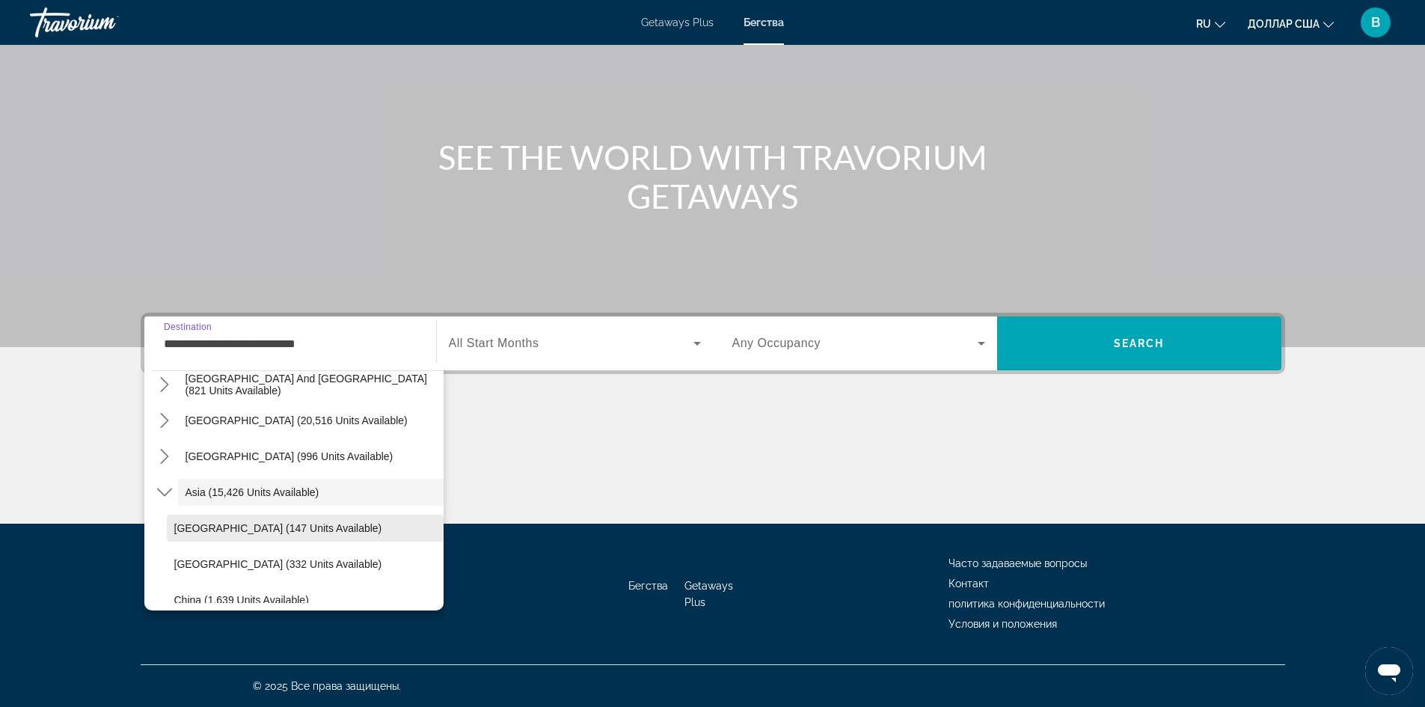
scroll to position [299, 0]
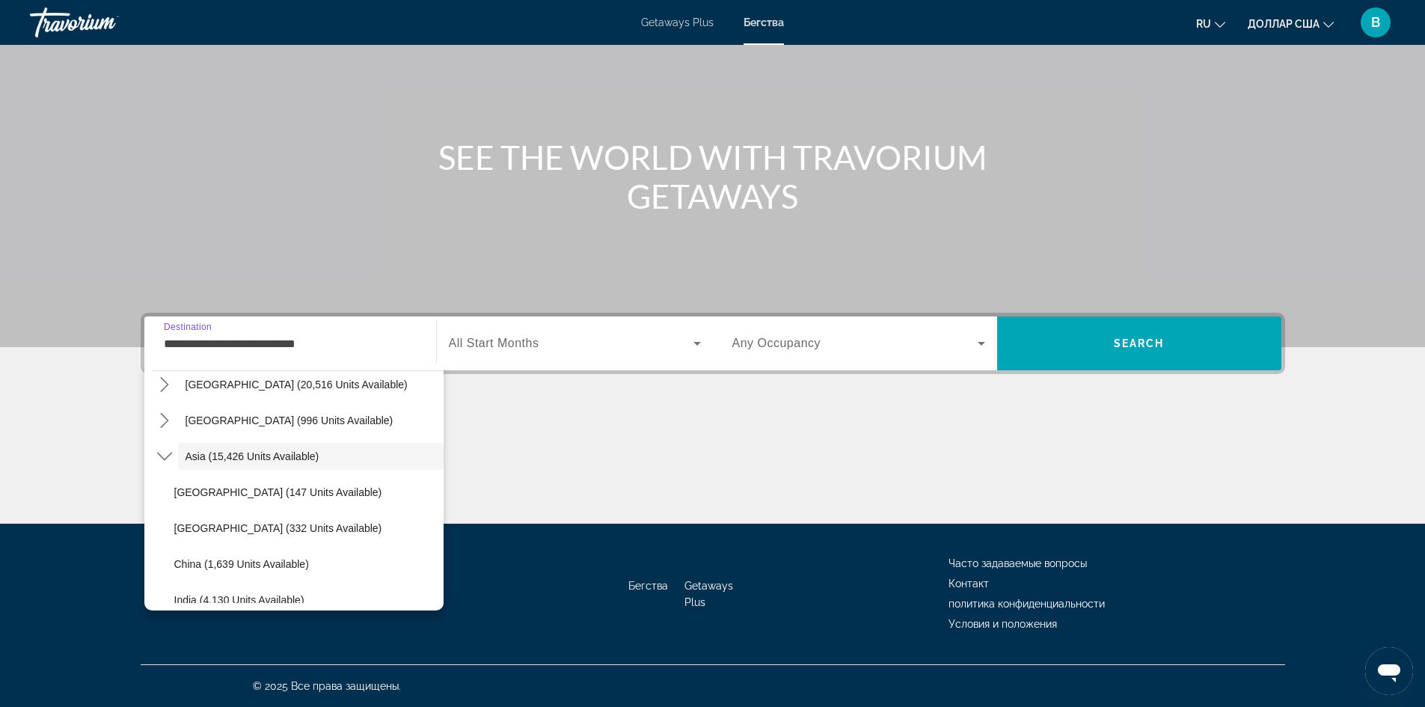
click at [295, 343] on input "**********" at bounding box center [290, 344] width 253 height 18
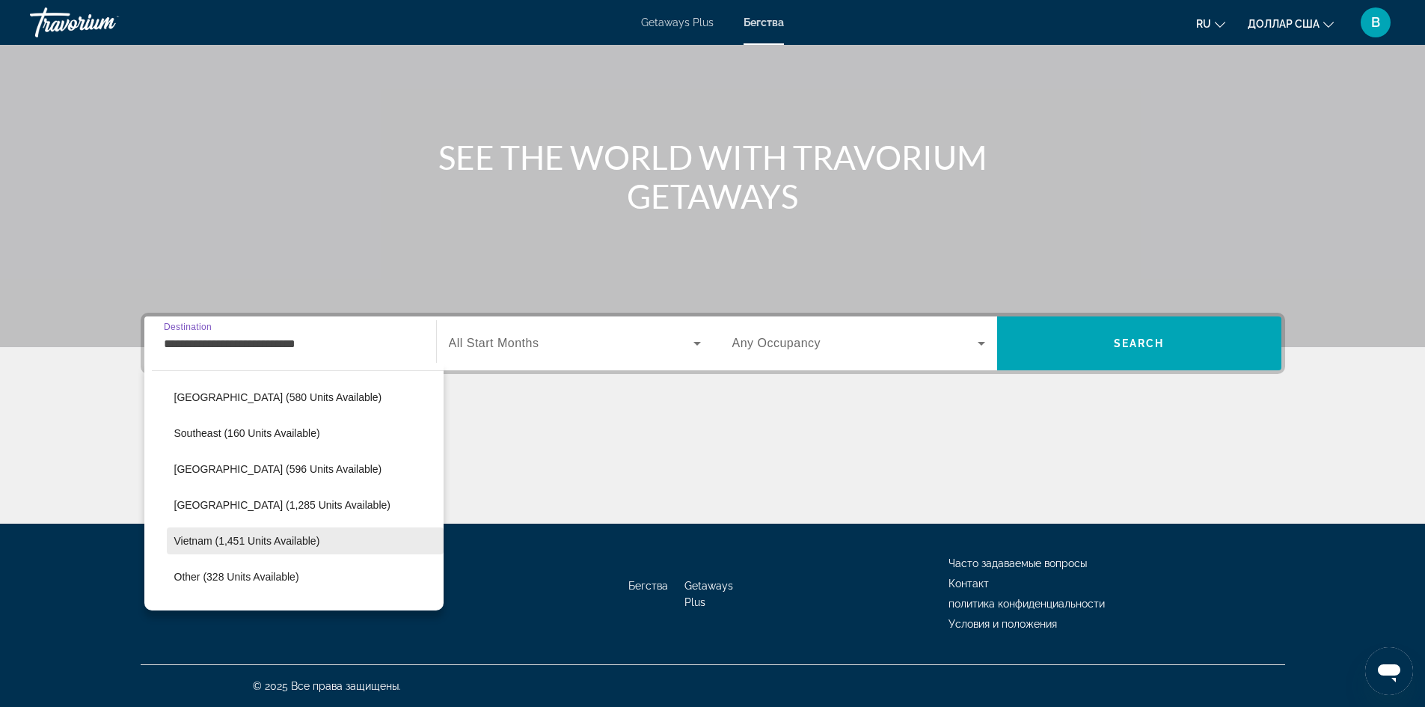
click at [232, 532] on span "Select destination: Vietnam (1,451 units available)" at bounding box center [305, 541] width 277 height 36
type input "**********"
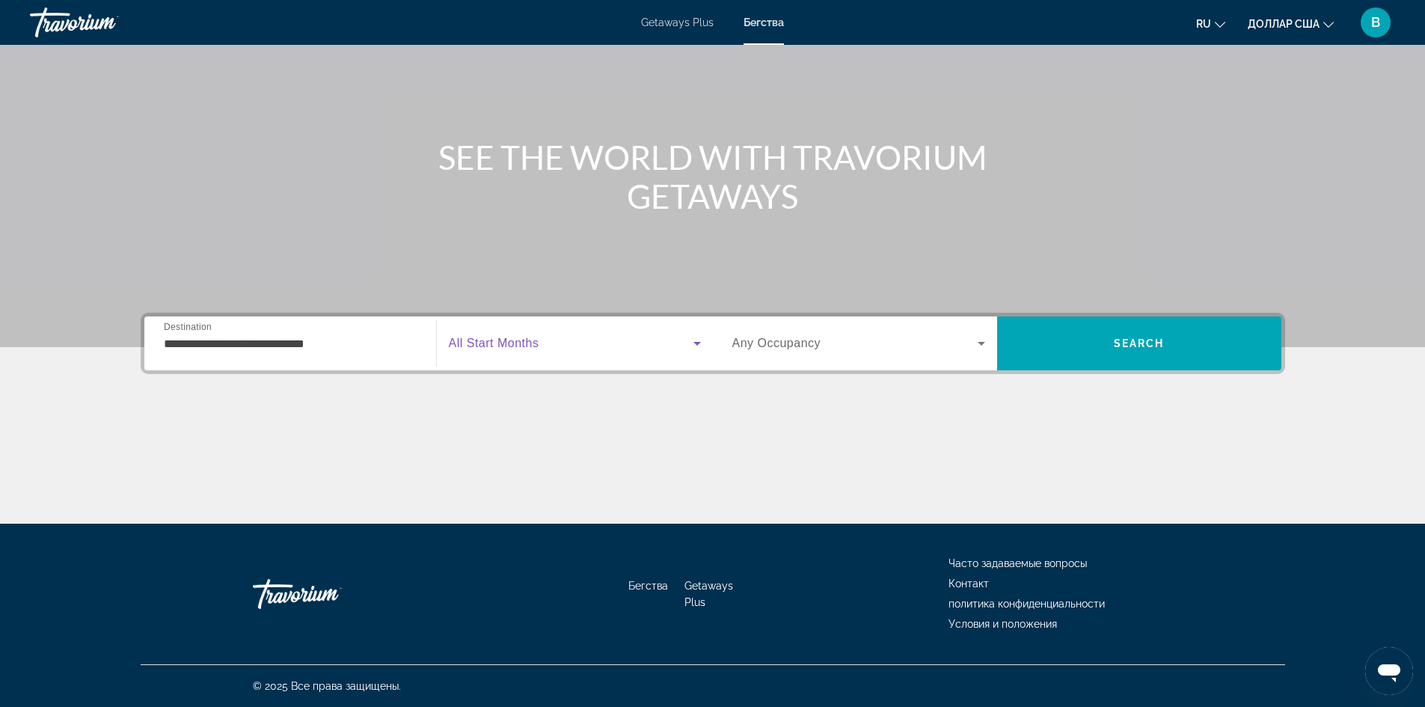
click at [627, 346] on span "Search widget" at bounding box center [571, 343] width 245 height 18
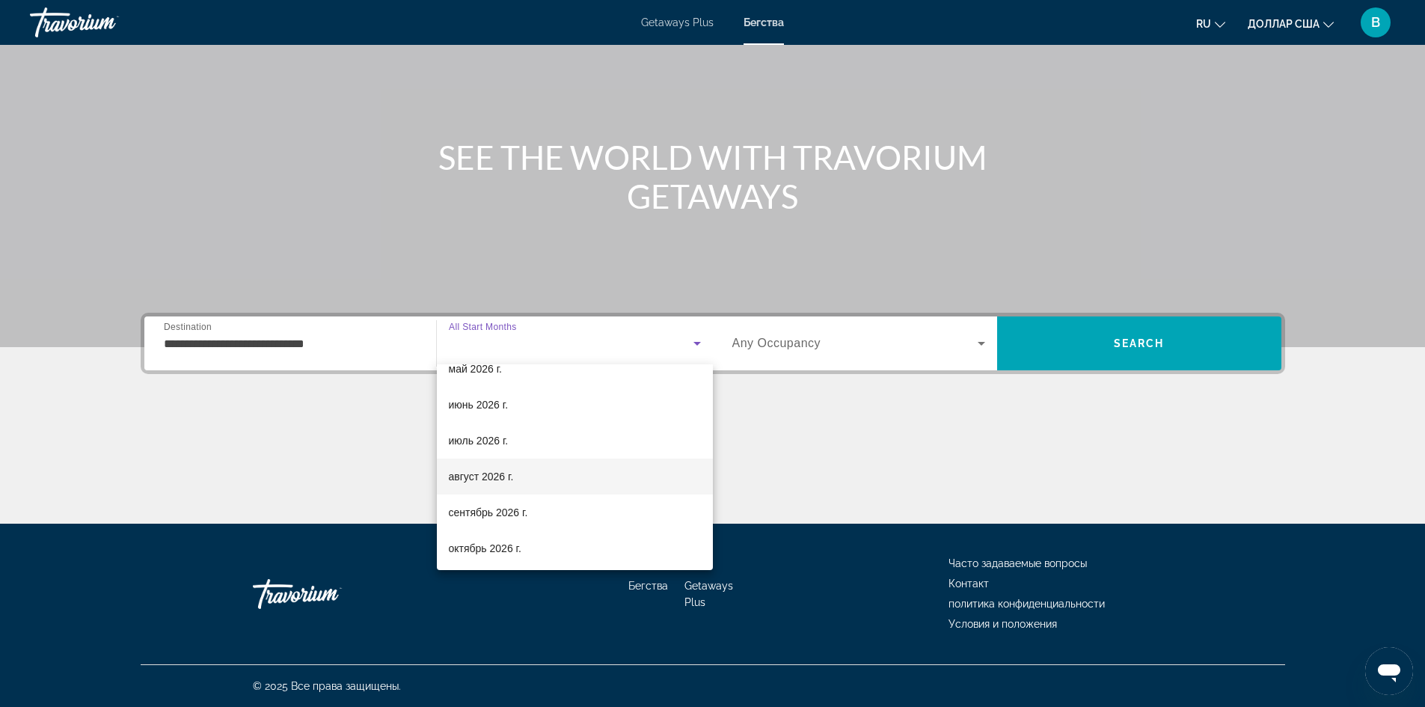
scroll to position [309, 0]
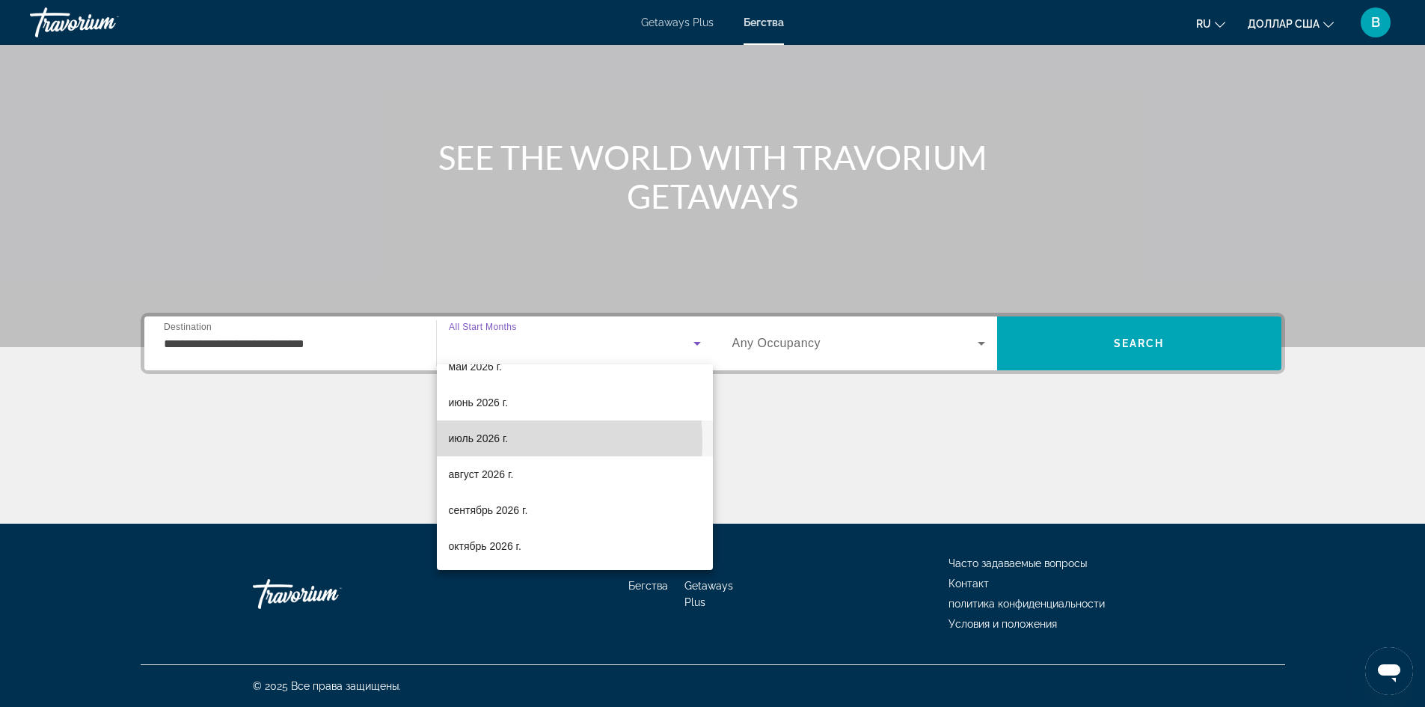
click at [508, 441] on font "июль 2026 г." at bounding box center [479, 438] width 60 height 12
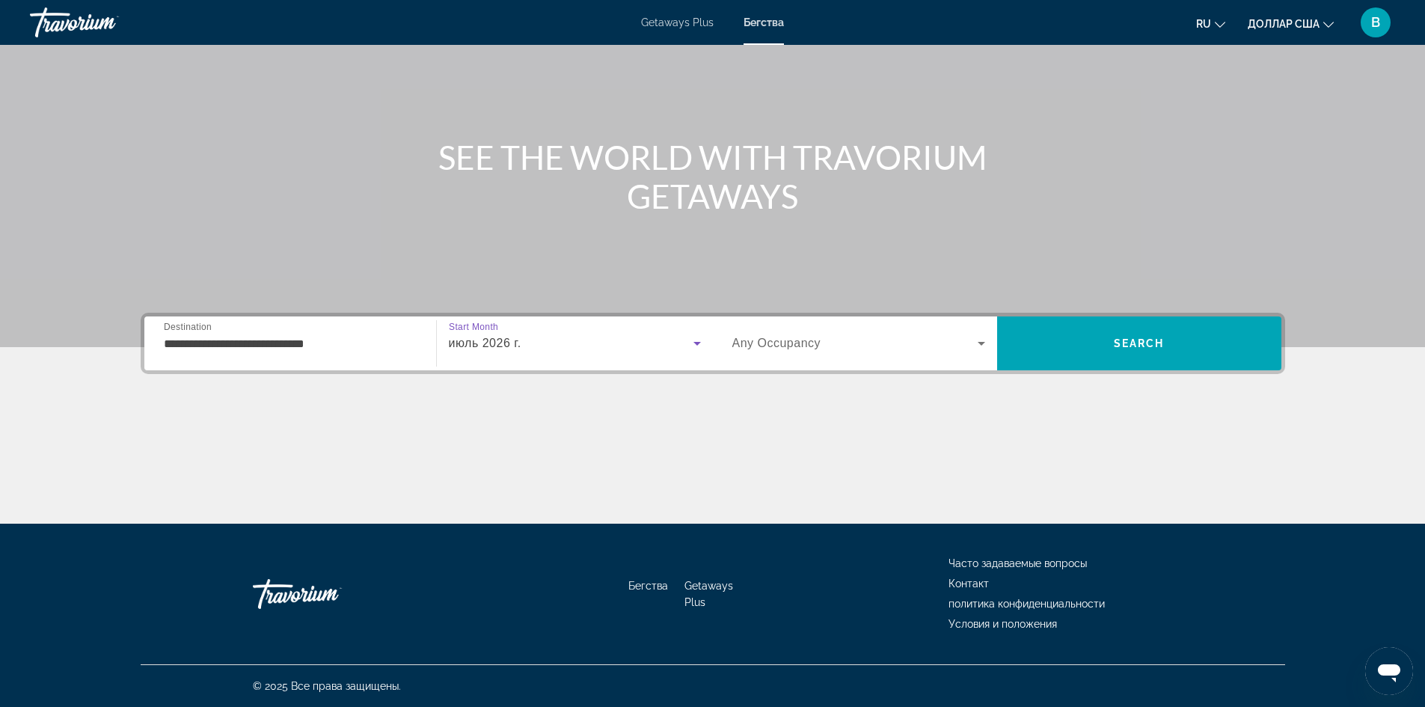
click at [802, 343] on span "Any Occupancy" at bounding box center [776, 343] width 89 height 13
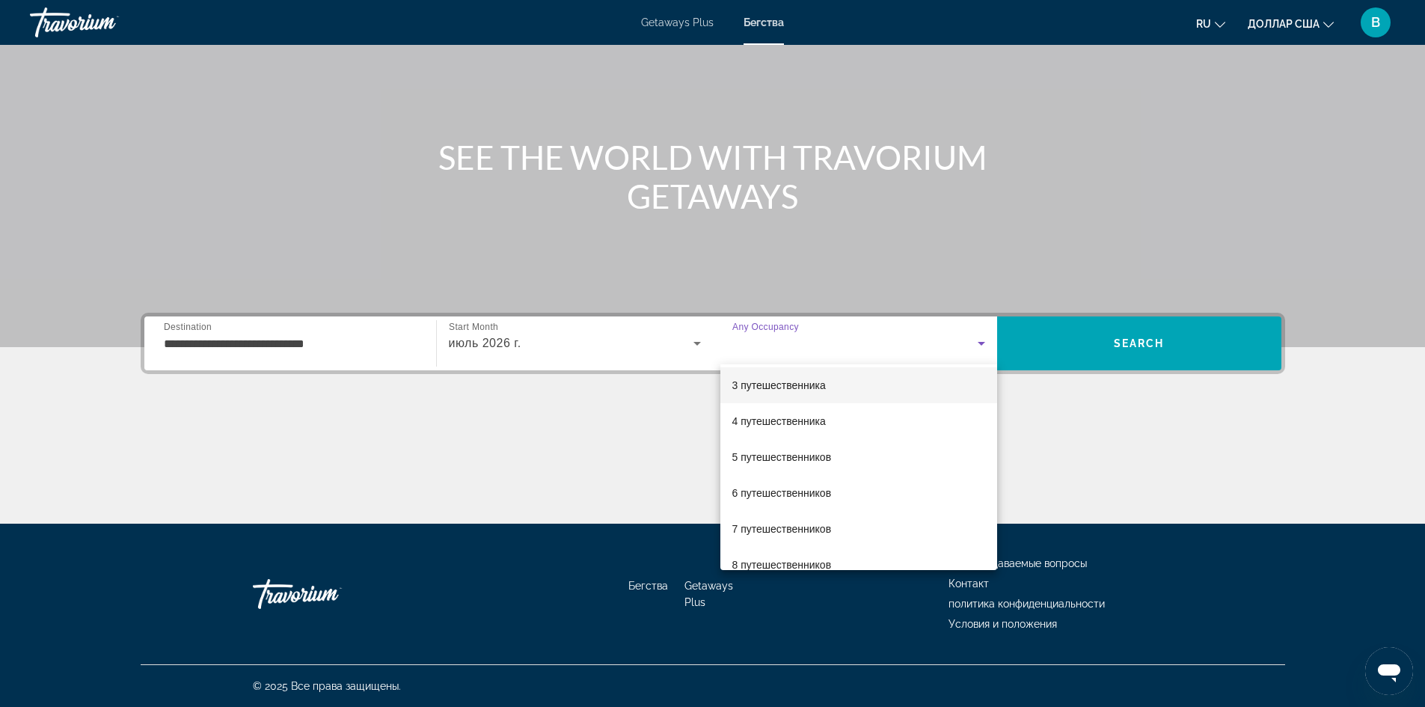
scroll to position [0, 0]
click at [795, 469] on mat-option "3 путешественника" at bounding box center [858, 460] width 277 height 36
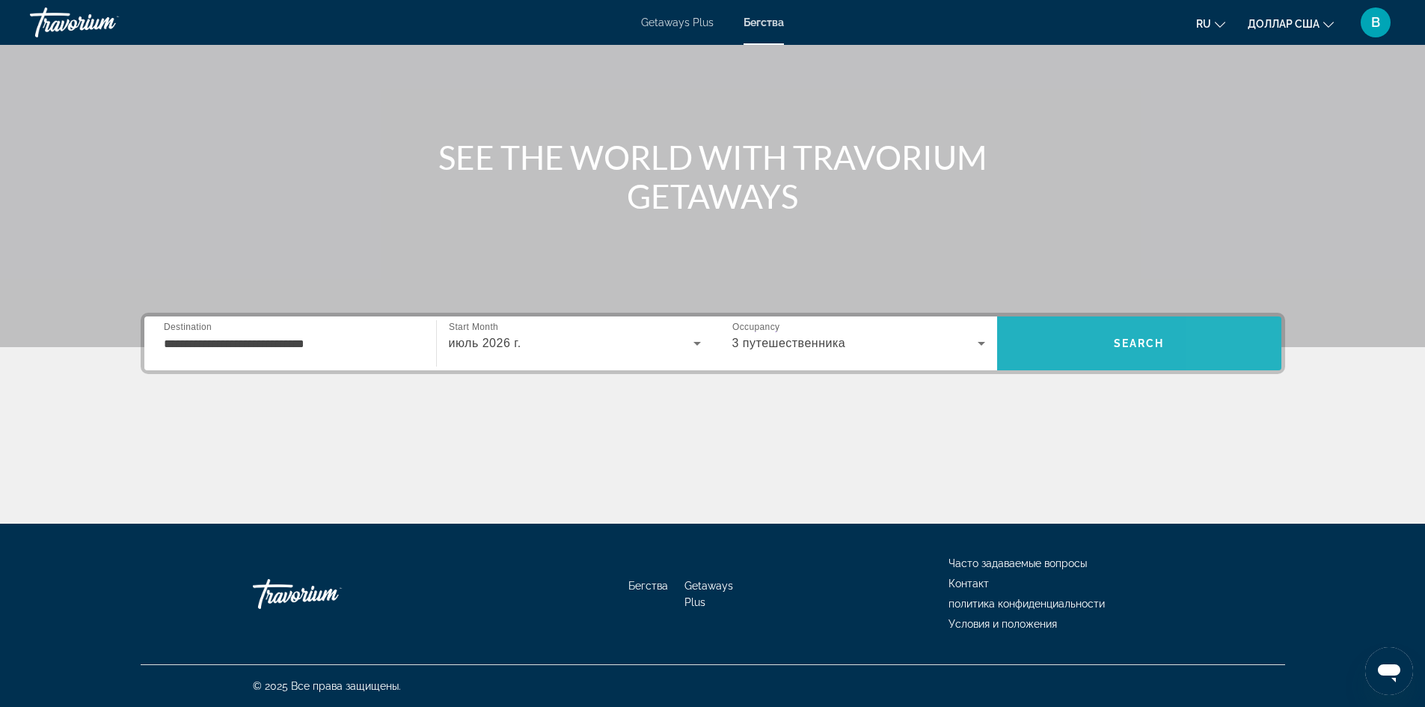
click at [1215, 346] on span "Search" at bounding box center [1139, 343] width 284 height 36
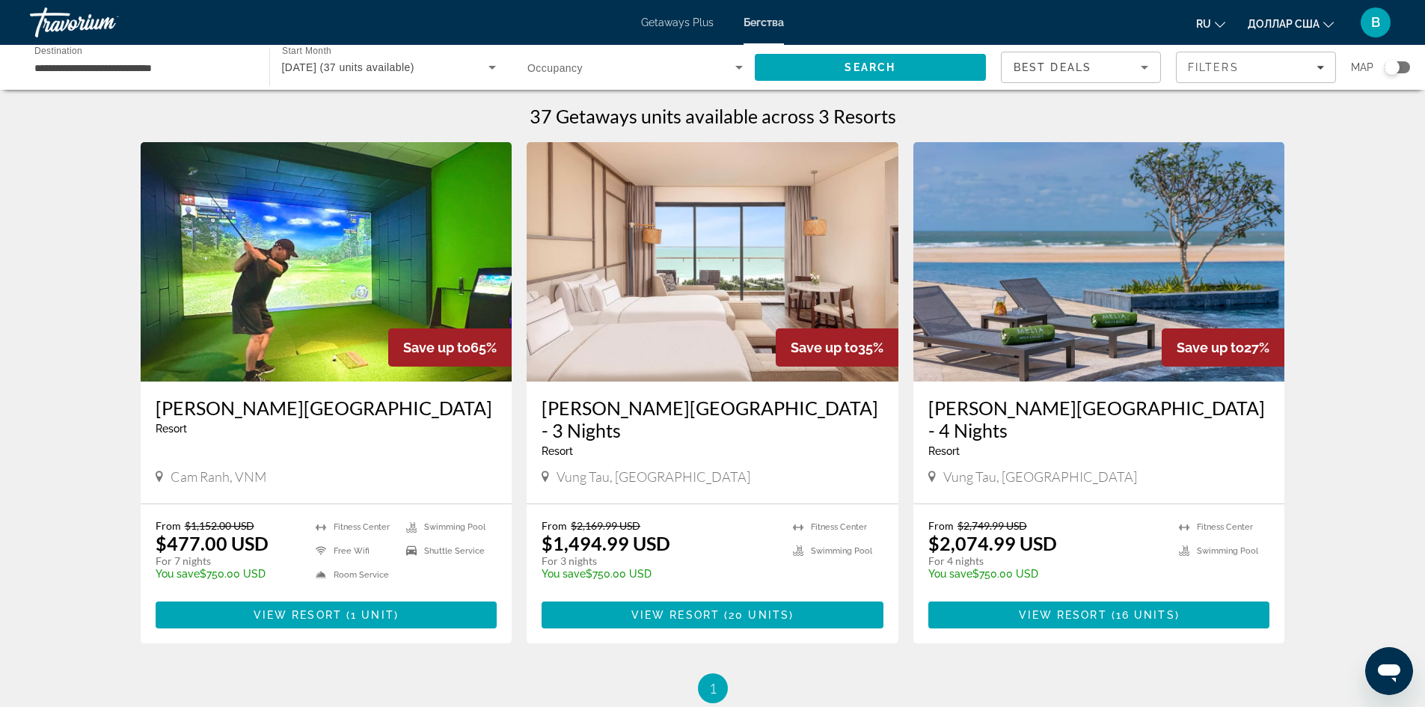
click at [337, 329] on img "Основное содержание" at bounding box center [327, 261] width 372 height 239
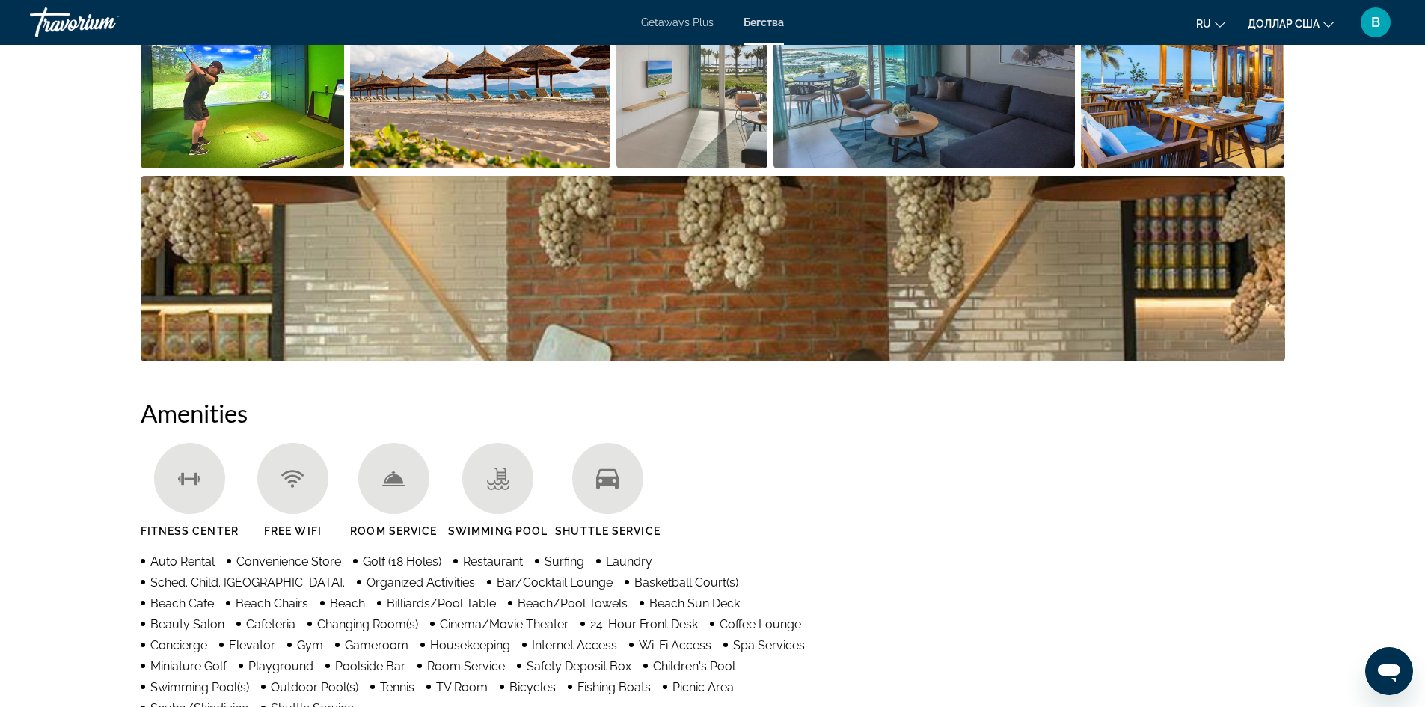
scroll to position [673, 0]
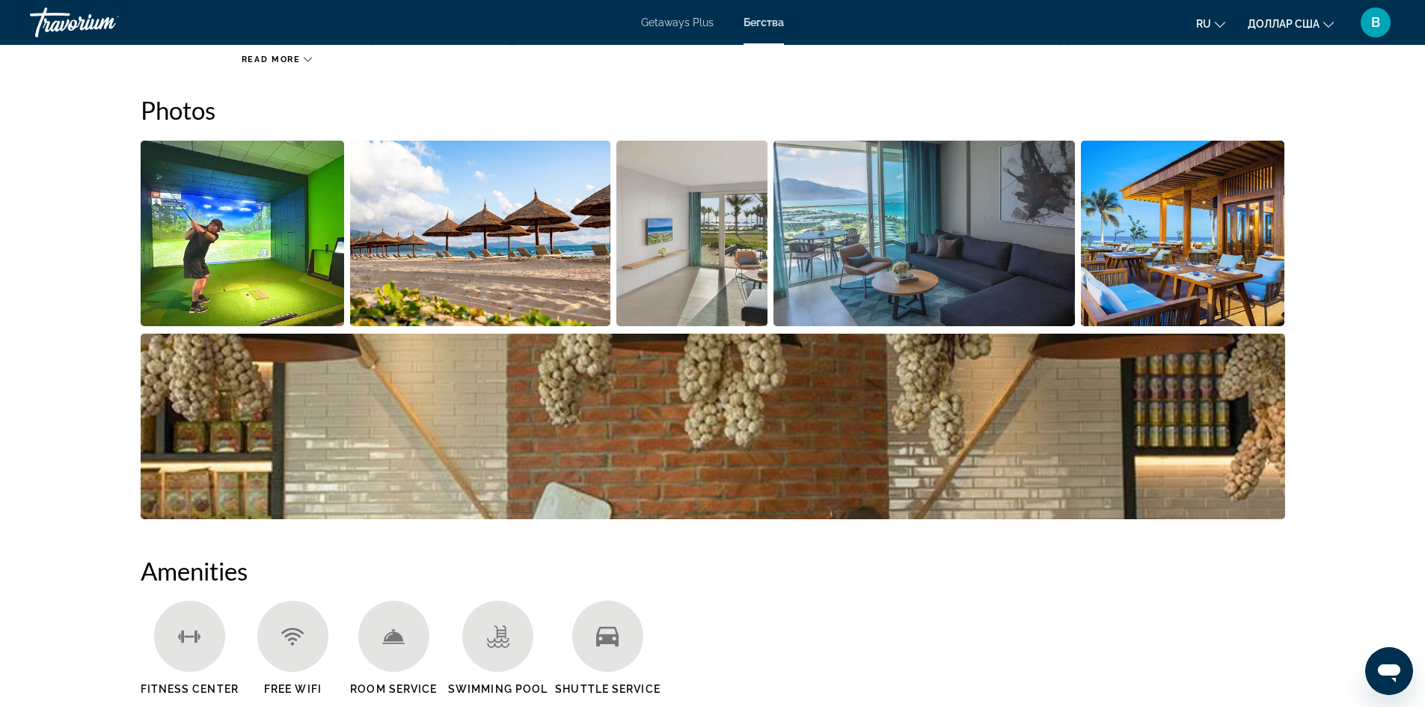
click at [283, 242] on img "Open full-screen image slider" at bounding box center [243, 233] width 204 height 185
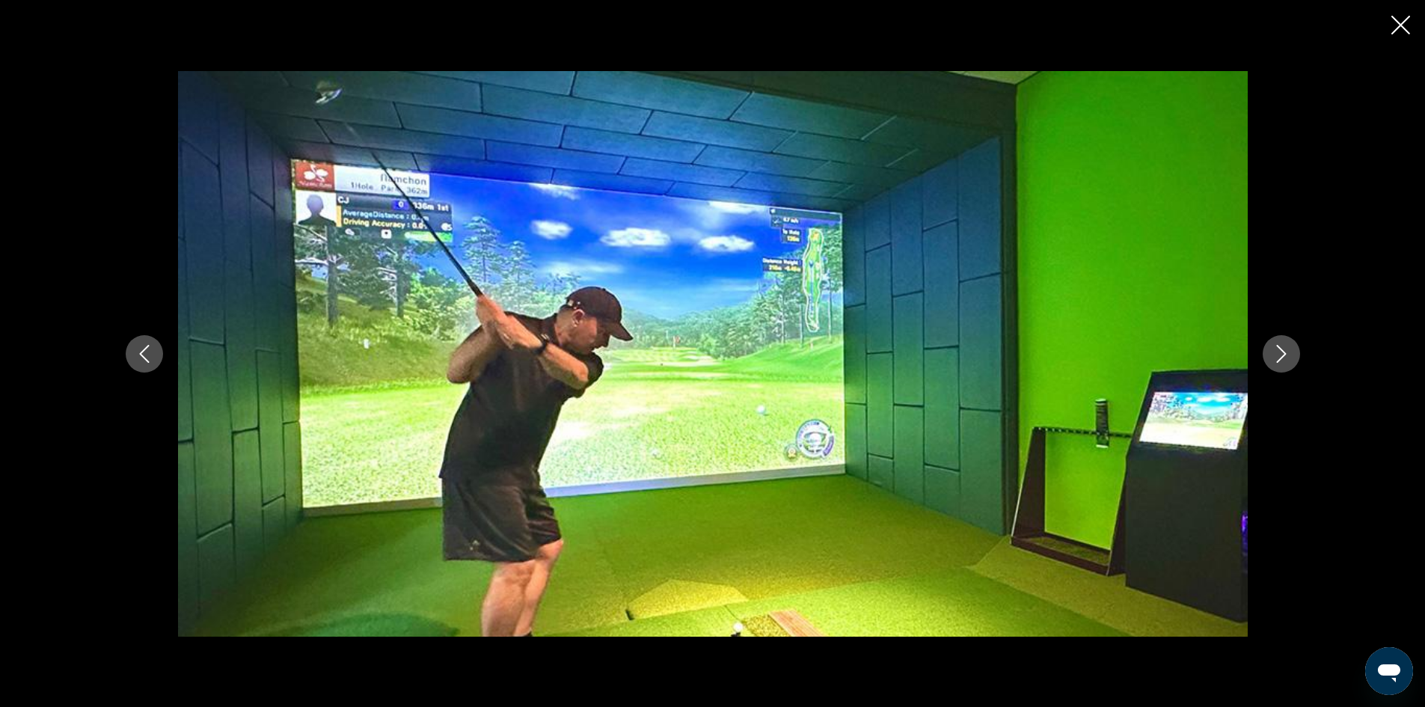
click at [1291, 355] on button "Next image" at bounding box center [1280, 353] width 37 height 37
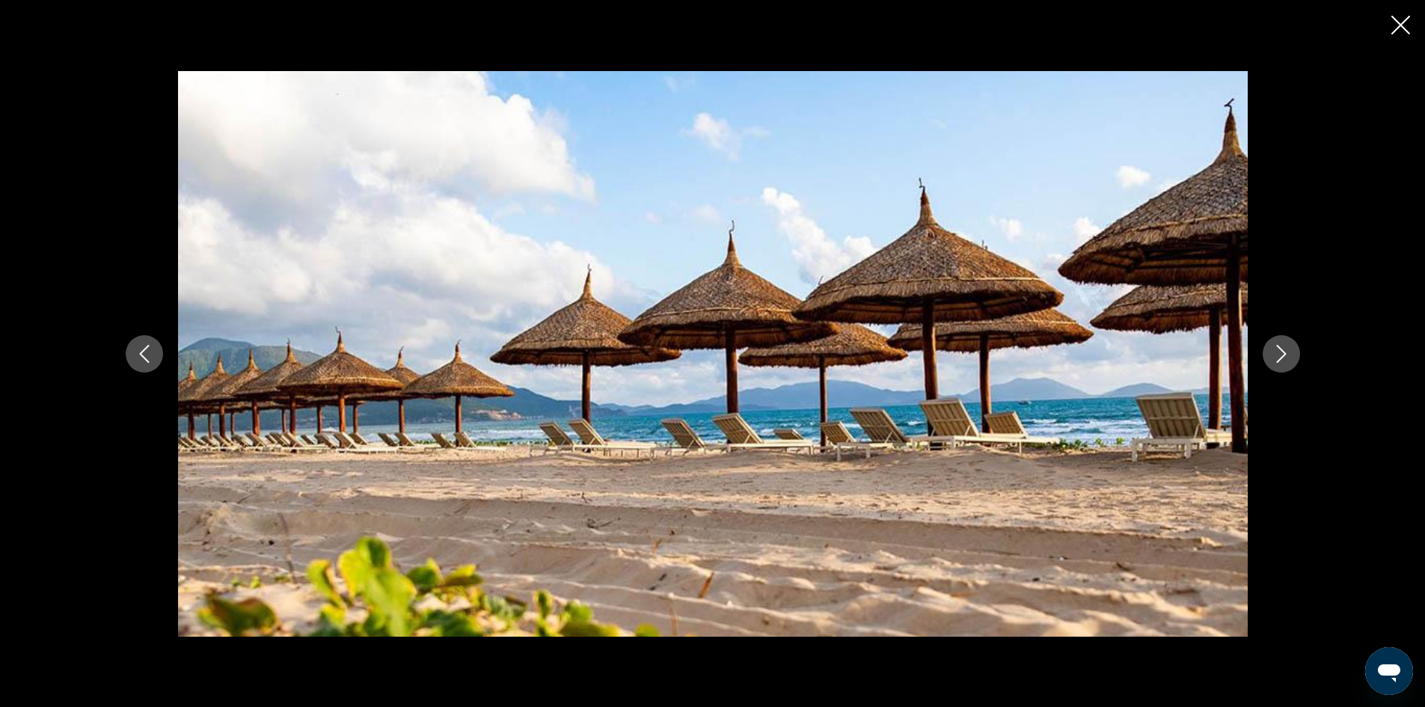
click at [1291, 354] on button "Next image" at bounding box center [1280, 353] width 37 height 37
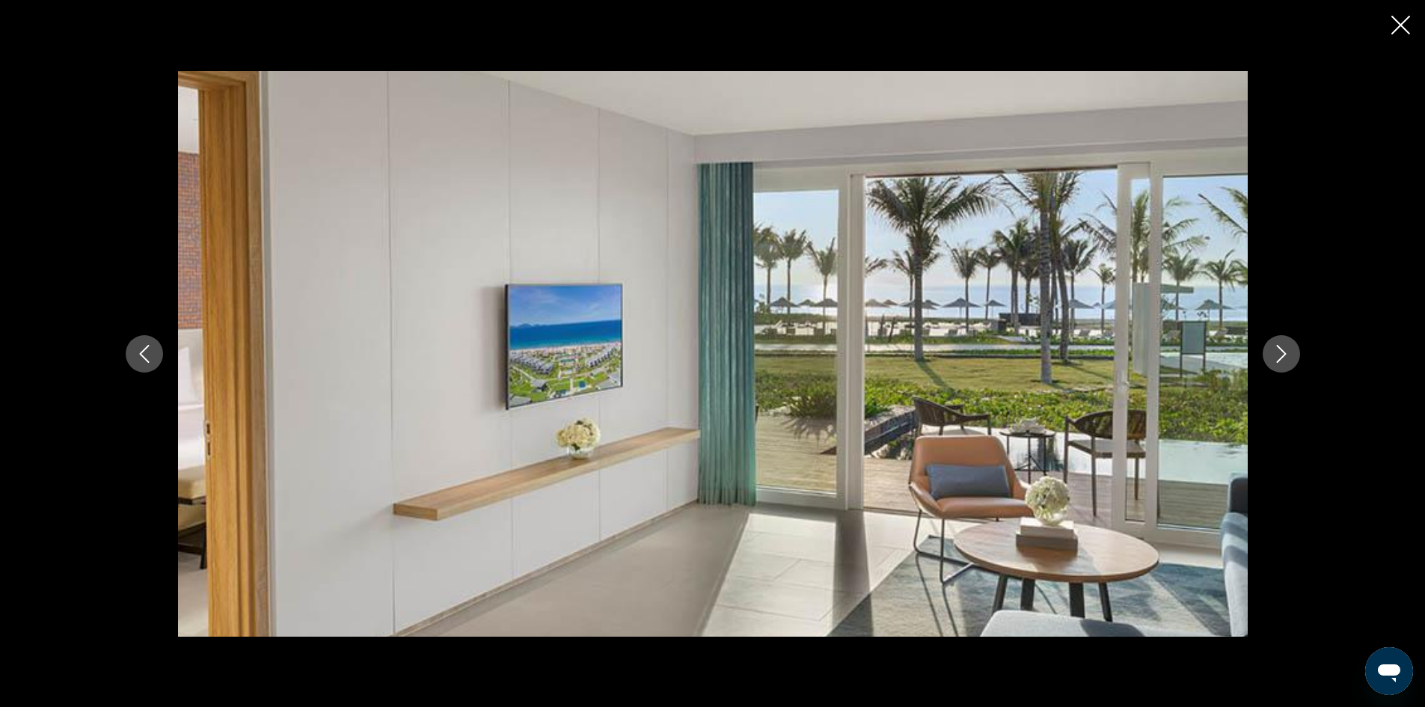
click at [1291, 354] on button "Next image" at bounding box center [1280, 353] width 37 height 37
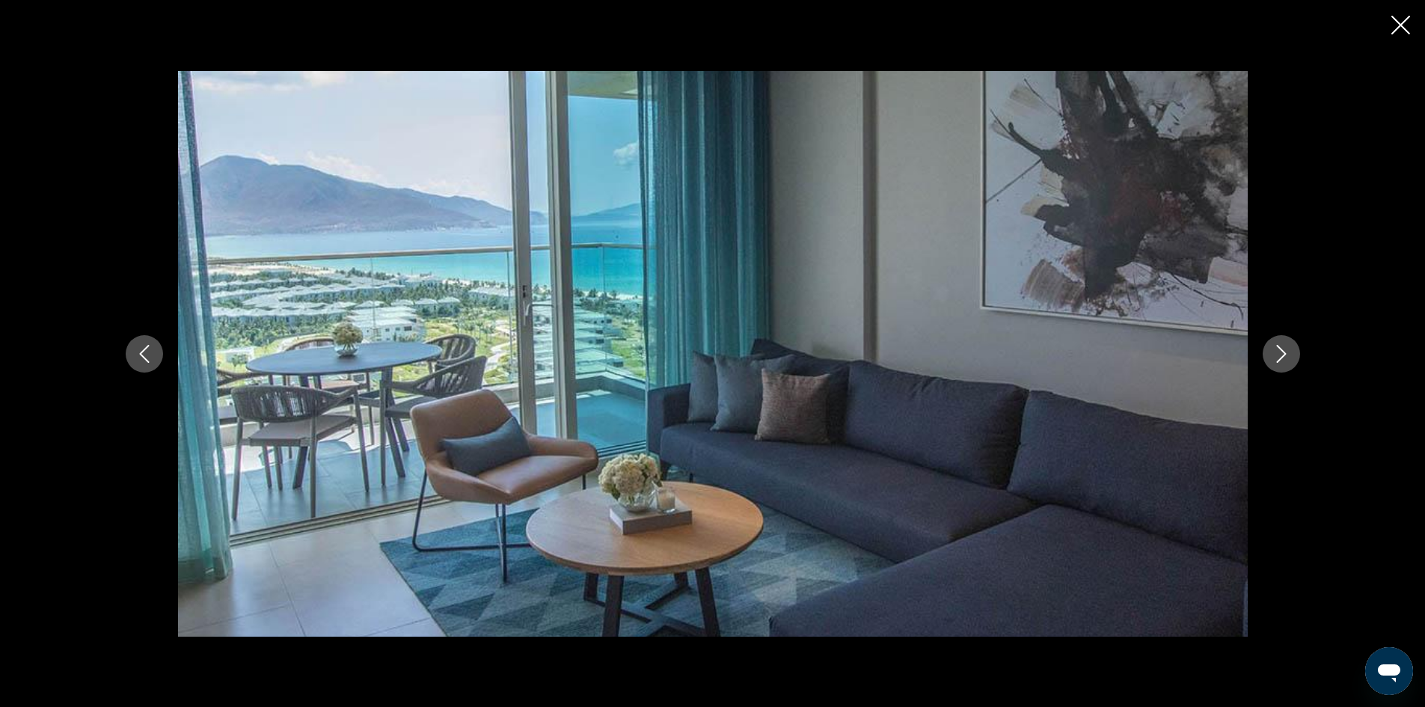
click at [1291, 354] on button "Next image" at bounding box center [1280, 353] width 37 height 37
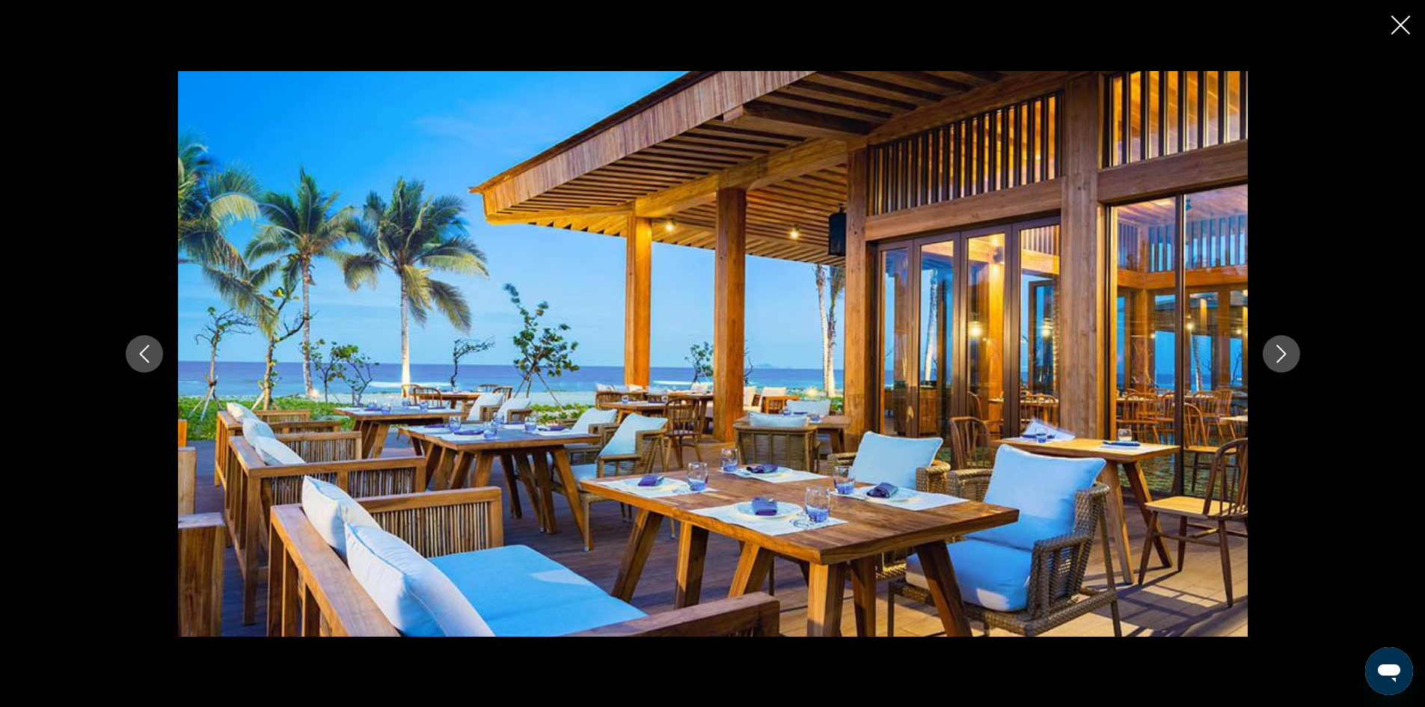
click at [1291, 354] on button "Next image" at bounding box center [1280, 353] width 37 height 37
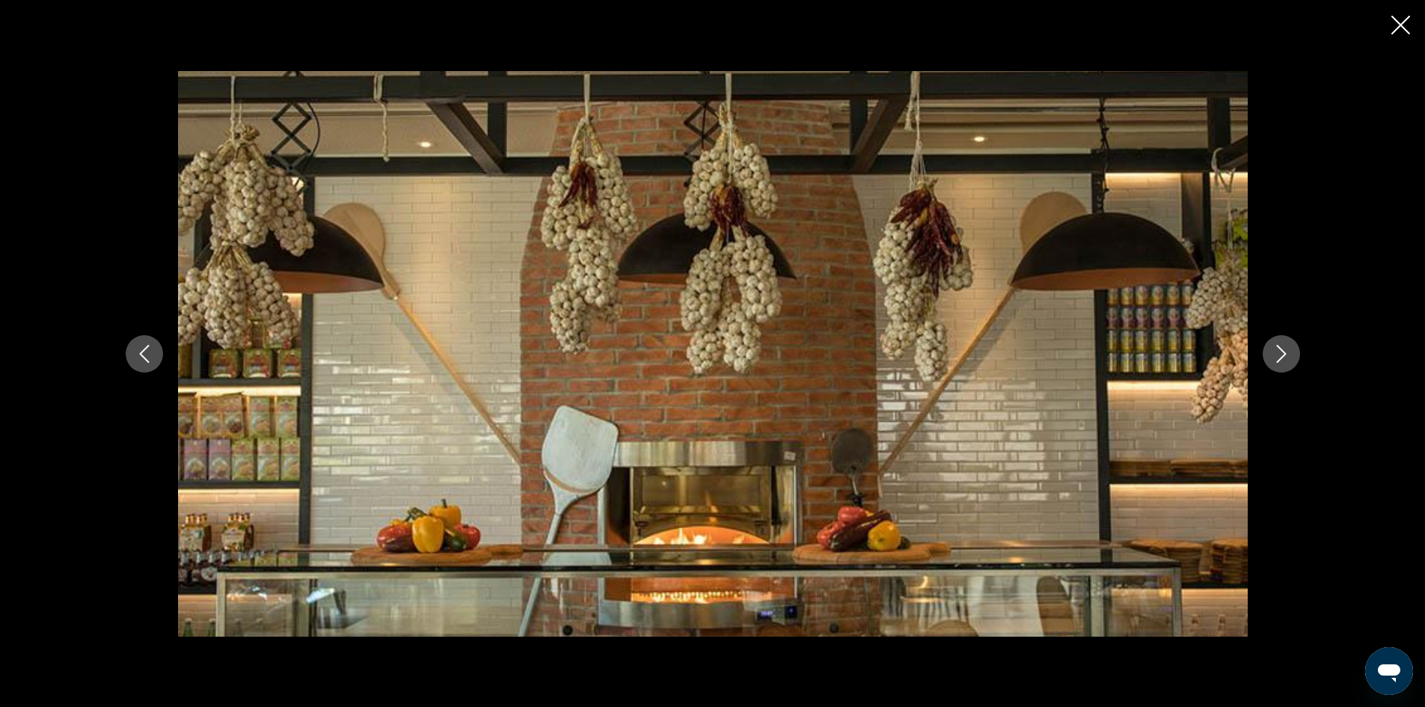
click at [1291, 354] on button "Next image" at bounding box center [1280, 353] width 37 height 37
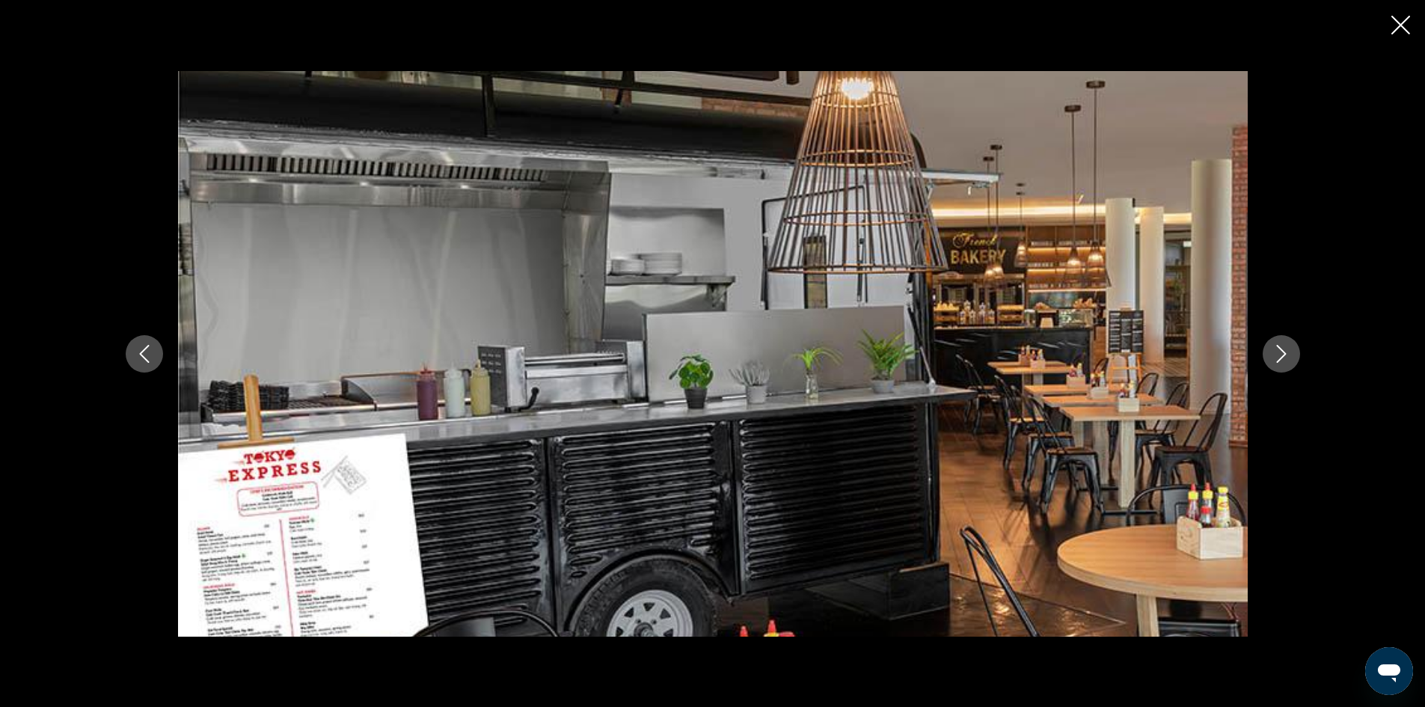
click at [1291, 353] on button "Next image" at bounding box center [1280, 353] width 37 height 37
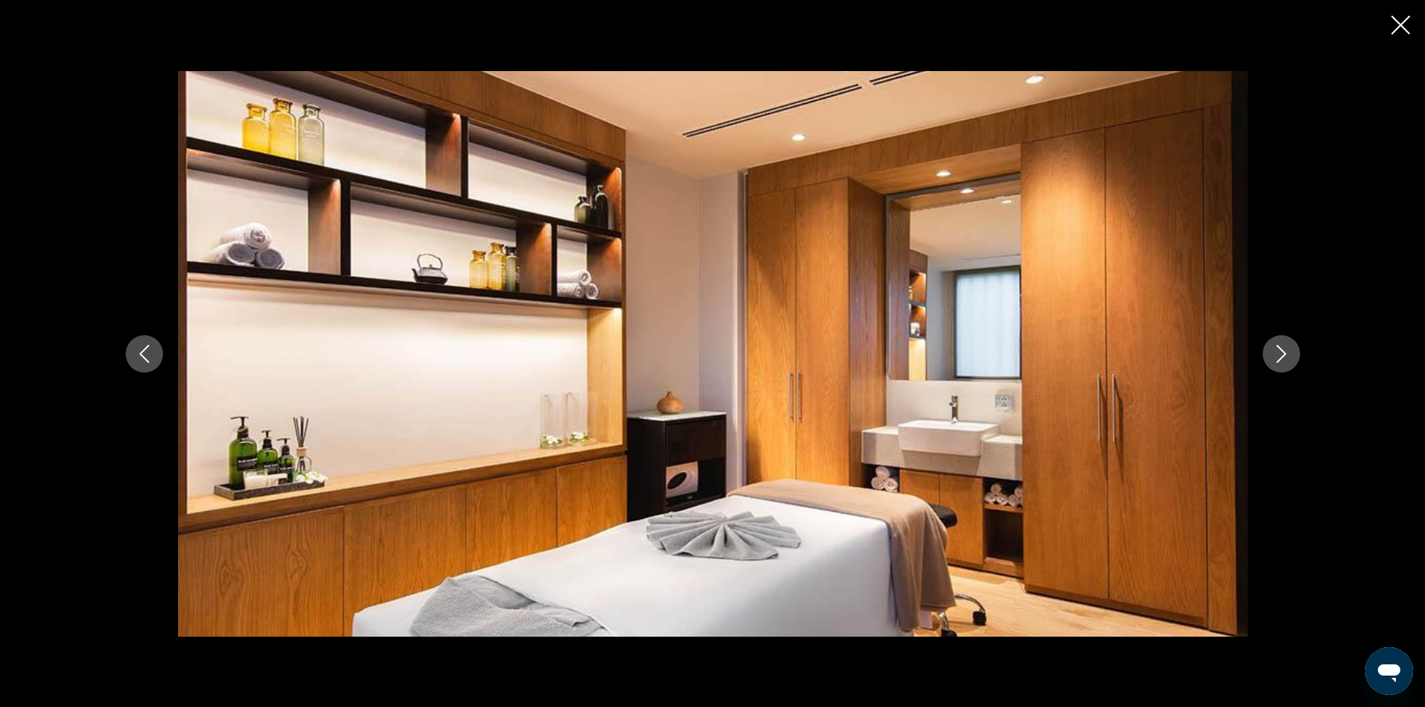
click at [1266, 350] on button "Next image" at bounding box center [1280, 353] width 37 height 37
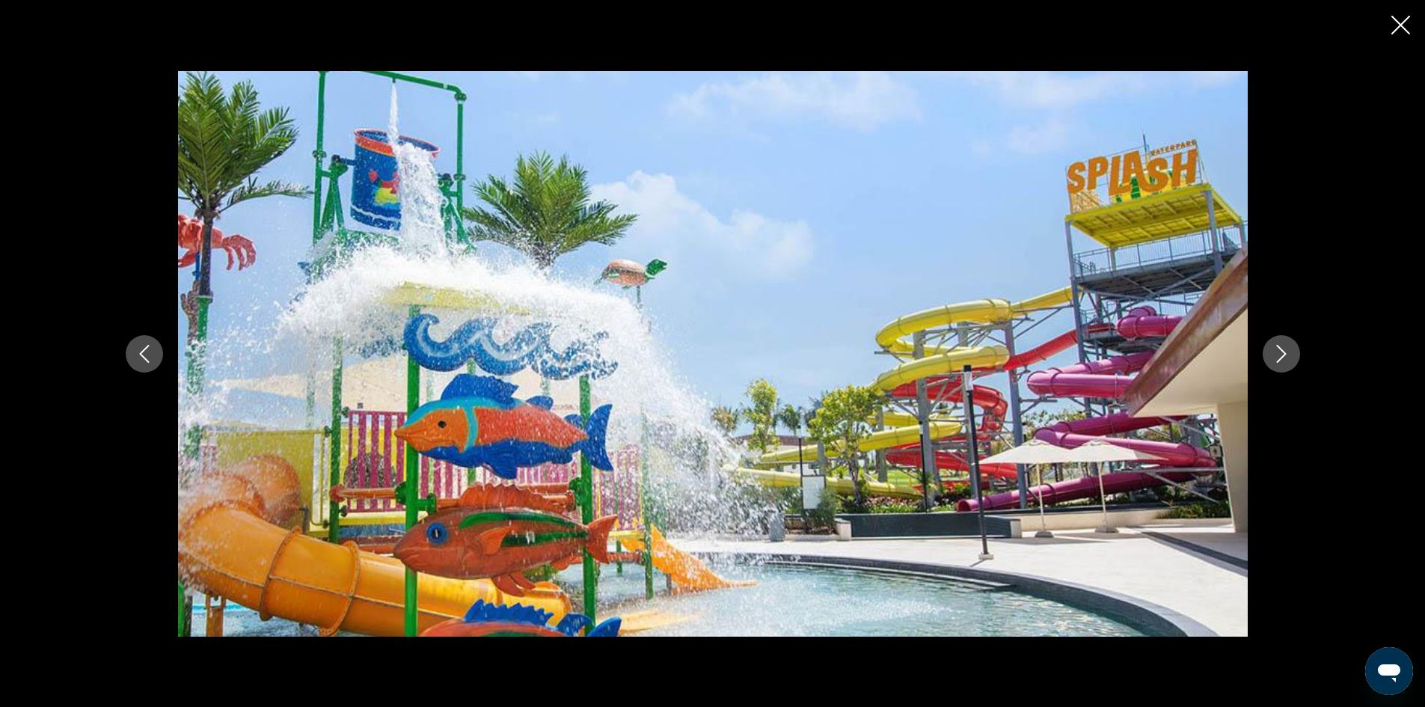
click at [1292, 352] on button "Next image" at bounding box center [1280, 353] width 37 height 37
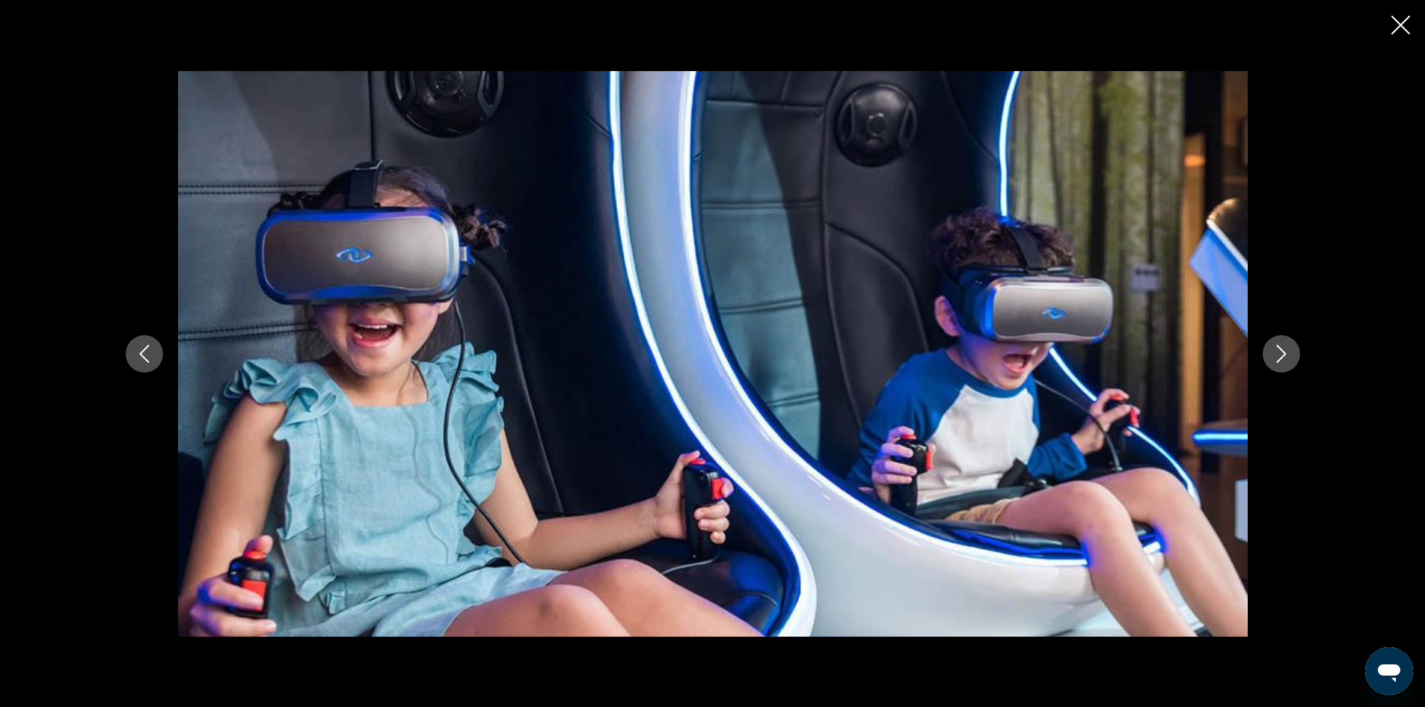
click at [1286, 355] on icon "Next image" at bounding box center [1281, 354] width 18 height 18
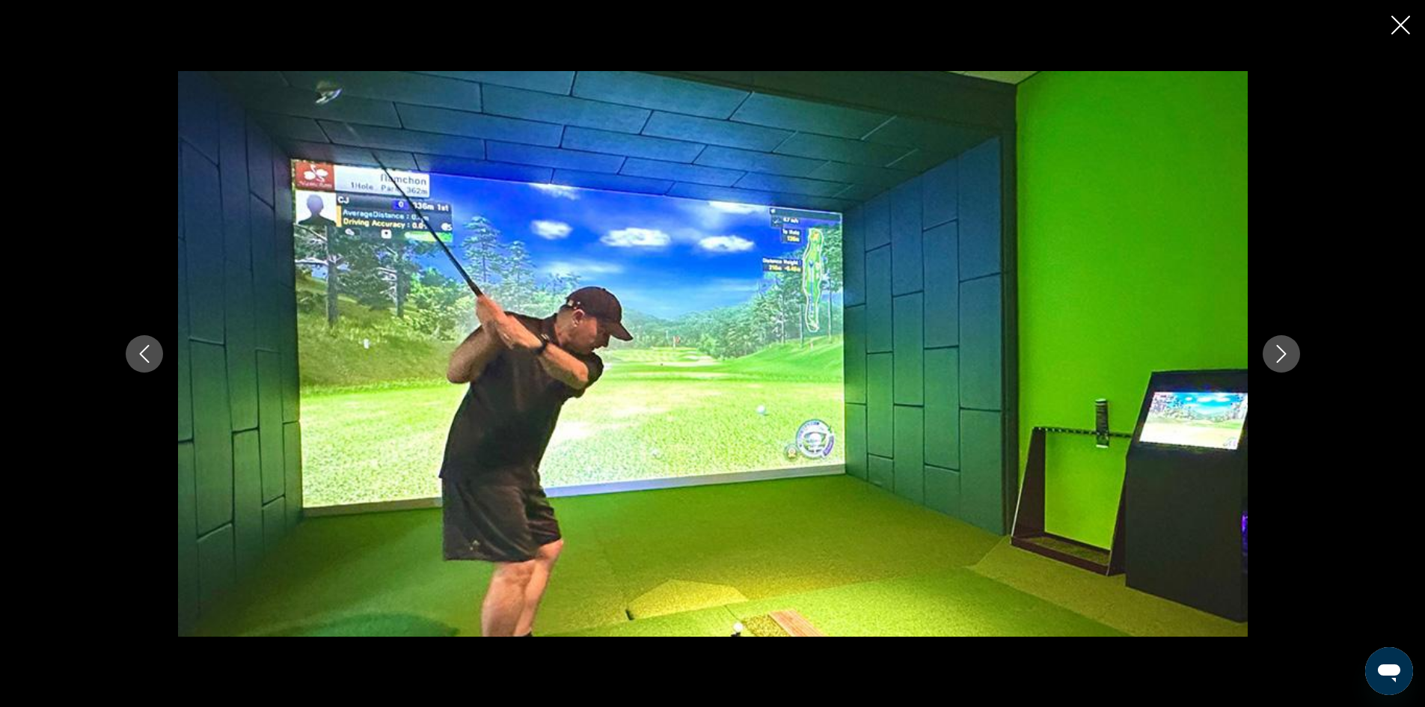
click at [1286, 355] on icon "Next image" at bounding box center [1281, 354] width 18 height 18
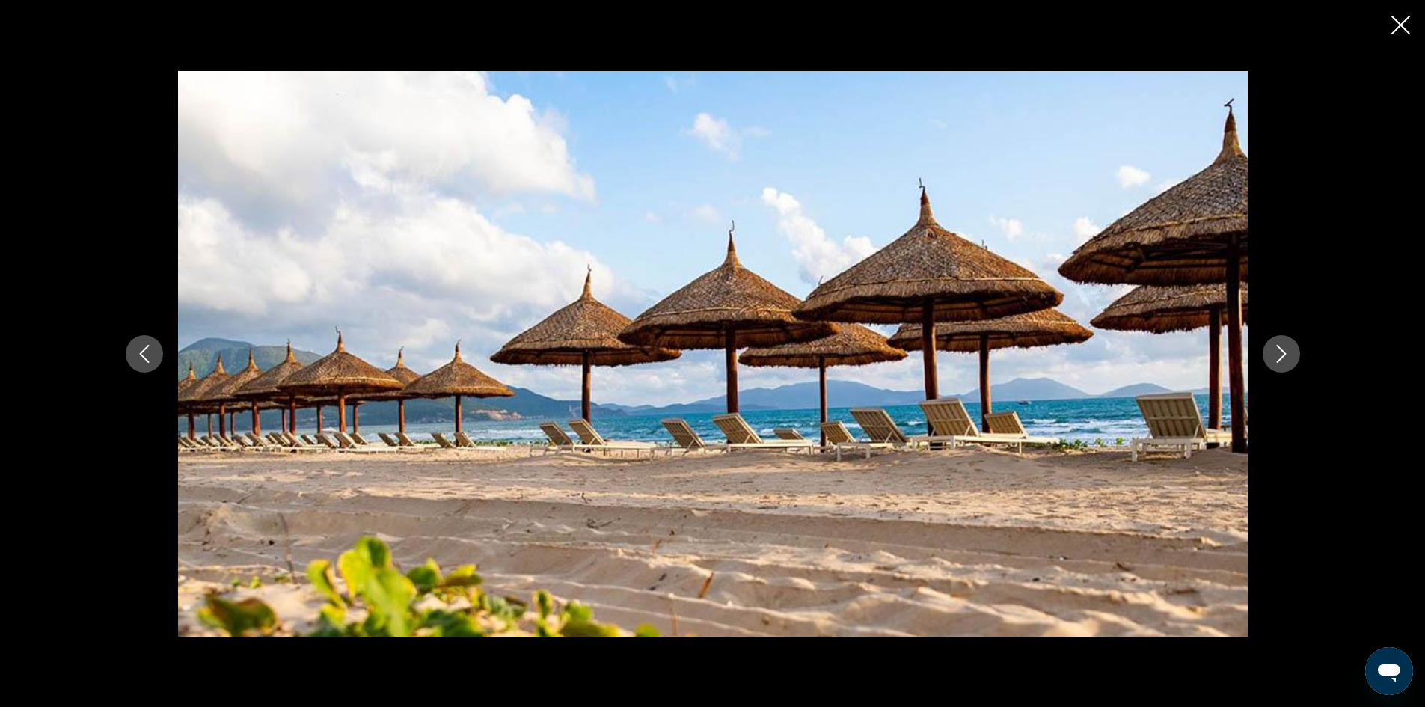
click at [1399, 27] on icon "Close slideshow" at bounding box center [1400, 25] width 19 height 19
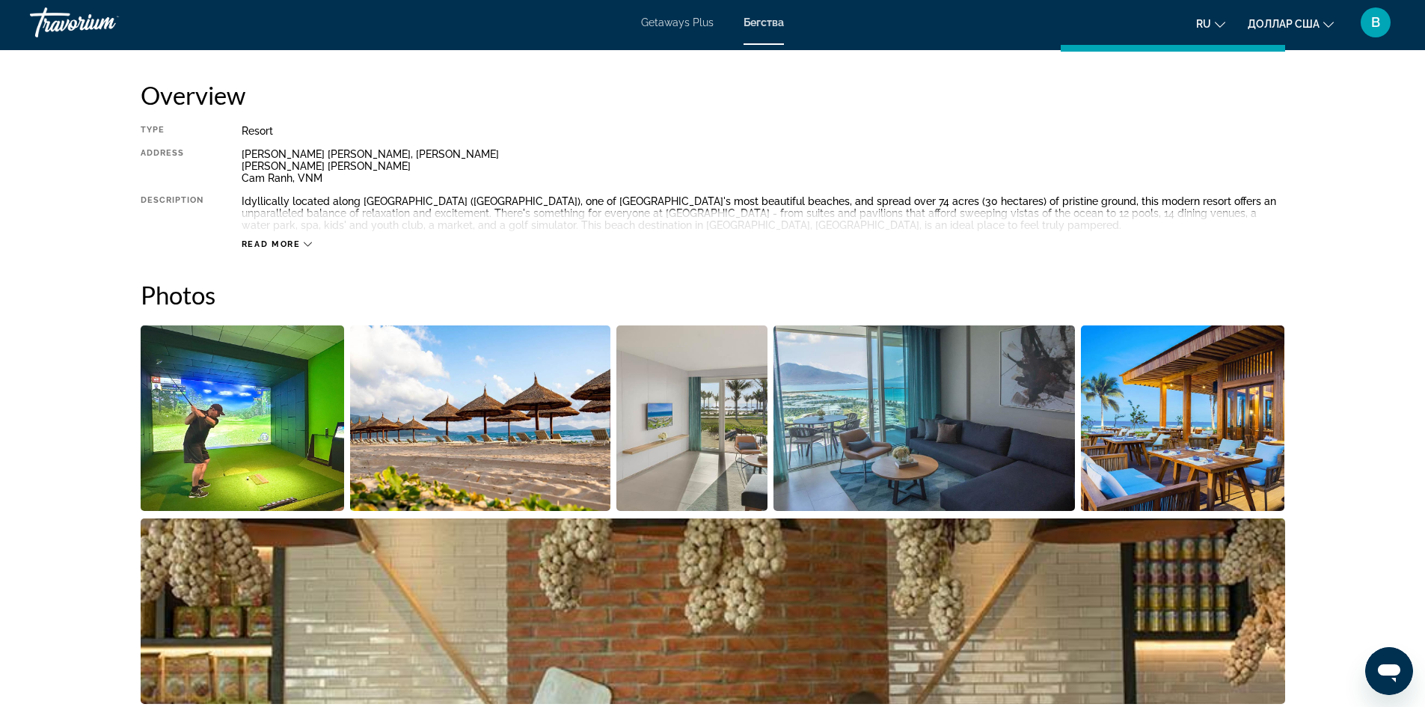
scroll to position [449, 0]
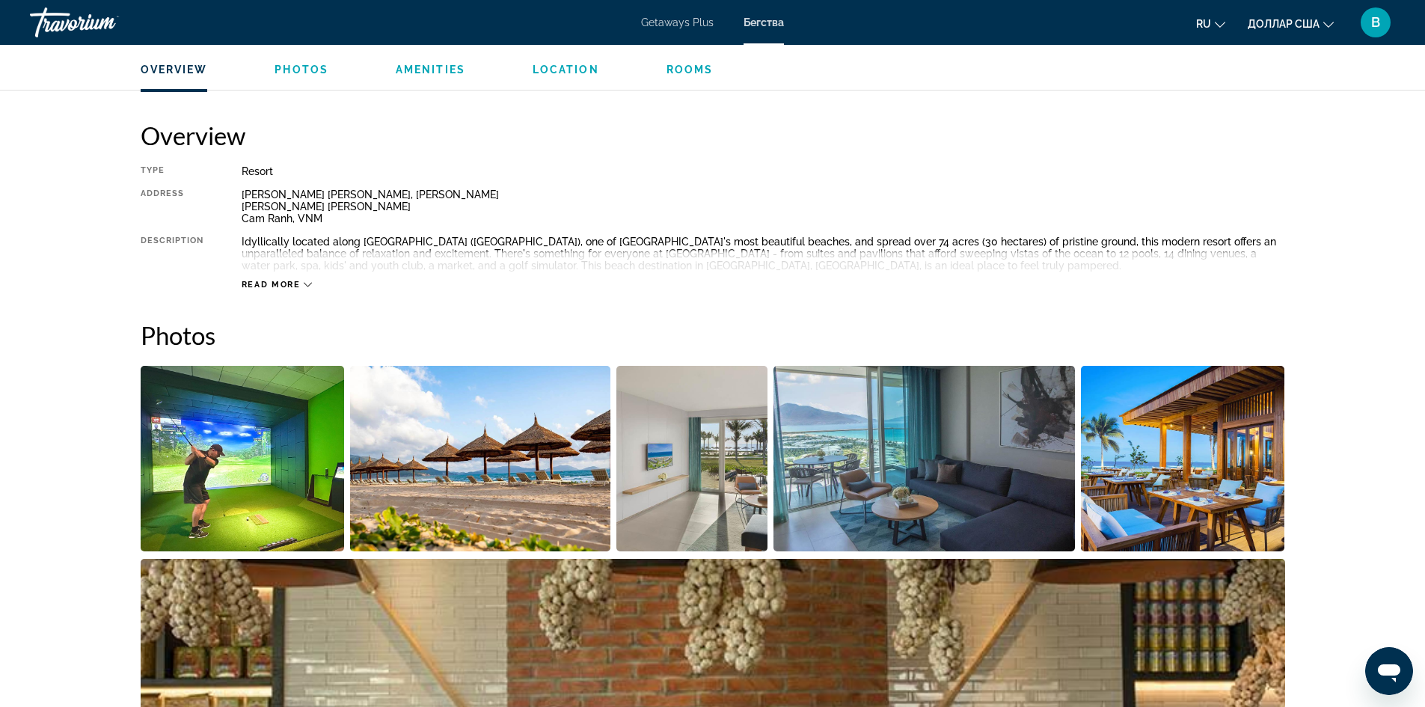
click at [568, 74] on span "Location" at bounding box center [565, 70] width 67 height 12
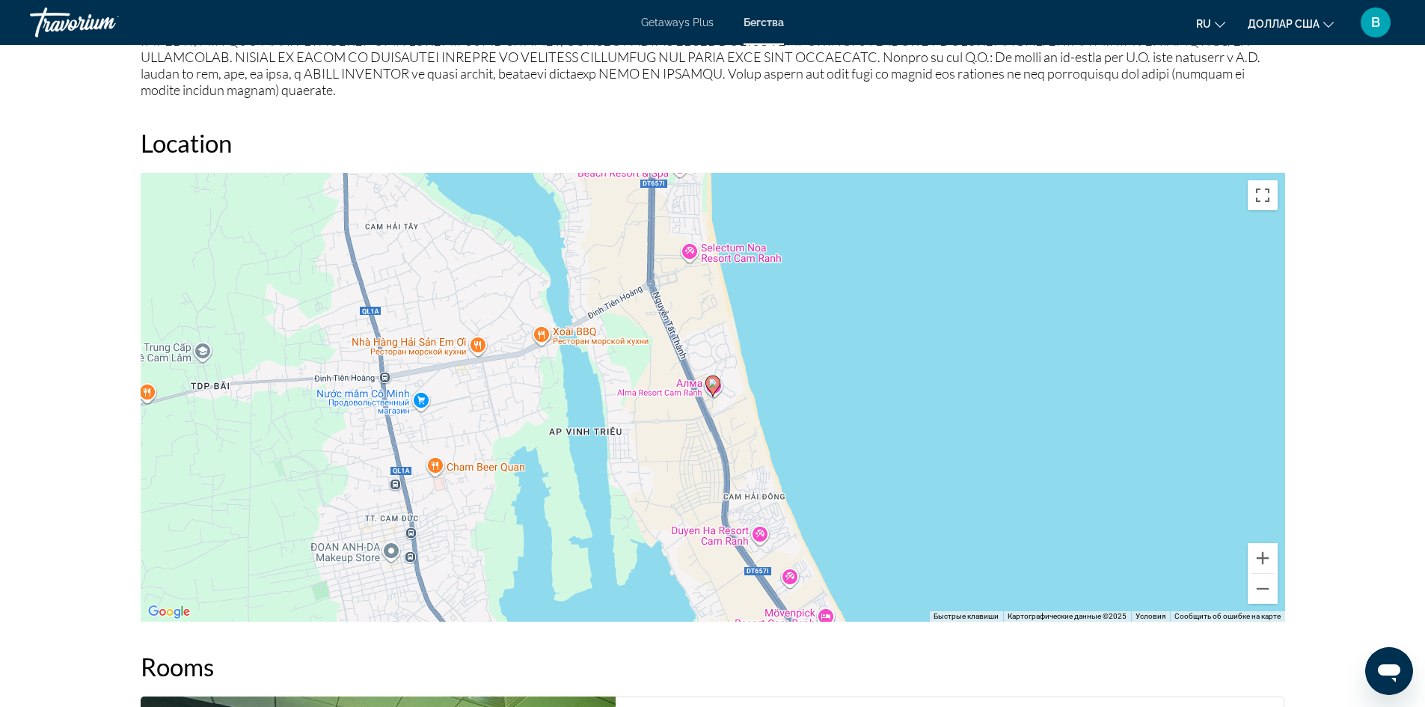
scroll to position [1829, 0]
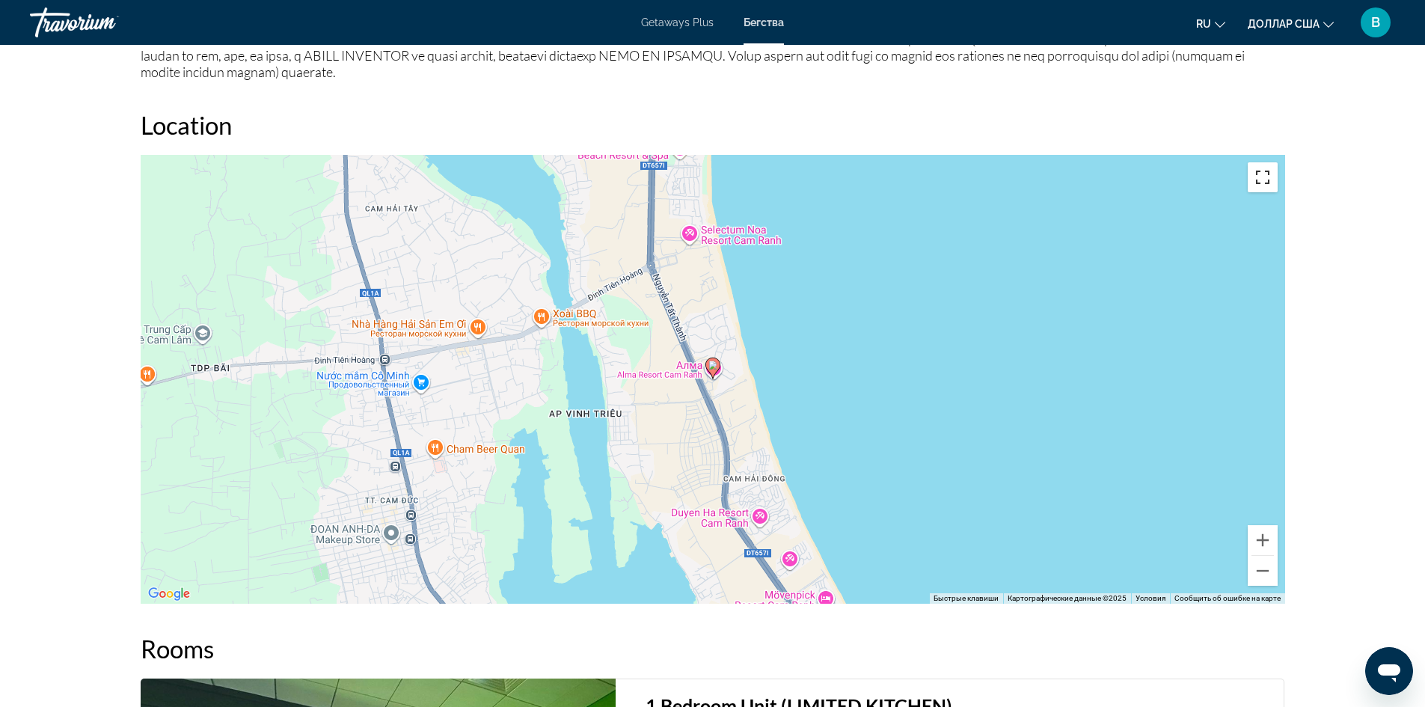
drag, startPoint x: 1274, startPoint y: 168, endPoint x: 1229, endPoint y: 249, distance: 92.4
click at [1273, 168] on button "Включить полноэкранный режим" at bounding box center [1262, 177] width 30 height 30
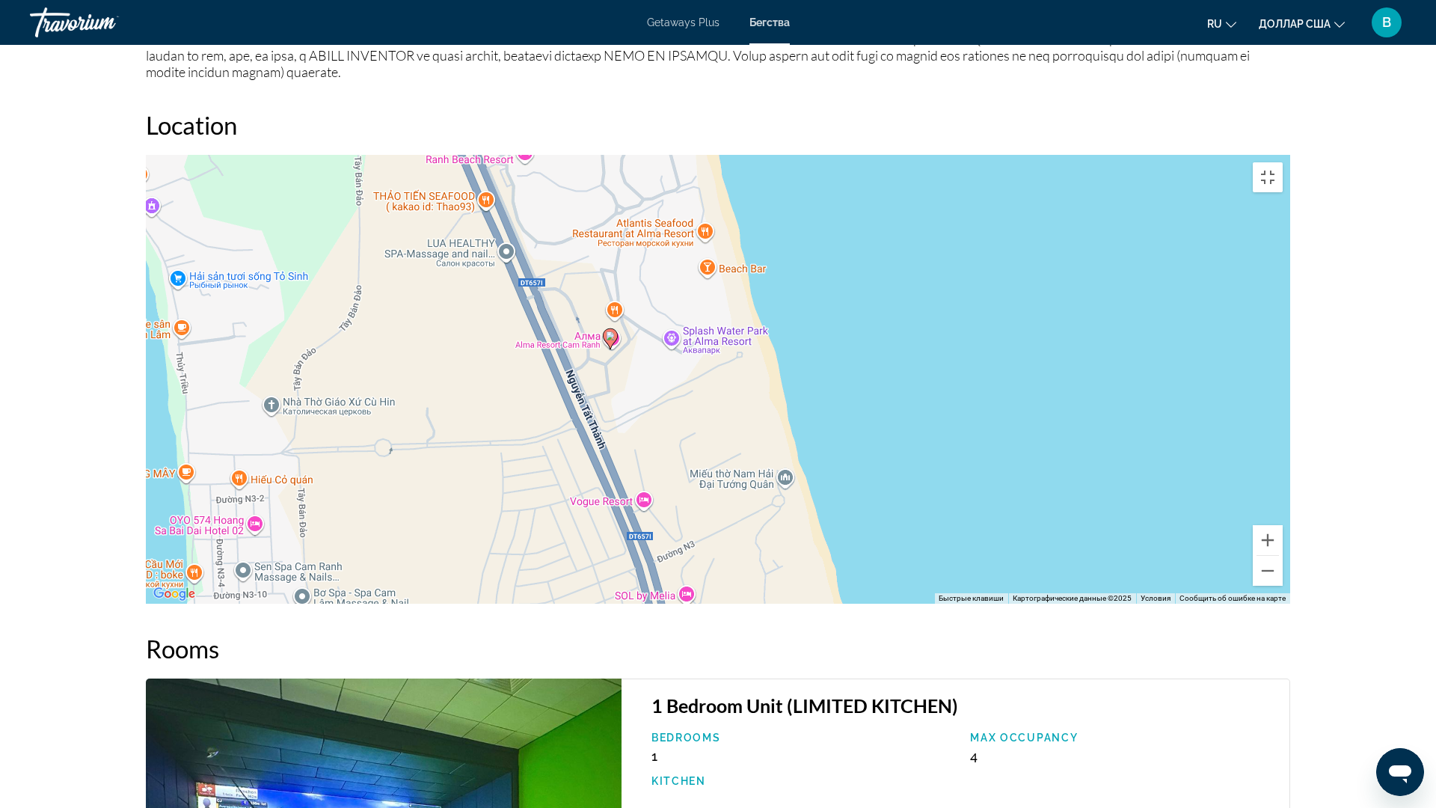
drag, startPoint x: 640, startPoint y: 396, endPoint x: 647, endPoint y: 406, distance: 12.4
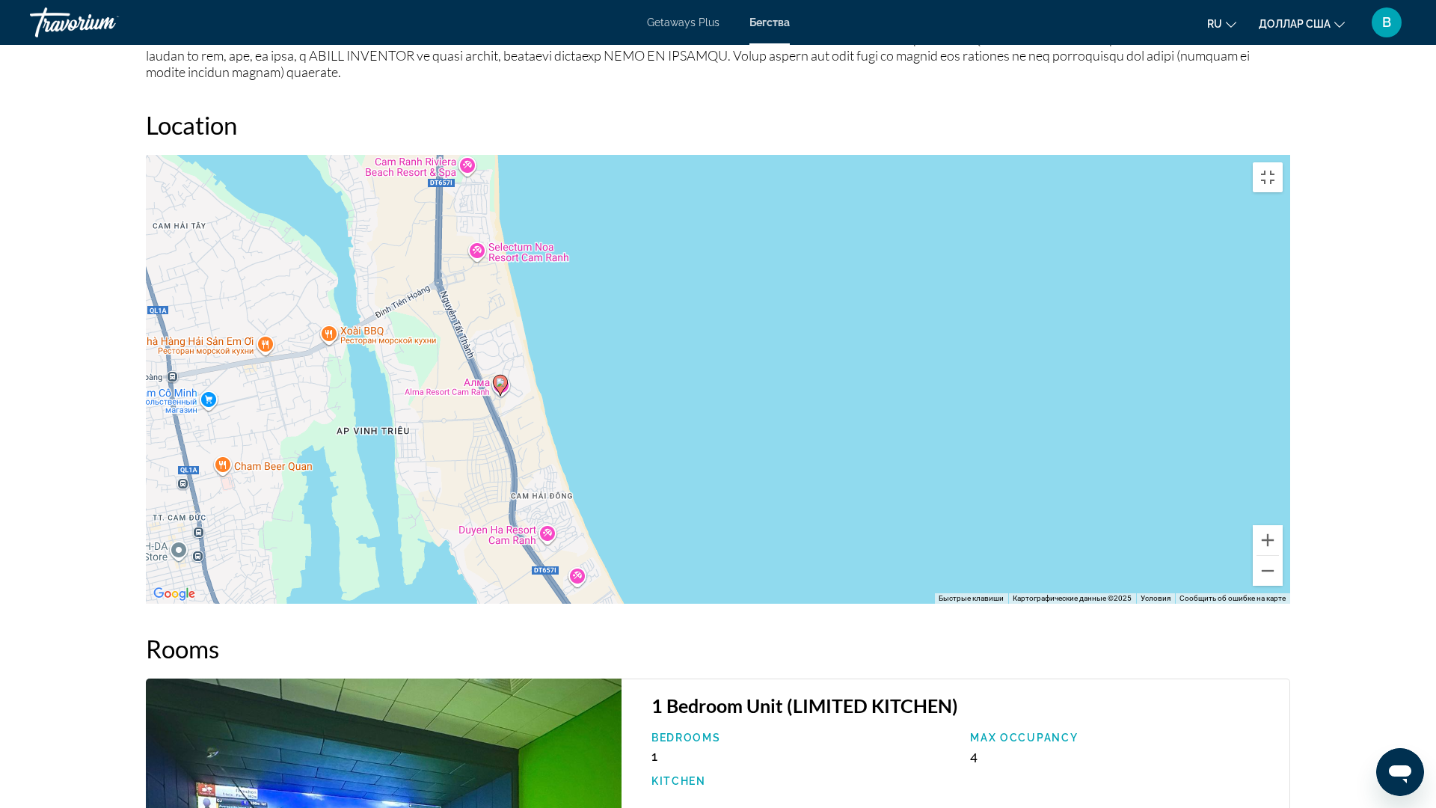
drag, startPoint x: 861, startPoint y: 384, endPoint x: 608, endPoint y: 412, distance: 254.4
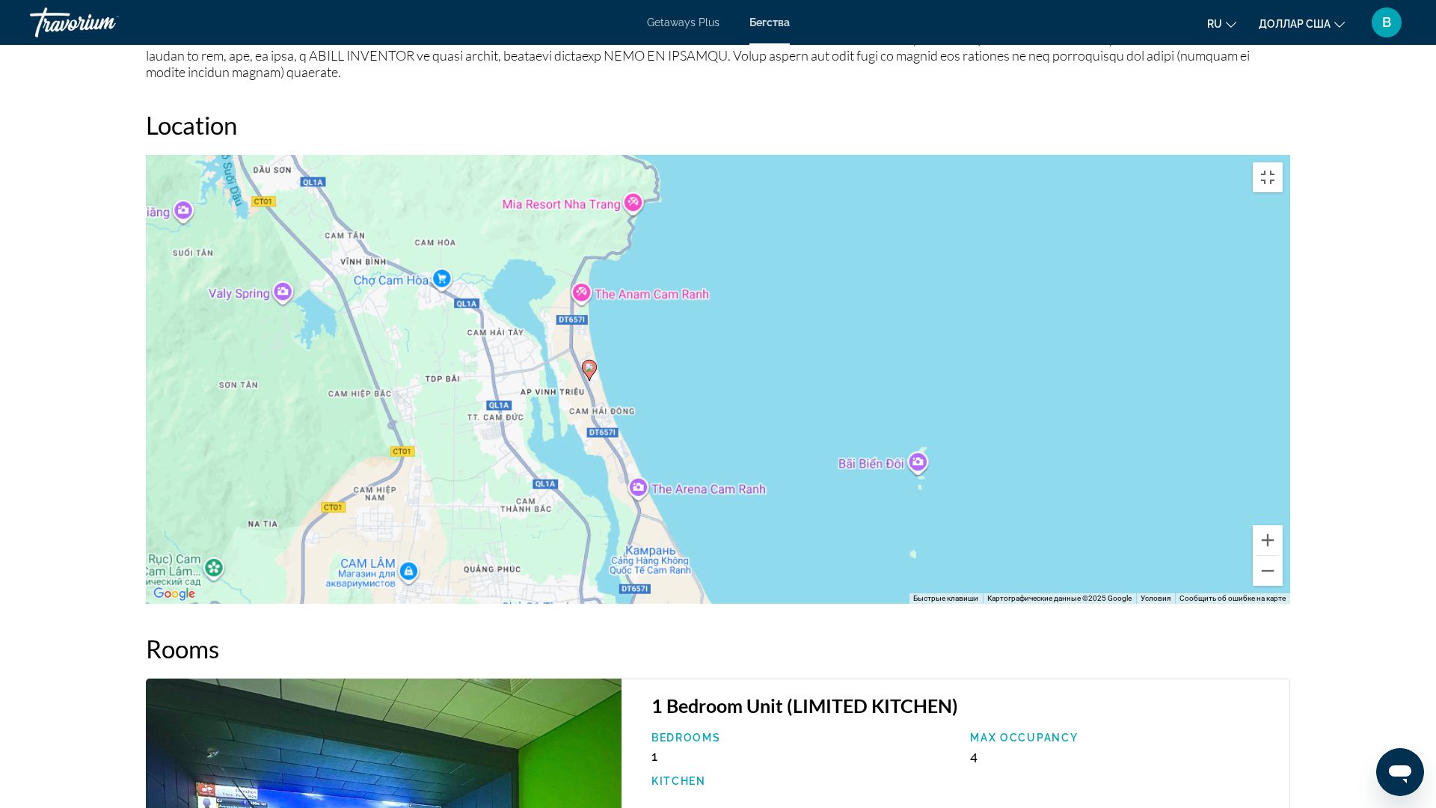
drag, startPoint x: 828, startPoint y: 372, endPoint x: 724, endPoint y: 380, distance: 104.2
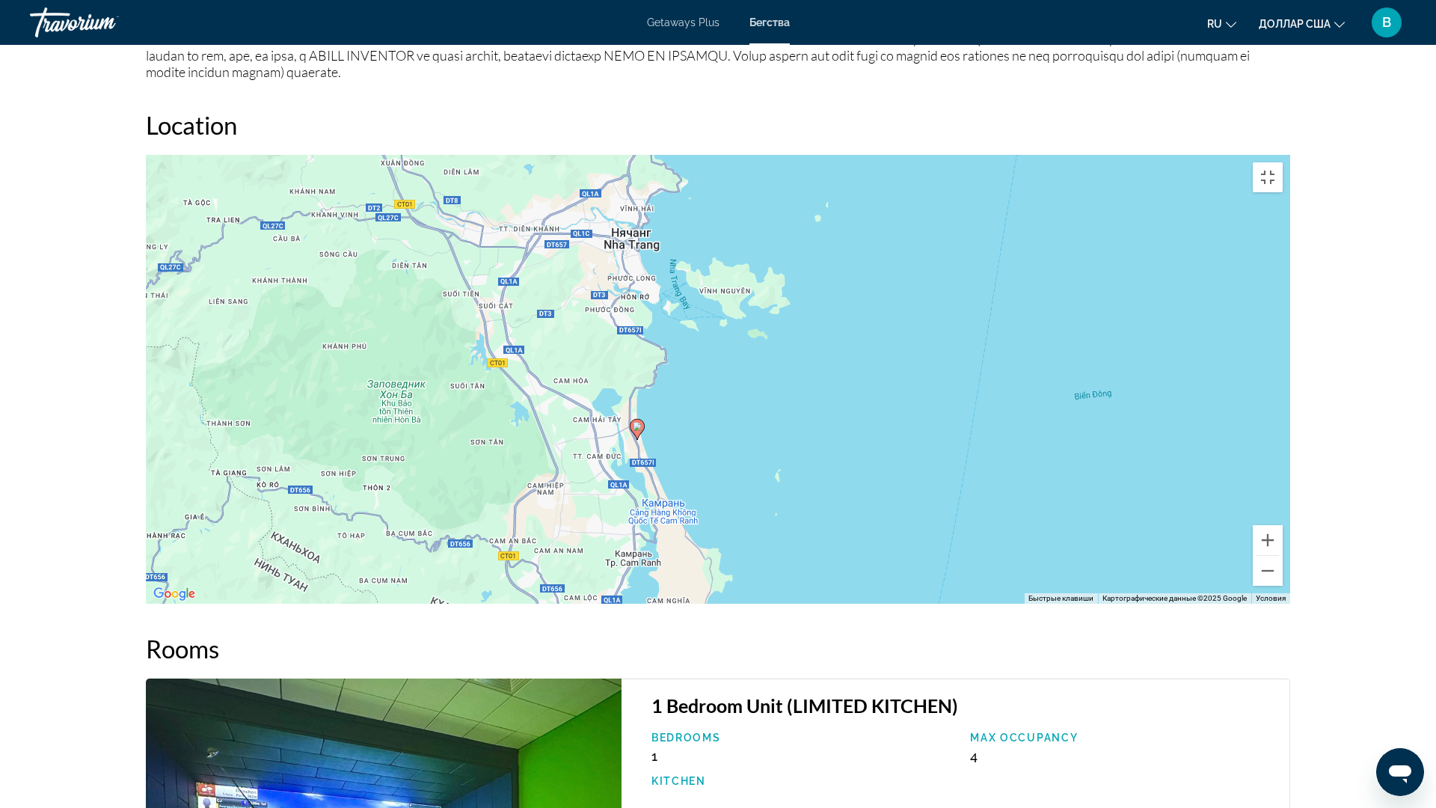
drag, startPoint x: 913, startPoint y: 283, endPoint x: 874, endPoint y: 381, distance: 106.1
drag, startPoint x: 267, startPoint y: 337, endPoint x: 455, endPoint y: 344, distance: 187.8
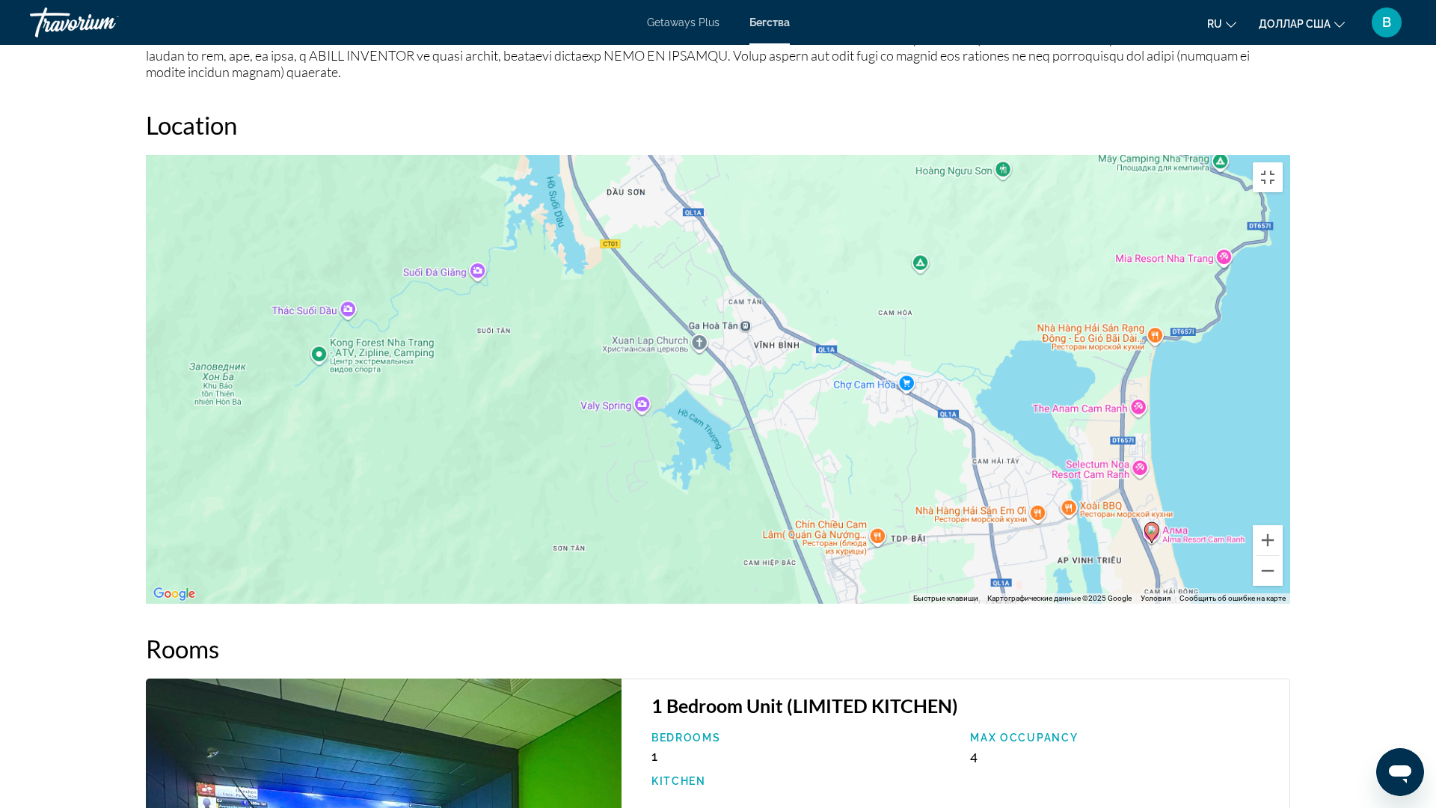
drag, startPoint x: 795, startPoint y: 420, endPoint x: 664, endPoint y: 254, distance: 211.4
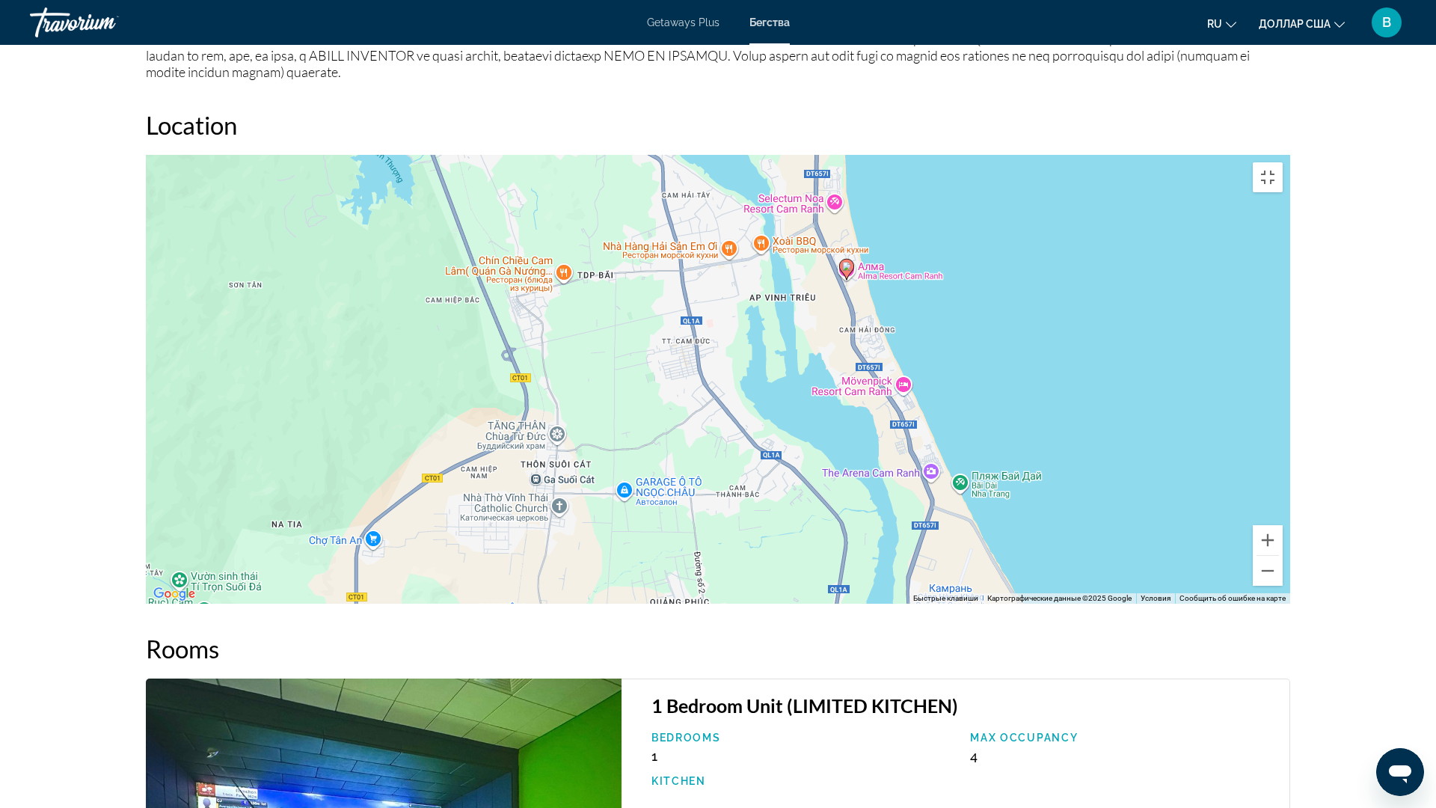
drag, startPoint x: 1110, startPoint y: 475, endPoint x: 1100, endPoint y: 499, distance: 25.8
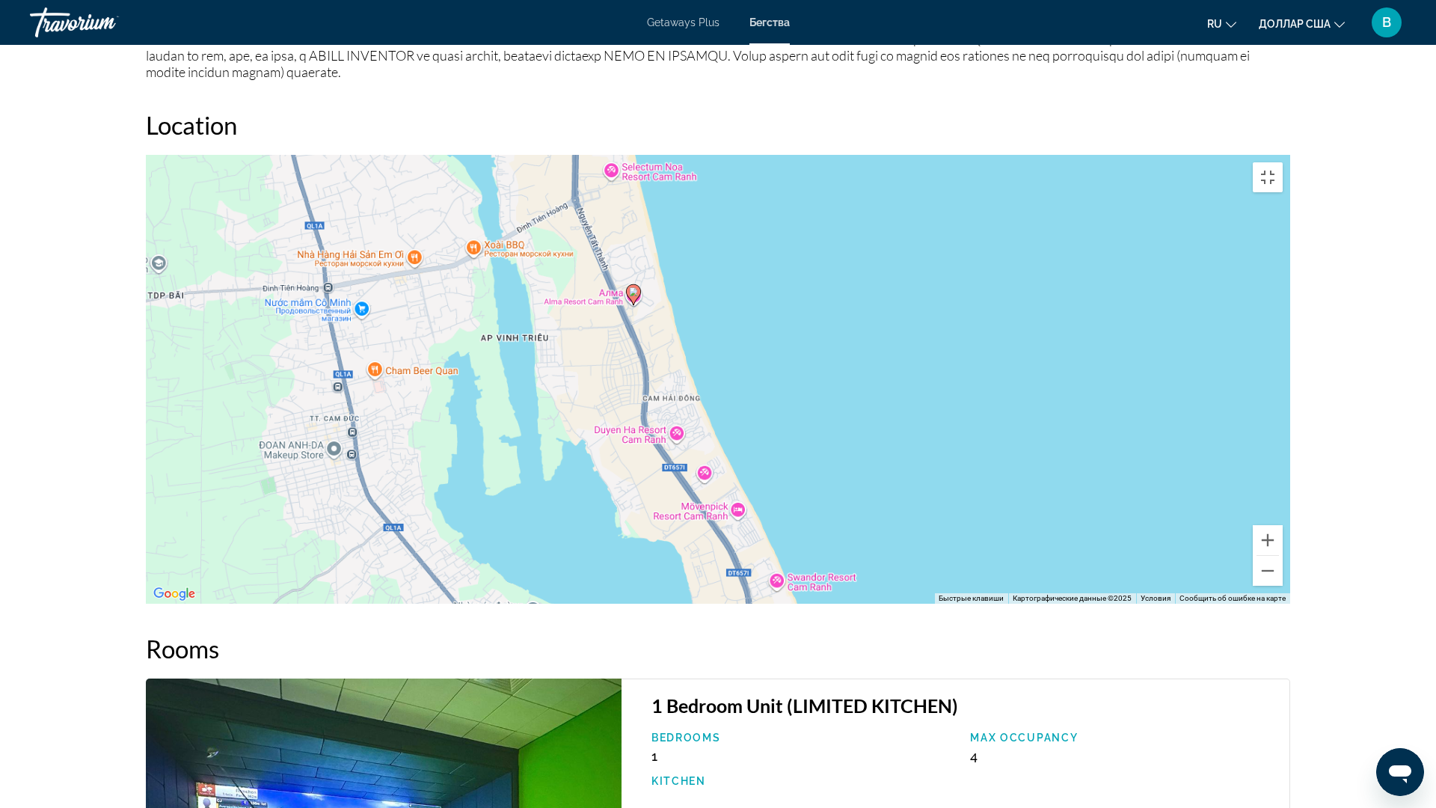
drag, startPoint x: 1016, startPoint y: 435, endPoint x: 1085, endPoint y: 528, distance: 115.5
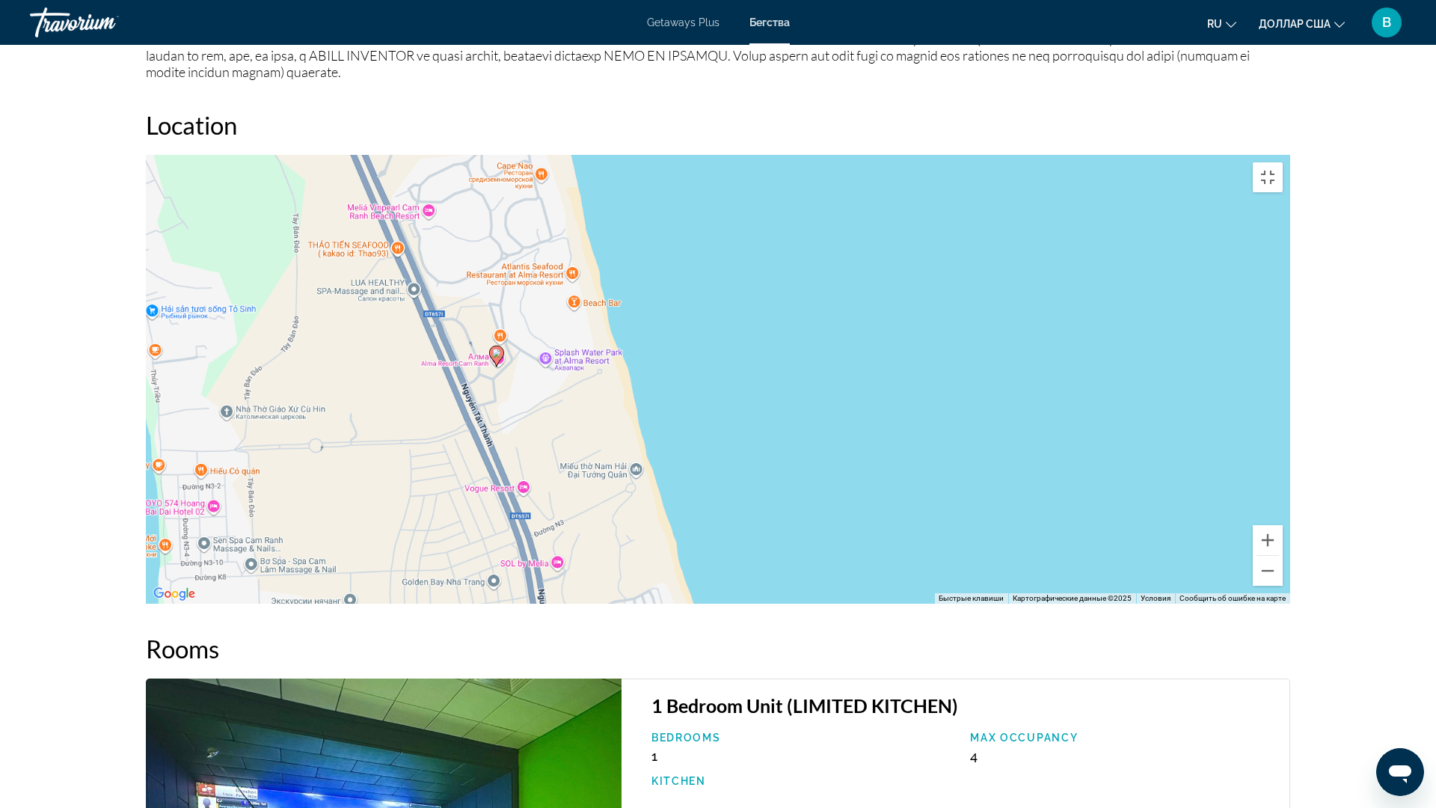
drag, startPoint x: 598, startPoint y: 286, endPoint x: 814, endPoint y: 470, distance: 283.8
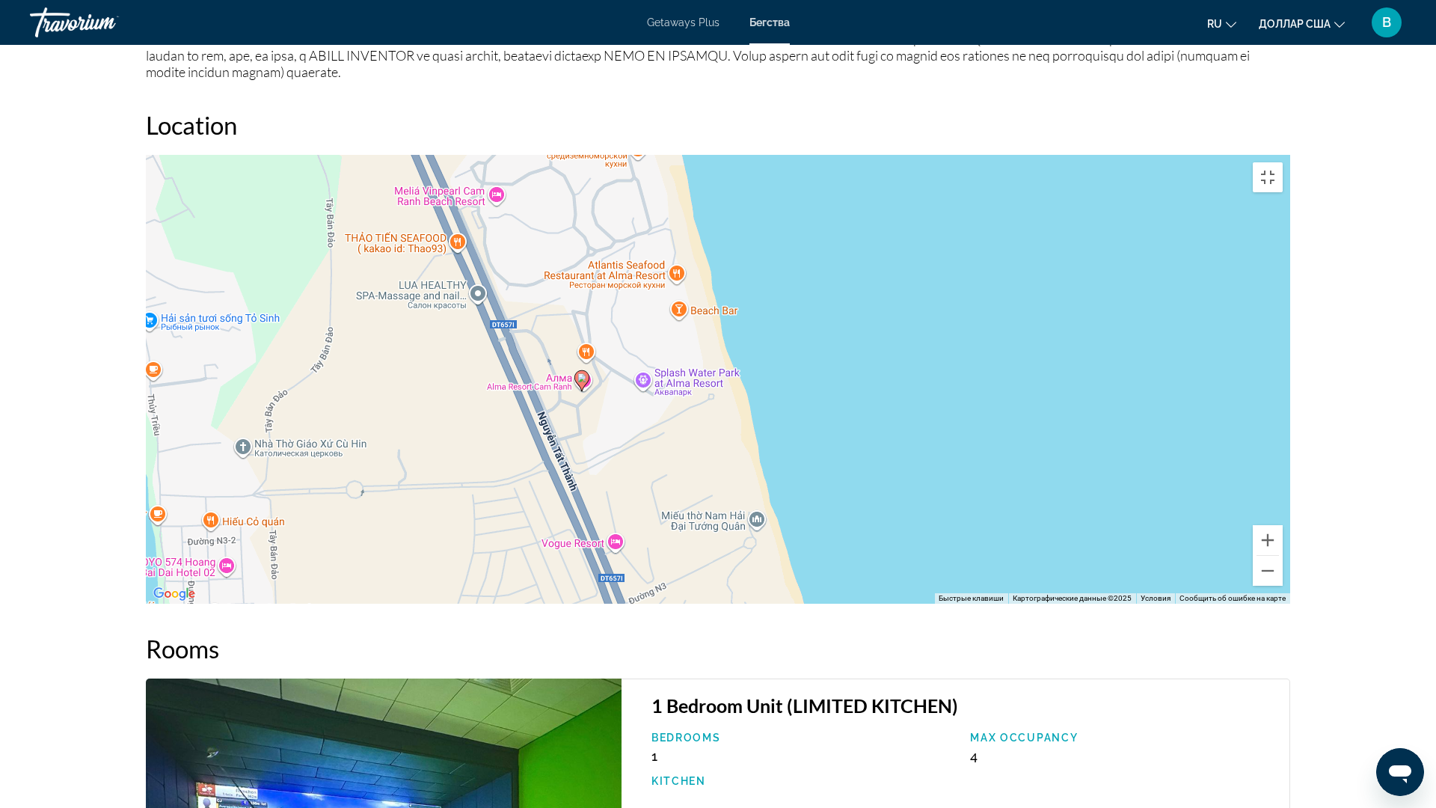
drag, startPoint x: 923, startPoint y: 506, endPoint x: 987, endPoint y: 516, distance: 65.0
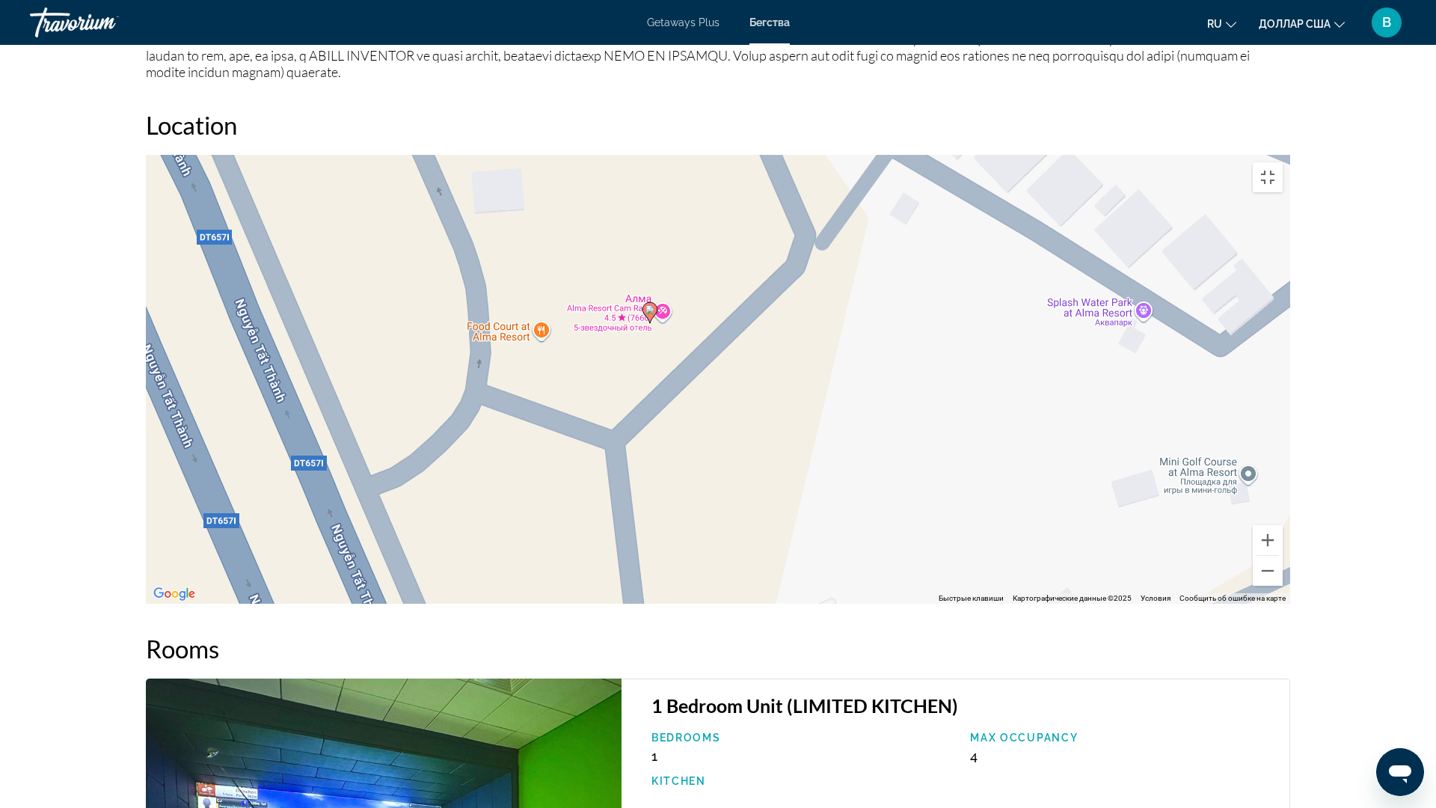
drag, startPoint x: 645, startPoint y: 437, endPoint x: 654, endPoint y: 353, distance: 84.2
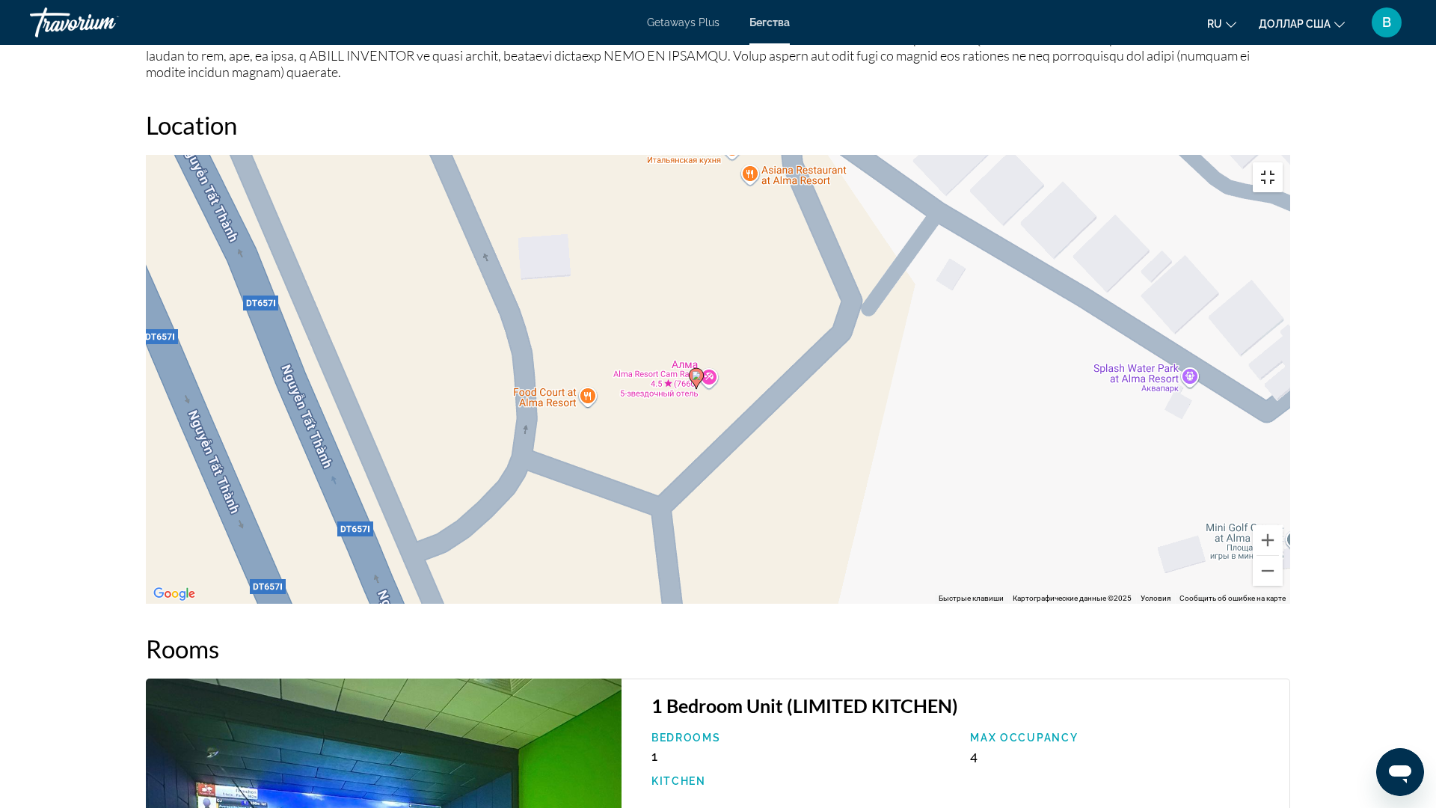
click at [1283, 162] on button "Включить полноэкранный режим" at bounding box center [1268, 177] width 30 height 30
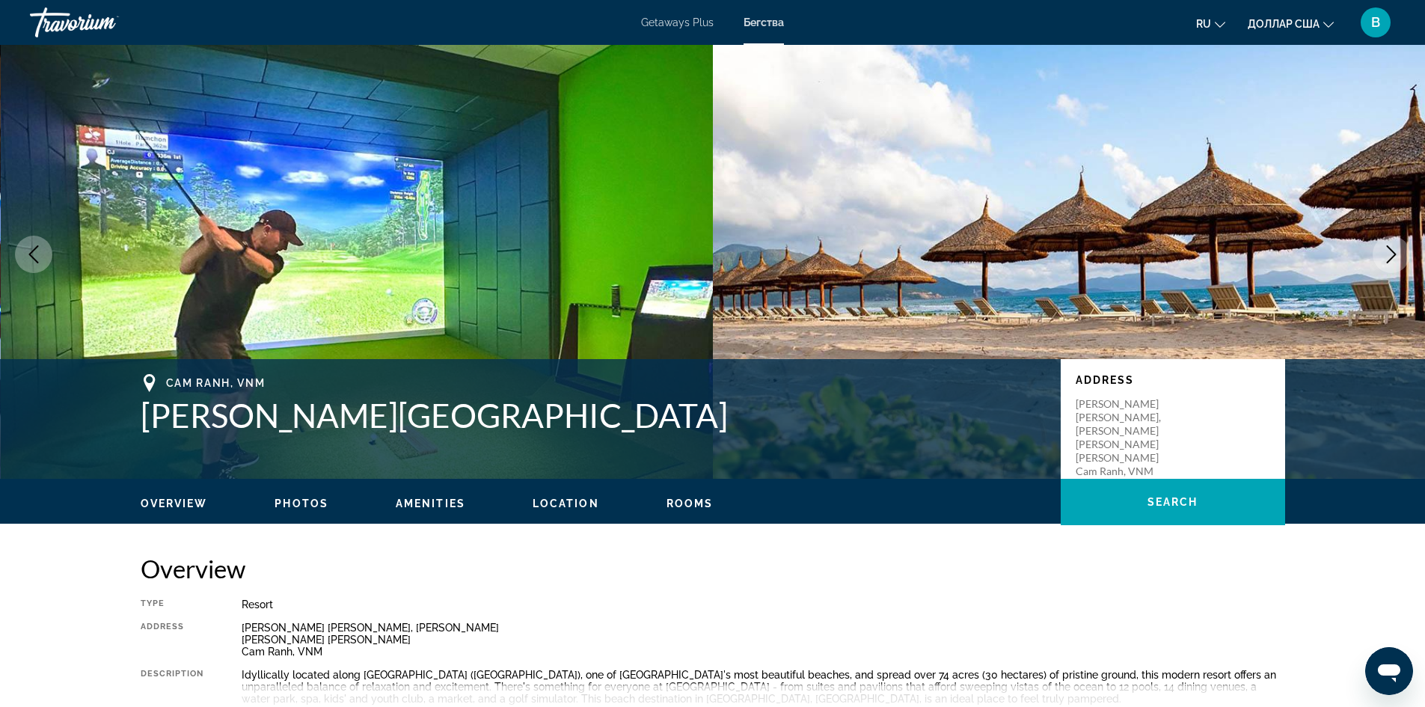
scroll to position [0, 0]
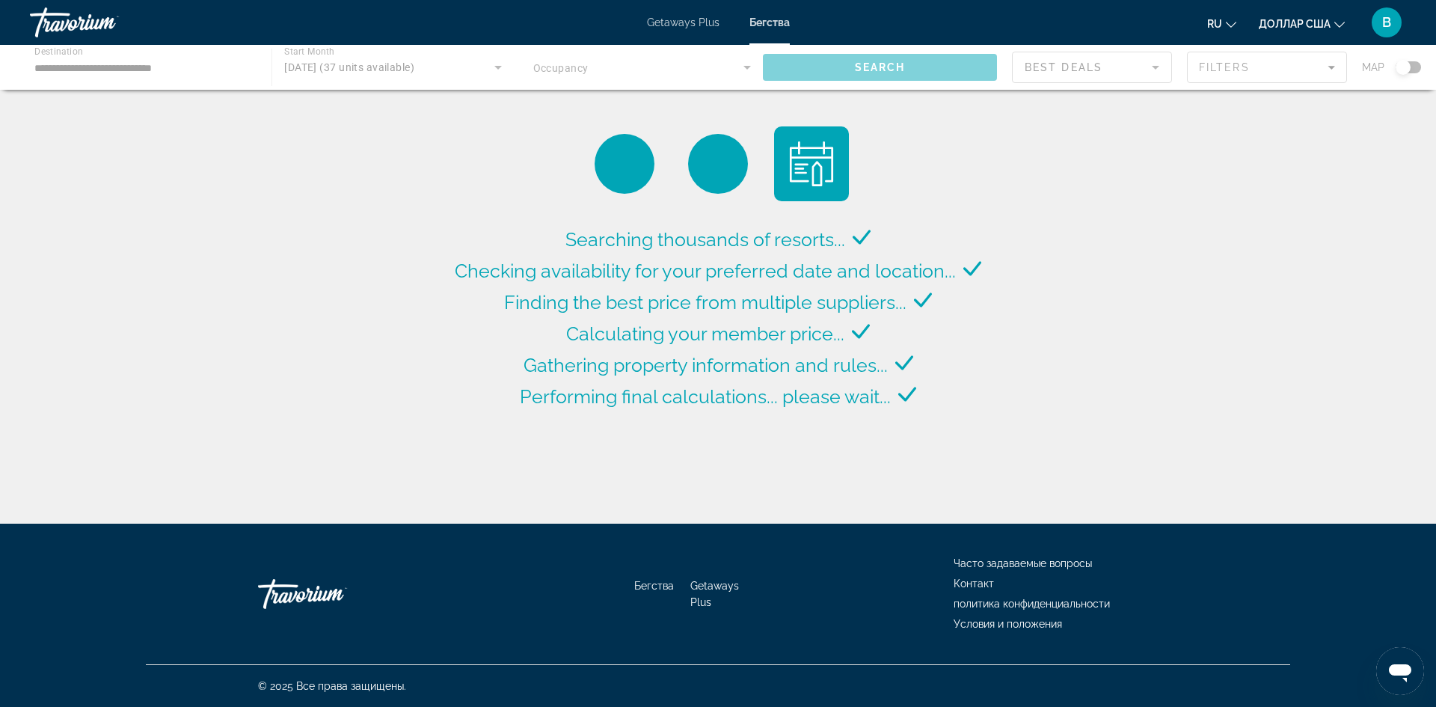
click at [746, 64] on div "Основное содержание" at bounding box center [718, 67] width 1436 height 45
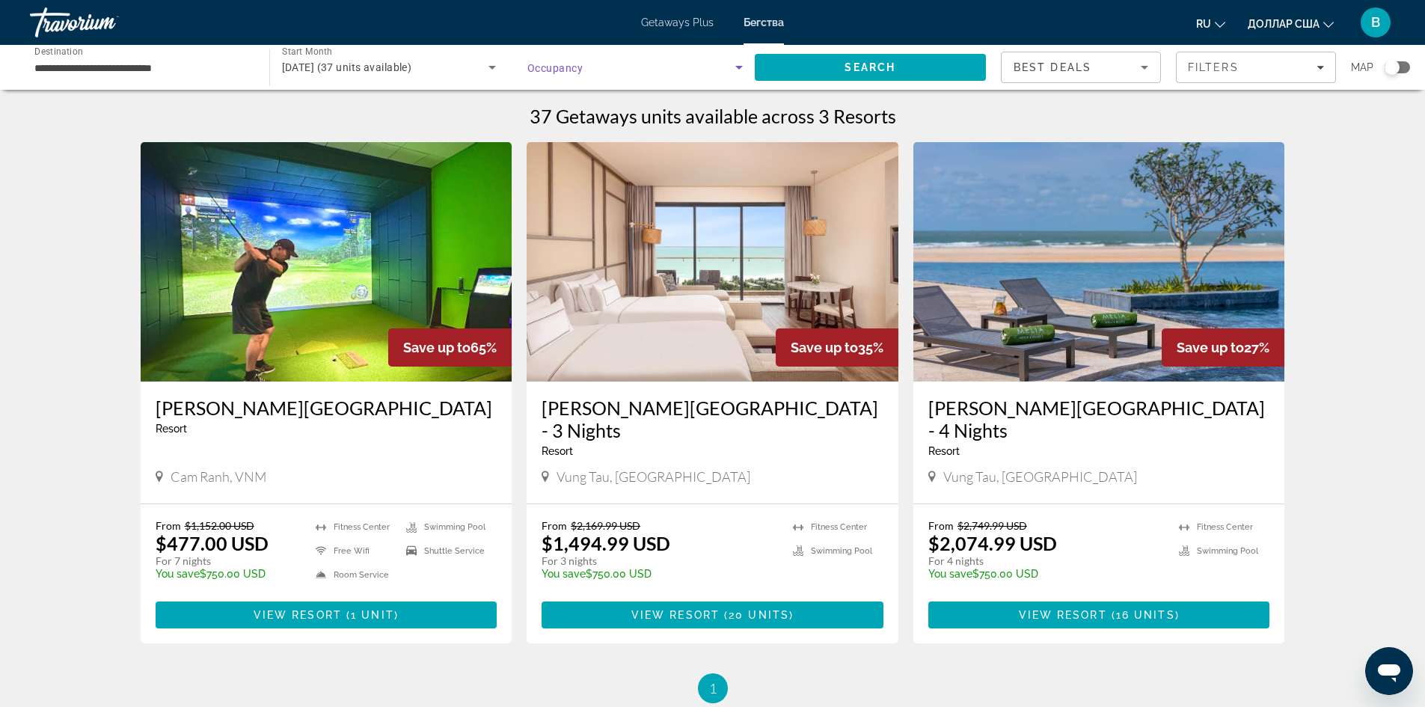
click at [734, 67] on icon "Search widget" at bounding box center [739, 67] width 18 height 18
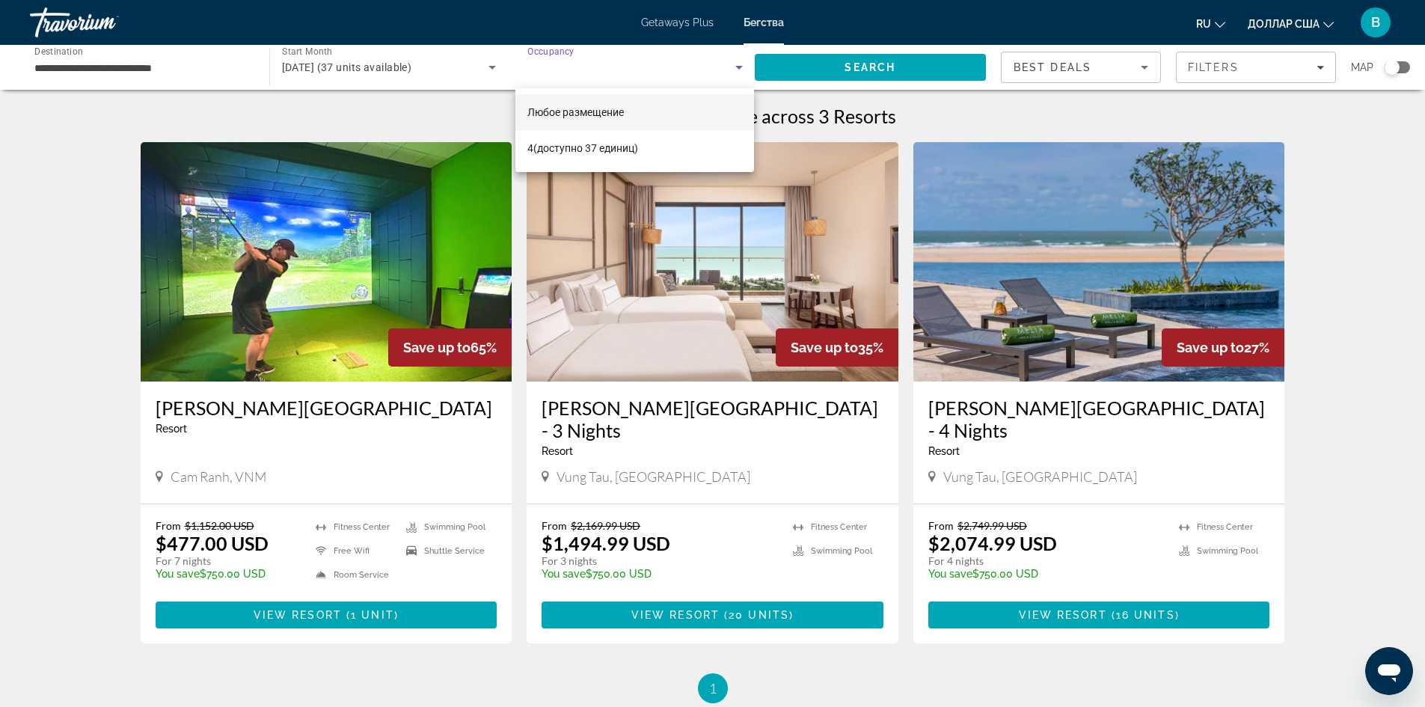
drag, startPoint x: 364, startPoint y: 452, endPoint x: 809, endPoint y: 287, distance: 474.4
click at [811, 286] on div at bounding box center [712, 353] width 1425 height 707
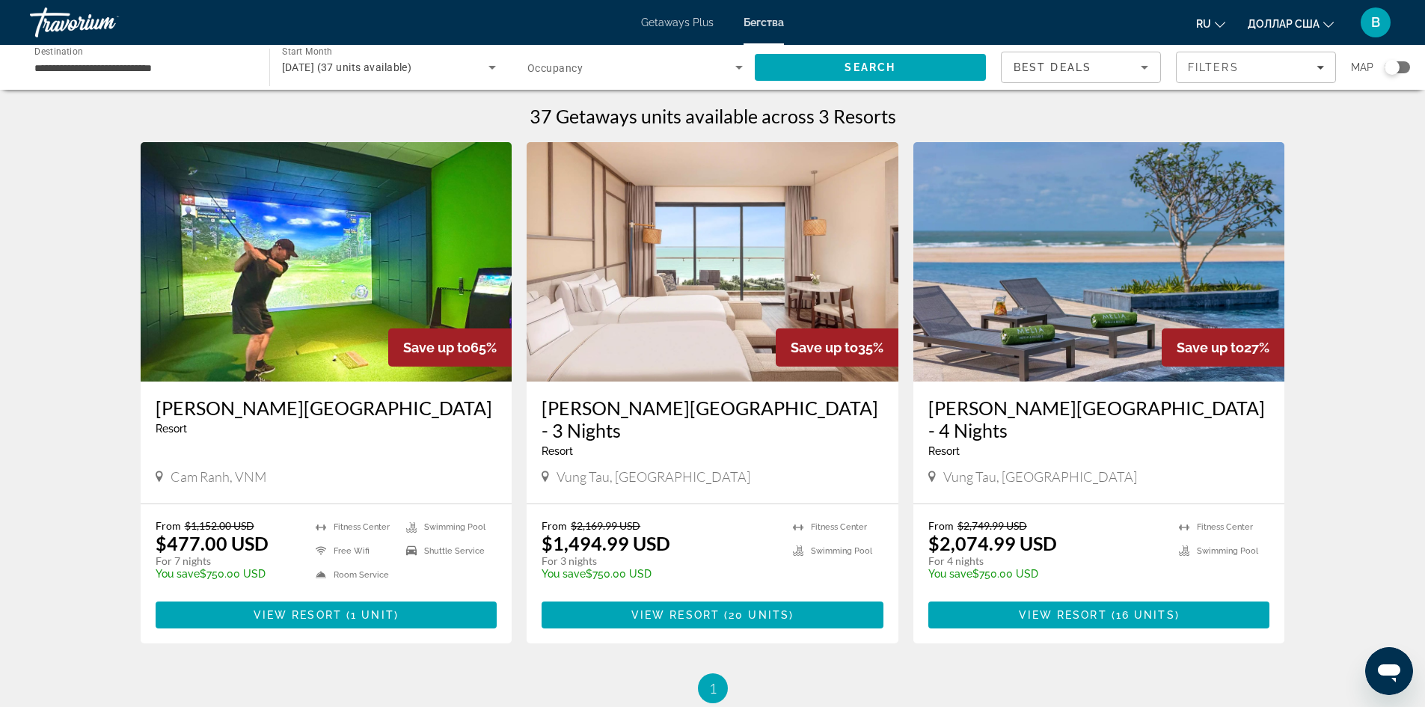
click at [811, 313] on img "Основное содержание" at bounding box center [713, 261] width 372 height 239
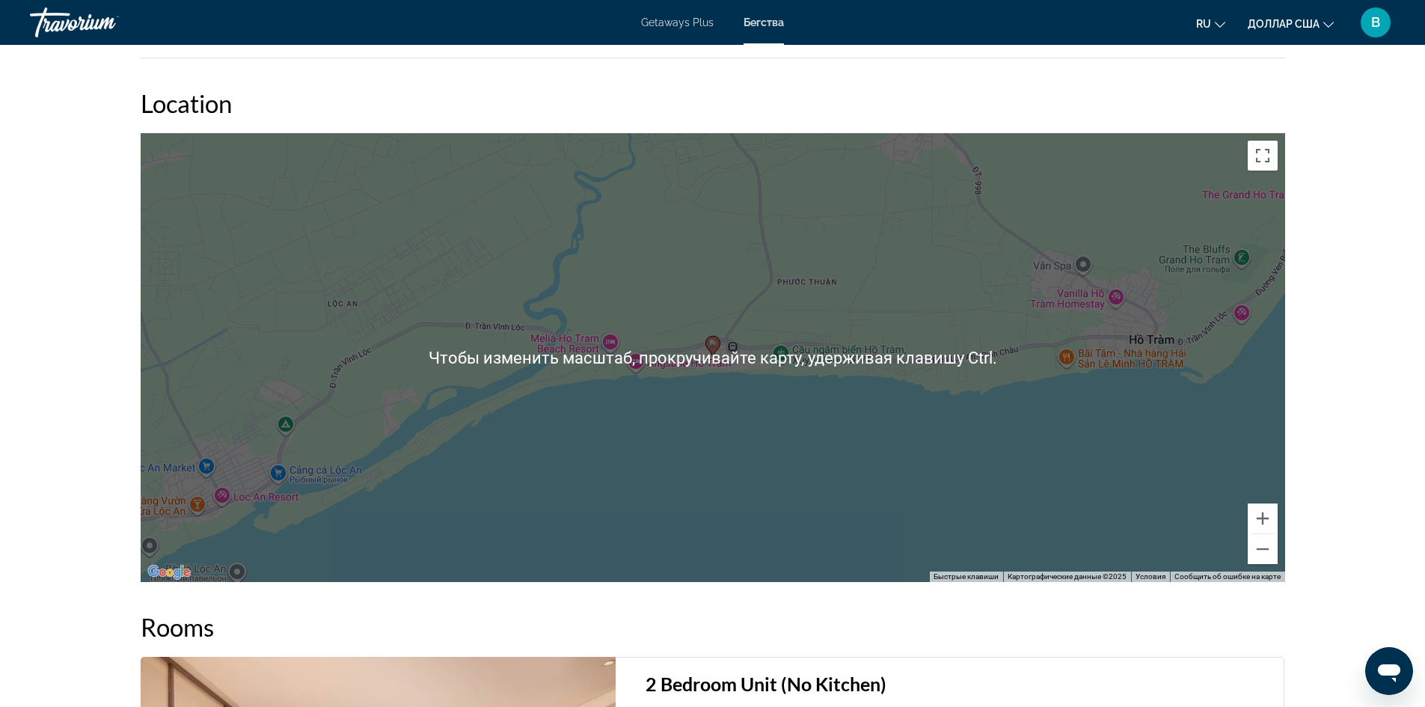
scroll to position [1571, 0]
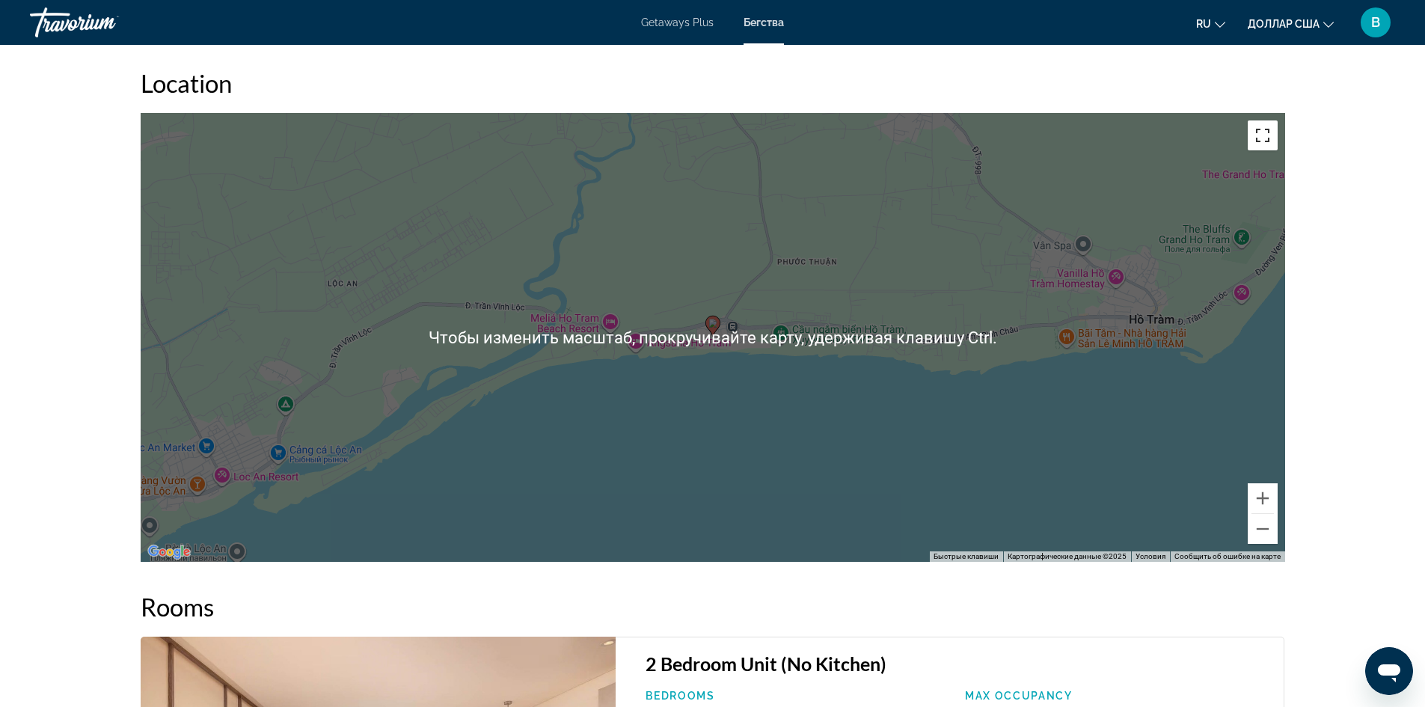
click at [1266, 144] on button "Включить полноэкранный режим" at bounding box center [1262, 135] width 30 height 30
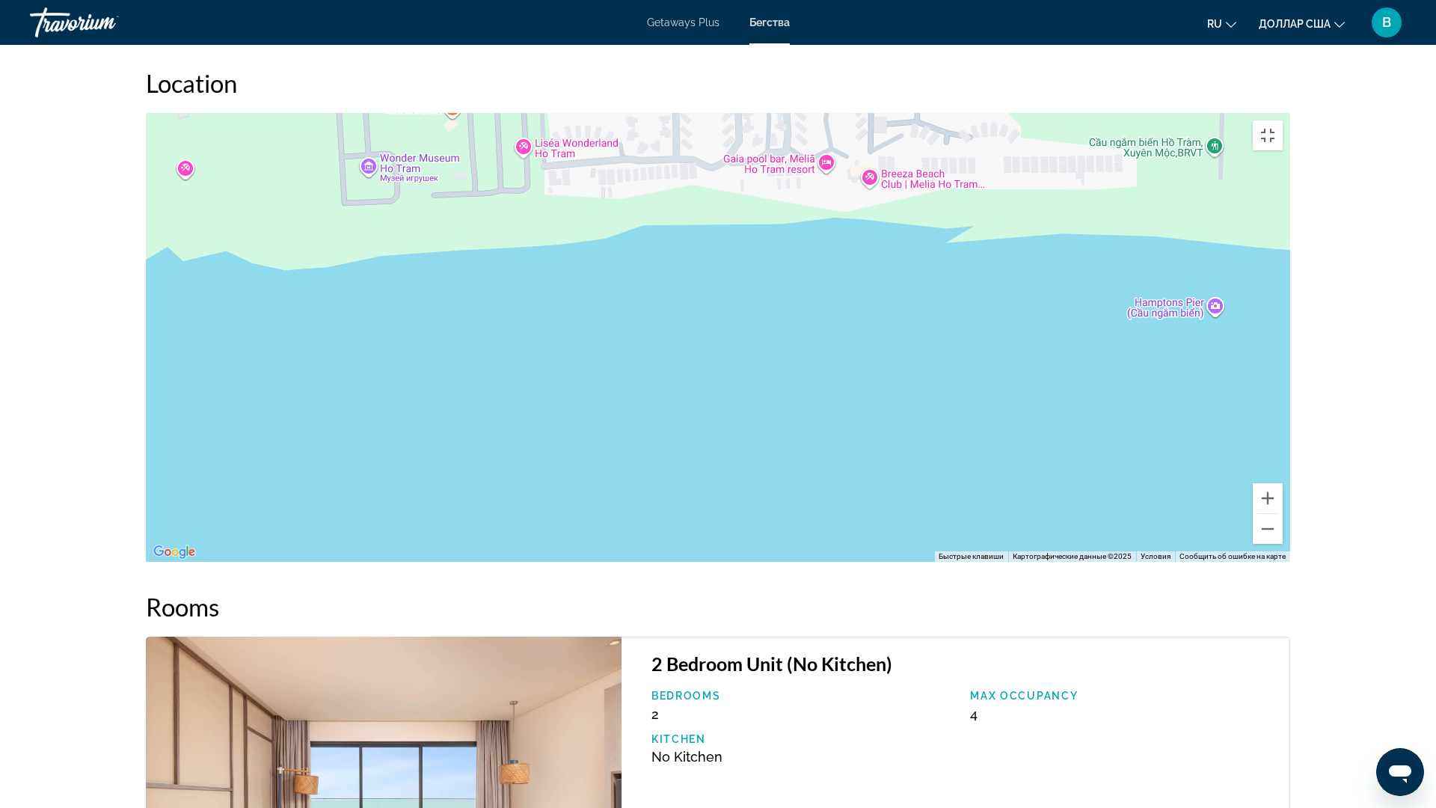
drag, startPoint x: 734, startPoint y: 517, endPoint x: 768, endPoint y: 567, distance: 60.8
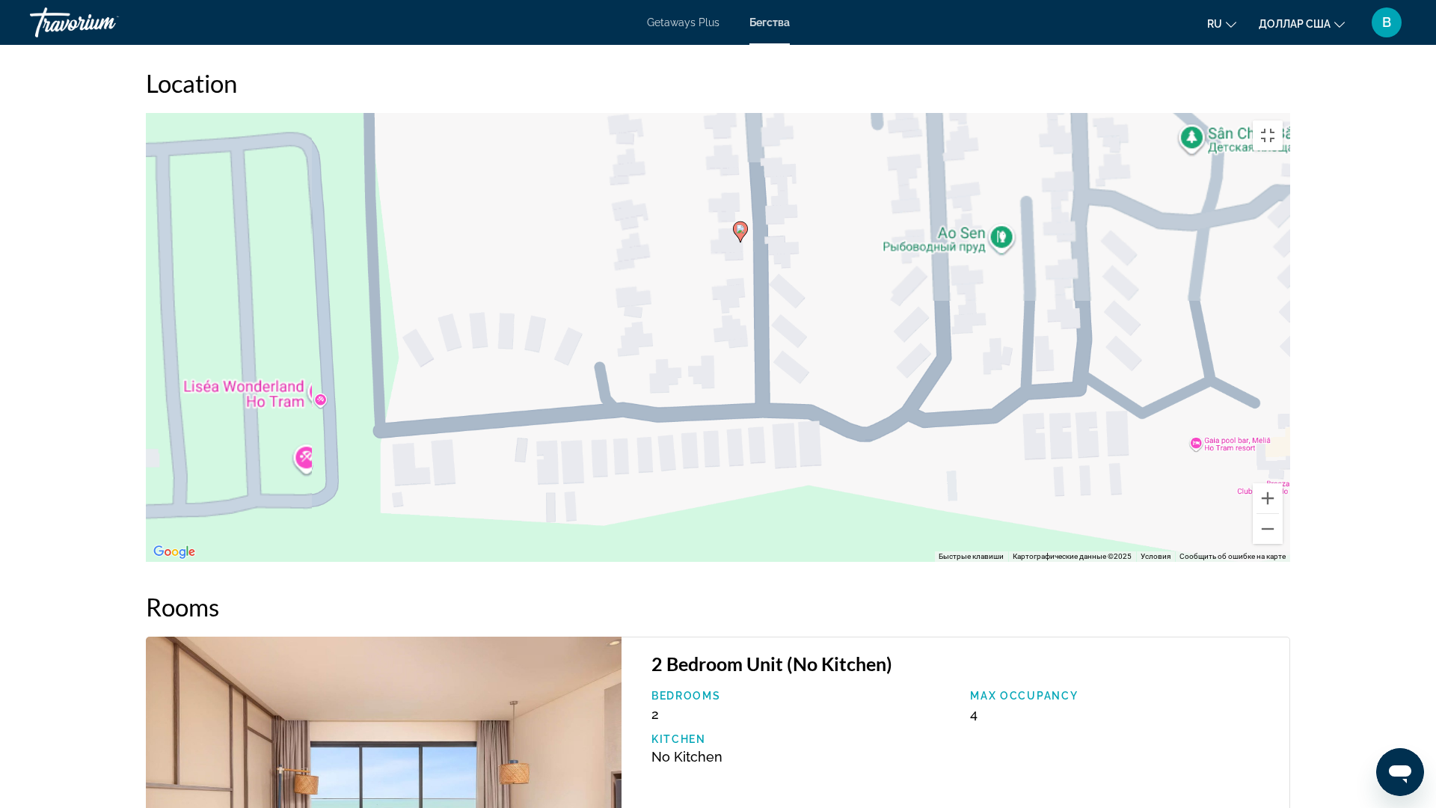
drag, startPoint x: 772, startPoint y: 375, endPoint x: 899, endPoint y: 674, distance: 325.0
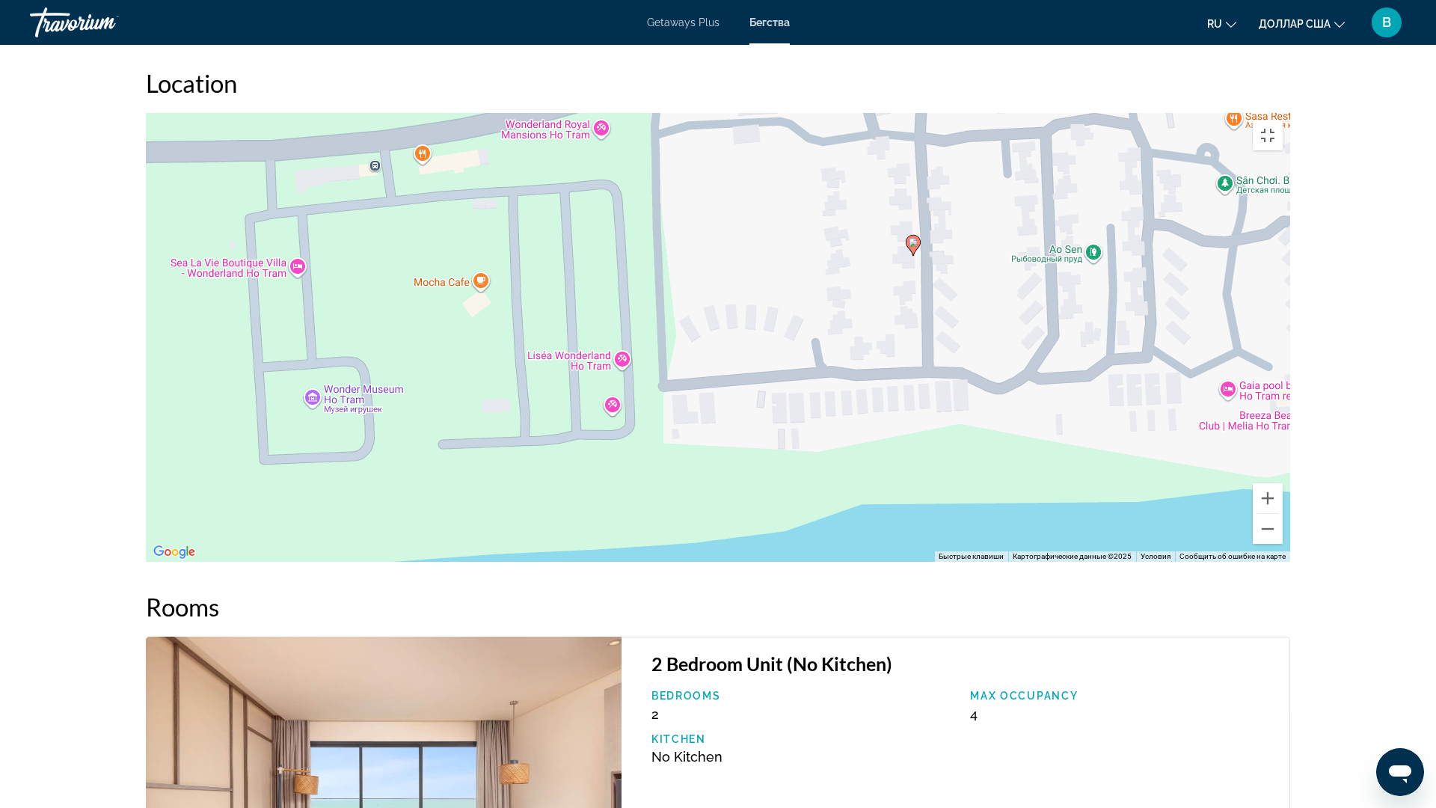
drag, startPoint x: 785, startPoint y: 490, endPoint x: 861, endPoint y: 434, distance: 94.7
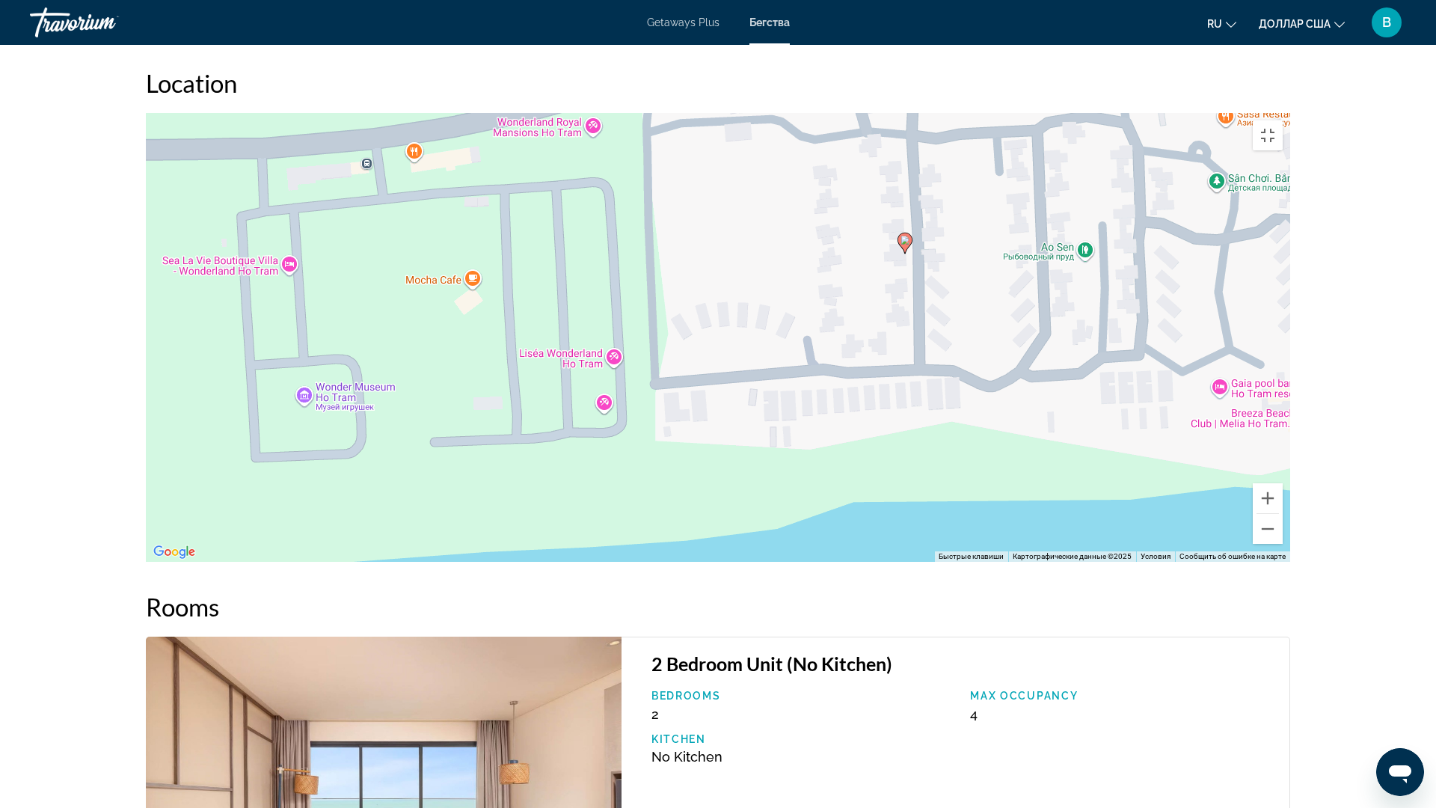
drag, startPoint x: 1188, startPoint y: 470, endPoint x: 794, endPoint y: 441, distance: 394.5
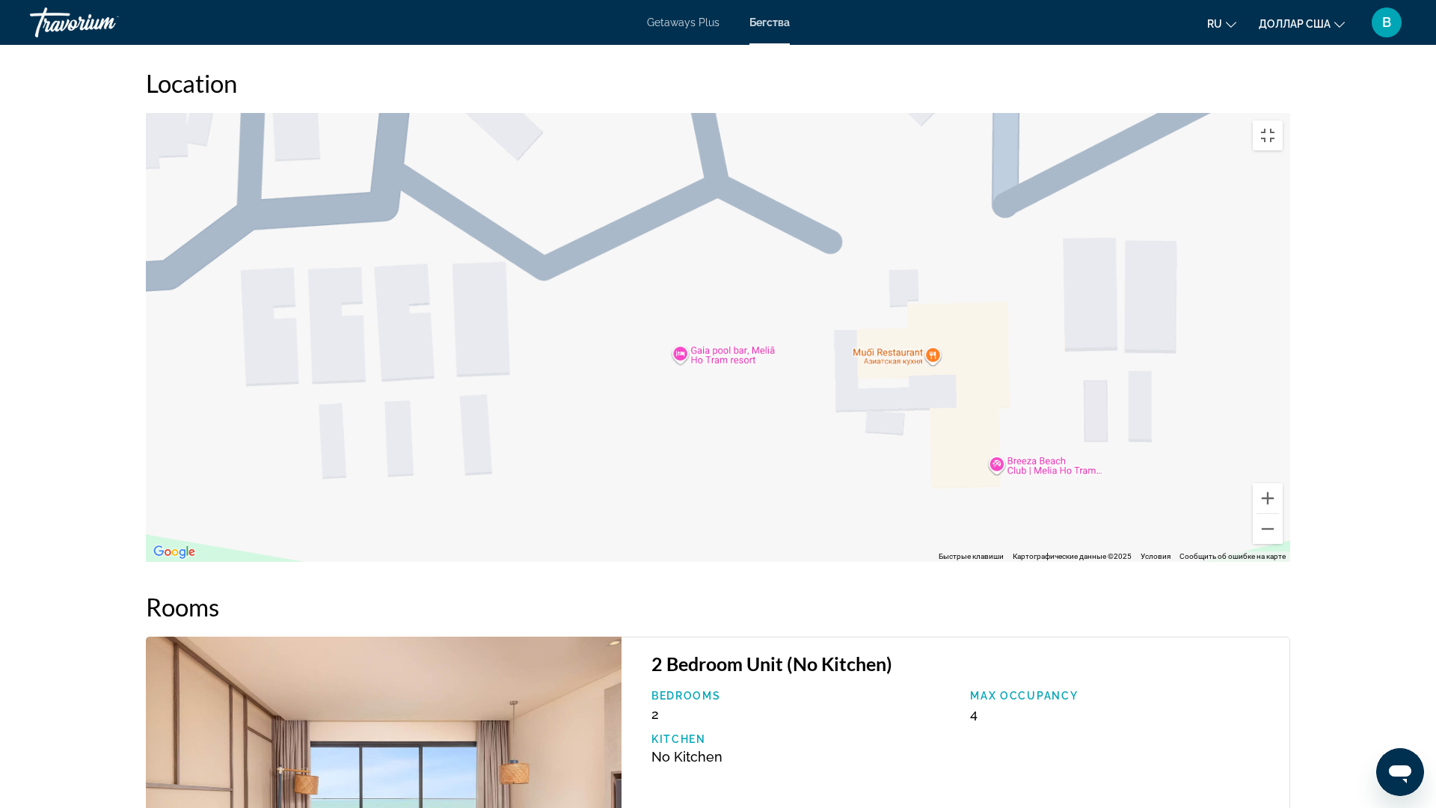
drag, startPoint x: 779, startPoint y: 352, endPoint x: 720, endPoint y: 328, distance: 63.7
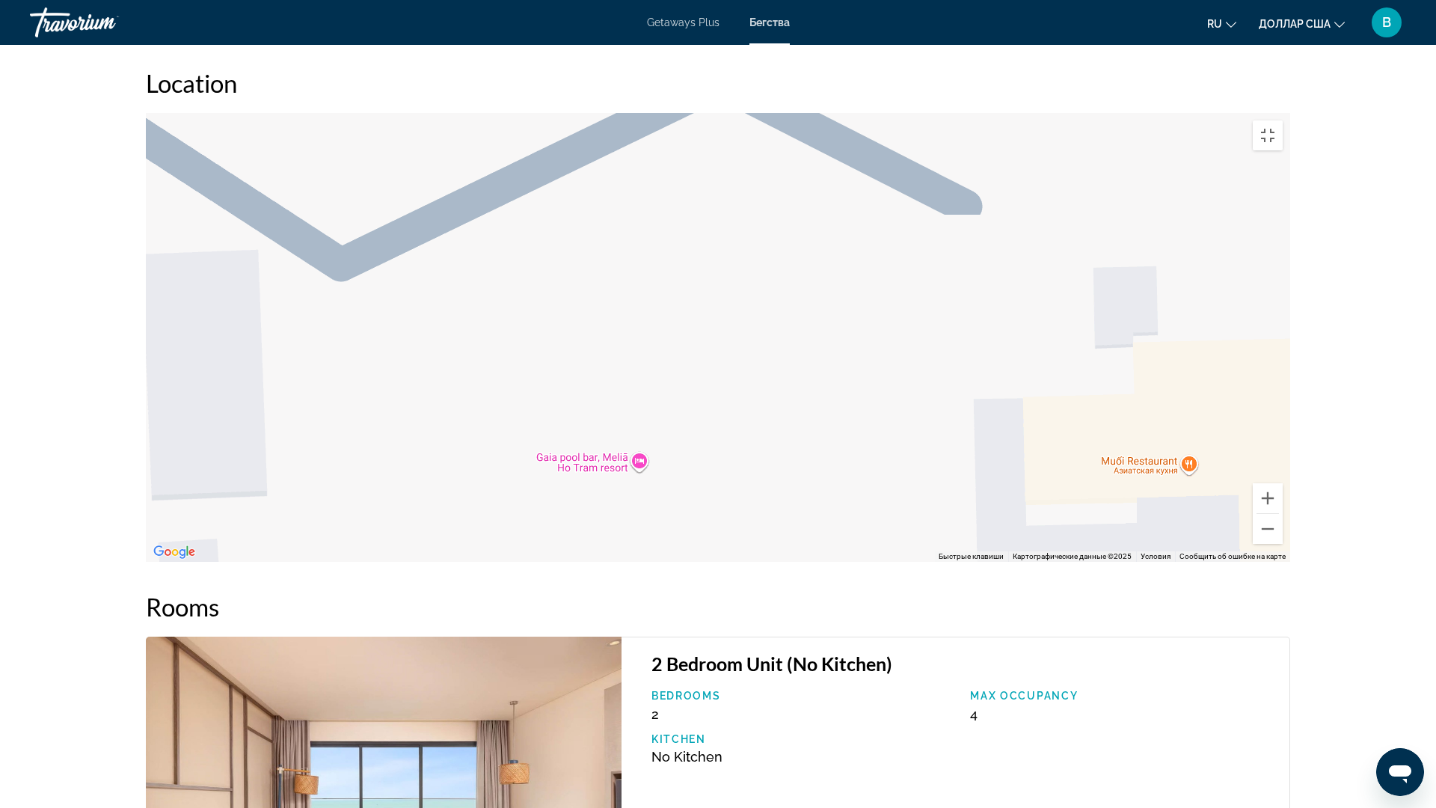
drag, startPoint x: 801, startPoint y: 461, endPoint x: 803, endPoint y: 376, distance: 85.3
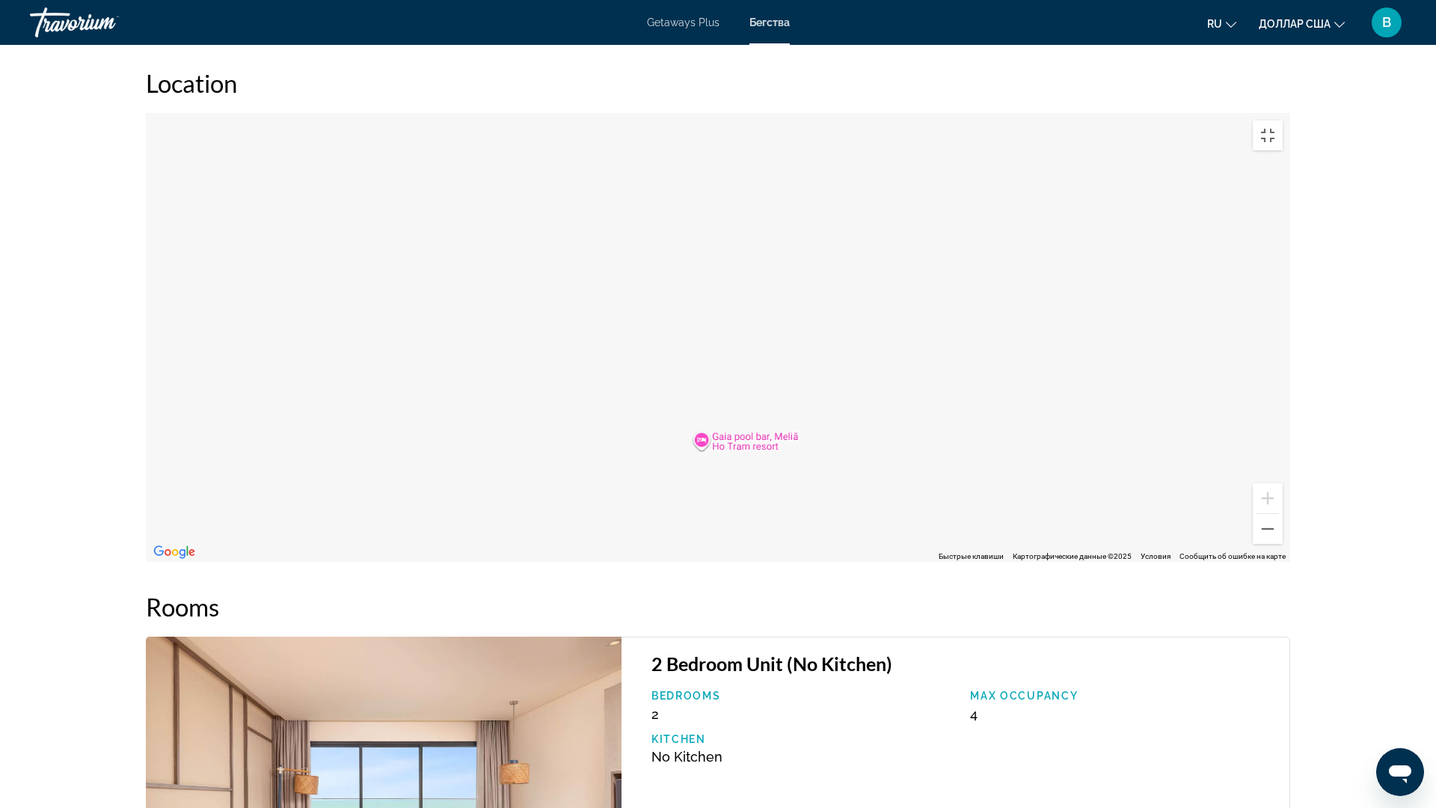
drag, startPoint x: 795, startPoint y: 429, endPoint x: 993, endPoint y: 328, distance: 222.1
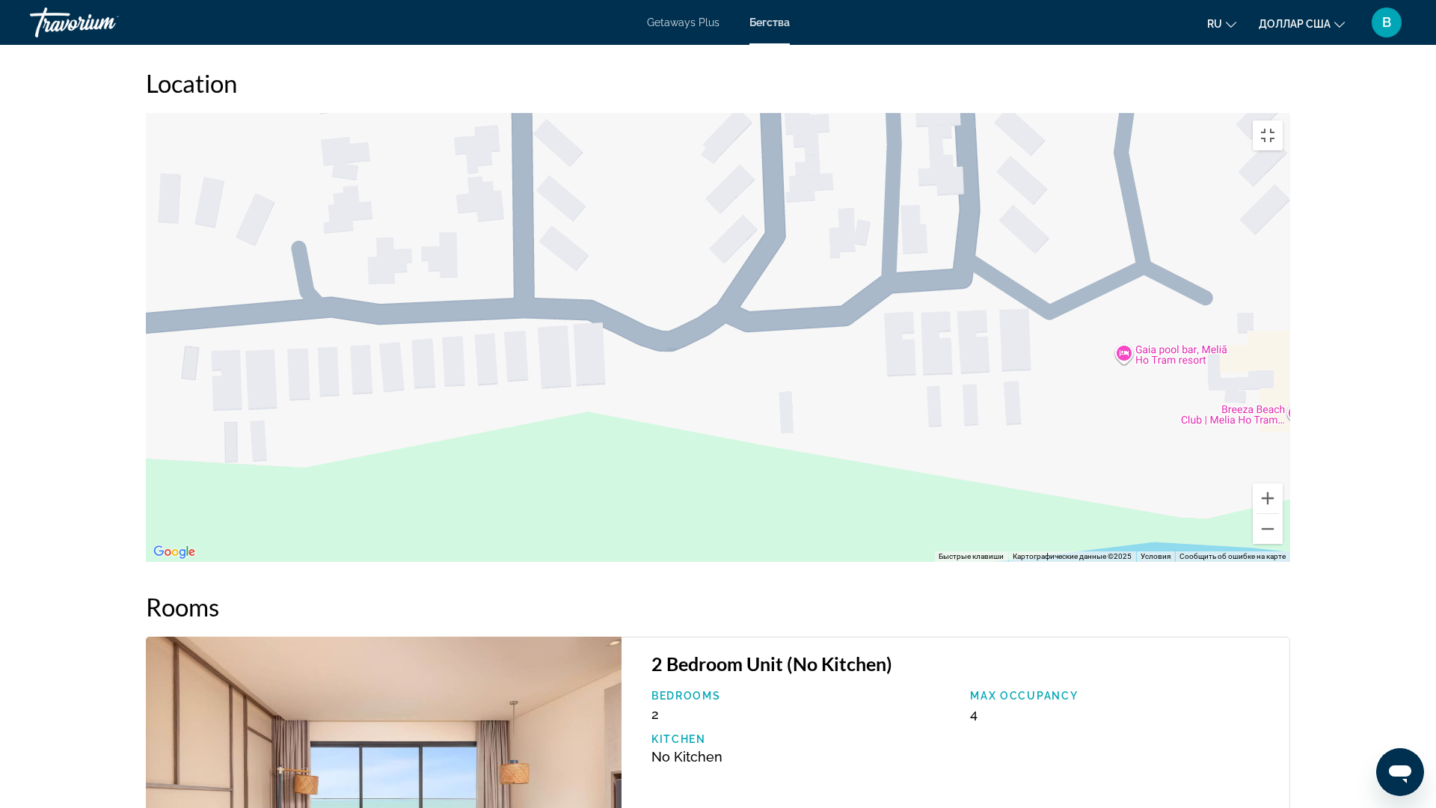
drag, startPoint x: 1206, startPoint y: 520, endPoint x: 1351, endPoint y: 594, distance: 162.2
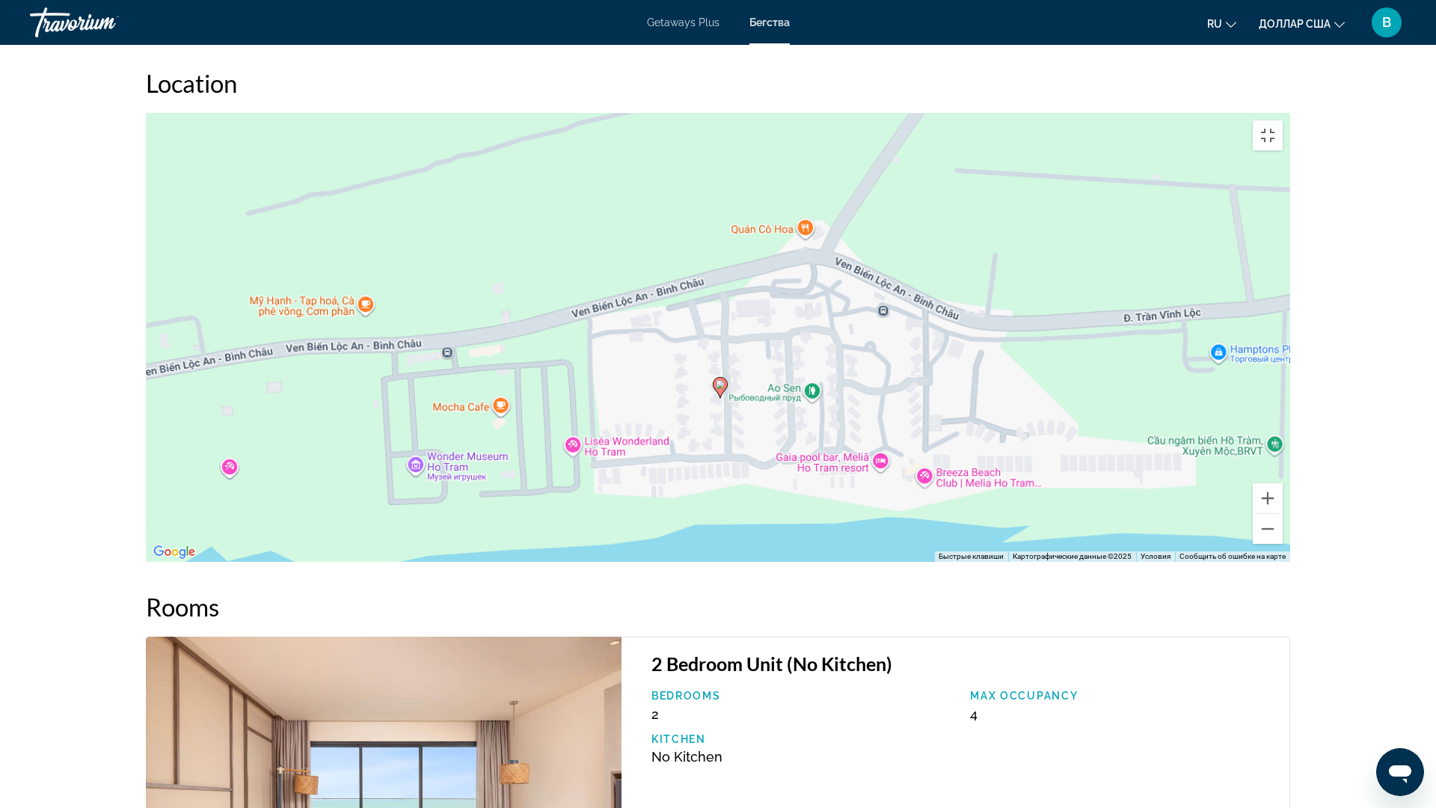
drag, startPoint x: 1012, startPoint y: 420, endPoint x: 867, endPoint y: 470, distance: 153.5
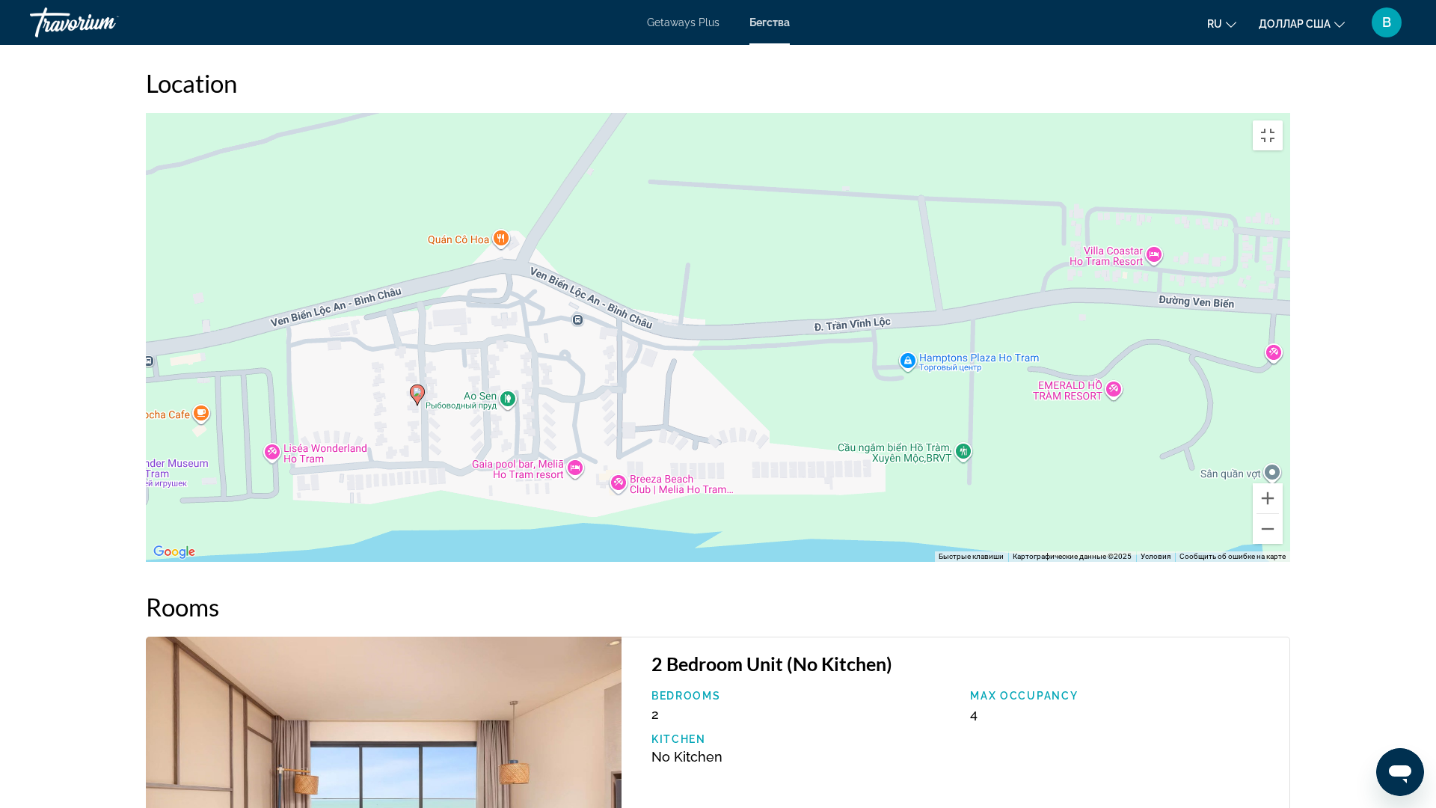
drag, startPoint x: 971, startPoint y: 488, endPoint x: 601, endPoint y: 498, distance: 370.3
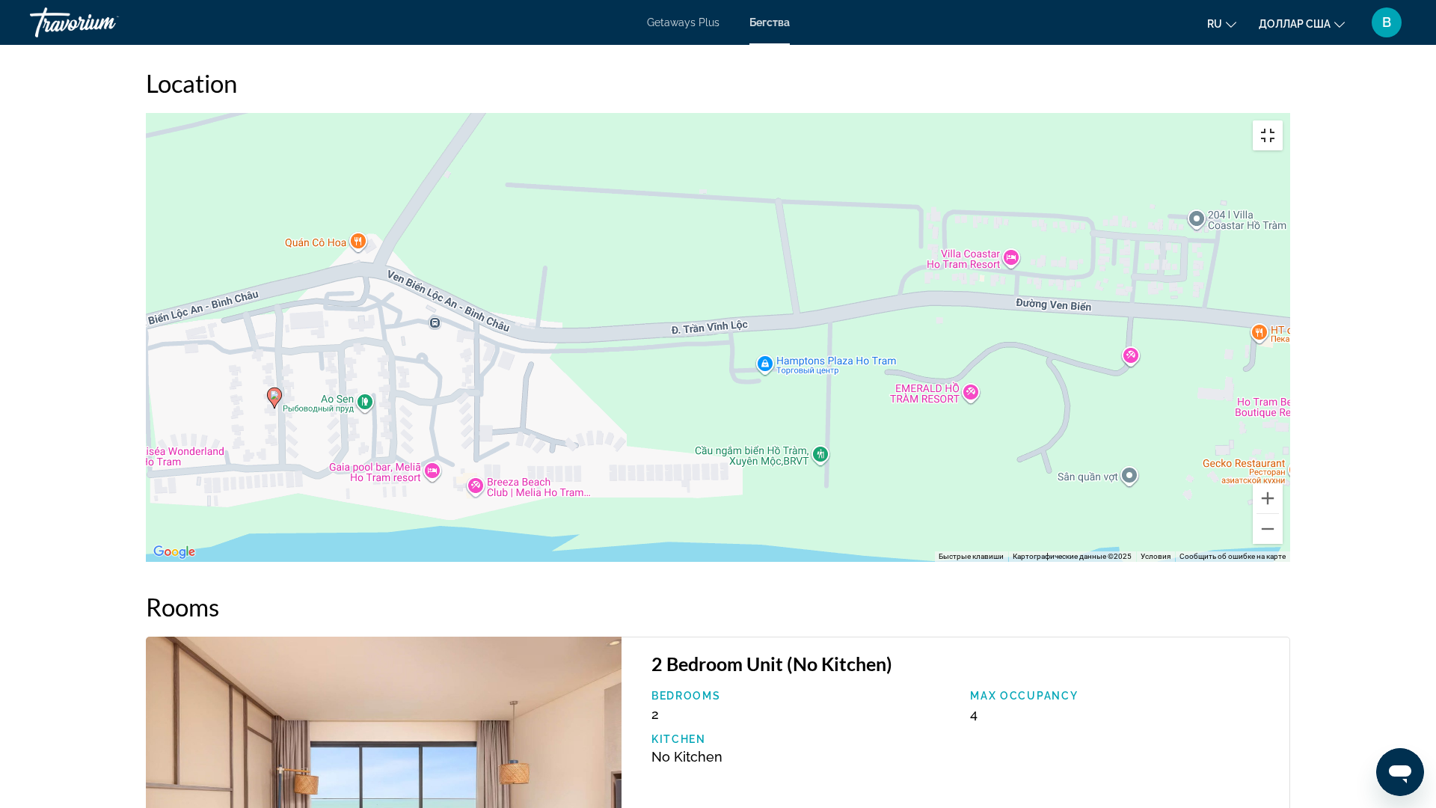
drag, startPoint x: 1413, startPoint y: 37, endPoint x: 1403, endPoint y: 16, distance: 23.1
click at [1290, 113] on div "Чтобы активировать перетаскивание с помощью клавиатуры, нажмите Alt + Ввод. Пос…" at bounding box center [718, 337] width 1144 height 449
click at [1283, 120] on button "Включить полноэкранный режим" at bounding box center [1268, 135] width 30 height 30
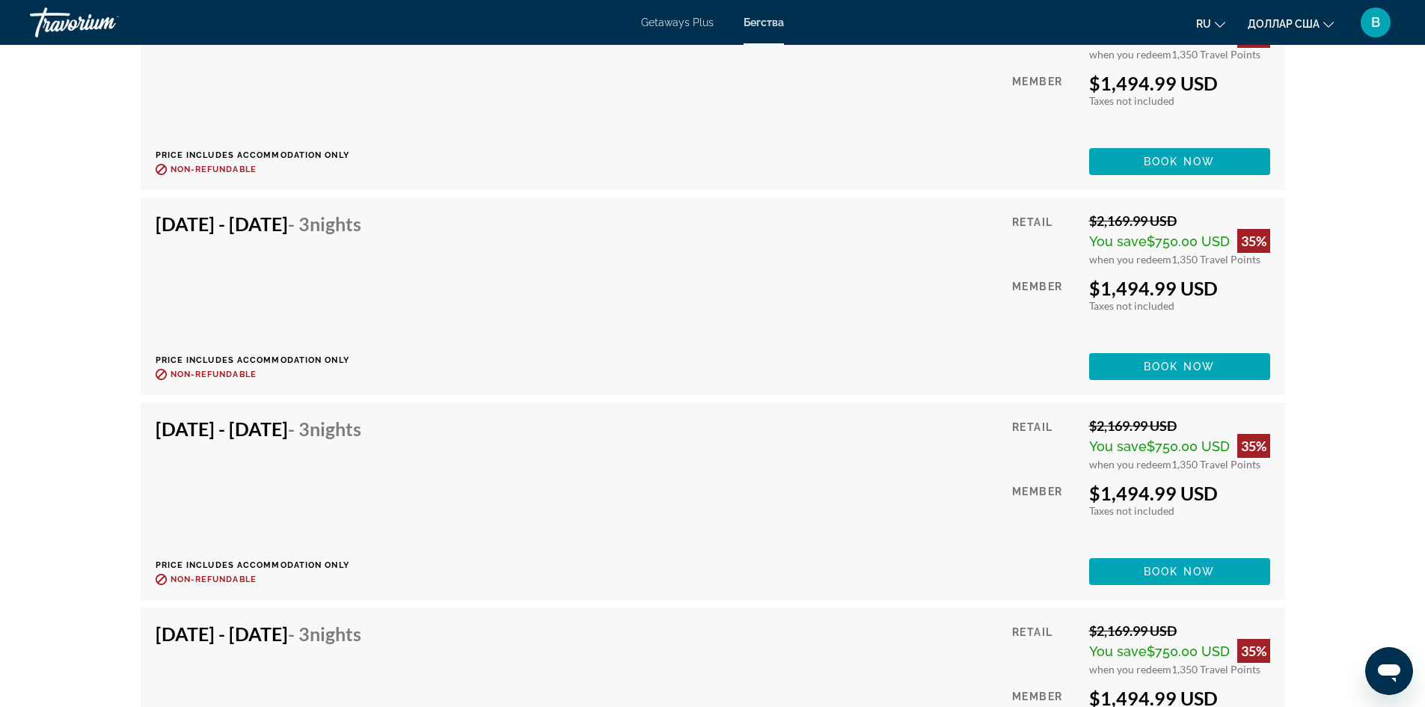
scroll to position [2618, 0]
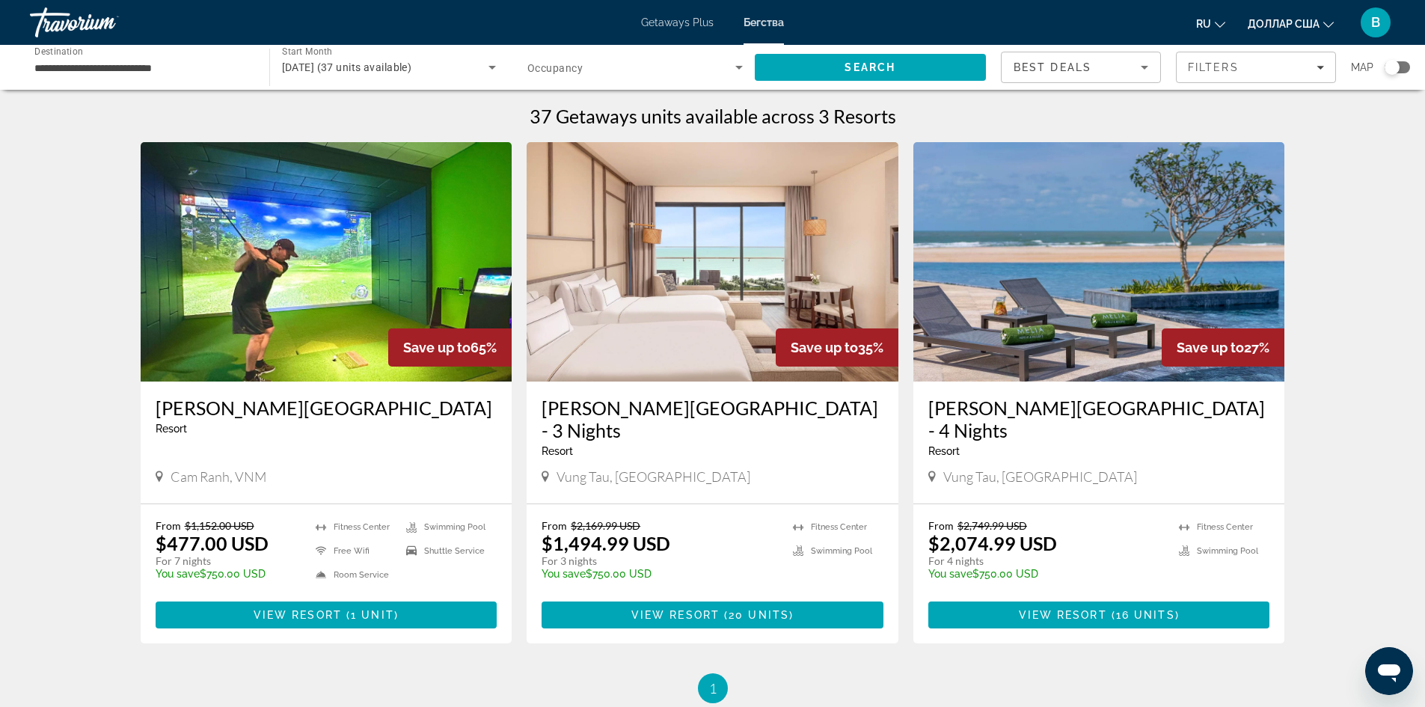
click at [301, 309] on img "Основное содержание" at bounding box center [327, 261] width 372 height 239
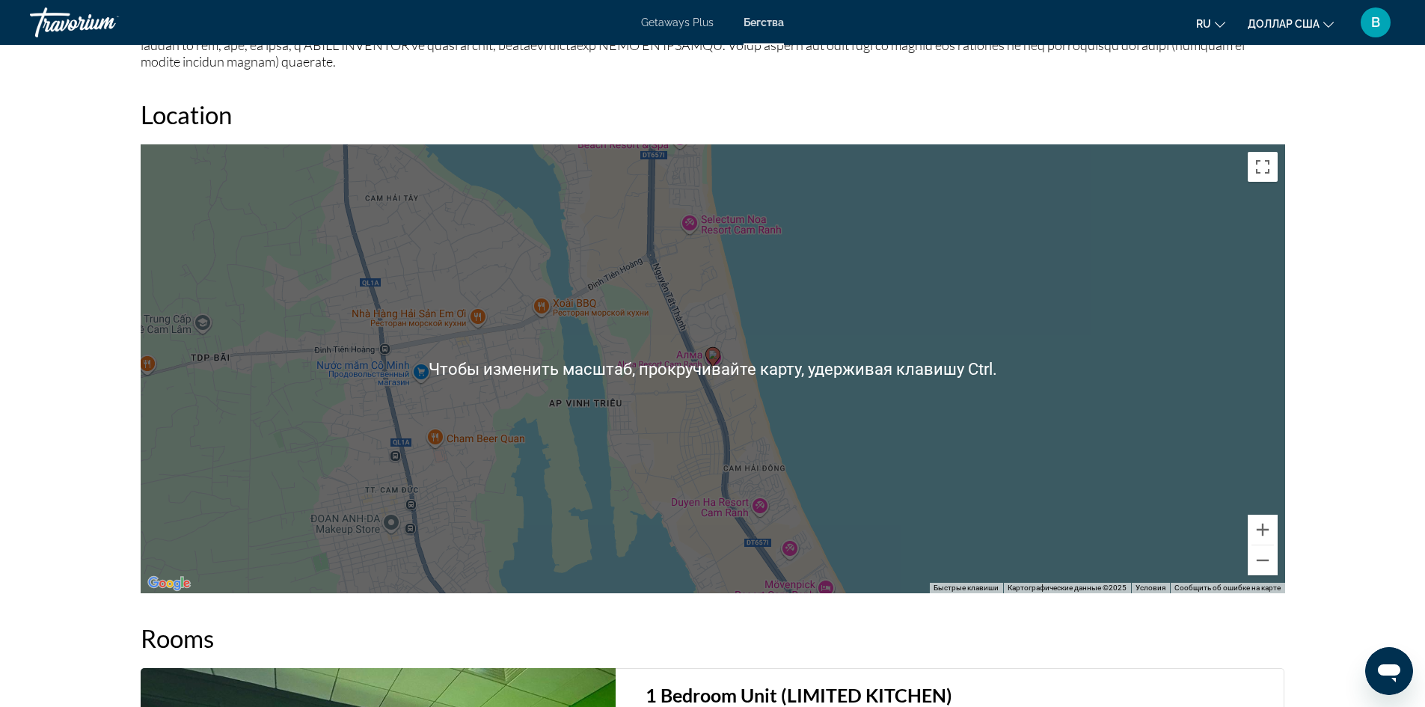
scroll to position [1838, 0]
